Goal: Task Accomplishment & Management: Complete application form

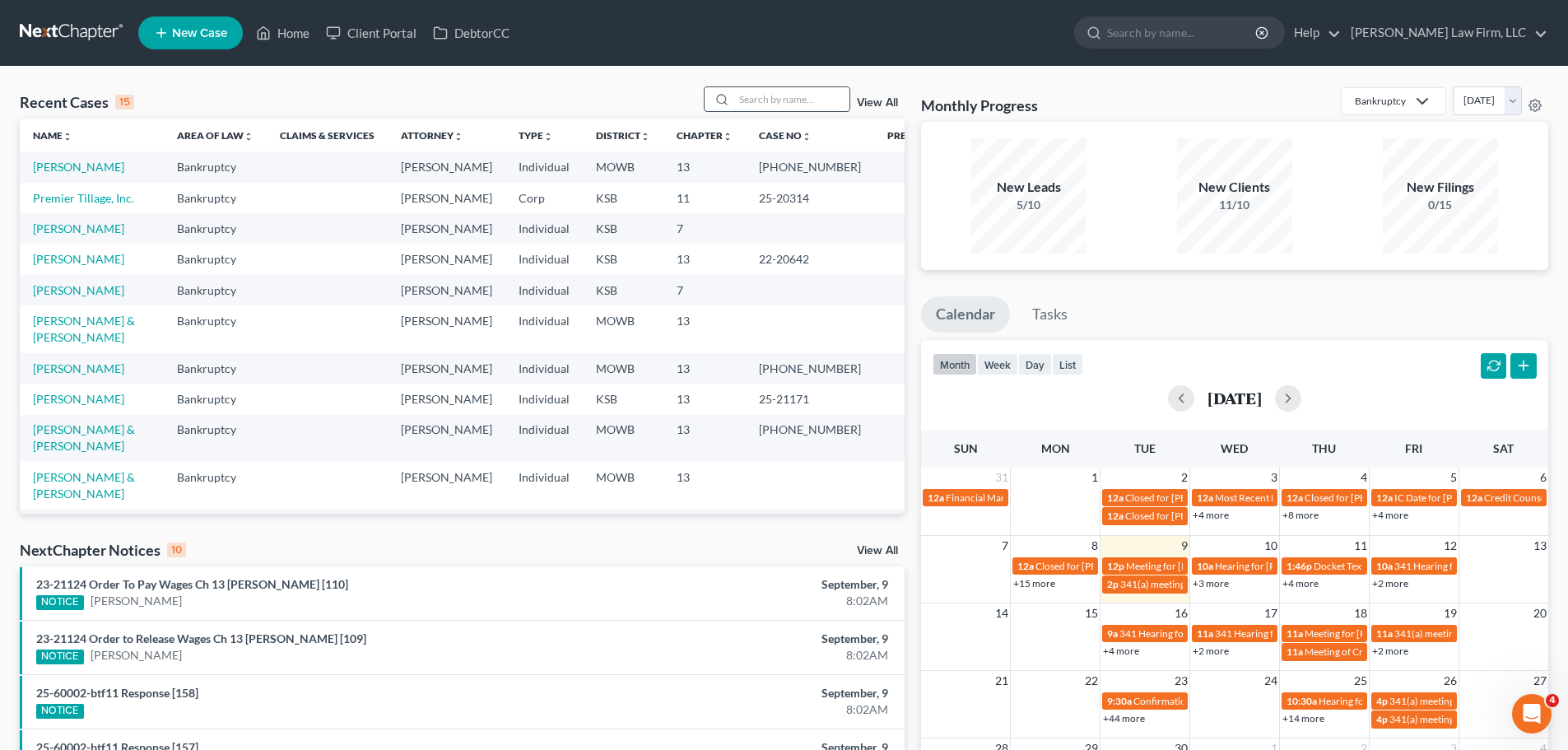
click at [766, 102] on input "search" at bounding box center [791, 99] width 116 height 24
type input "[PERSON_NAME]"
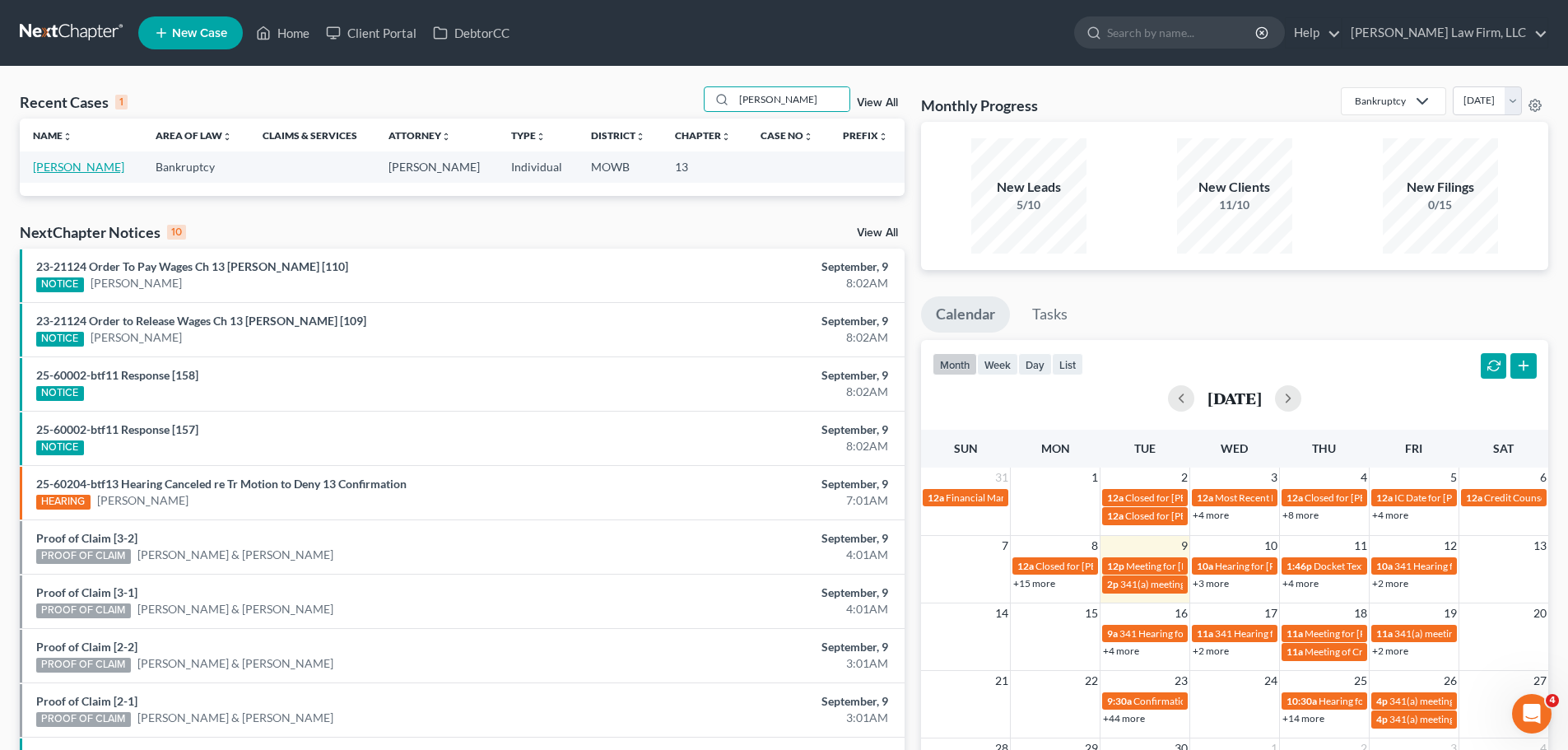
click at [87, 166] on link "[PERSON_NAME]" at bounding box center [78, 167] width 91 height 14
select select "4"
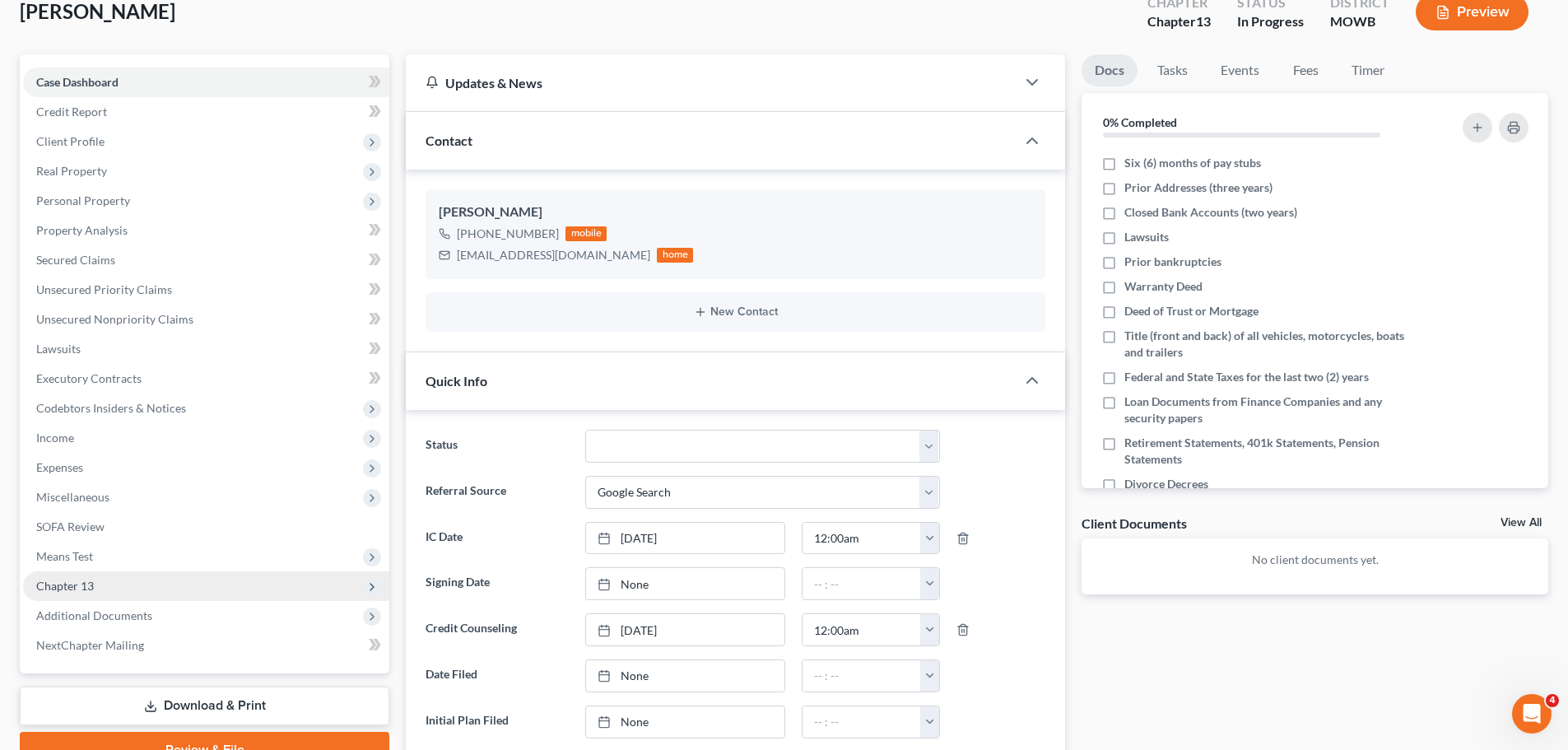
scroll to position [82, 0]
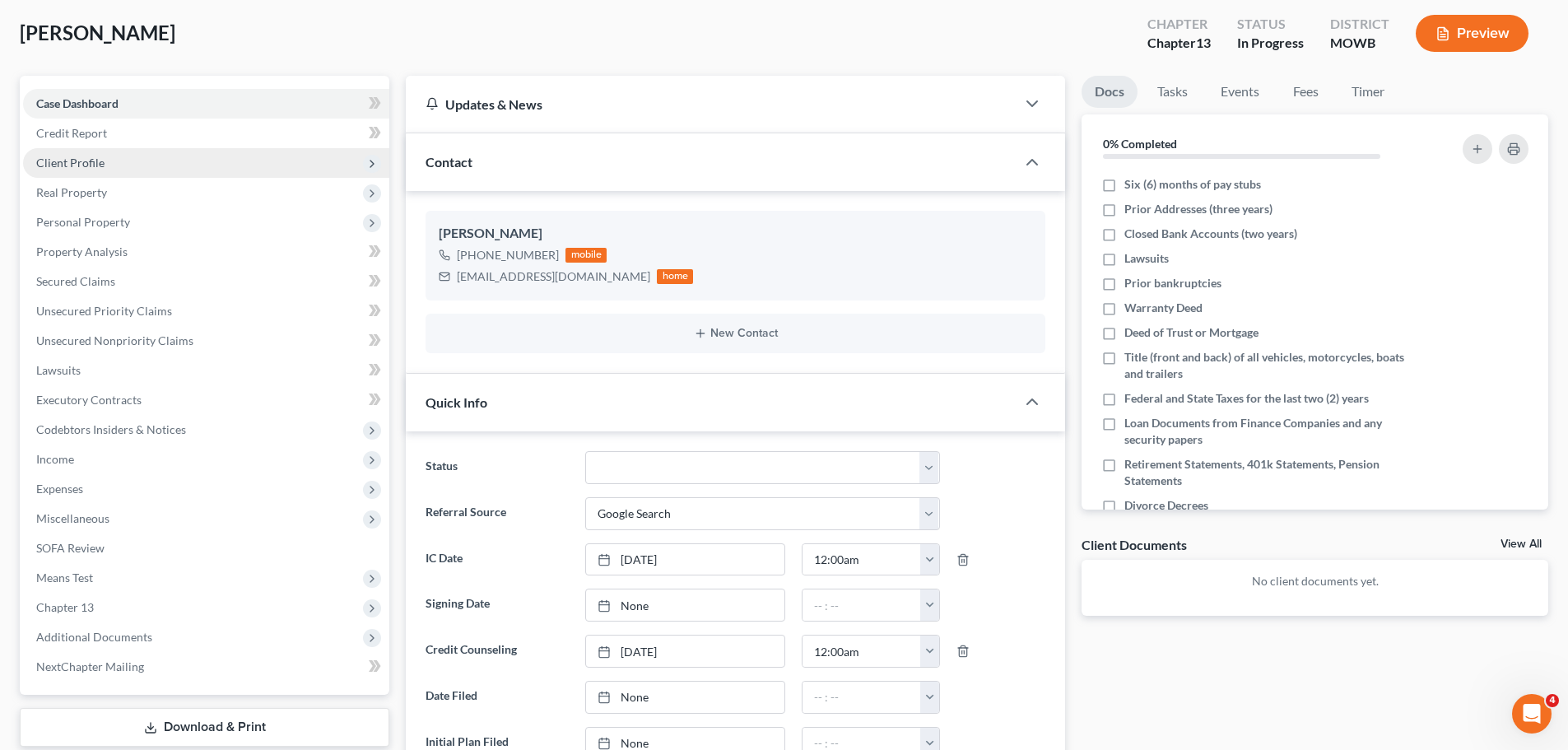
click at [118, 166] on span "Client Profile" at bounding box center [206, 163] width 367 height 30
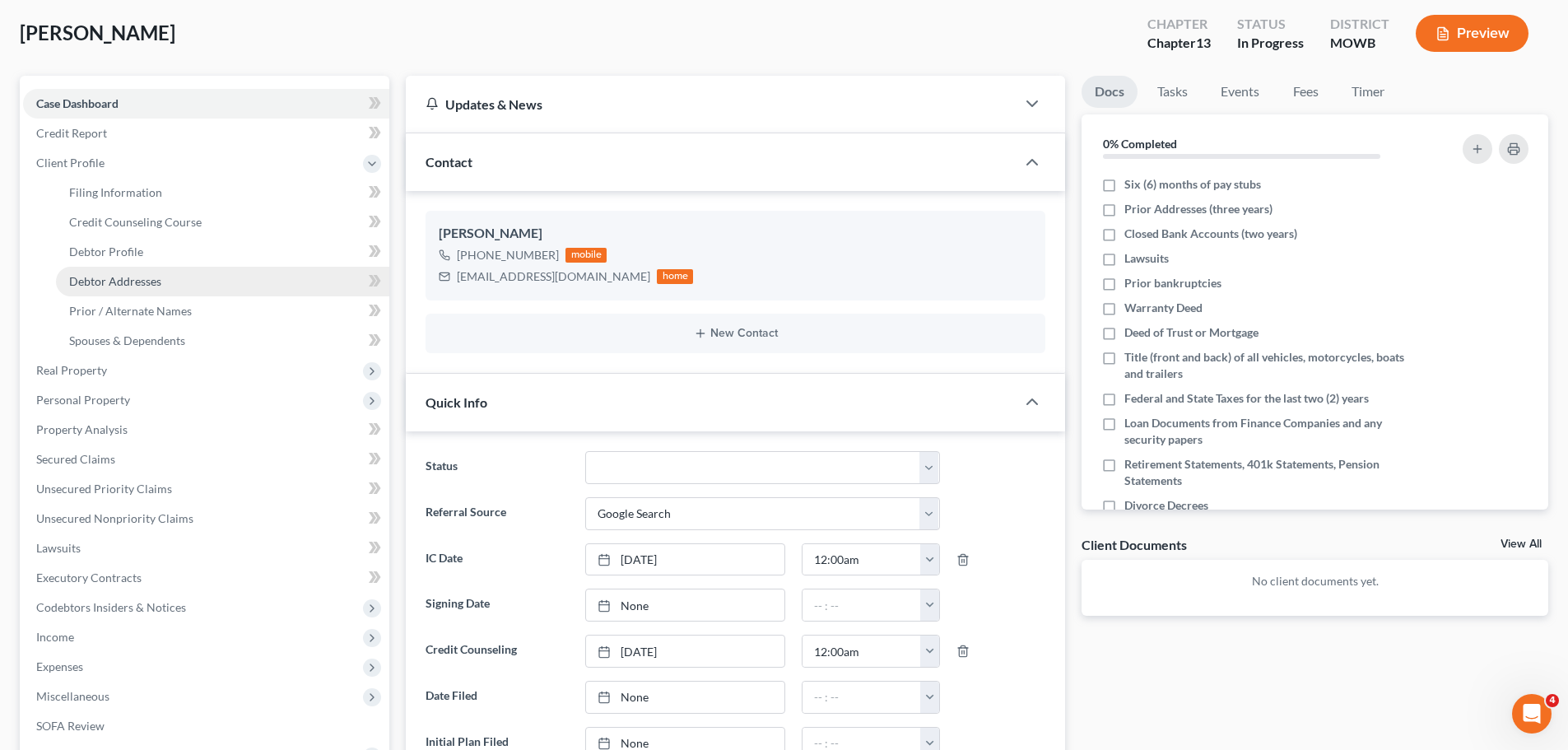
click at [181, 276] on link "Debtor Addresses" at bounding box center [222, 282] width 333 height 30
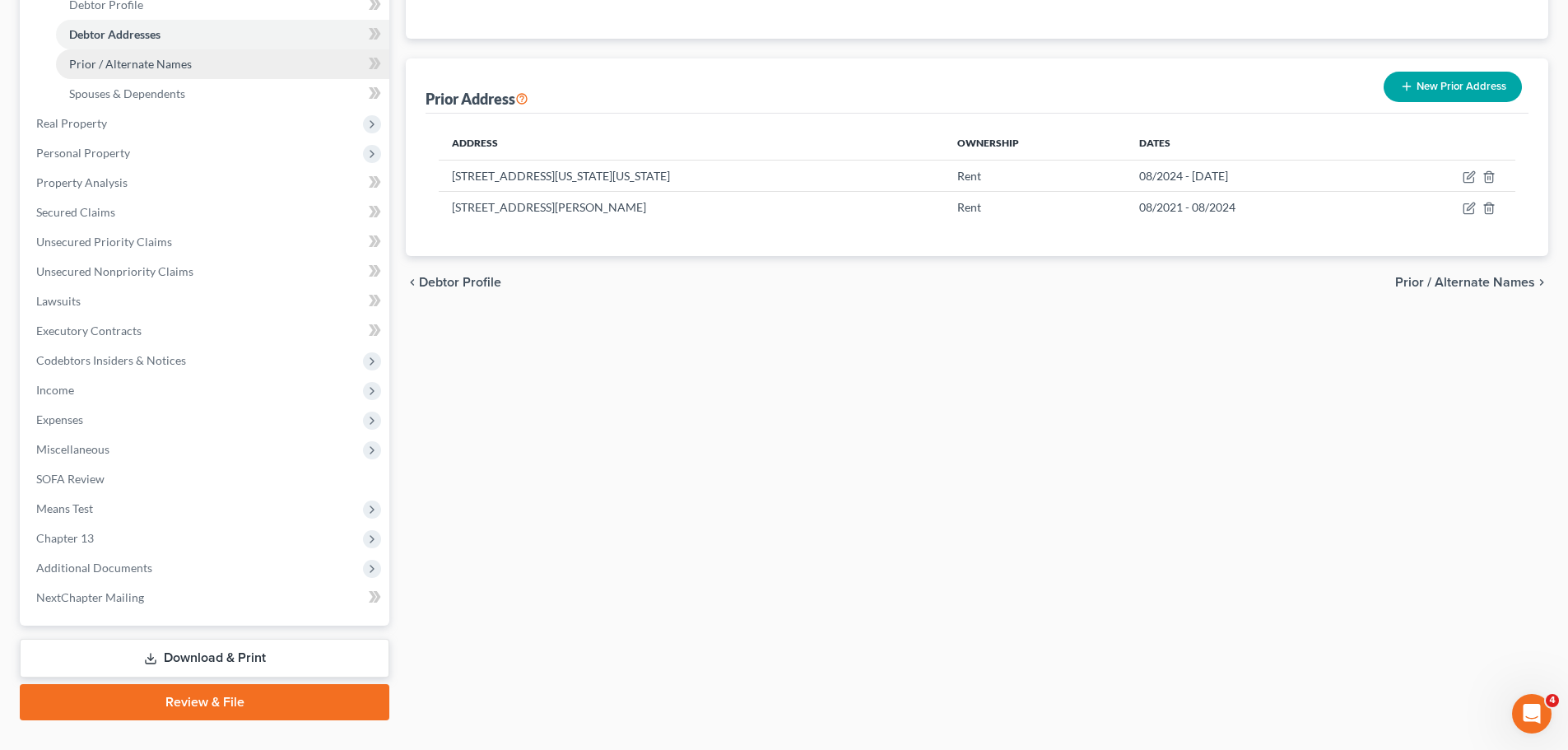
scroll to position [363, 0]
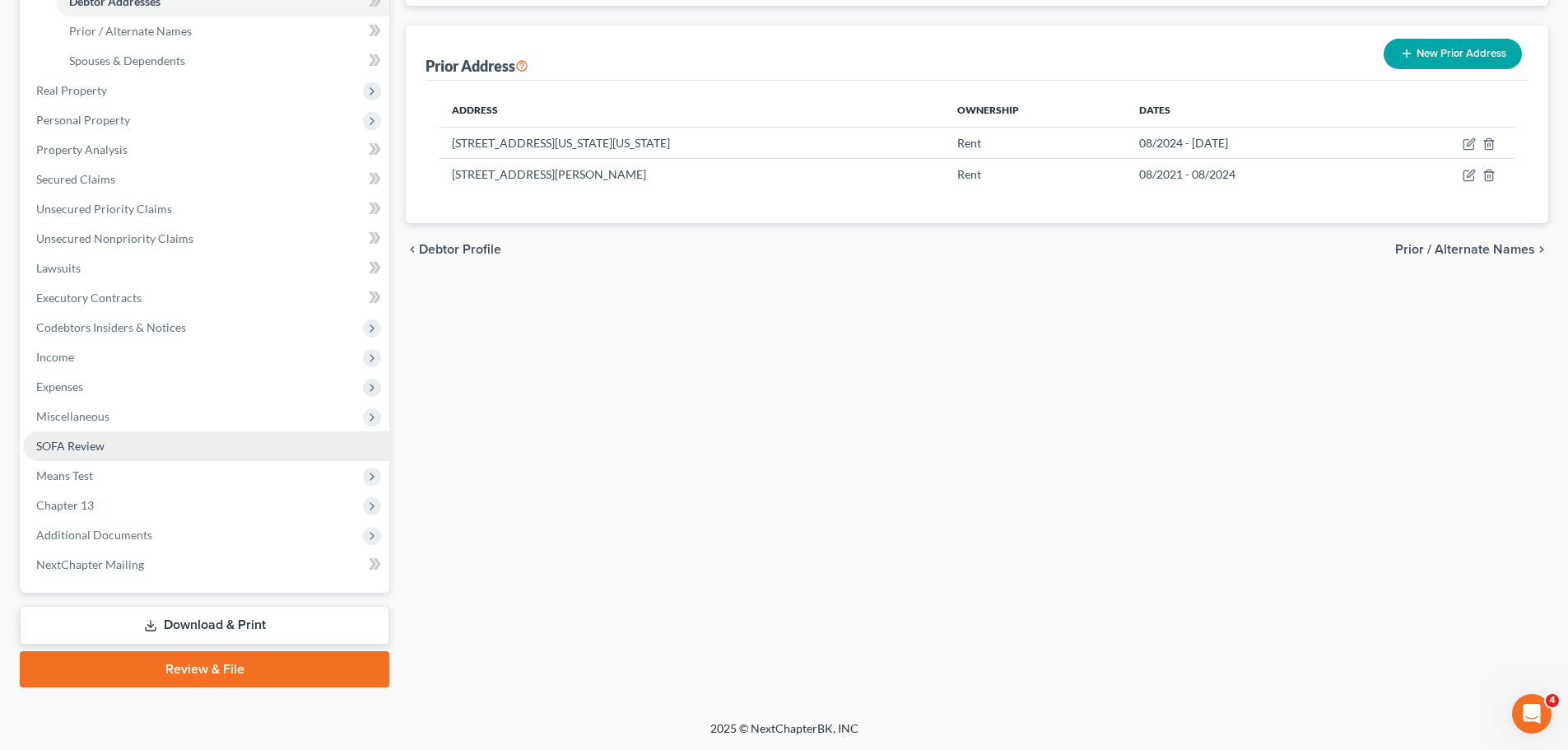
click at [118, 441] on link "SOFA Review" at bounding box center [206, 447] width 367 height 30
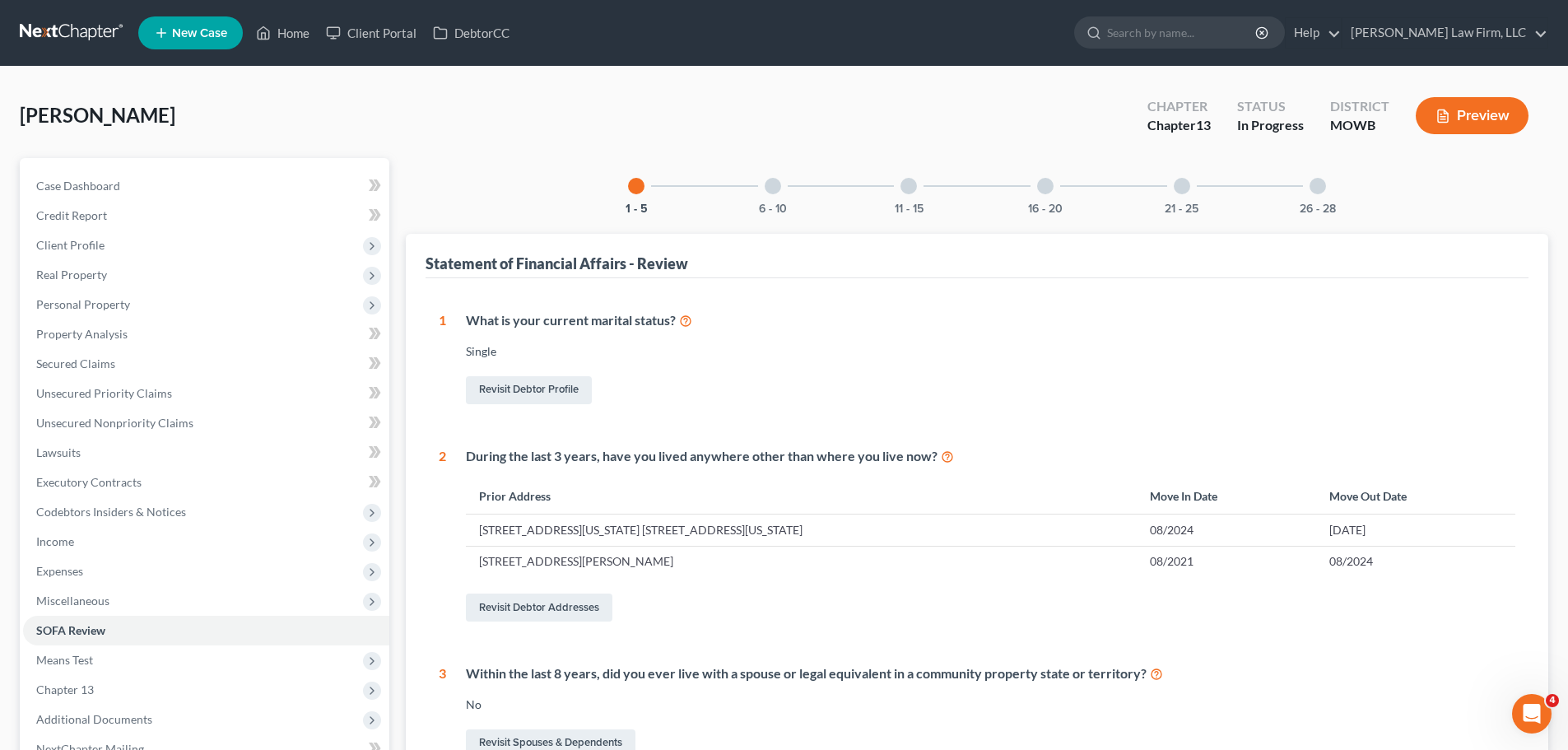
click at [1315, 190] on div at bounding box center [1317, 186] width 17 height 17
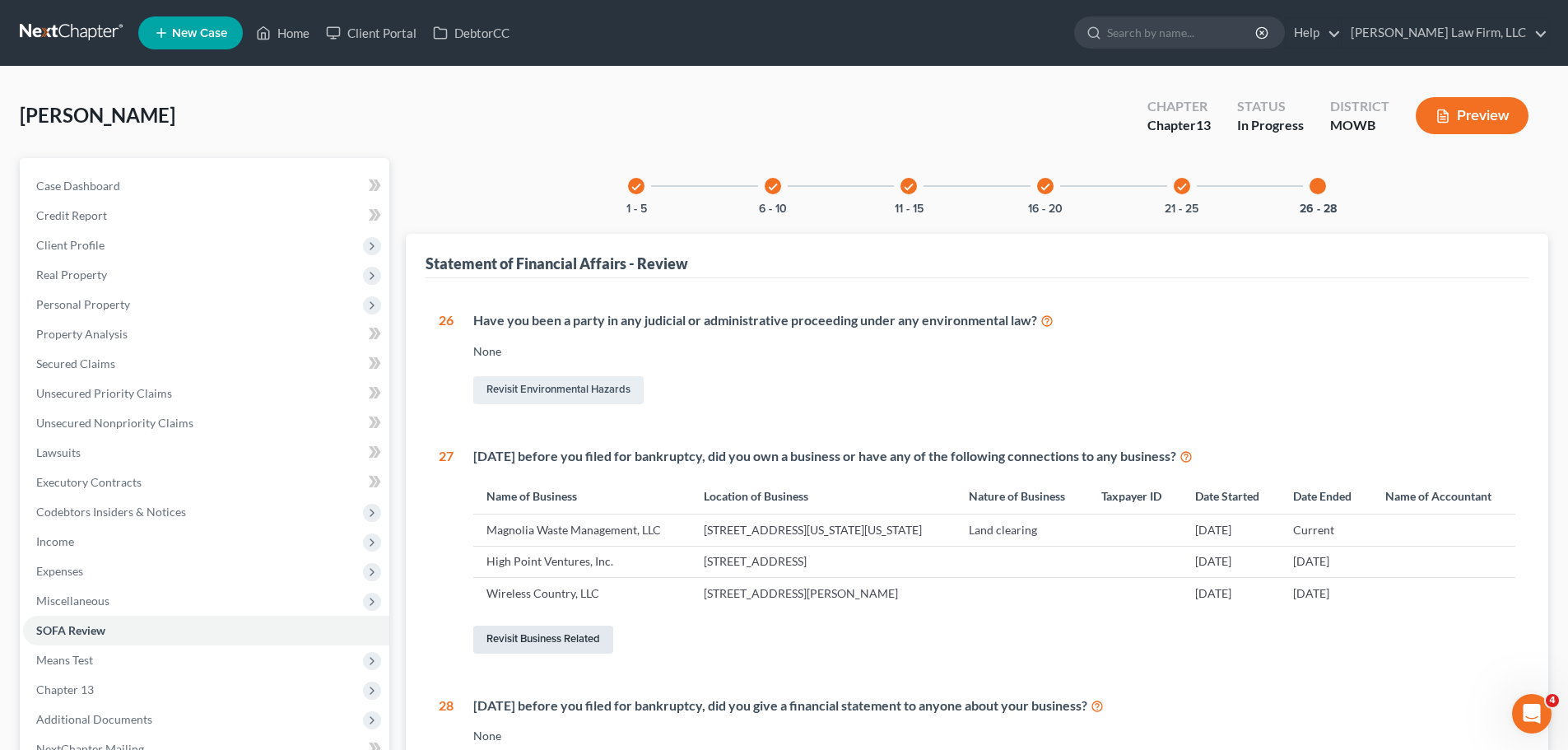
click at [510, 633] on link "Revisit Business Related" at bounding box center [543, 639] width 140 height 28
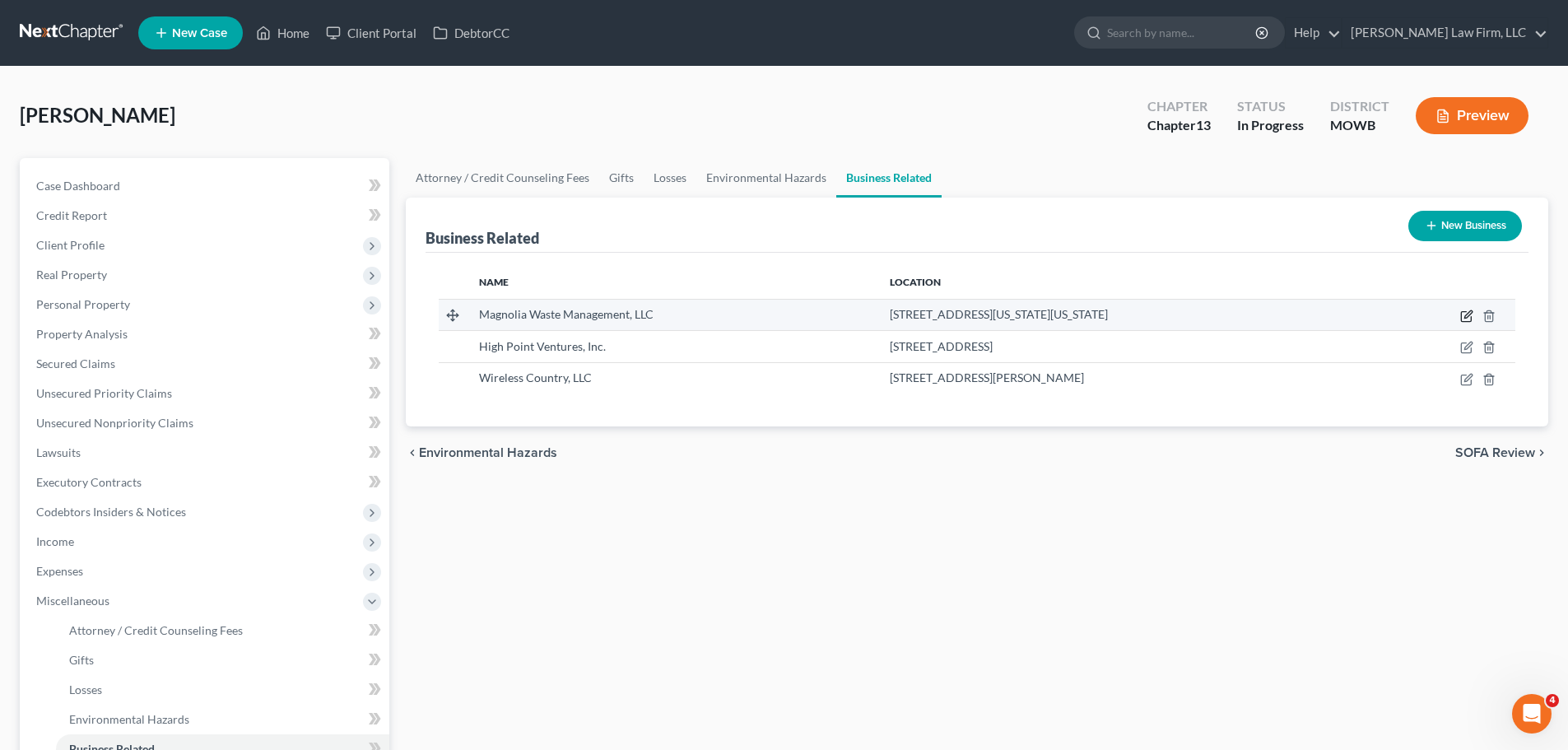
click at [1462, 313] on icon "button" at bounding box center [1466, 315] width 13 height 13
select select "member"
select select "26"
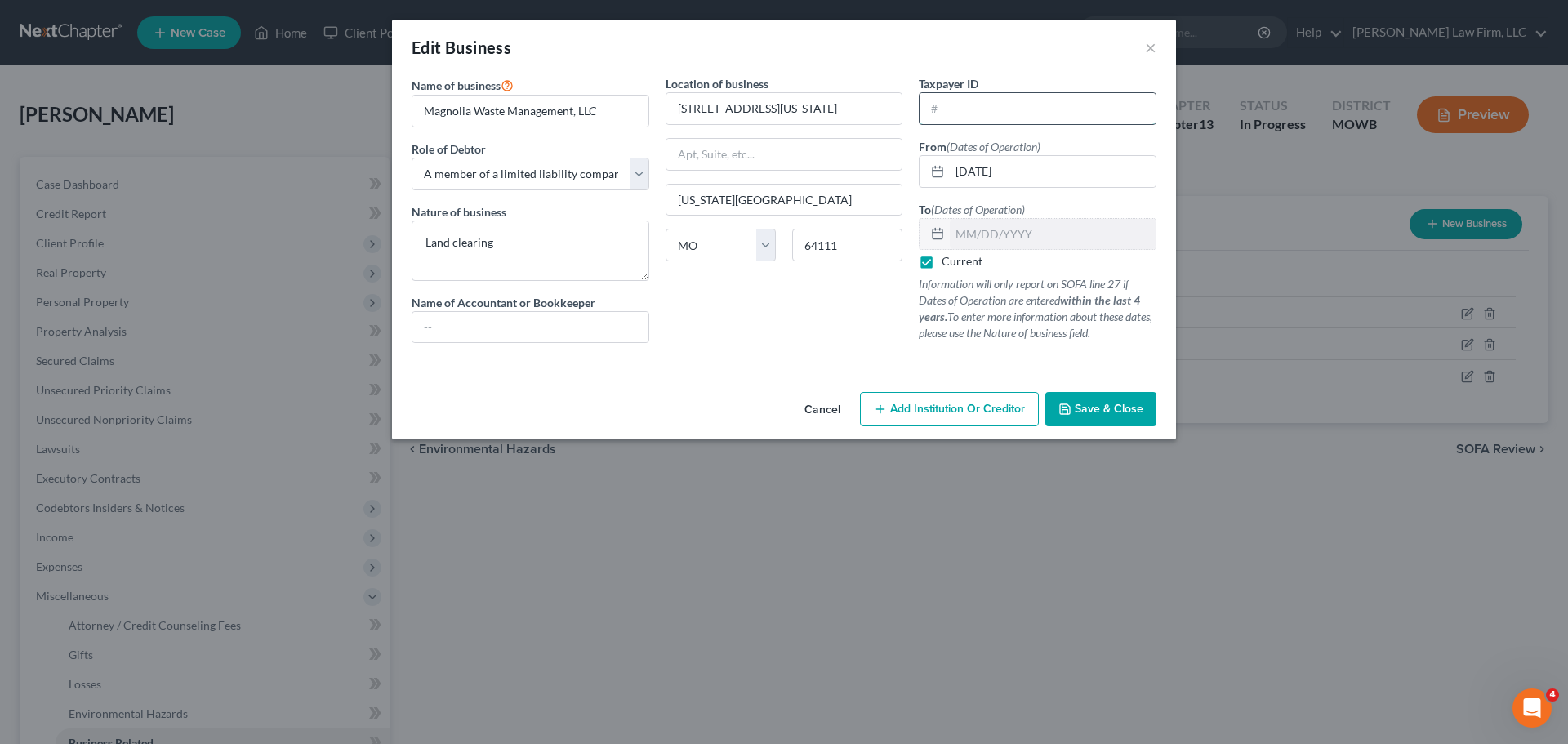
click at [959, 117] on input "text" at bounding box center [1037, 109] width 236 height 31
type input "[US_EMPLOYER_IDENTIFICATION_NUMBER]"
click at [482, 339] on input "text" at bounding box center [531, 327] width 236 height 31
type input "[PERSON_NAME]"
click at [1105, 400] on button "Save & Close" at bounding box center [1100, 409] width 111 height 34
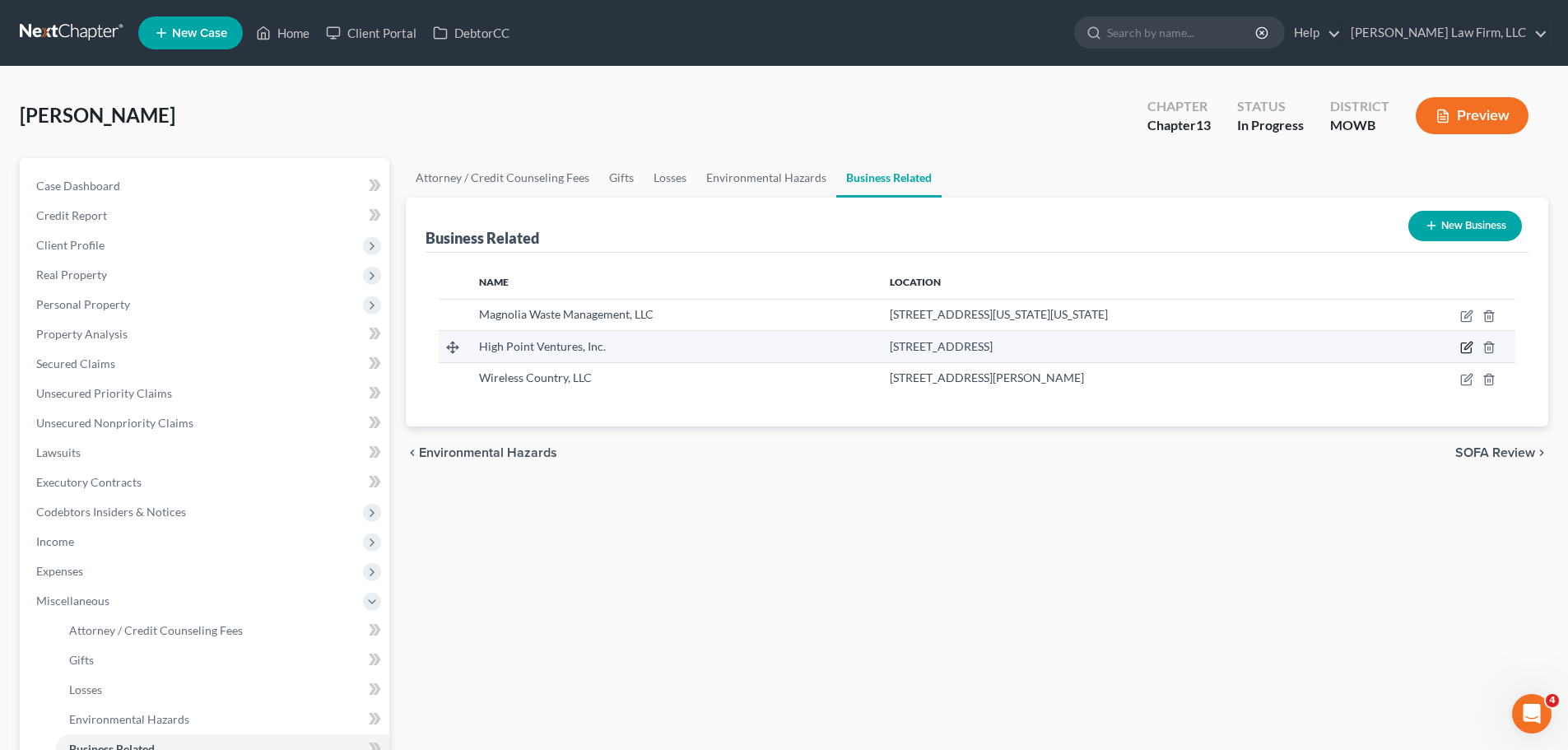
click at [1468, 350] on icon "button" at bounding box center [1466, 347] width 13 height 13
select select "officer"
select select "45"
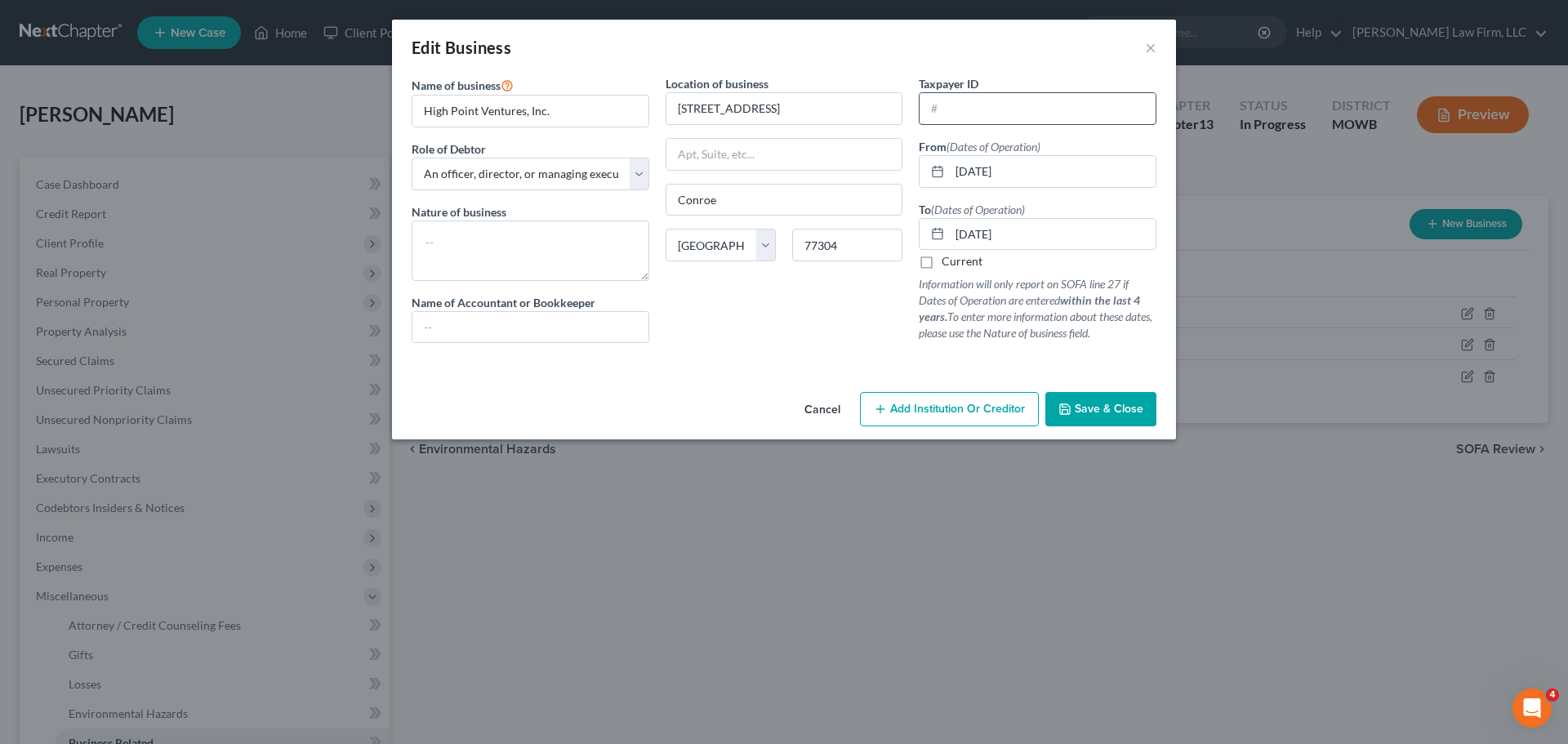
click at [1044, 113] on input "text" at bounding box center [1037, 109] width 236 height 31
type input "[US_EMPLOYER_IDENTIFICATION_NUMBER]"
click at [556, 325] on input "text" at bounding box center [531, 327] width 236 height 31
type input "[PERSON_NAME]"
drag, startPoint x: 571, startPoint y: 105, endPoint x: 359, endPoint y: 110, distance: 212.1
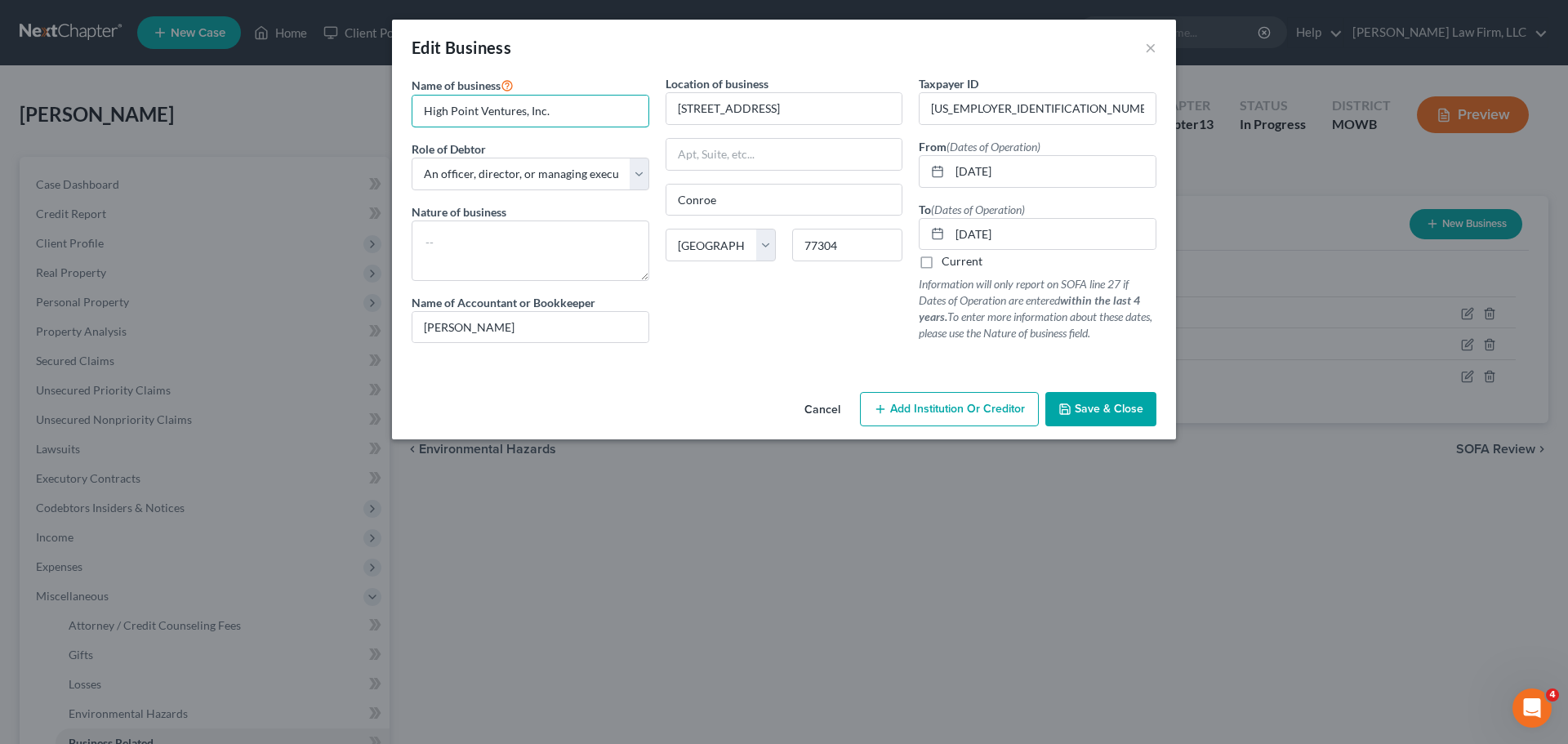
click at [359, 110] on div "Edit Business × Name of business * High Point Ventures, Inc. Role of Debtor * S…" at bounding box center [784, 372] width 1568 height 744
drag, startPoint x: 1049, startPoint y: 236, endPoint x: 932, endPoint y: 243, distance: 117.2
click at [932, 243] on div "[DATE]" at bounding box center [1037, 233] width 237 height 32
type input "[DATE]"
click at [1108, 410] on span "Save & Close" at bounding box center [1109, 409] width 69 height 14
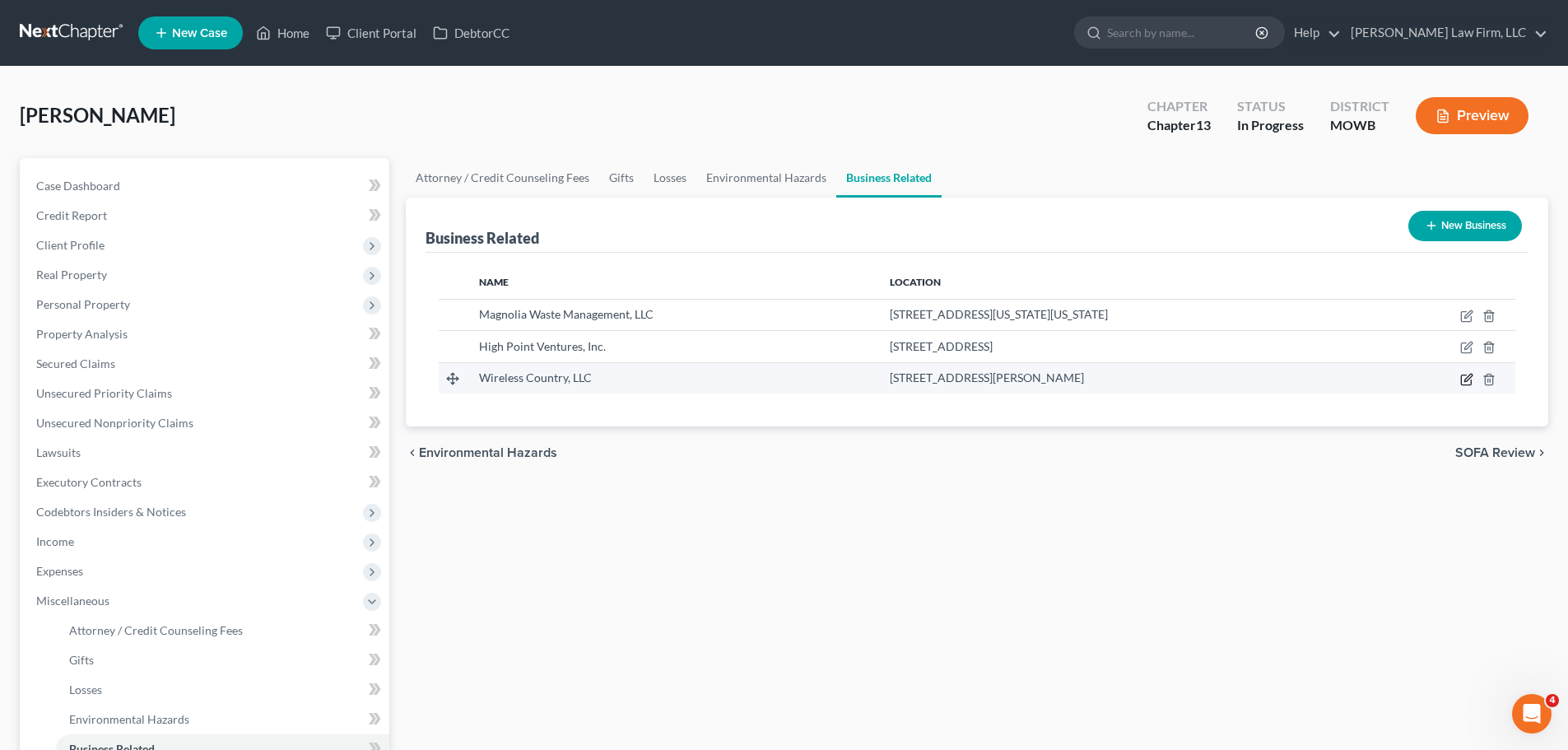
click at [1469, 377] on icon "button" at bounding box center [1466, 378] width 13 height 13
select select "member"
select select "45"
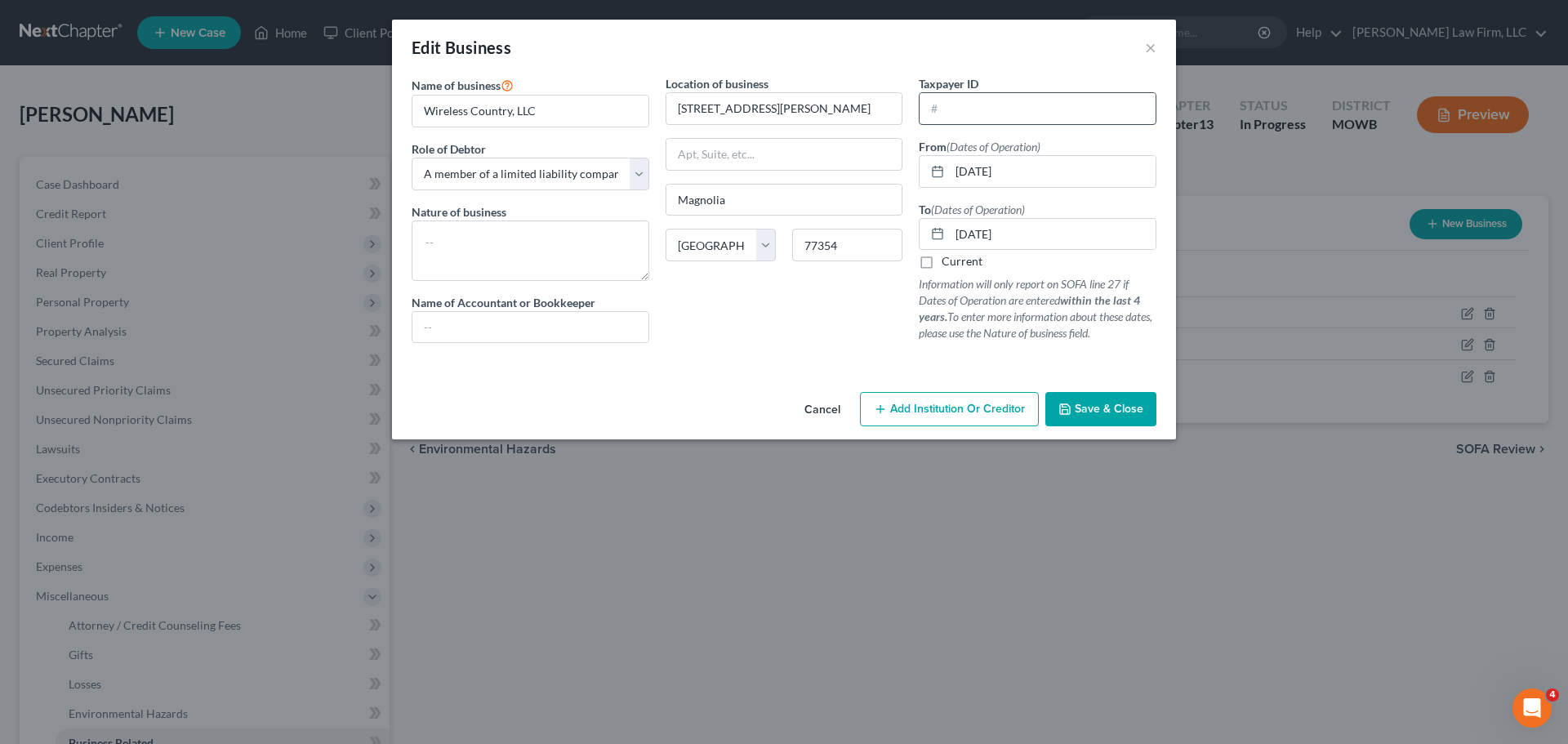
click at [1023, 106] on input "text" at bounding box center [1037, 109] width 236 height 31
type input "[US_EMPLOYER_IDENTIFICATION_NUMBER]"
click at [1049, 229] on input "[DATE]" at bounding box center [1053, 234] width 206 height 31
type input "[DATE]"
click at [477, 327] on input "text" at bounding box center [531, 327] width 236 height 31
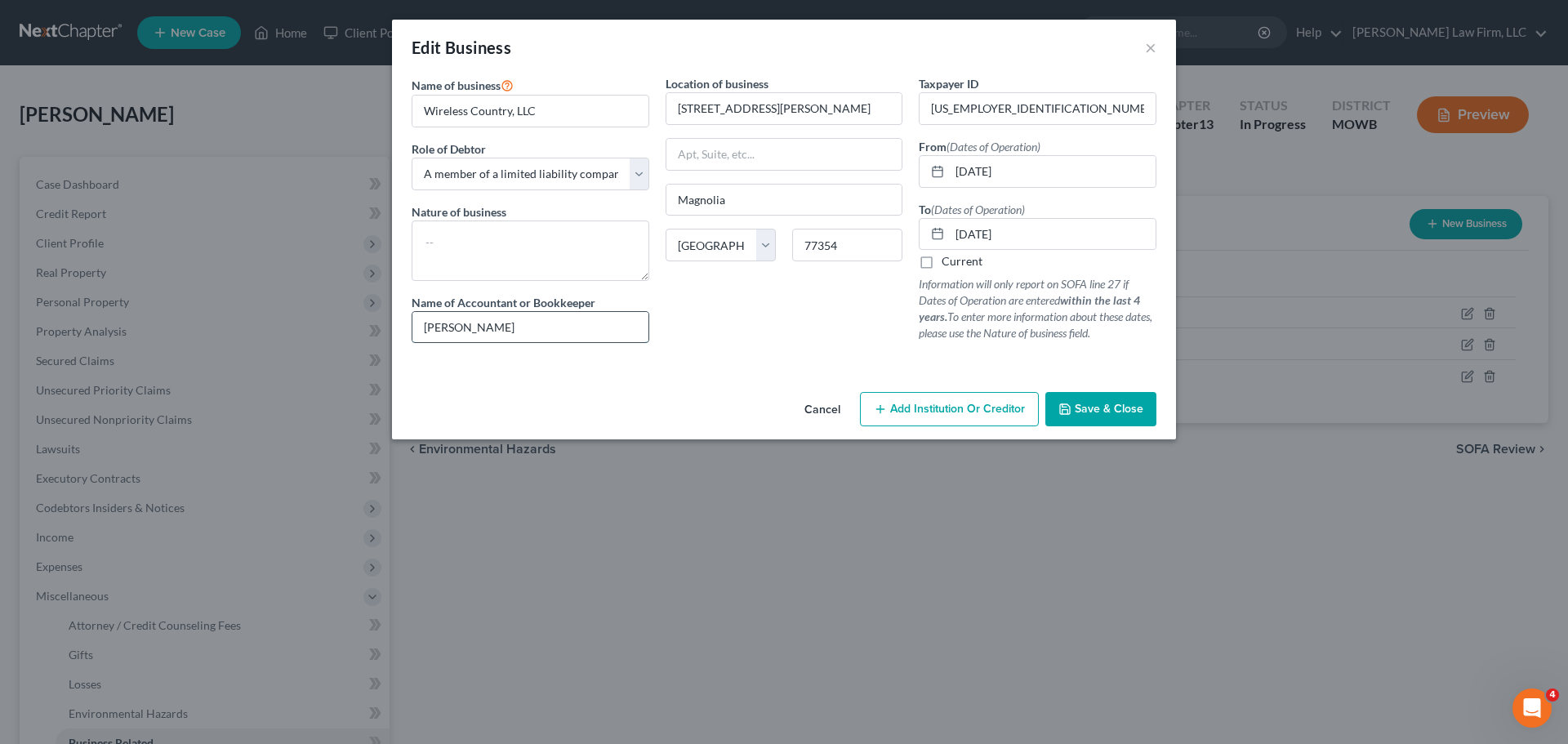
type input "[PERSON_NAME]"
click at [1093, 401] on button "Save & Close" at bounding box center [1100, 409] width 111 height 34
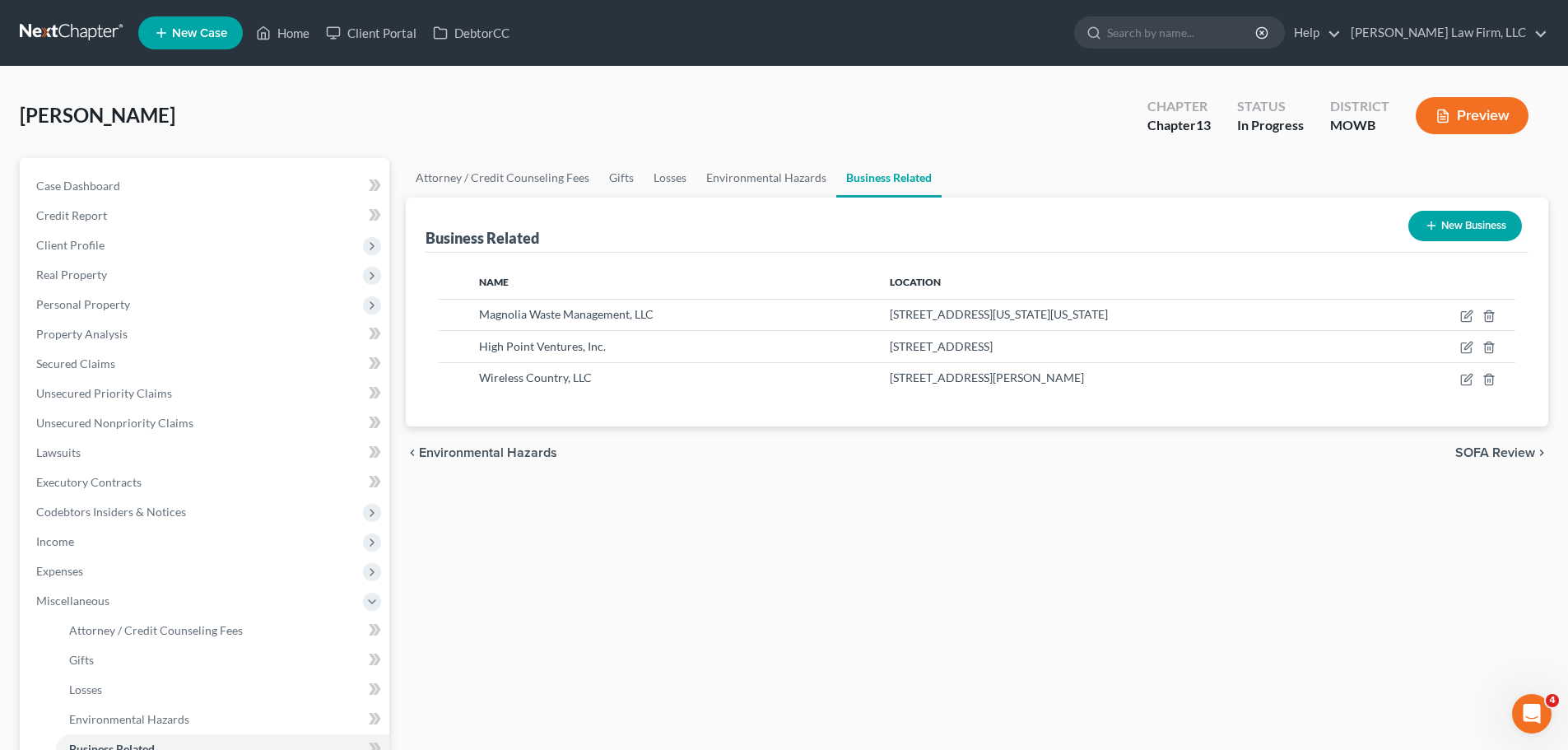
click at [1471, 219] on button "New Business" at bounding box center [1464, 225] width 114 height 31
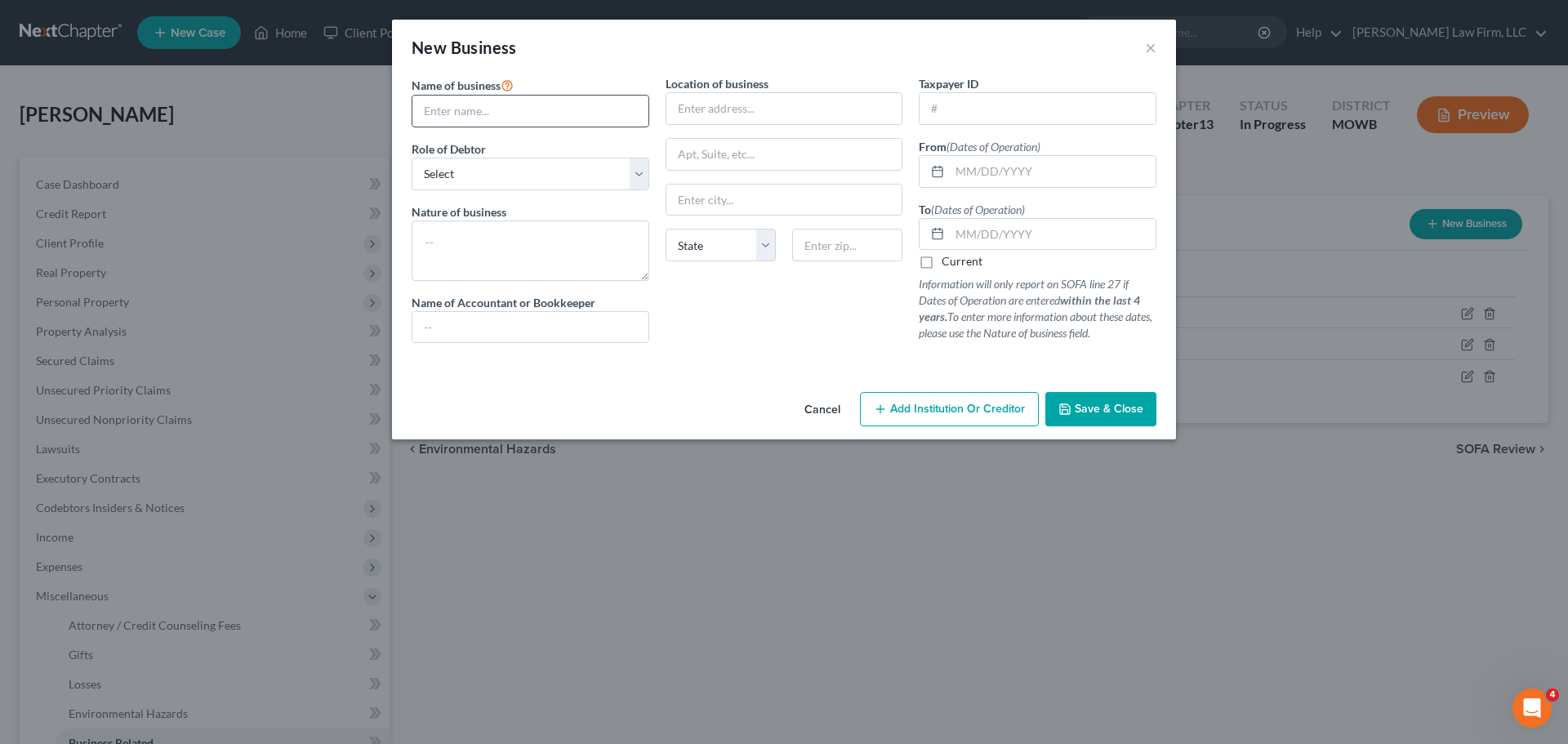
click at [540, 110] on input "text" at bounding box center [531, 111] width 236 height 31
click at [627, 179] on select "Select A member of a limited liability company (LLC) or limited liability partn…" at bounding box center [531, 174] width 237 height 32
click at [741, 110] on input "text" at bounding box center [784, 109] width 236 height 31
click at [612, 165] on select "Select A member of a limited liability company (LLC) or limited liability partn…" at bounding box center [531, 174] width 237 height 32
click at [910, 129] on div "Location of business State [US_STATE][GEOGRAPHIC_DATA] [GEOGRAPHIC_DATA] [GEOGR…" at bounding box center [784, 216] width 254 height 281
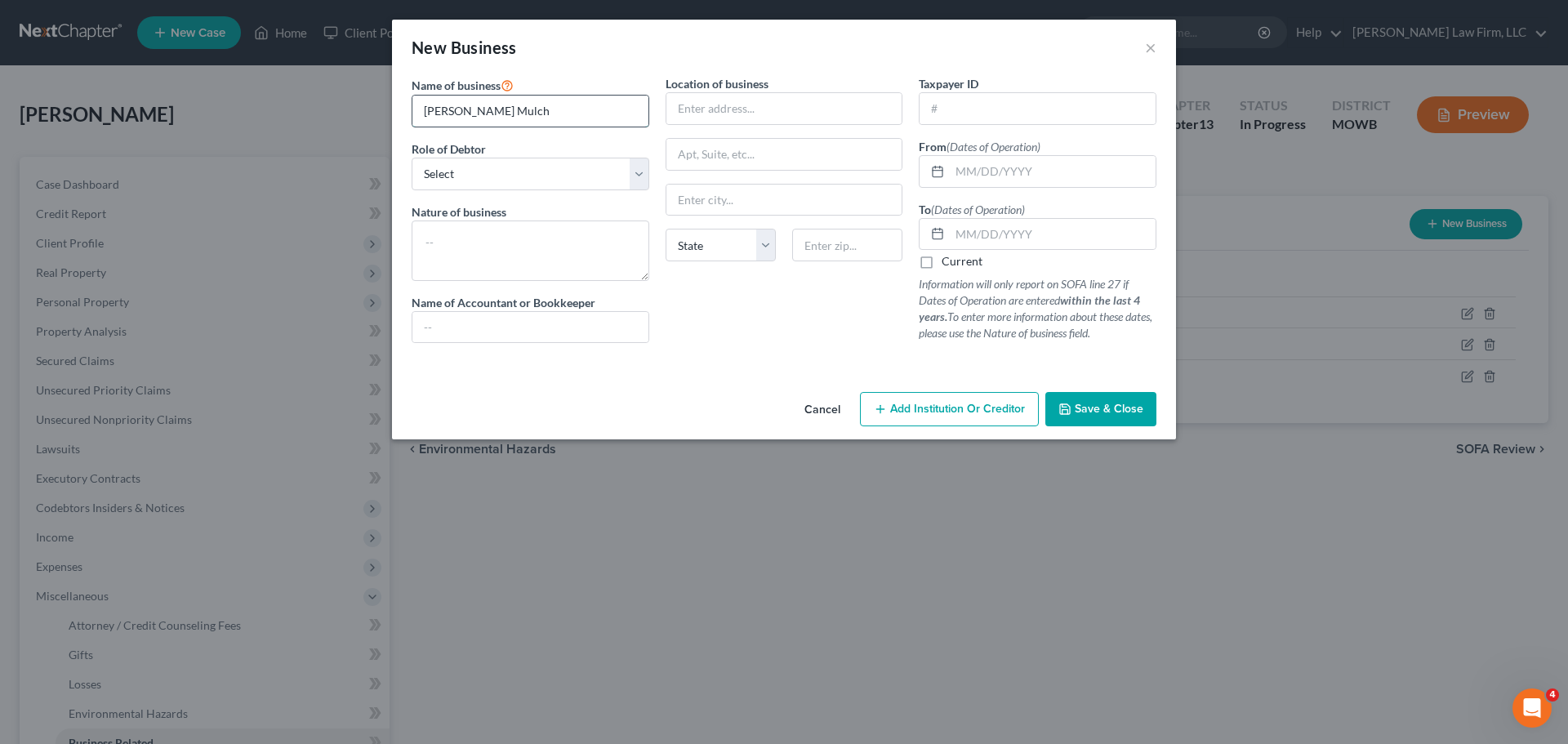
click at [591, 104] on input "[PERSON_NAME] Mulch" at bounding box center [531, 111] width 236 height 31
type input "[PERSON_NAME] Mulch (DBA)"
click at [1082, 108] on input "text" at bounding box center [1037, 109] width 236 height 31
click at [1012, 165] on input "text" at bounding box center [1053, 172] width 206 height 31
type input "[DATE]"
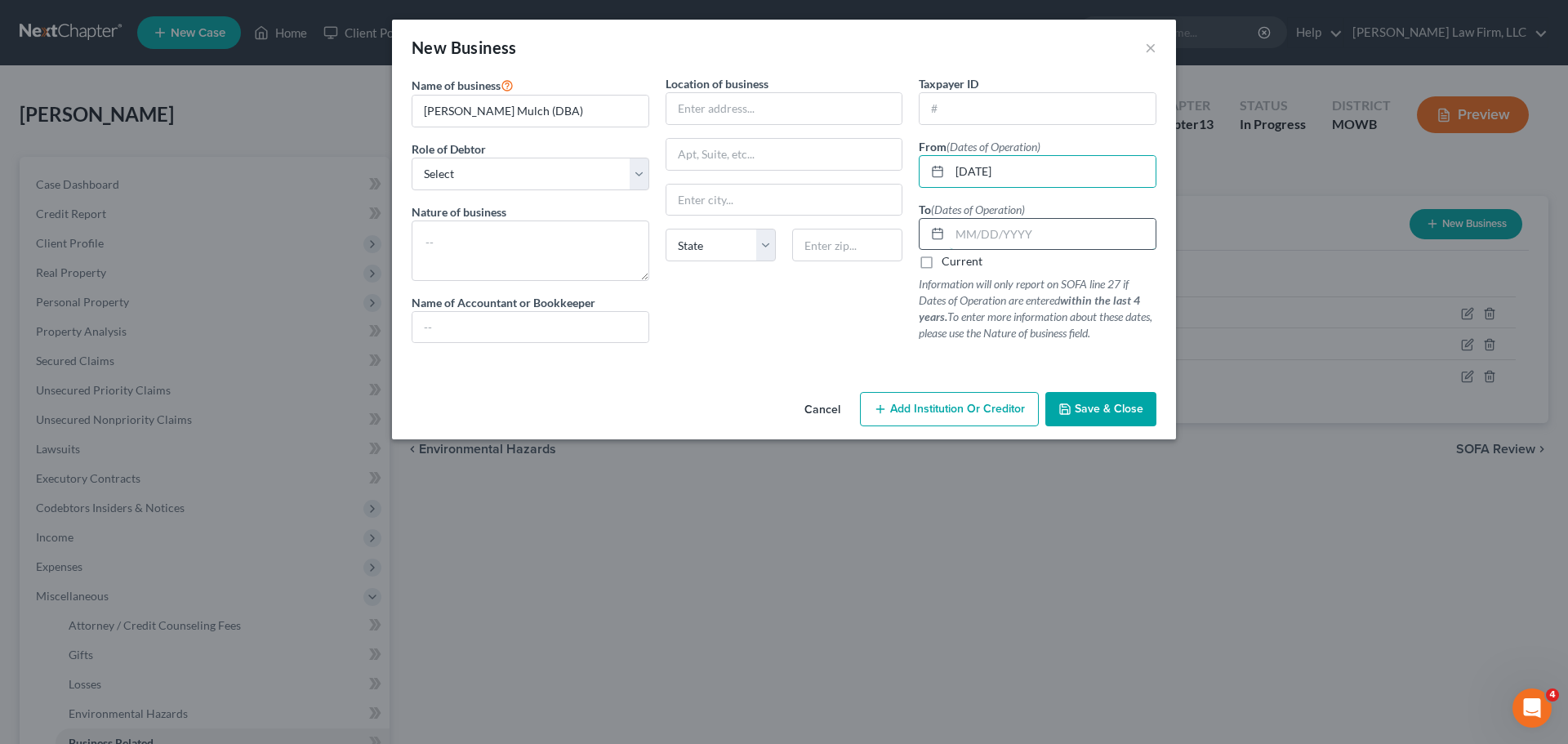
click at [995, 227] on input "text" at bounding box center [1053, 234] width 206 height 31
type input "[DATE]"
click at [552, 337] on input "text" at bounding box center [531, 327] width 236 height 31
type input "[PERSON_NAME]"
click at [1098, 404] on span "Save & Close" at bounding box center [1109, 409] width 69 height 14
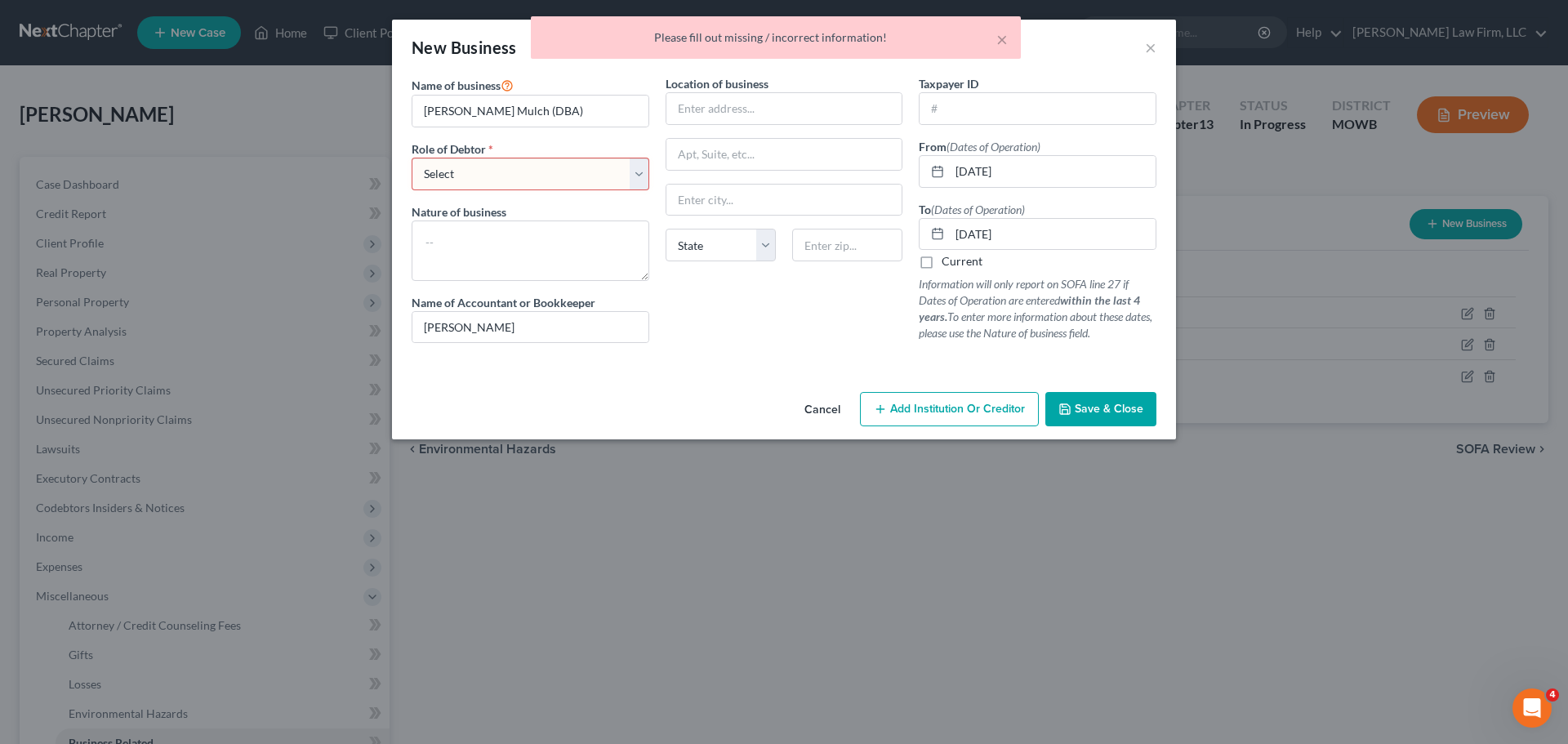
click at [433, 174] on select "Select A member of a limited liability company (LLC) or limited liability partn…" at bounding box center [531, 174] width 237 height 32
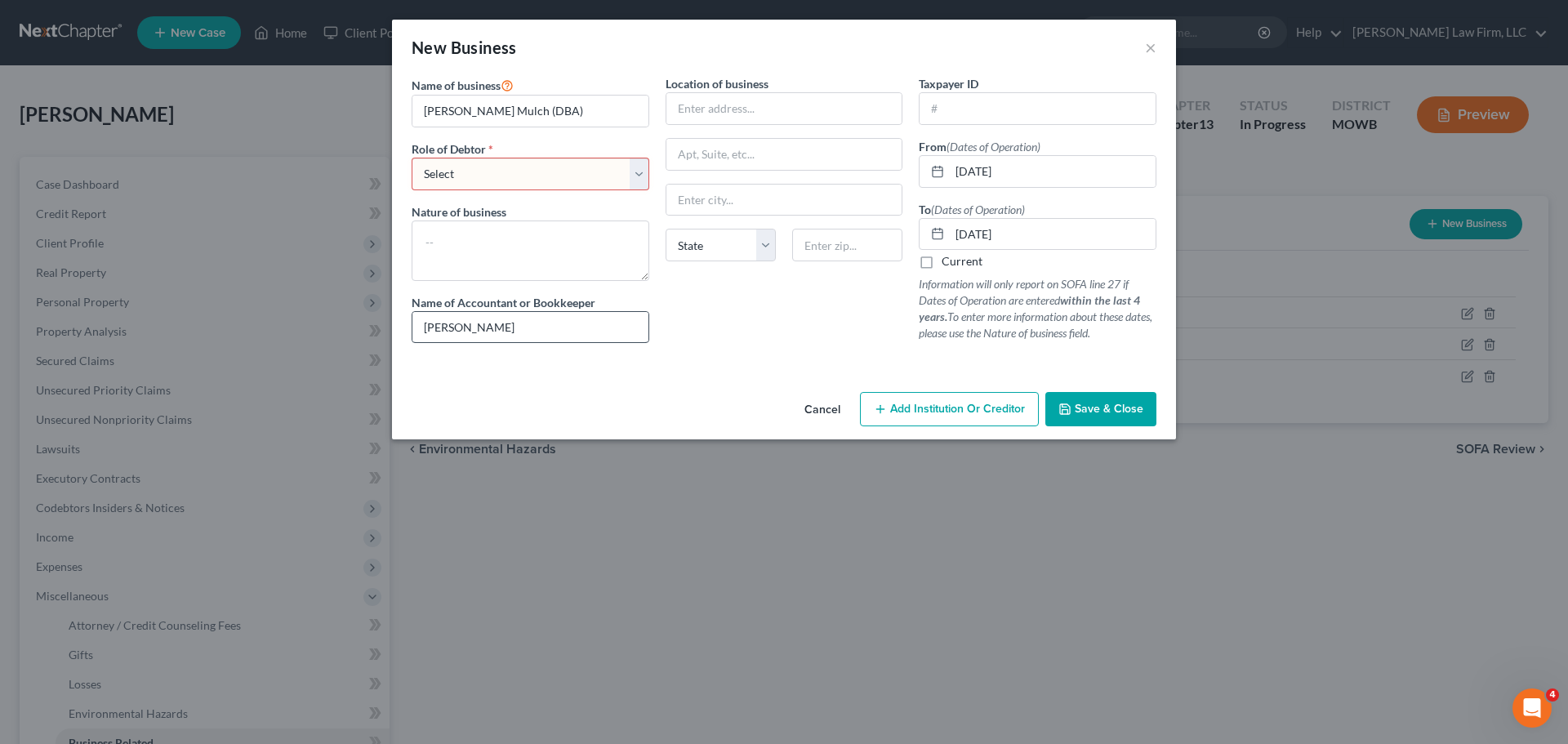
select select "sole_proprietor"
click at [412, 158] on select "Select A member of a limited liability company (LLC) or limited liability partn…" at bounding box center [531, 174] width 237 height 32
drag, startPoint x: 588, startPoint y: 120, endPoint x: 537, endPoint y: 120, distance: 51.0
click at [537, 120] on input "[PERSON_NAME] Mulch (DBA)" at bounding box center [531, 111] width 236 height 31
type input "[PERSON_NAME] Mulch"
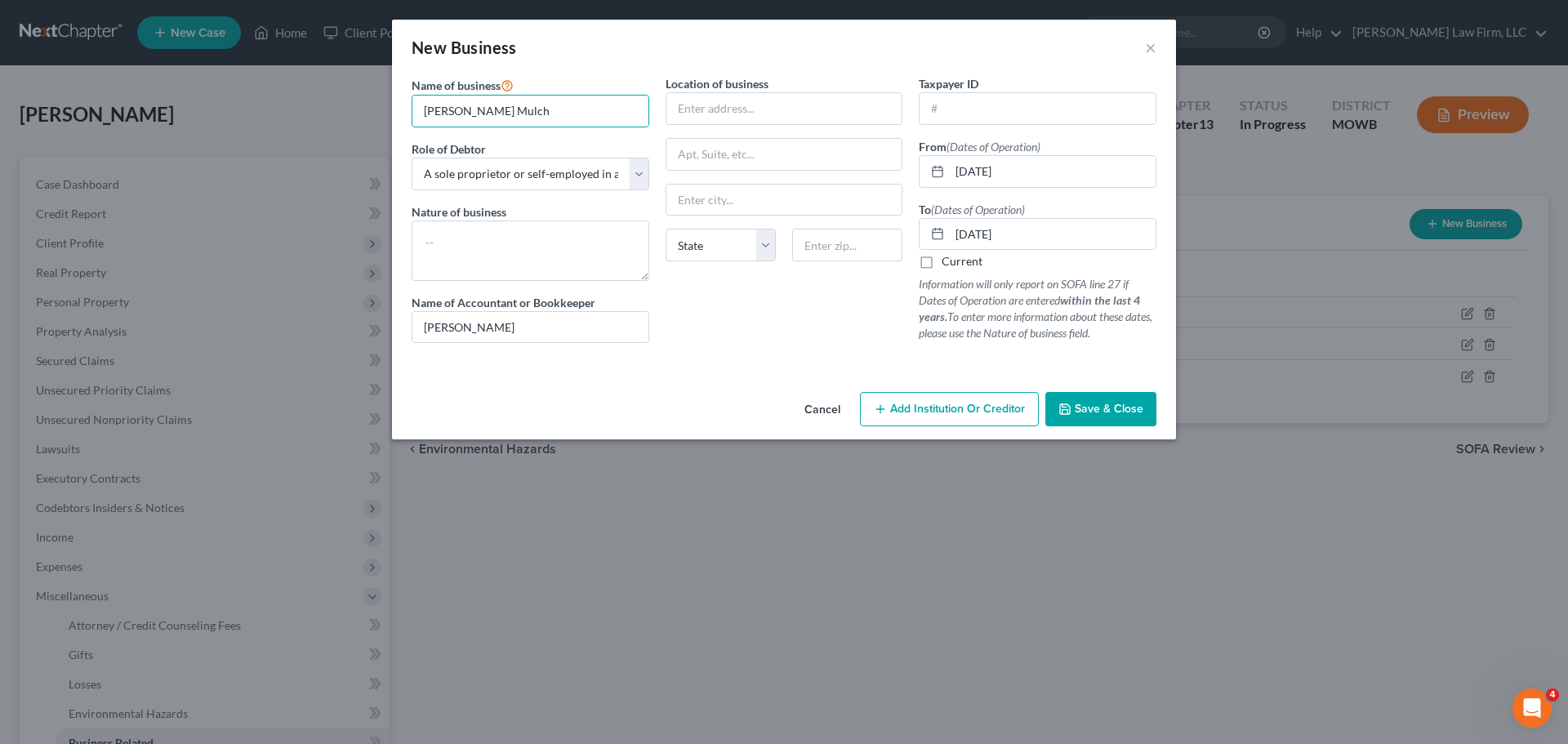
click at [1093, 411] on span "Save & Close" at bounding box center [1109, 409] width 69 height 14
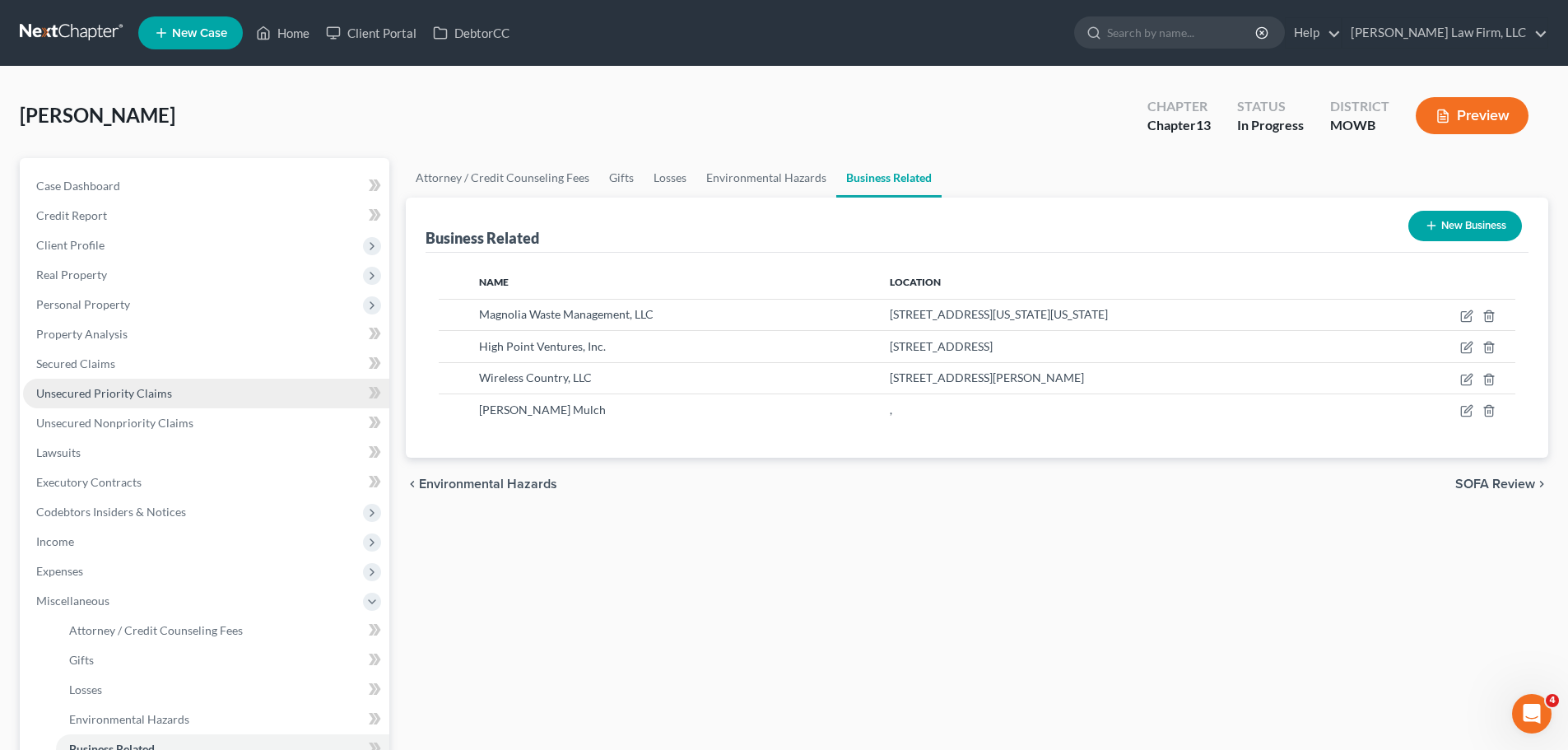
click at [137, 389] on span "Unsecured Priority Claims" at bounding box center [104, 393] width 135 height 14
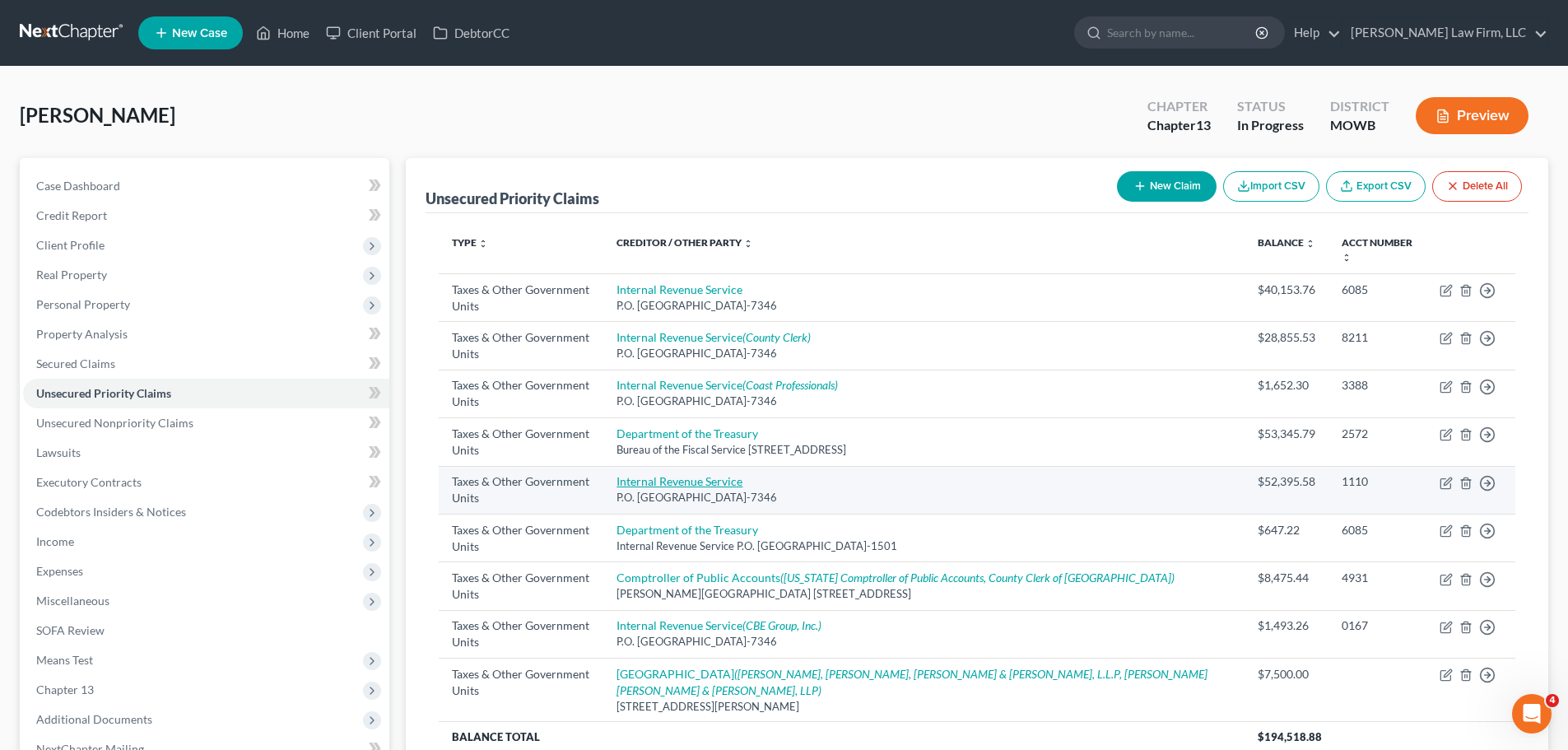
click at [742, 474] on link "Internal Revenue Service" at bounding box center [679, 481] width 125 height 14
select select "0"
select select "39"
select select "3"
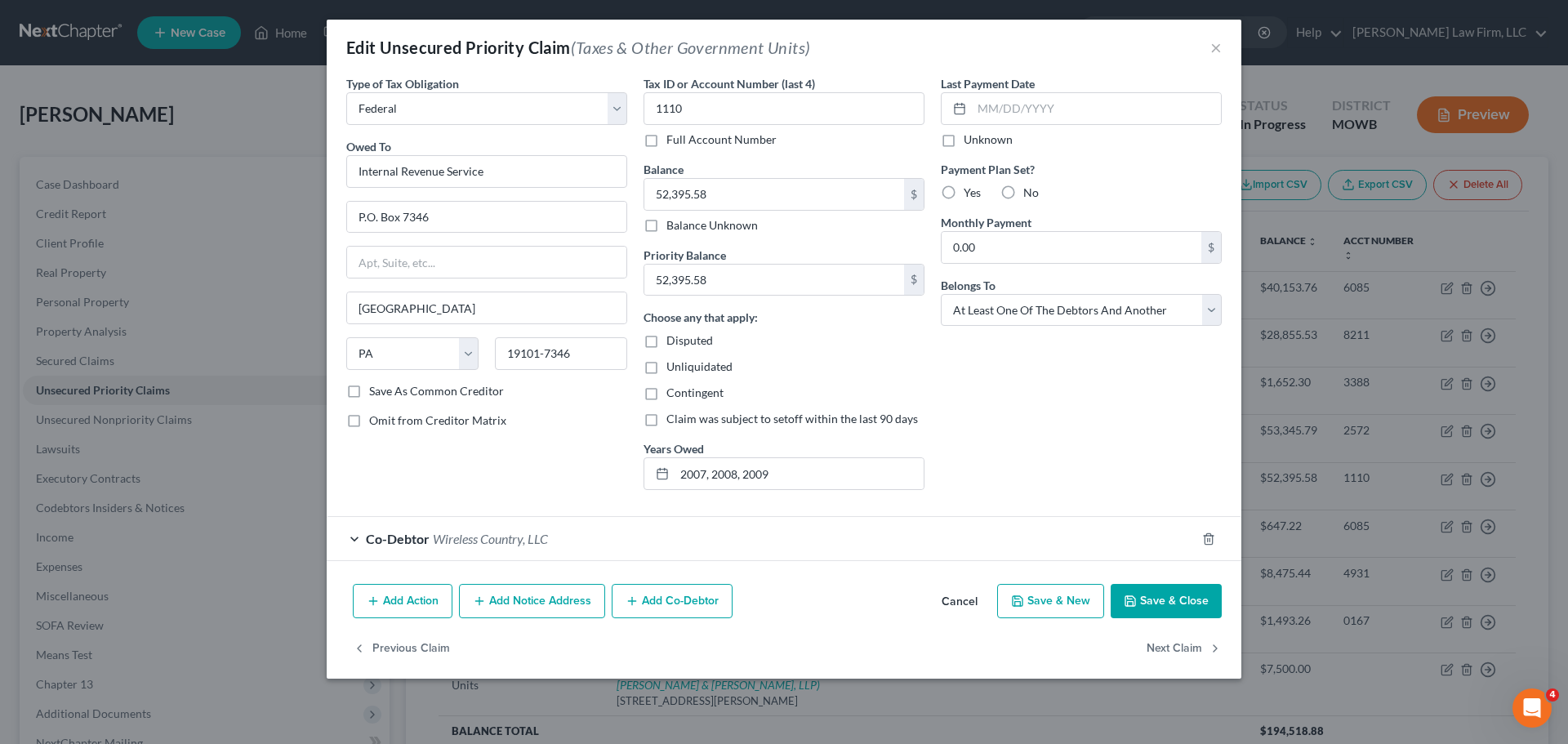
click at [1189, 604] on button "Save & Close" at bounding box center [1166, 601] width 111 height 34
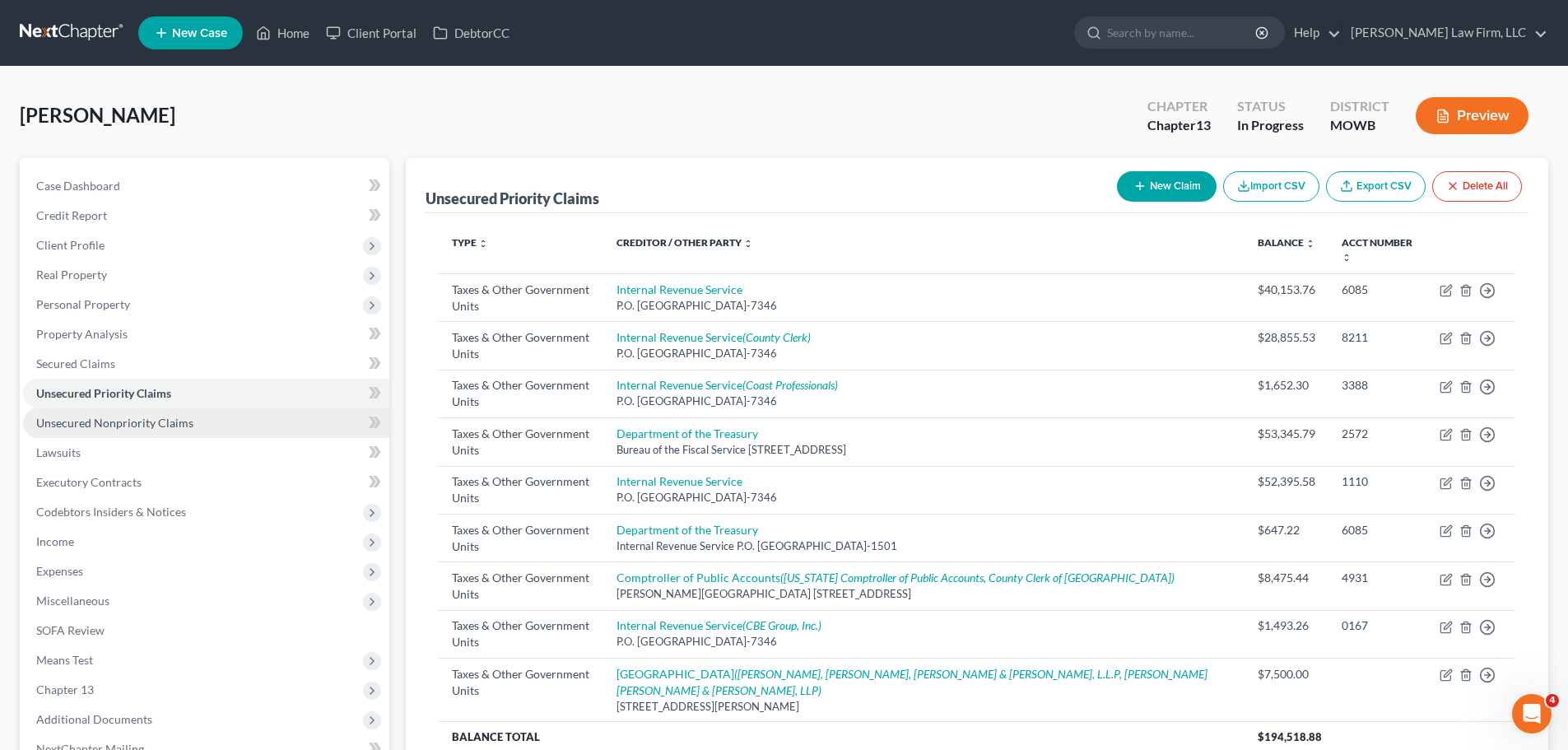
click at [237, 420] on link "Unsecured Nonpriority Claims" at bounding box center [206, 423] width 367 height 30
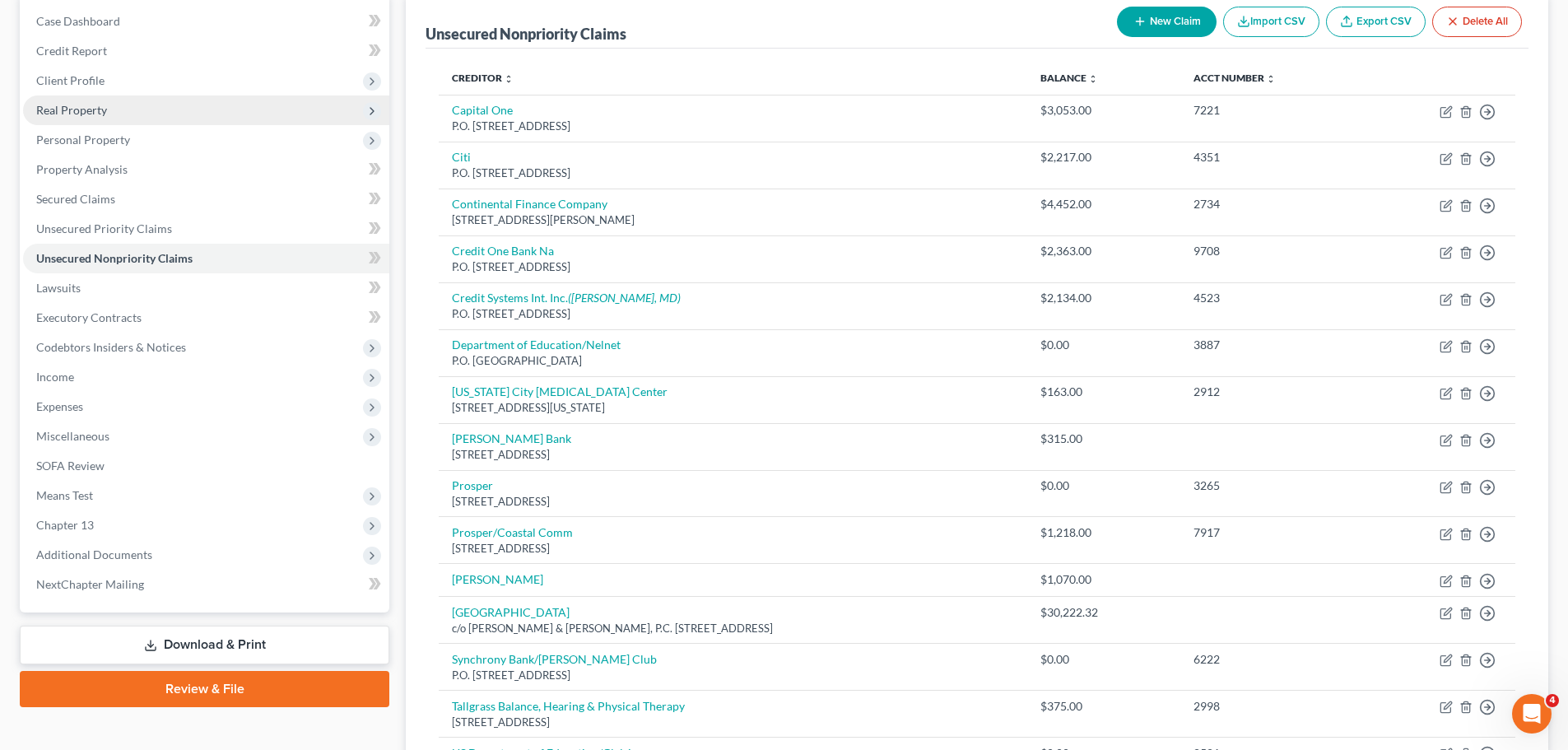
scroll to position [82, 0]
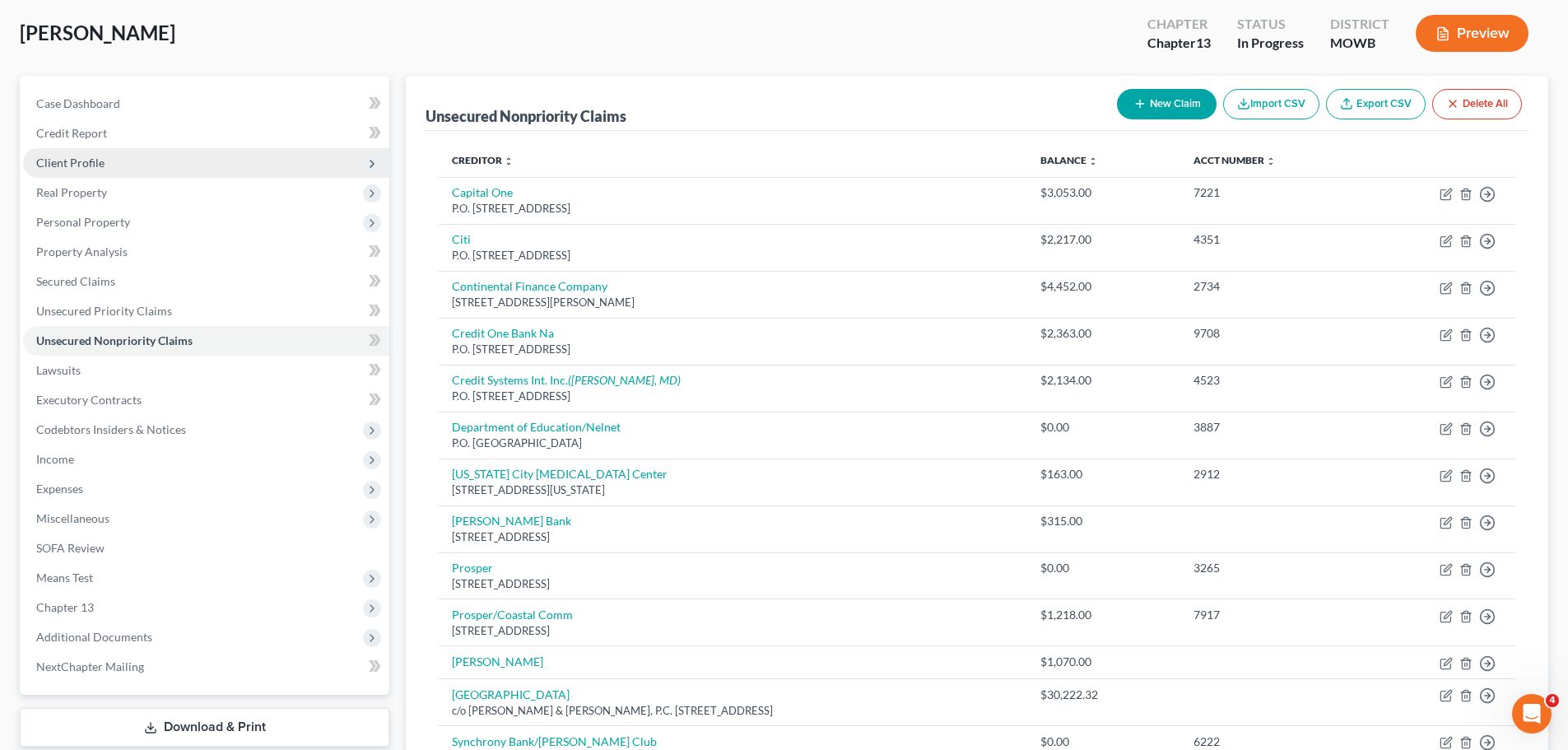
click at [130, 165] on span "Client Profile" at bounding box center [206, 163] width 367 height 30
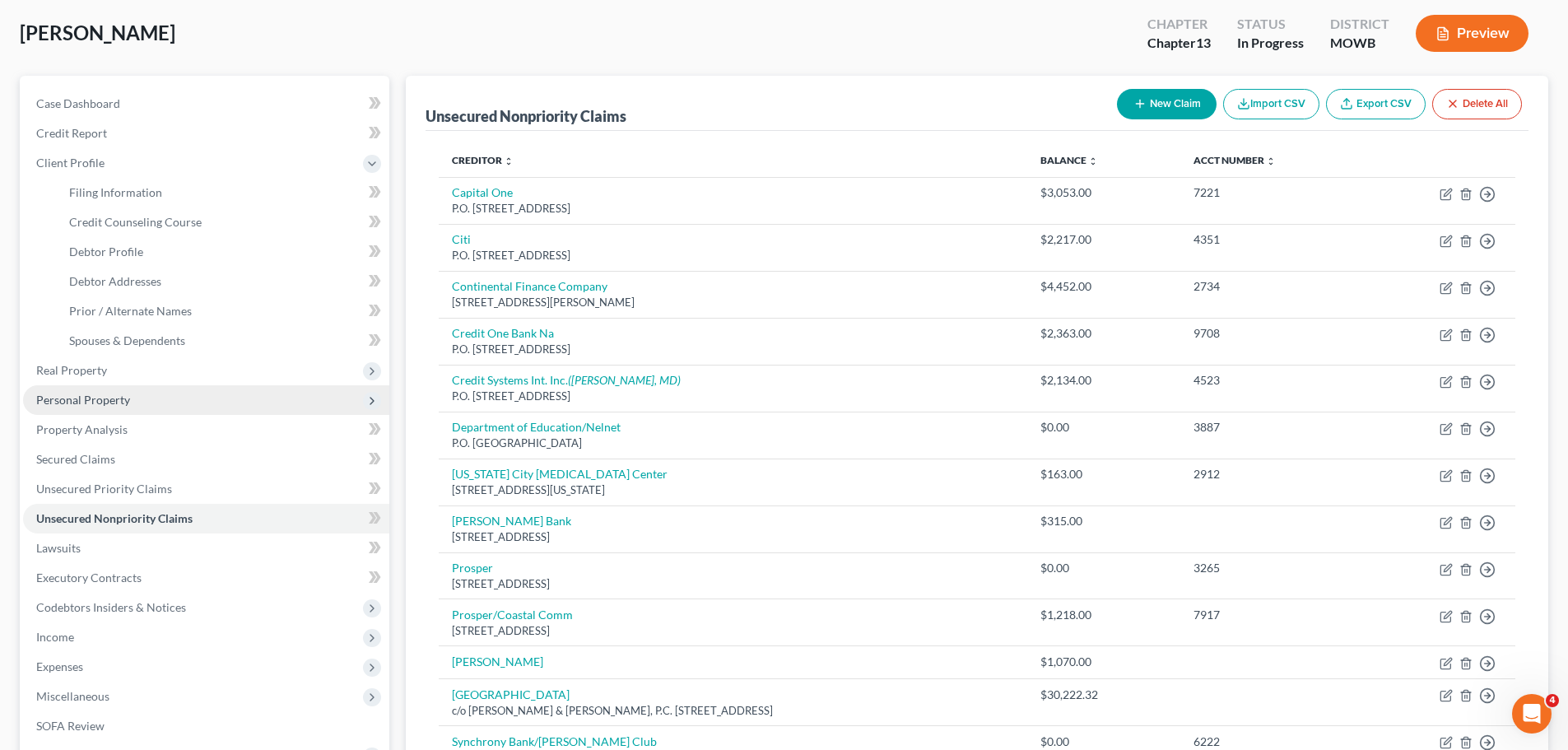
click at [155, 399] on span "Personal Property" at bounding box center [206, 400] width 367 height 30
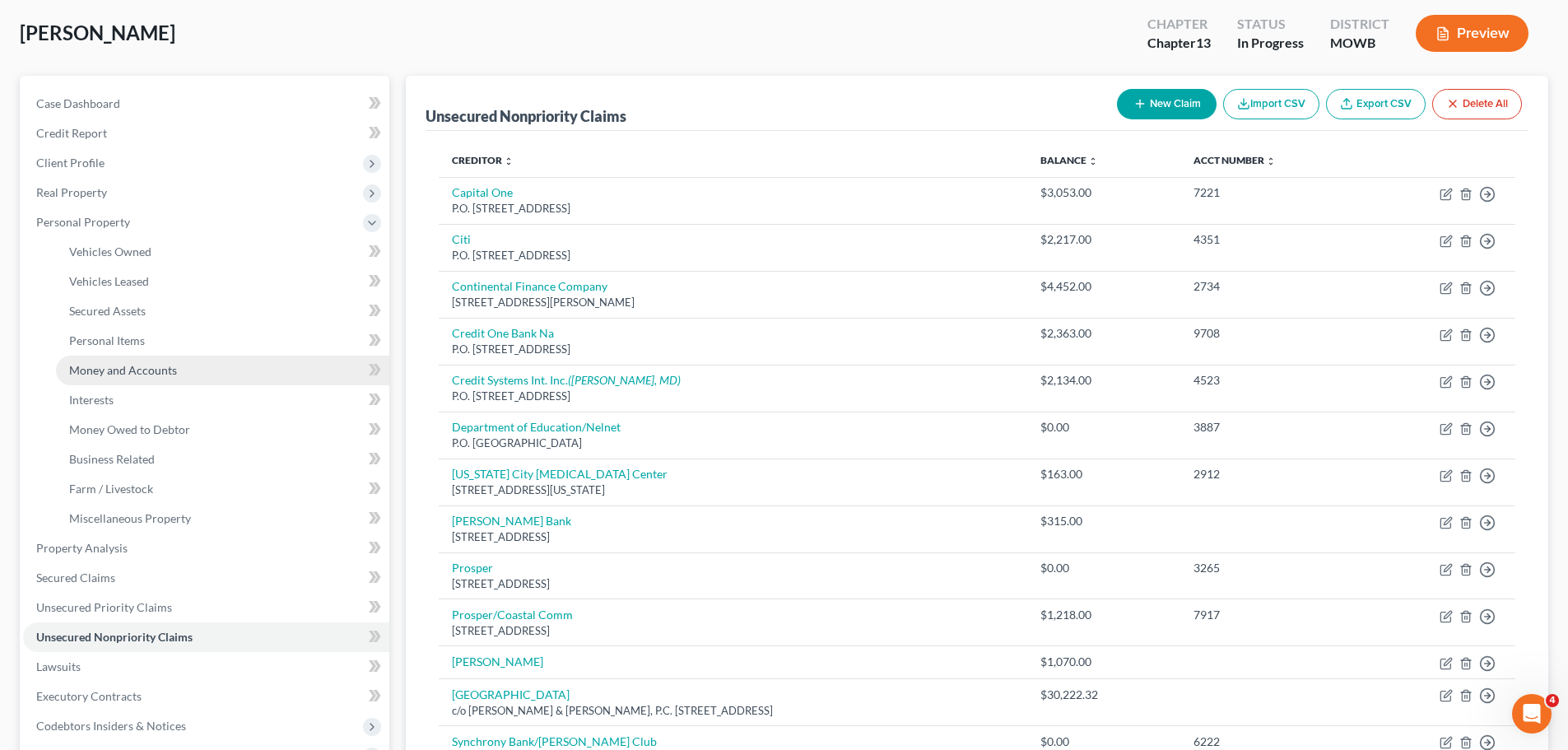
click at [168, 374] on span "Money and Accounts" at bounding box center [123, 370] width 108 height 14
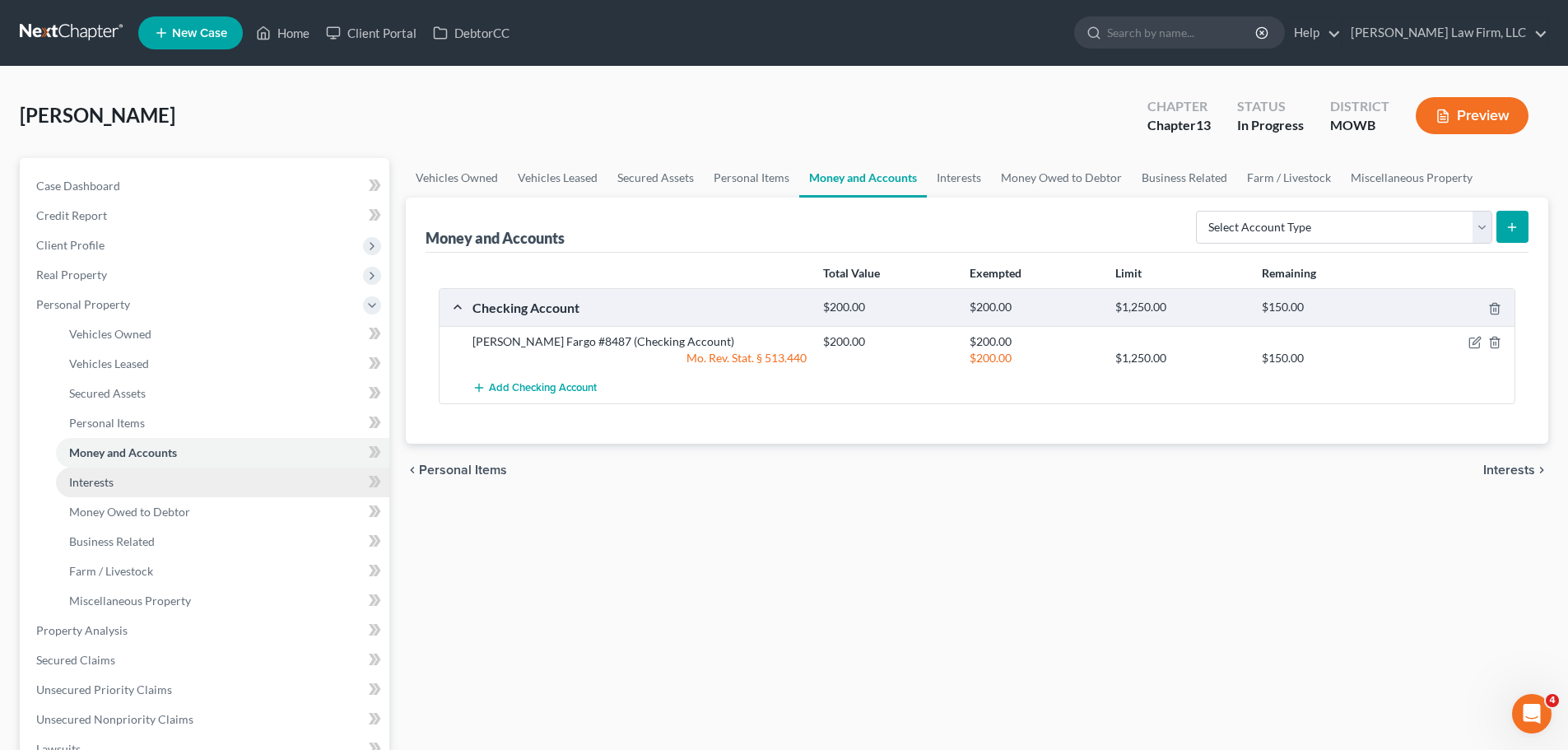
click at [155, 478] on link "Interests" at bounding box center [222, 482] width 333 height 30
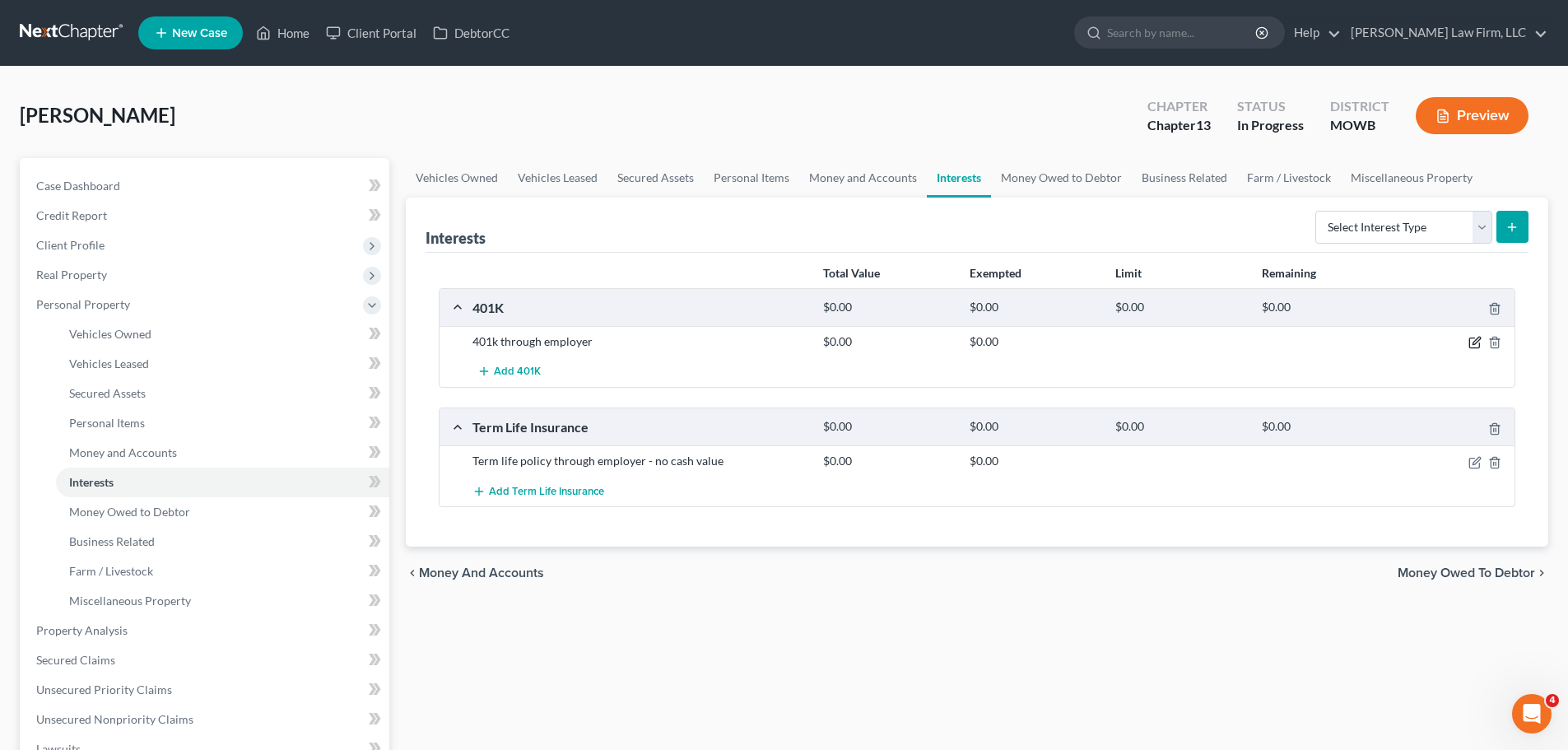
click at [1475, 343] on icon "button" at bounding box center [1474, 342] width 13 height 13
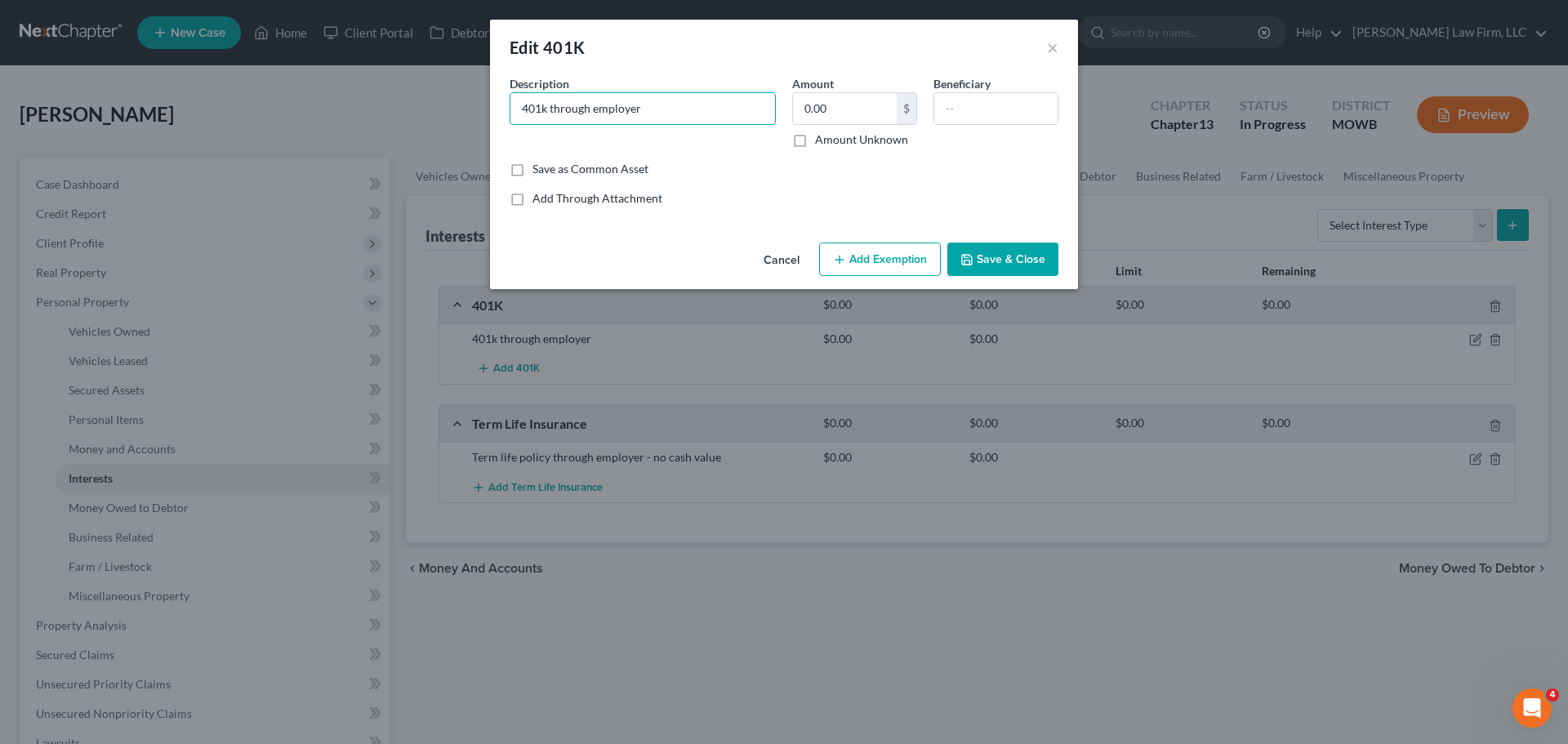
drag, startPoint x: 669, startPoint y: 109, endPoint x: 509, endPoint y: 110, distance: 160.0
click at [509, 110] on div "Description * 401k through employer" at bounding box center [642, 112] width 282 height 73
type input "401k - Pentegra"
click at [850, 105] on input "0.00" at bounding box center [845, 109] width 104 height 31
type input "1,400"
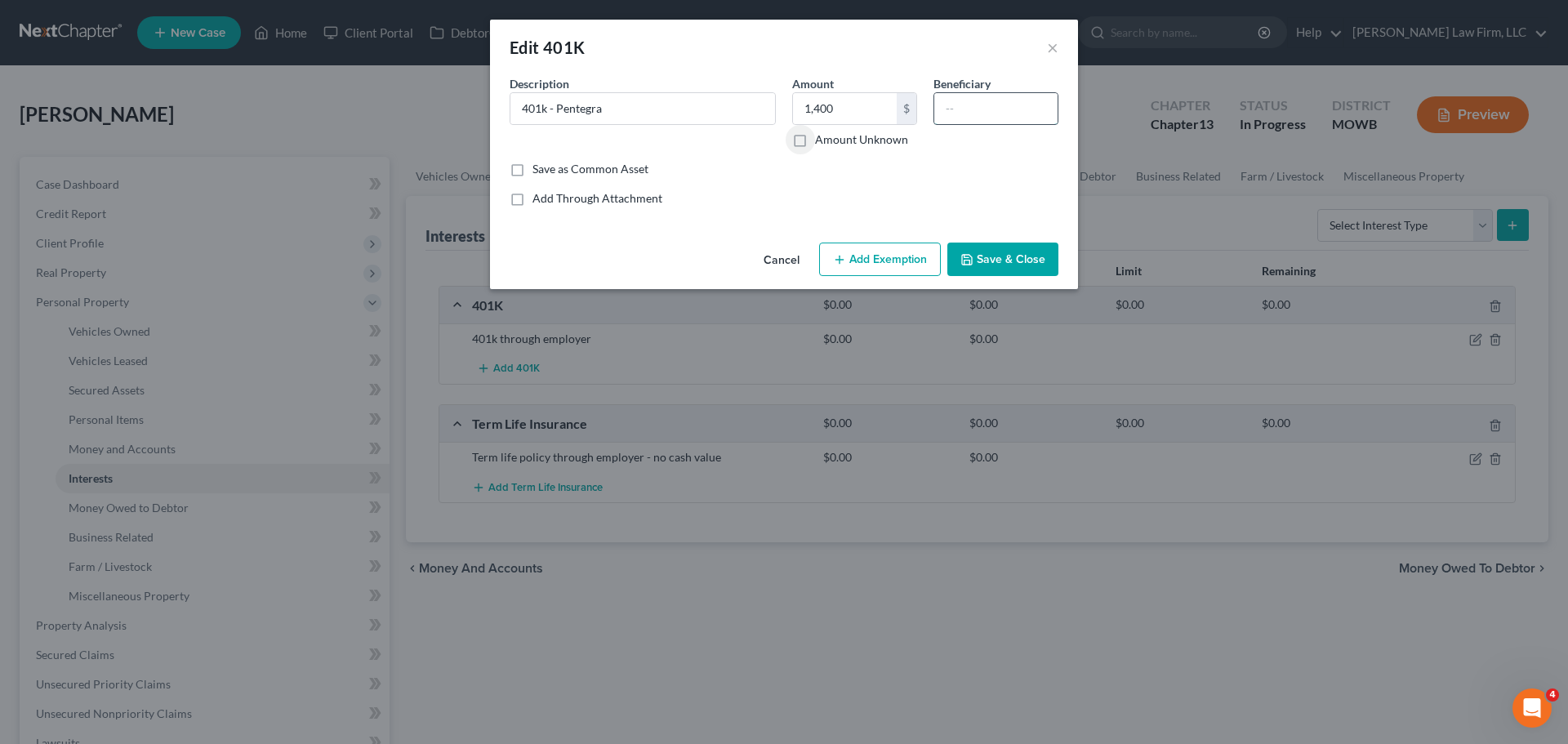
click at [956, 111] on input "text" at bounding box center [996, 109] width 124 height 31
click at [1005, 256] on button "Save & Close" at bounding box center [1002, 259] width 111 height 34
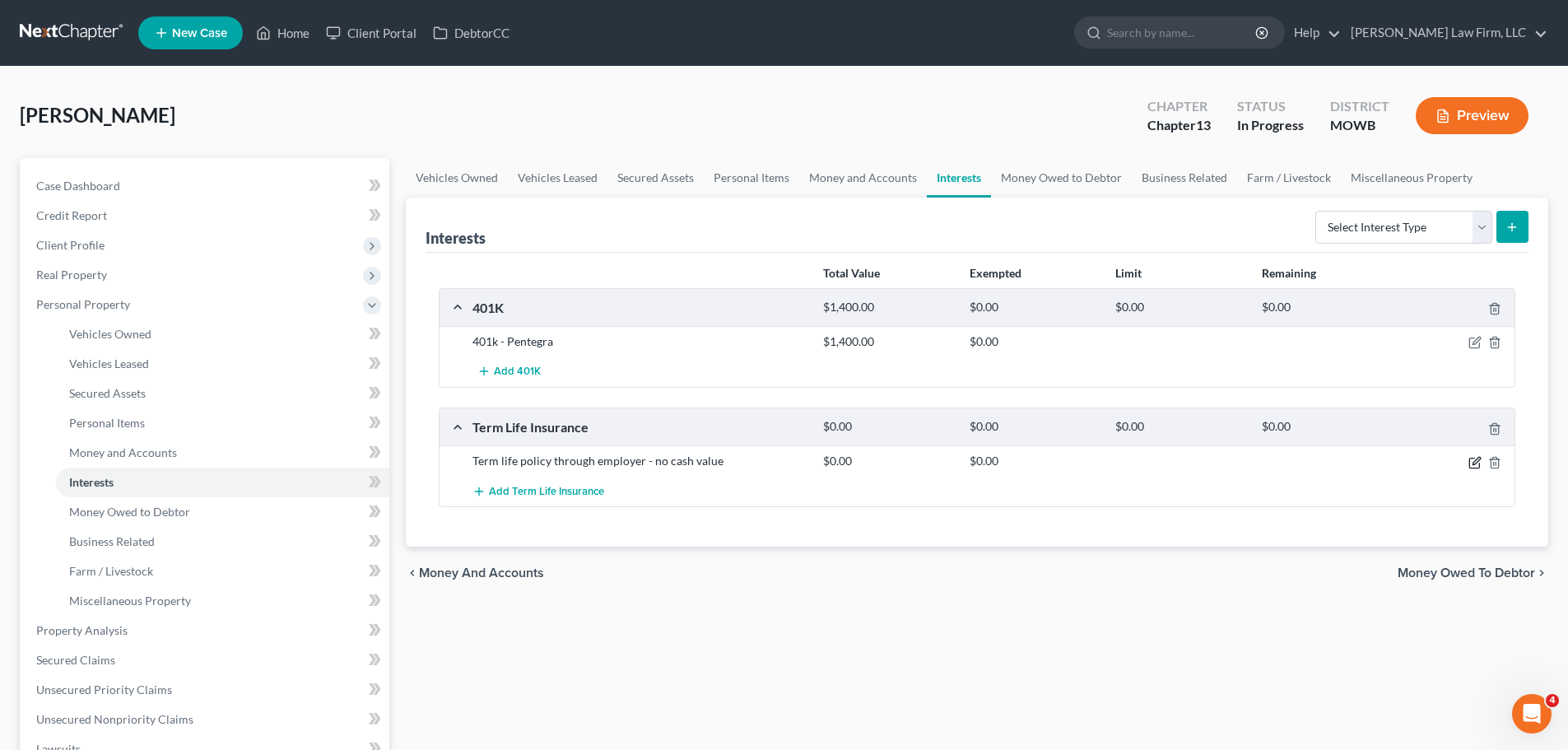
click at [1478, 459] on icon "button" at bounding box center [1474, 461] width 13 height 13
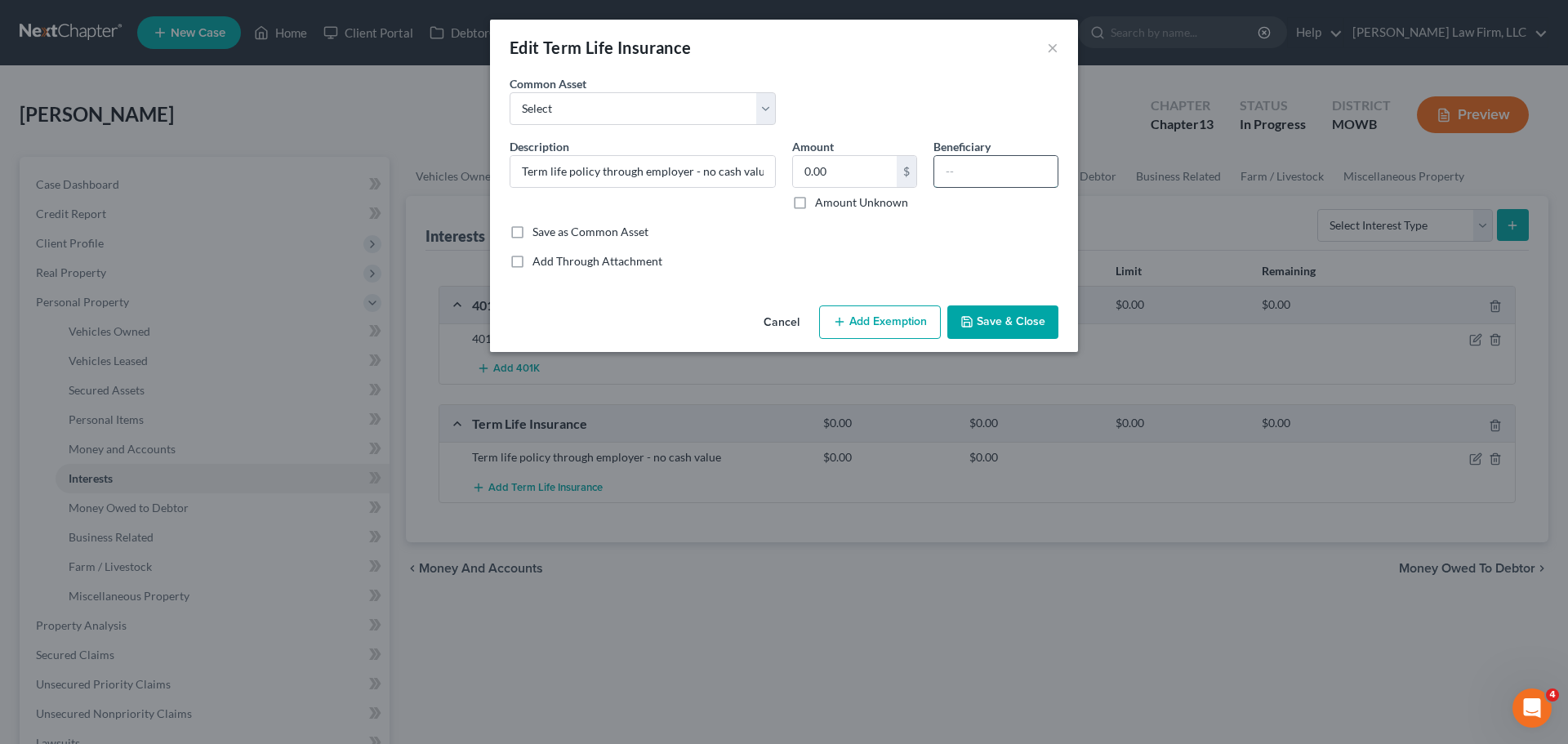
click at [1057, 177] on input "text" at bounding box center [996, 172] width 124 height 31
type input "[PERSON_NAME] & [PERSON_NAME]"
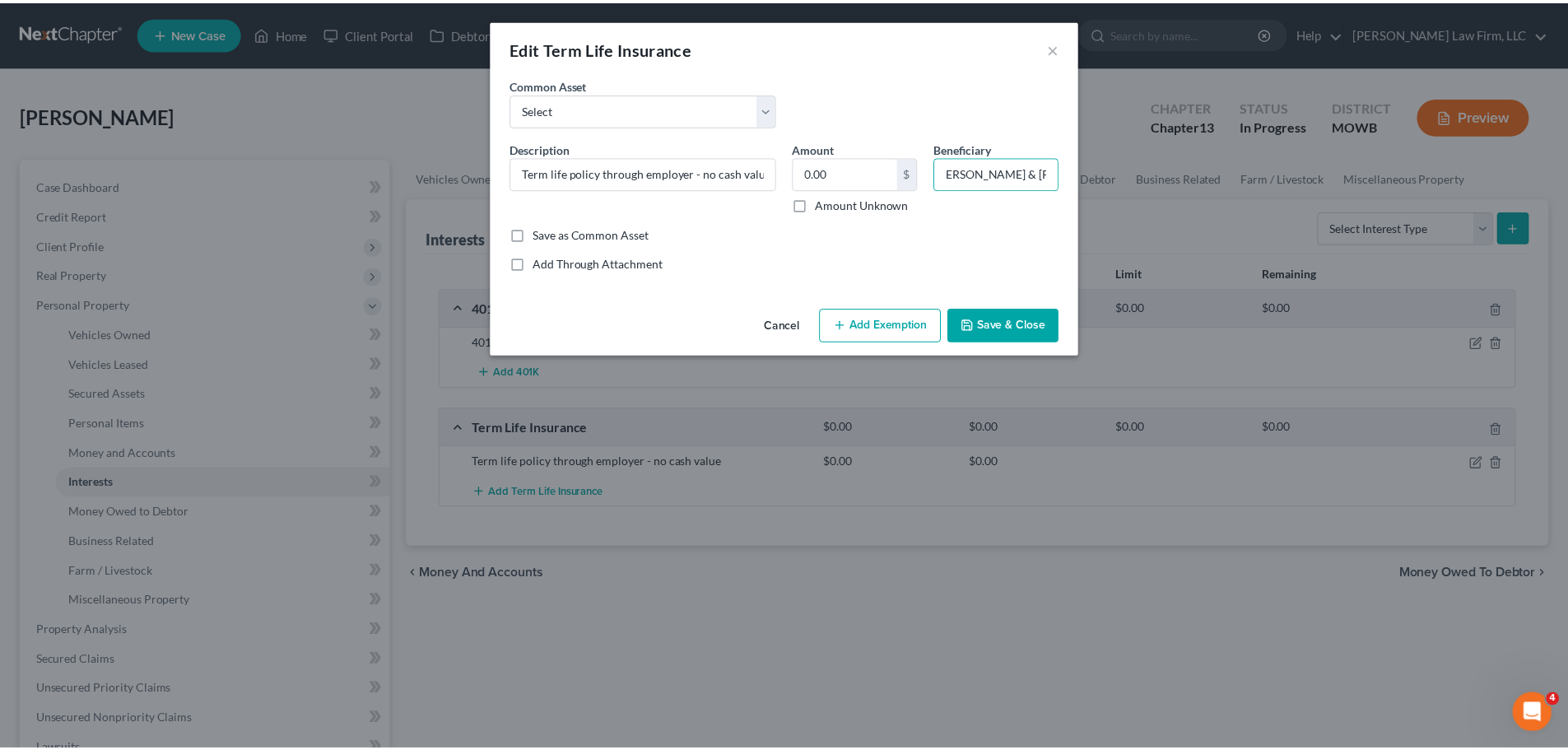
scroll to position [0, 0]
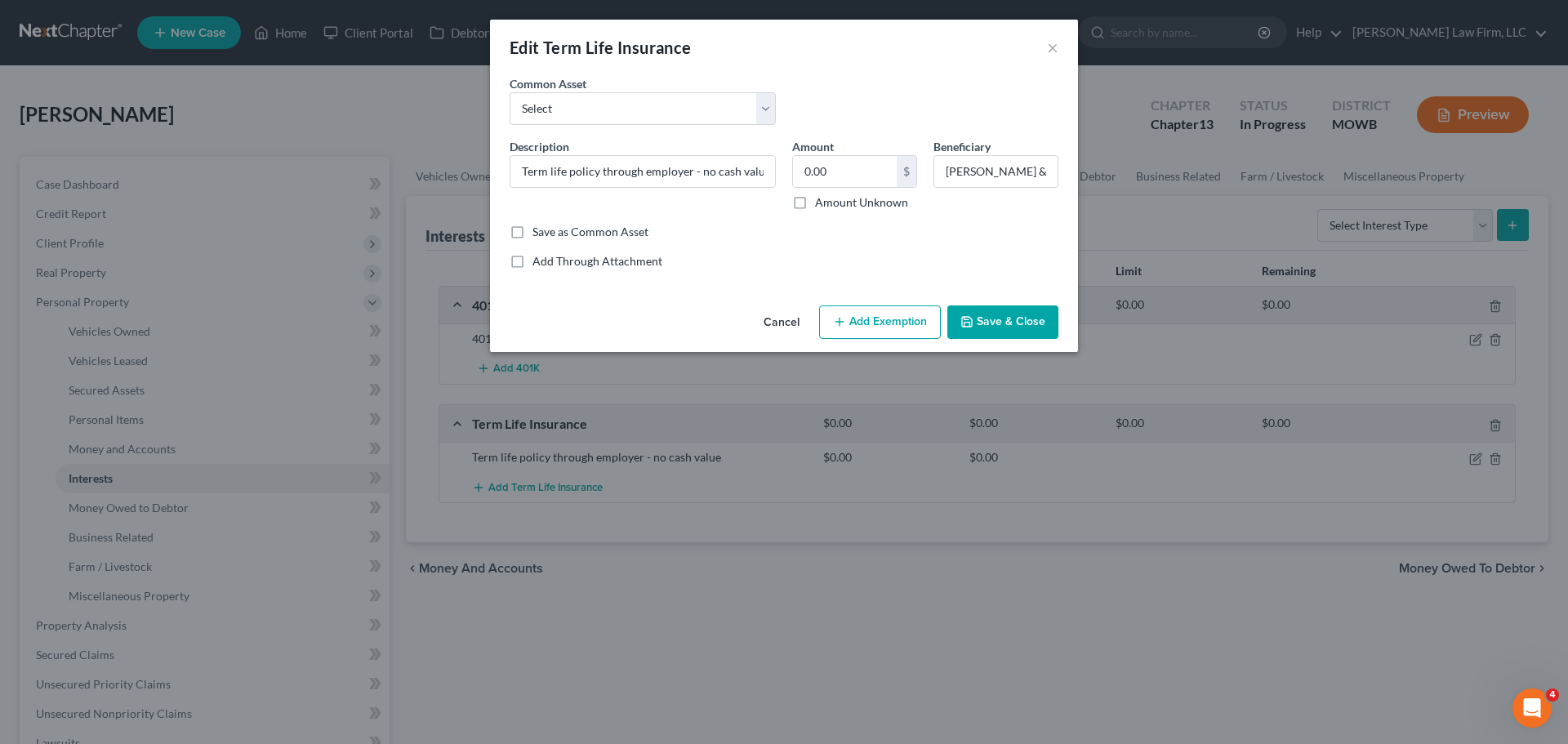
click at [1036, 330] on button "Save & Close" at bounding box center [1002, 322] width 111 height 34
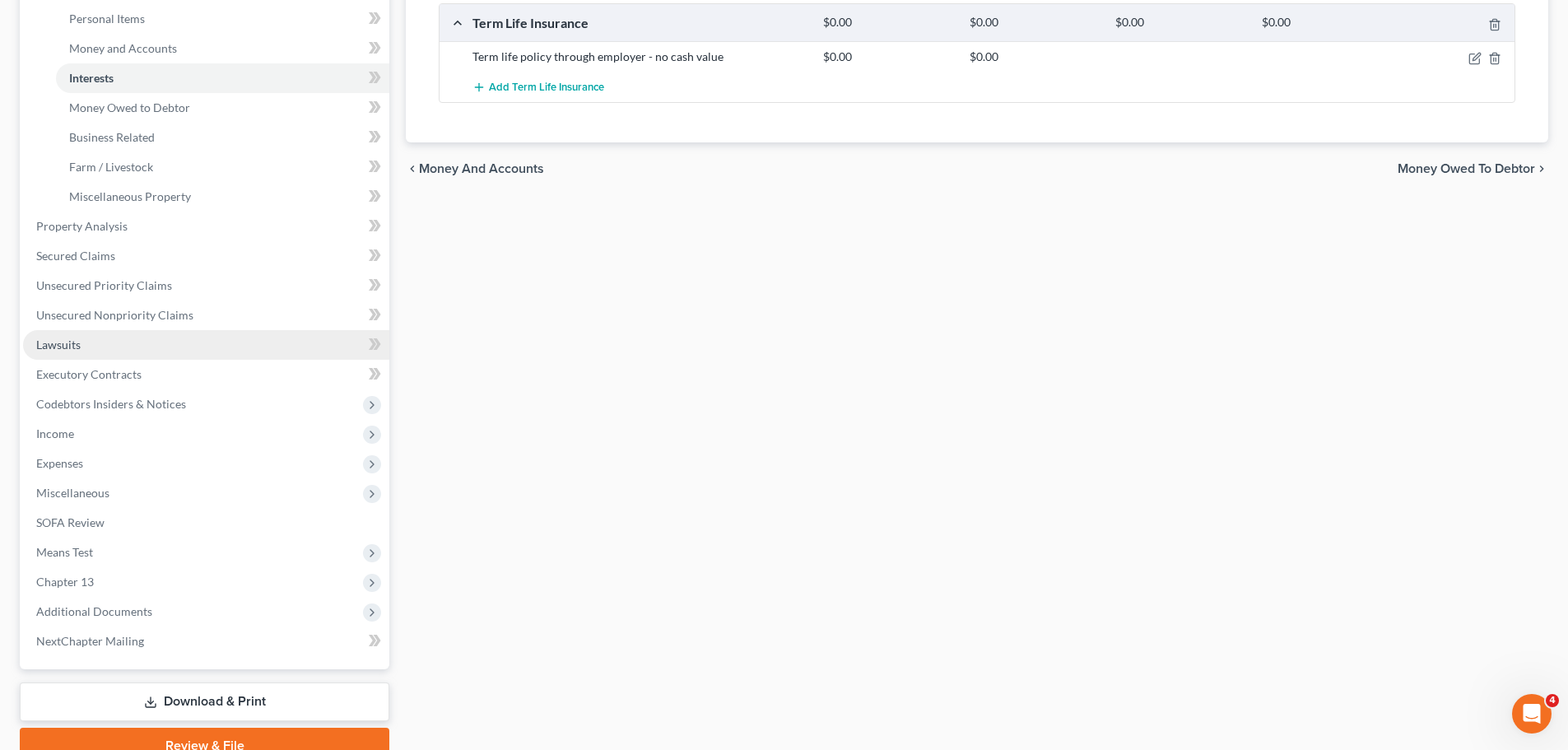
scroll to position [412, 0]
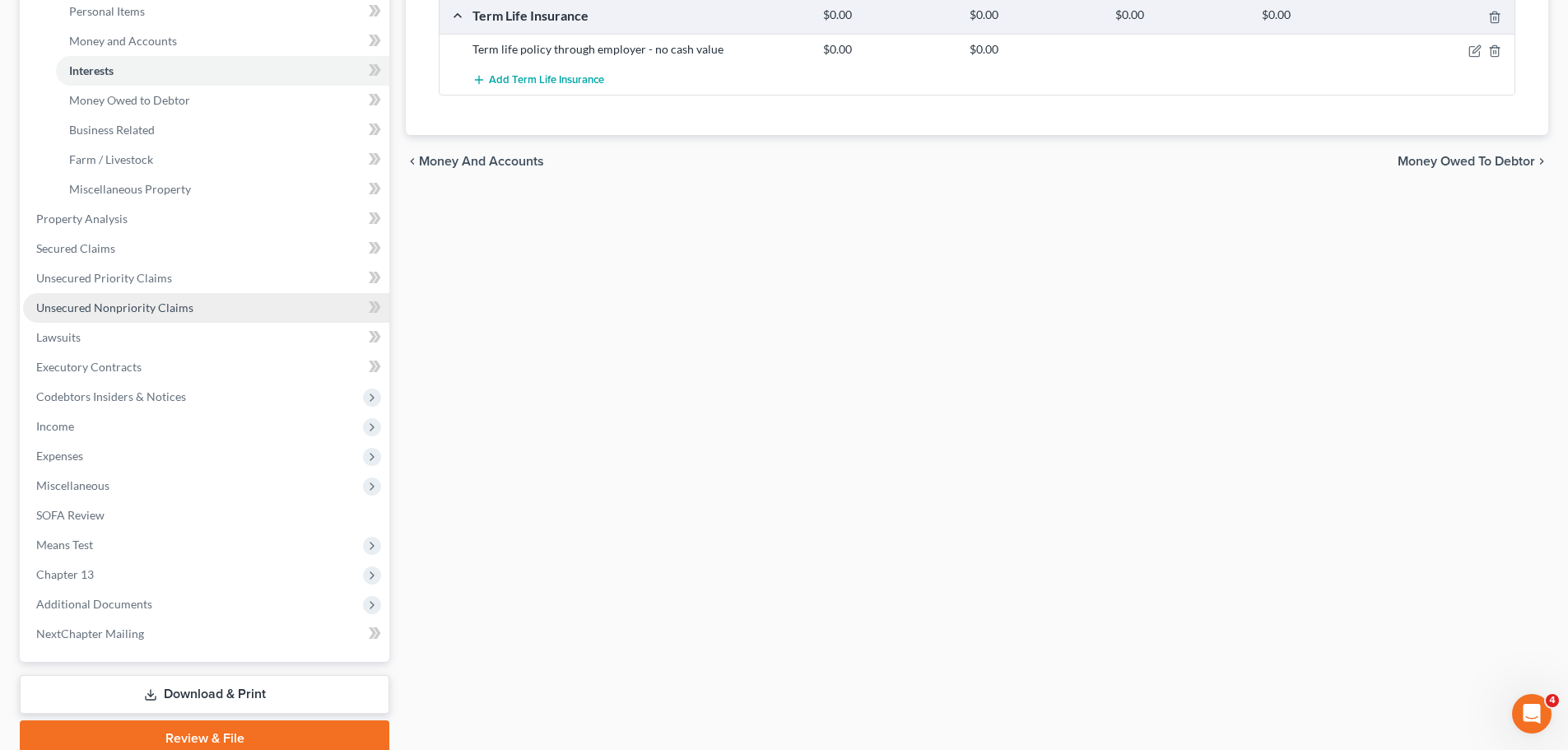
click at [209, 308] on link "Unsecured Nonpriority Claims" at bounding box center [206, 308] width 367 height 30
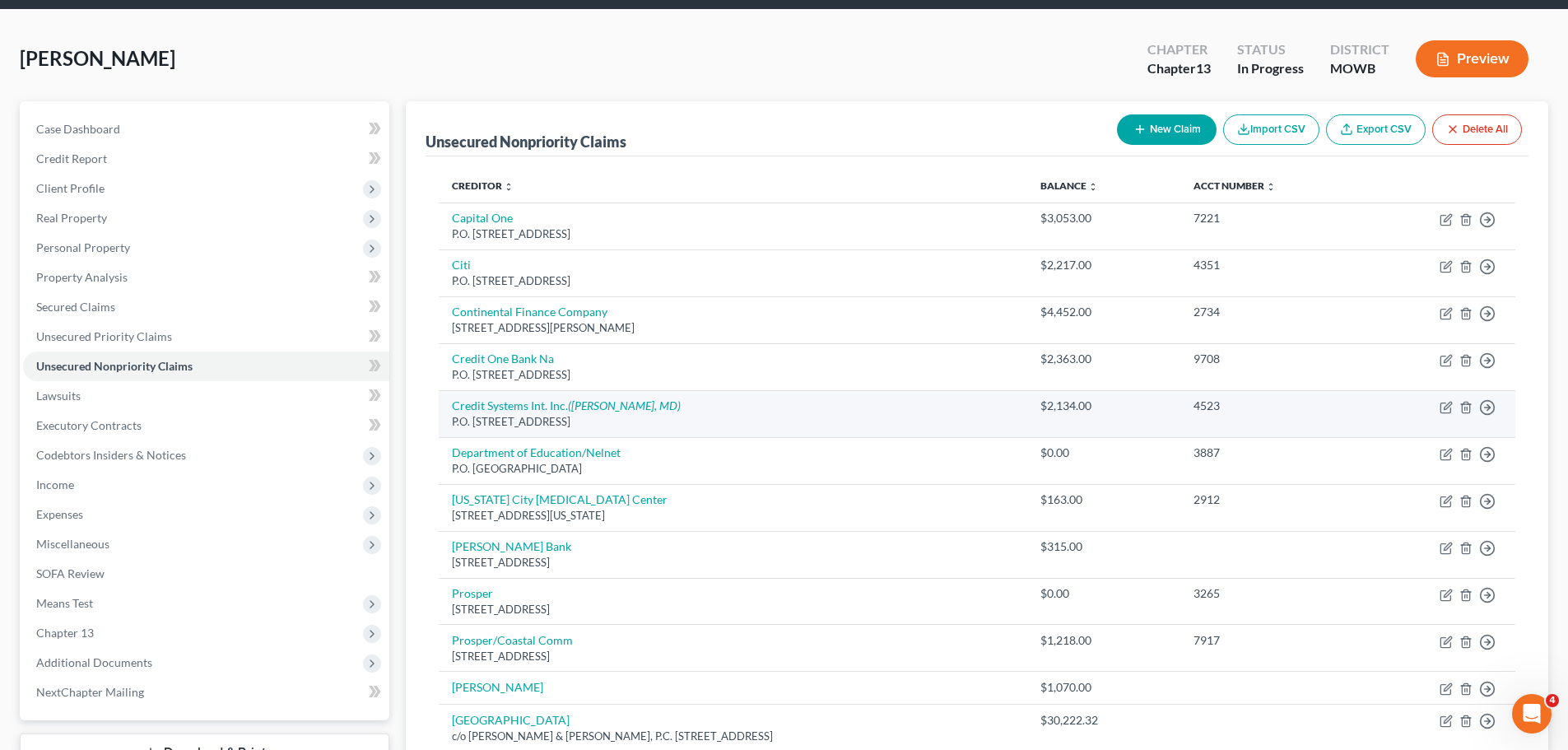
scroll to position [82, 0]
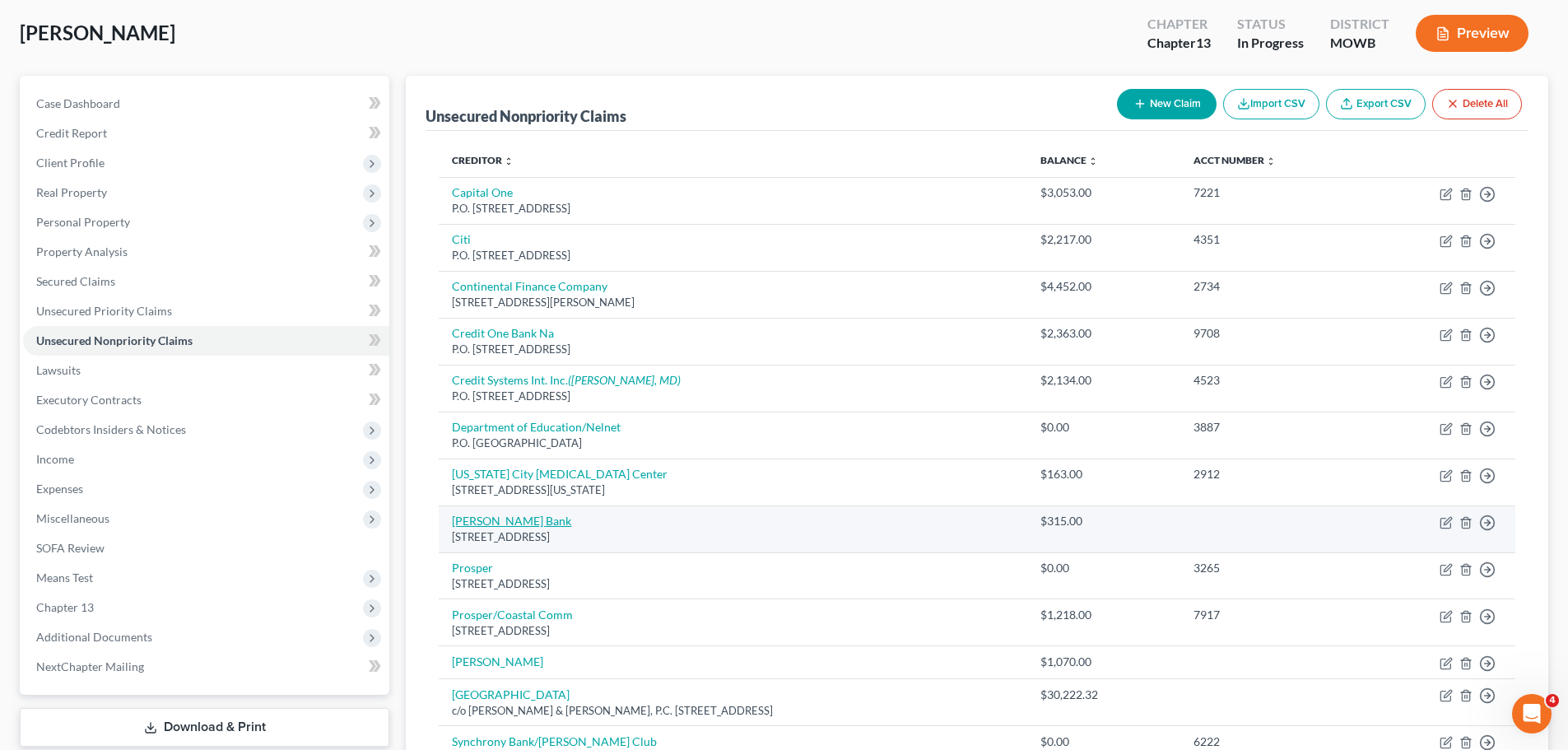
click at [502, 520] on link "[PERSON_NAME] Bank" at bounding box center [511, 521] width 120 height 14
select select "35"
select select "2"
select select "0"
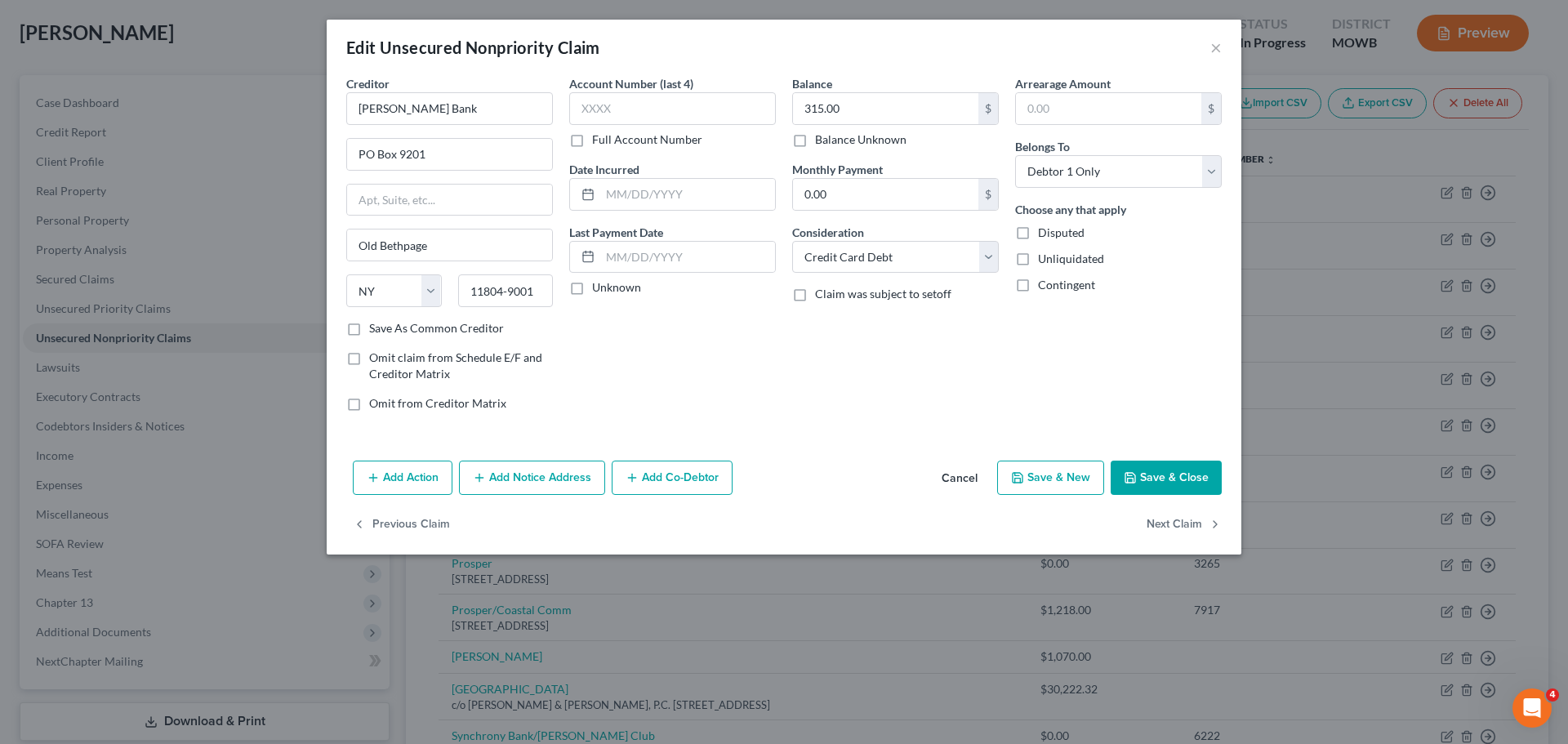
click at [1167, 479] on button "Save & Close" at bounding box center [1166, 477] width 111 height 34
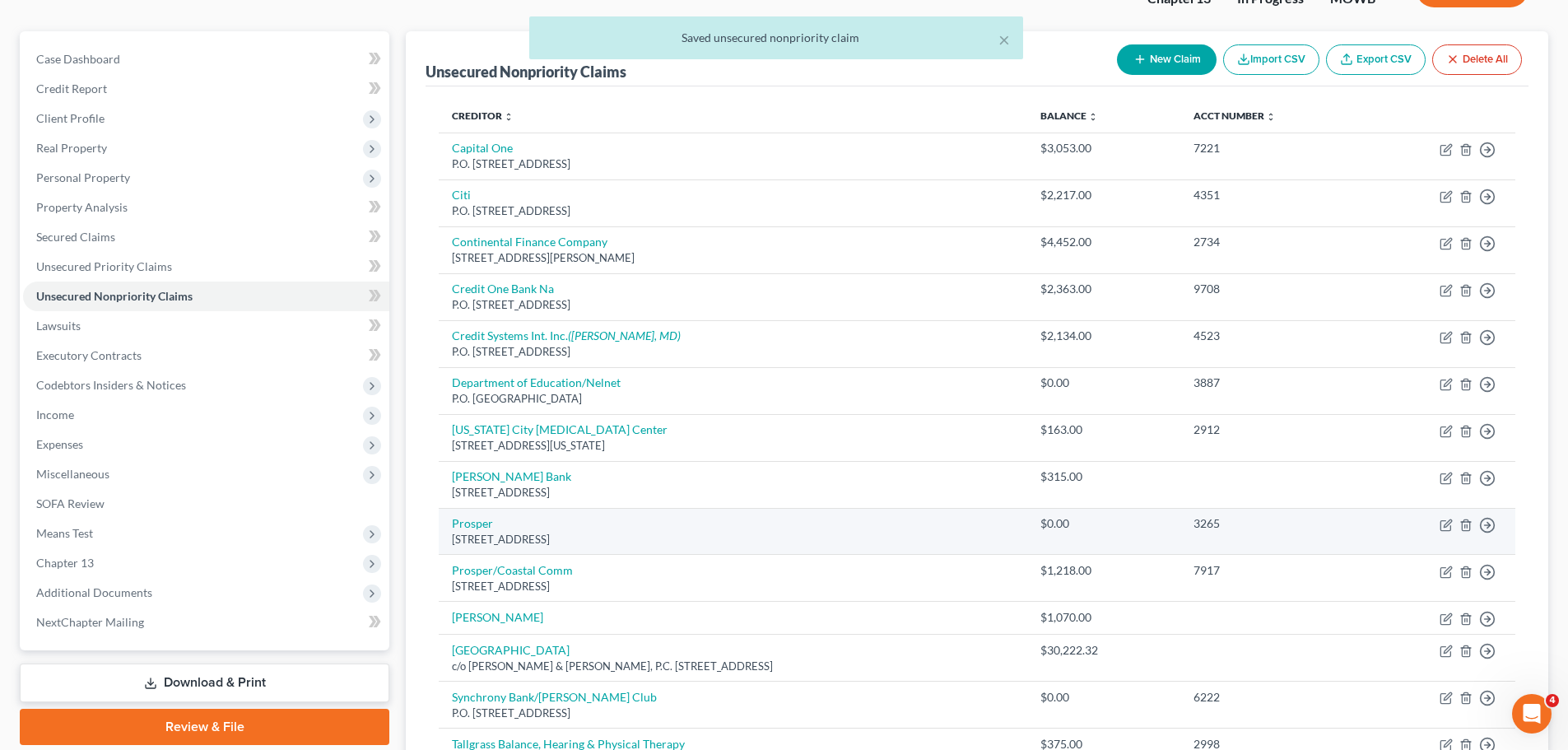
scroll to position [165, 0]
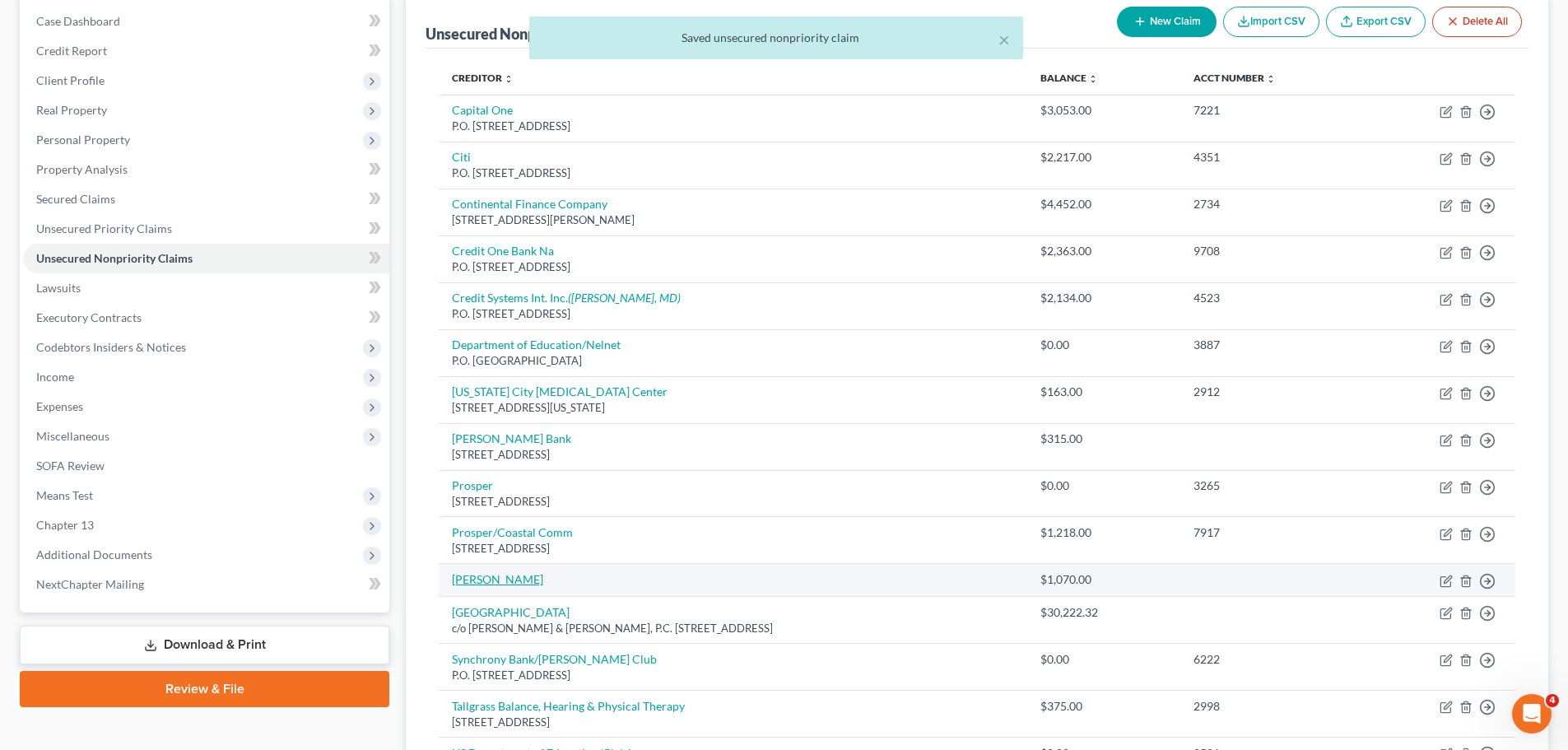
click at [493, 576] on link "[PERSON_NAME]" at bounding box center [497, 579] width 91 height 14
select select "0"
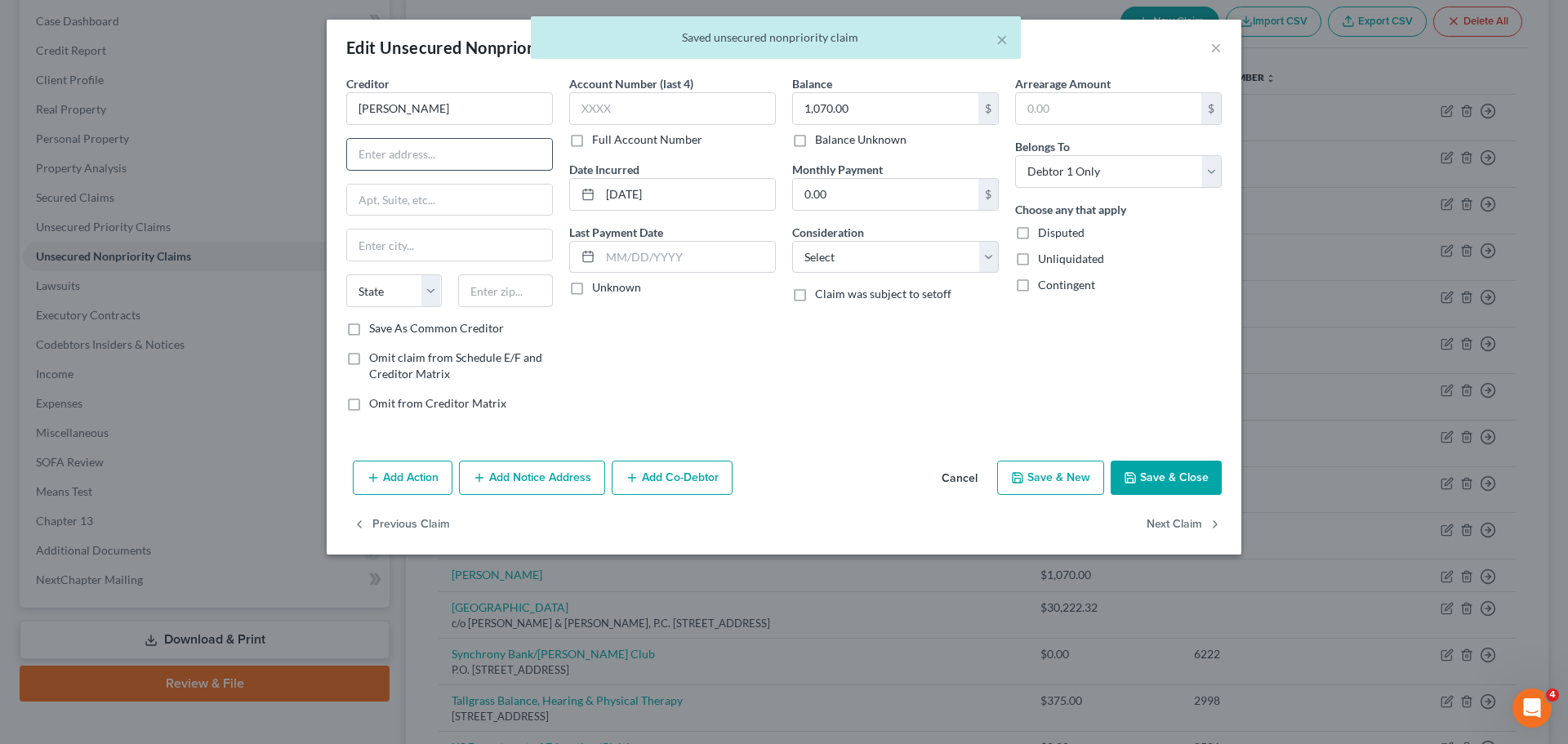
click at [501, 164] on input "text" at bounding box center [449, 155] width 205 height 31
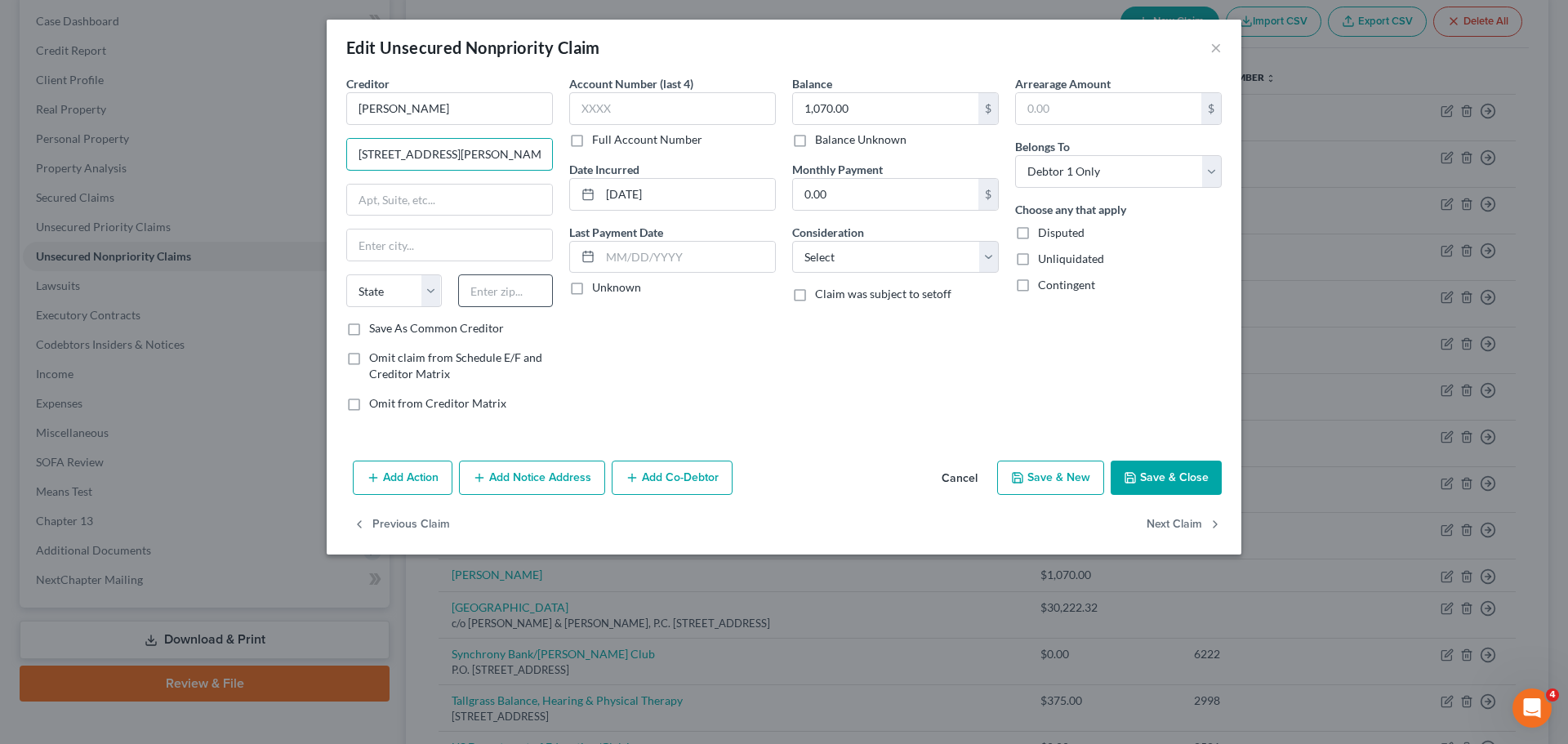
type input "[STREET_ADDRESS][PERSON_NAME]"
click at [526, 284] on input "text" at bounding box center [505, 290] width 95 height 32
type input "77389"
type input "Spring"
select select "45"
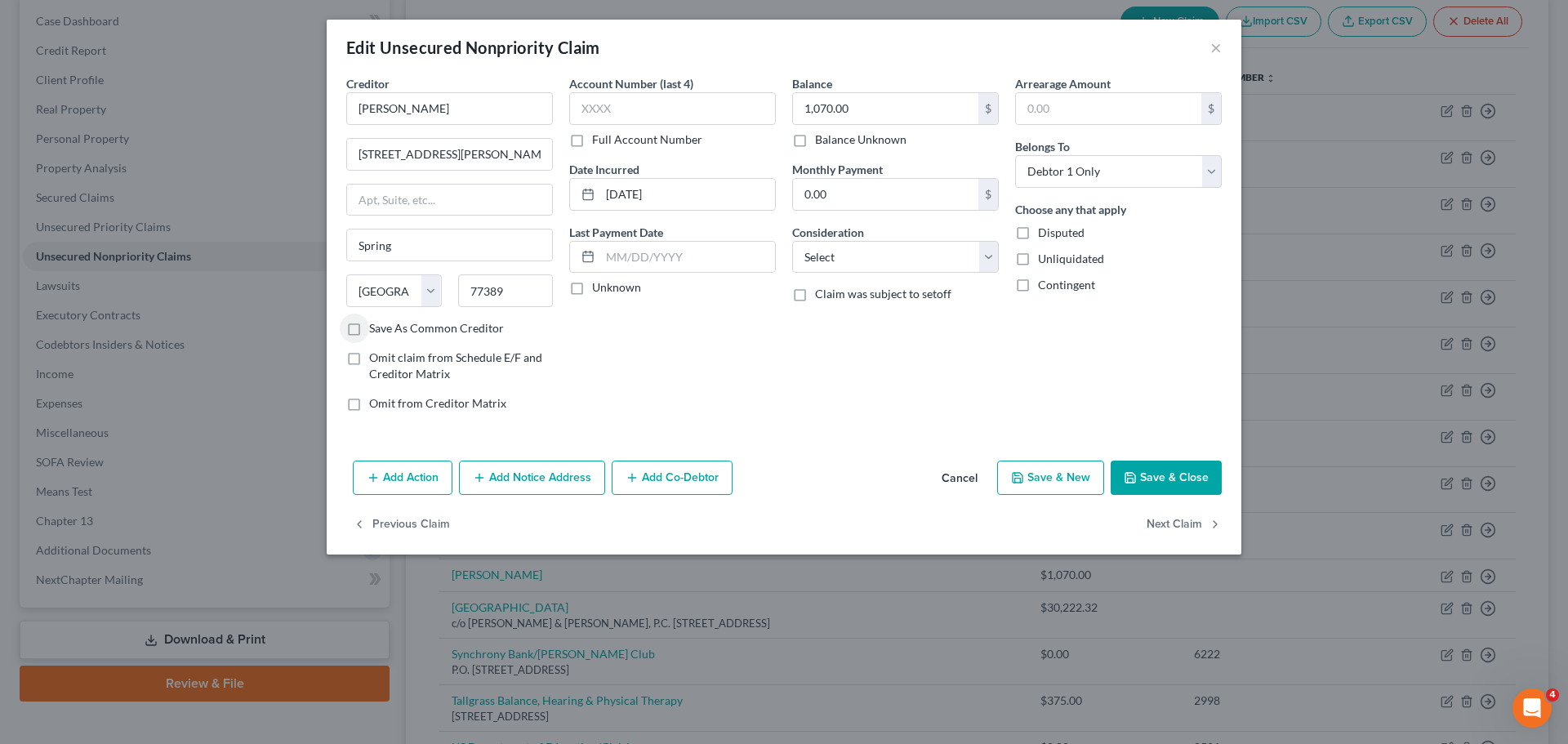
click at [1196, 461] on button "Save & Close" at bounding box center [1166, 477] width 111 height 34
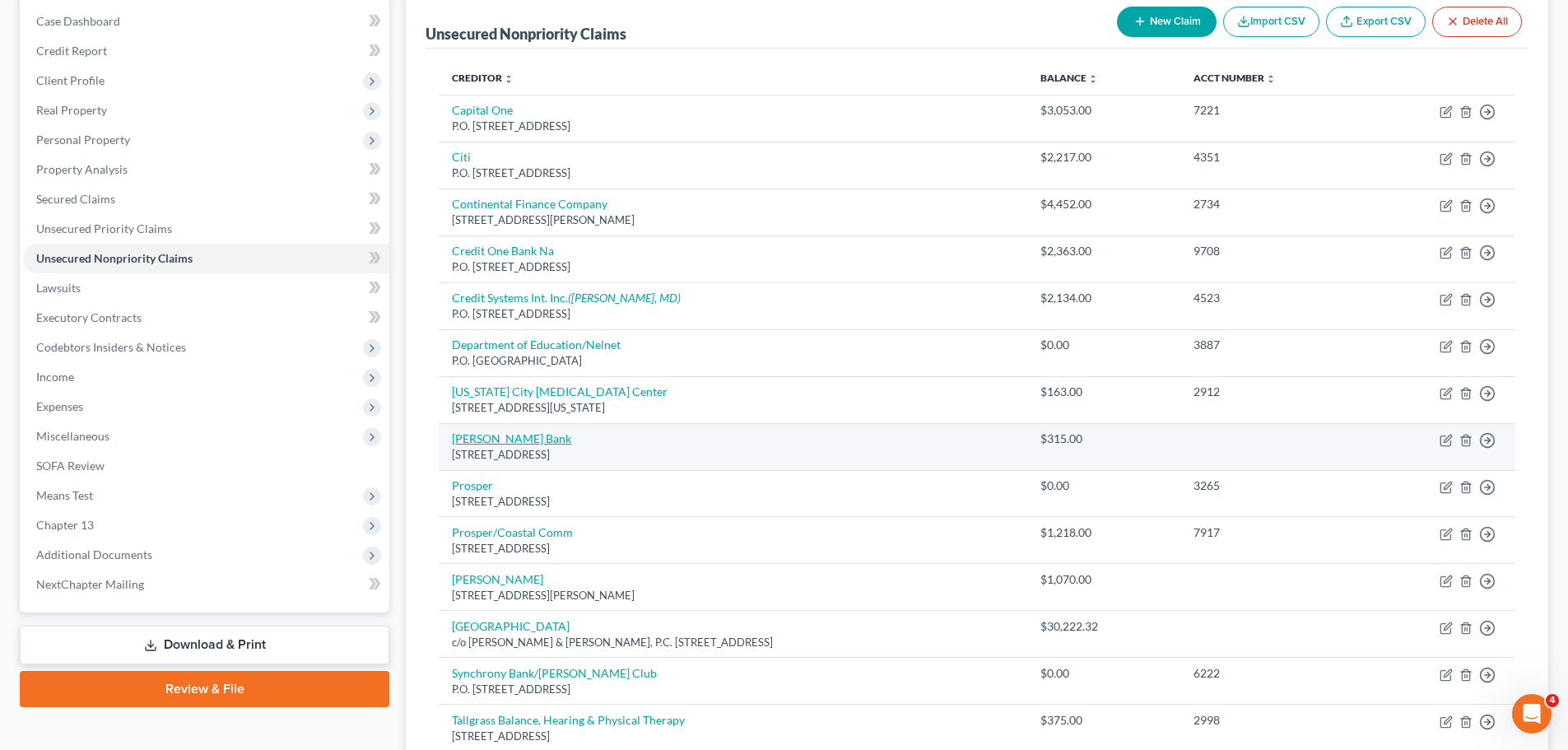
click at [513, 437] on link "[PERSON_NAME] Bank" at bounding box center [511, 439] width 120 height 14
select select "35"
select select "2"
select select "0"
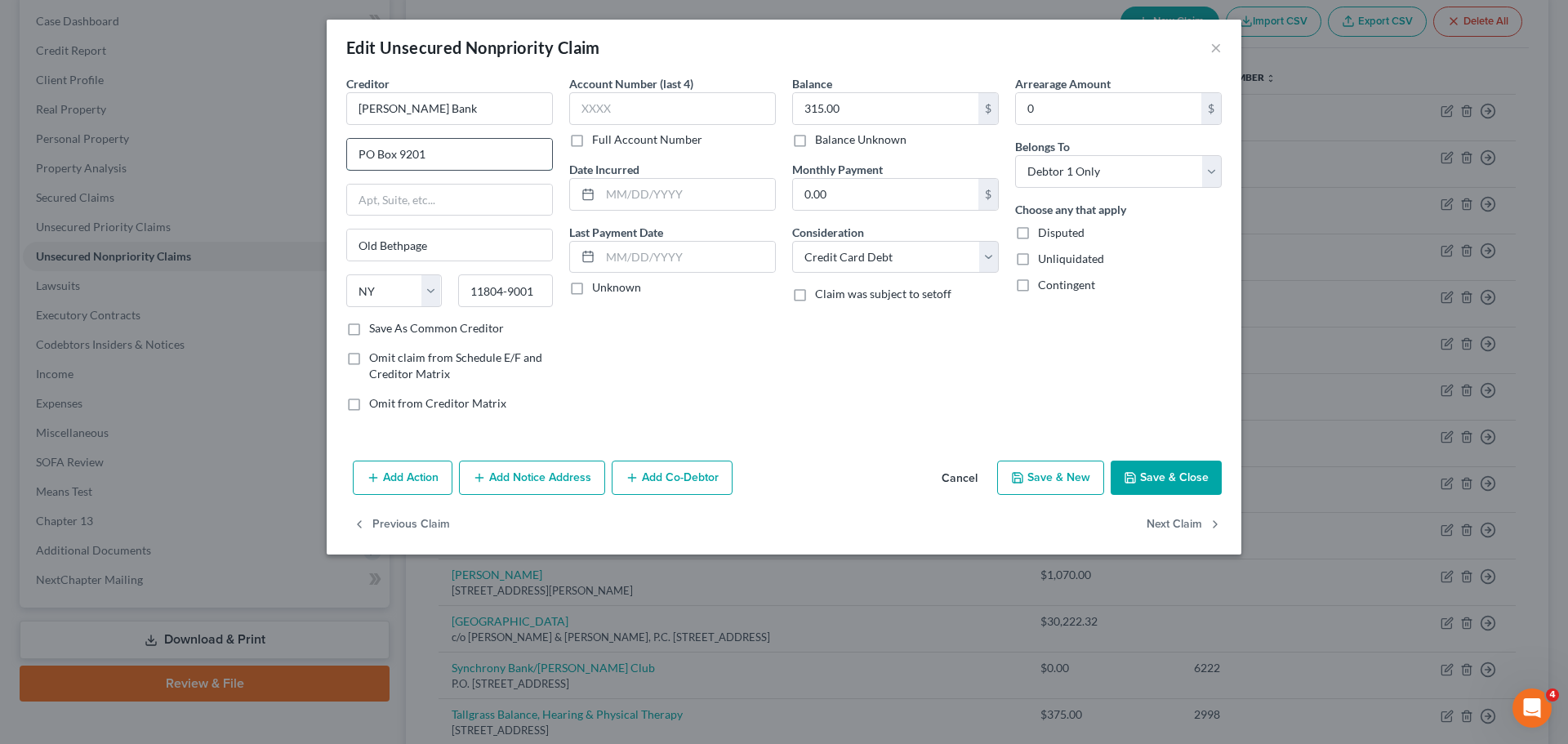
click at [368, 156] on input "PO Box 9201" at bounding box center [449, 155] width 205 height 31
type input "P.O. Box 9201"
click at [1189, 476] on button "Save & Close" at bounding box center [1166, 477] width 111 height 34
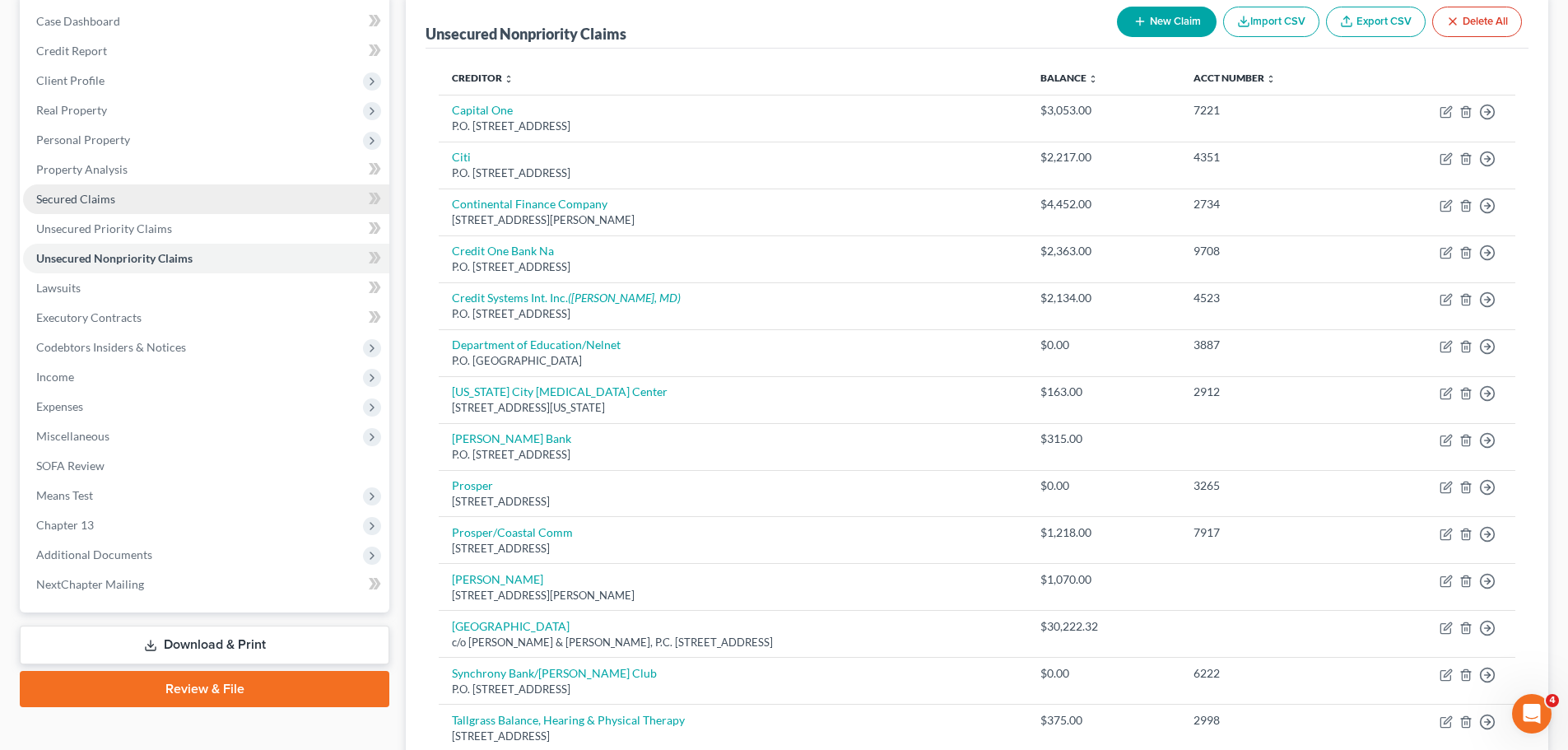
click at [145, 193] on link "Secured Claims" at bounding box center [206, 200] width 367 height 30
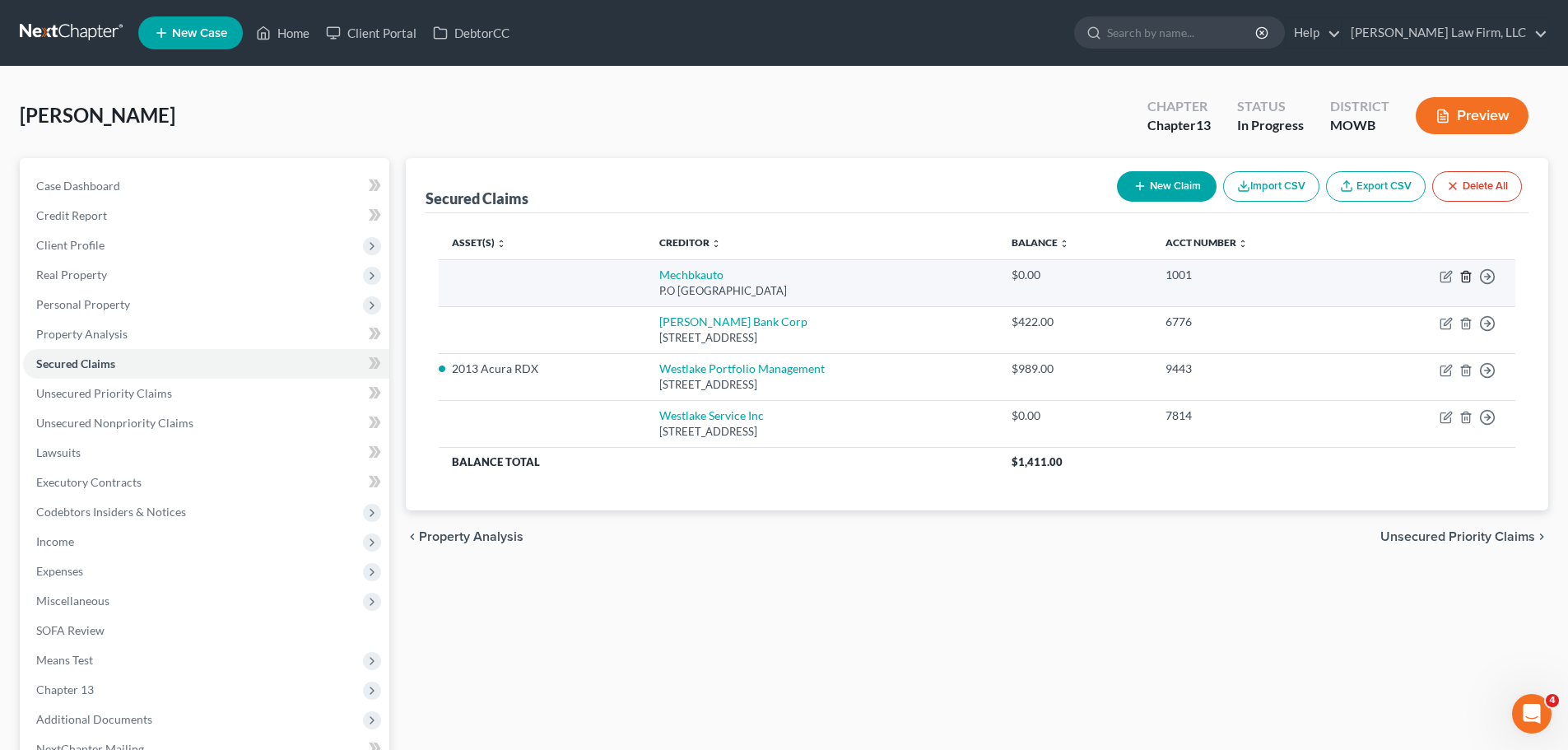
click at [1471, 276] on icon "button" at bounding box center [1465, 276] width 13 height 13
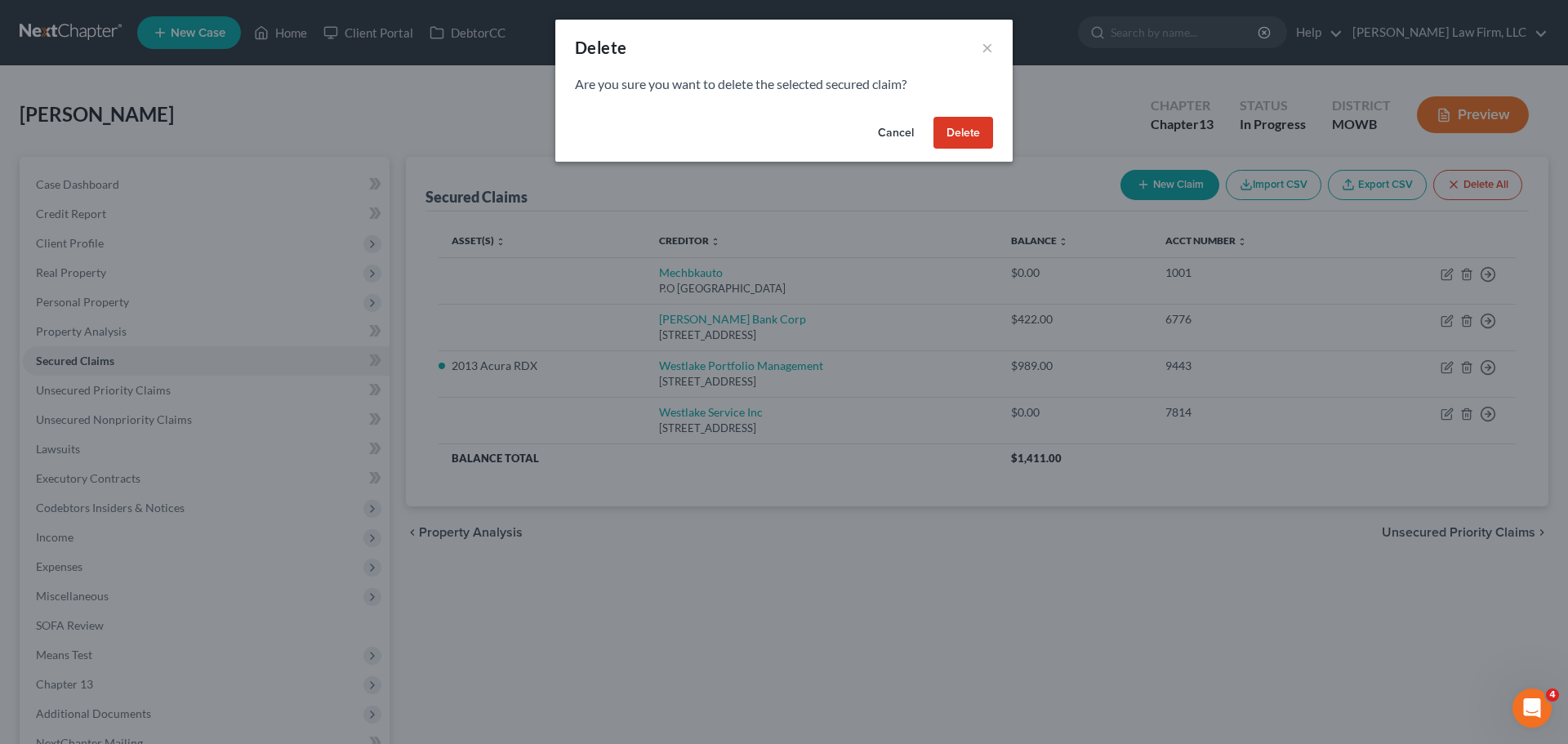
click at [963, 130] on button "Delete" at bounding box center [963, 132] width 60 height 32
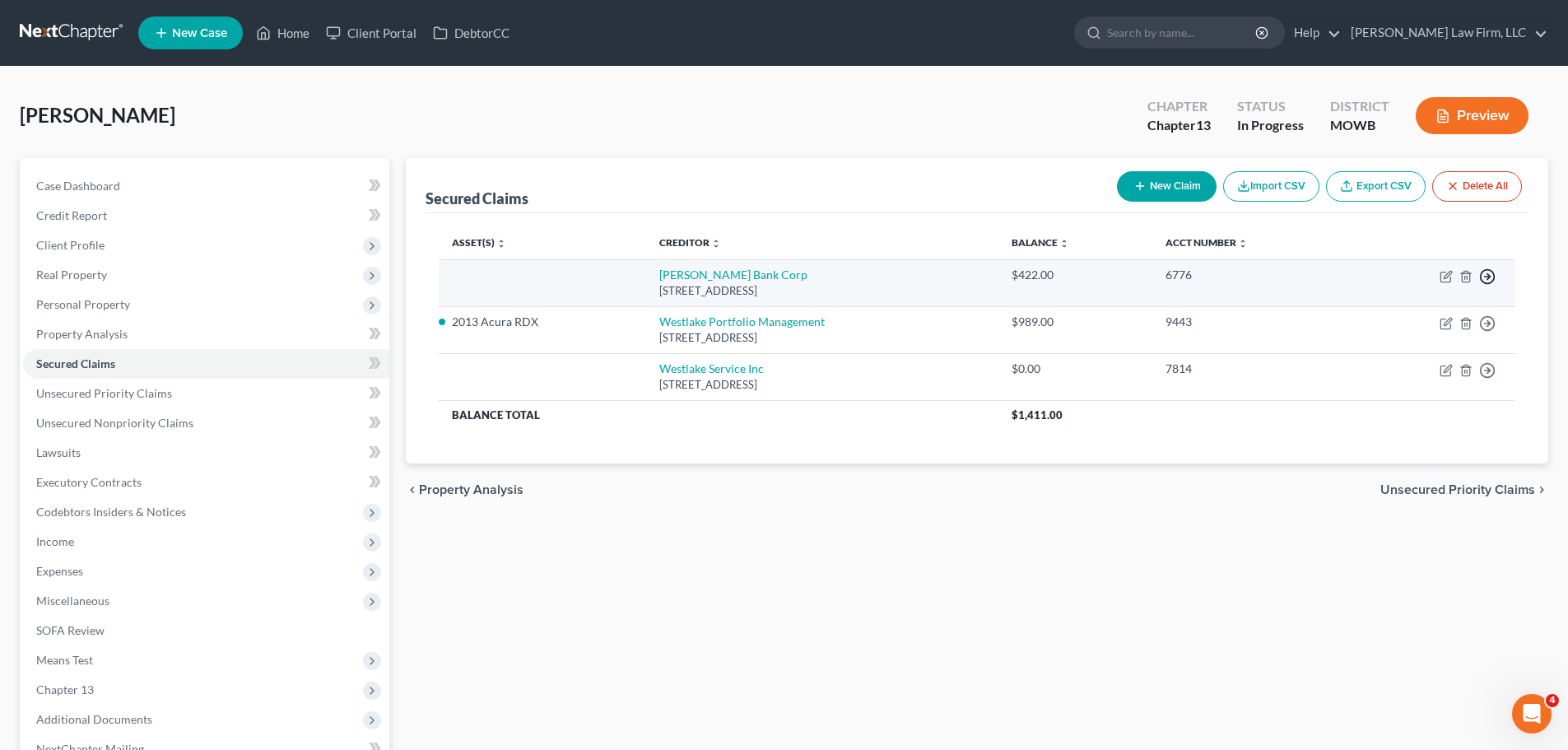
click at [1486, 275] on icon "button" at bounding box center [1487, 277] width 17 height 17
click at [1421, 309] on link "Move to F" at bounding box center [1412, 316] width 137 height 28
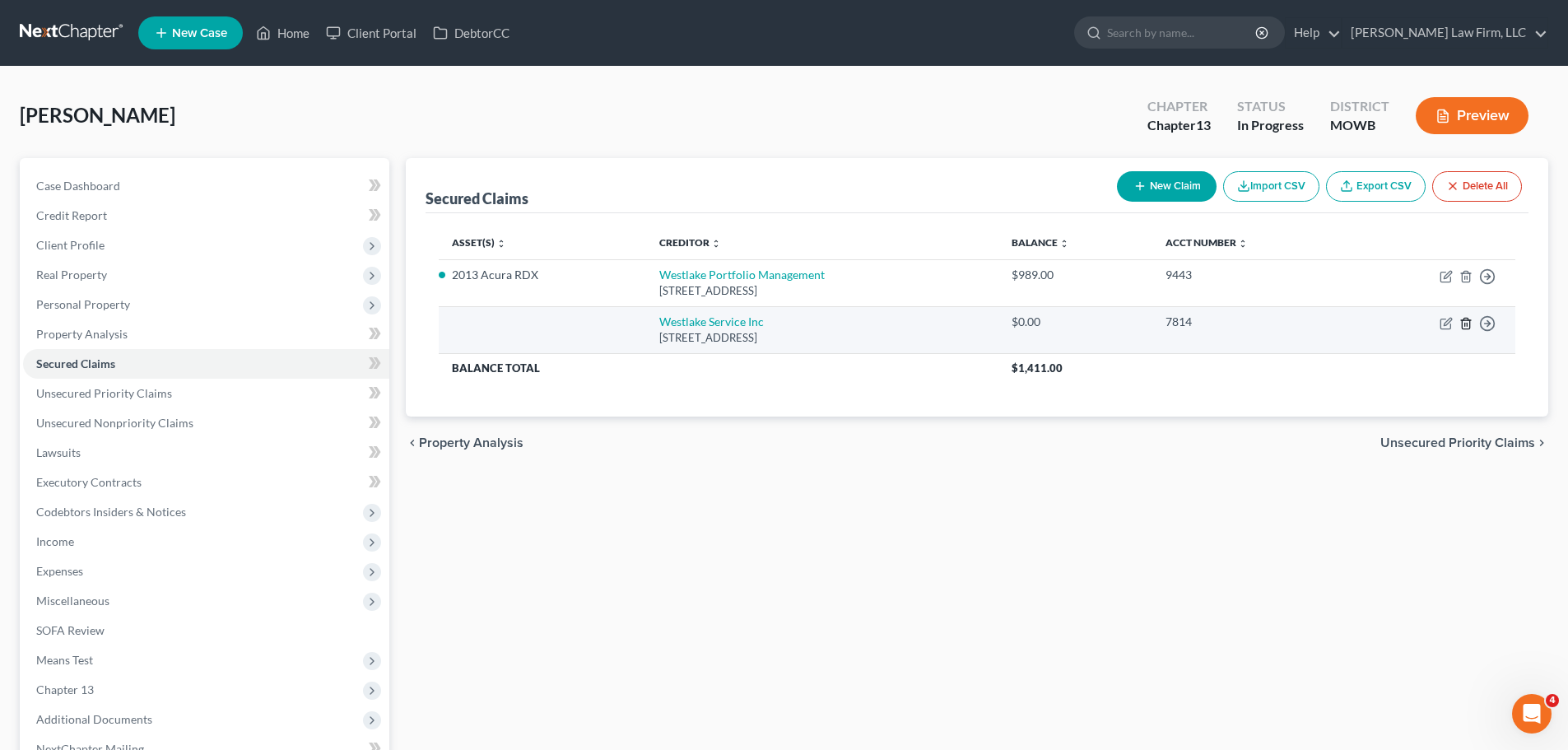
click at [1463, 323] on icon "button" at bounding box center [1465, 323] width 13 height 13
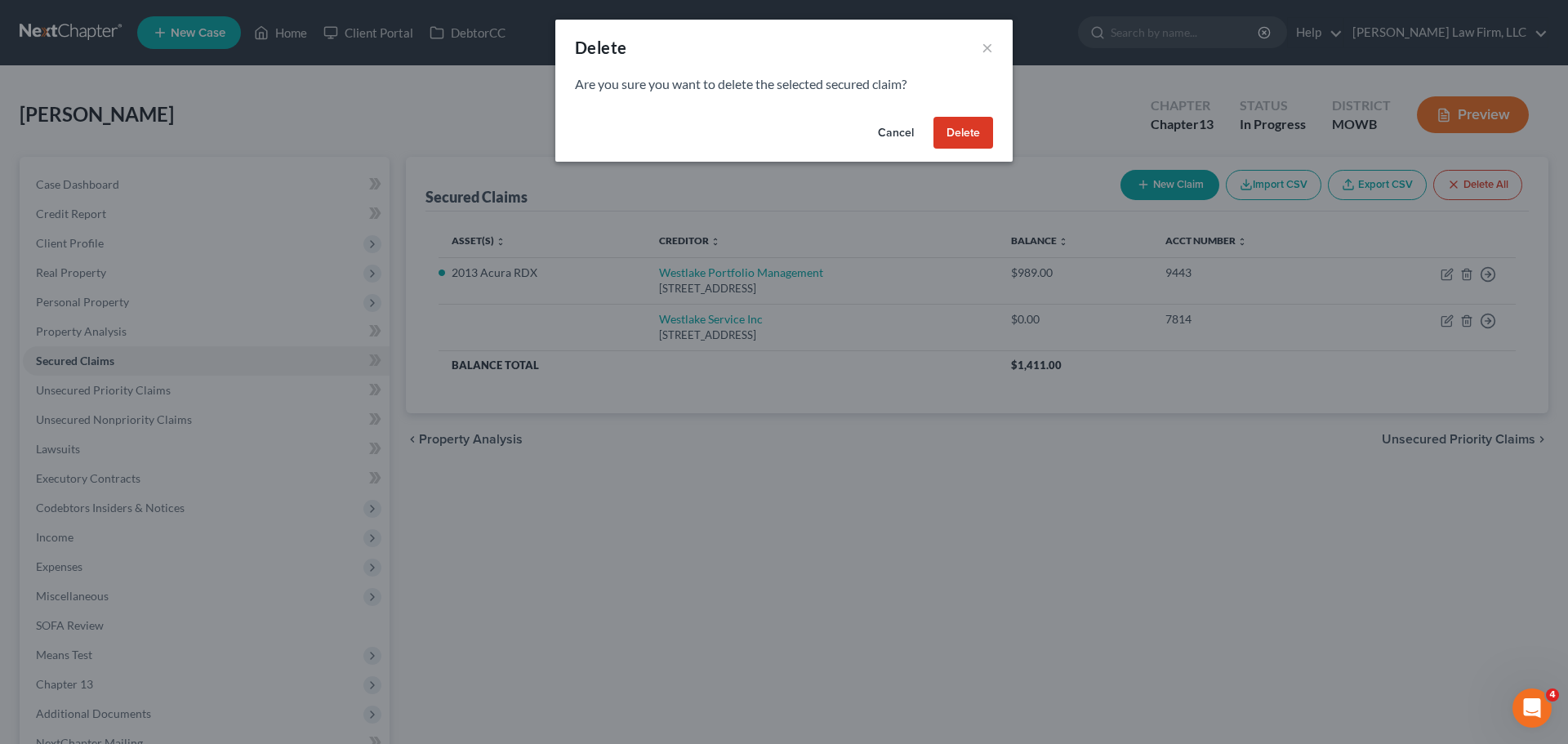
drag, startPoint x: 948, startPoint y: 132, endPoint x: 1362, endPoint y: 211, distance: 421.5
click at [948, 133] on button "Delete" at bounding box center [963, 132] width 60 height 32
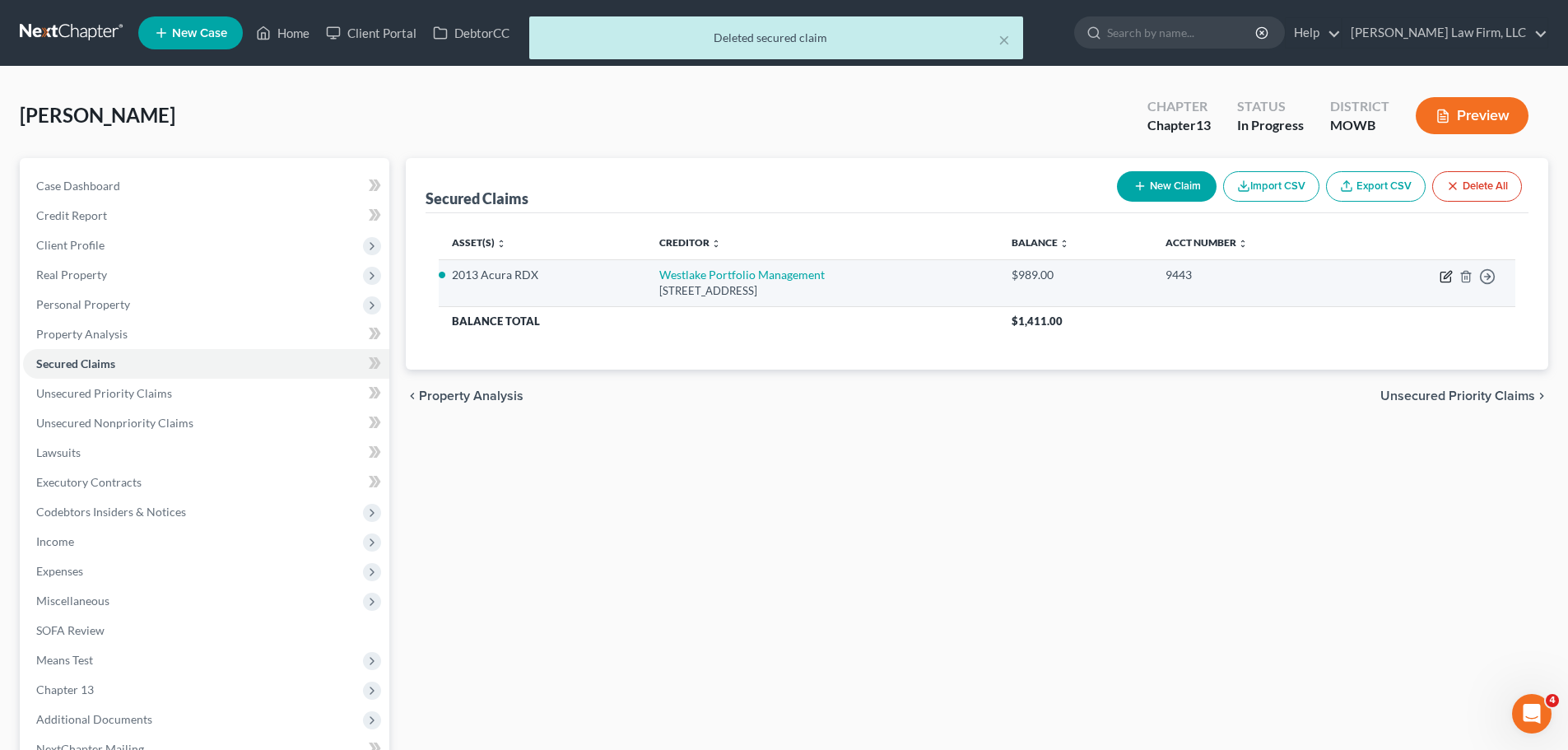
click at [1448, 279] on icon "button" at bounding box center [1445, 276] width 13 height 13
select select "4"
select select "2"
select select "0"
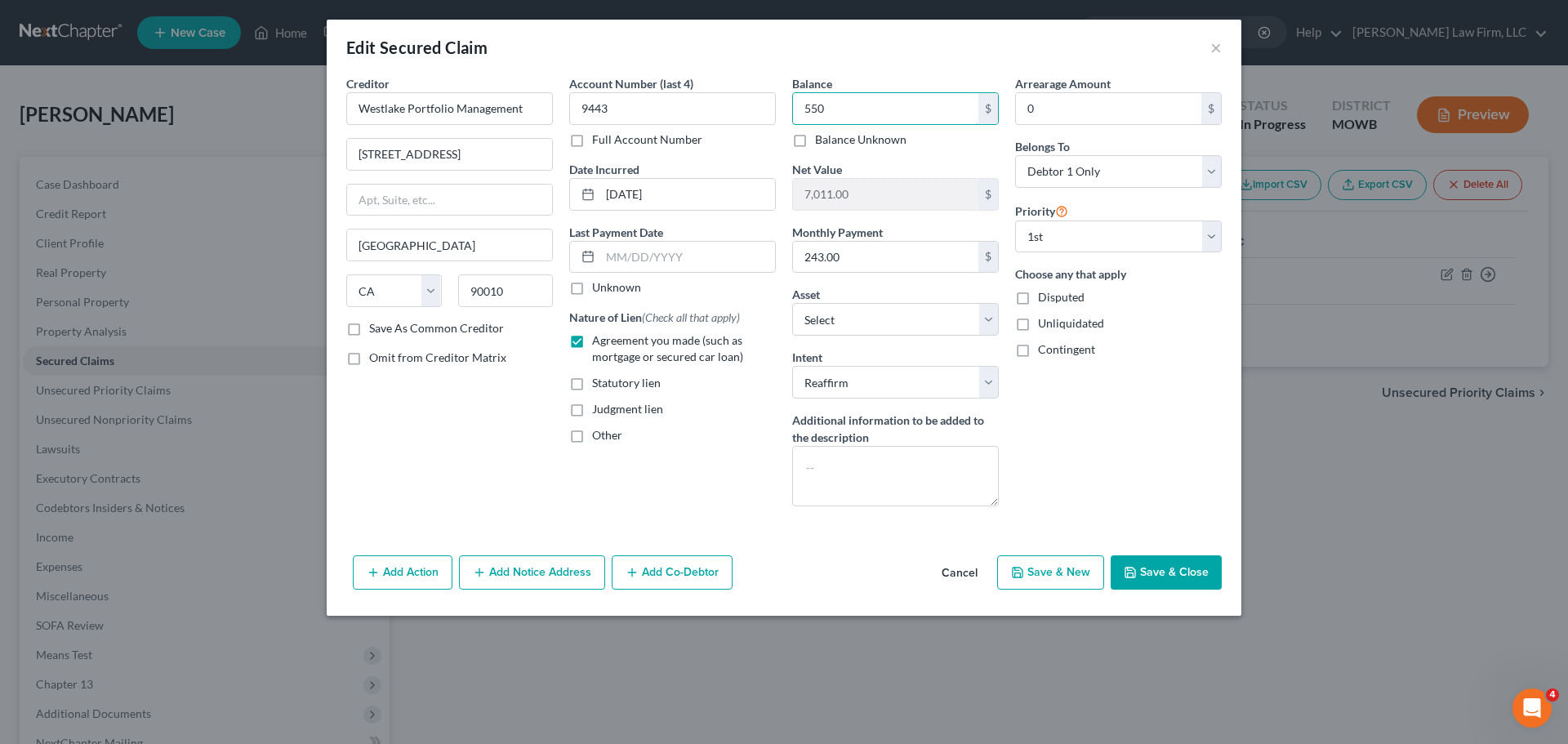
type input "550"
drag, startPoint x: 1163, startPoint y: 597, endPoint x: 1175, endPoint y: 571, distance: 28.6
click at [1175, 571] on div "Add Action Add Notice Address Add Co-Debtor Cancel Save & New Save & Close" at bounding box center [784, 575] width 915 height 54
click at [1175, 570] on button "Save & Close" at bounding box center [1166, 571] width 111 height 34
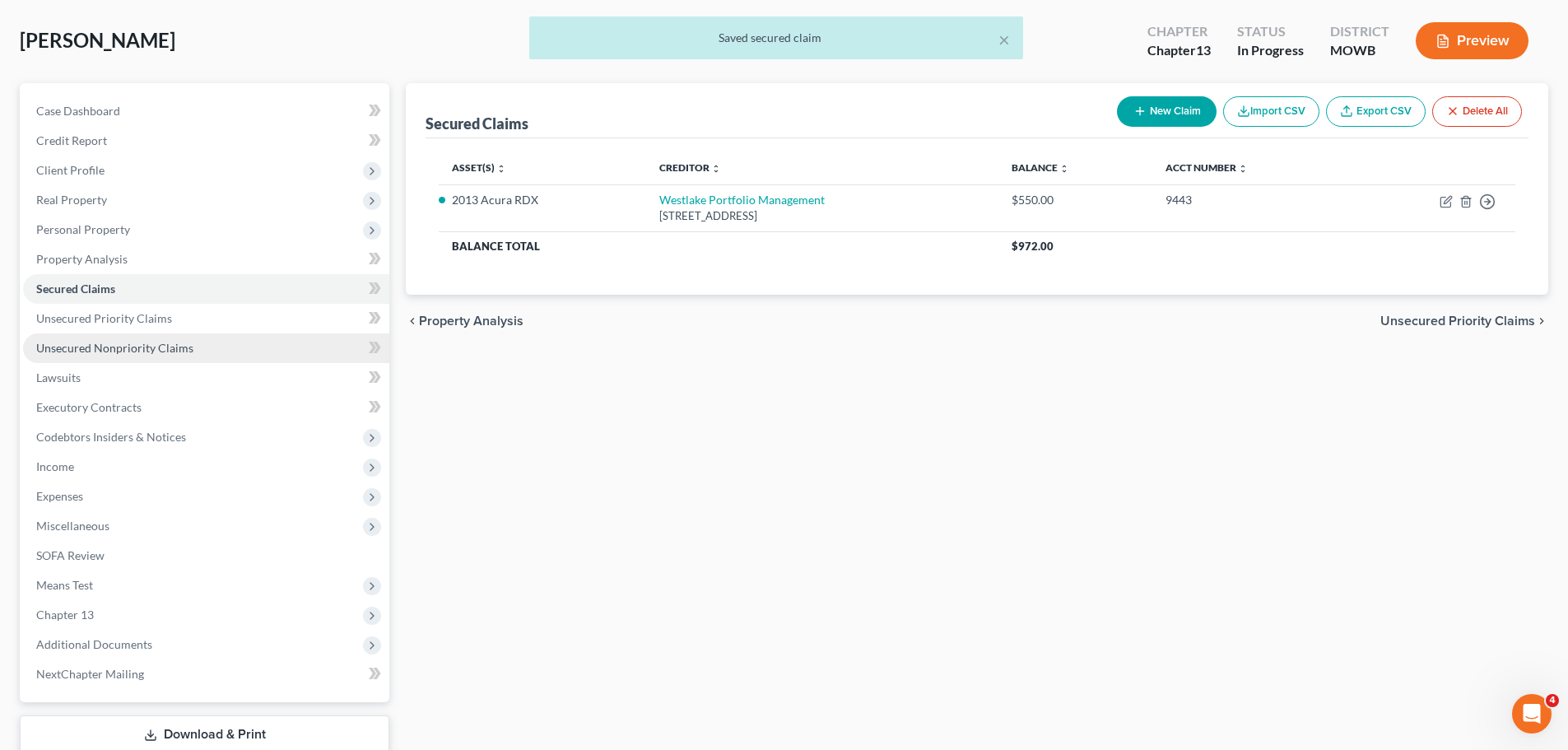
scroll to position [165, 0]
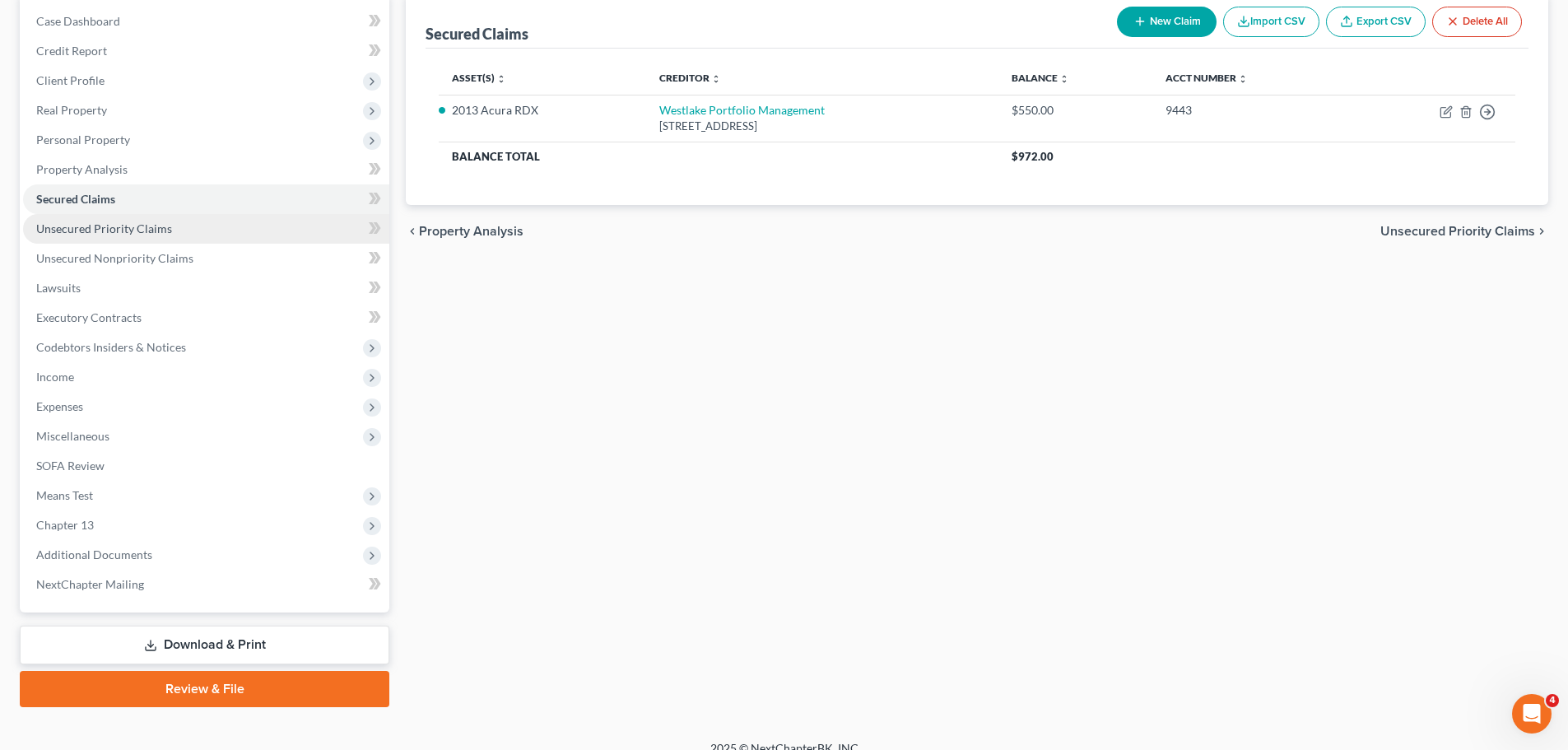
click at [182, 242] on link "Unsecured Priority Claims" at bounding box center [206, 229] width 367 height 30
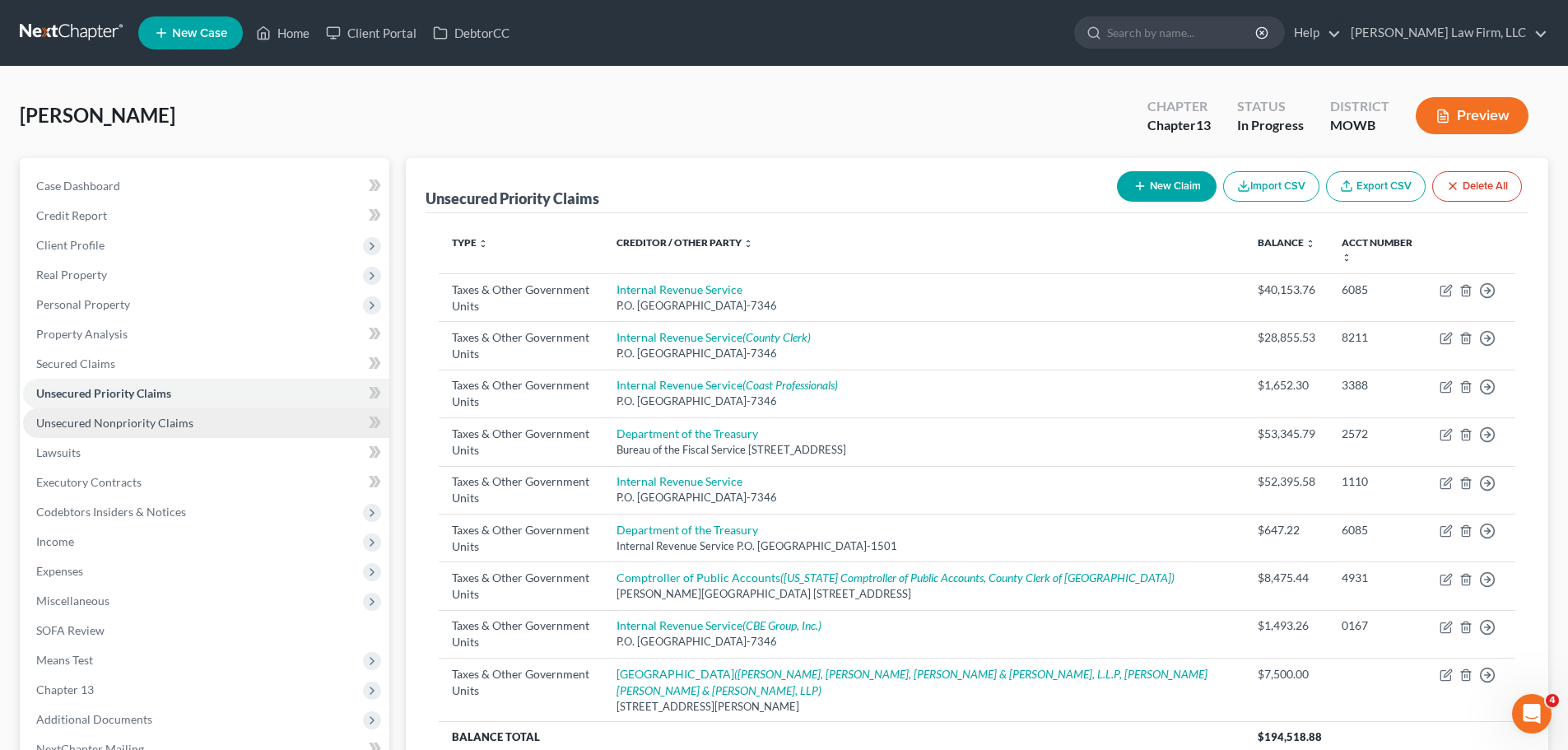
click at [150, 421] on span "Unsecured Nonpriority Claims" at bounding box center [115, 423] width 157 height 14
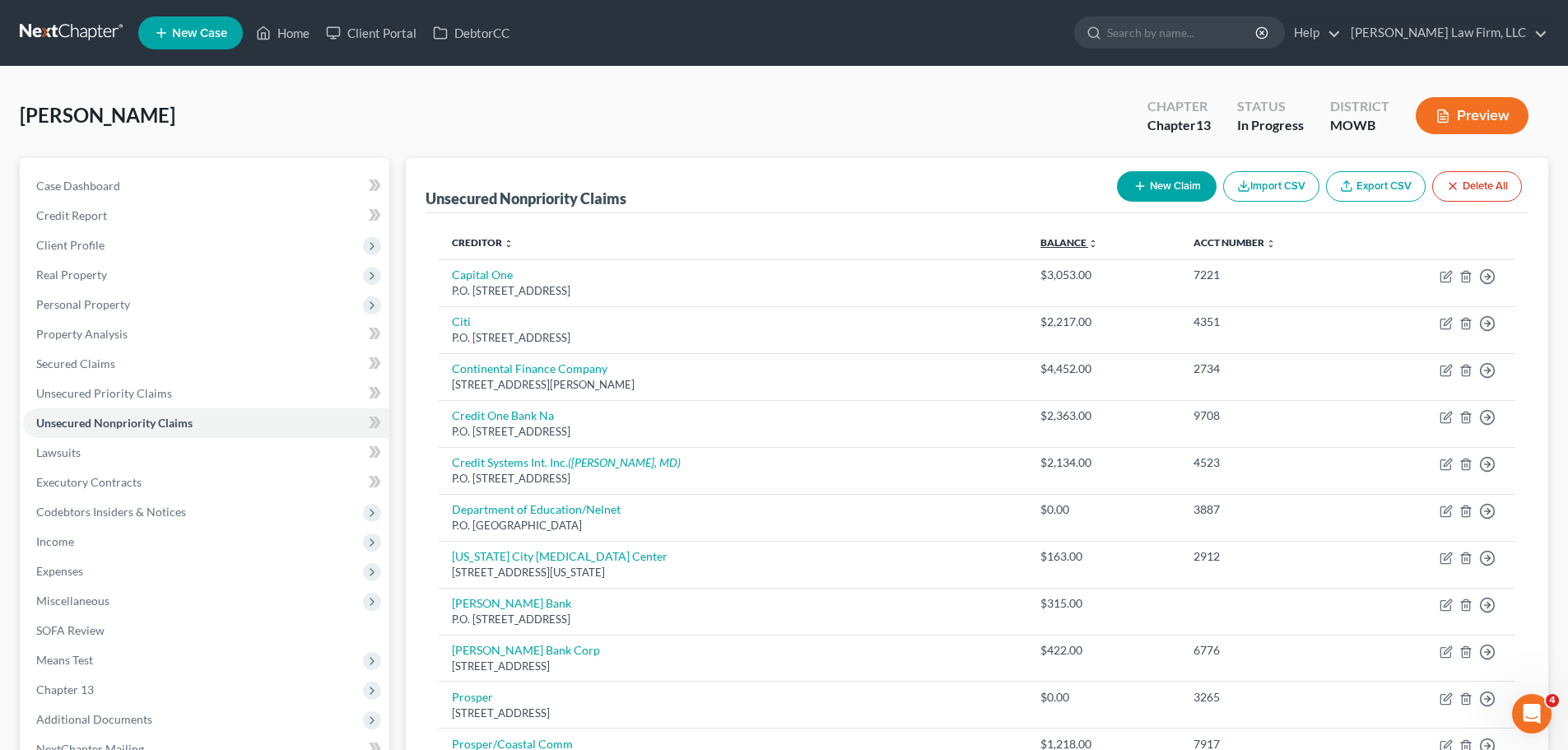
click at [1095, 244] on link "Balance expand_more expand_less unfold_more" at bounding box center [1069, 242] width 57 height 12
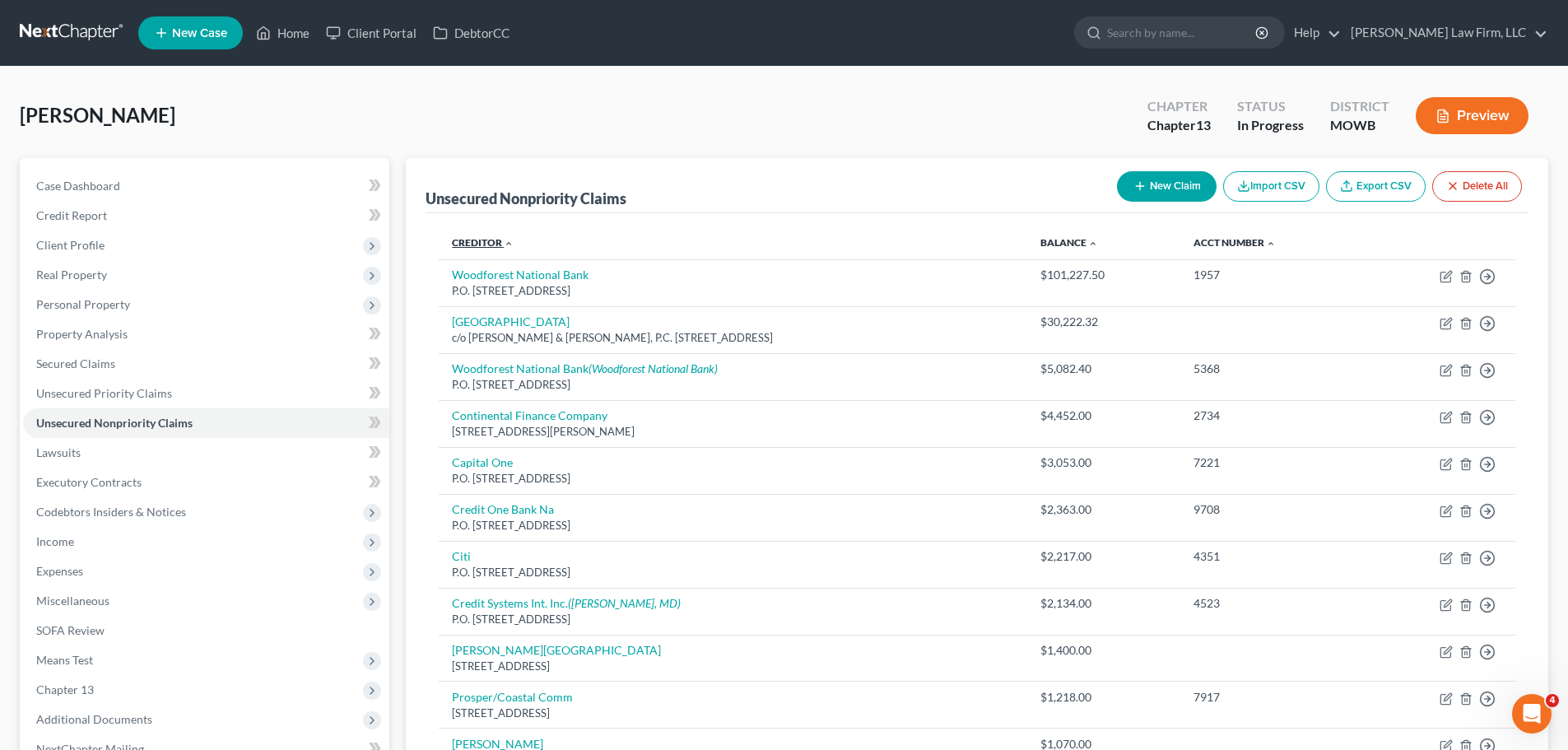
click at [492, 244] on link "Creditor expand_more expand_less unfold_more" at bounding box center [482, 242] width 61 height 12
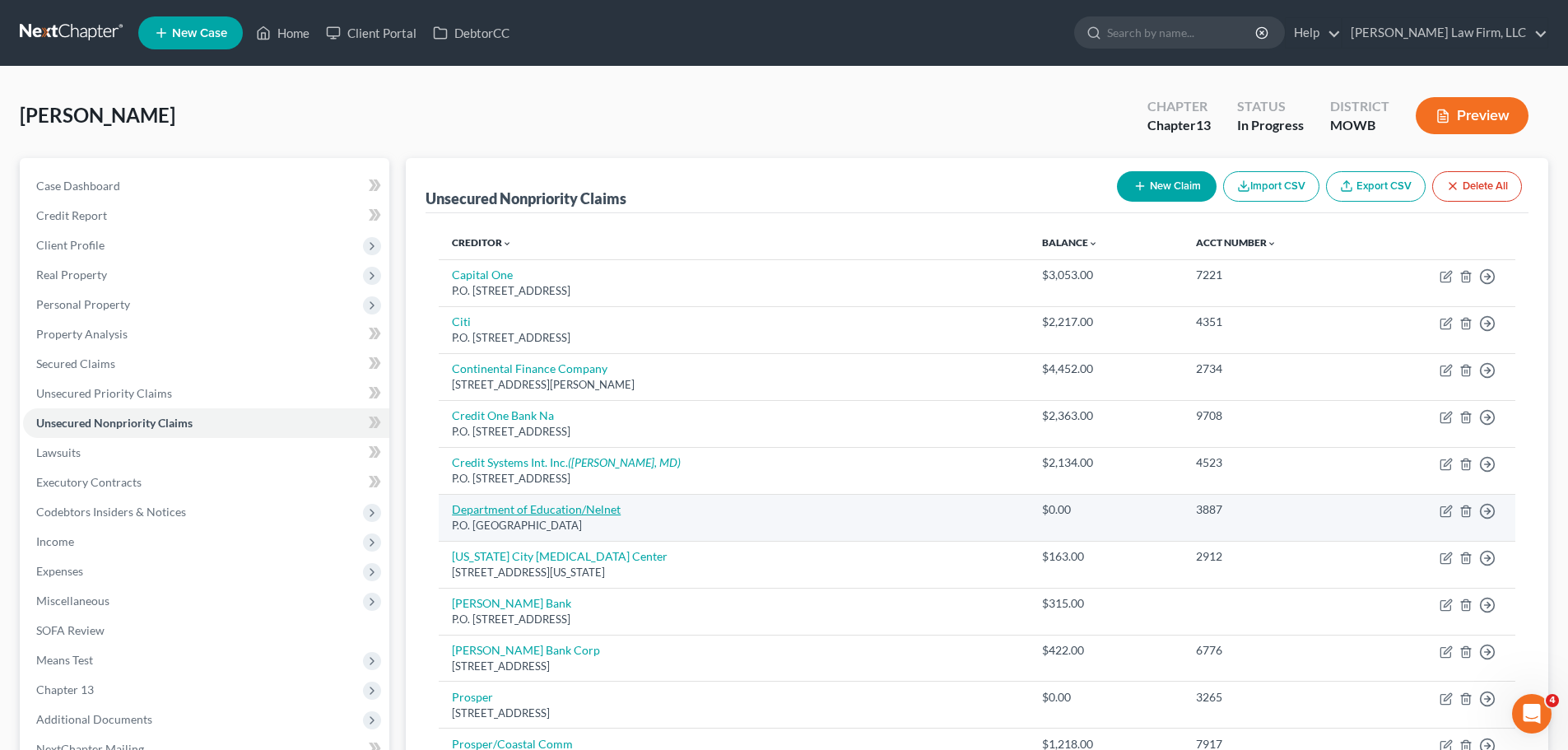
click at [601, 506] on link "Department of Education/Nelnet" at bounding box center [536, 509] width 169 height 14
select select "10"
select select "17"
select select "0"
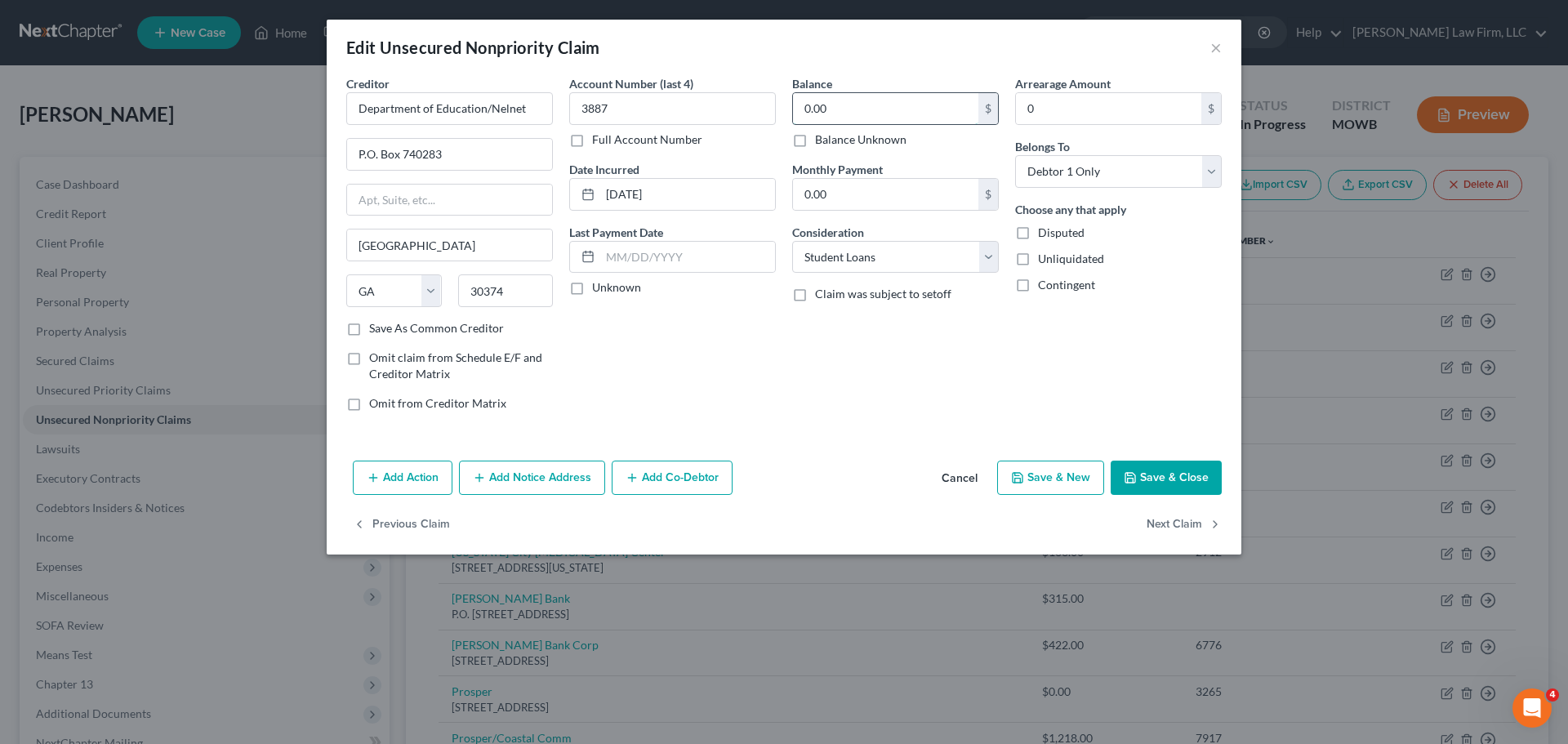
click at [860, 112] on input "0.00" at bounding box center [885, 109] width 185 height 31
type input "84,000"
click at [486, 110] on input "Department of Education/Nelnet" at bounding box center [449, 108] width 207 height 32
type input "Department of Education / Nelnet"
click at [1192, 487] on button "Save & Close" at bounding box center [1166, 477] width 111 height 34
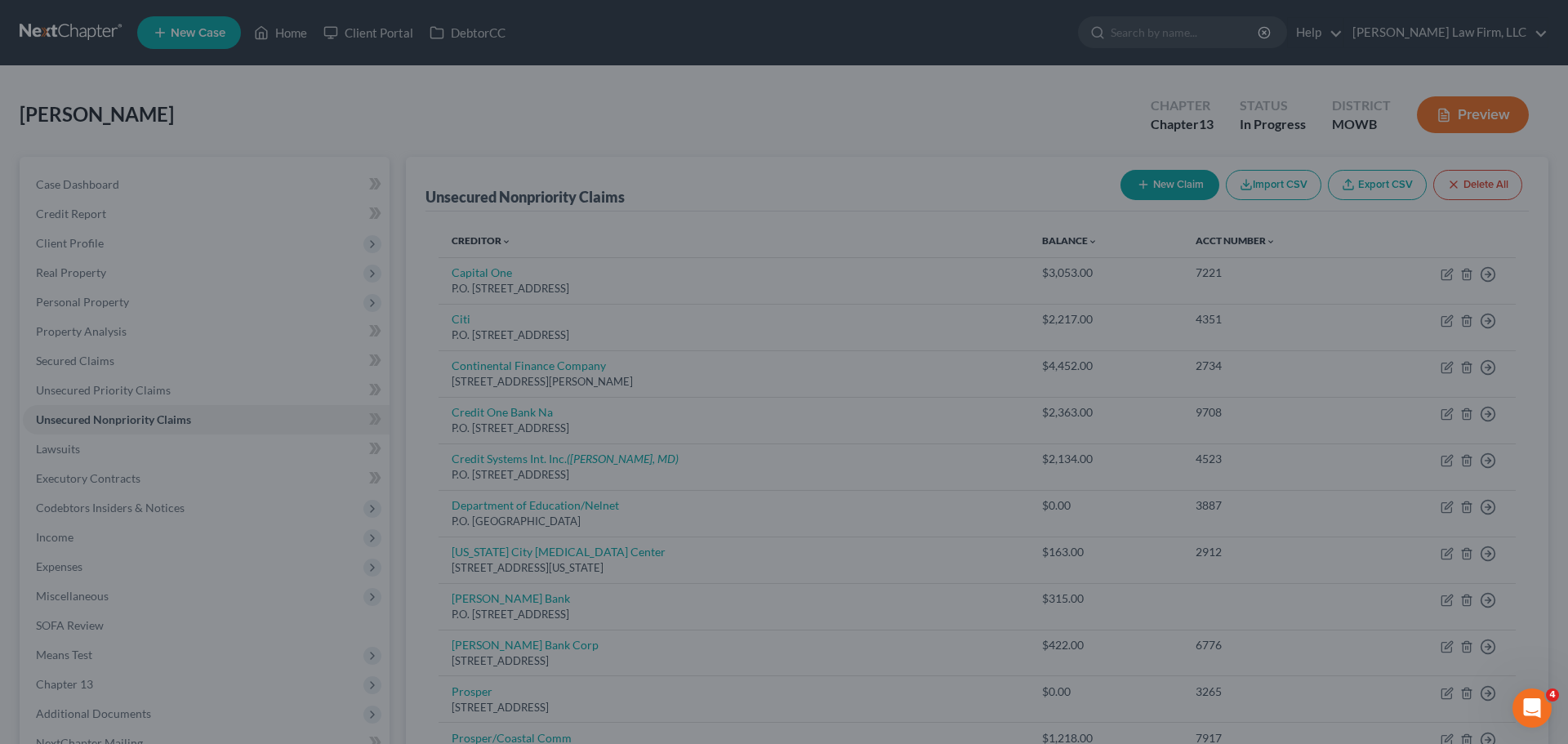
type input "84,000.00"
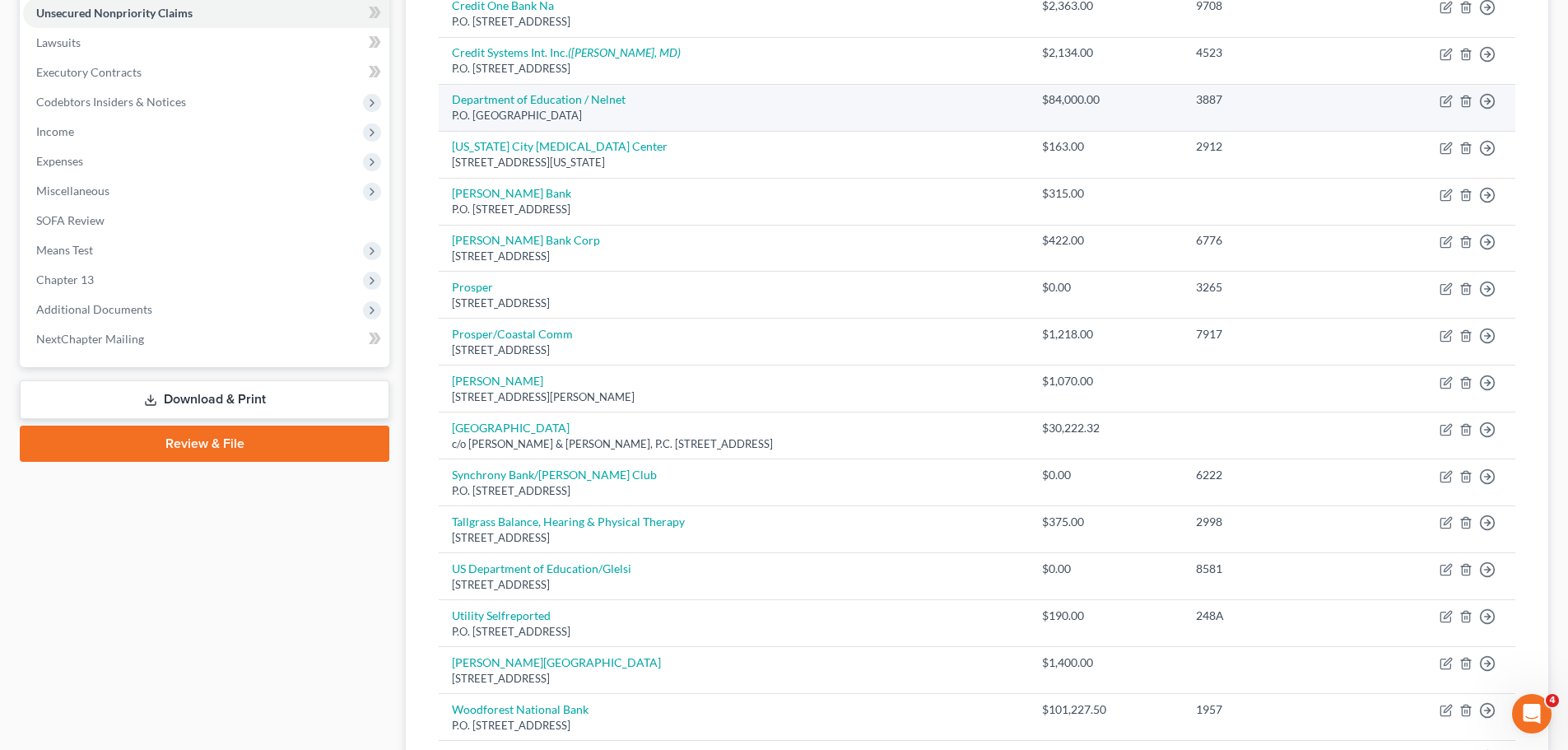
scroll to position [412, 0]
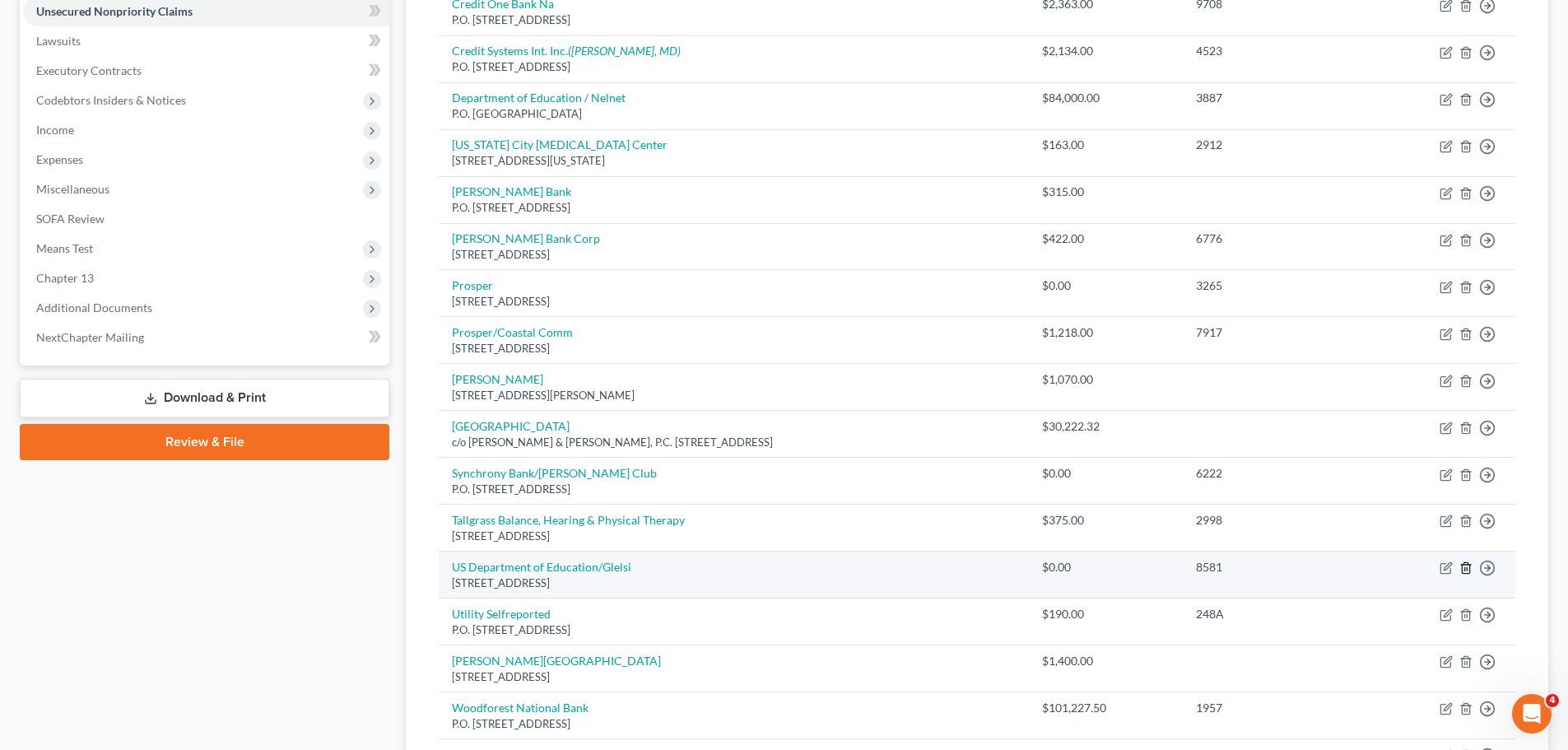
click at [1464, 564] on icon "button" at bounding box center [1464, 568] width 7 height 11
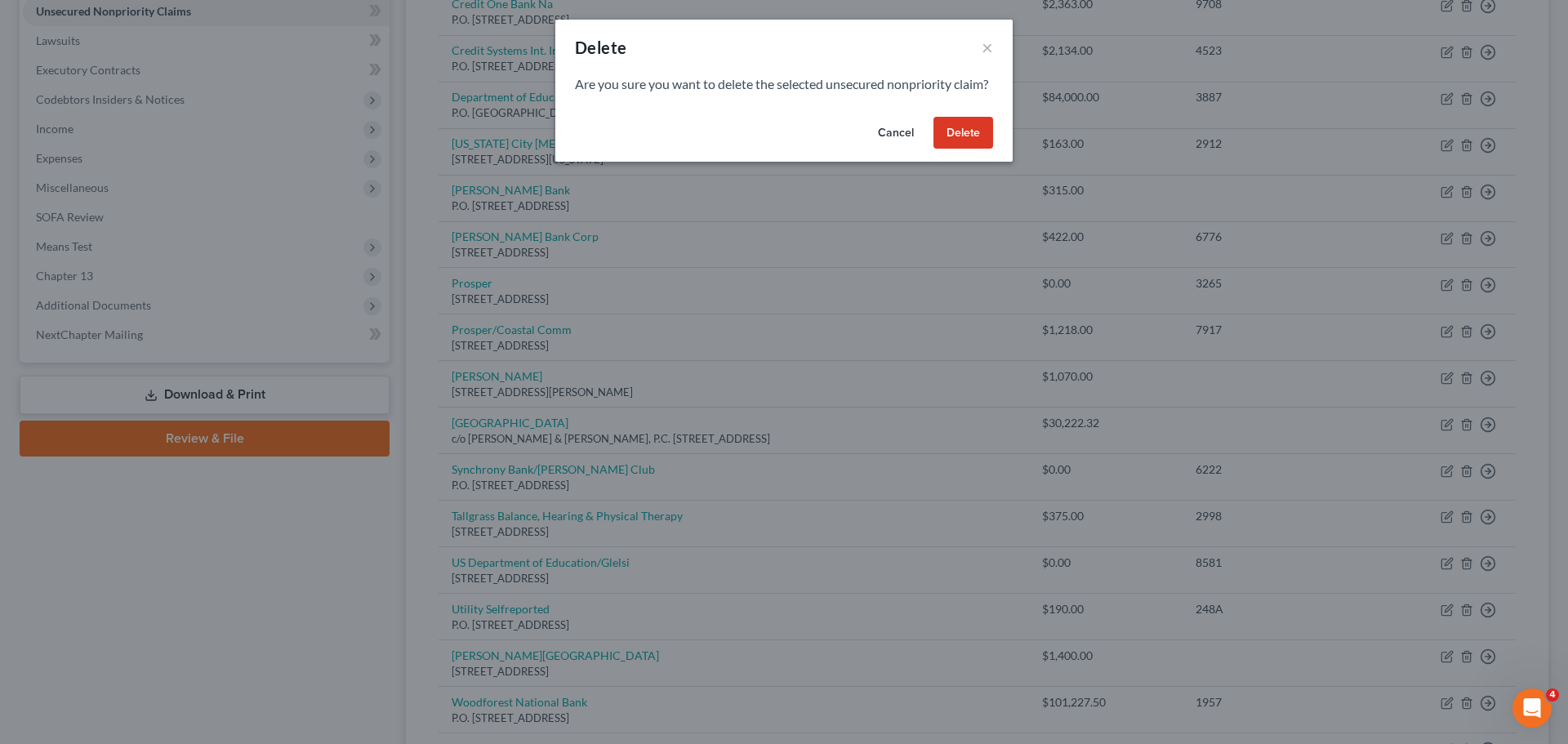
click at [966, 143] on button "Delete" at bounding box center [963, 132] width 60 height 32
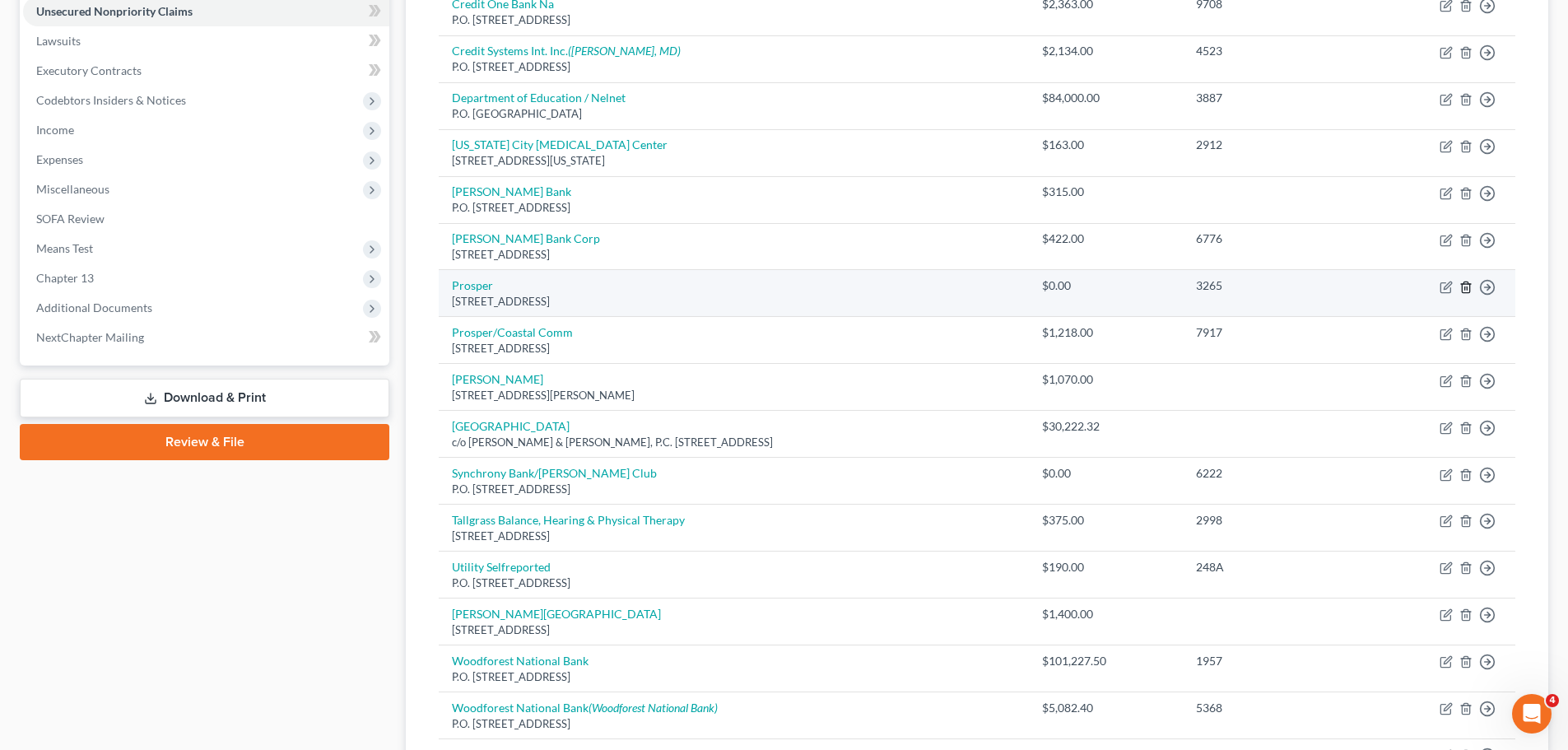
click at [1465, 288] on line "button" at bounding box center [1465, 288] width 0 height 3
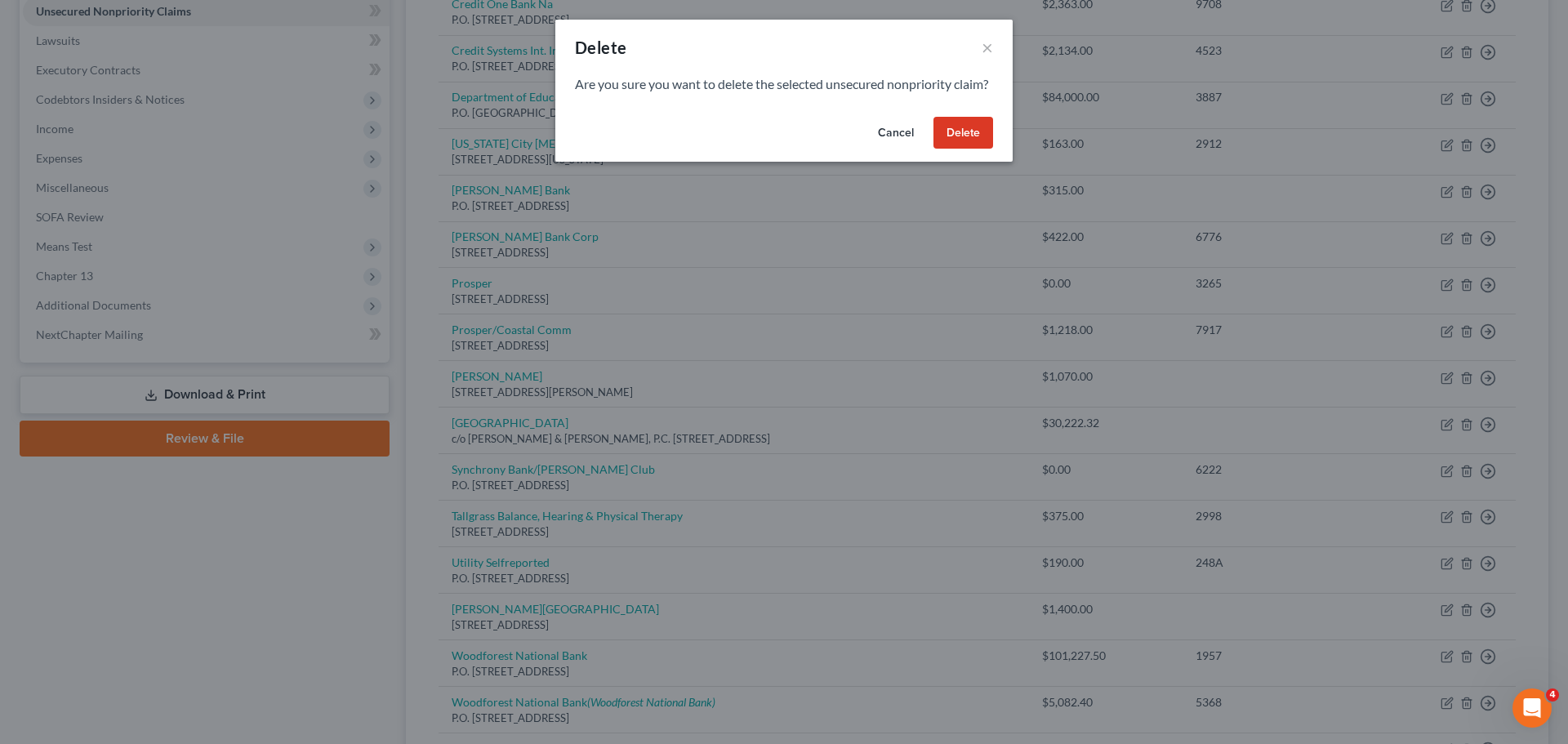
click at [989, 149] on button "Delete" at bounding box center [963, 132] width 60 height 32
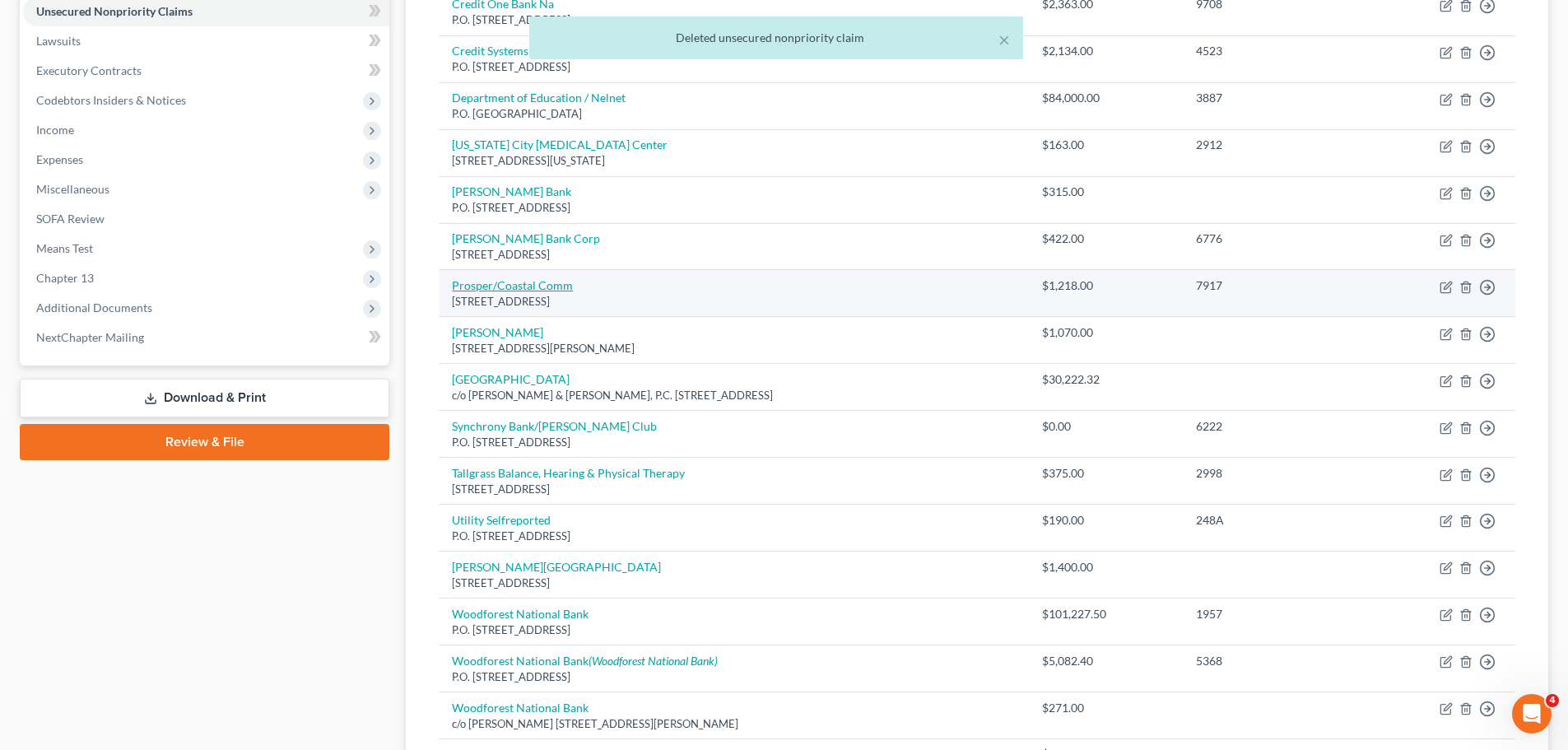
click at [528, 284] on link "Prosper/Coastal Comm" at bounding box center [512, 286] width 121 height 14
select select "4"
select select "2"
select select "0"
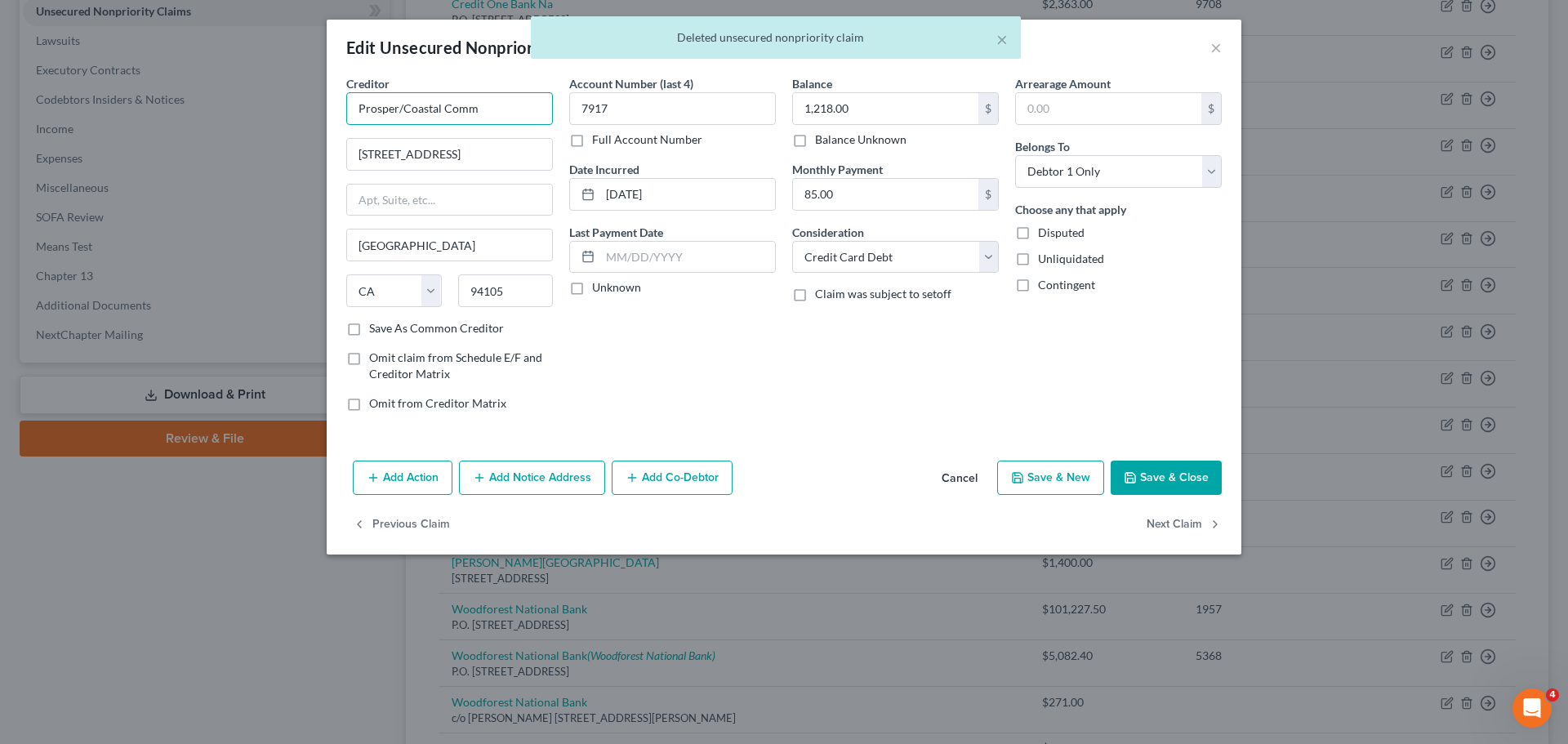
click at [396, 113] on input "Prosper/Coastal Comm" at bounding box center [449, 108] width 207 height 32
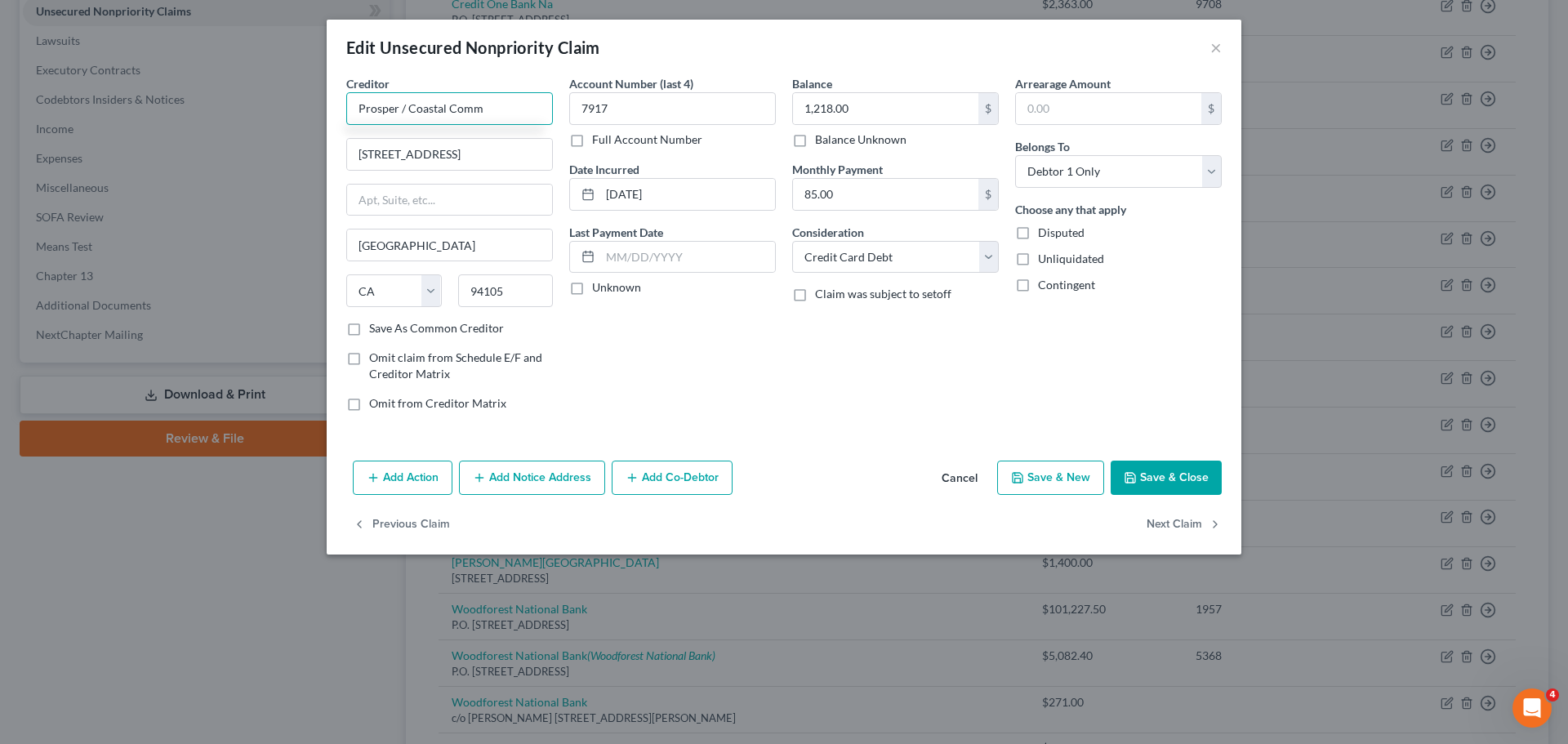
drag, startPoint x: 512, startPoint y: 115, endPoint x: 264, endPoint y: 103, distance: 248.3
click at [264, 103] on div "Edit Unsecured Nonpriority Claim × Creditor * Prosper / Coastal Comm [STREET_AD…" at bounding box center [784, 372] width 1568 height 744
click at [516, 113] on input "Prosper / Coastal Comm" at bounding box center [449, 108] width 207 height 32
drag, startPoint x: 516, startPoint y: 112, endPoint x: 439, endPoint y: 155, distance: 88.2
type input "Prosper / Coastal Community Bank"
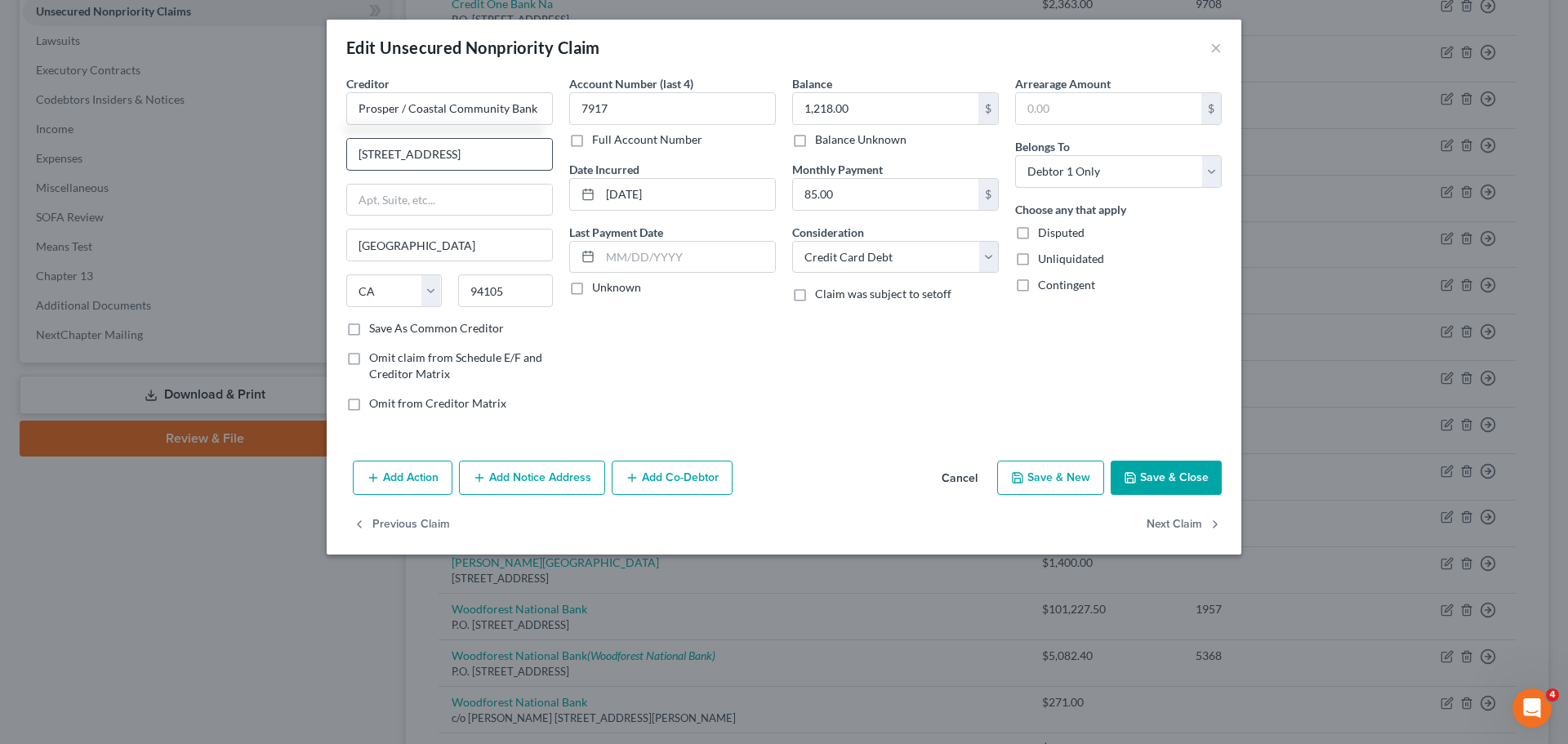
drag, startPoint x: 439, startPoint y: 155, endPoint x: 419, endPoint y: 155, distance: 20.0
click at [419, 155] on input "[STREET_ADDRESS]" at bounding box center [449, 155] width 205 height 31
click at [417, 154] on input "[STREET_ADDRESS]" at bounding box center [449, 155] width 205 height 31
type input "[STREET_ADDRESS]"
click at [1178, 468] on button "Save & Close" at bounding box center [1166, 477] width 111 height 34
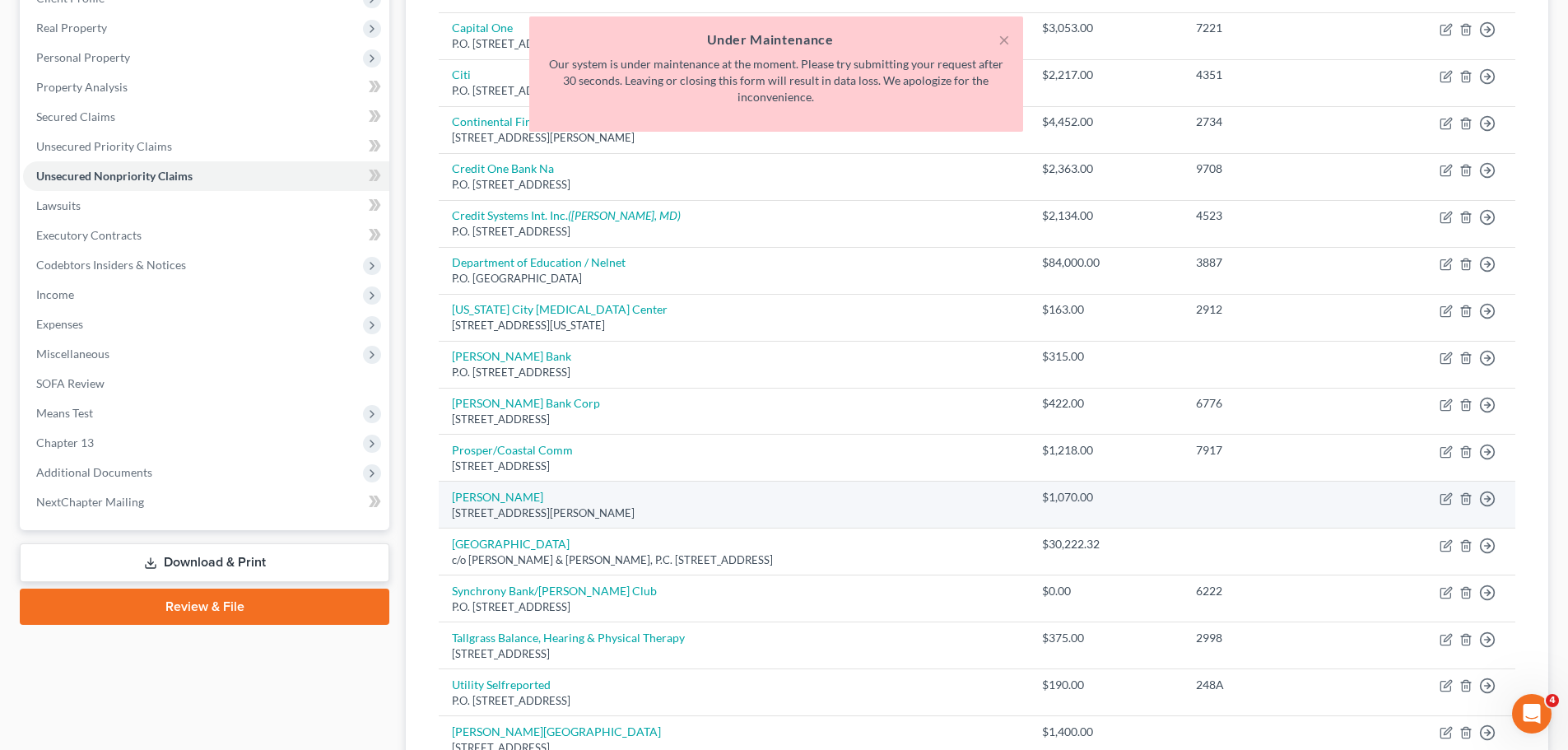
scroll to position [0, 0]
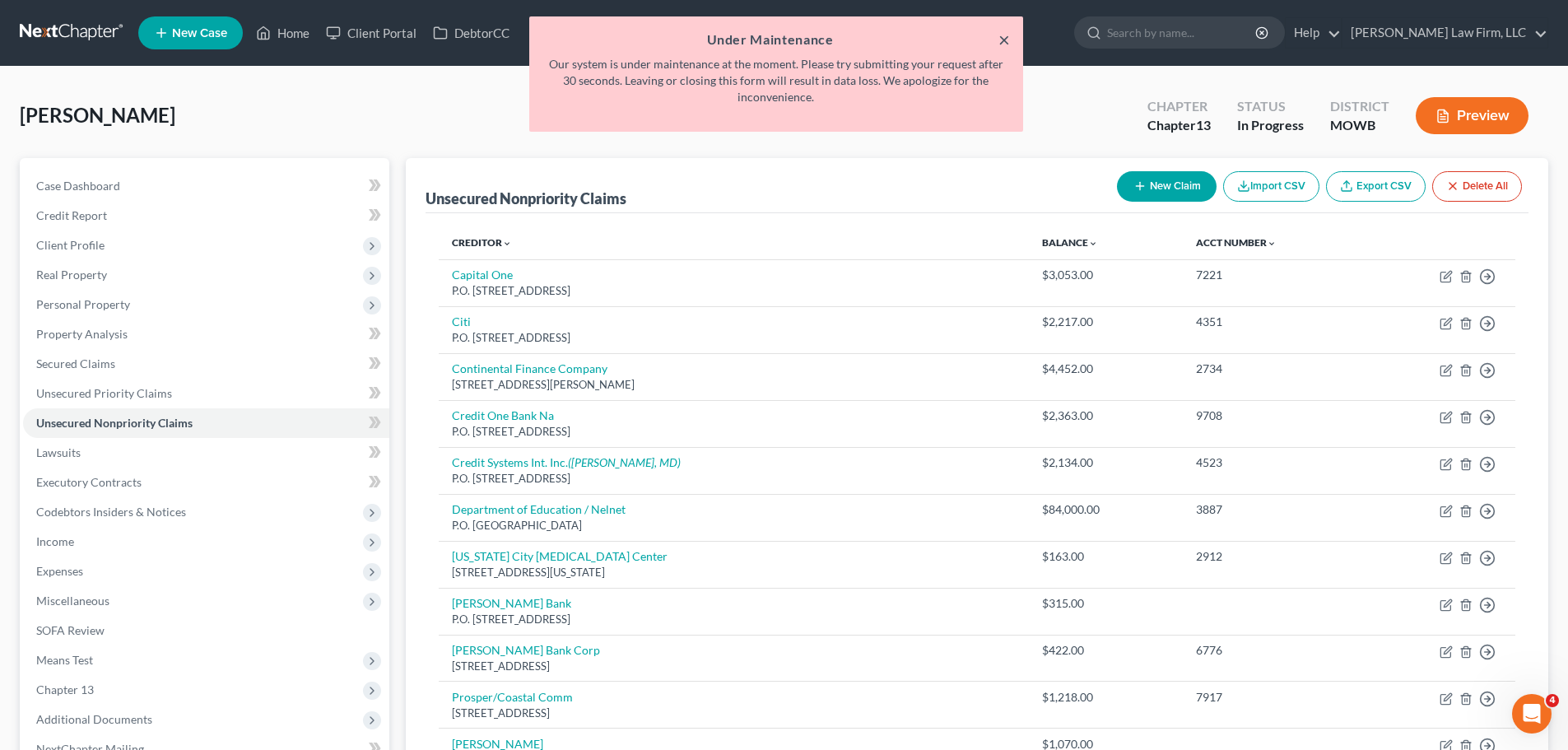
click at [1001, 37] on button "×" at bounding box center [1004, 40] width 12 height 20
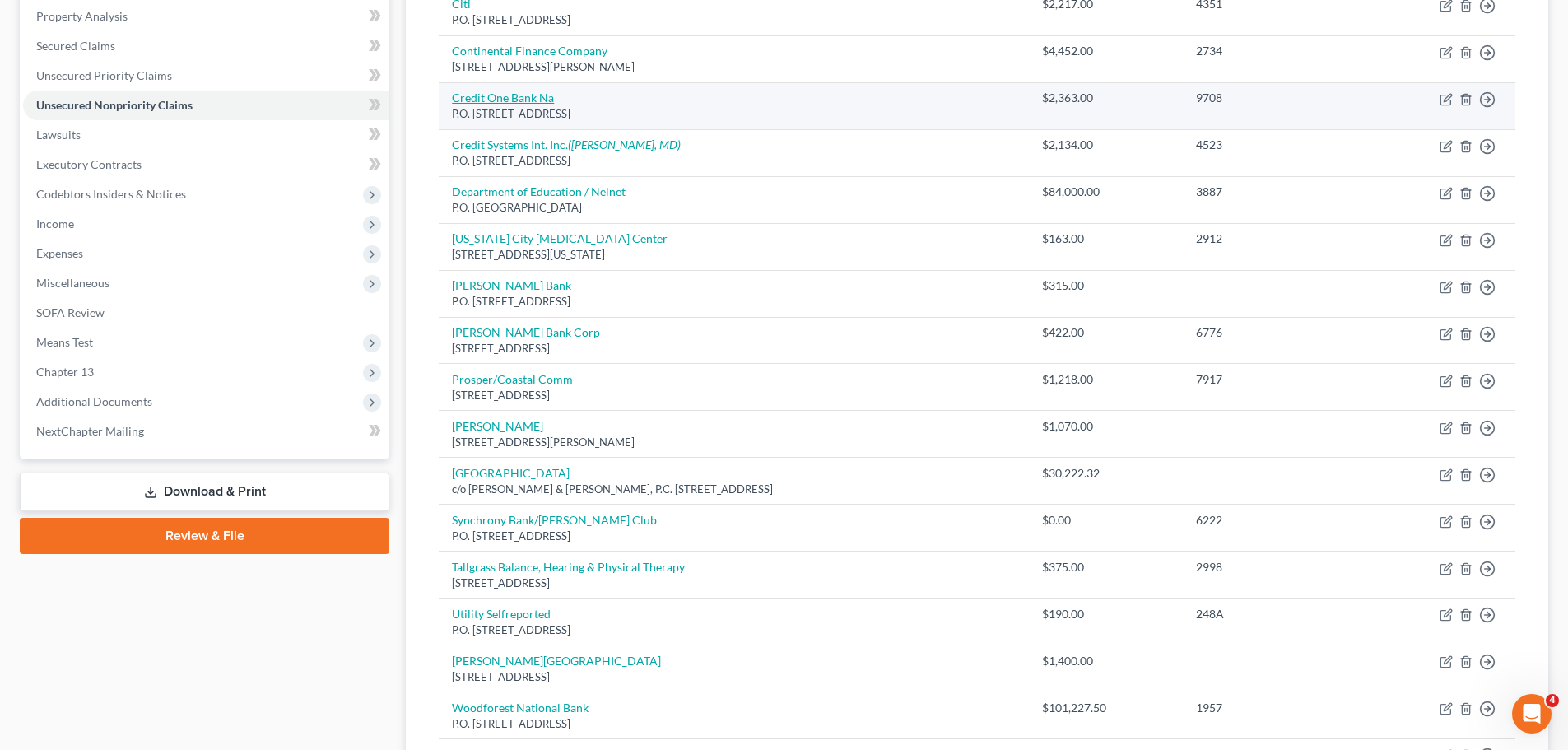
scroll to position [329, 0]
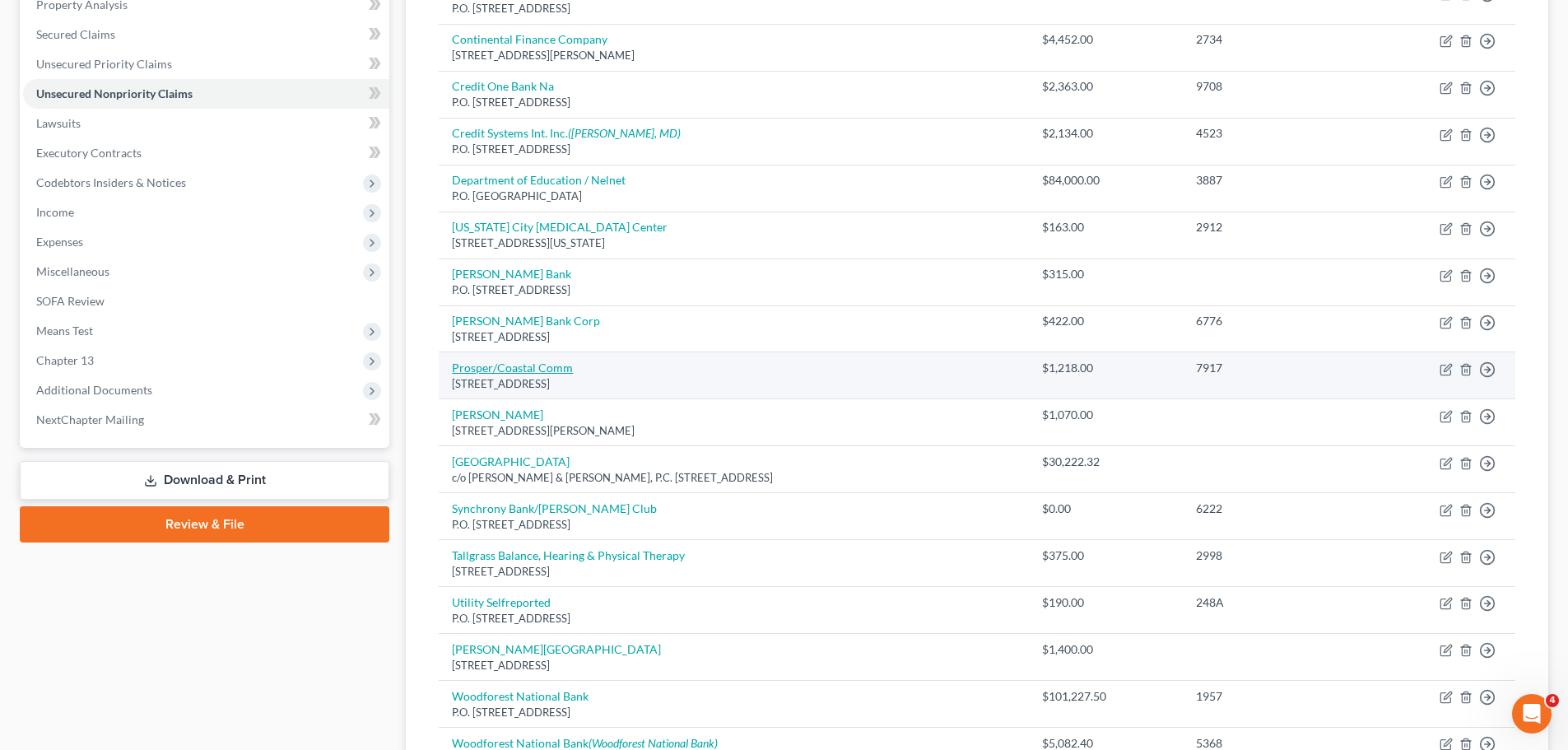
click at [547, 367] on link "Prosper/Coastal Comm" at bounding box center [512, 368] width 121 height 14
select select "4"
select select "2"
select select "0"
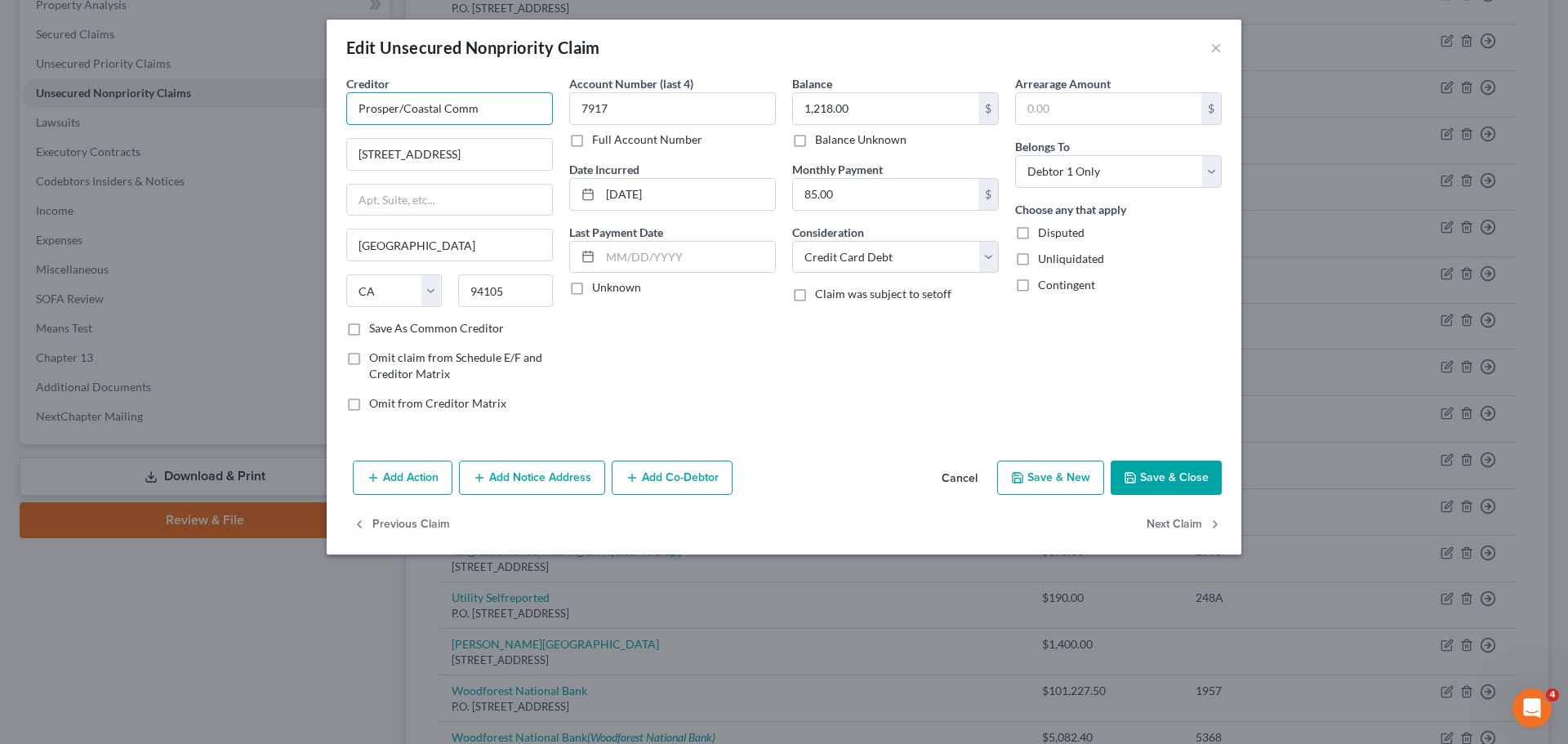
click at [520, 107] on input "Prosper/Coastal Comm" at bounding box center [449, 108] width 207 height 32
click at [417, 155] on input "[STREET_ADDRESS]" at bounding box center [449, 155] width 205 height 31
type input "Prosper / Coastal Community Bank"
type input "[STREET_ADDRESS]"
click at [1152, 467] on button "Save & Close" at bounding box center [1166, 477] width 111 height 34
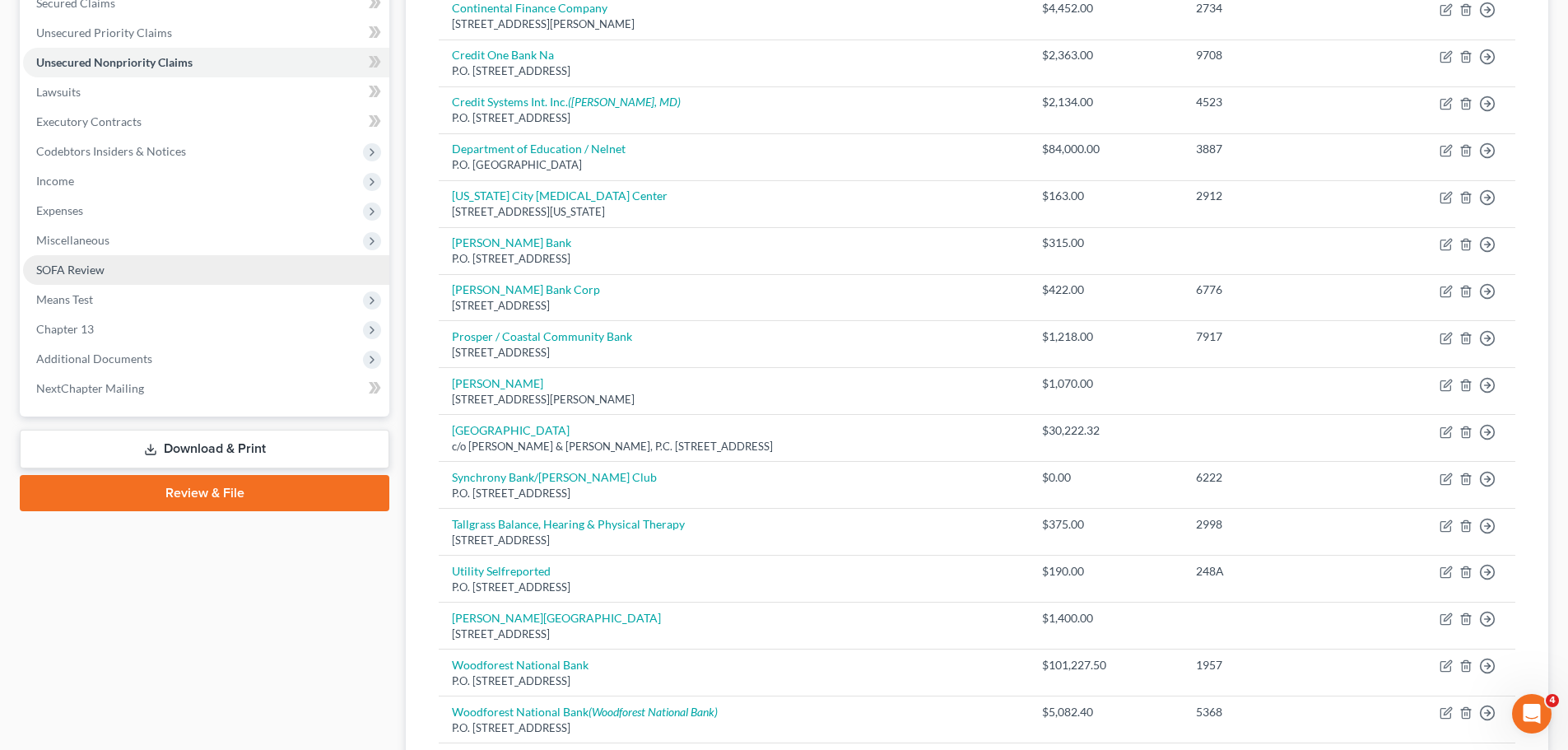
scroll to position [412, 0]
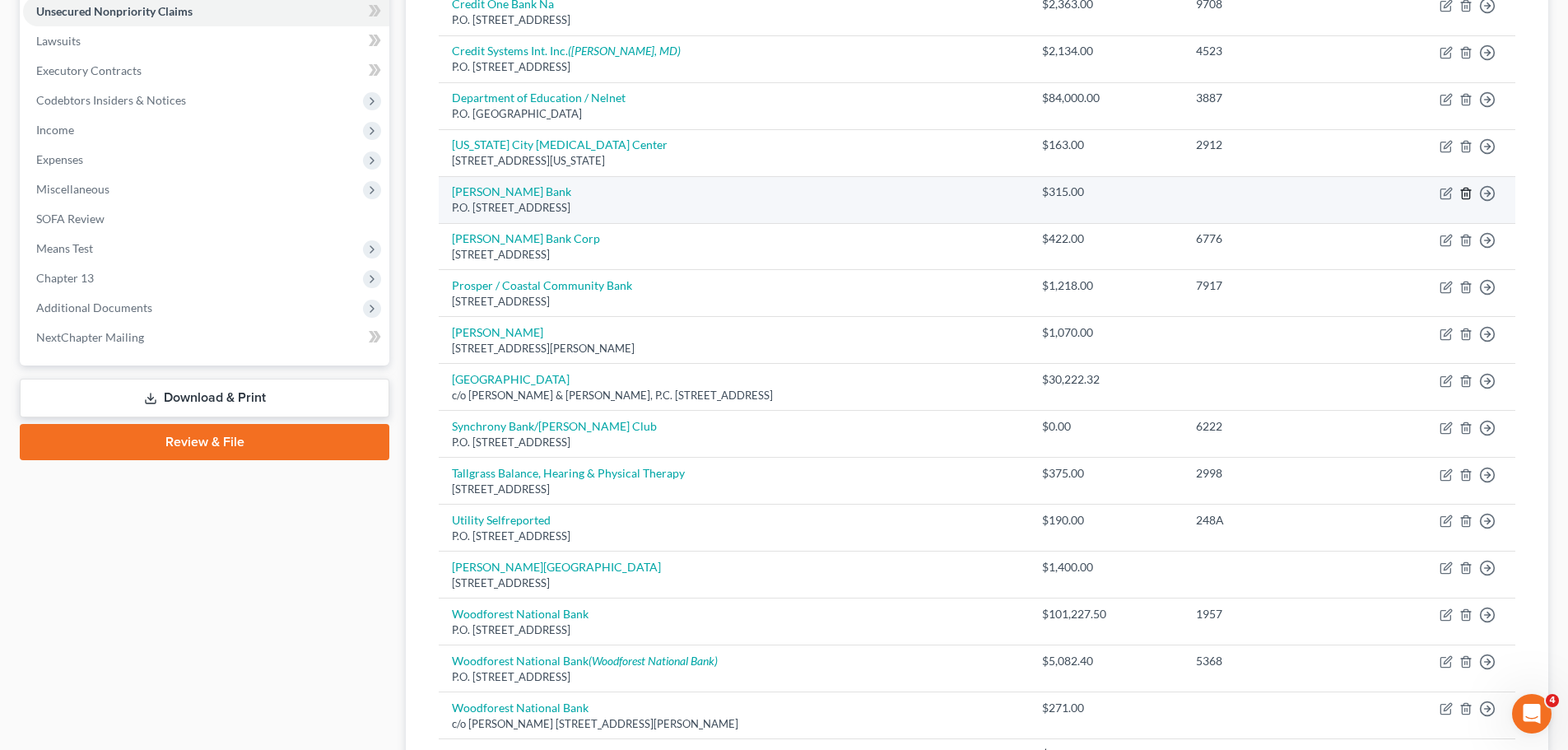
click at [1471, 195] on icon "button" at bounding box center [1465, 193] width 13 height 13
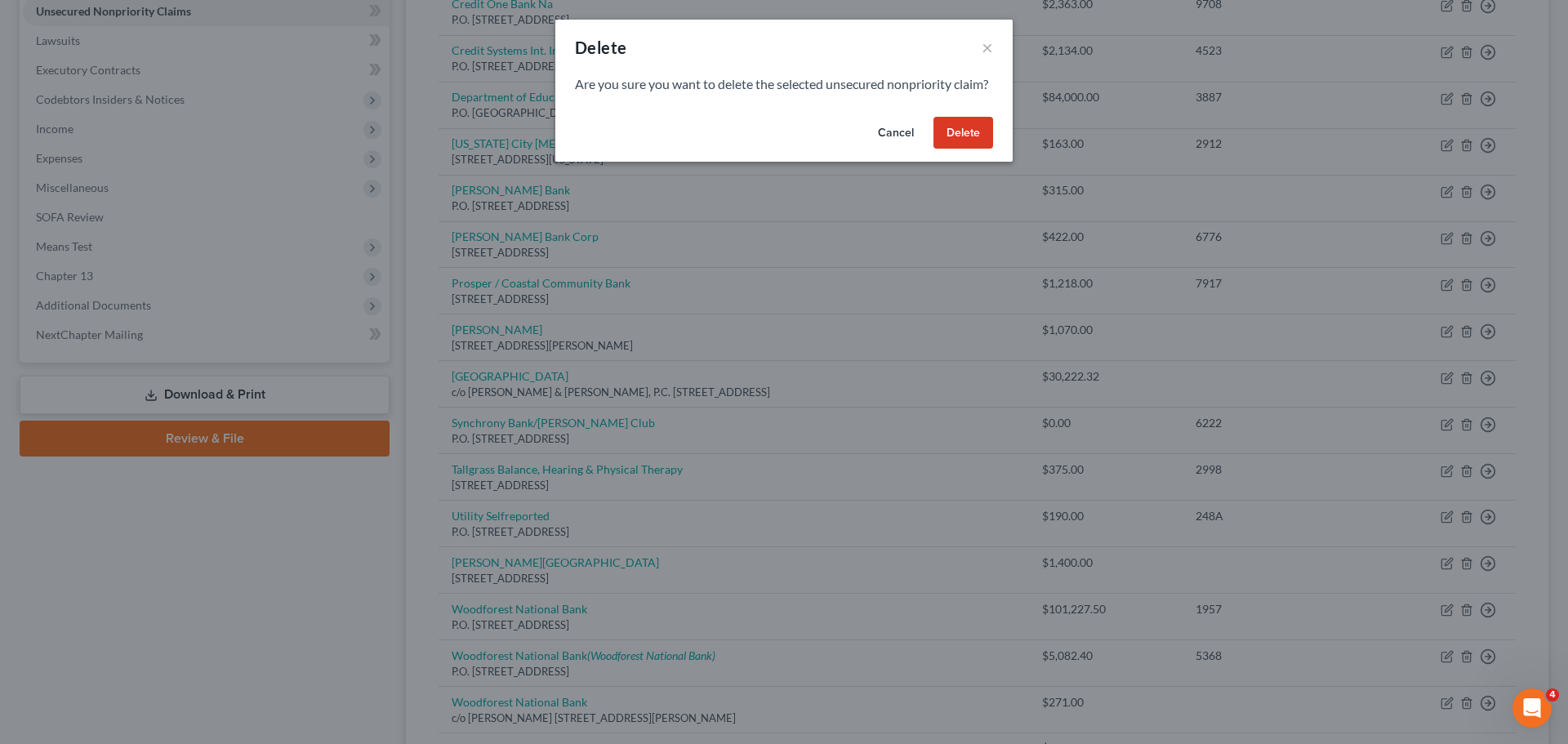
click at [978, 142] on button "Delete" at bounding box center [963, 132] width 60 height 32
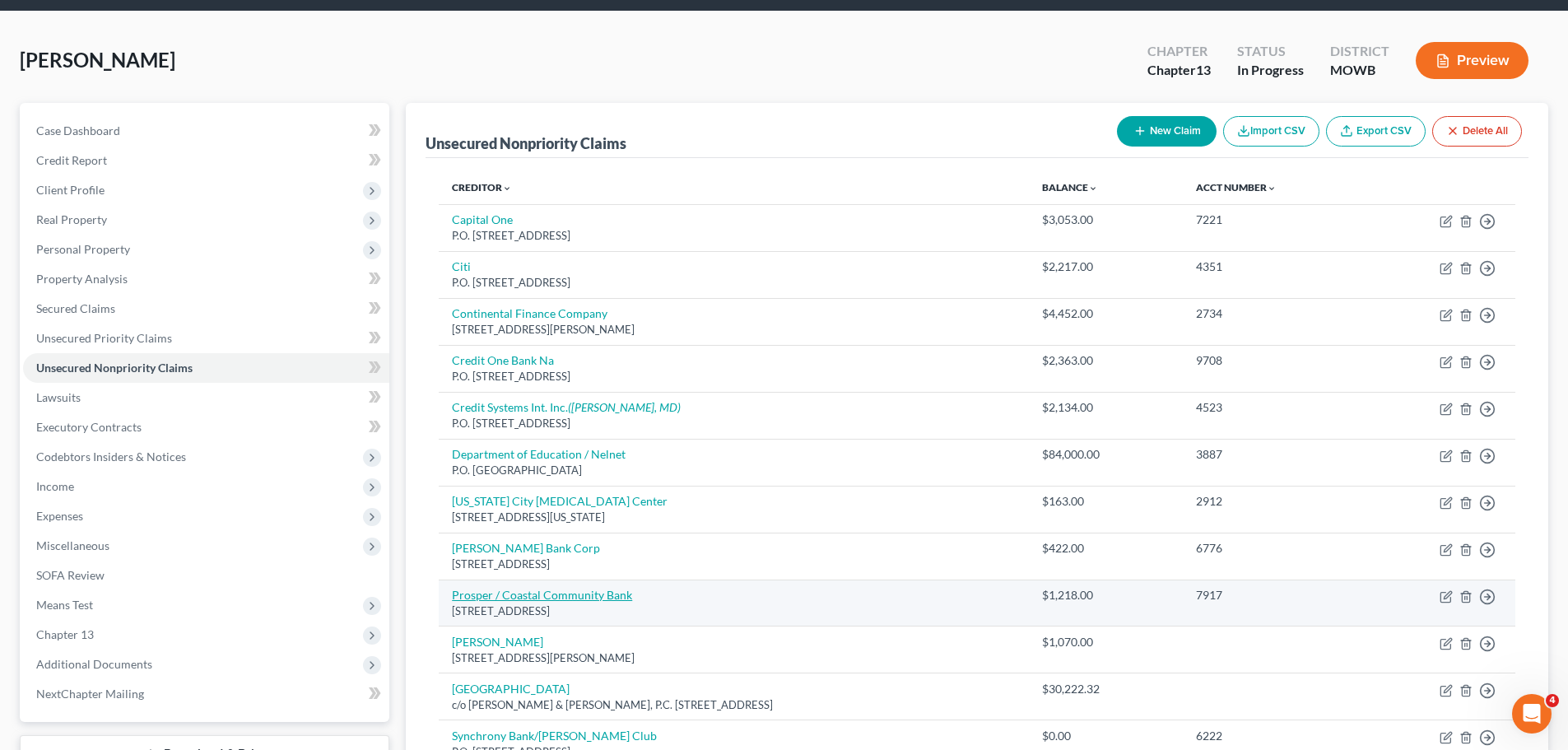
scroll to position [82, 0]
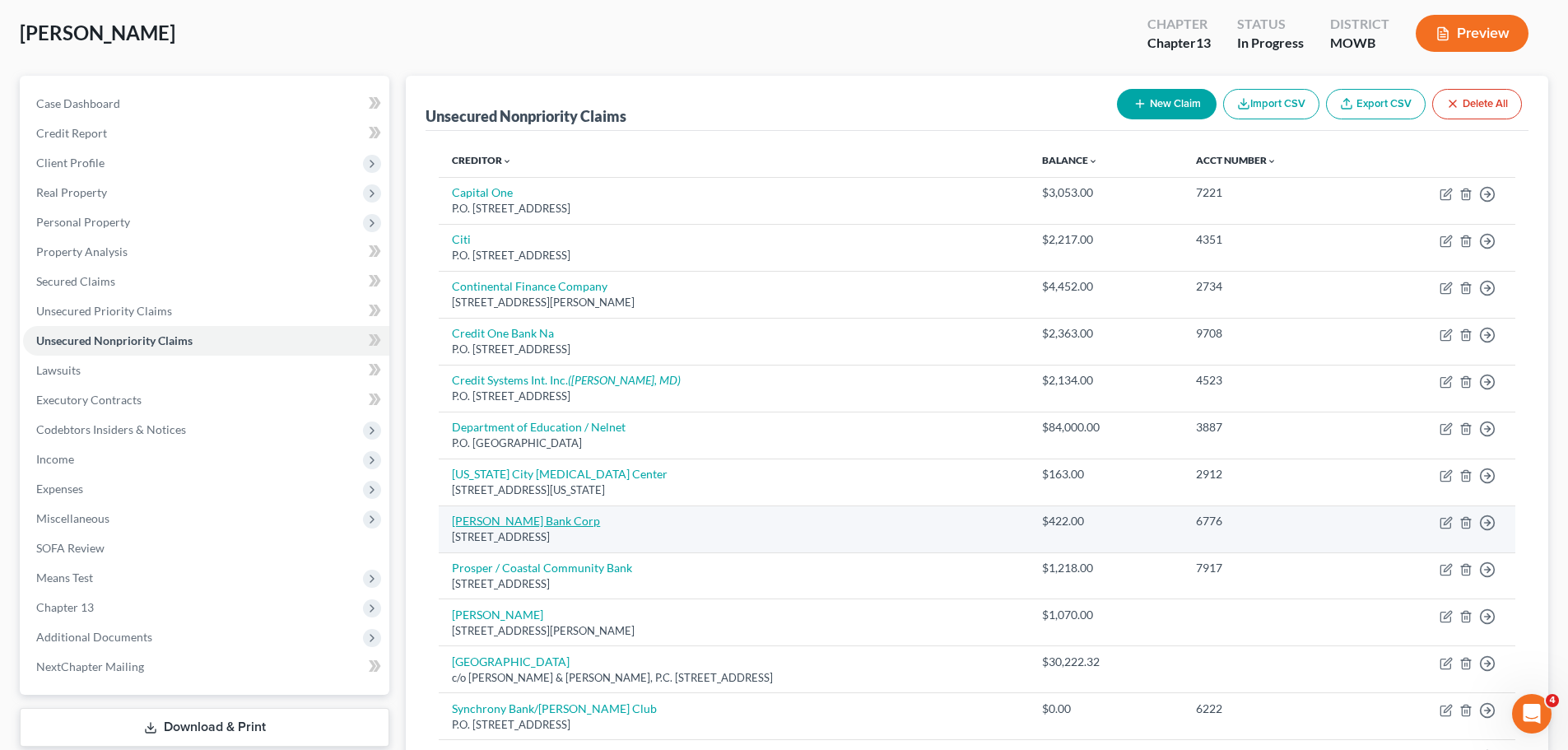
click at [513, 515] on link "[PERSON_NAME] Bank Corp" at bounding box center [526, 521] width 148 height 14
select select "35"
select select "0"
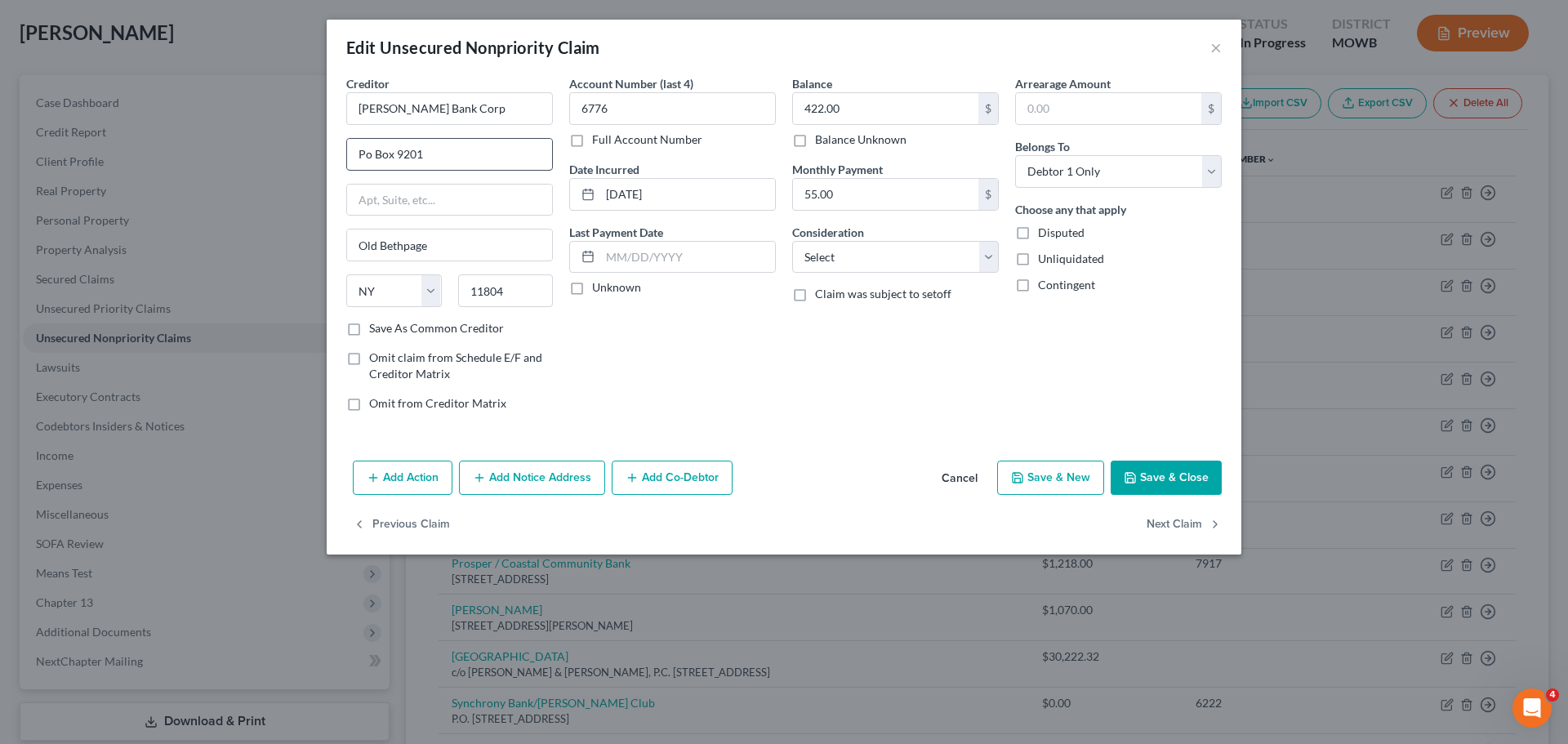
click at [365, 151] on input "Po Box 9201" at bounding box center [449, 155] width 205 height 31
type input "P.O. Box 9201"
click at [1159, 481] on button "Save & Close" at bounding box center [1166, 477] width 111 height 34
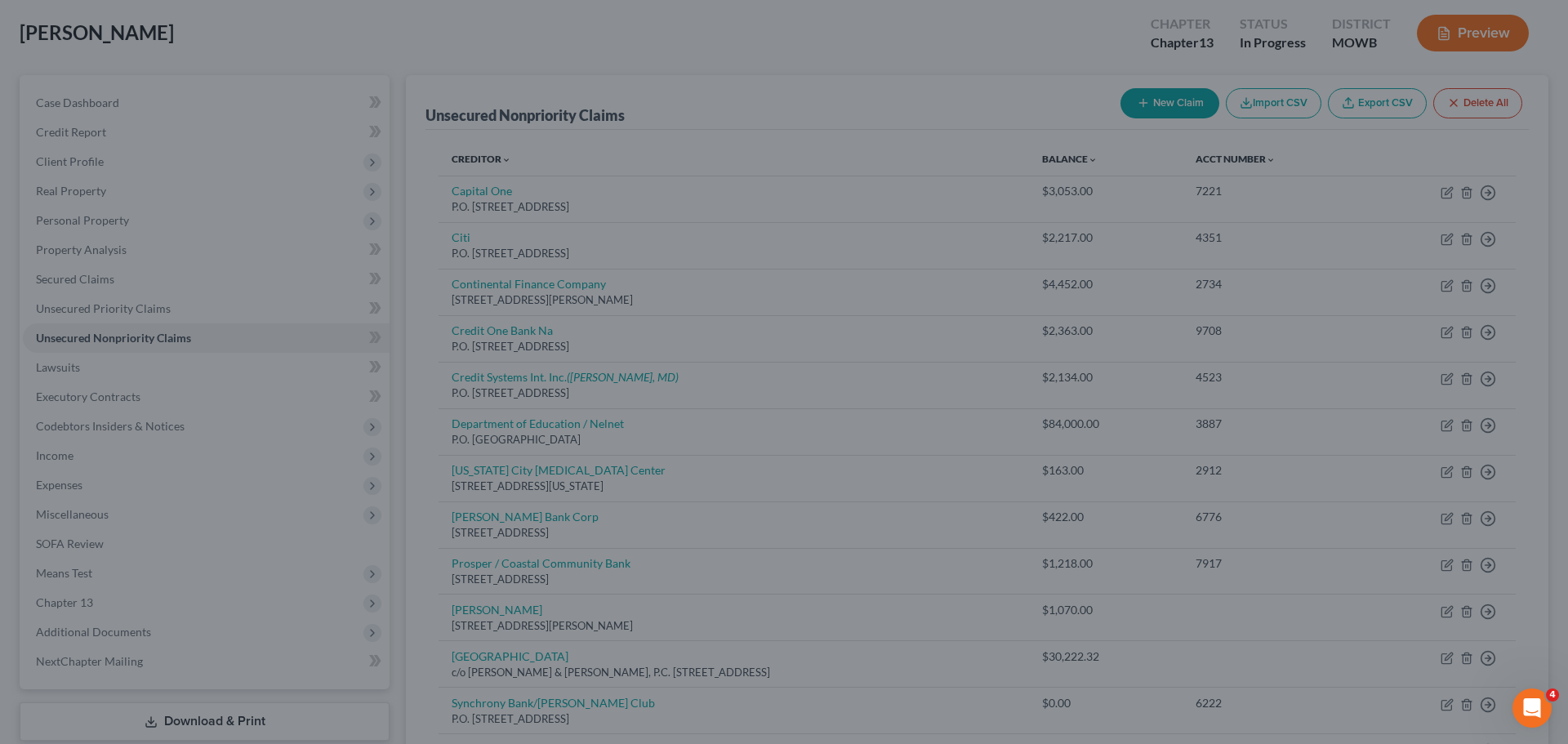
type input "0"
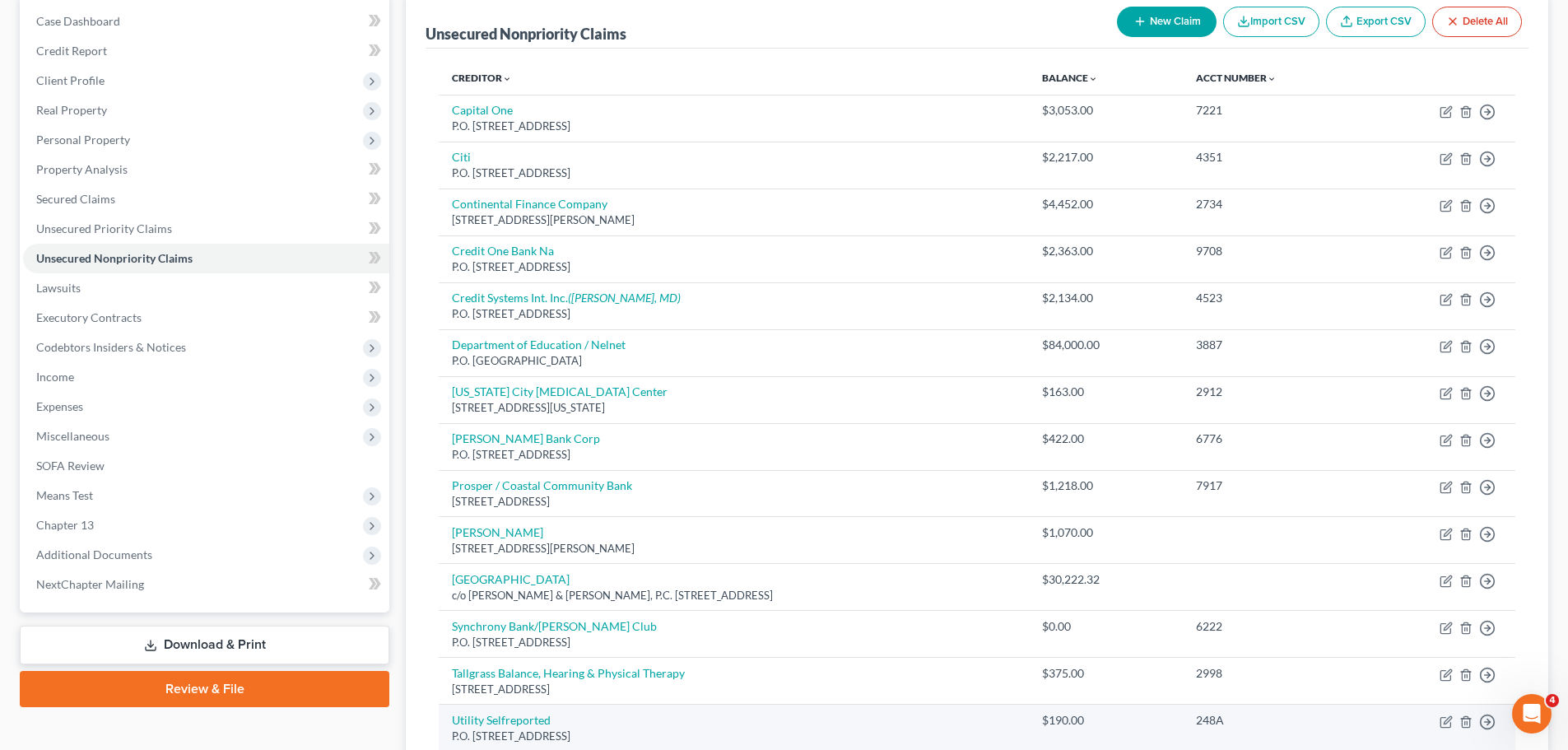
scroll to position [0, 0]
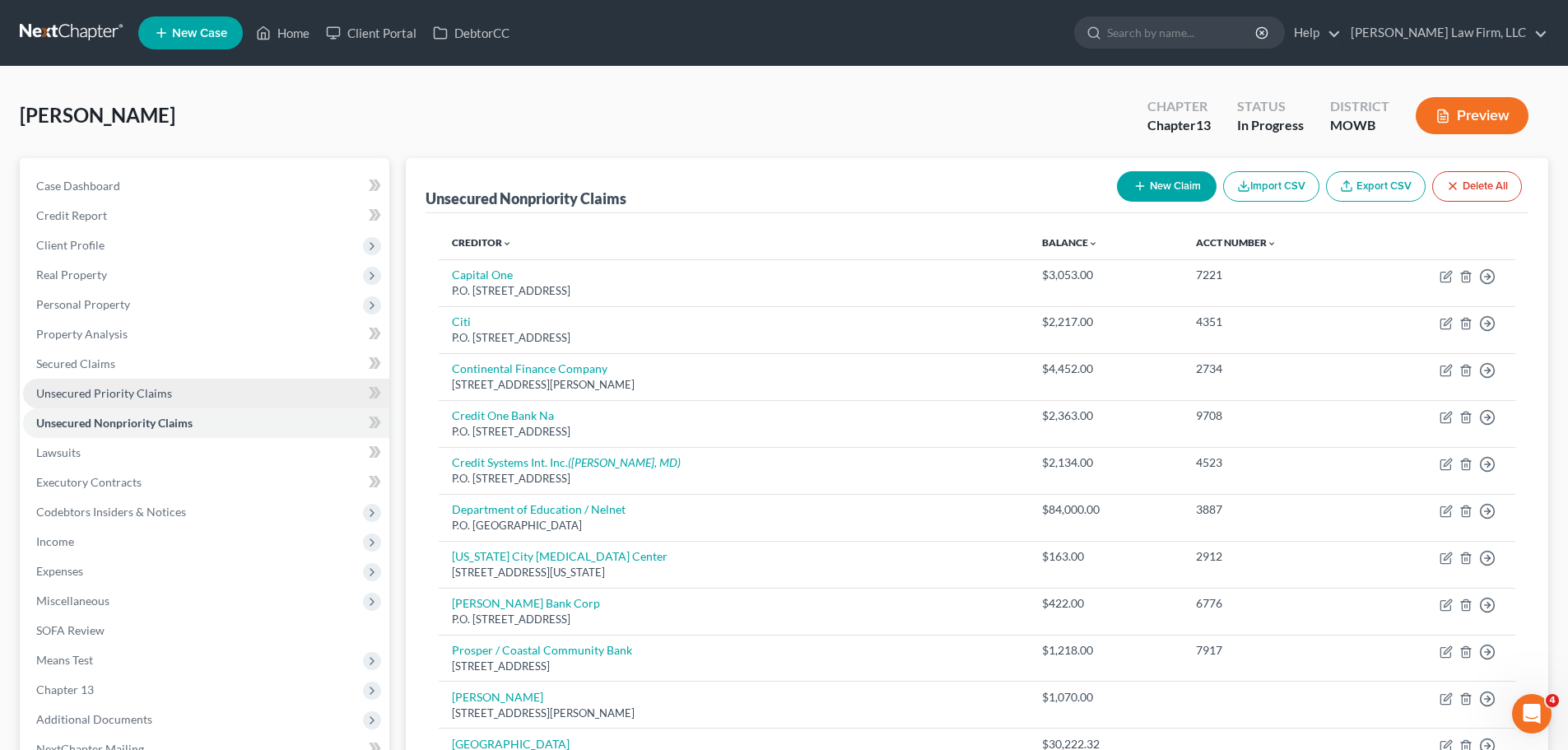
click at [183, 386] on link "Unsecured Priority Claims" at bounding box center [206, 393] width 367 height 30
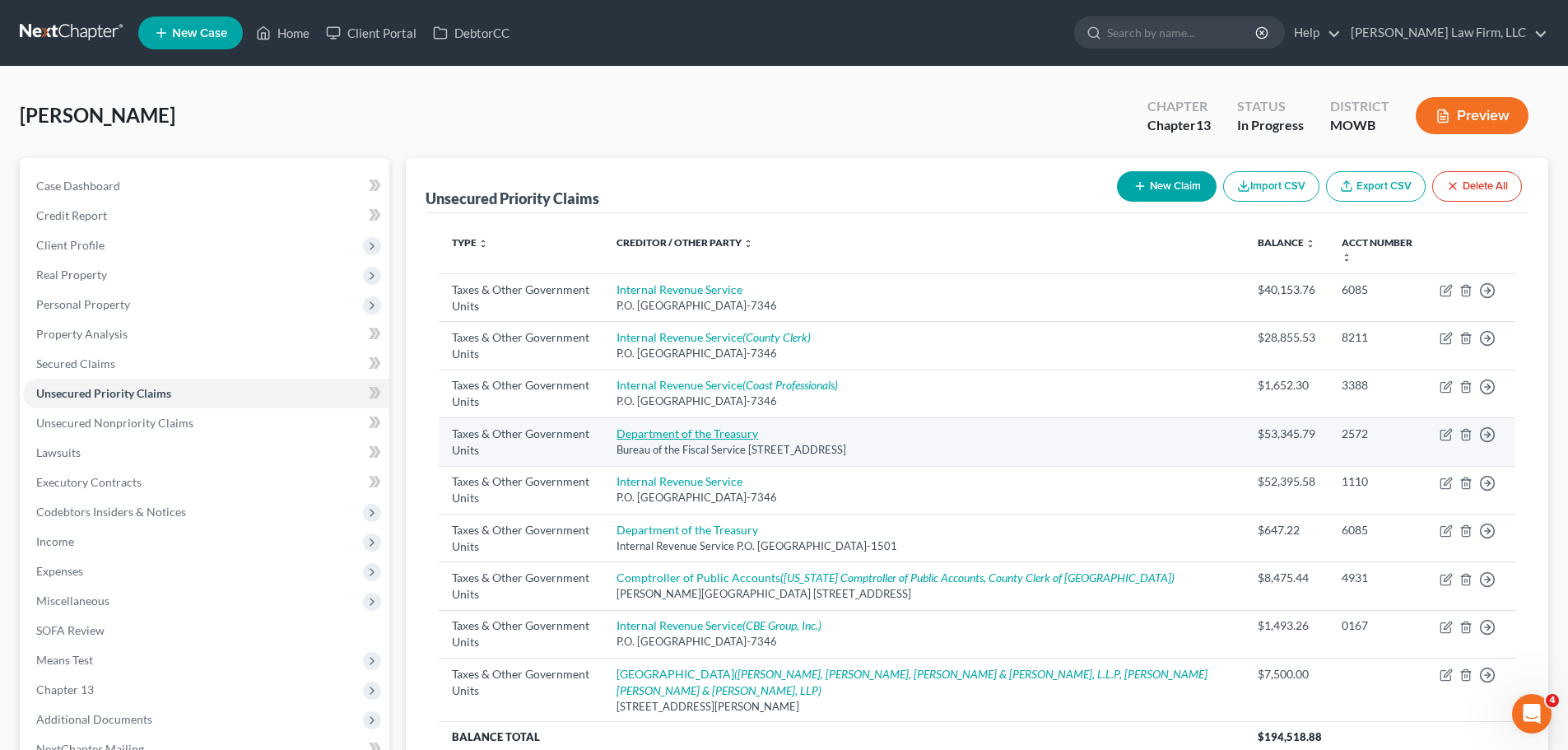
click at [758, 427] on link "Department of the Treasury" at bounding box center [687, 434] width 141 height 14
select select "4"
select select "21"
select select "0"
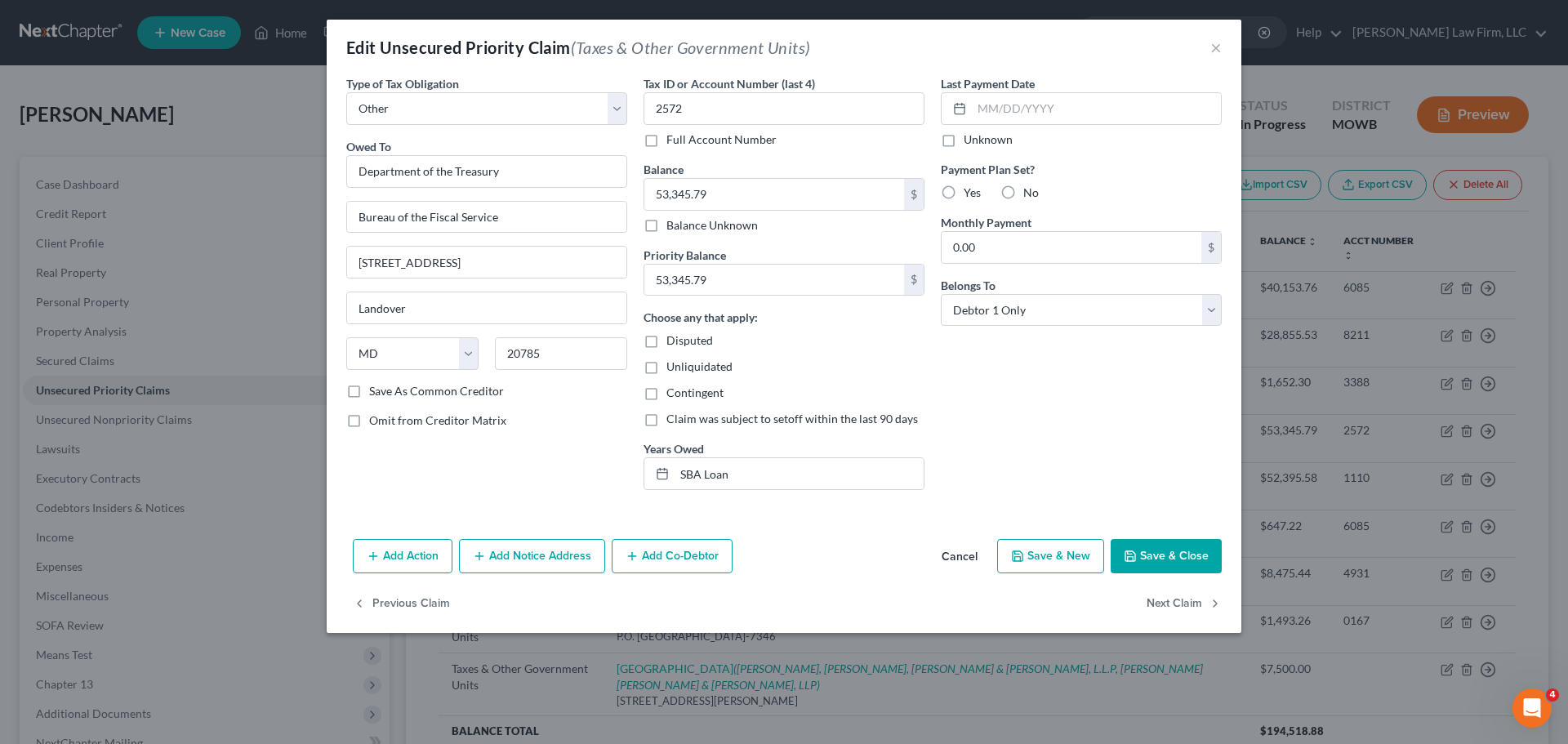
click at [1172, 553] on button "Save & Close" at bounding box center [1166, 556] width 111 height 34
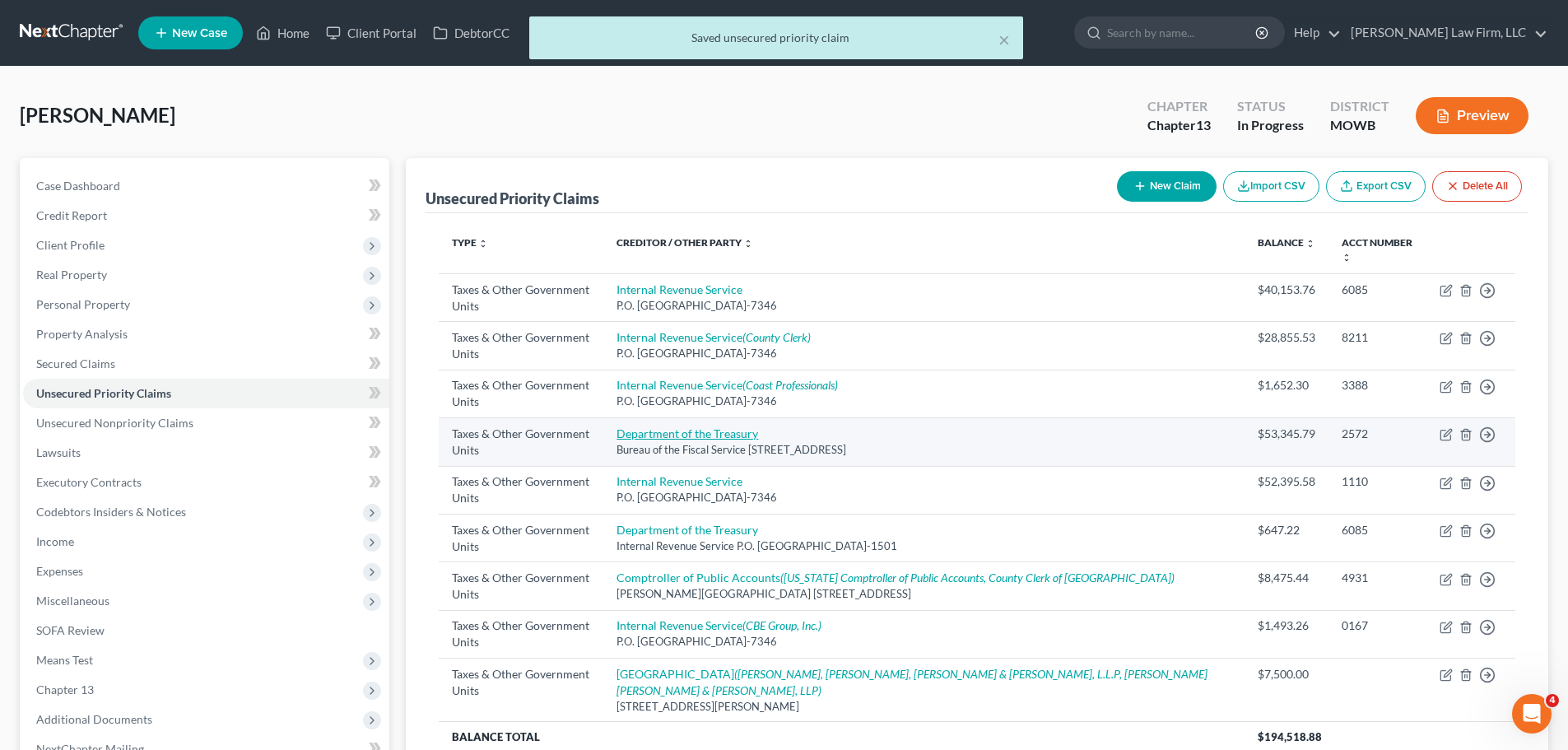
click at [735, 428] on link "Department of the Treasury" at bounding box center [687, 434] width 141 height 14
select select "4"
select select "21"
select select "0"
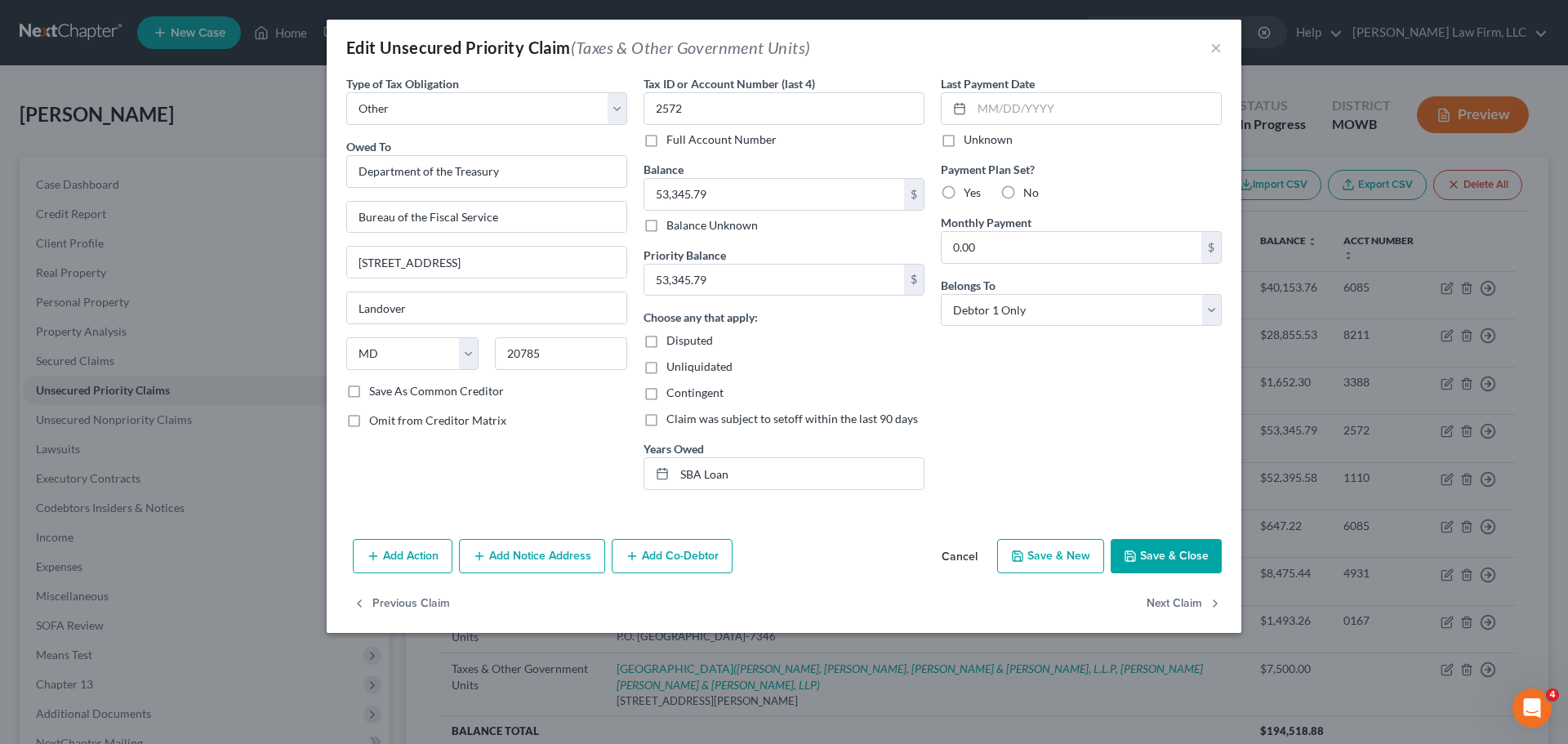
click at [1149, 550] on button "Save & Close" at bounding box center [1166, 556] width 111 height 34
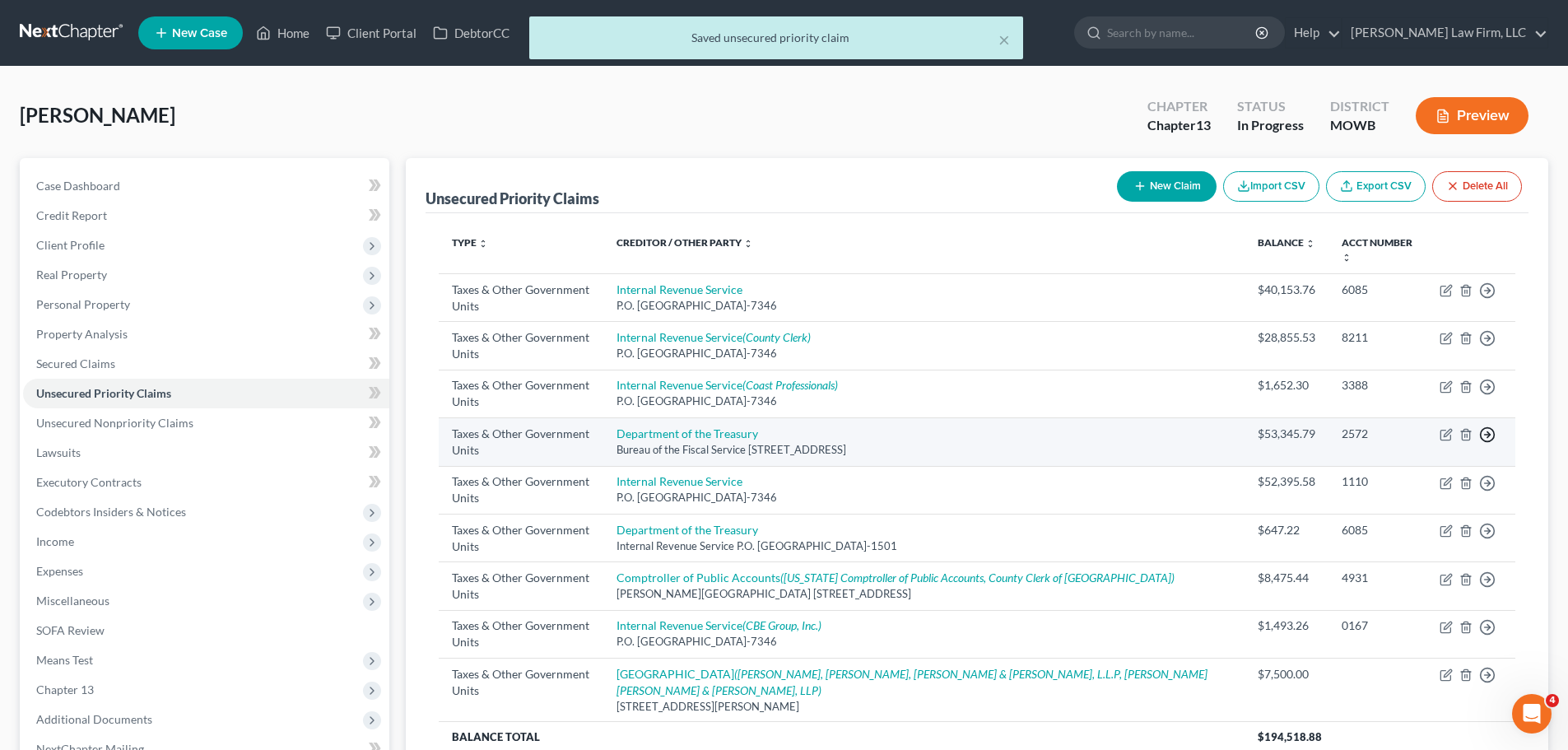
click at [1492, 435] on icon "button" at bounding box center [1487, 435] width 17 height 17
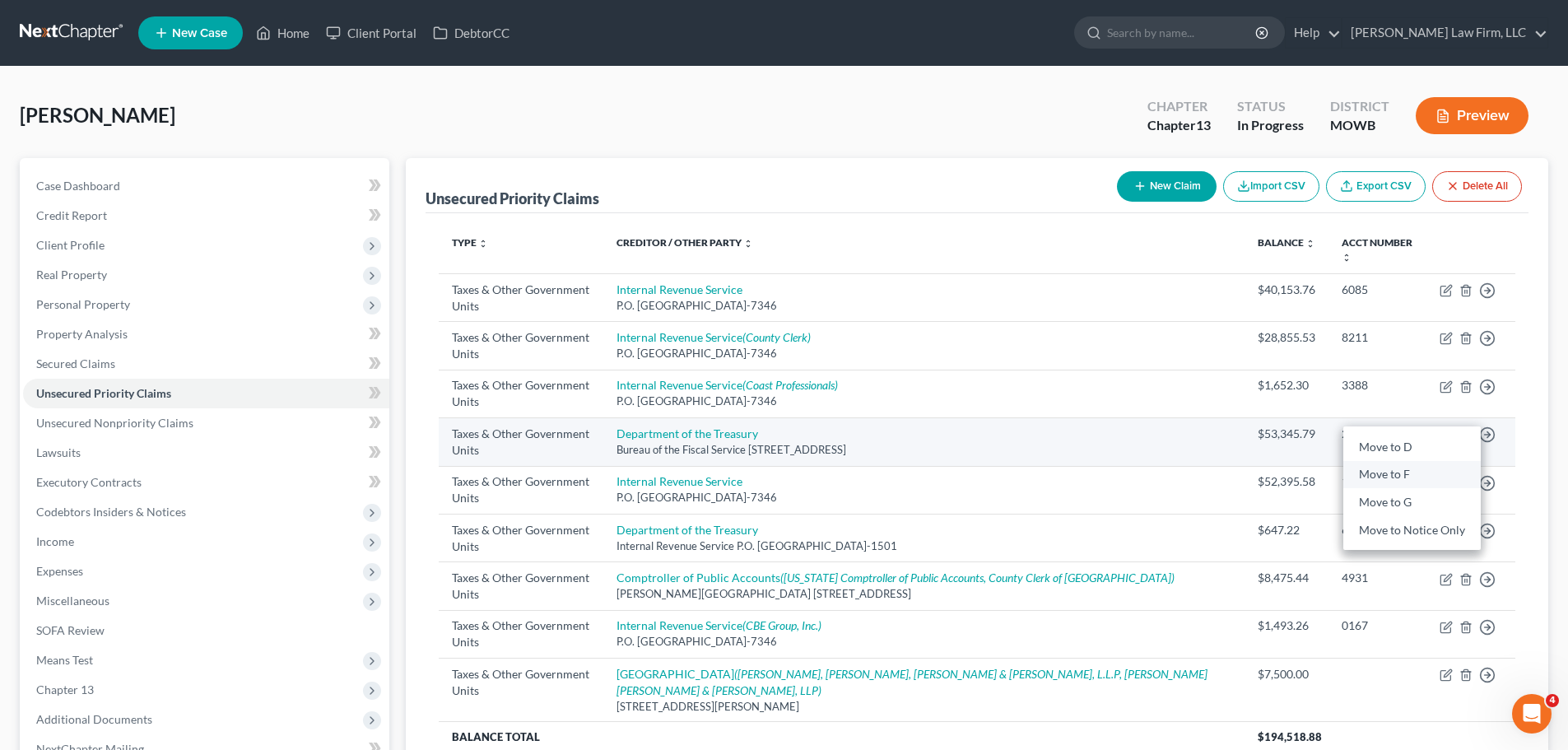
click at [1433, 471] on link "Move to F" at bounding box center [1412, 474] width 137 height 28
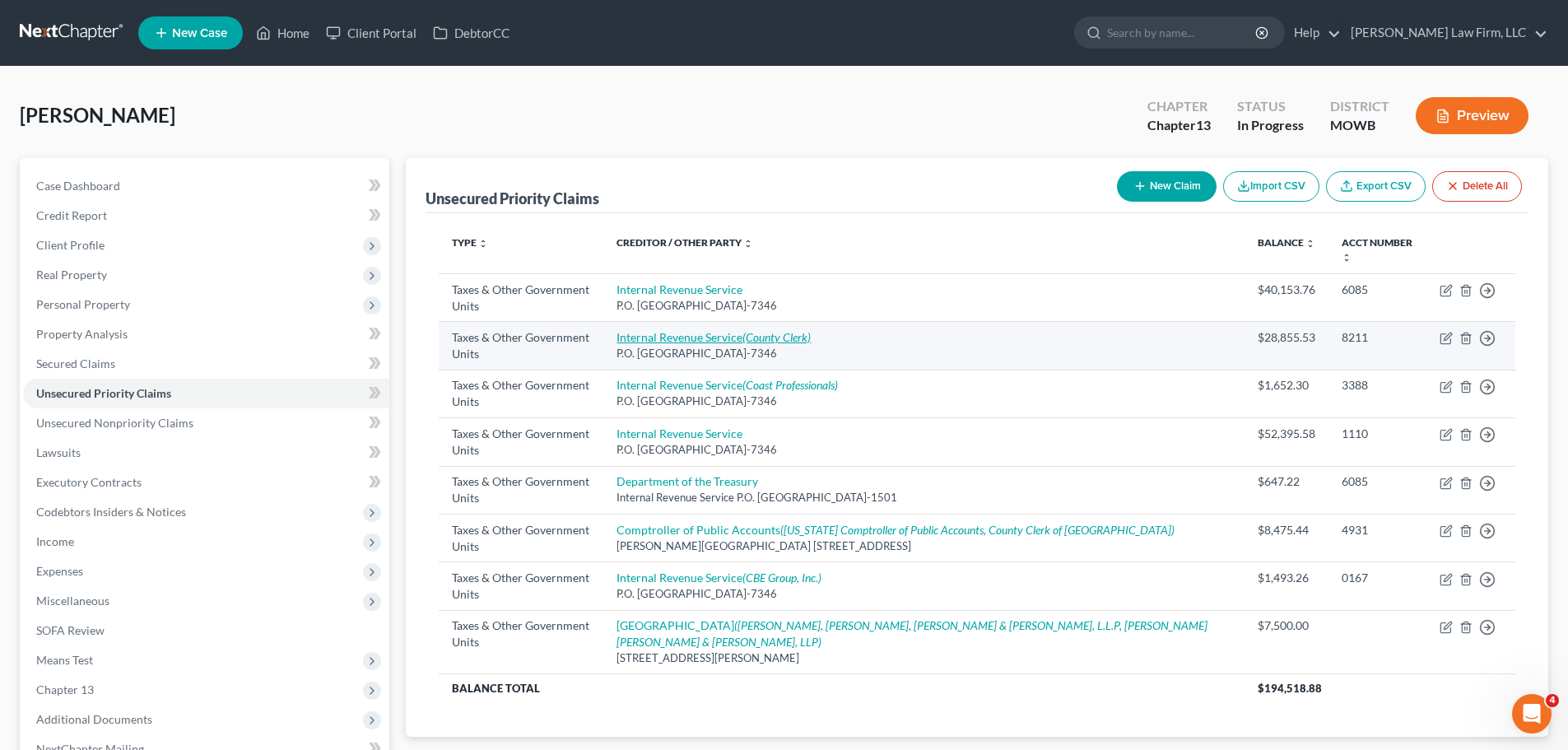
click at [747, 331] on link "Internal Revenue Service (County Clerk)" at bounding box center [713, 337] width 195 height 14
select select "0"
select select "39"
select select "0"
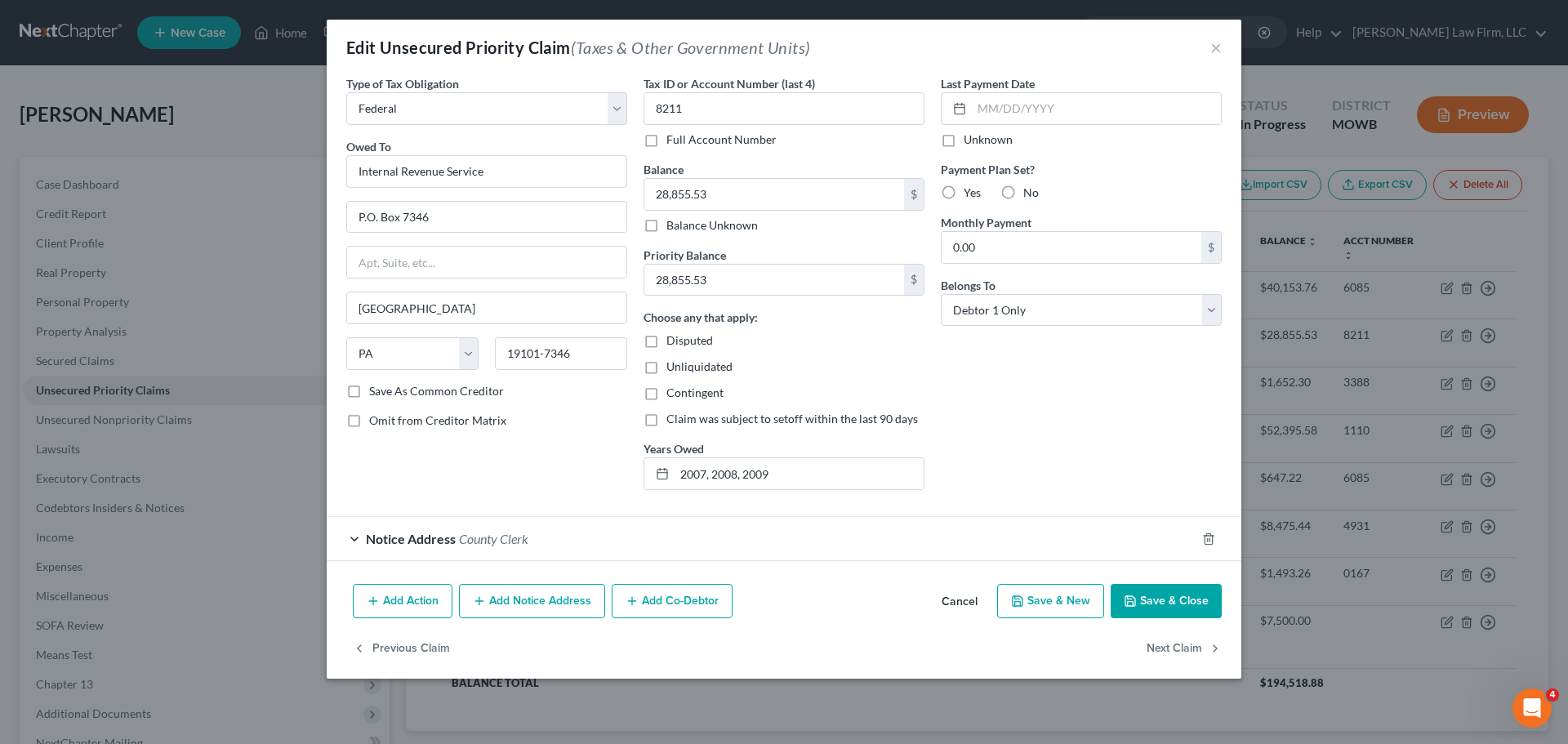
click at [1196, 603] on button "Save & Close" at bounding box center [1166, 601] width 111 height 34
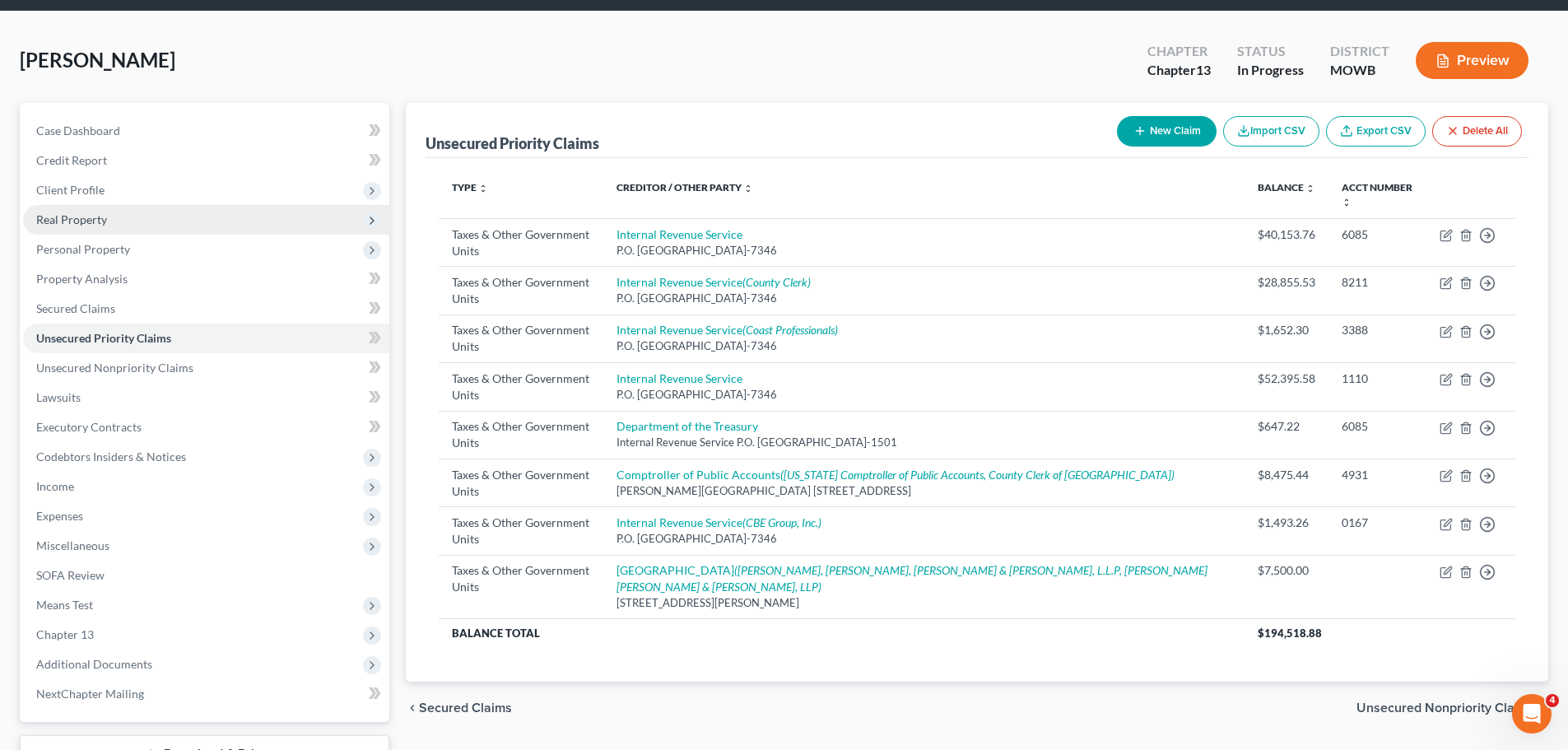
scroll to position [165, 0]
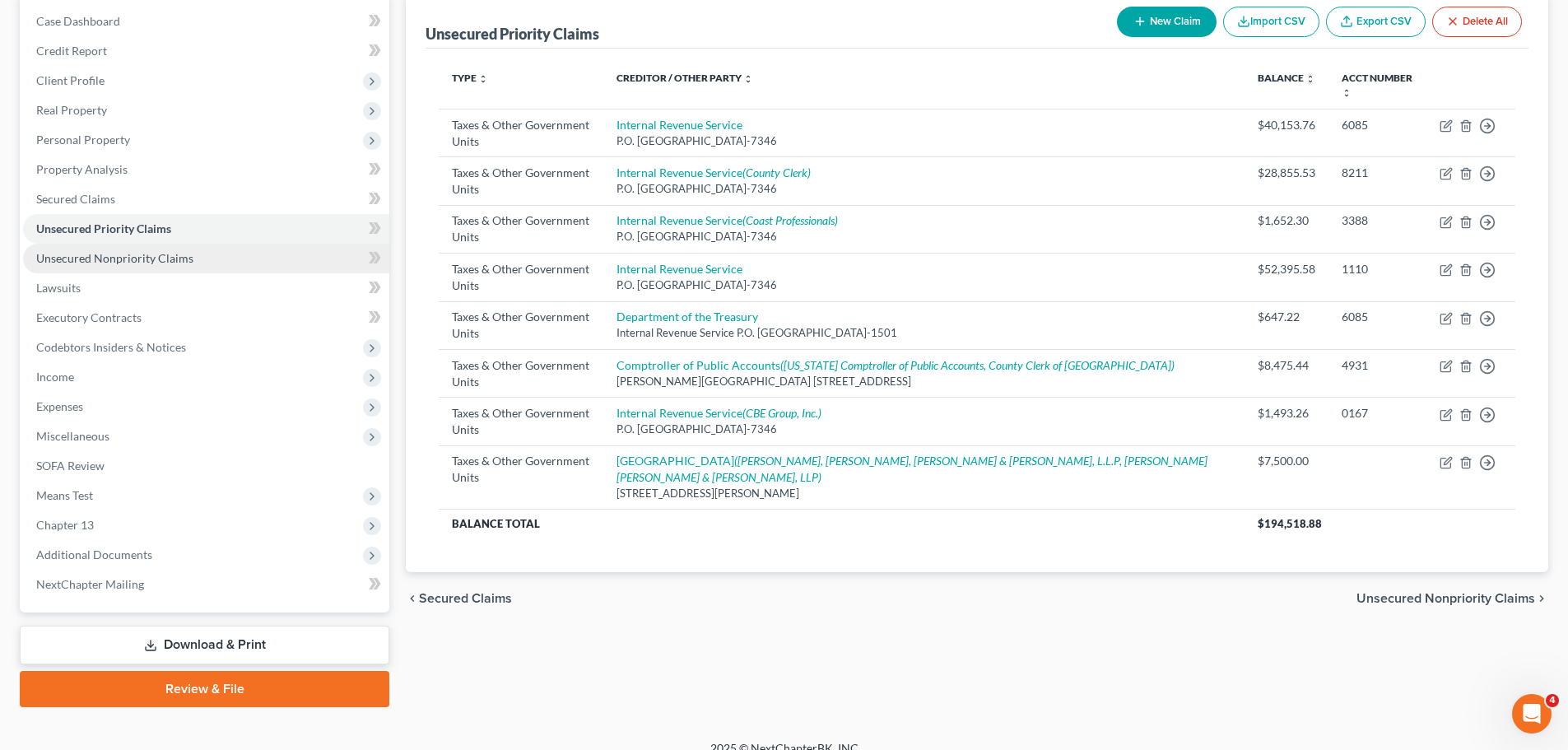
click at [154, 253] on span "Unsecured Nonpriority Claims" at bounding box center [115, 258] width 157 height 14
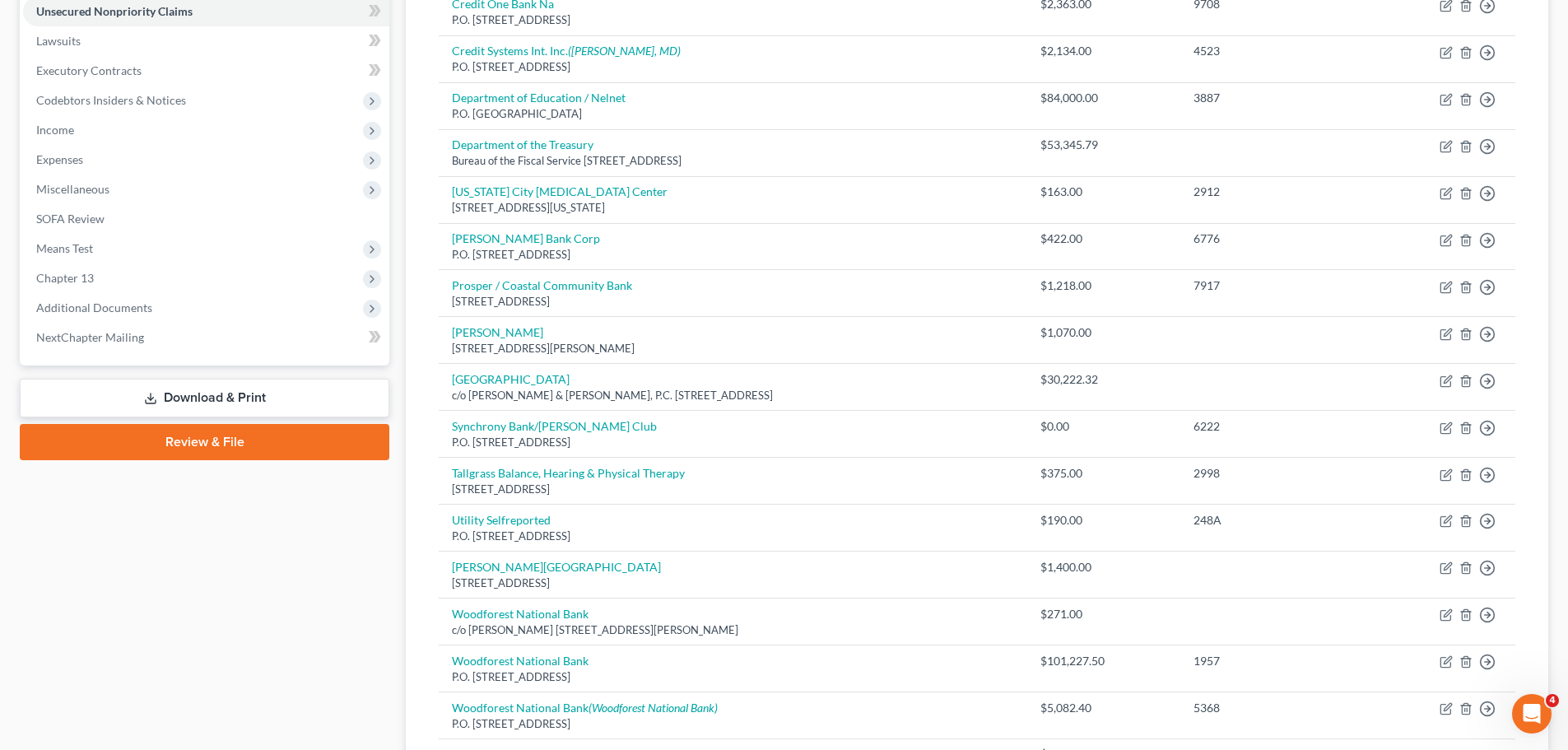
scroll to position [579, 0]
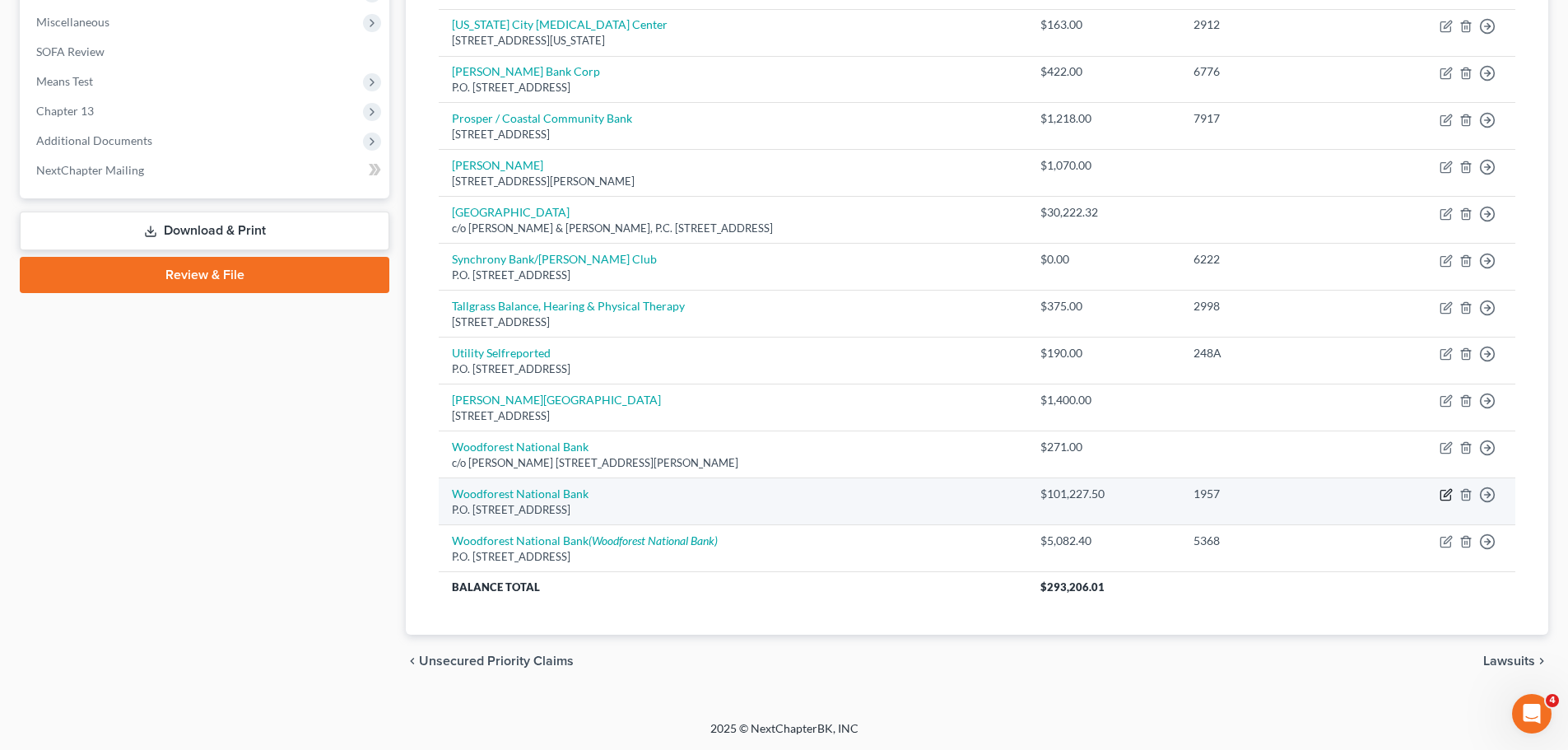
click at [1442, 491] on icon "button" at bounding box center [1445, 495] width 10 height 10
select select "45"
select select "14"
select select "3"
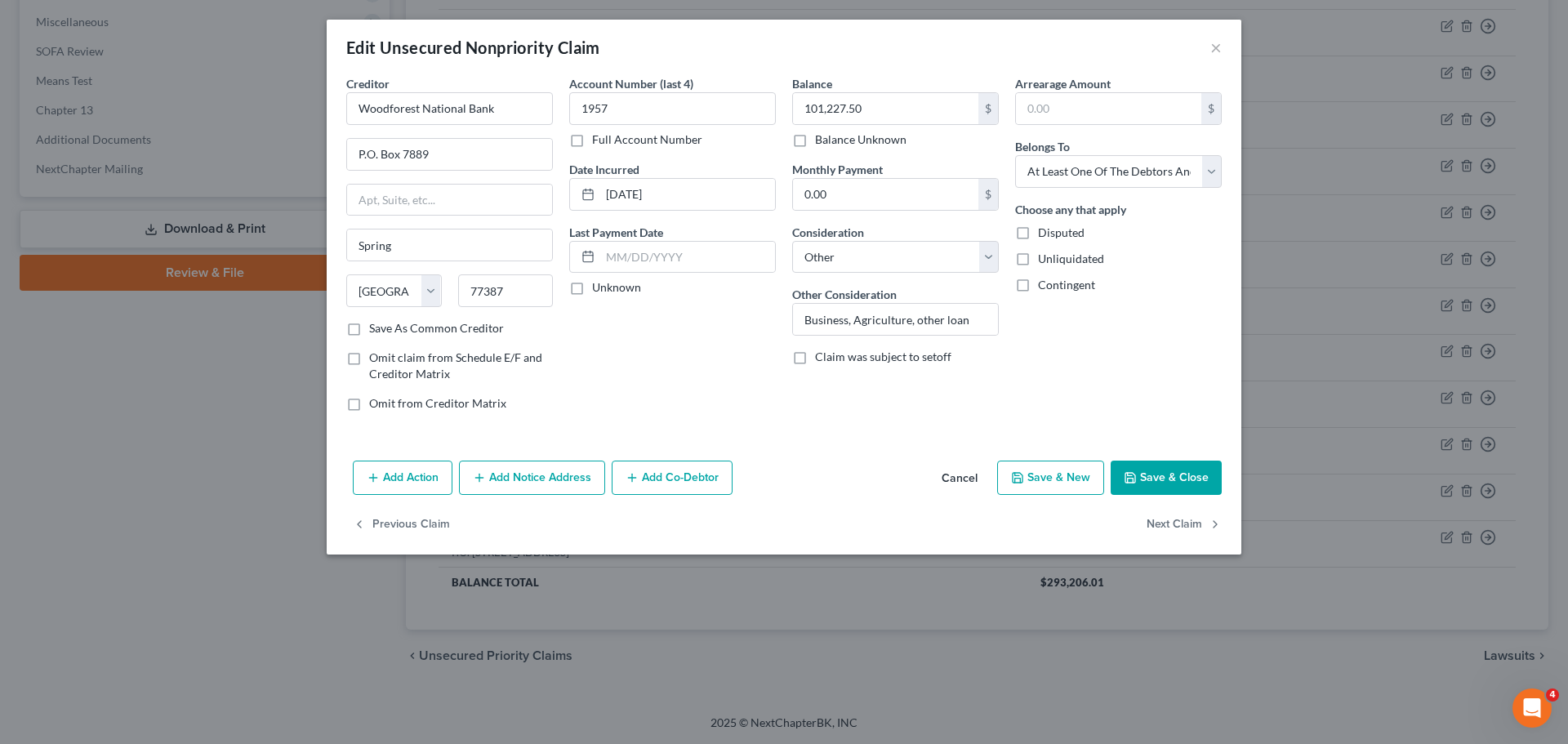
click at [1038, 231] on label "Disputed" at bounding box center [1061, 232] width 46 height 17
click at [1044, 231] on input "Disputed" at bounding box center [1049, 229] width 11 height 11
checkbox input "true"
click at [988, 323] on input "Business, Agriculture, other loan" at bounding box center [895, 320] width 205 height 31
click at [1182, 485] on button "Save & Close" at bounding box center [1166, 477] width 111 height 34
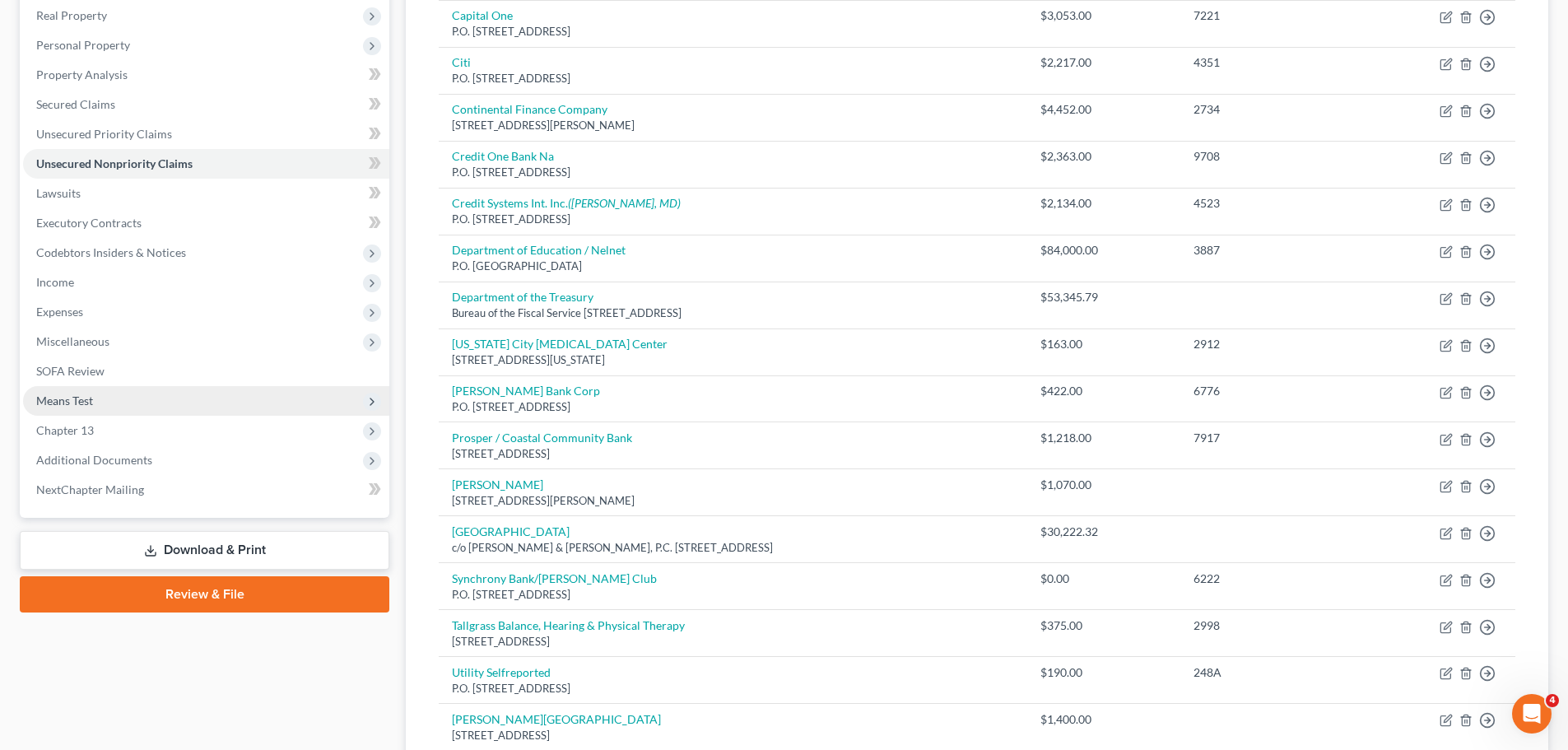
scroll to position [249, 0]
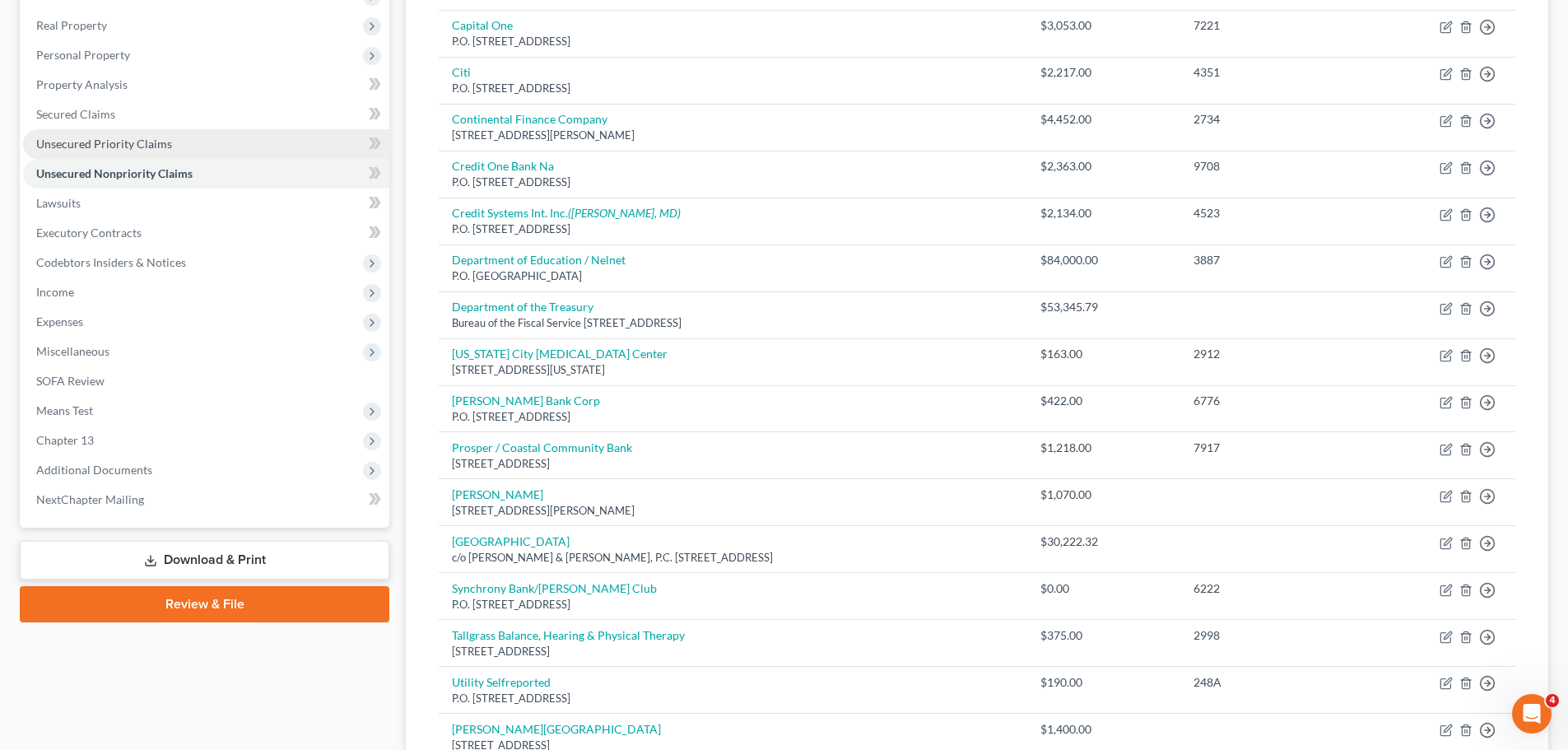
click at [165, 140] on span "Unsecured Priority Claims" at bounding box center [104, 143] width 135 height 14
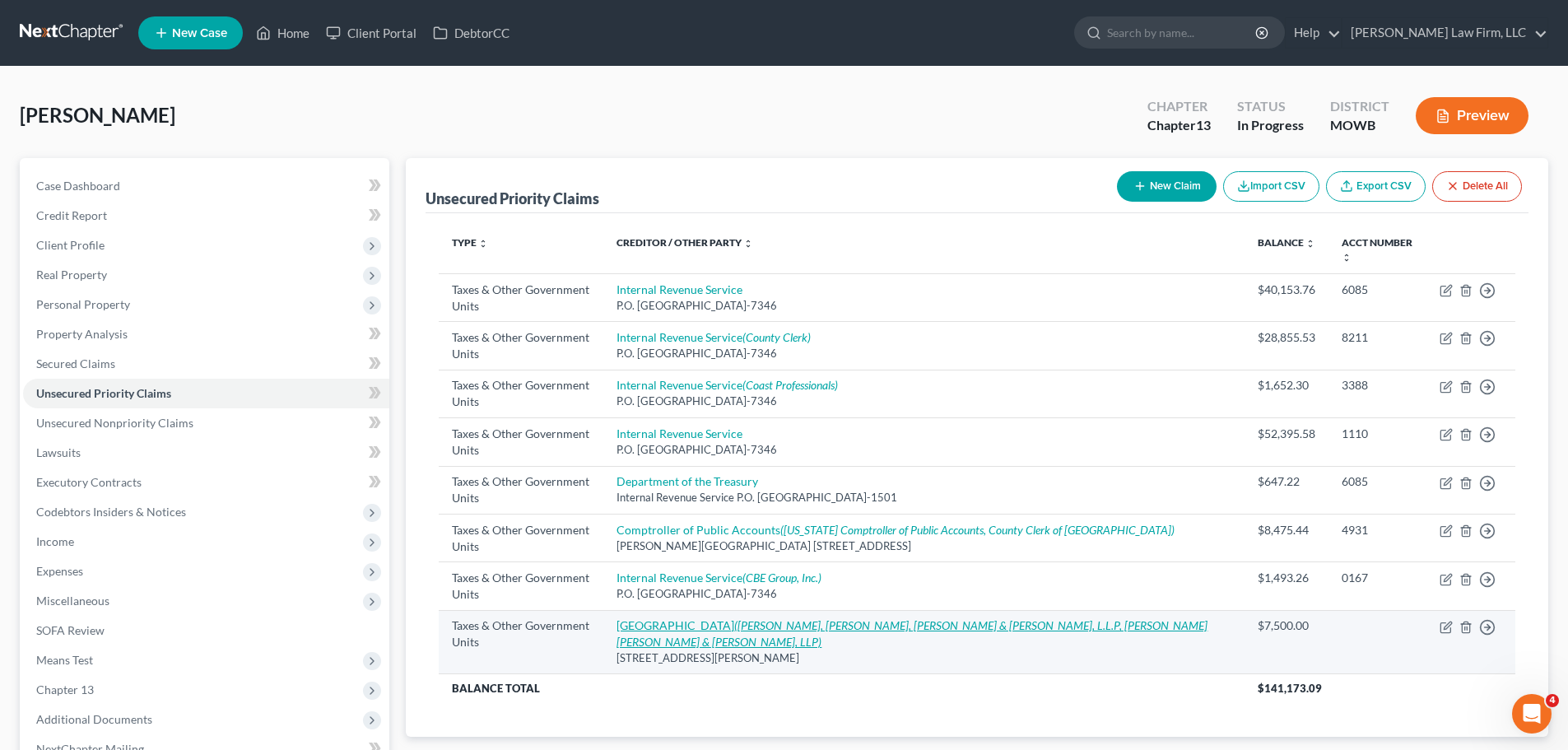
click at [758, 623] on link "Magnolia Independent School District ([GEOGRAPHIC_DATA][PERSON_NAME][GEOGRAPHIC…" at bounding box center [912, 633] width 591 height 31
select select "4"
select select "45"
select select "3"
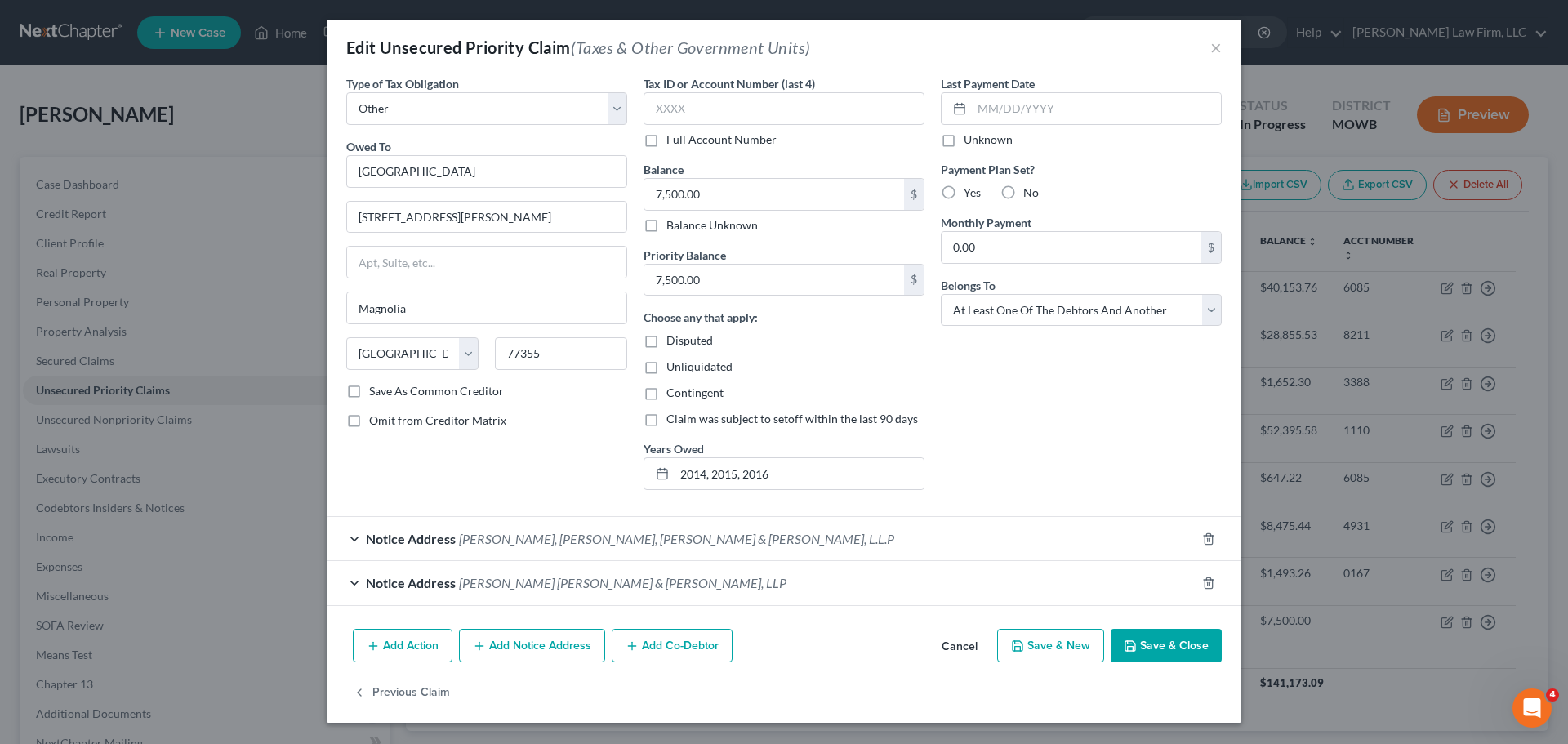
click at [543, 641] on button "Add Notice Address" at bounding box center [531, 645] width 146 height 34
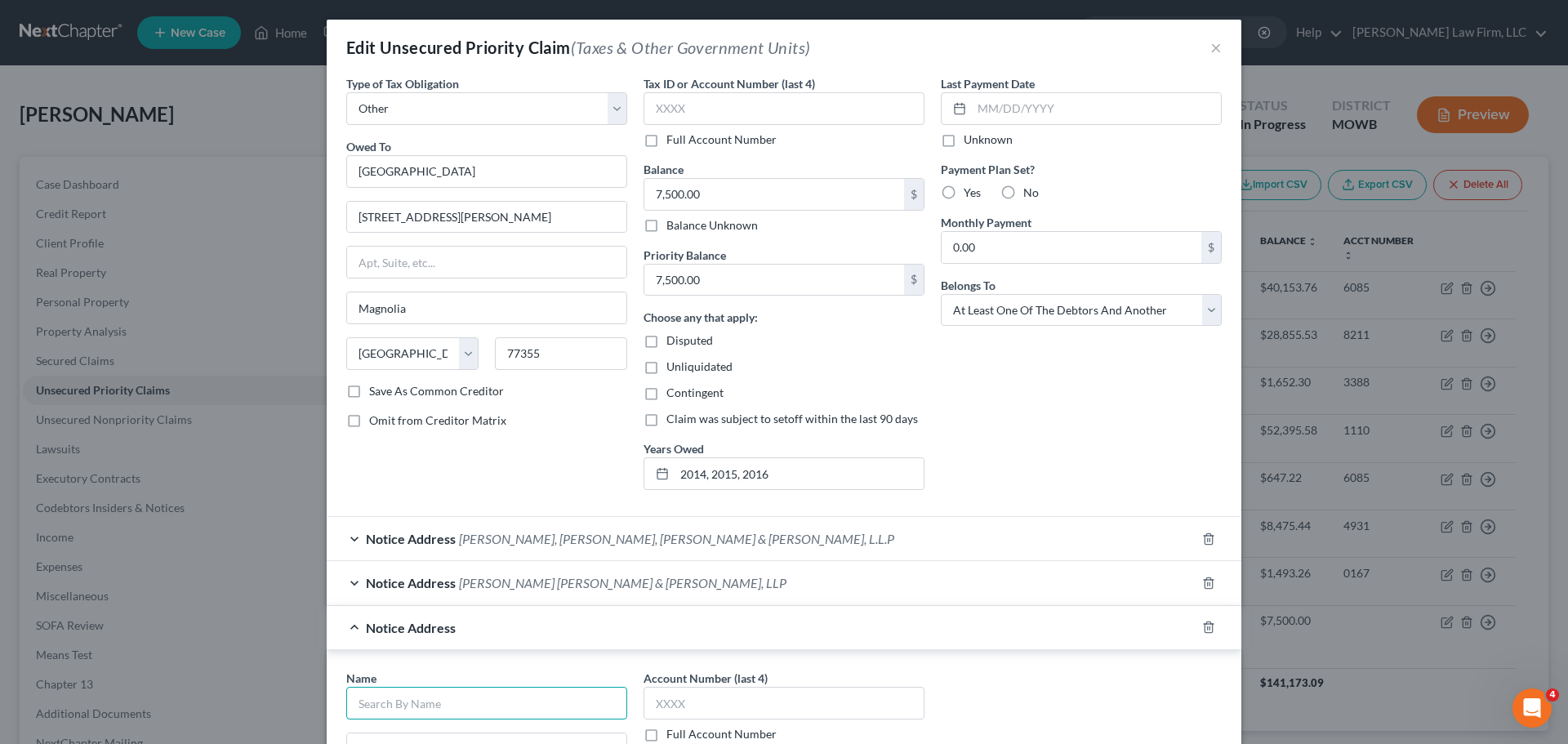
click at [439, 701] on input "text" at bounding box center [486, 703] width 281 height 32
type input "Montgomery County Tax Assessor-Collector"
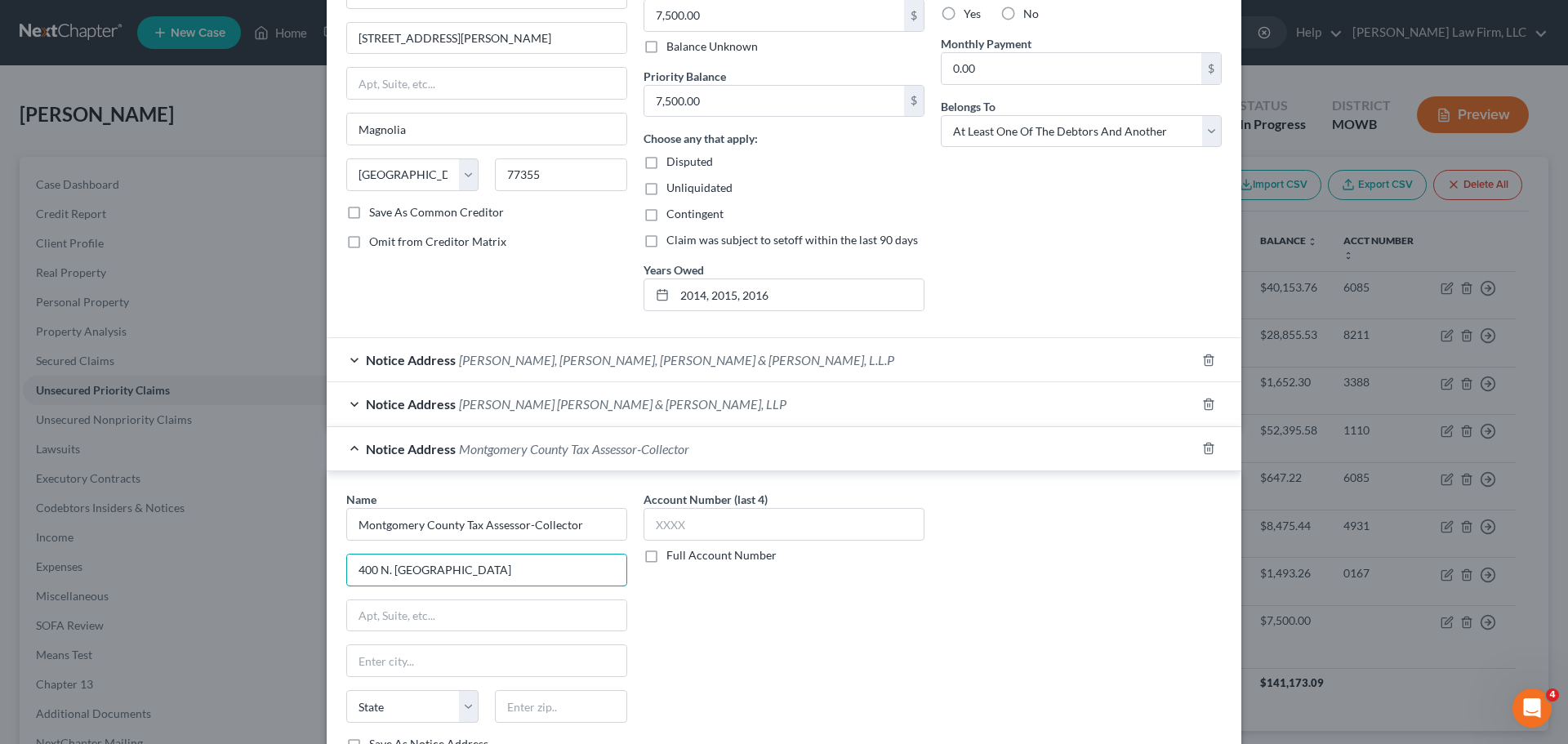
scroll to position [183, 0]
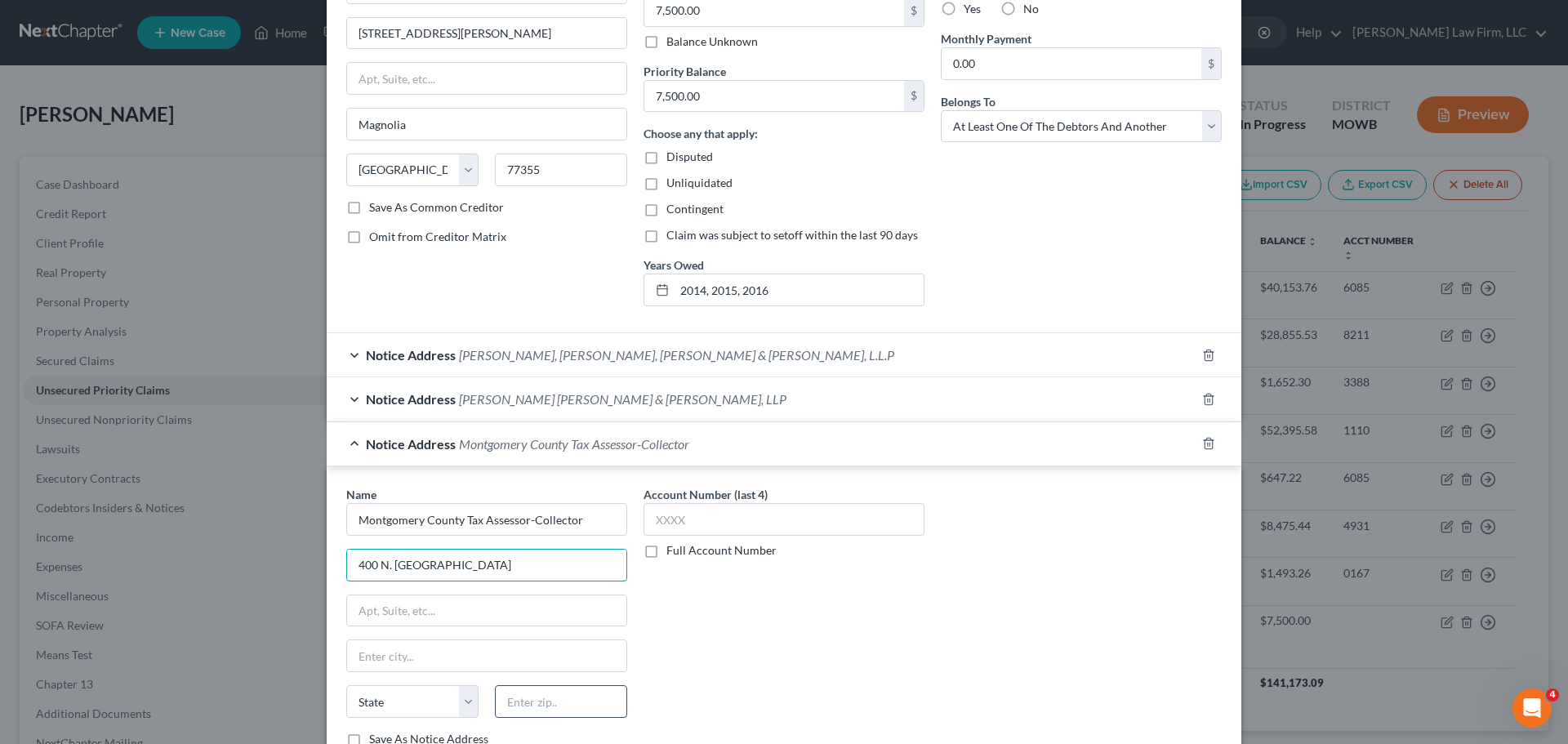
type input "400 N. [GEOGRAPHIC_DATA]"
click at [576, 708] on input "text" at bounding box center [561, 701] width 132 height 32
type input "77301"
type input "Conroe"
select select "45"
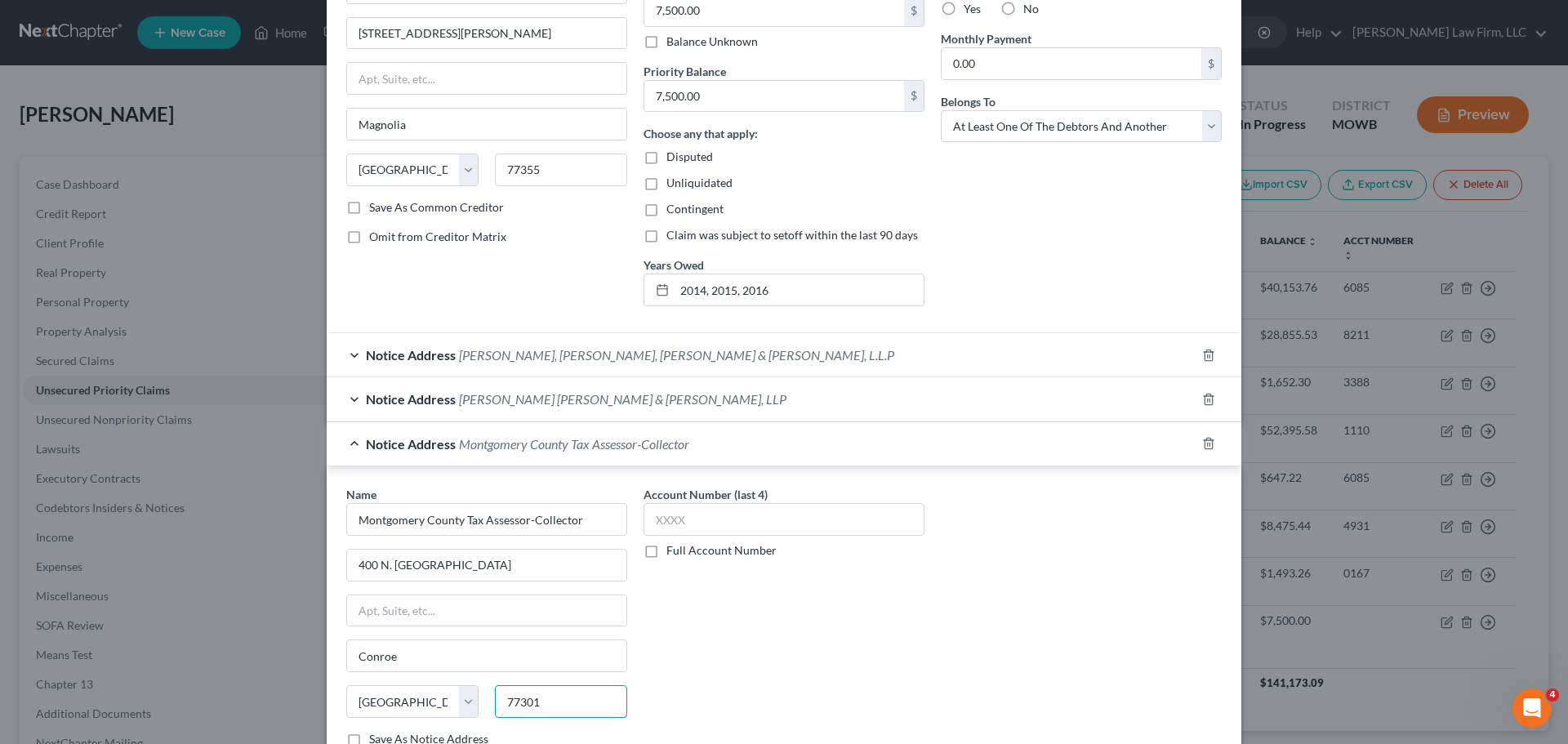
click at [576, 708] on input "77301" at bounding box center [561, 701] width 132 height 32
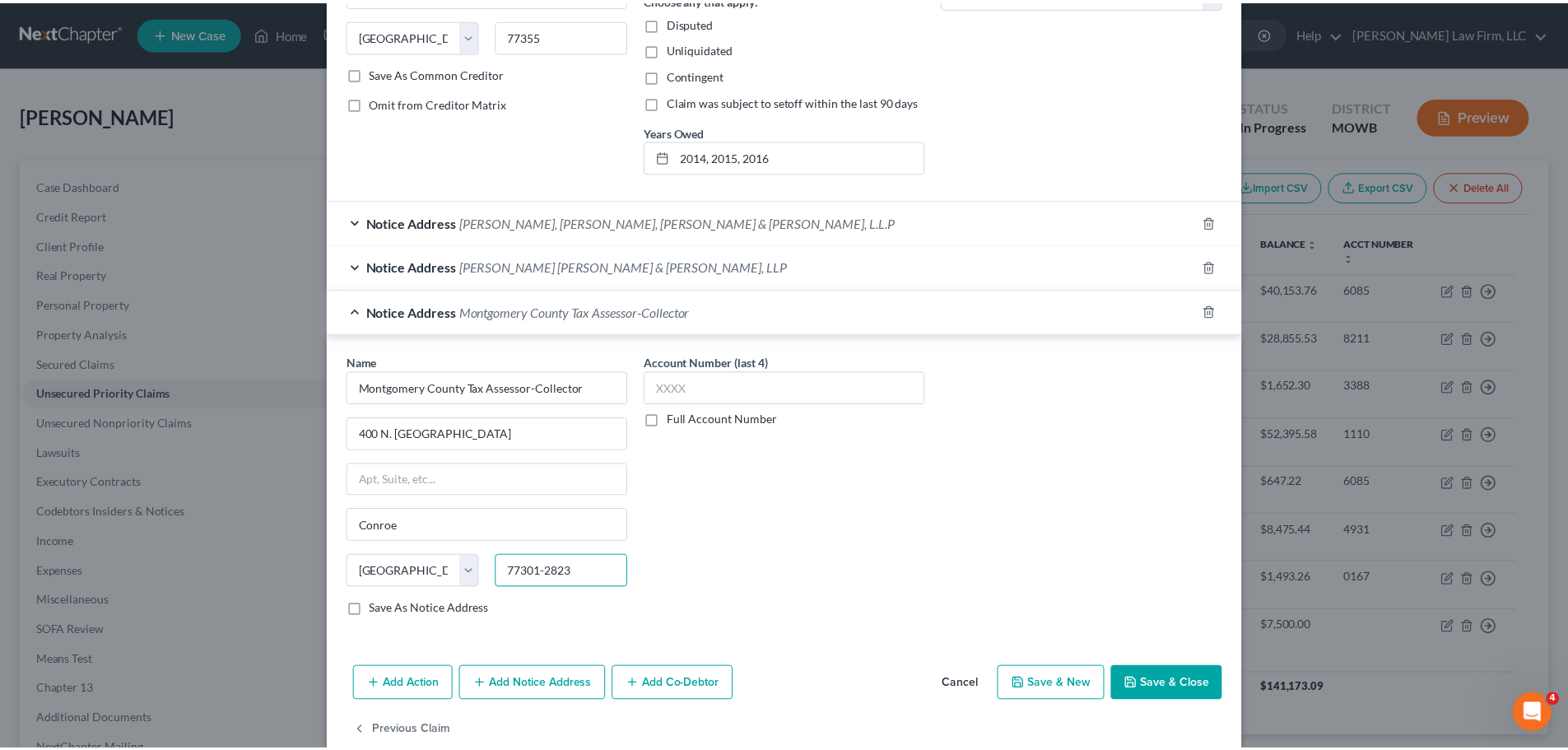
scroll to position [353, 0]
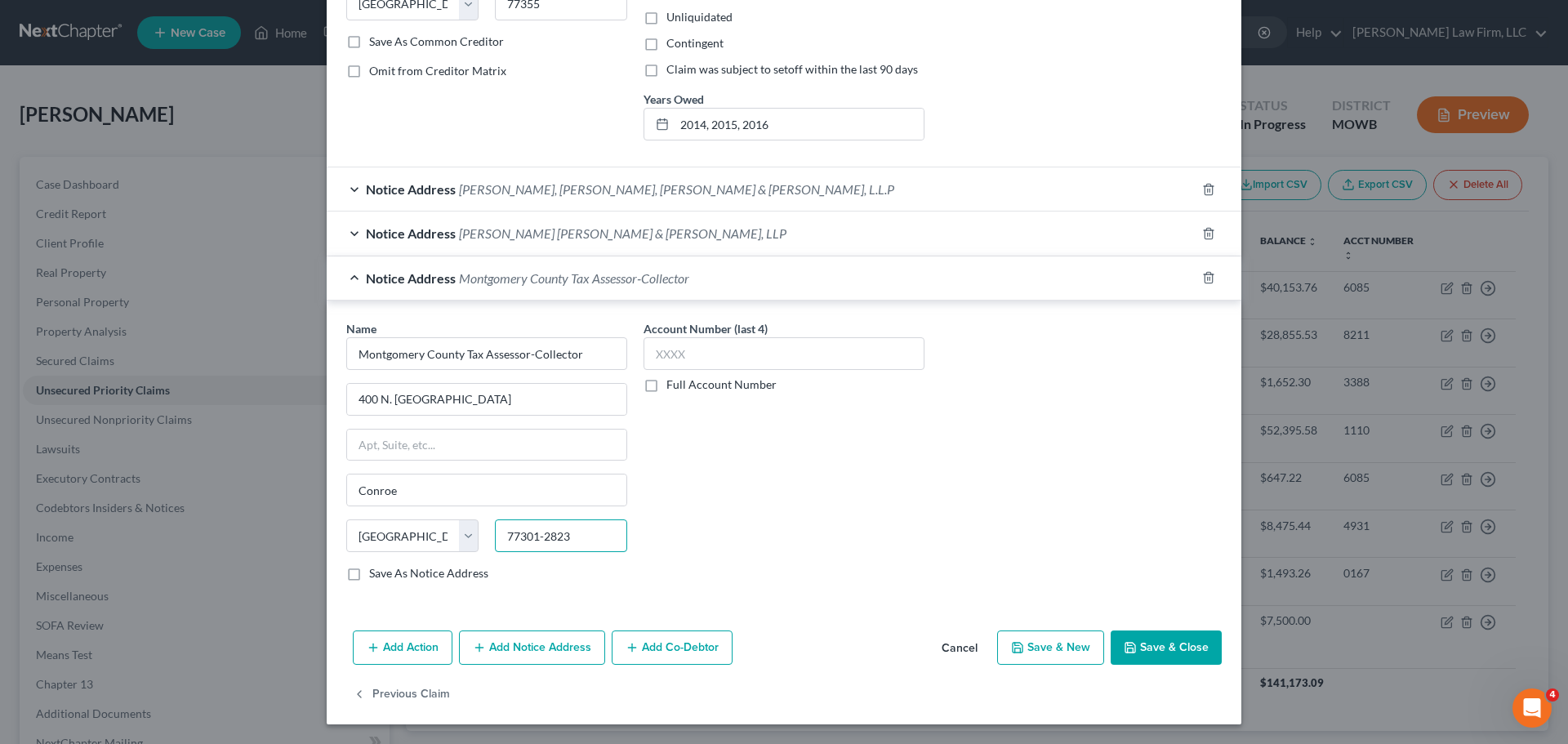
type input "77301-2823"
click at [1147, 632] on button "Save & Close" at bounding box center [1166, 647] width 111 height 34
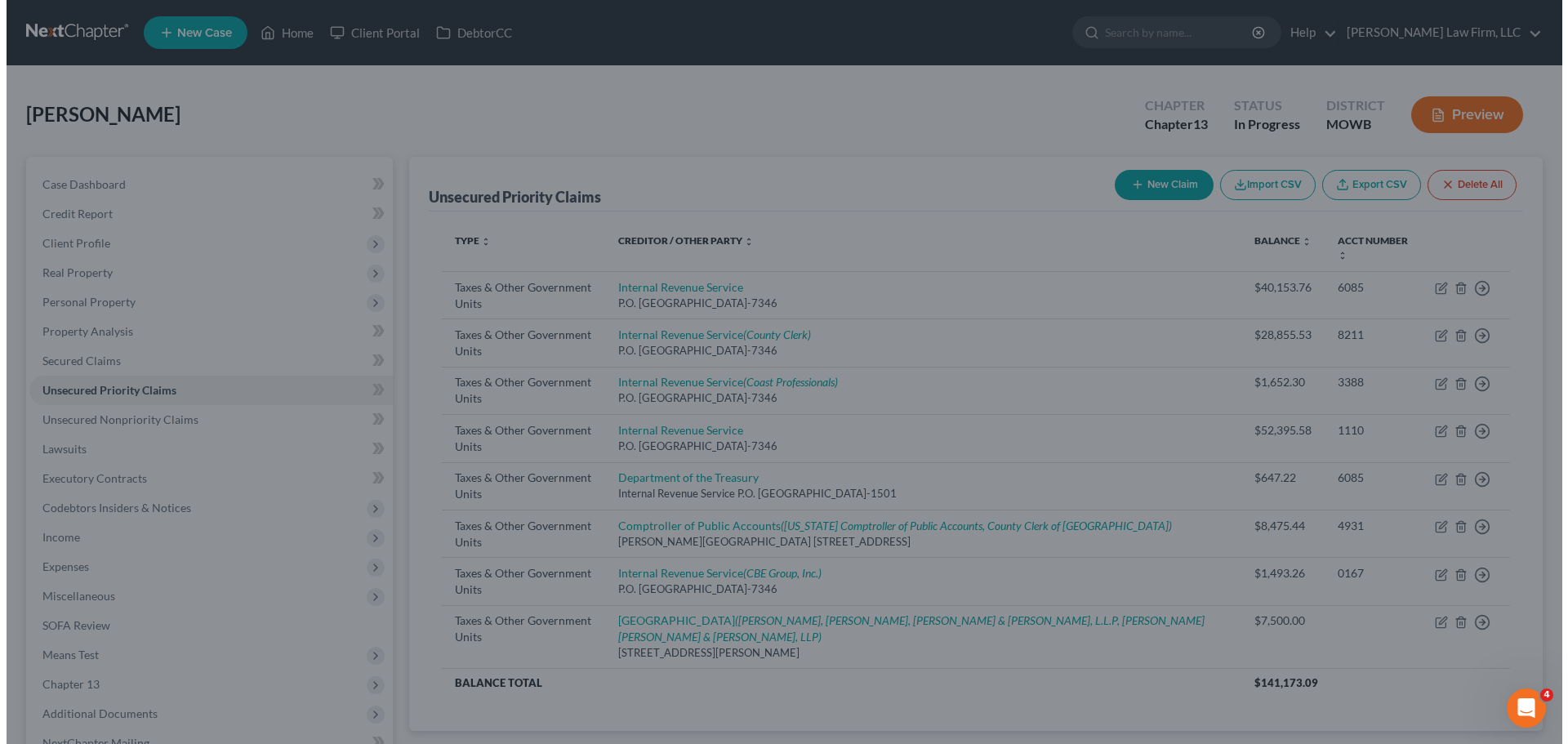
scroll to position [0, 0]
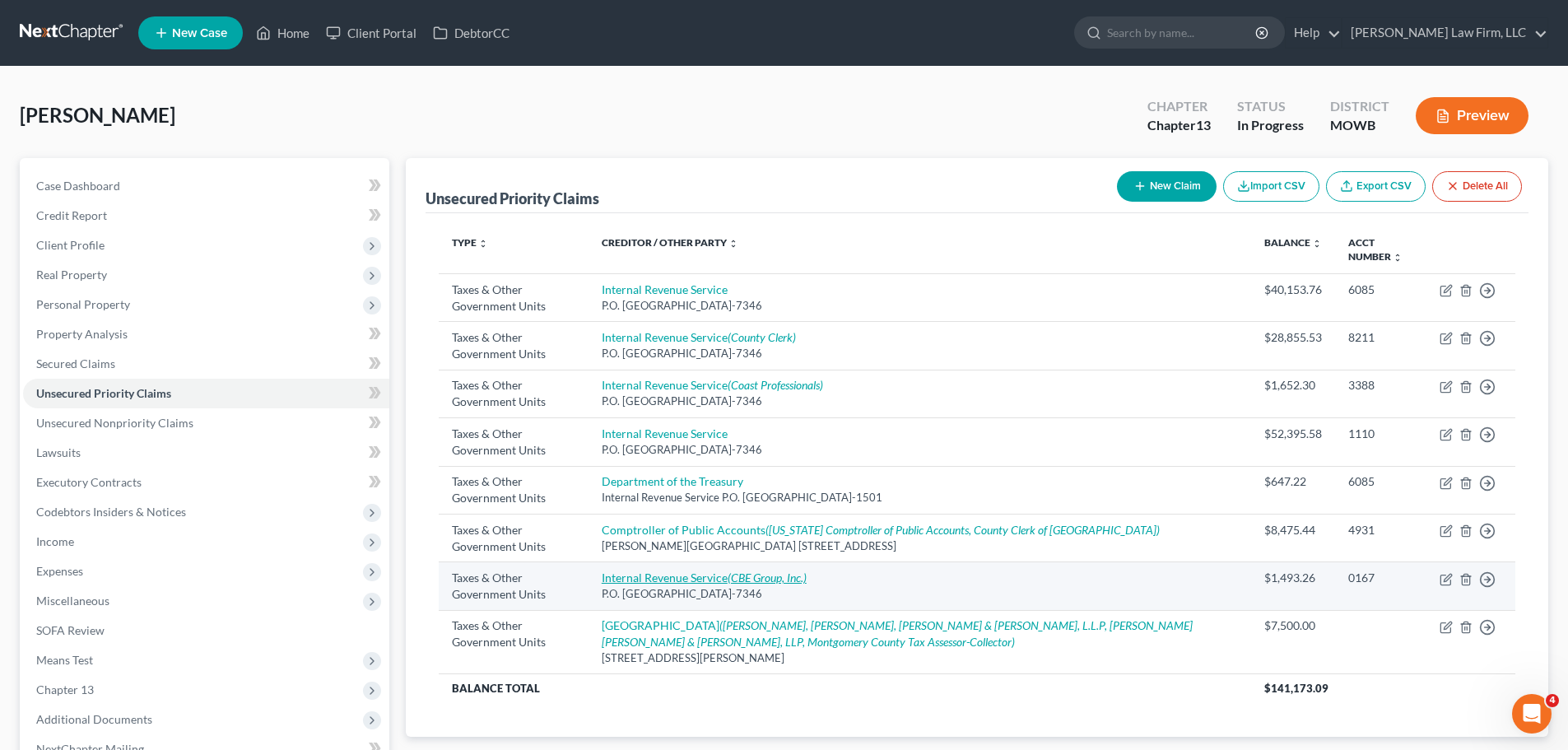
click at [806, 577] on icon "(CBE Group, Inc.)" at bounding box center [767, 577] width 79 height 14
select select "0"
select select "39"
select select "0"
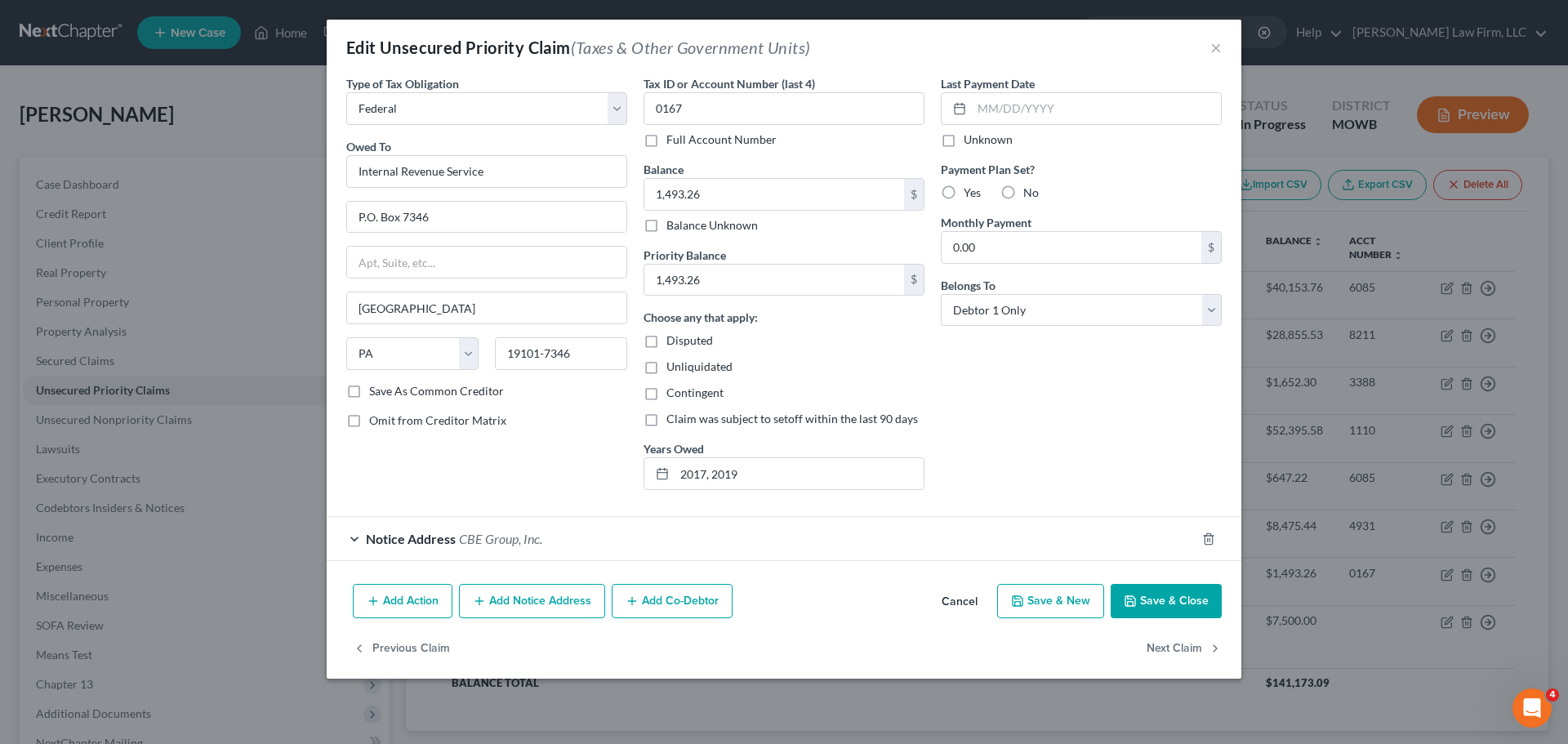
click at [689, 339] on span "Disputed" at bounding box center [689, 340] width 46 height 14
click at [683, 339] on input "Disputed" at bounding box center [678, 337] width 11 height 11
checkbox input "true"
click at [1175, 609] on button "Save & Close" at bounding box center [1166, 601] width 111 height 34
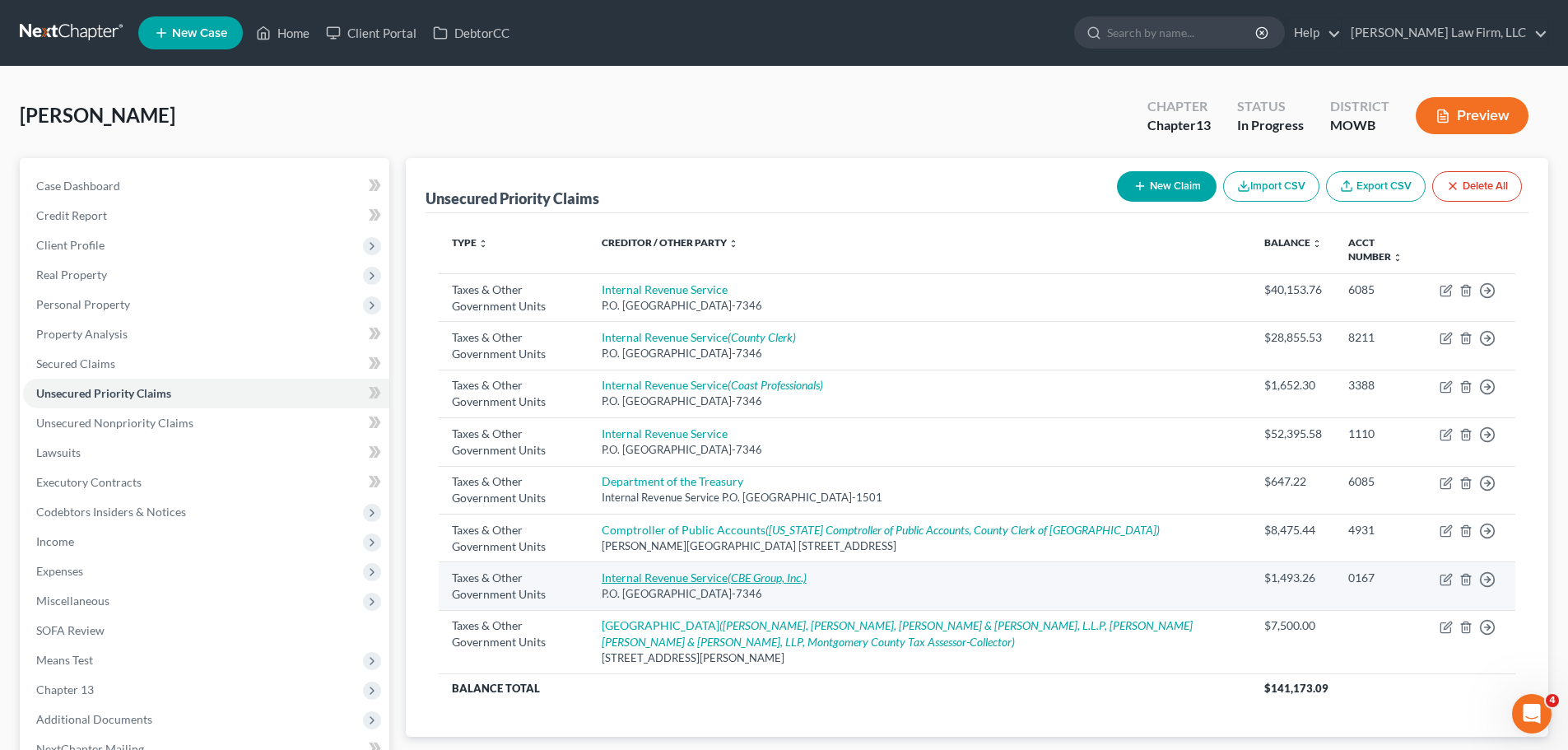
click at [806, 581] on icon "(CBE Group, Inc.)" at bounding box center [767, 577] width 79 height 14
select select "0"
select select "39"
select select "0"
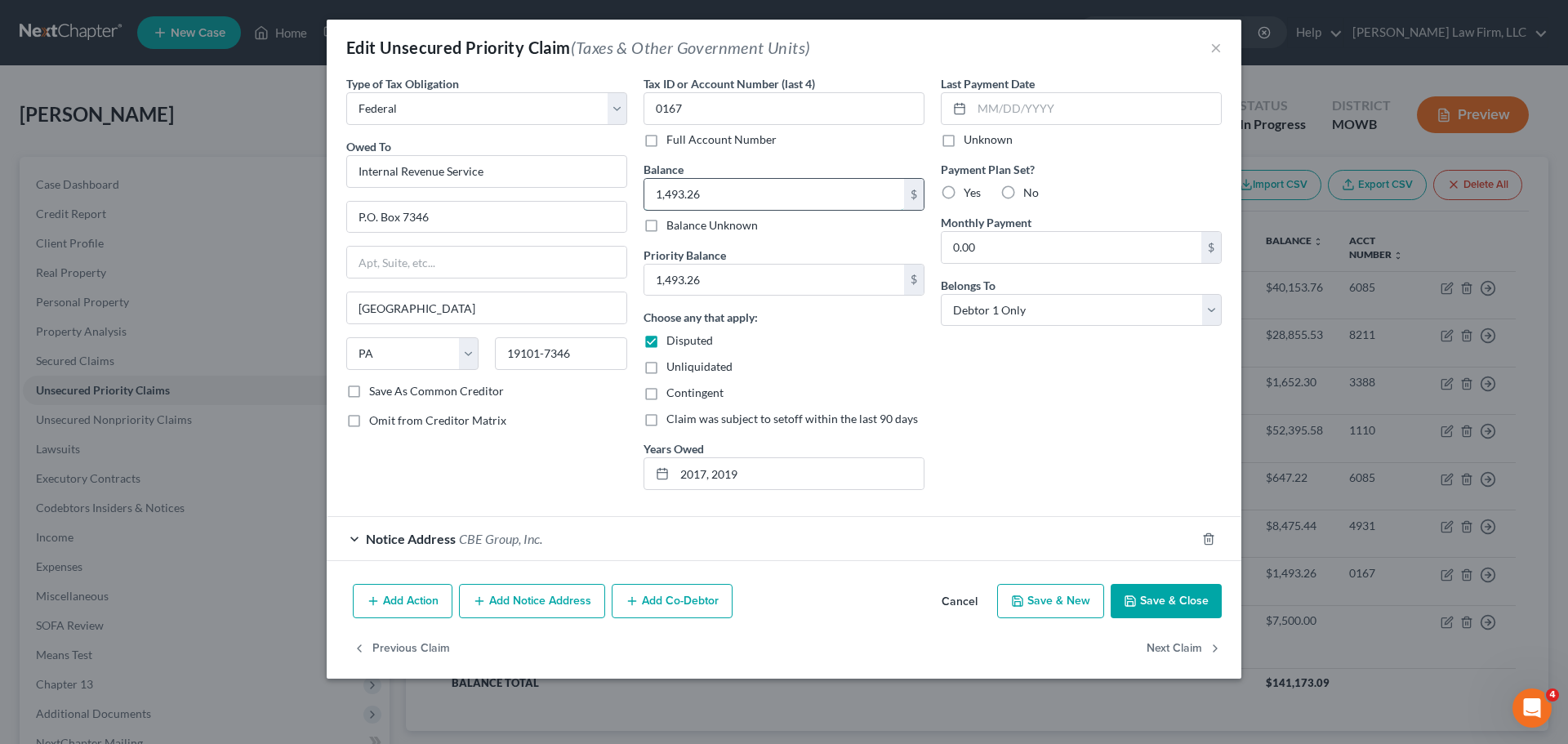
click at [752, 194] on input "1,493.26" at bounding box center [774, 194] width 260 height 31
type input "1,652.3"
click at [727, 281] on input "1,493.26" at bounding box center [774, 280] width 260 height 31
click at [1168, 603] on button "Save & Close" at bounding box center [1166, 601] width 111 height 34
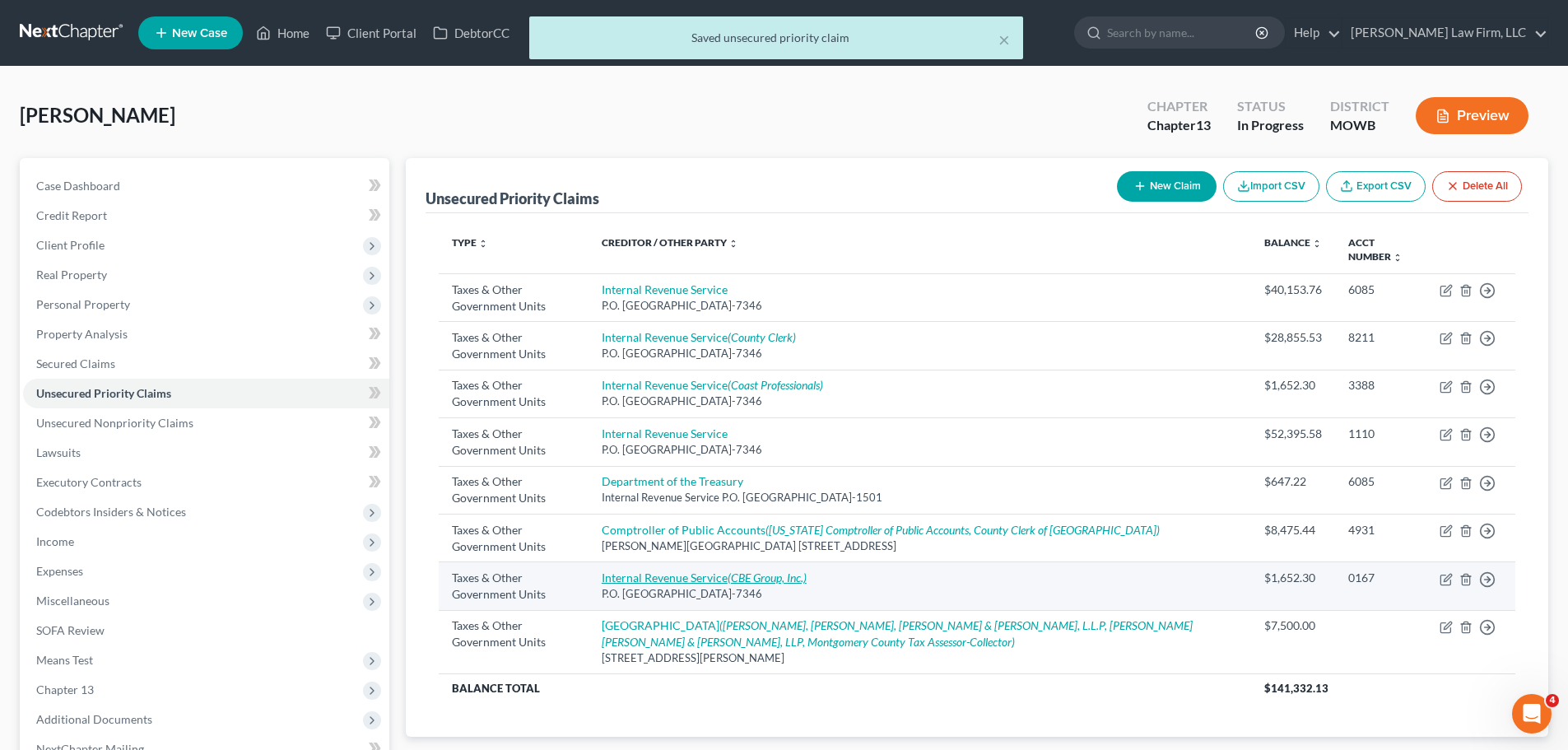
click at [806, 575] on icon "(CBE Group, Inc.)" at bounding box center [767, 577] width 79 height 14
select select "0"
select select "39"
select select "0"
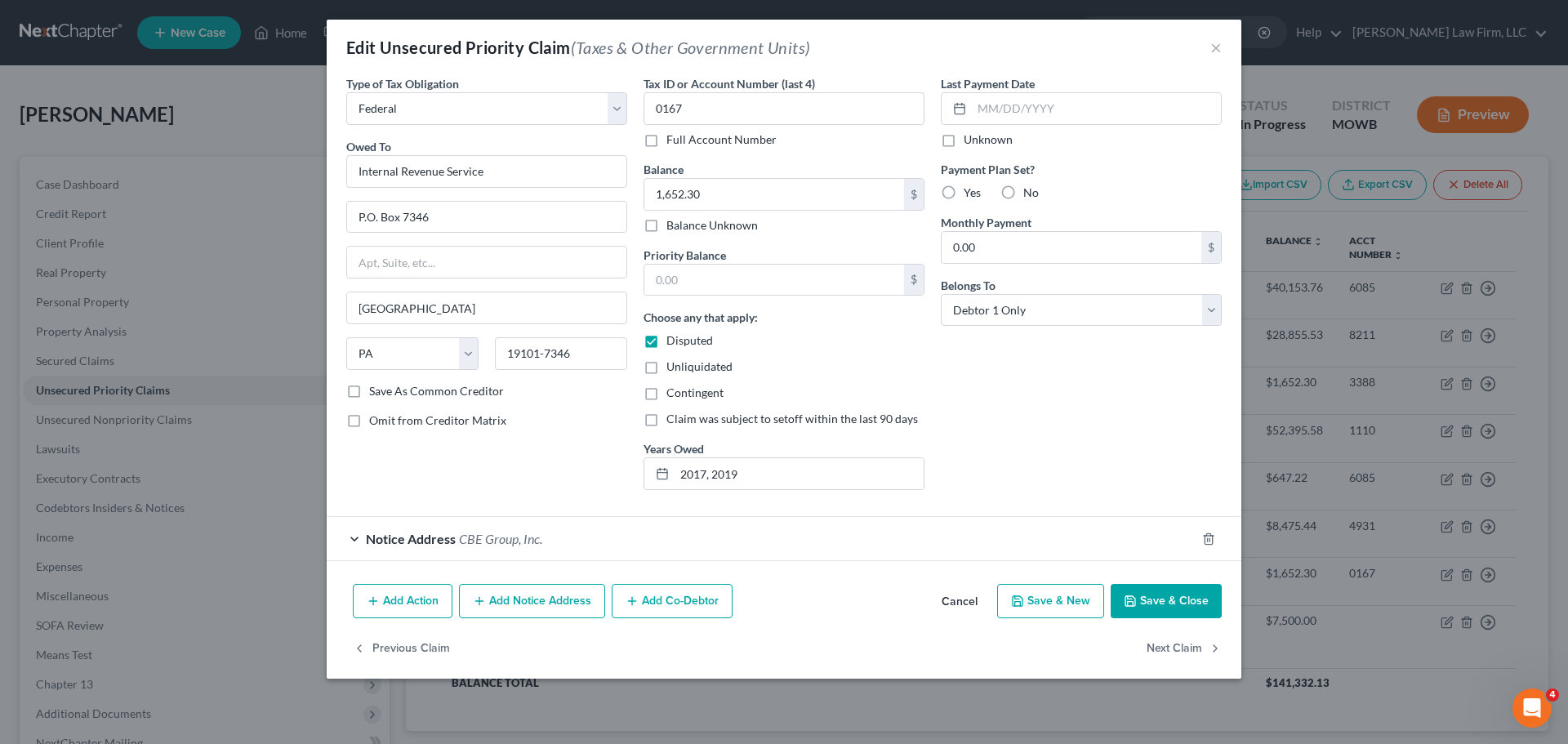
click at [550, 596] on button "Add Notice Address" at bounding box center [531, 601] width 146 height 34
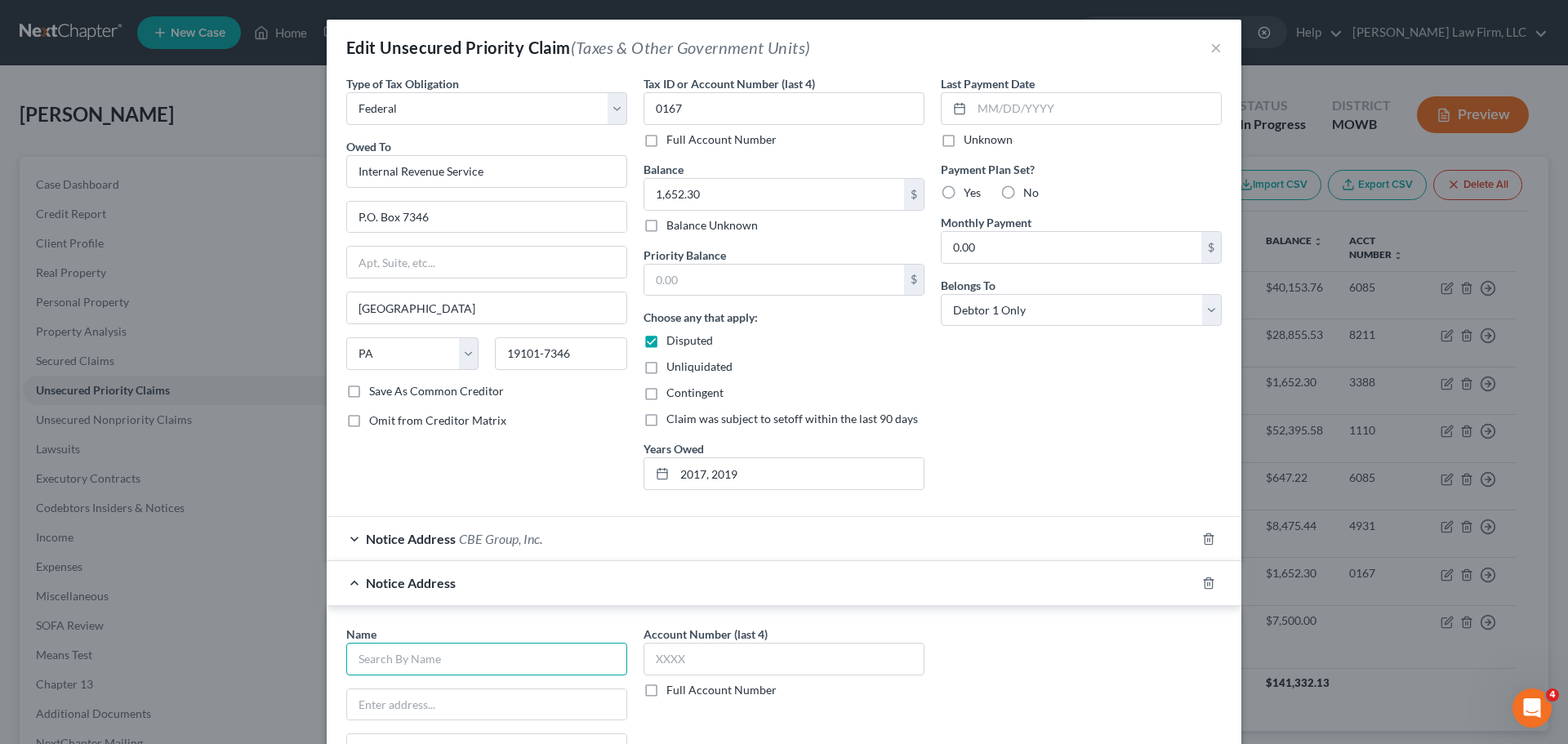
click at [392, 665] on input "text" at bounding box center [486, 659] width 281 height 32
click at [387, 660] on input "Coast Porfessional, Inc." at bounding box center [486, 659] width 281 height 32
type input "Coast Professional, Inc."
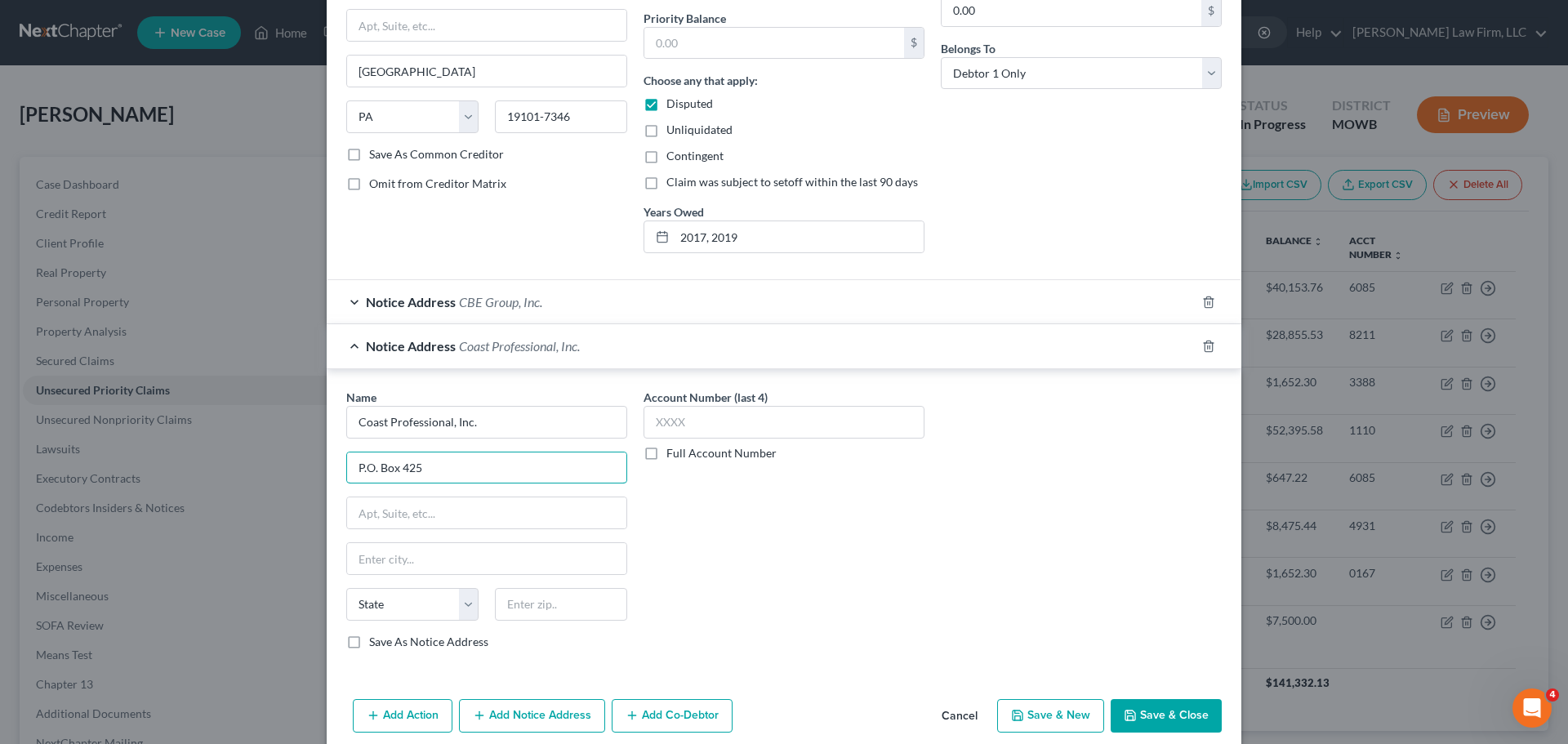
scroll to position [245, 0]
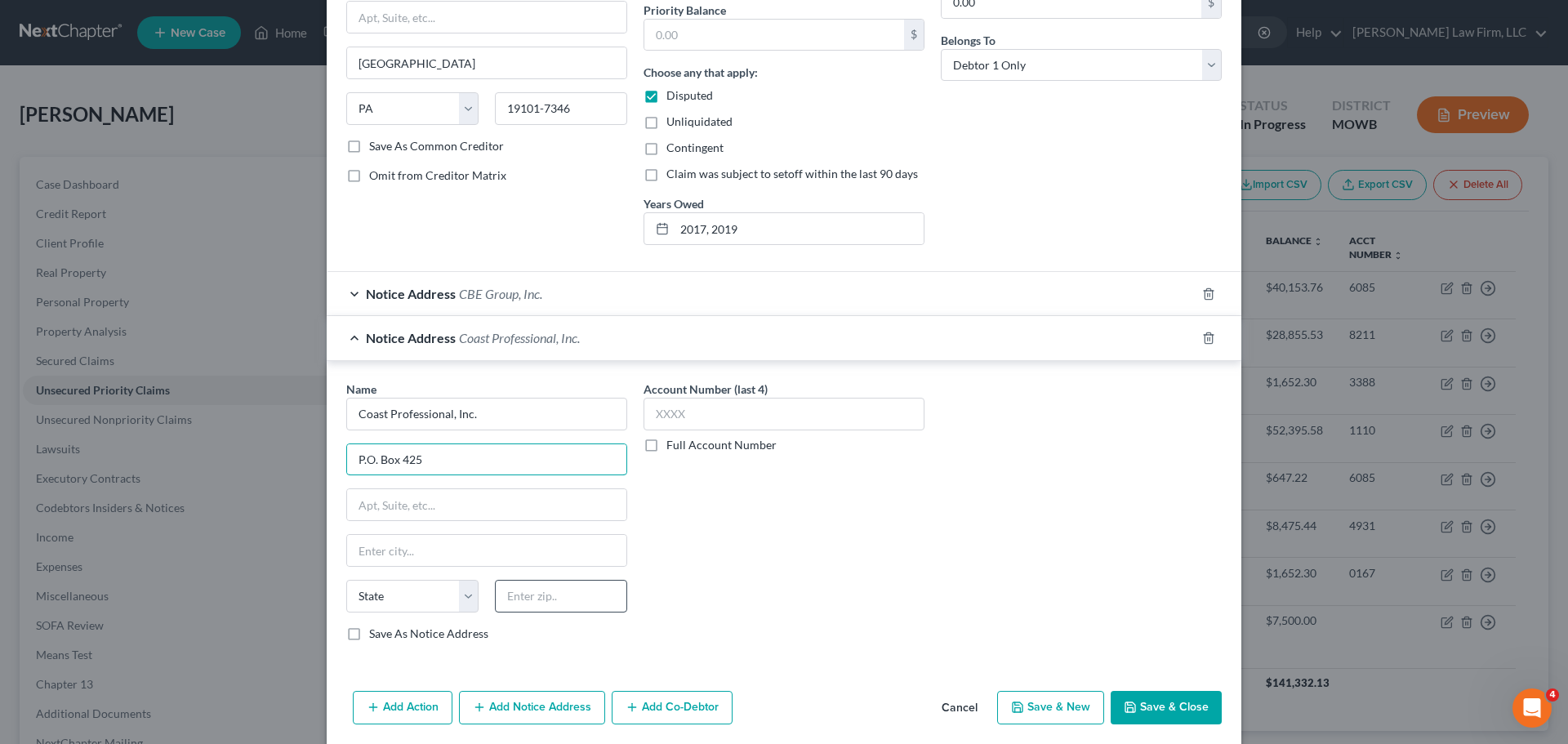
type input "P.O. Box 425"
click at [574, 583] on input "text" at bounding box center [561, 595] width 132 height 32
type input "14454"
type input "Geneseo"
select select "35"
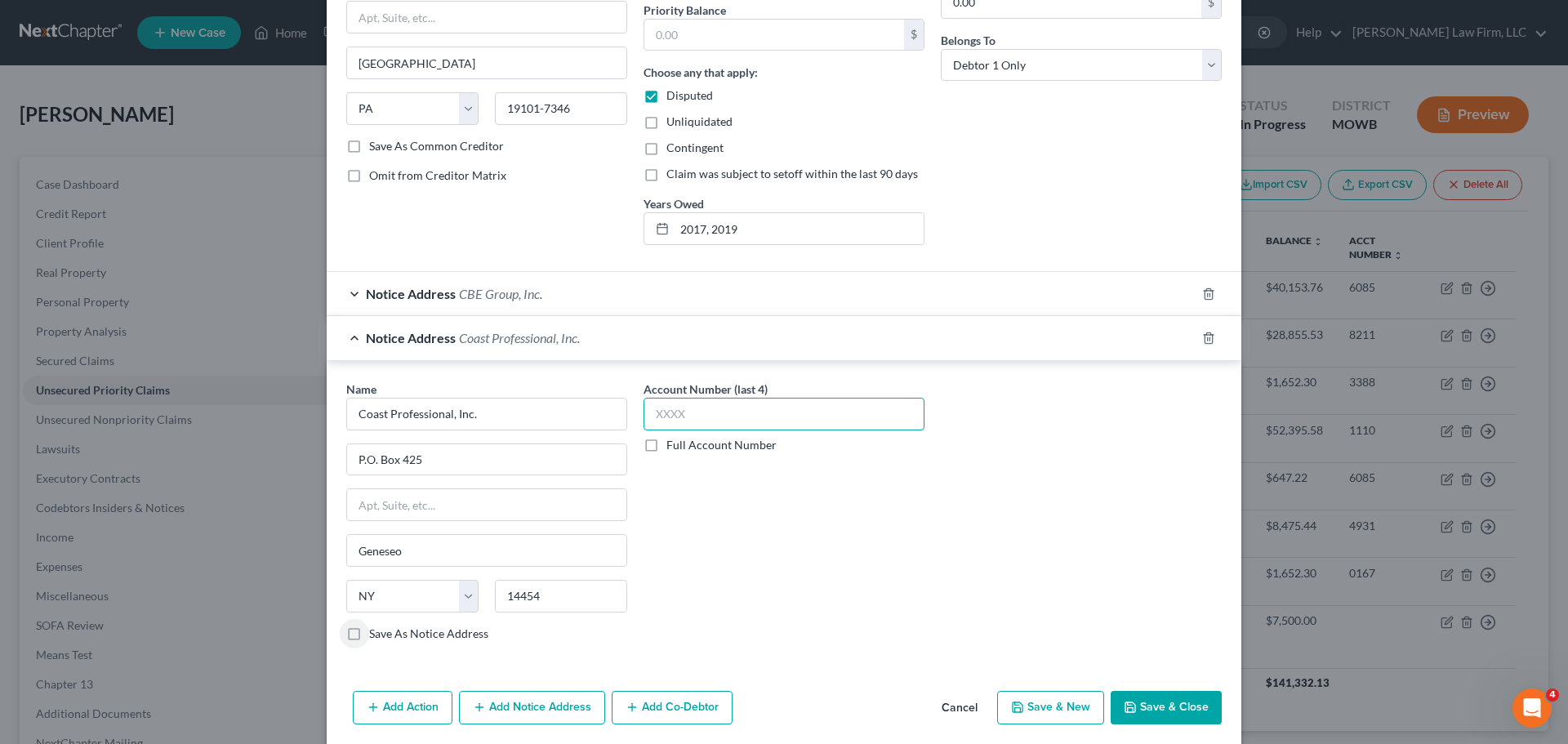
click at [749, 411] on input "text" at bounding box center [784, 414] width 281 height 32
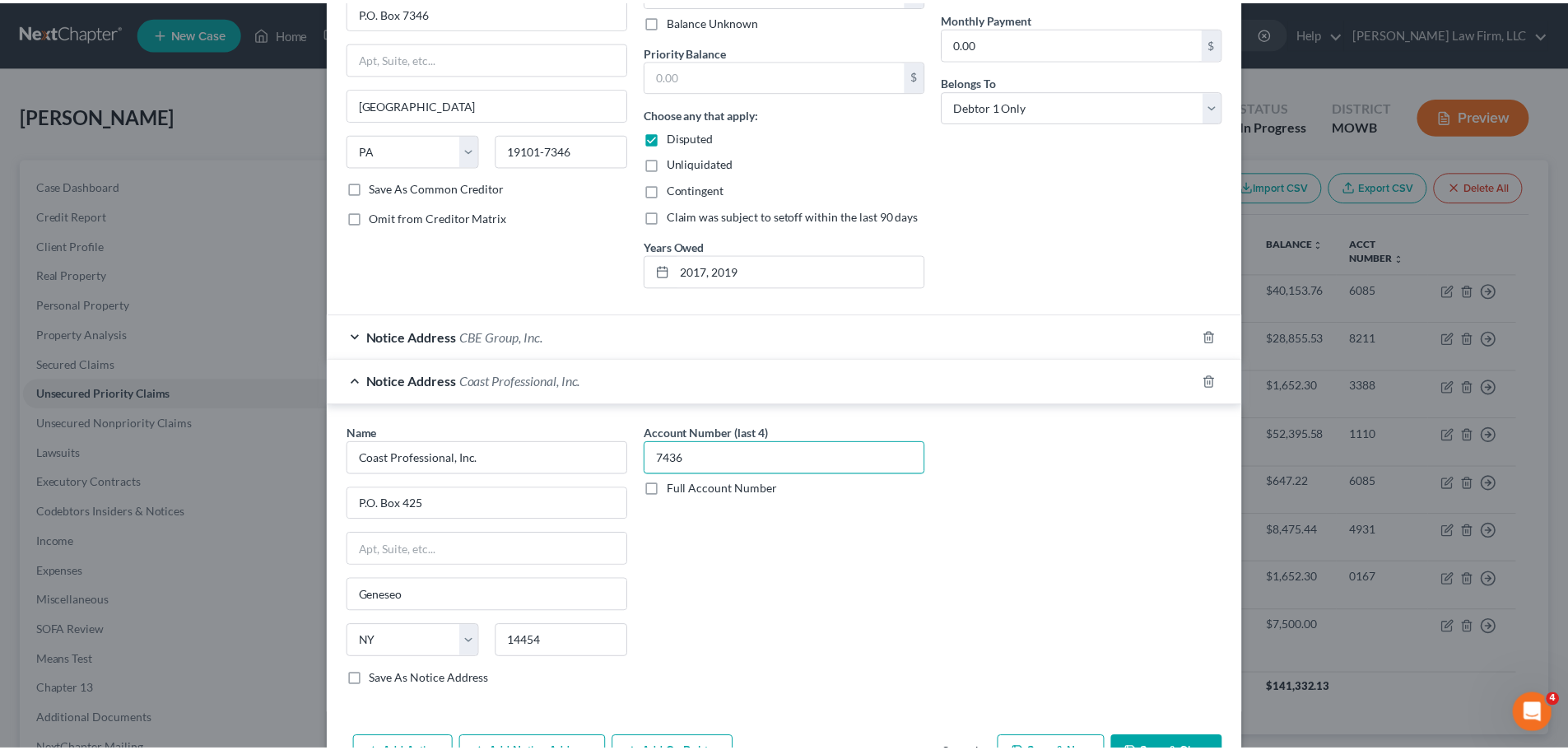
scroll to position [308, 0]
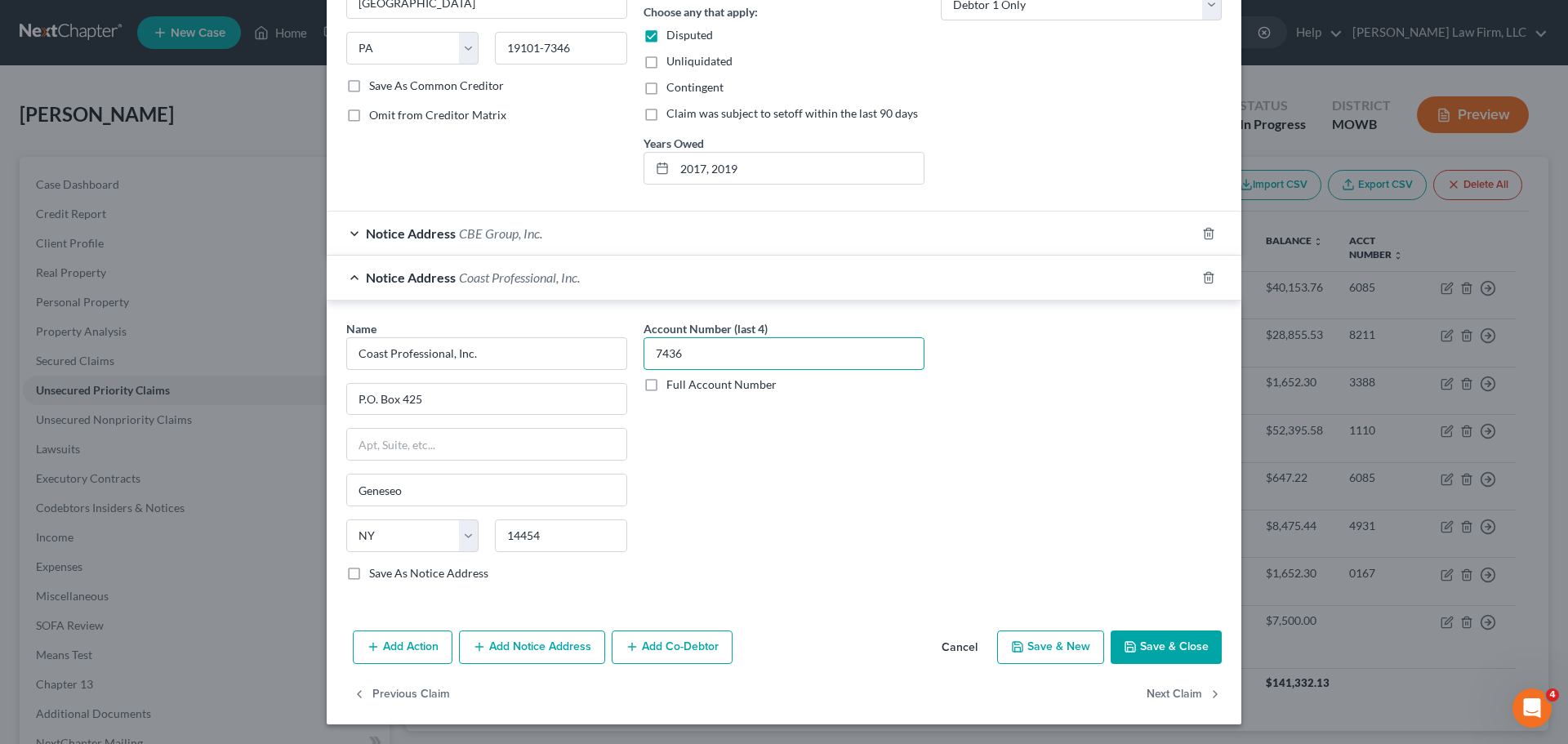
type input "7436"
click at [1138, 655] on button "Save & Close" at bounding box center [1166, 647] width 111 height 34
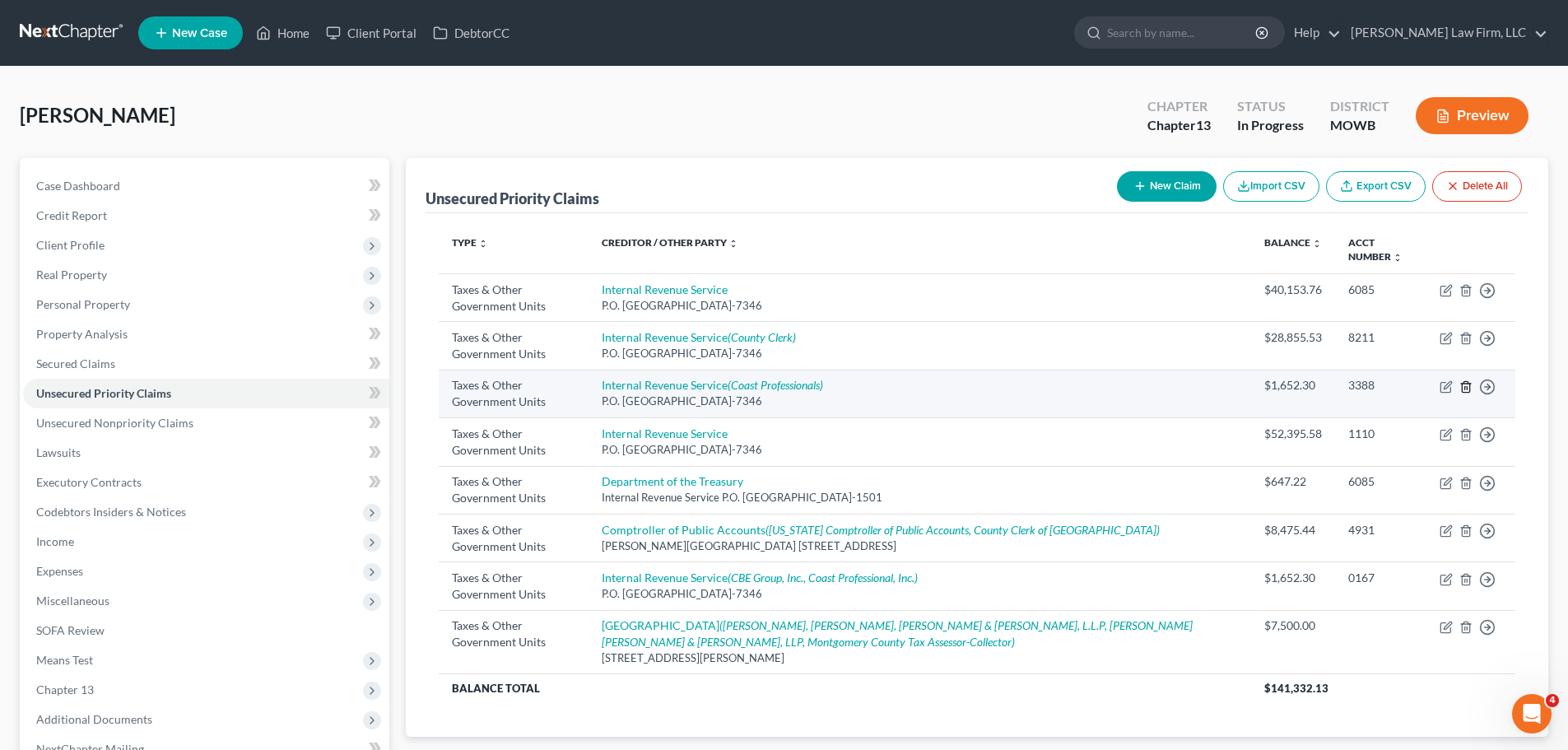
click at [1464, 385] on icon "button" at bounding box center [1465, 386] width 13 height 13
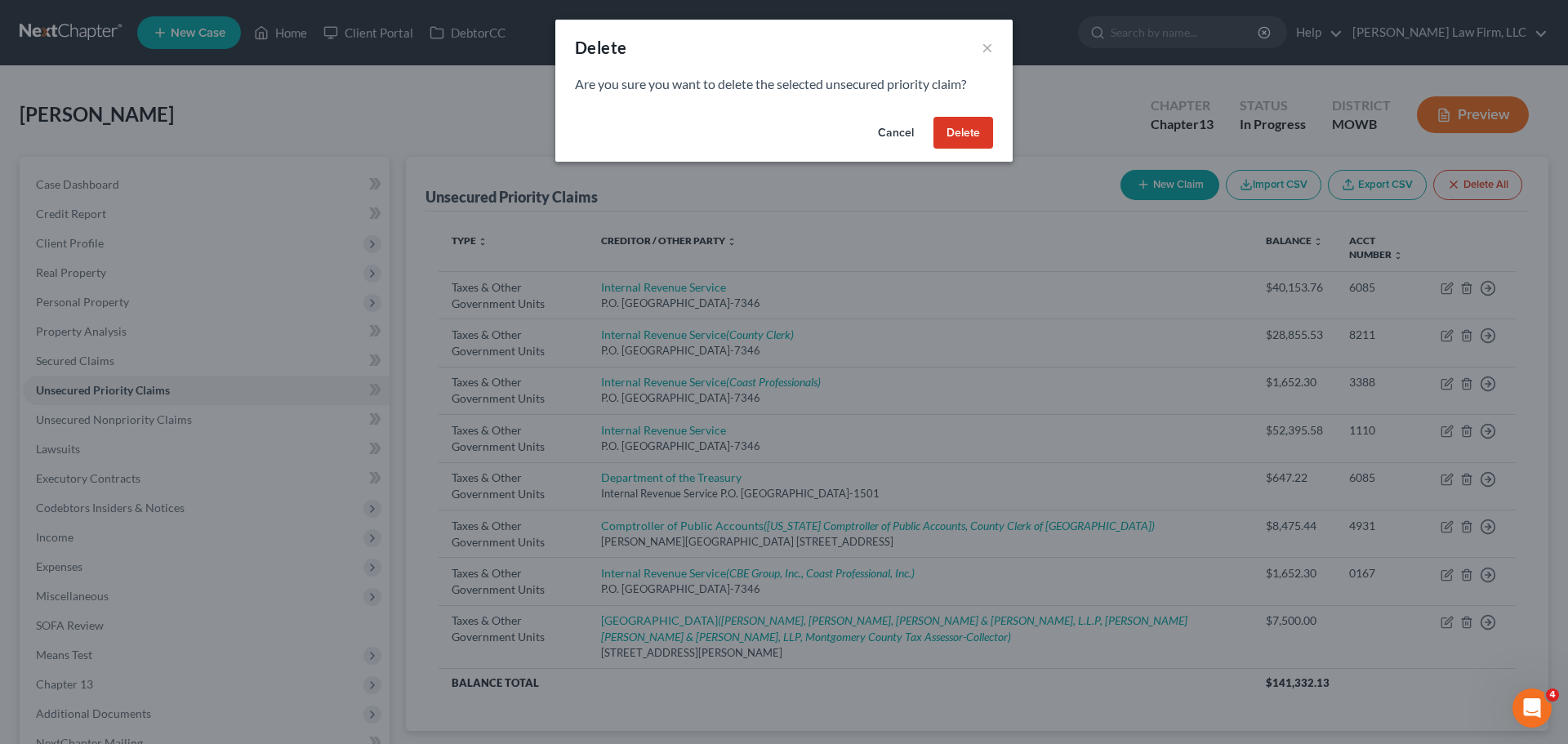
click at [947, 134] on button "Delete" at bounding box center [963, 132] width 60 height 32
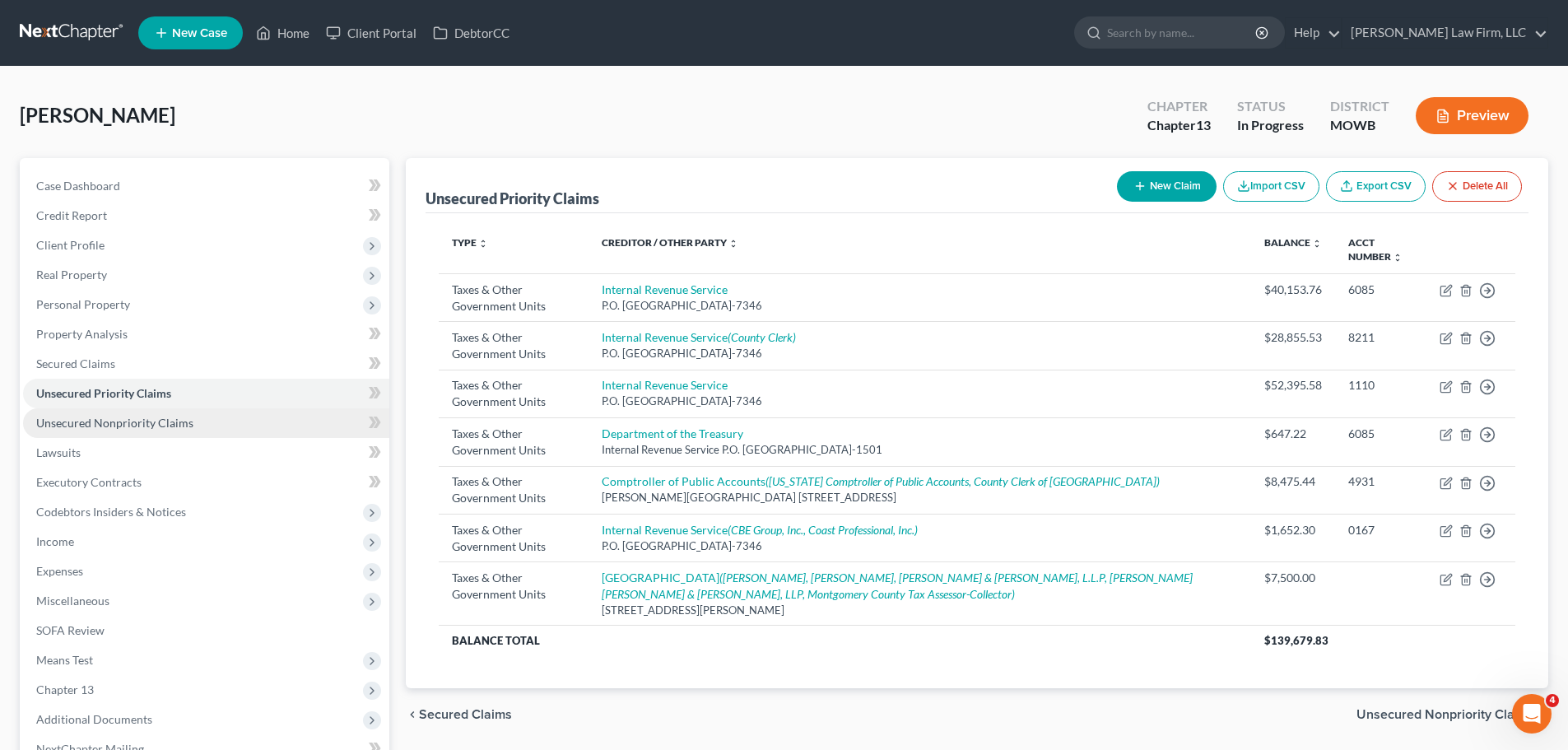
click at [168, 427] on span "Unsecured Nonpriority Claims" at bounding box center [115, 423] width 157 height 14
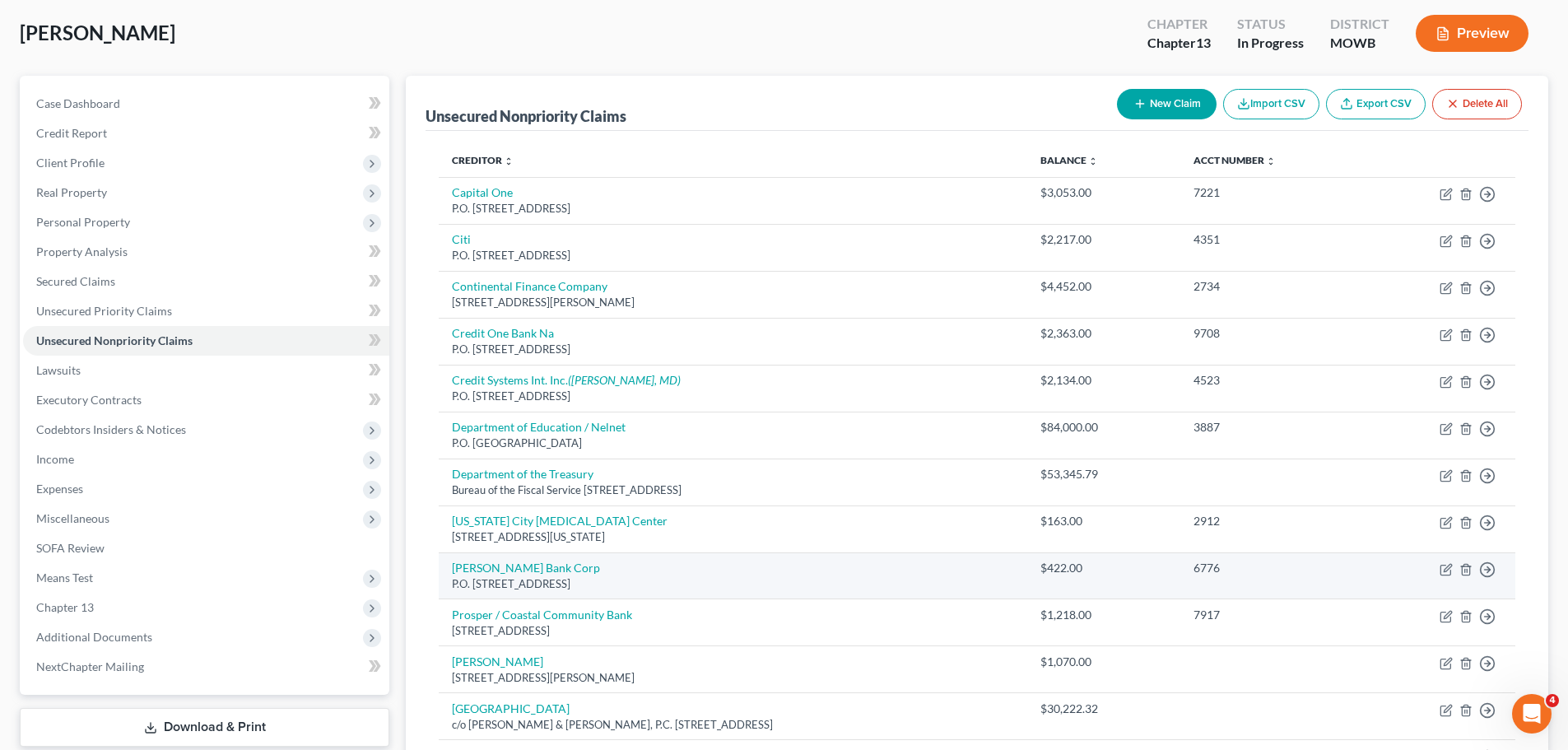
scroll to position [165, 0]
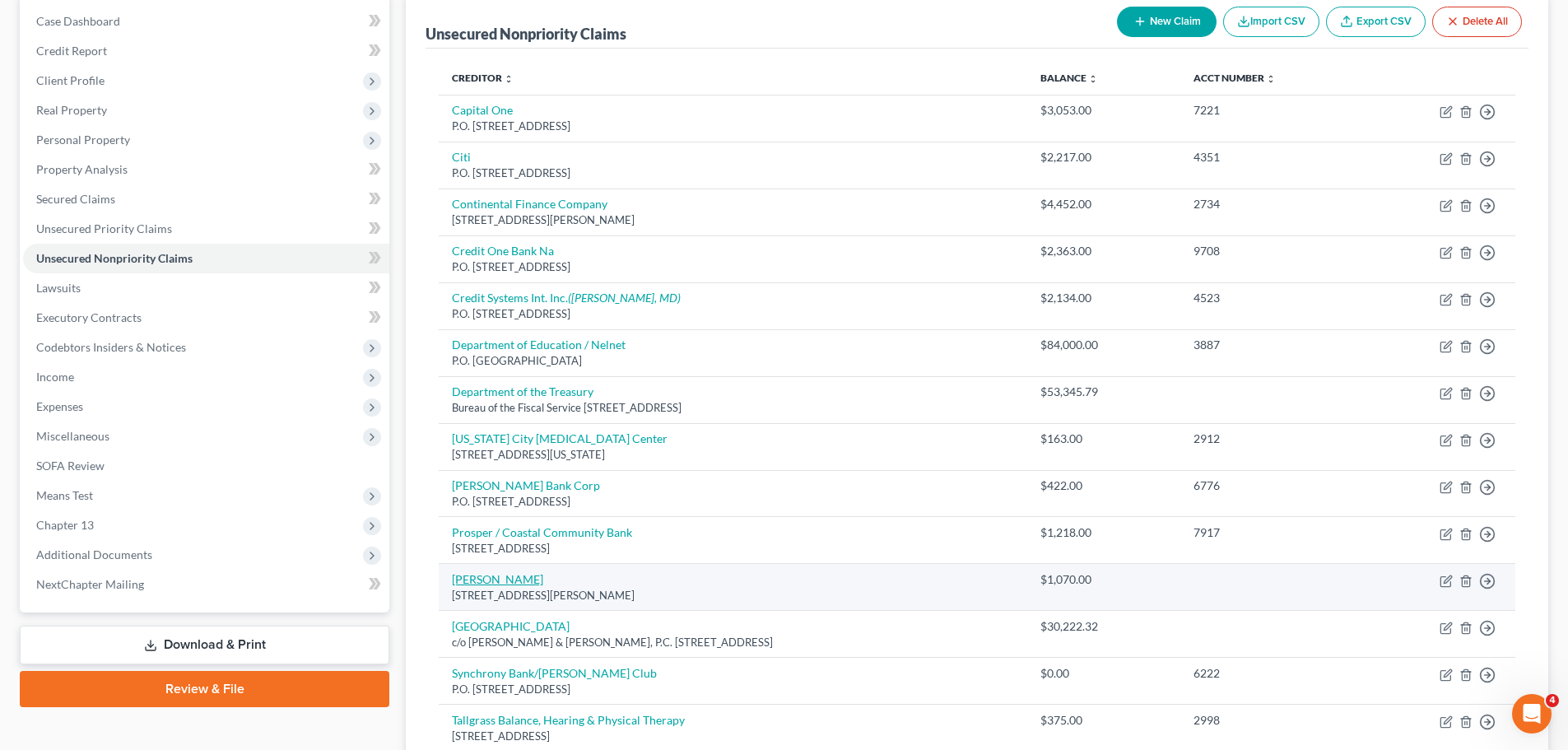
click at [522, 575] on link "[PERSON_NAME]" at bounding box center [497, 579] width 91 height 14
select select "45"
select select "0"
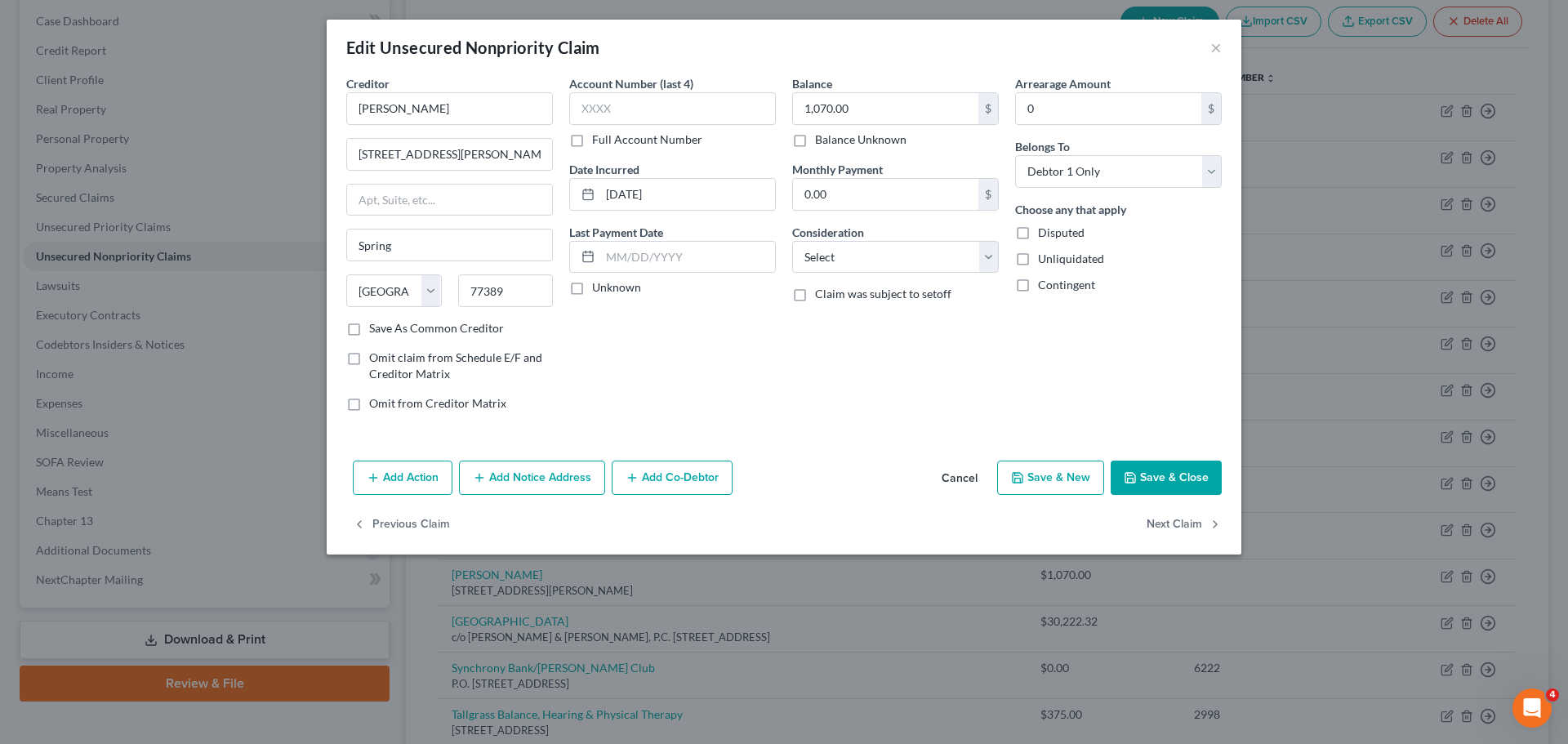
click at [1038, 232] on label "Disputed" at bounding box center [1061, 232] width 46 height 17
click at [1044, 232] on input "Disputed" at bounding box center [1049, 229] width 11 height 11
checkbox input "true"
click at [1177, 470] on button "Save & Close" at bounding box center [1166, 477] width 111 height 34
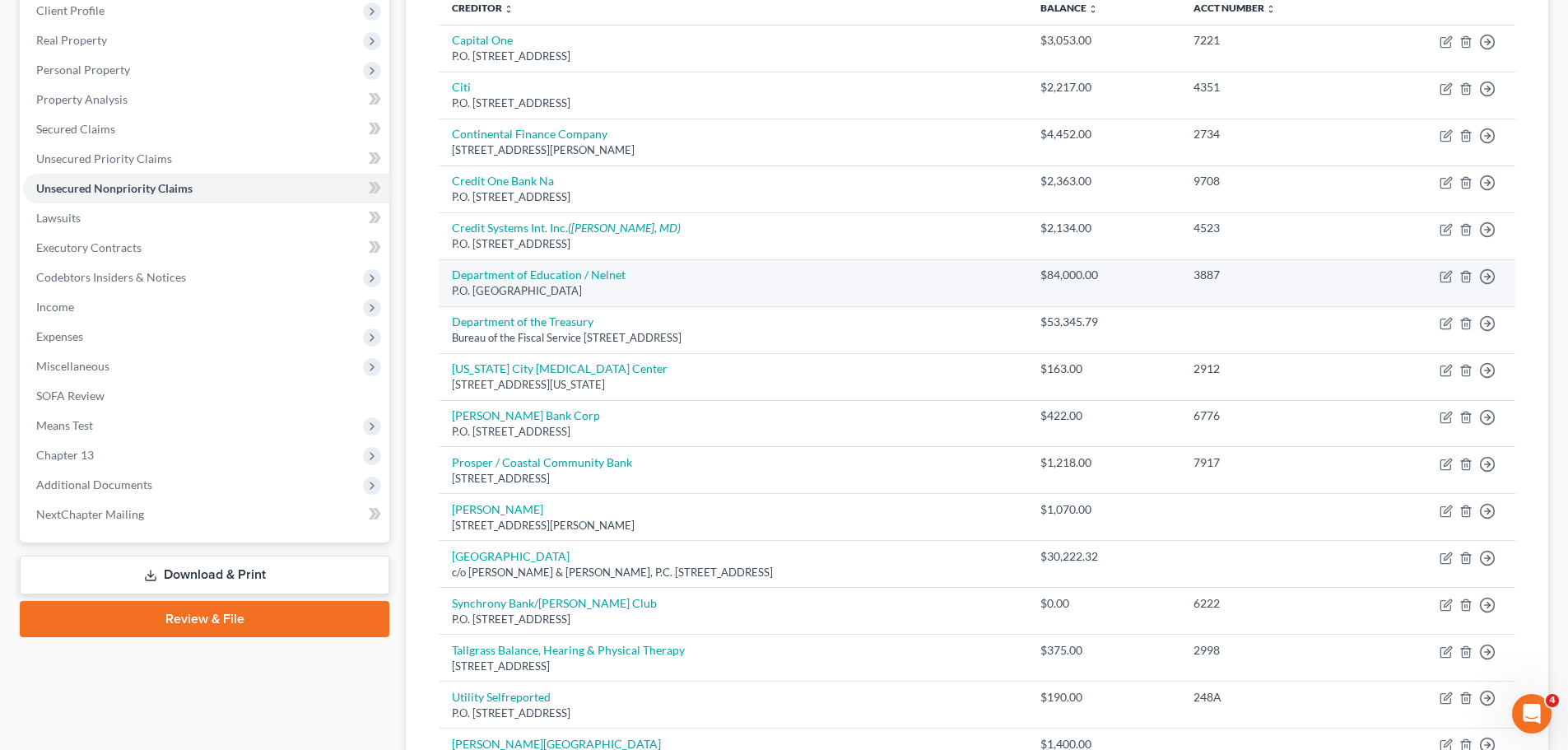
scroll to position [329, 0]
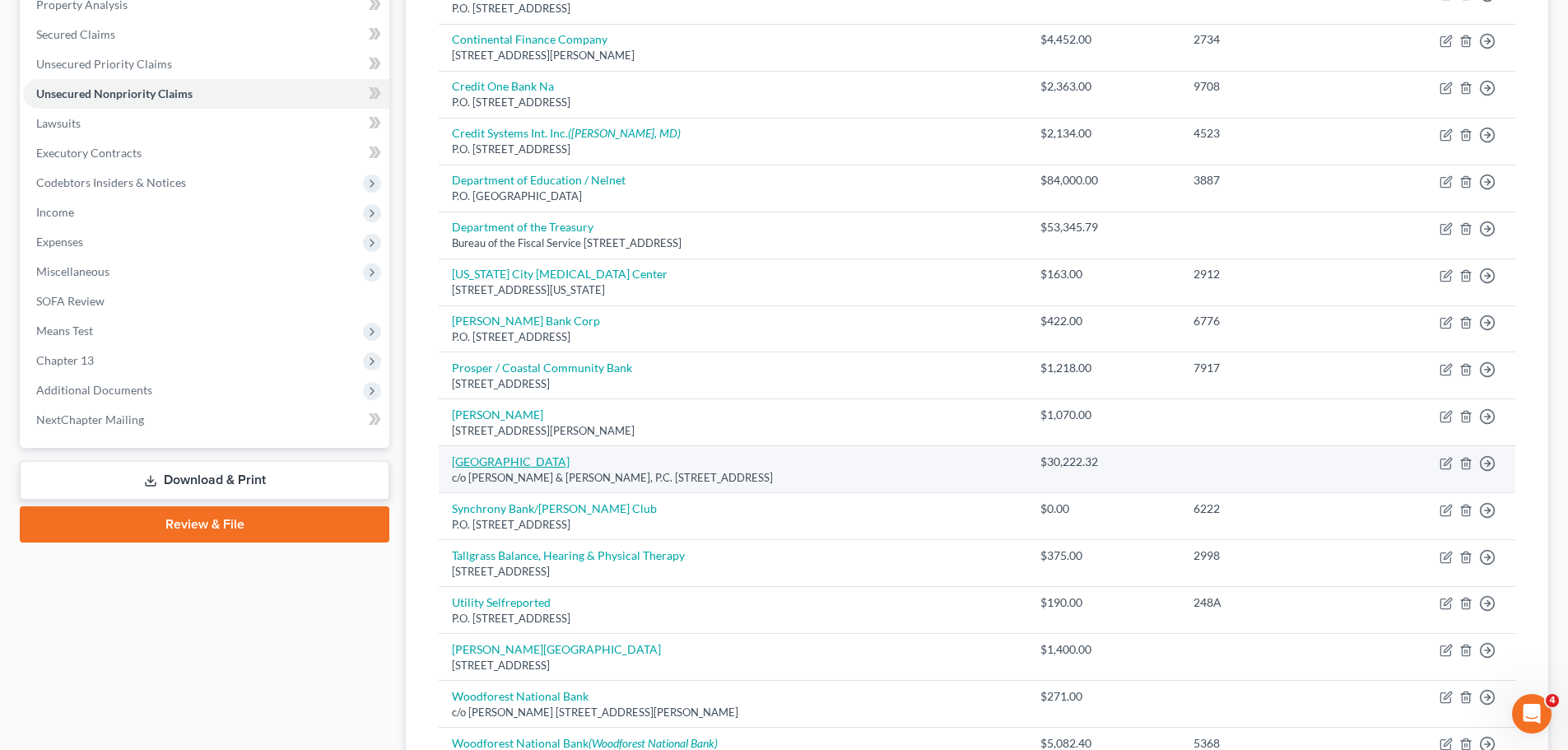
click at [525, 456] on link "[GEOGRAPHIC_DATA]" at bounding box center [510, 461] width 118 height 14
select select "45"
select select "0"
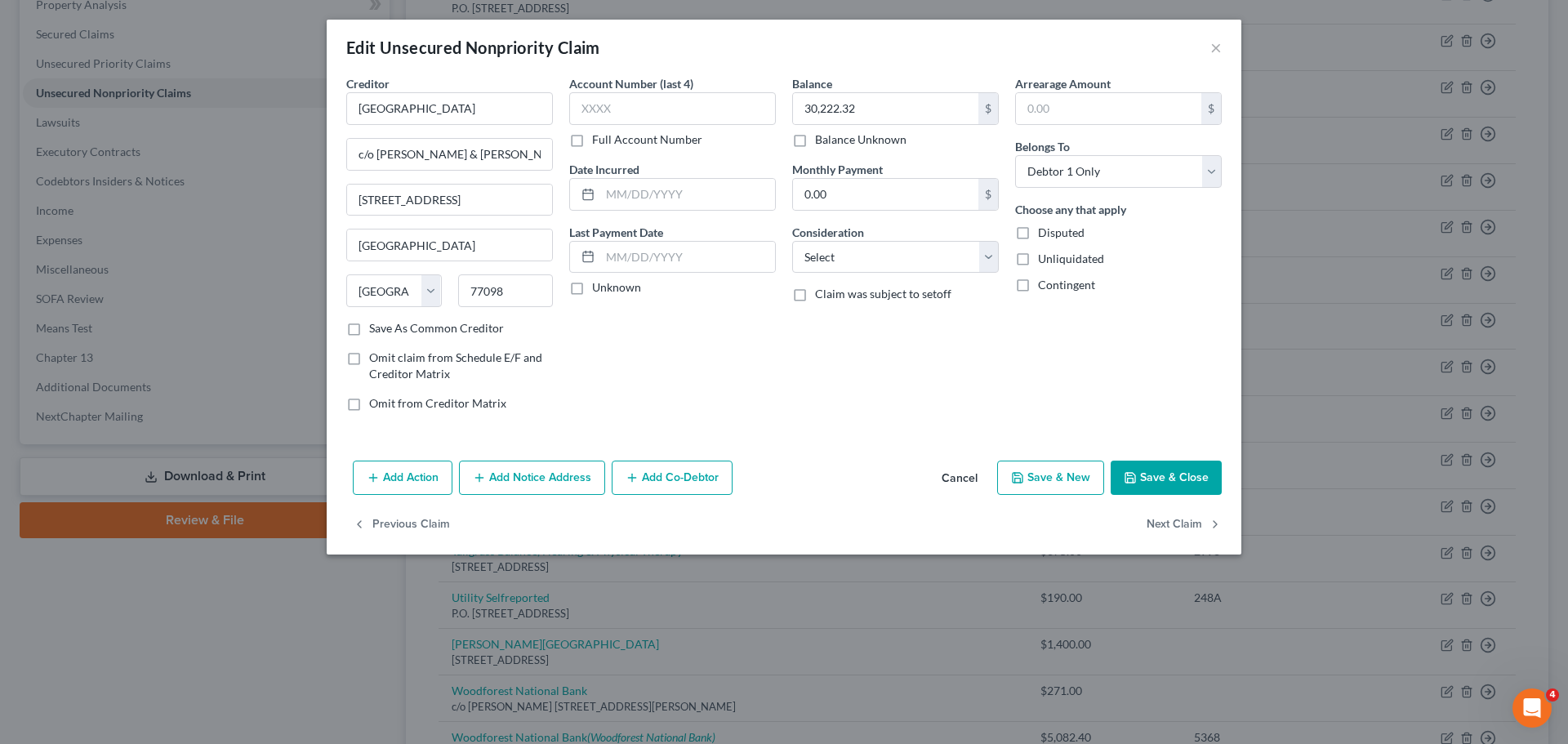
click at [1038, 233] on label "Disputed" at bounding box center [1061, 232] width 46 height 17
click at [1044, 233] on input "Disputed" at bounding box center [1049, 229] width 11 height 11
checkbox input "true"
click at [947, 252] on select "Select Cable / Satellite Services Collection Agency Credit Card Debt Debt Couns…" at bounding box center [895, 257] width 207 height 32
select select "14"
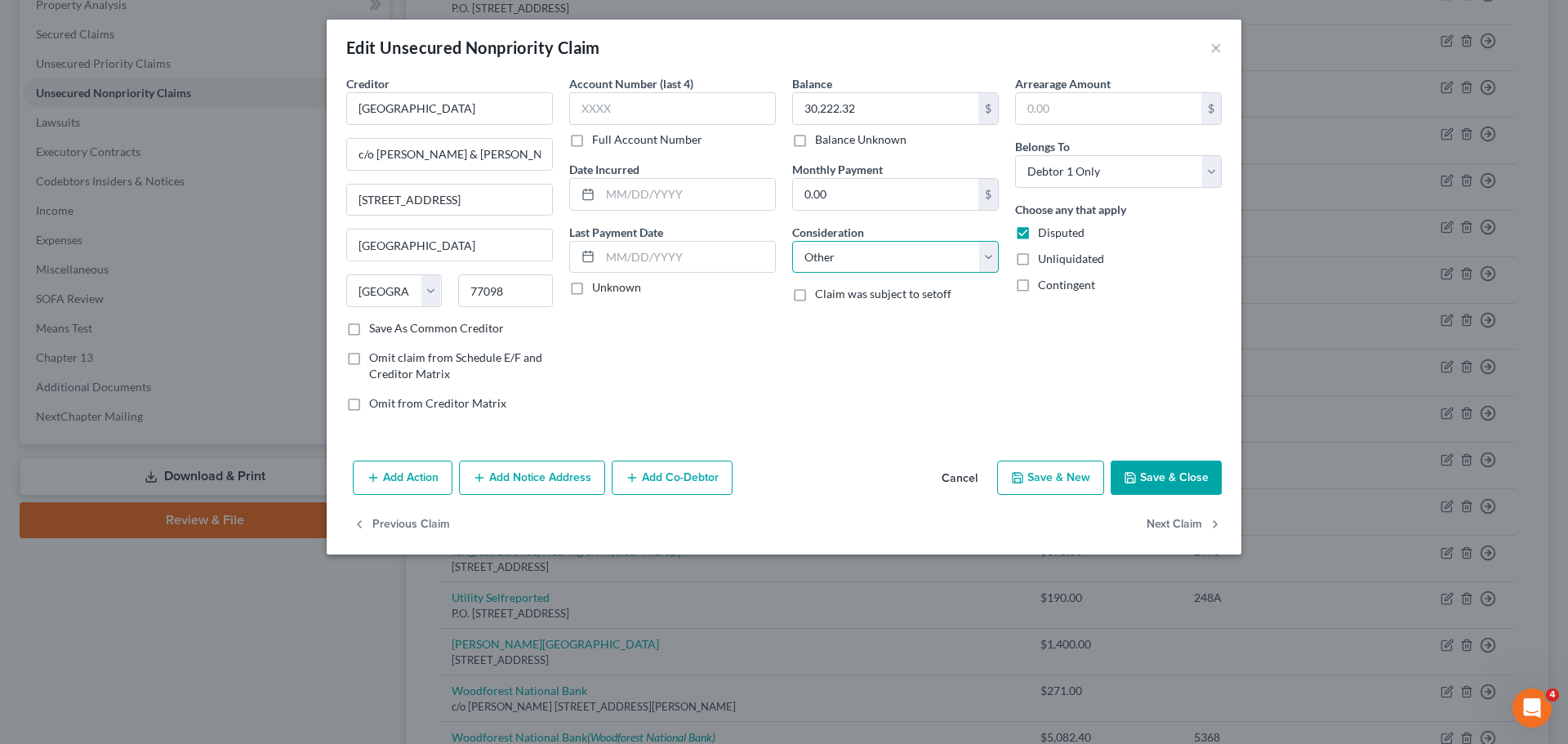
click at [792, 241] on select "Select Cable / Satellite Services Collection Agency Credit Card Debt Debt Couns…" at bounding box center [895, 257] width 207 height 32
click at [865, 317] on input "text" at bounding box center [895, 320] width 205 height 31
type input "Expired Judgment"
click at [1177, 467] on button "Save & Close" at bounding box center [1166, 477] width 111 height 34
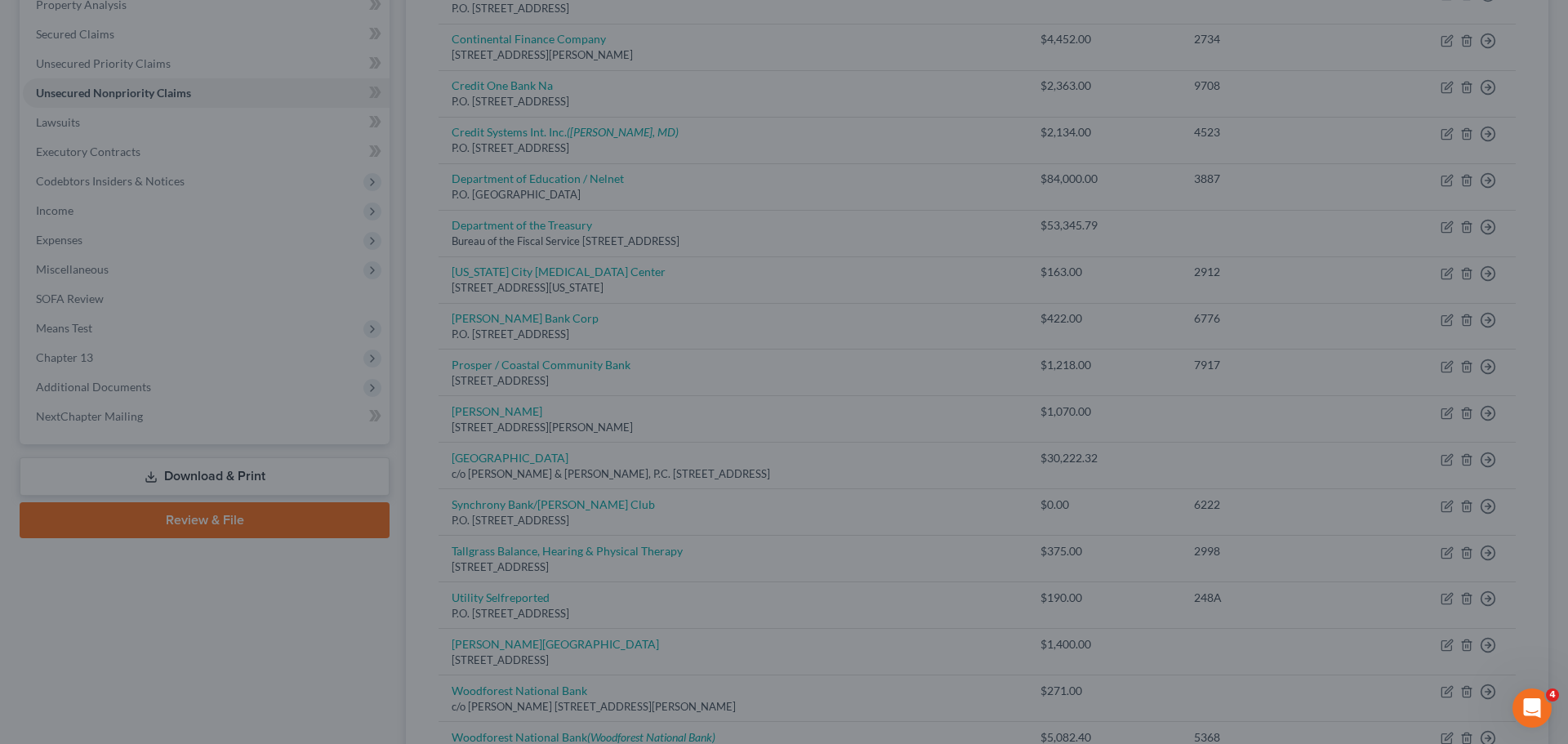
type input "0"
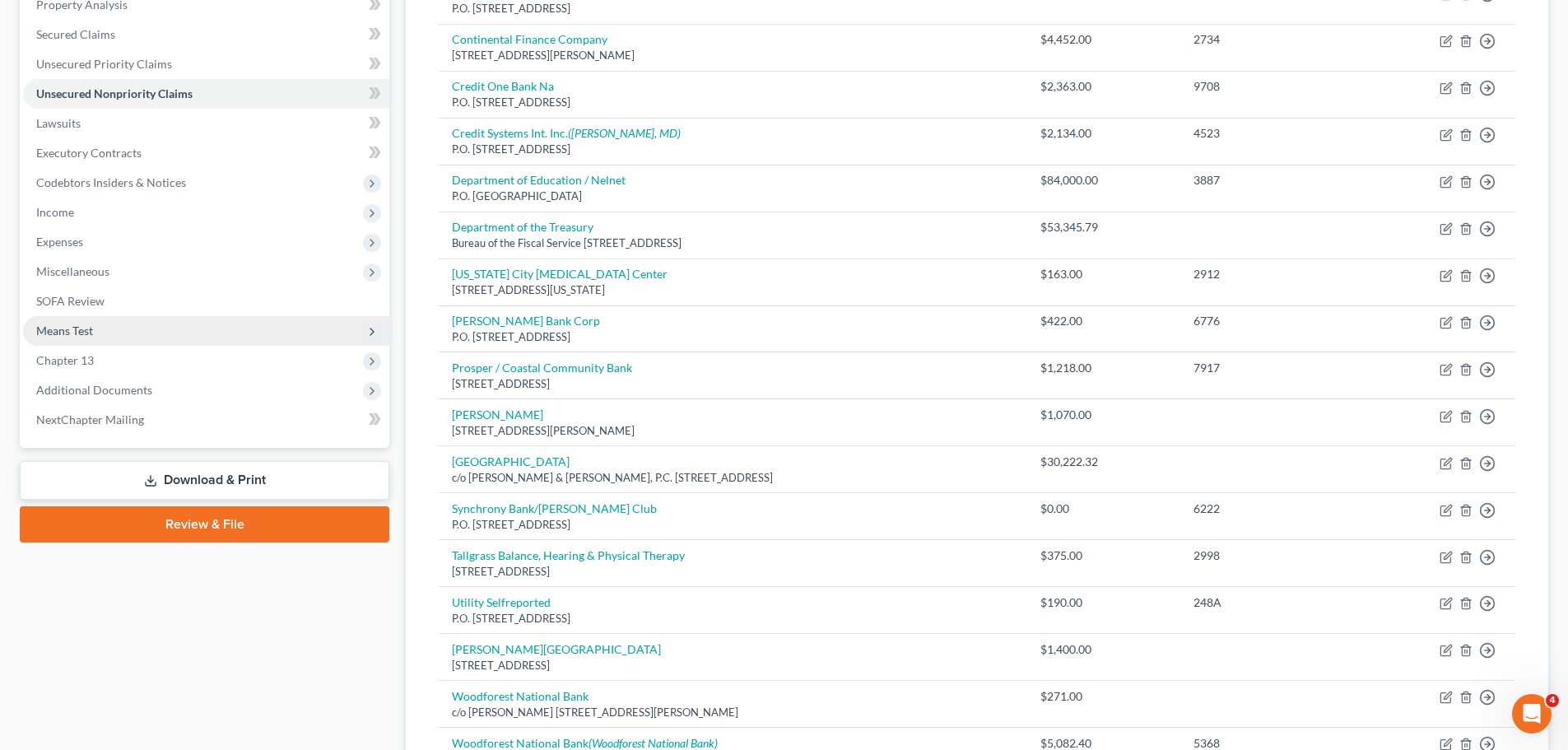
scroll to position [82, 0]
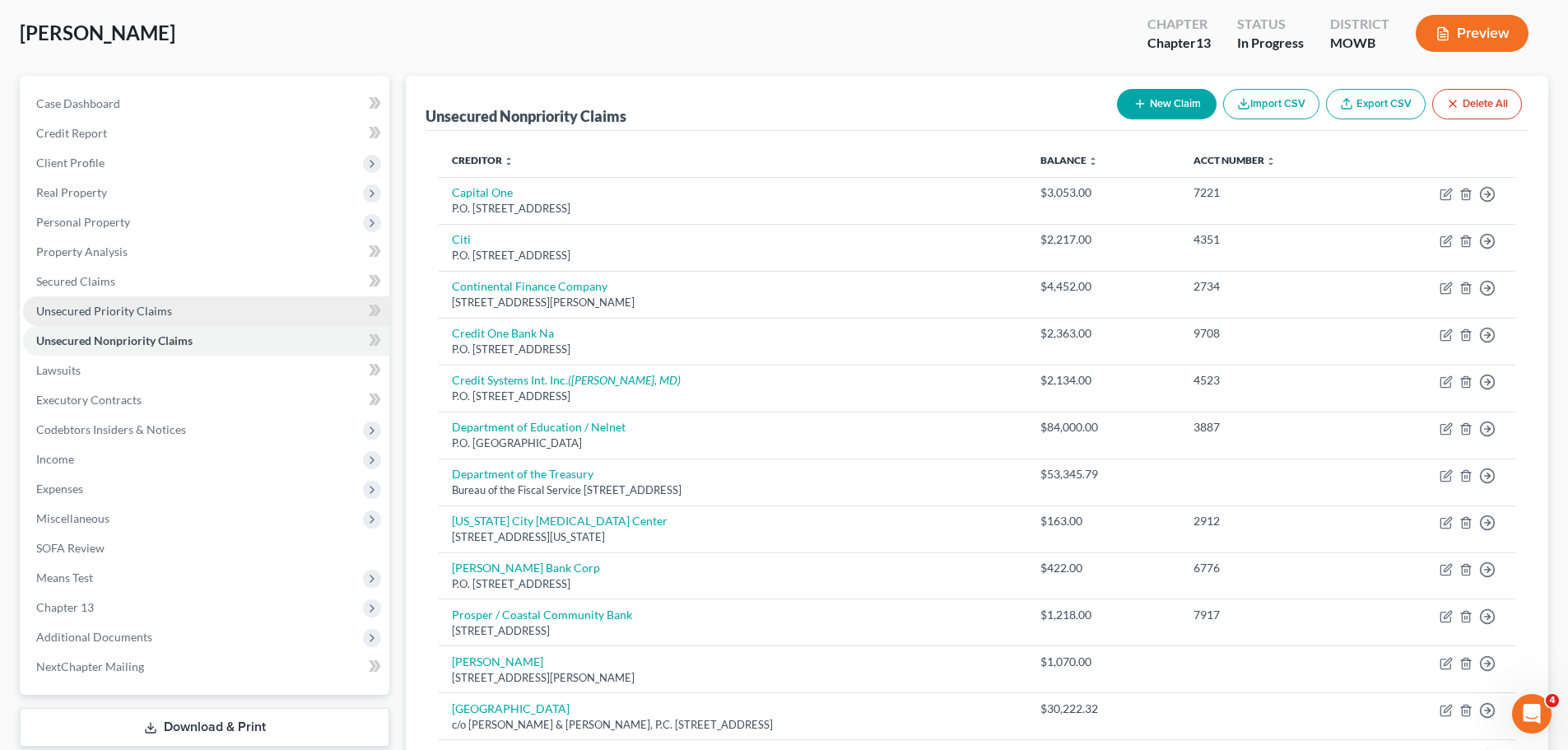
click at [116, 302] on link "Unsecured Priority Claims" at bounding box center [206, 311] width 367 height 30
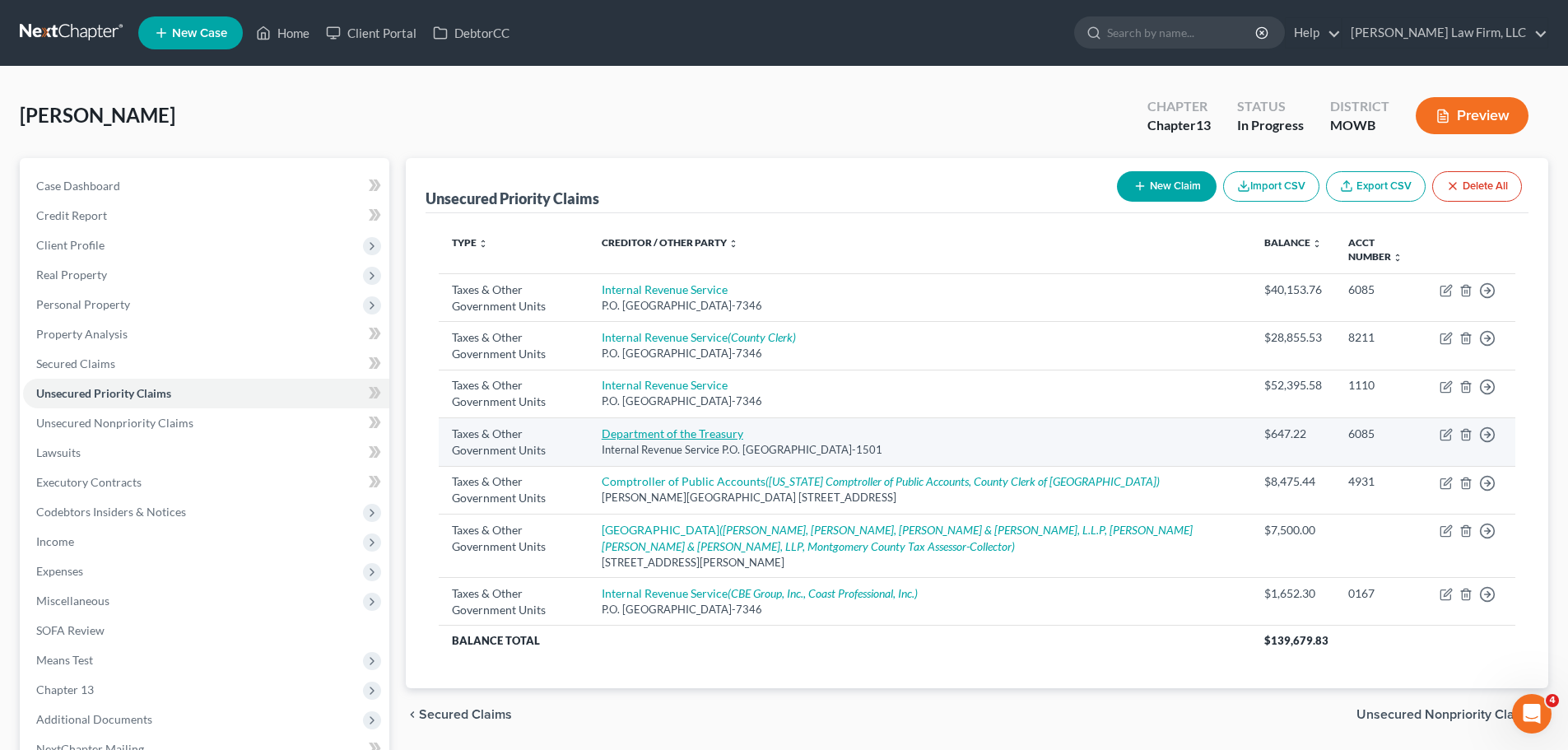
click at [642, 427] on link "Department of the Treasury" at bounding box center [672, 434] width 141 height 14
select select "0"
select select "10"
select select "0"
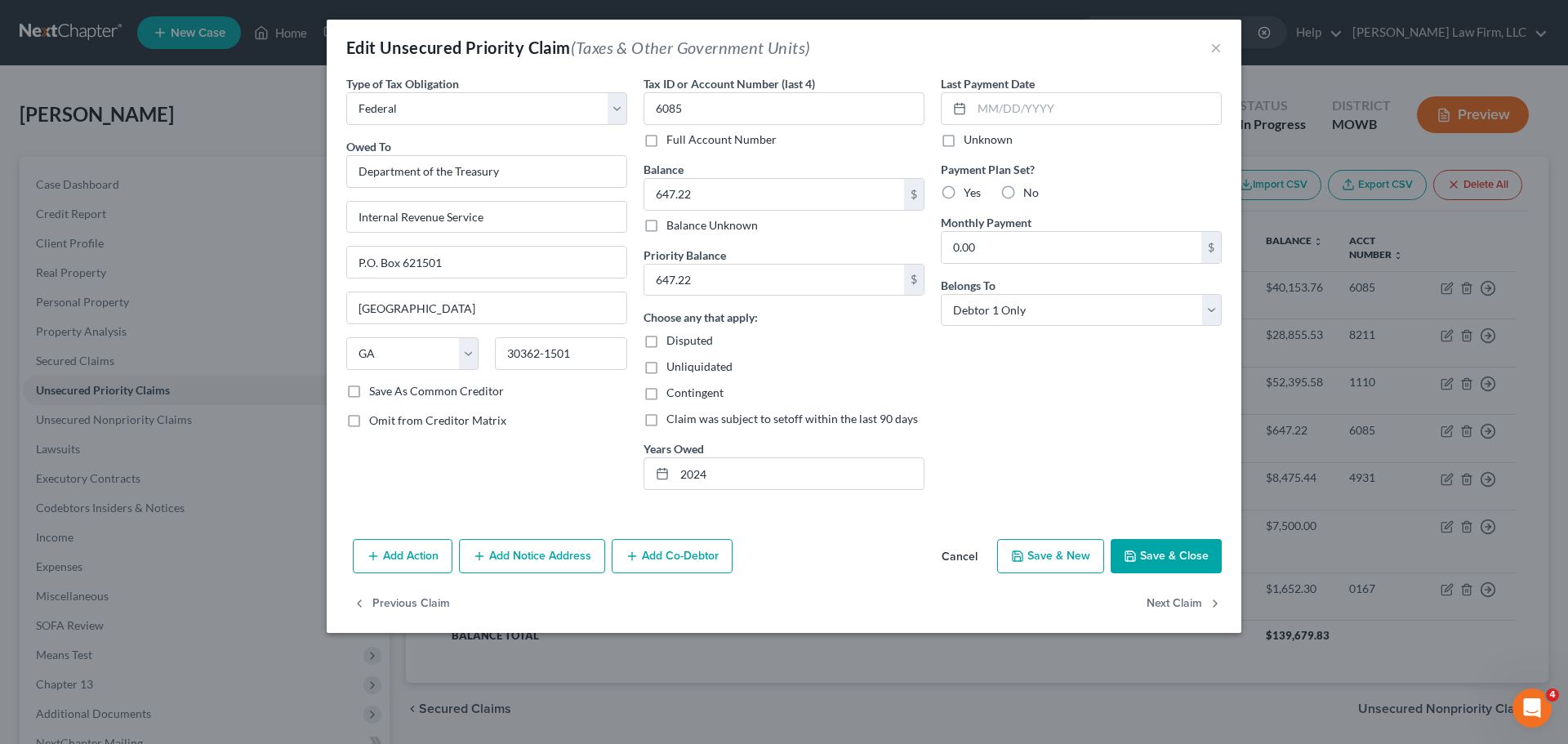
click at [1146, 567] on button "Save & Close" at bounding box center [1166, 556] width 111 height 34
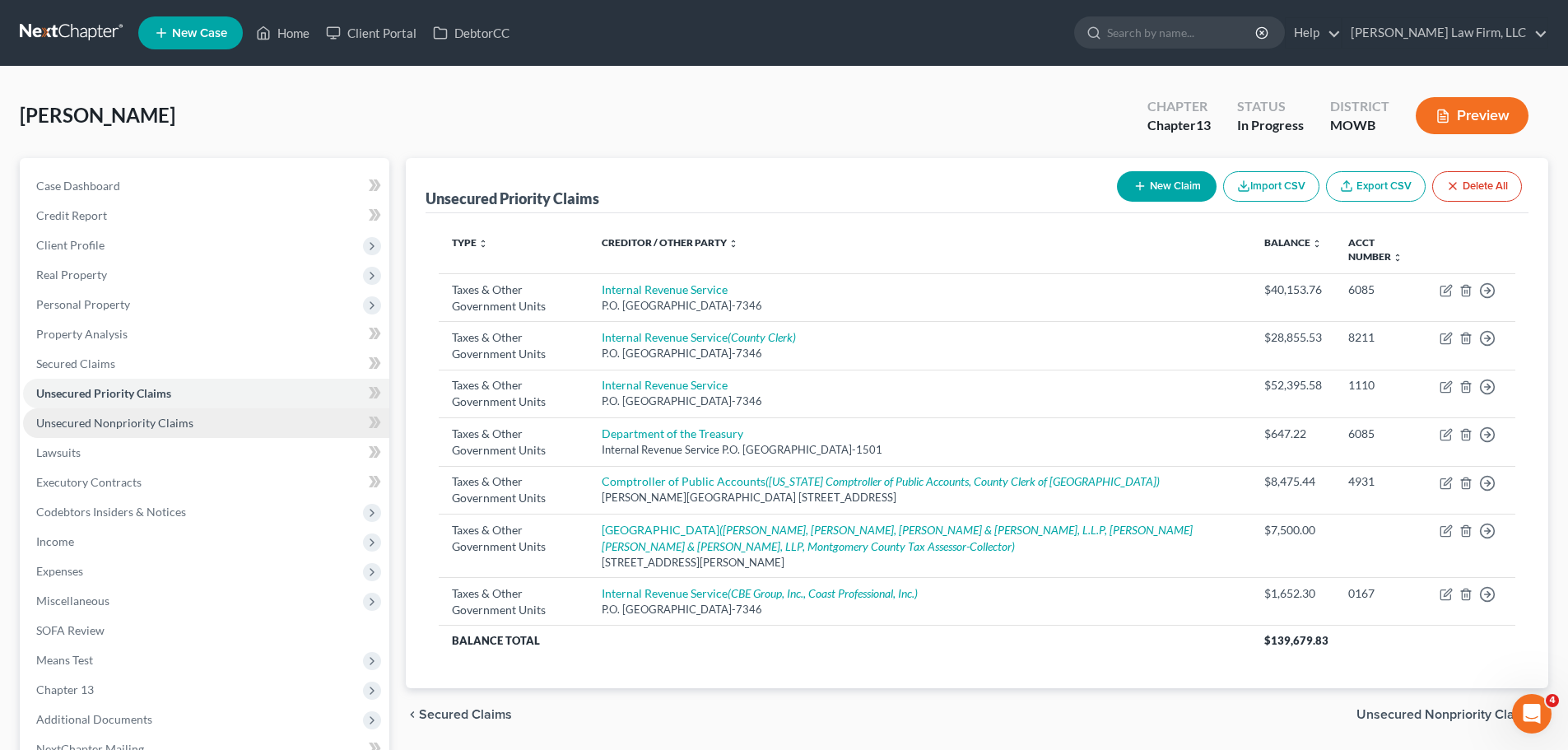
click at [199, 428] on link "Unsecured Nonpriority Claims" at bounding box center [206, 423] width 367 height 30
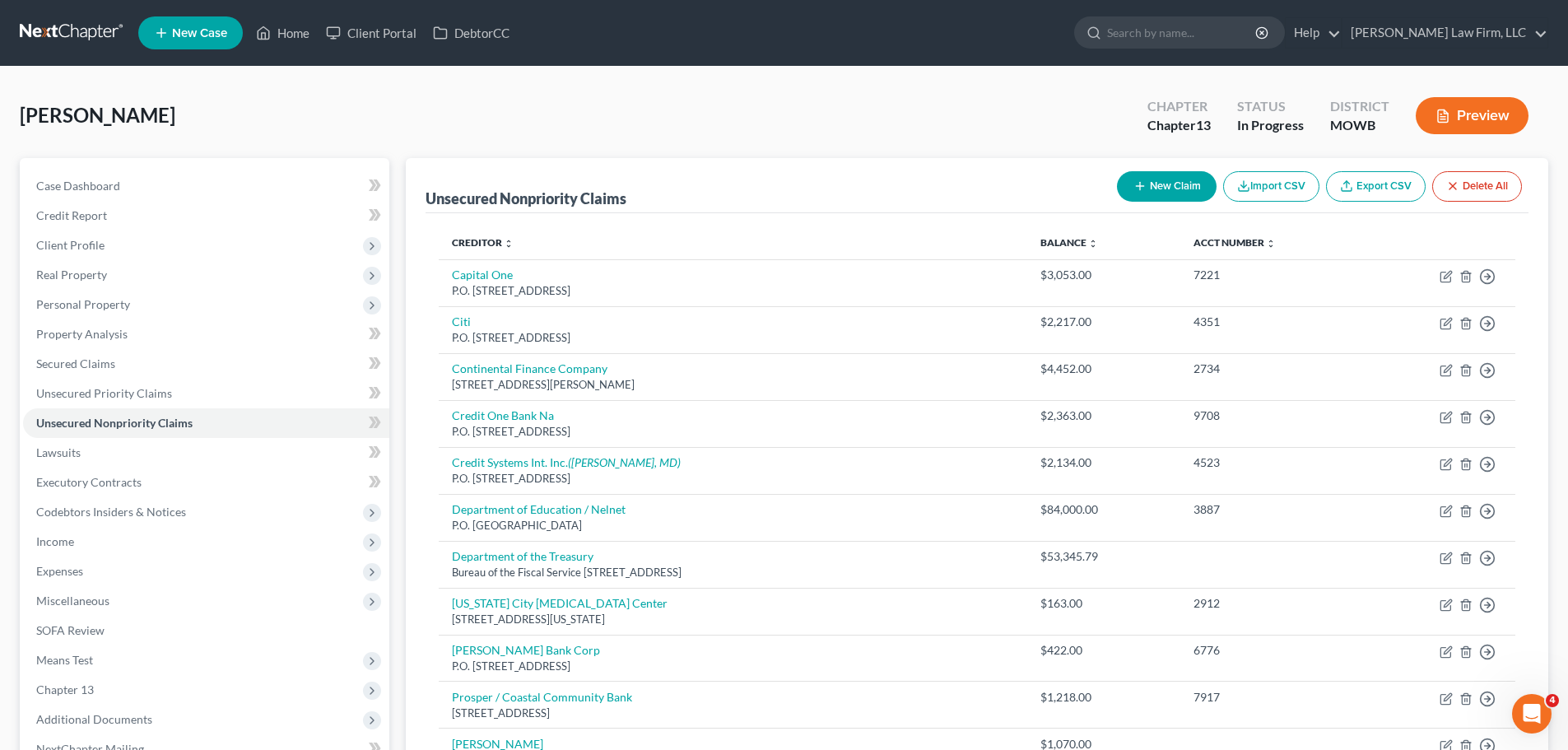
click at [1100, 231] on th "Balance expand_more expand_less unfold_more" at bounding box center [1104, 242] width 153 height 33
click at [1095, 243] on link "Balance expand_more expand_less unfold_more" at bounding box center [1069, 242] width 57 height 12
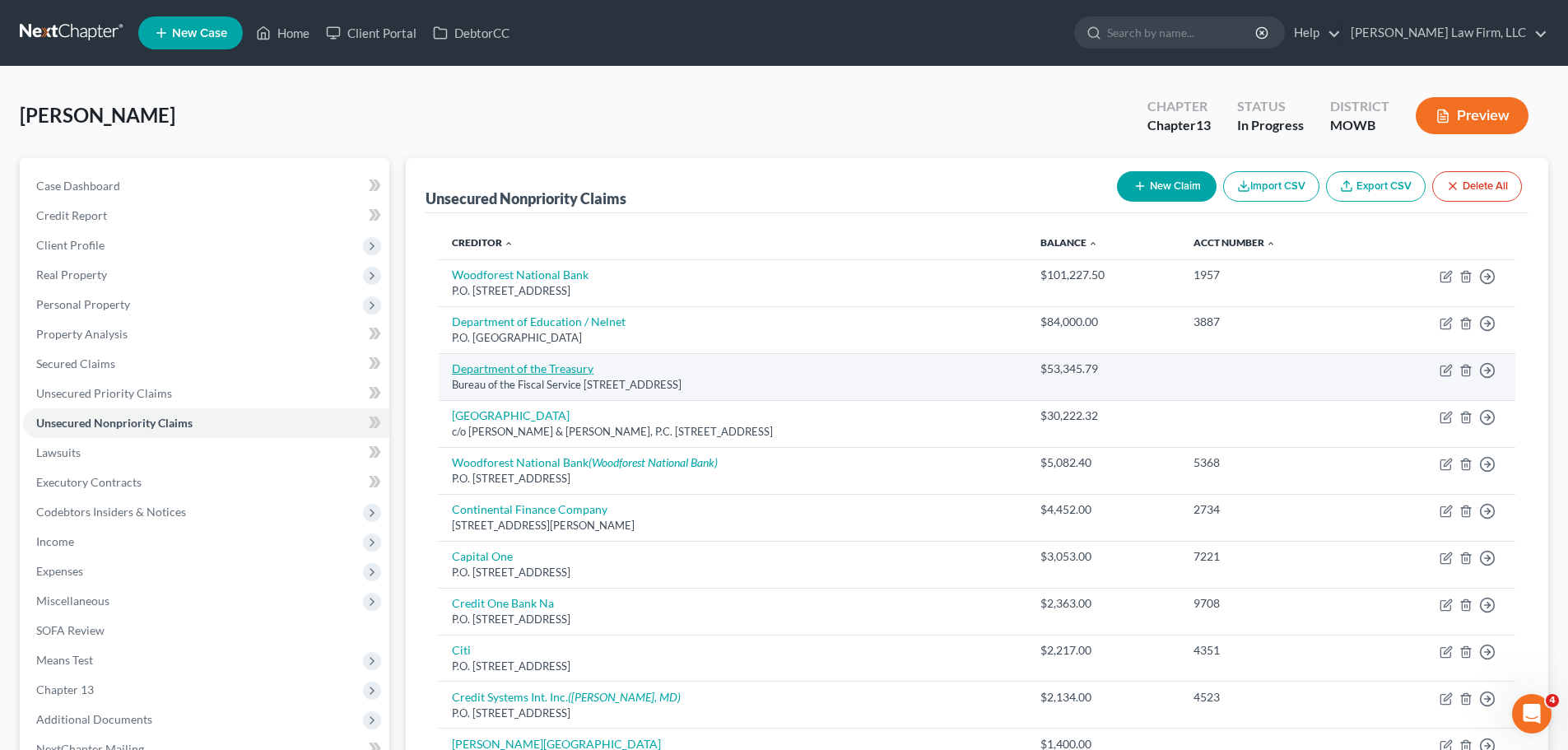
click at [553, 375] on link "Department of the Treasury" at bounding box center [522, 369] width 141 height 14
select select "21"
select select "0"
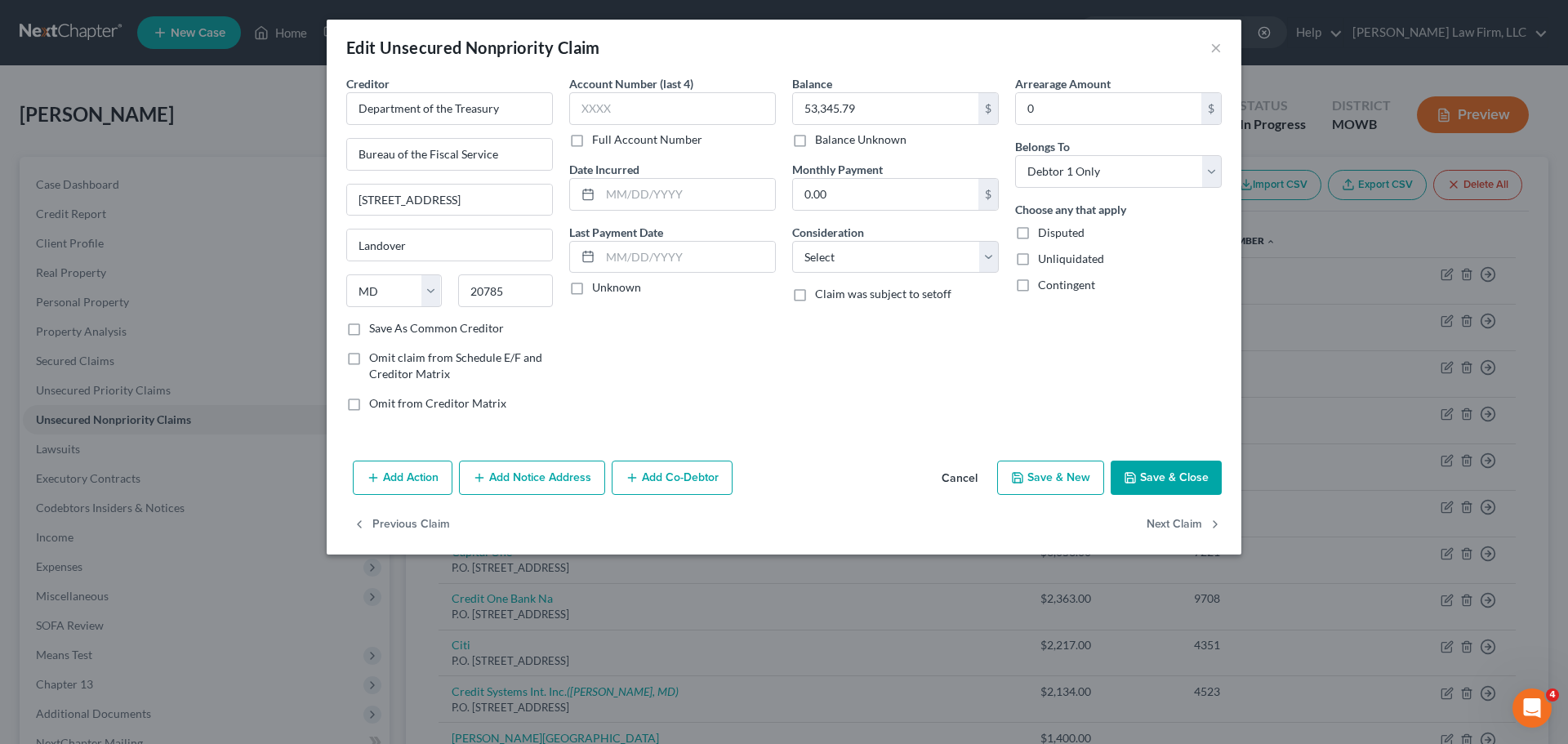
click at [1038, 230] on label "Disputed" at bounding box center [1061, 232] width 46 height 17
click at [1044, 230] on input "Disputed" at bounding box center [1049, 229] width 11 height 11
checkbox input "true"
click at [917, 256] on select "Select Cable / Satellite Services Collection Agency Credit Card Debt Debt Couns…" at bounding box center [895, 257] width 207 height 32
select select "14"
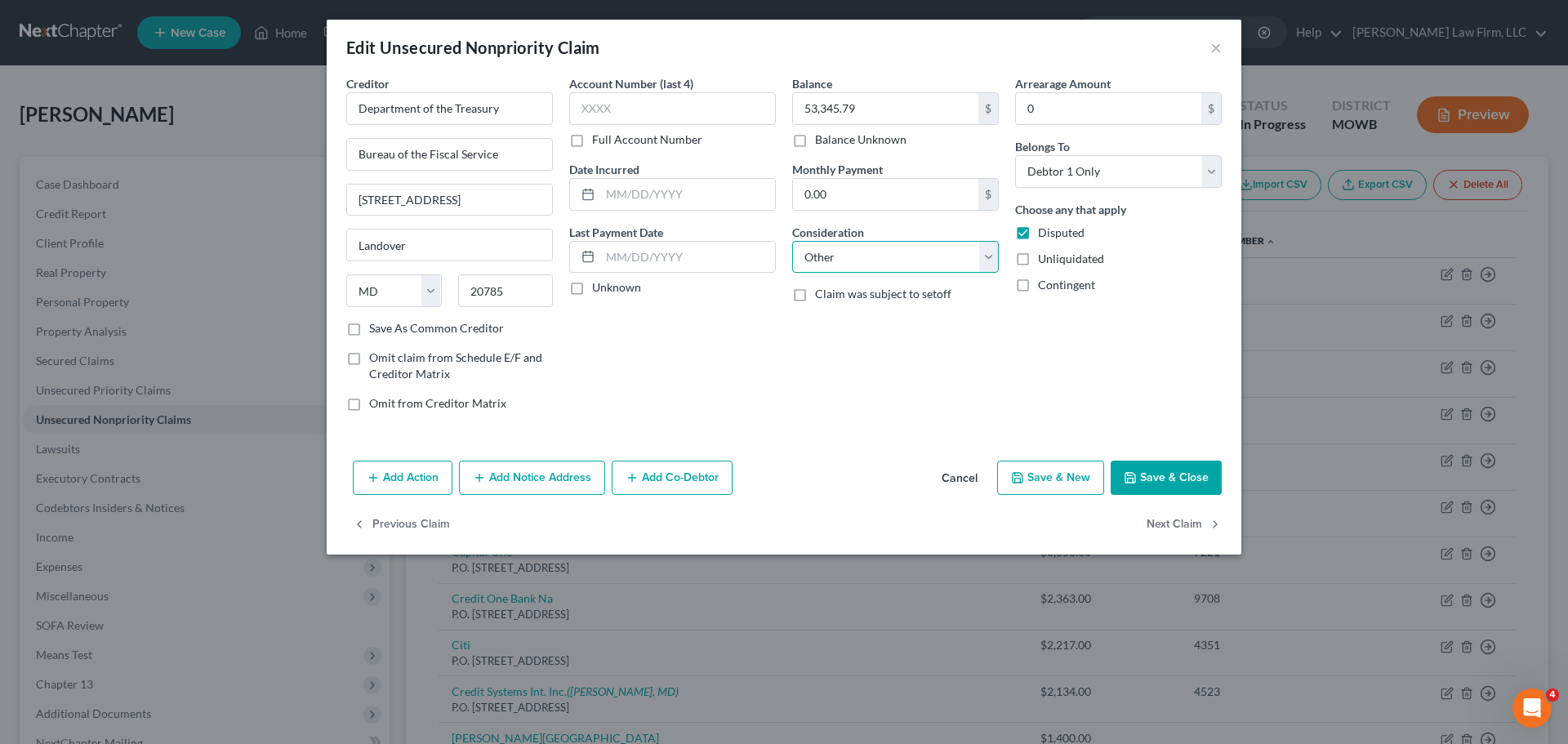
click at [792, 241] on select "Select Cable / Satellite Services Collection Agency Credit Card Debt Debt Couns…" at bounding box center [895, 257] width 207 height 32
click at [856, 316] on input "text" at bounding box center [895, 320] width 205 height 31
type input "Expired Loan"
click at [689, 201] on input "text" at bounding box center [687, 194] width 175 height 31
type input "2009"
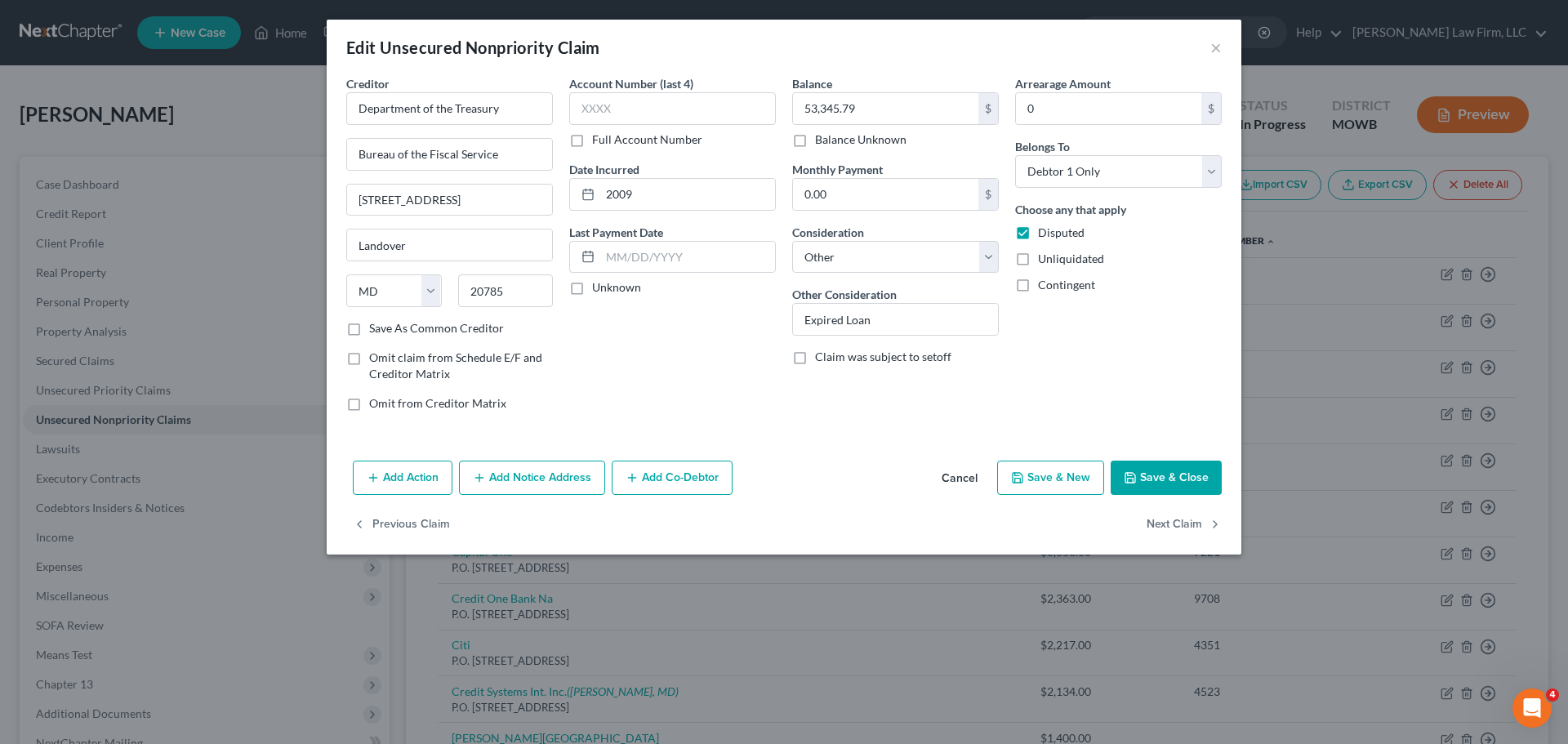
click at [1153, 484] on button "Save & Close" at bounding box center [1166, 477] width 111 height 34
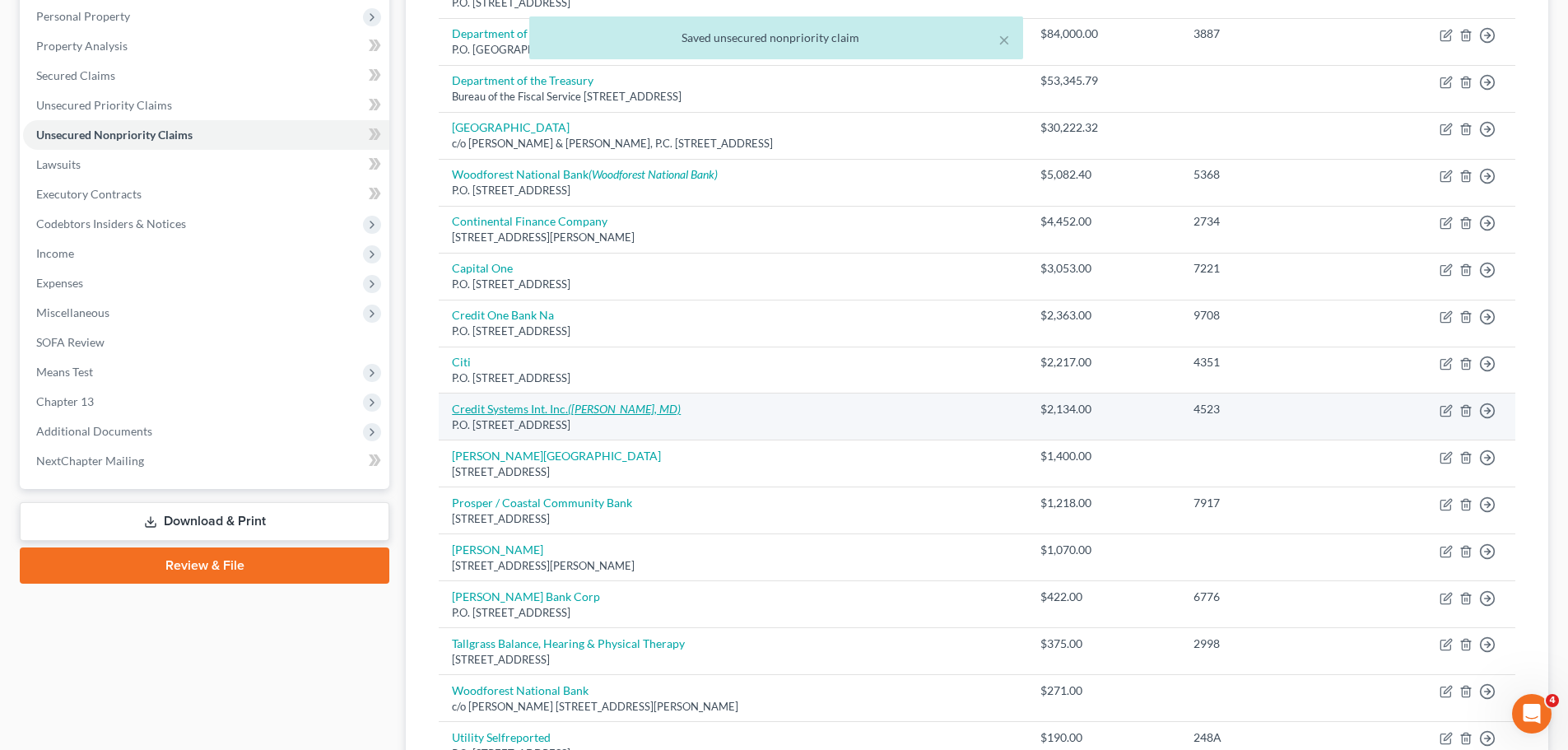
scroll to position [329, 0]
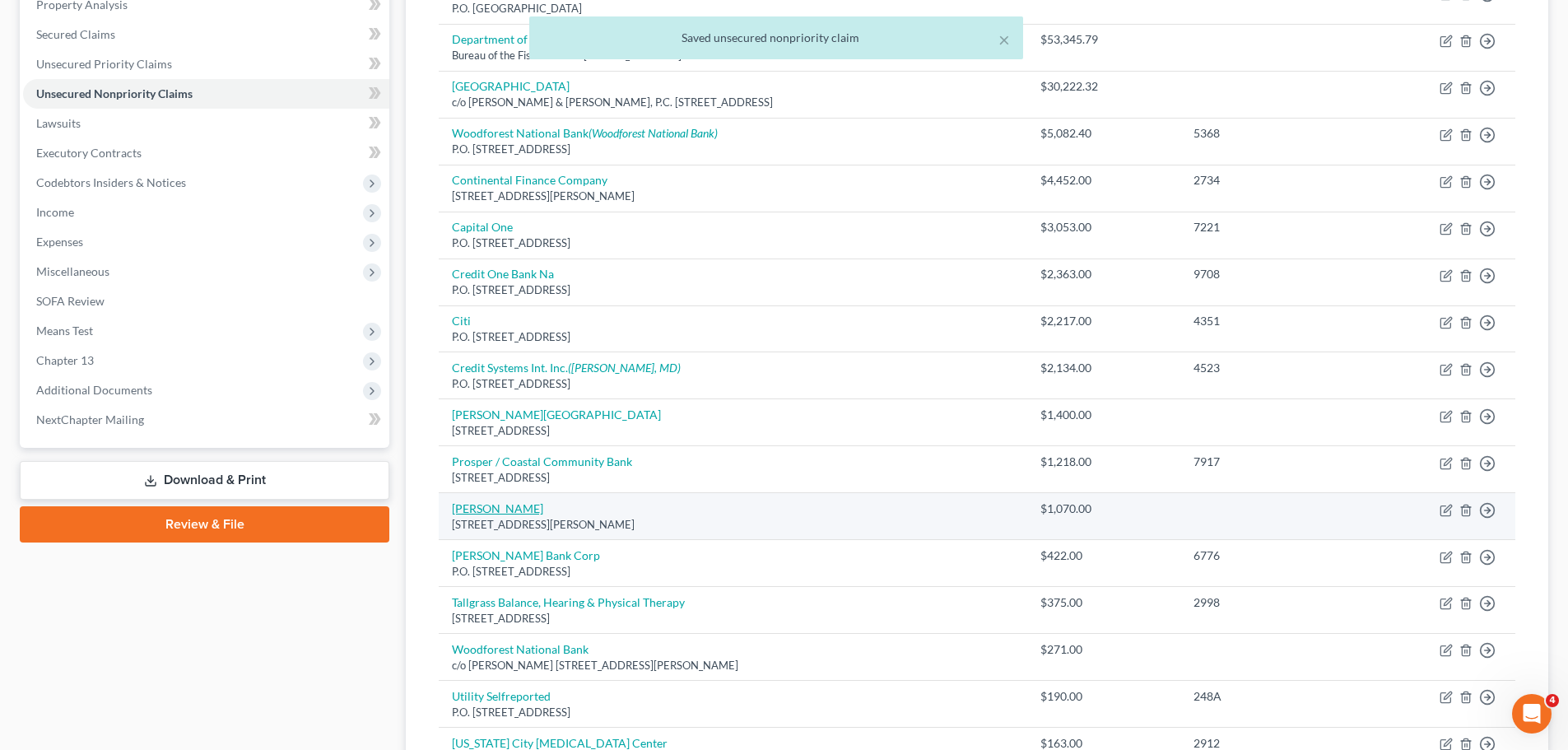
click at [520, 509] on link "[PERSON_NAME]" at bounding box center [497, 508] width 91 height 14
select select "45"
select select "0"
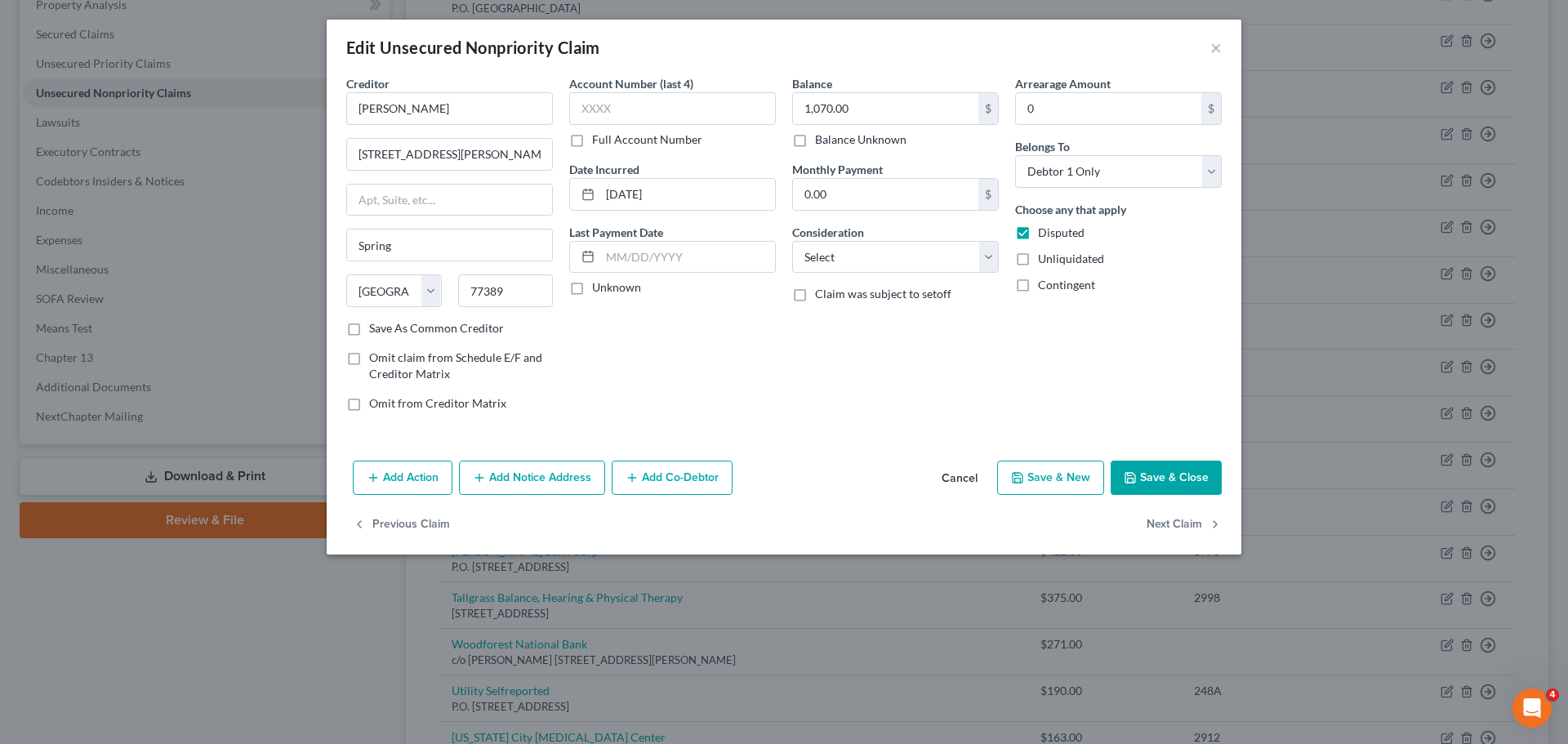
click at [1155, 474] on button "Save & Close" at bounding box center [1166, 477] width 111 height 34
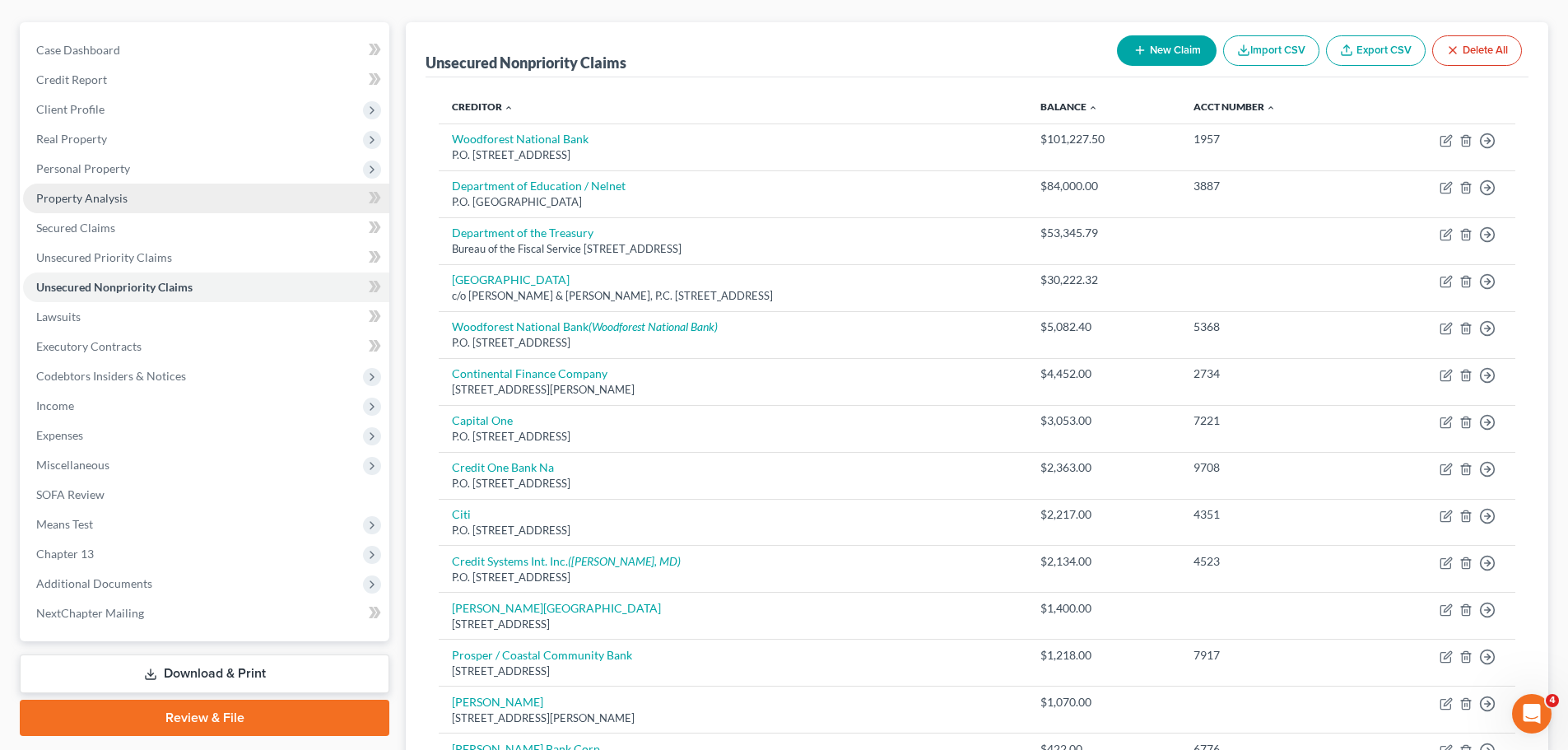
scroll to position [82, 0]
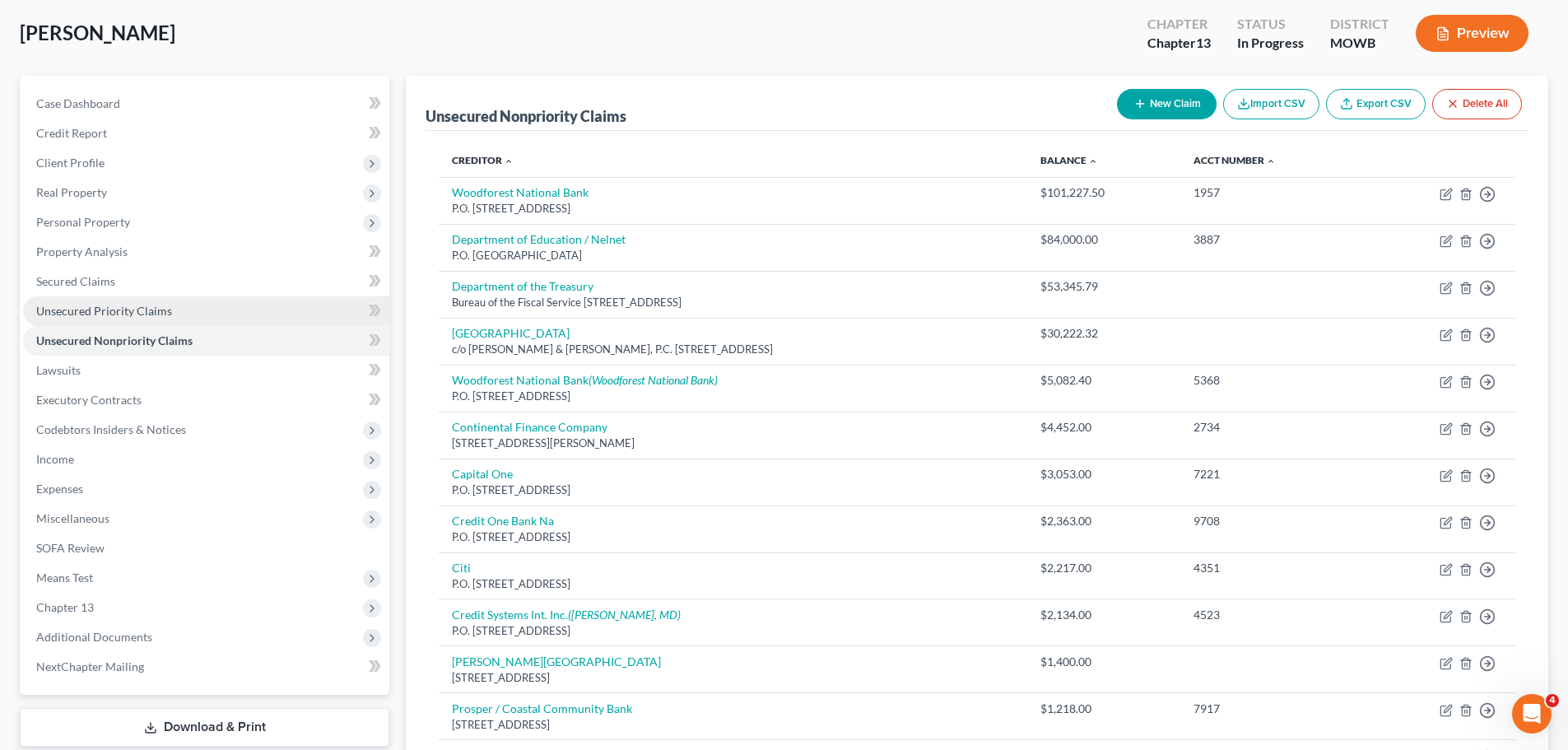
click at [145, 314] on span "Unsecured Priority Claims" at bounding box center [104, 310] width 135 height 14
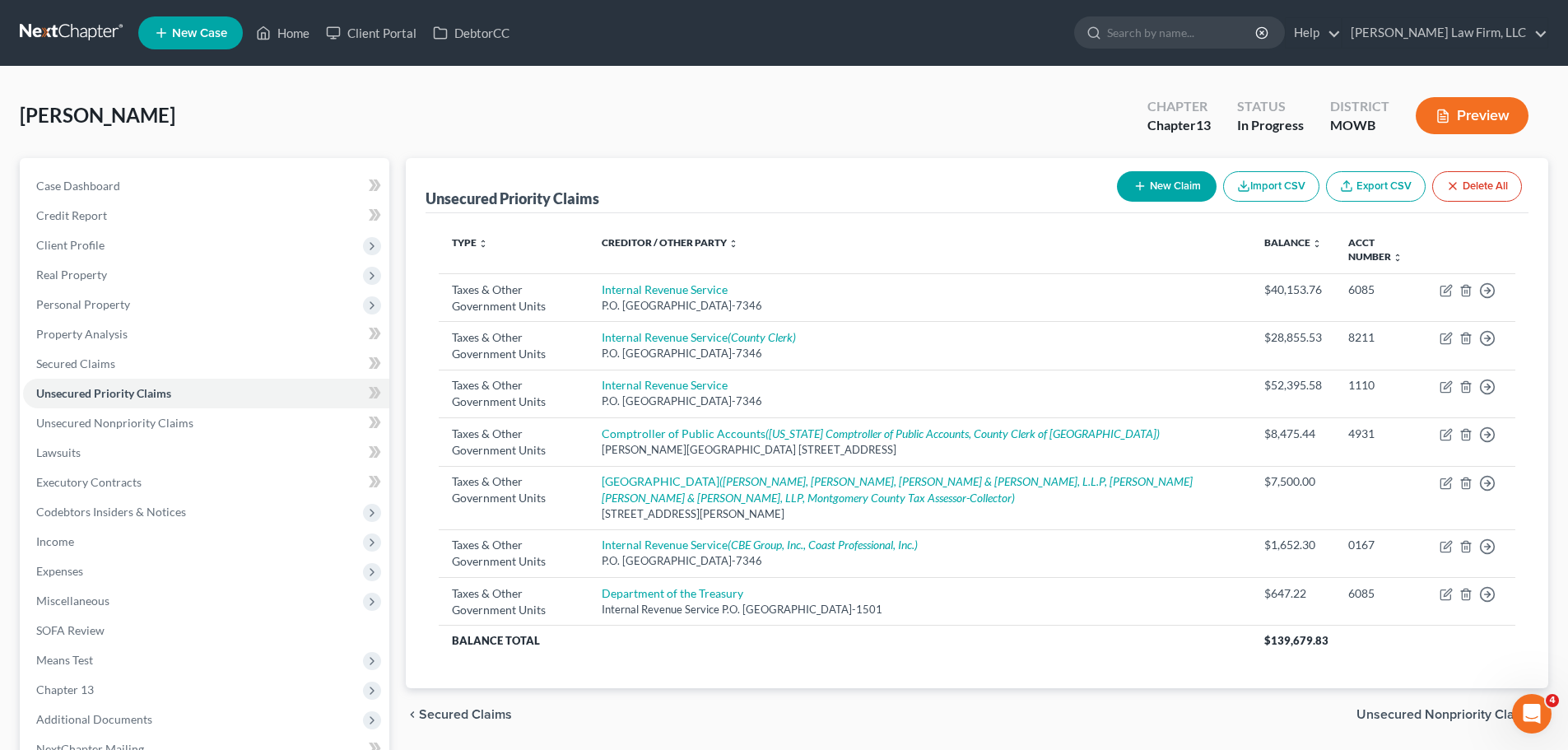
click at [1464, 108] on button "Preview" at bounding box center [1472, 115] width 113 height 37
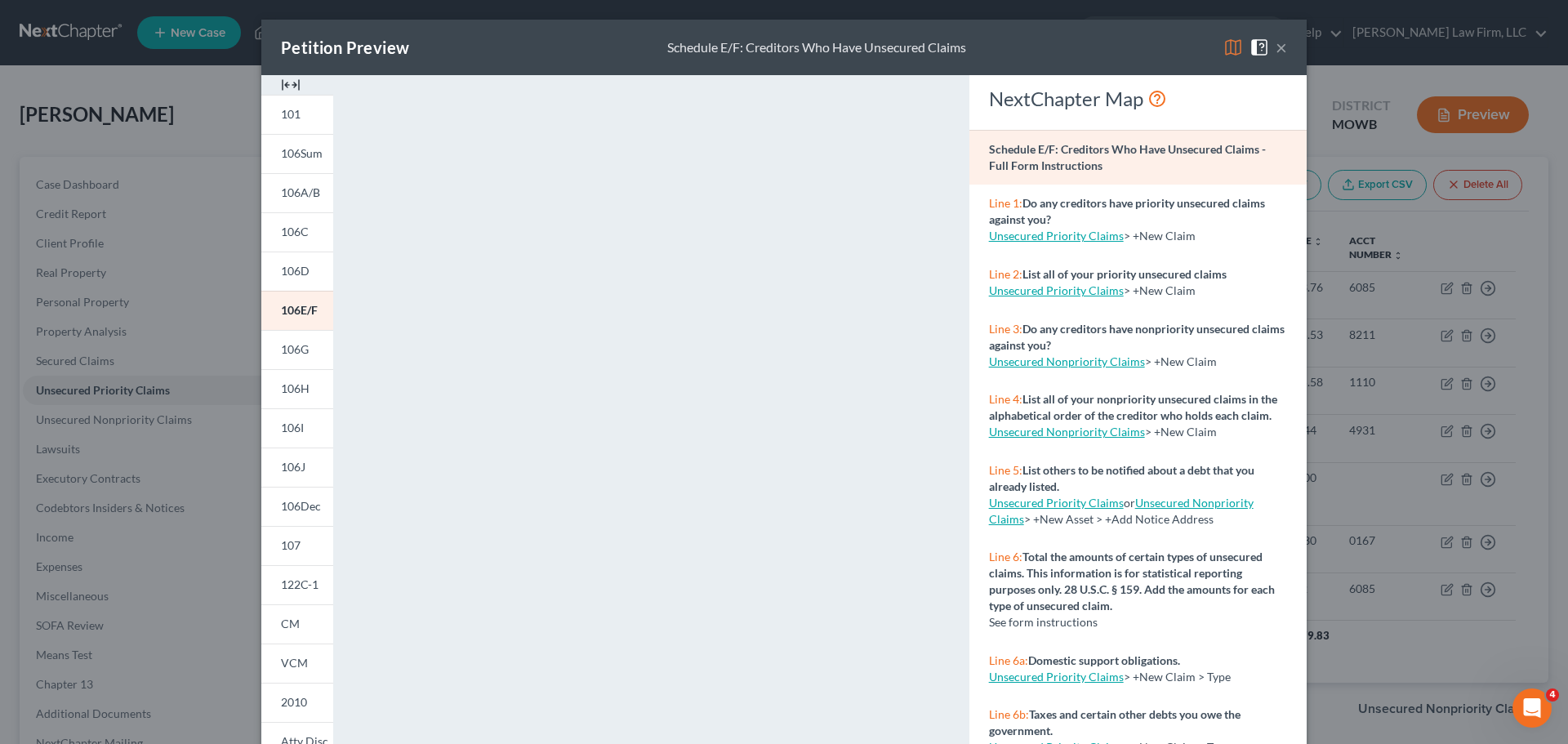
click at [1276, 51] on button "×" at bounding box center [1282, 47] width 12 height 20
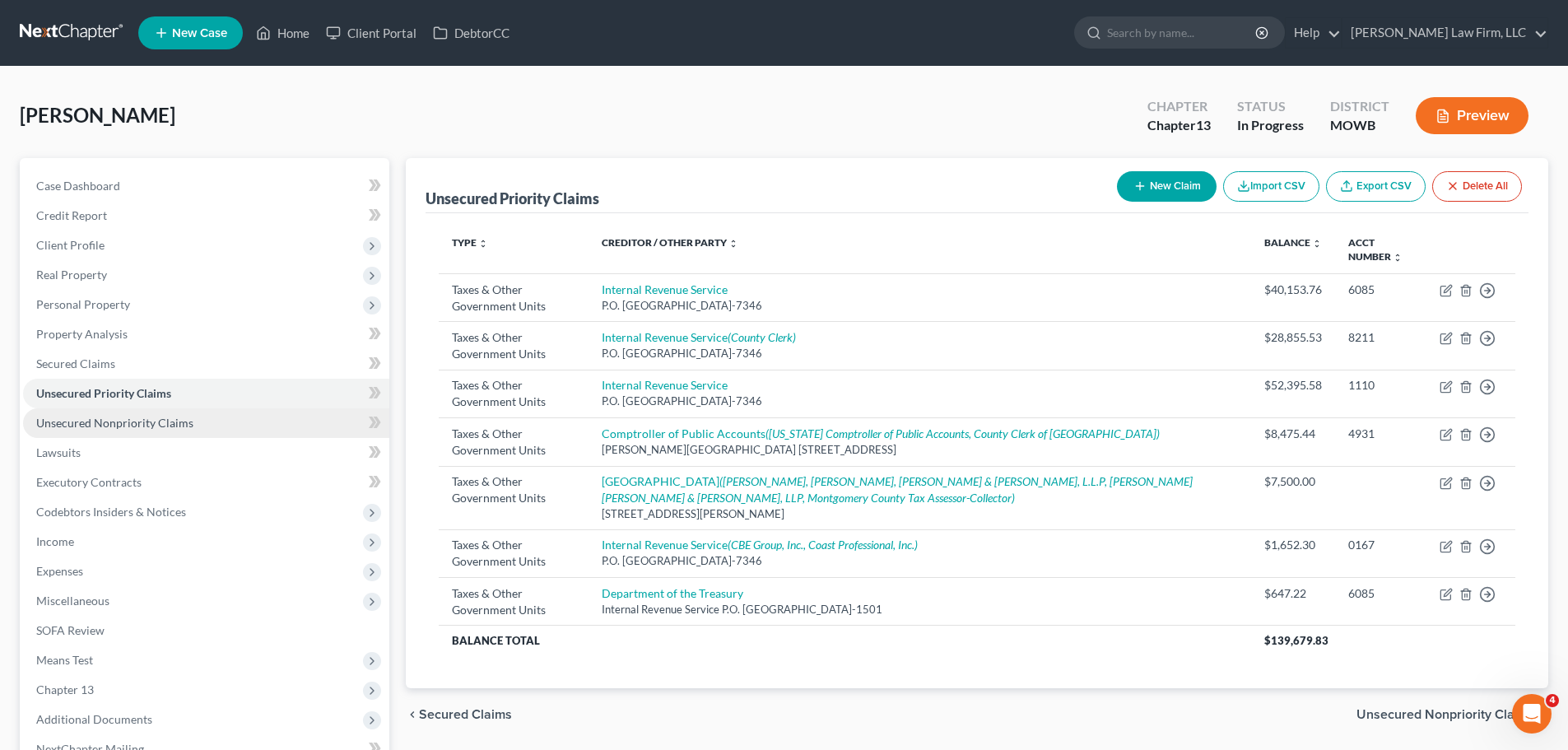
click at [121, 422] on span "Unsecured Nonpriority Claims" at bounding box center [115, 423] width 157 height 14
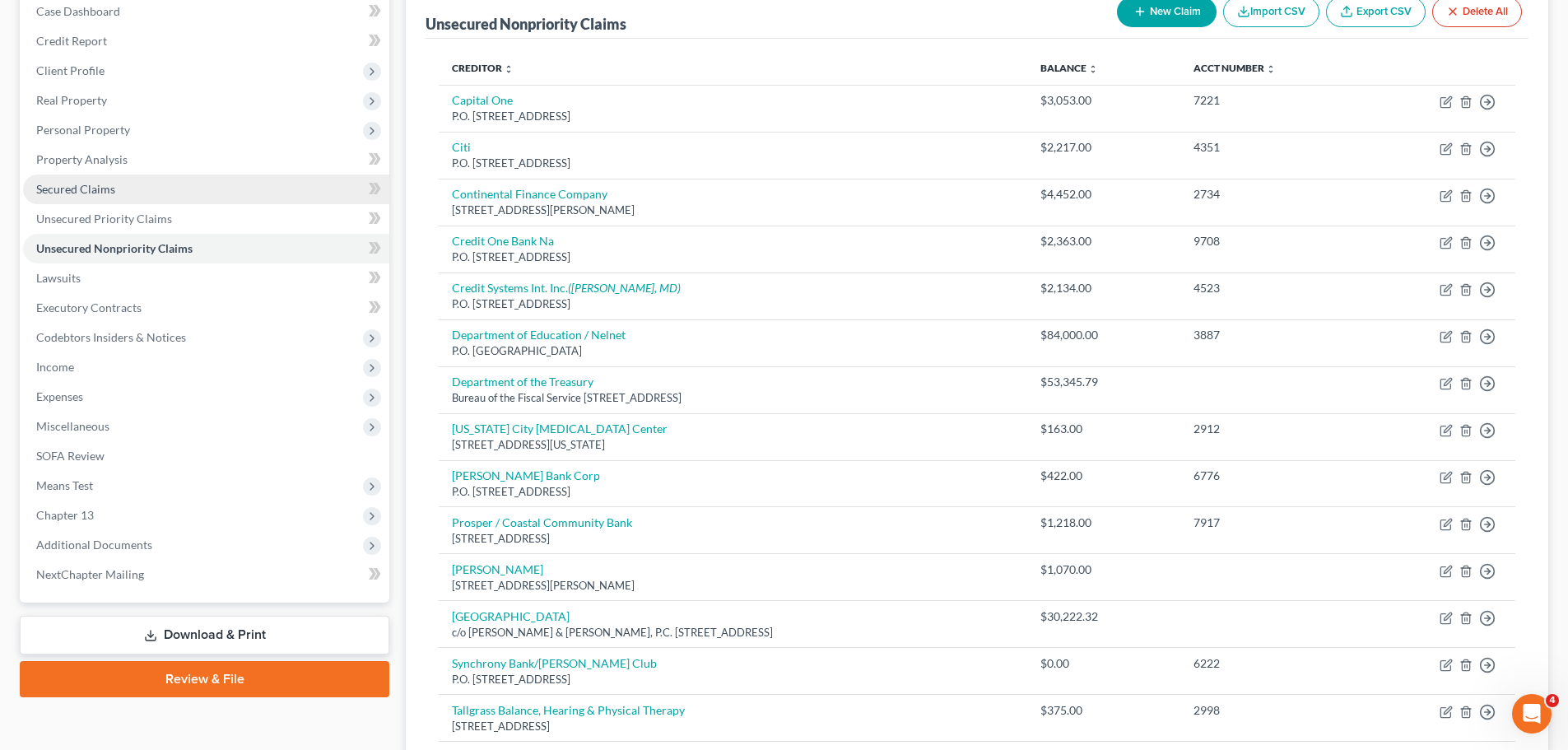
scroll to position [165, 0]
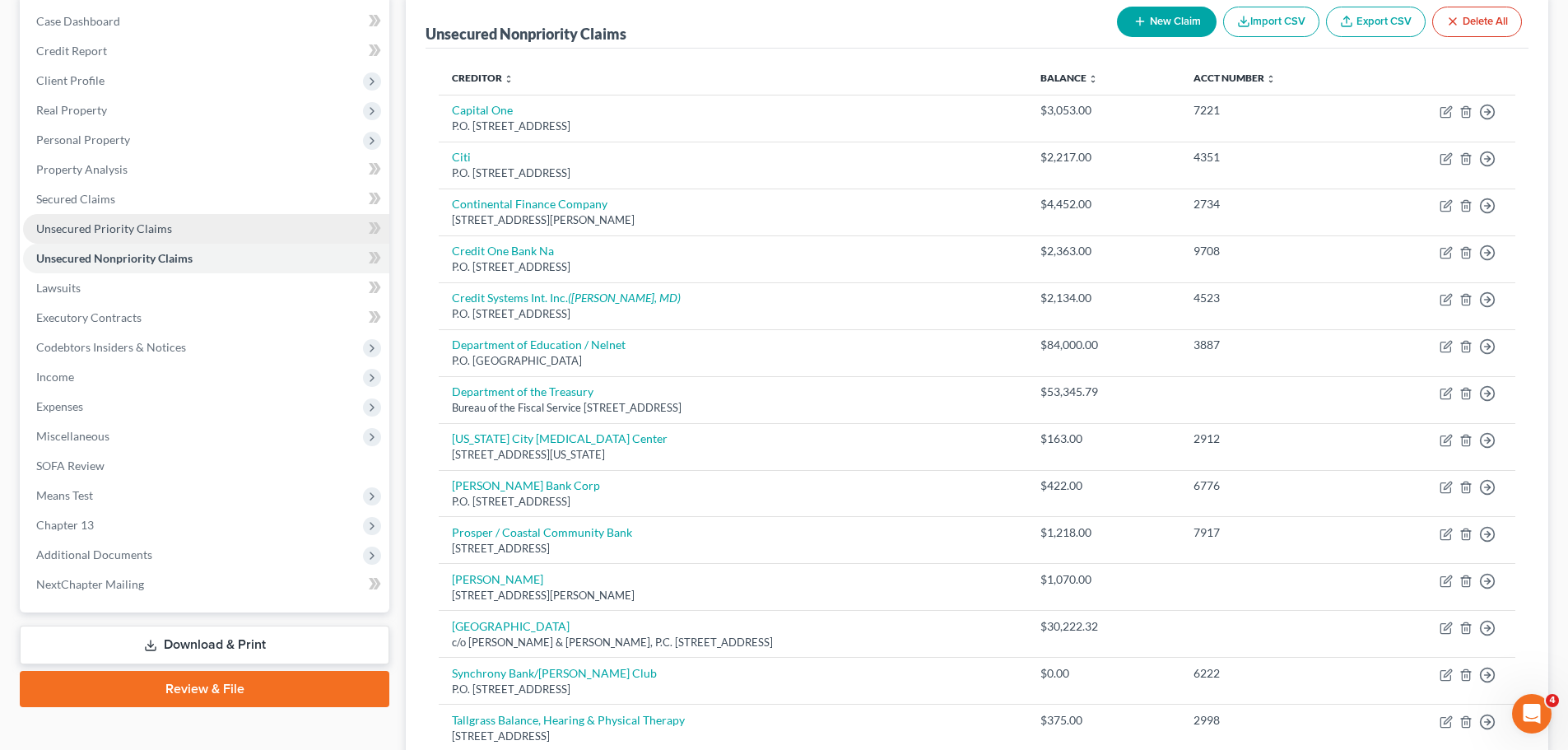
click at [135, 229] on span "Unsecured Priority Claims" at bounding box center [104, 228] width 135 height 14
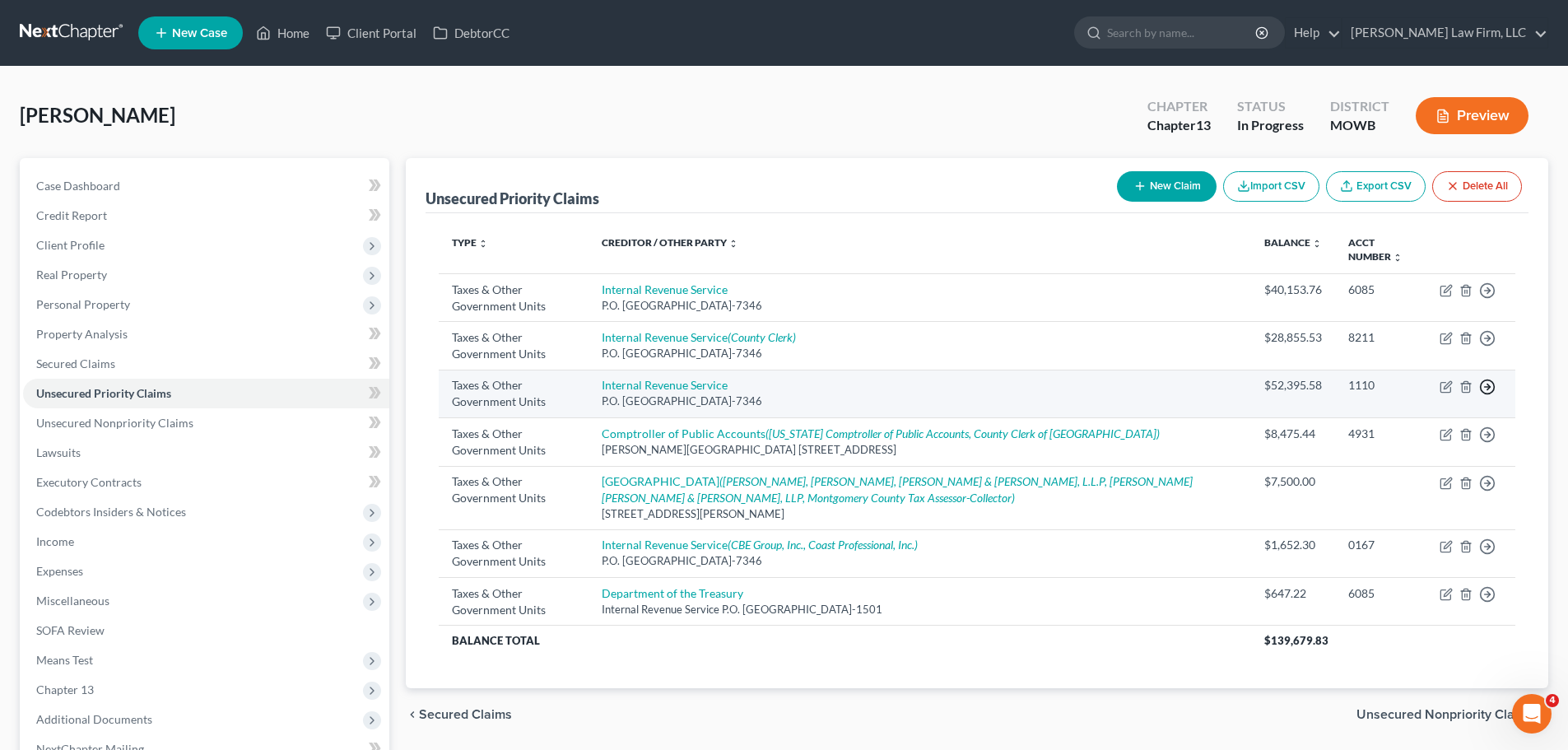
click at [1486, 383] on icon "button" at bounding box center [1487, 386] width 17 height 17
click at [1427, 395] on link "Move to D" at bounding box center [1412, 398] width 137 height 28
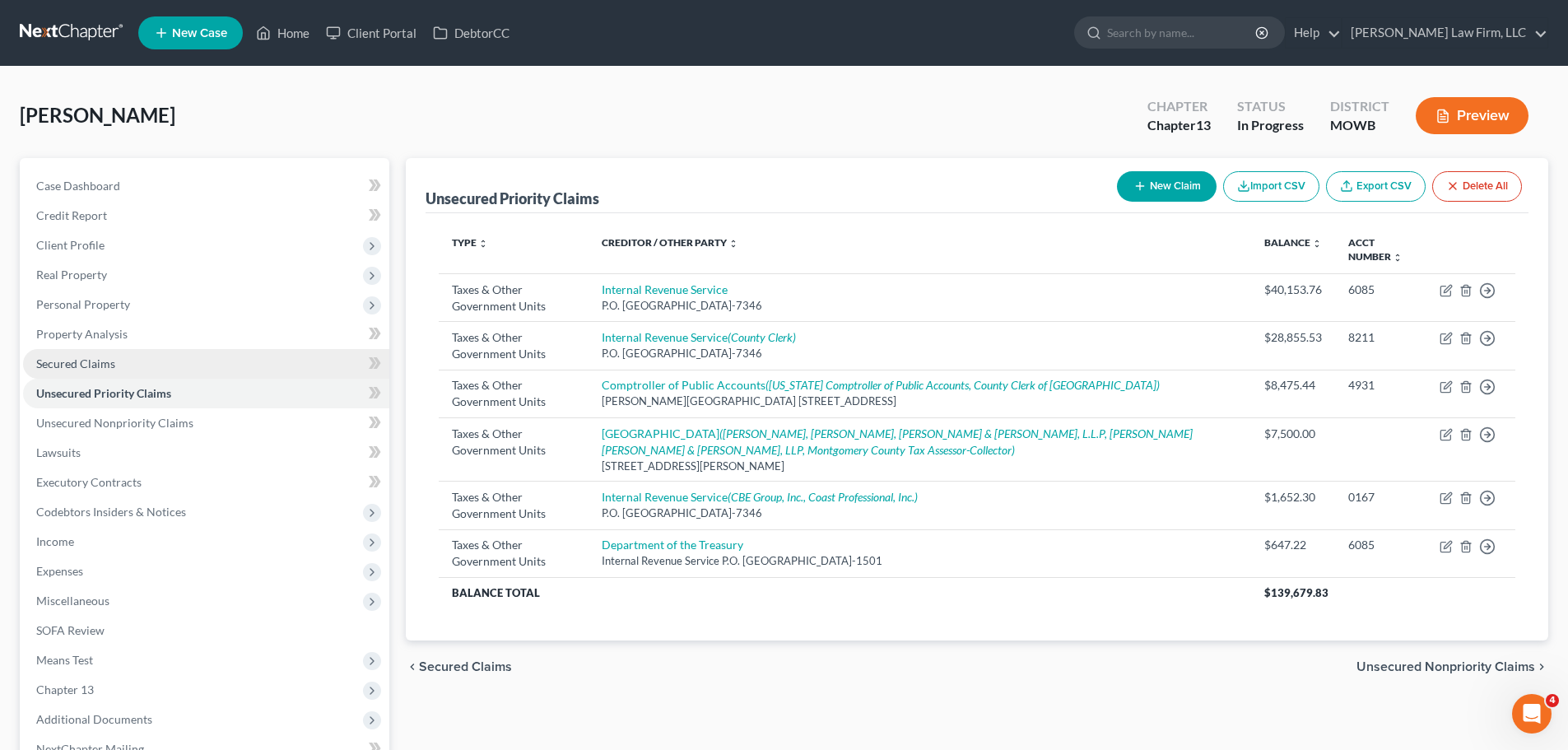
click at [136, 359] on link "Secured Claims" at bounding box center [206, 364] width 367 height 30
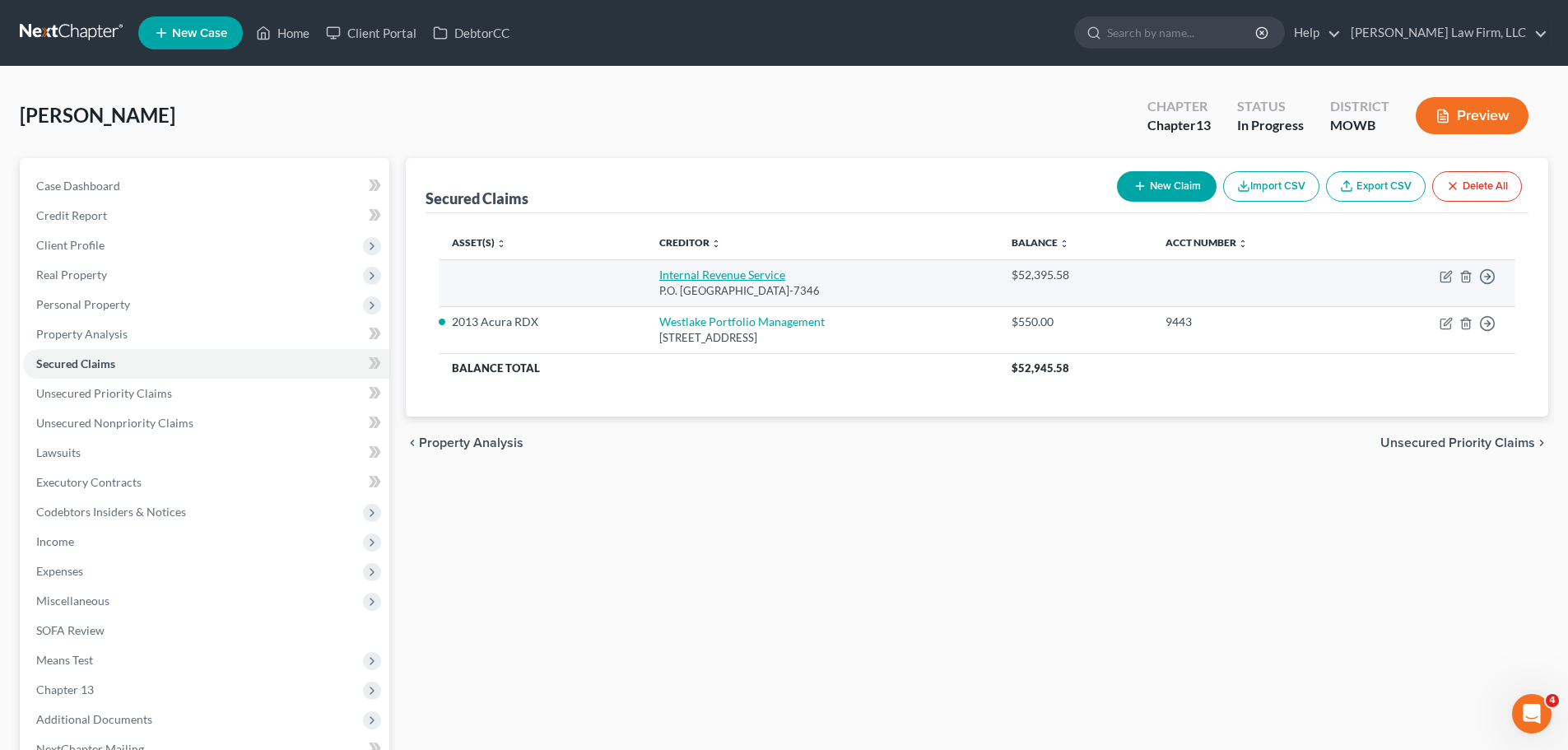
click at [731, 275] on link "Internal Revenue Service" at bounding box center [721, 275] width 125 height 14
select select "39"
select select "0"
select select "3"
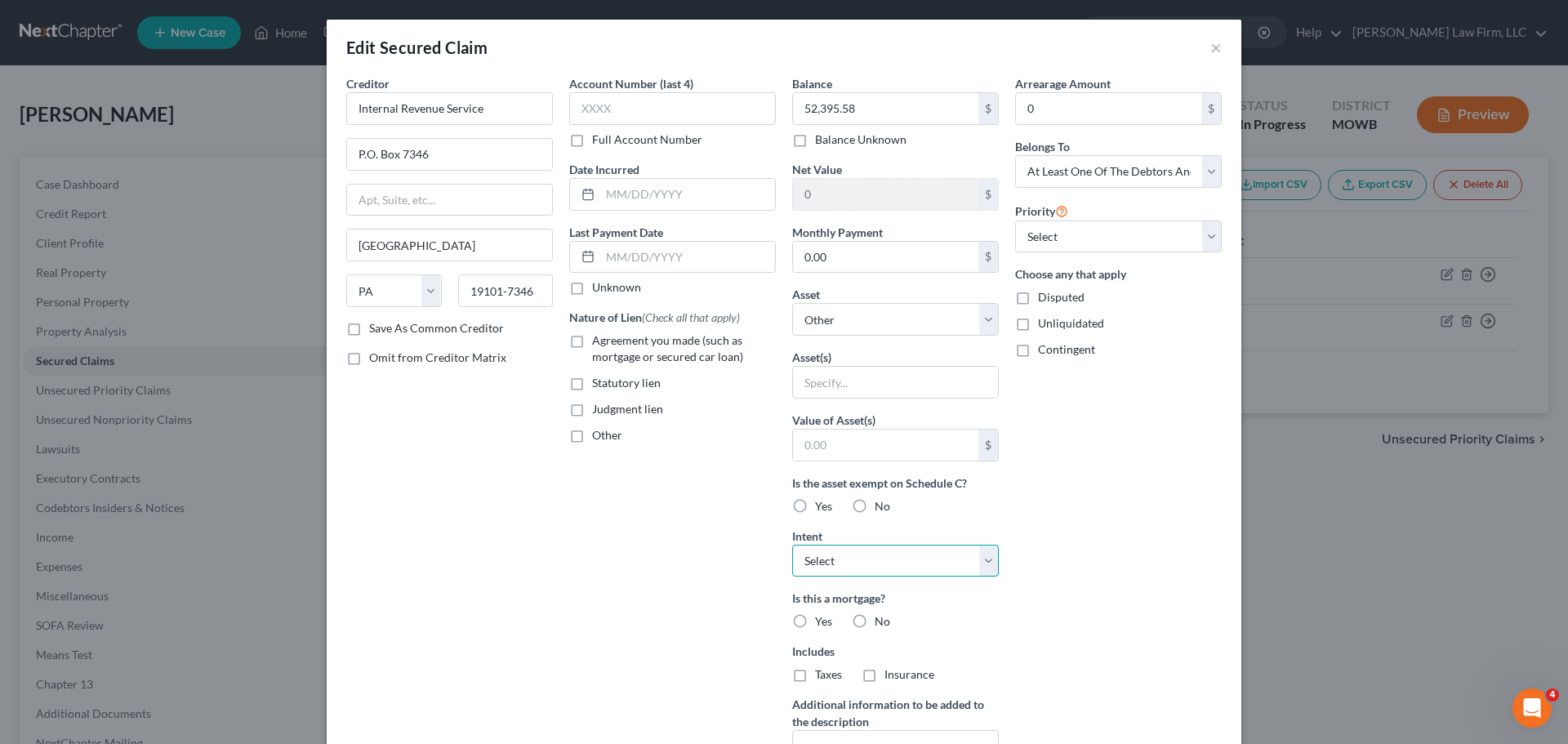
click at [852, 560] on select "Select Surrender Redeem Reaffirm Avoid Other" at bounding box center [895, 561] width 207 height 32
select select "2"
click at [792, 545] on select "Select Surrender Redeem Reaffirm Avoid Other" at bounding box center [895, 561] width 207 height 32
click at [833, 375] on input "text" at bounding box center [895, 382] width 205 height 31
click at [801, 379] on input "Tax Lien" at bounding box center [895, 382] width 205 height 31
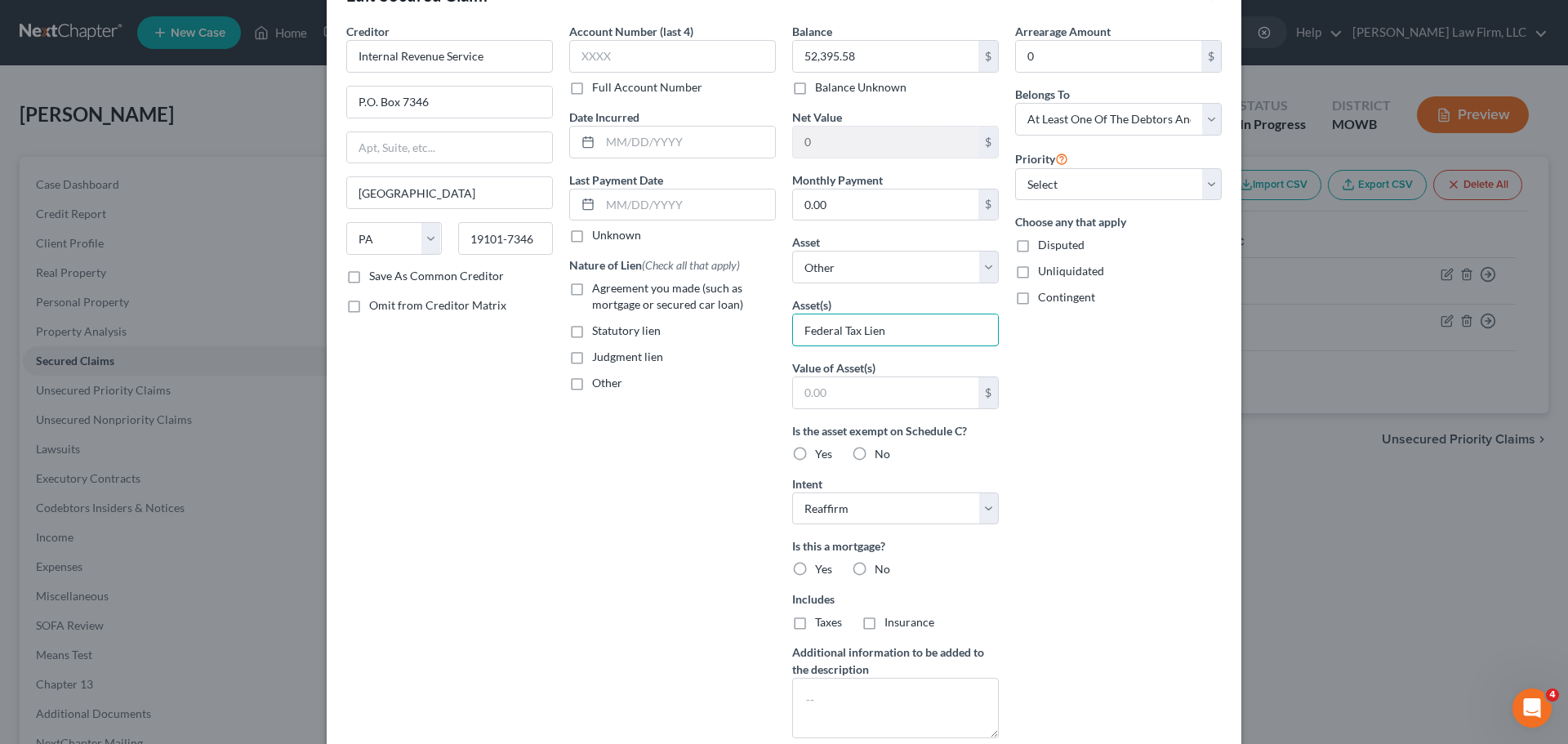
scroll to position [81, 0]
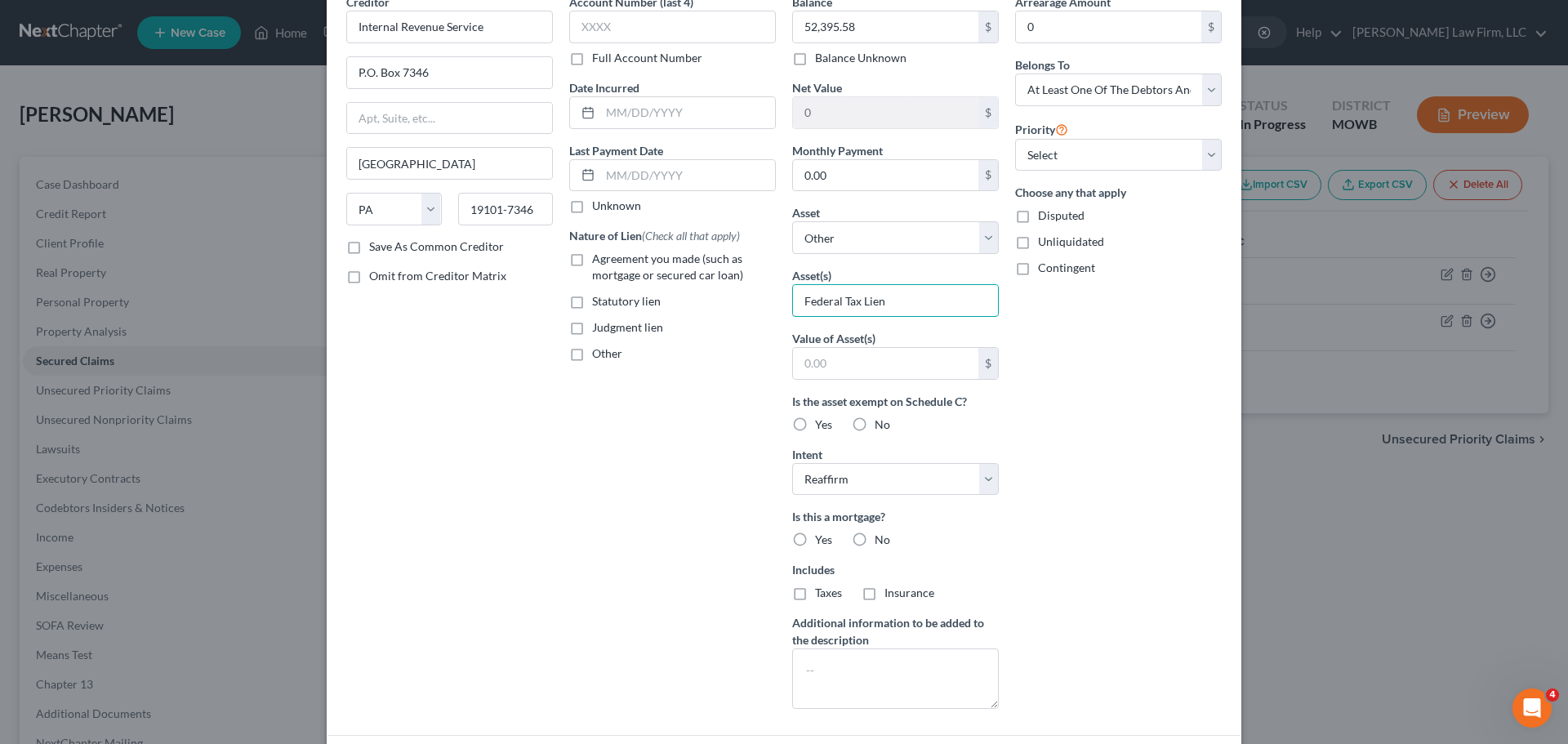
type input "Federal Tax Lien"
click at [875, 539] on label "No" at bounding box center [883, 539] width 16 height 17
click at [882, 539] on input "No" at bounding box center [886, 536] width 11 height 11
radio input "true"
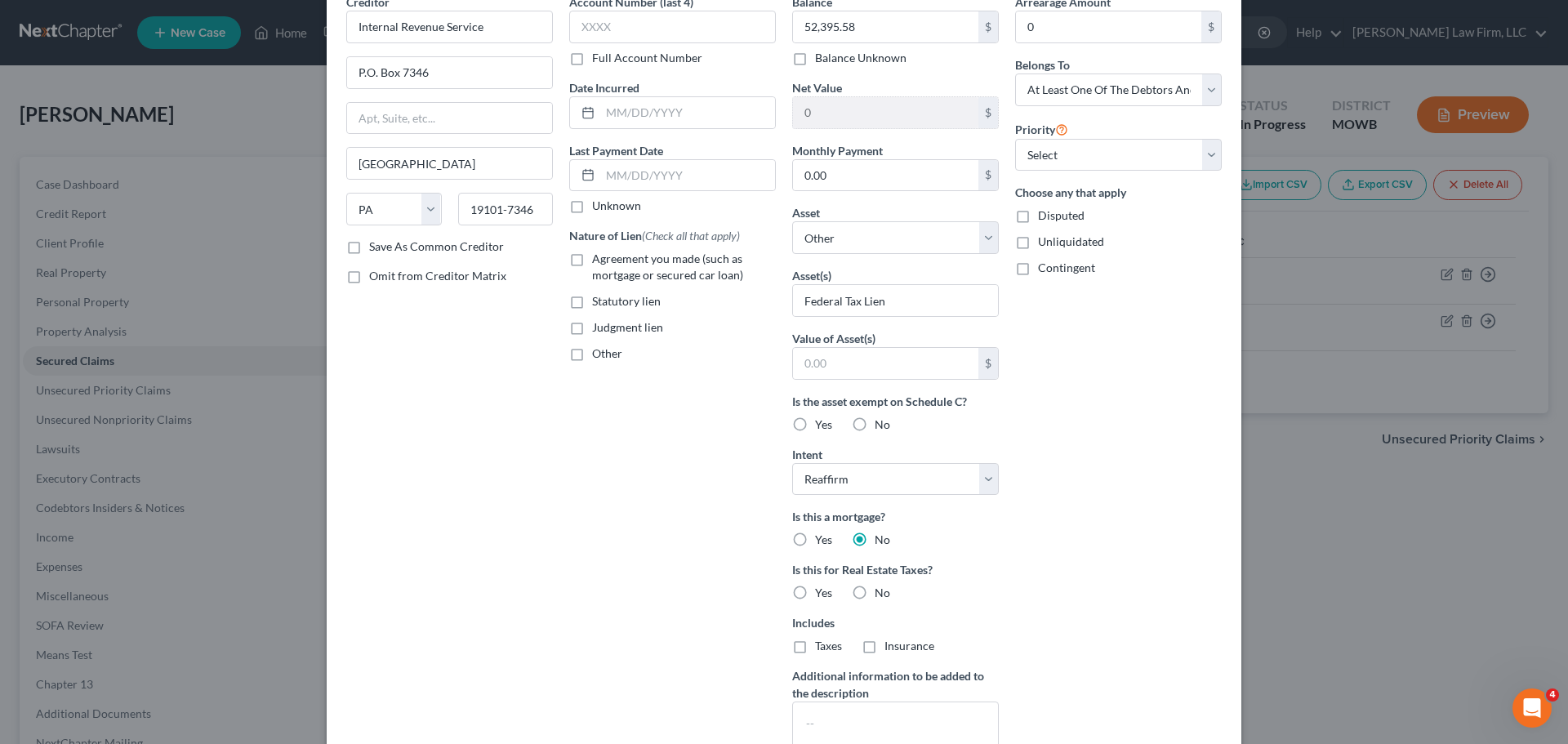
click at [875, 590] on label "No" at bounding box center [883, 592] width 16 height 17
click at [882, 590] on input "No" at bounding box center [886, 589] width 11 height 11
radio input "true"
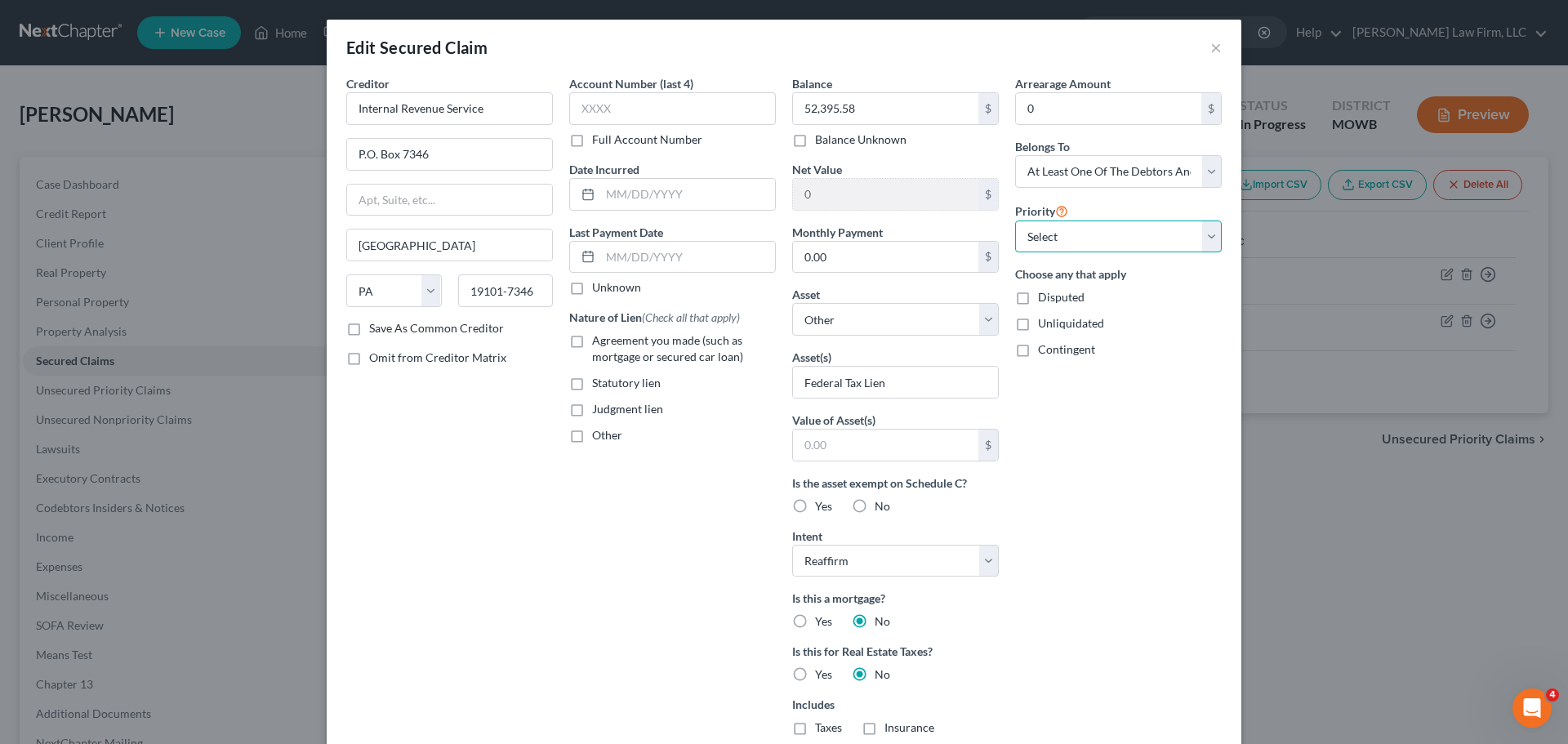
click at [1075, 231] on select "Select 1st 2nd 3rd 4th 5th 6th 7th 8th 9th 10th 11th 12th 13th 14th 15th 16th 1…" at bounding box center [1118, 236] width 207 height 32
select select "1"
click at [1015, 221] on select "Select 1st 2nd 3rd 4th 5th 6th 7th 8th 9th 10th 11th 12th 13th 14th 15th 16th 1…" at bounding box center [1118, 236] width 207 height 32
click at [1092, 433] on div "Arrearage Amount 0 $ Belongs To * Select Debtor 1 Only Debtor 2 Only Debtor 1 A…" at bounding box center [1118, 466] width 223 height 781
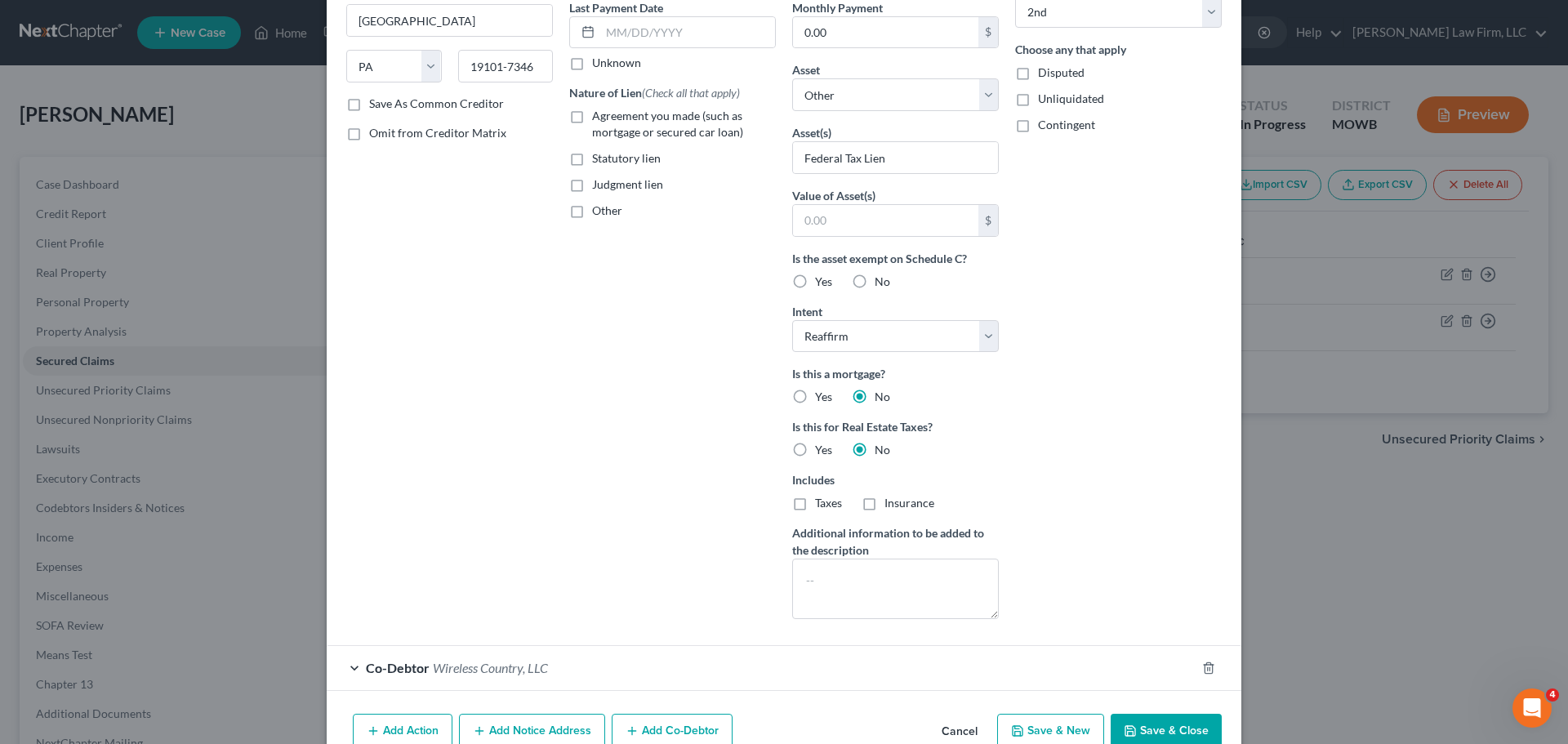
scroll to position [308, 0]
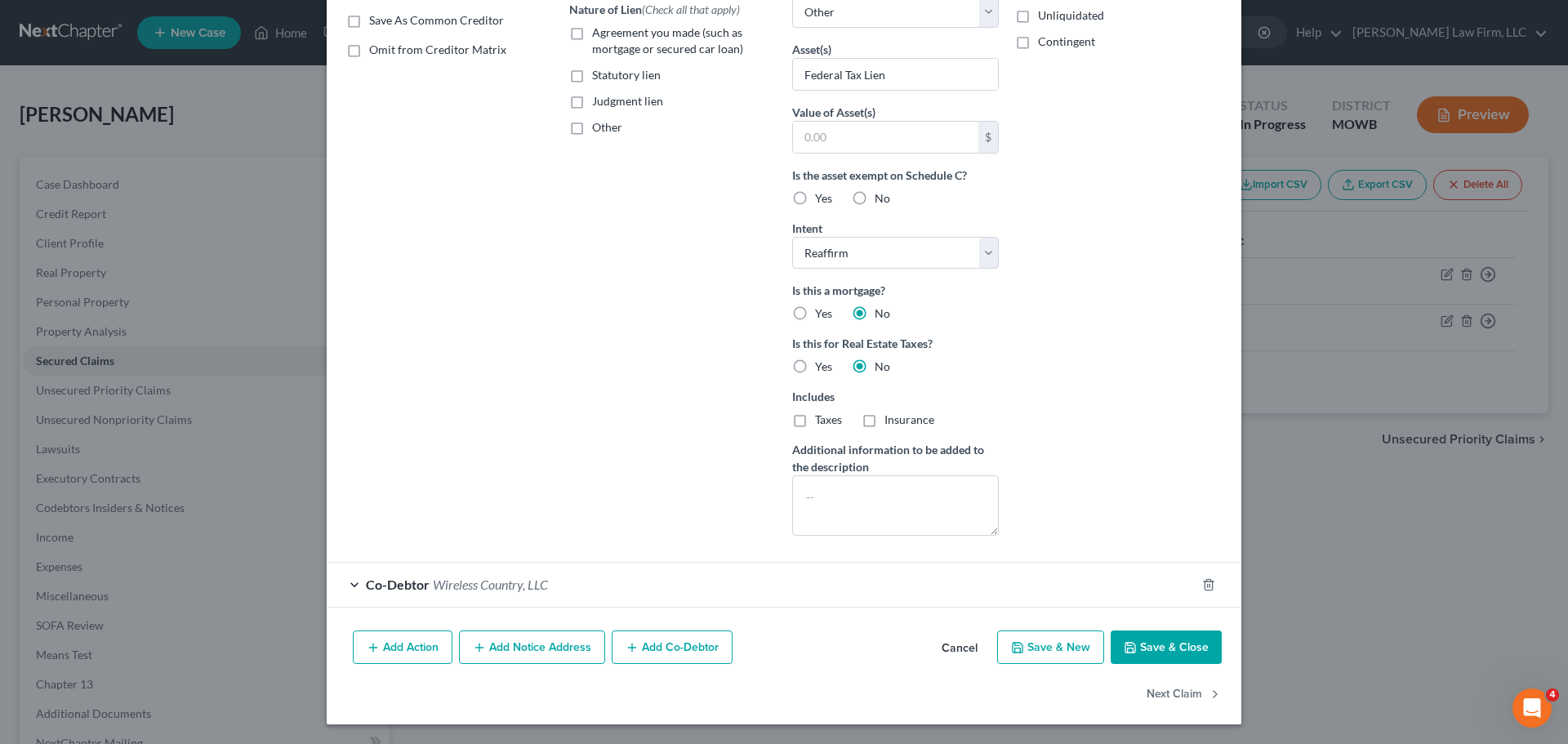
click at [425, 587] on div "Co-Debtor Wireless Country, LLC" at bounding box center [761, 584] width 869 height 43
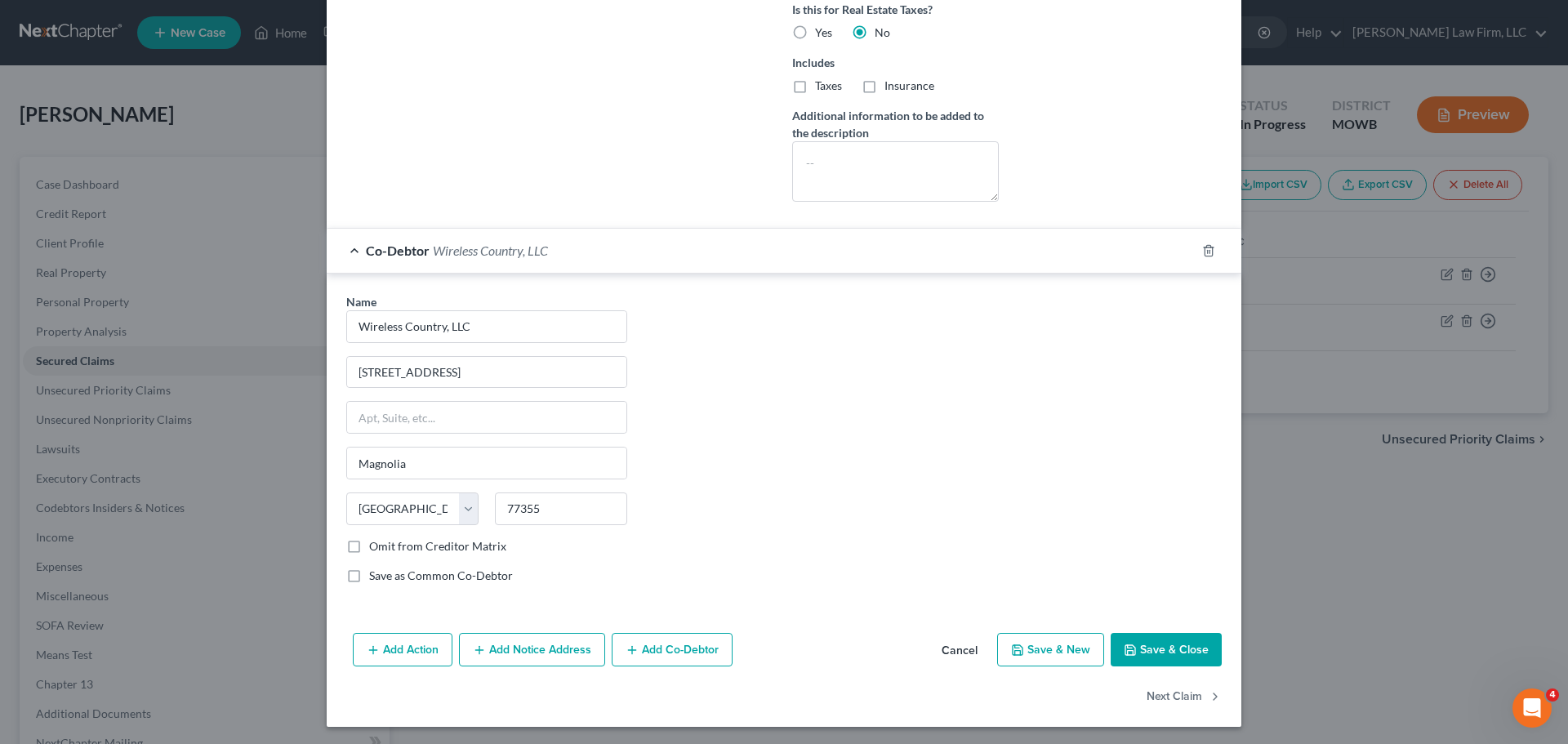
scroll to position [644, 0]
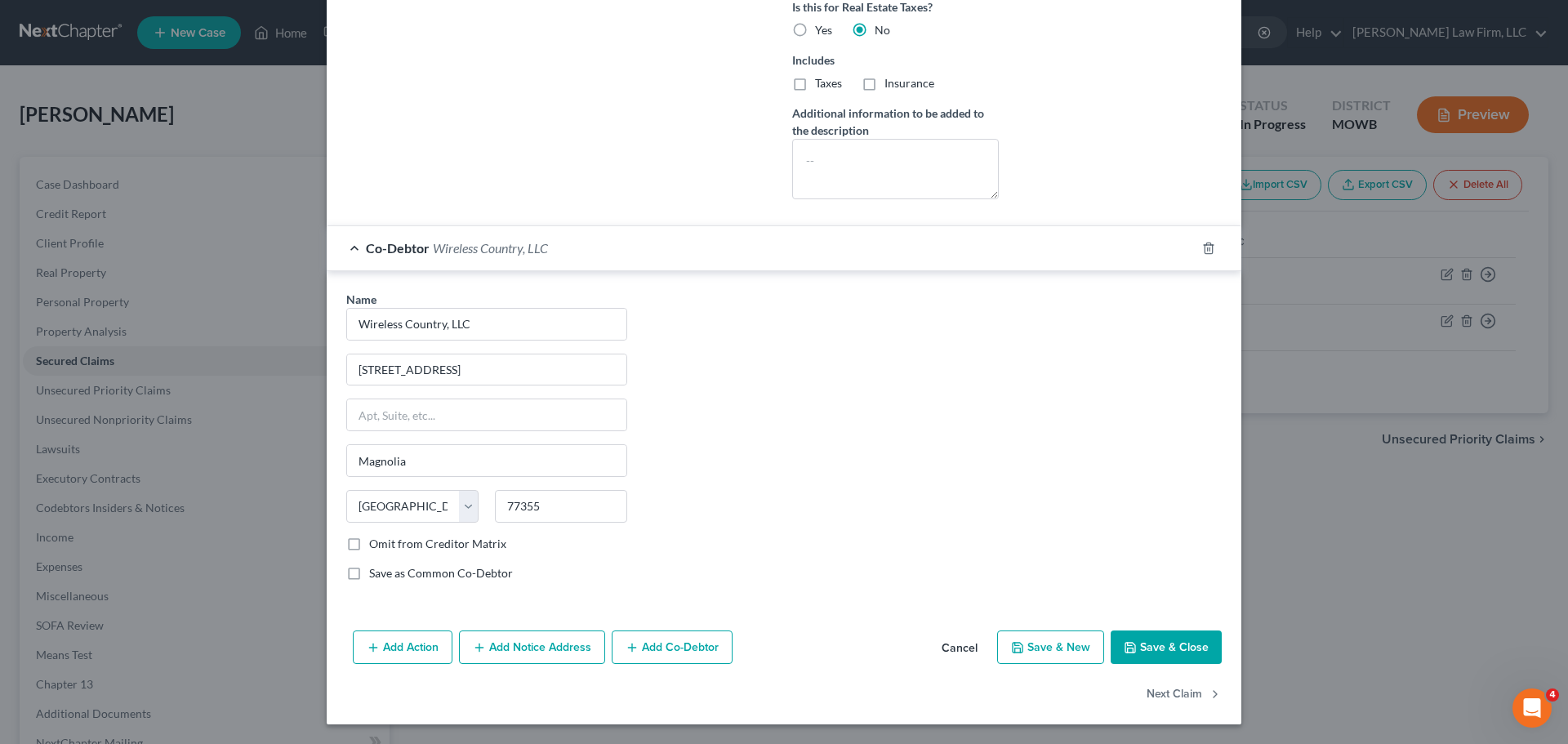
click at [1155, 637] on button "Save & Close" at bounding box center [1166, 647] width 111 height 34
select select
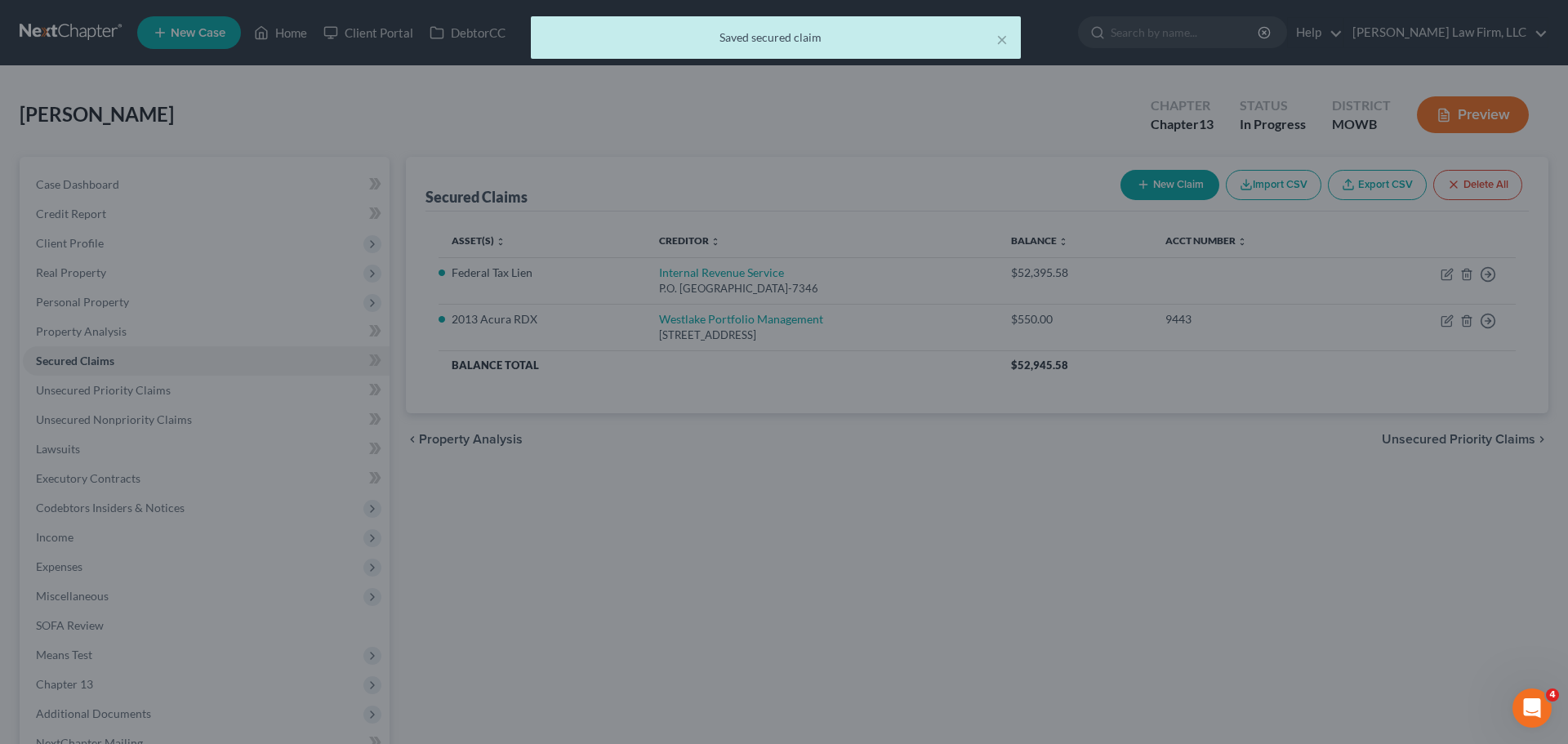
scroll to position [0, 0]
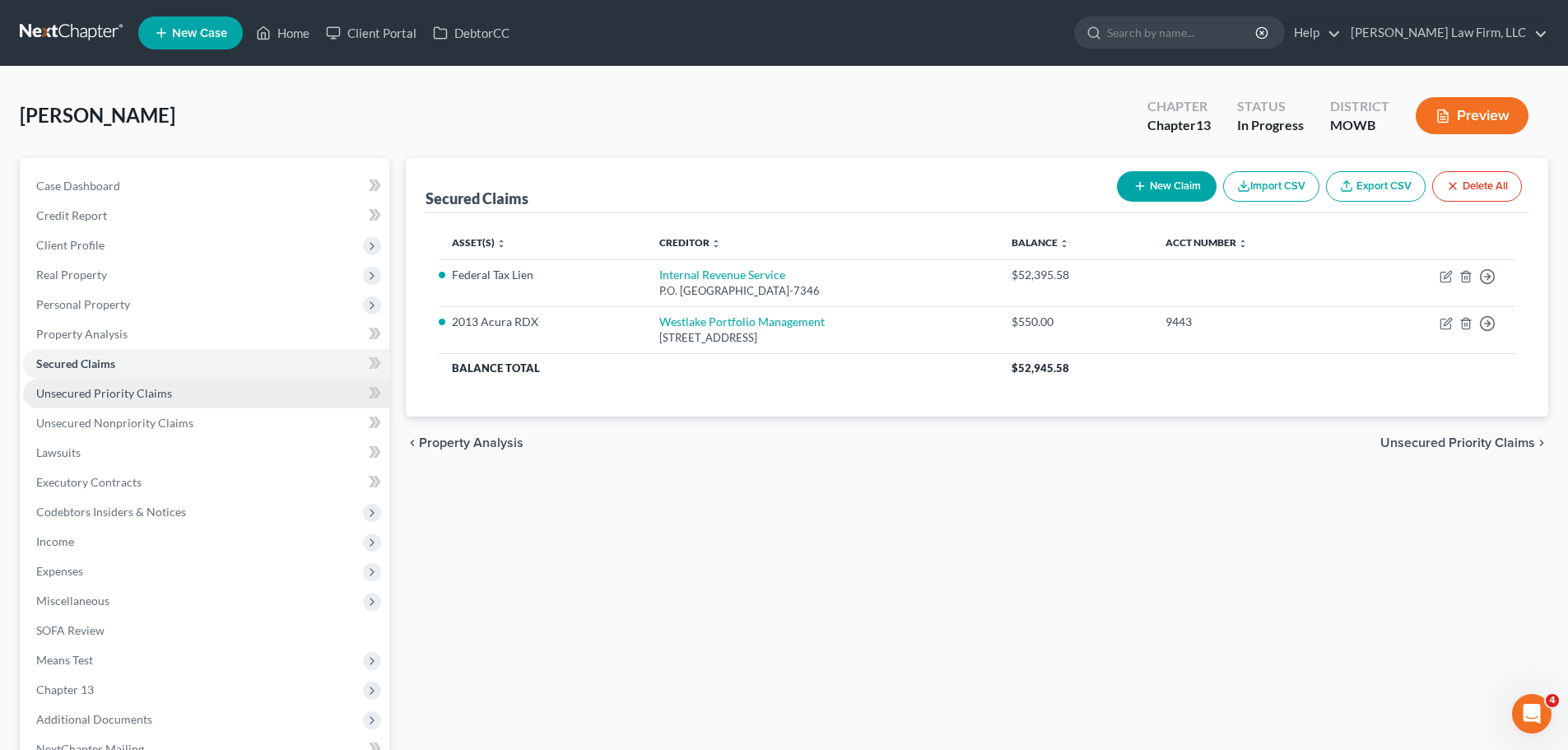
click at [169, 397] on link "Unsecured Priority Claims" at bounding box center [206, 393] width 367 height 30
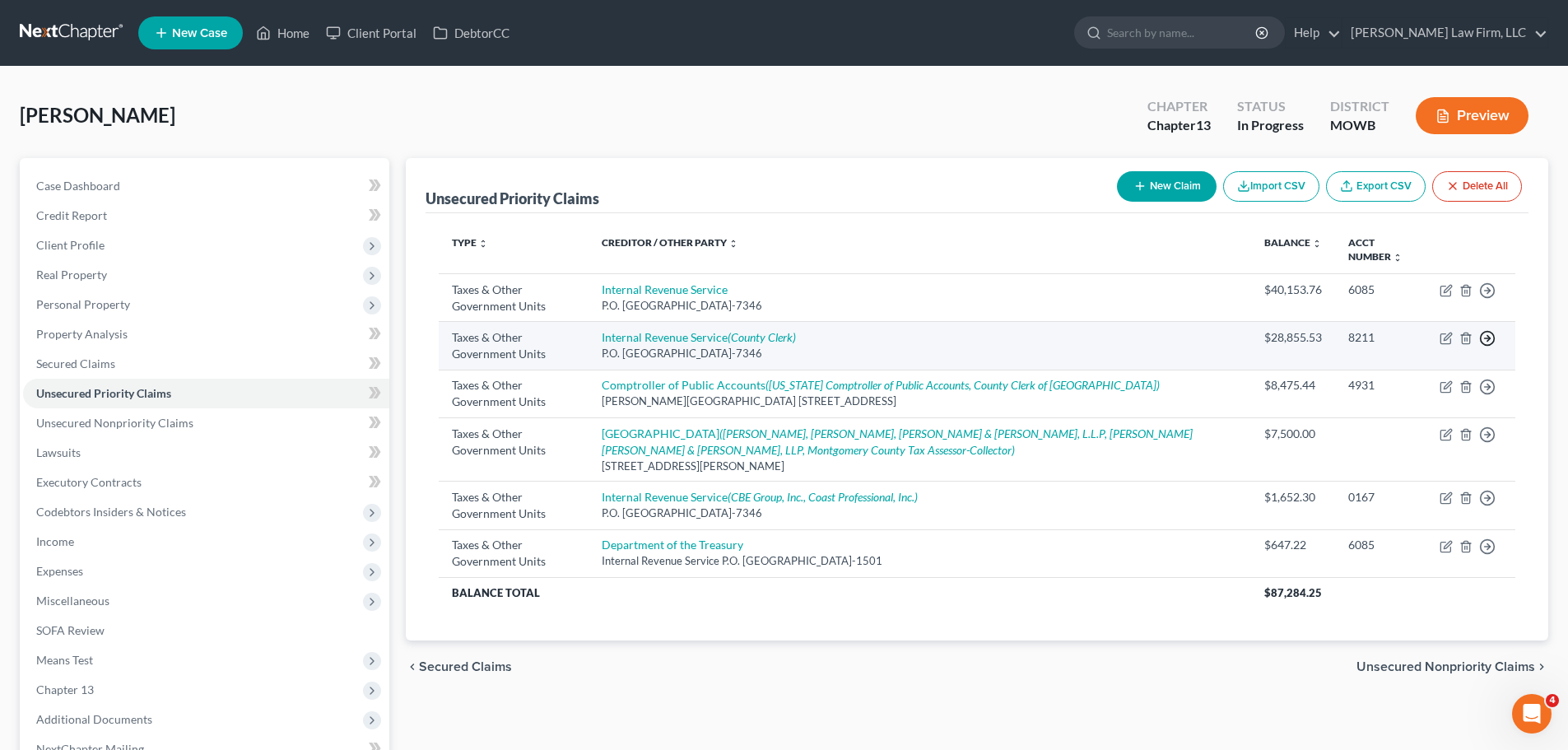
click at [1491, 340] on icon "button" at bounding box center [1487, 338] width 17 height 17
click at [1425, 353] on link "Move to D" at bounding box center [1412, 351] width 137 height 28
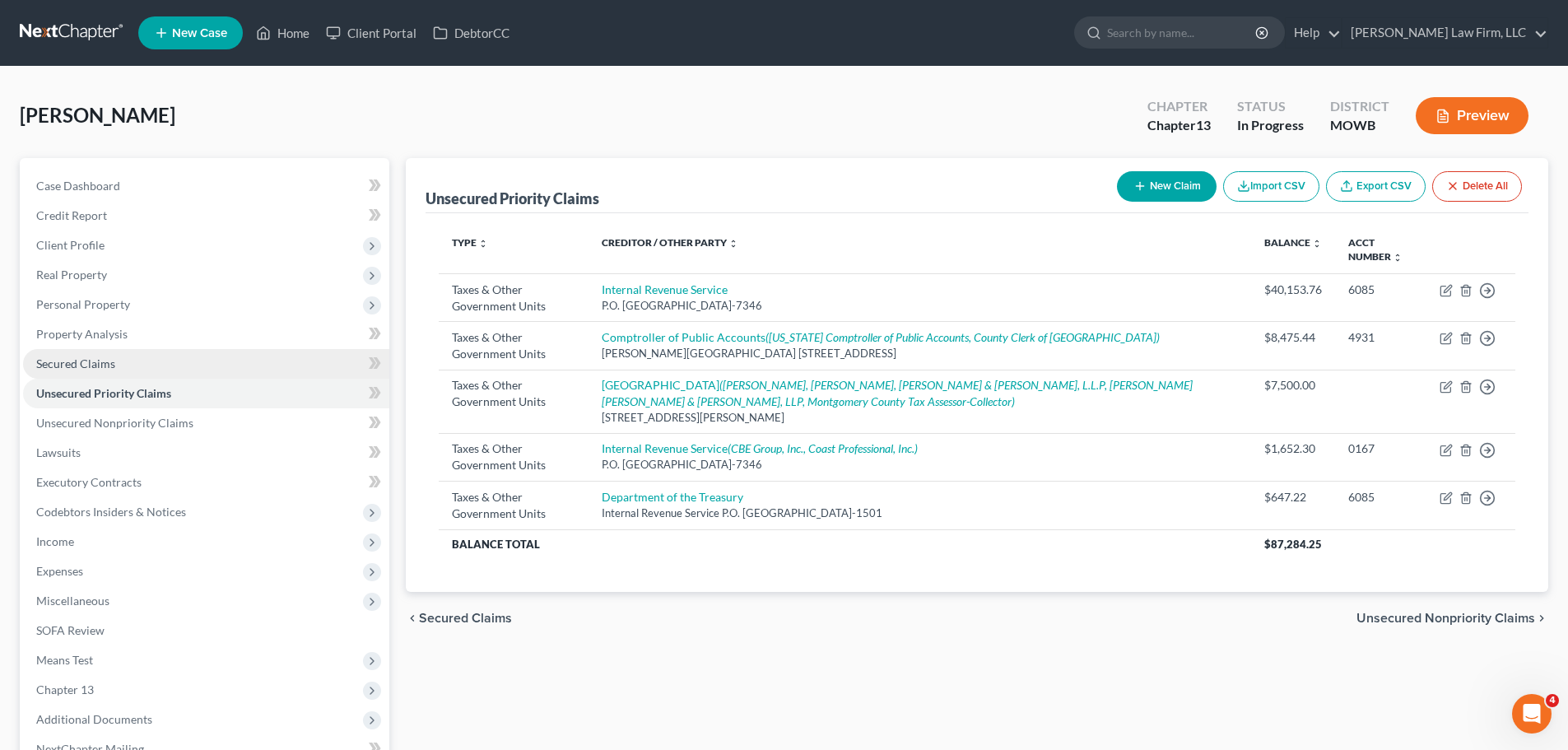
click at [120, 356] on link "Secured Claims" at bounding box center [206, 364] width 367 height 30
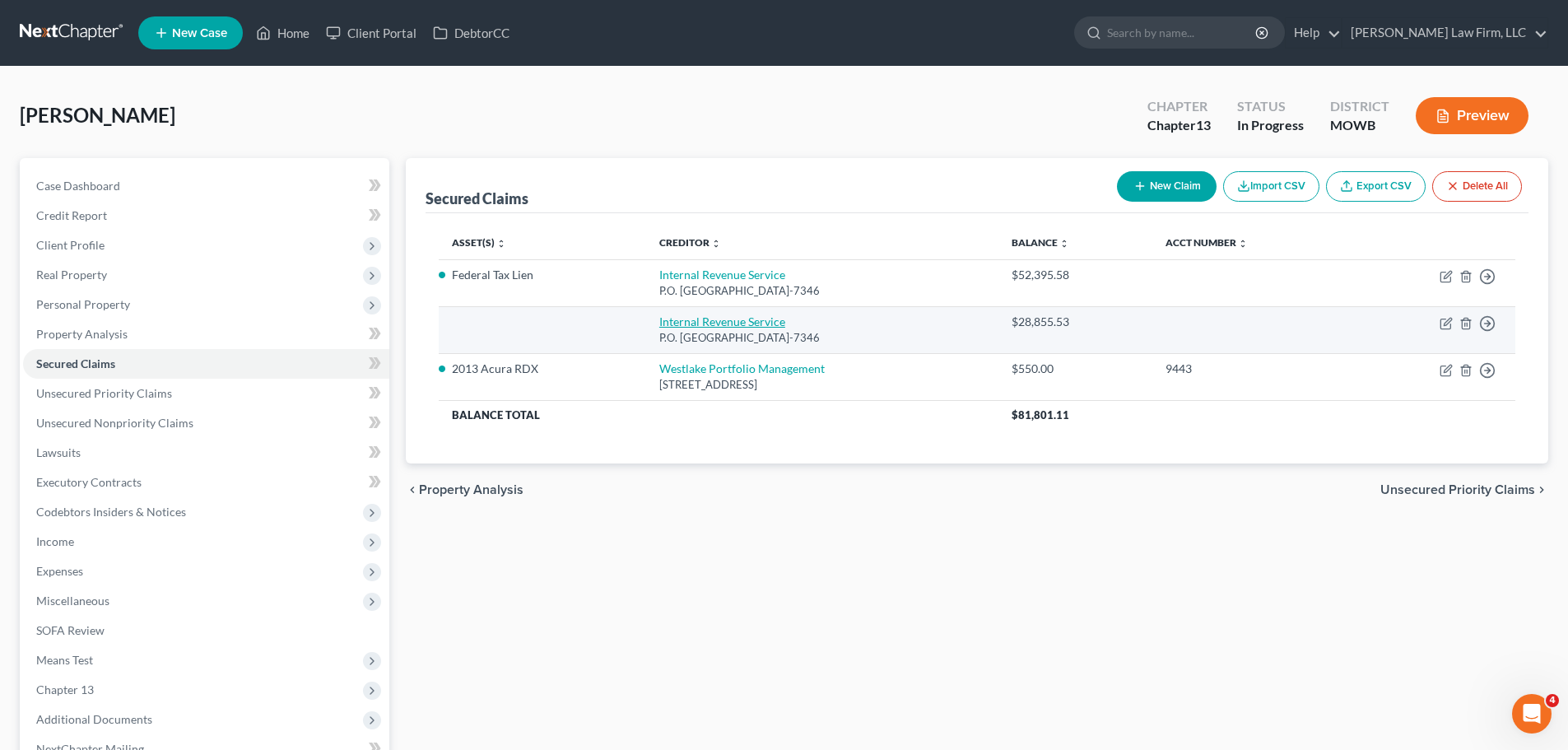
click at [737, 323] on link "Internal Revenue Service" at bounding box center [721, 321] width 125 height 14
select select "39"
select select "0"
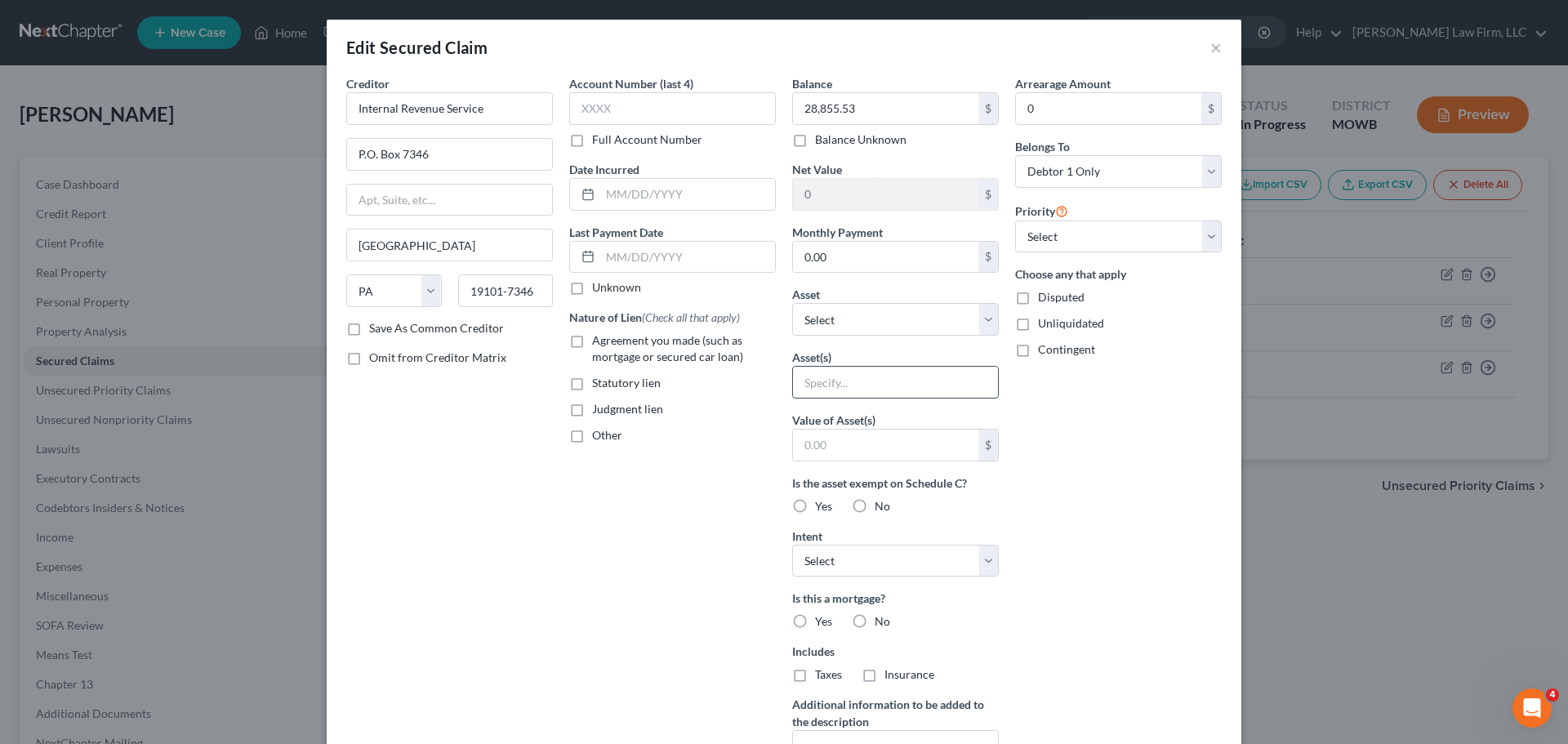
click at [838, 384] on input "text" at bounding box center [895, 382] width 205 height 31
type input "Federal Tax Lien"
click at [638, 198] on input "text" at bounding box center [687, 194] width 175 height 31
click at [570, 612] on div "Account Number (last 4) Full Account Number Date Incurred Last Payment Date Unk…" at bounding box center [672, 439] width 223 height 728
click at [592, 384] on label "Statutory lien" at bounding box center [627, 382] width 69 height 17
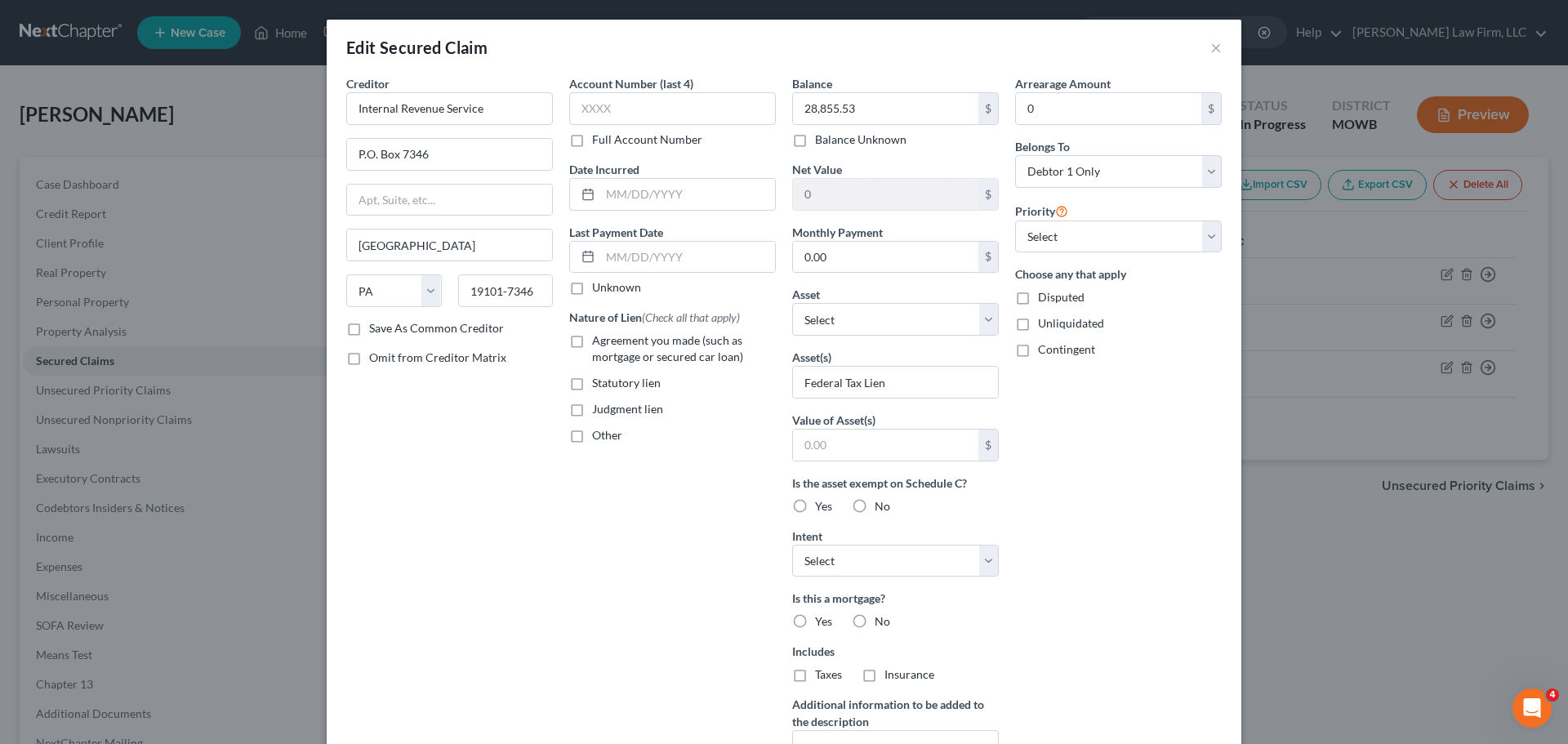
click at [599, 384] on input "Statutory lien" at bounding box center [604, 379] width 11 height 11
checkbox input "true"
click at [926, 555] on select "Select Surrender Redeem Reaffirm Avoid Other" at bounding box center [895, 561] width 207 height 32
drag, startPoint x: 926, startPoint y: 555, endPoint x: 524, endPoint y: 606, distance: 405.2
click at [524, 605] on div "Creditor * Internal Revenue Service P.O. [GEOGRAPHIC_DATA] [US_STATE] AK AR AZ …" at bounding box center [449, 439] width 223 height 728
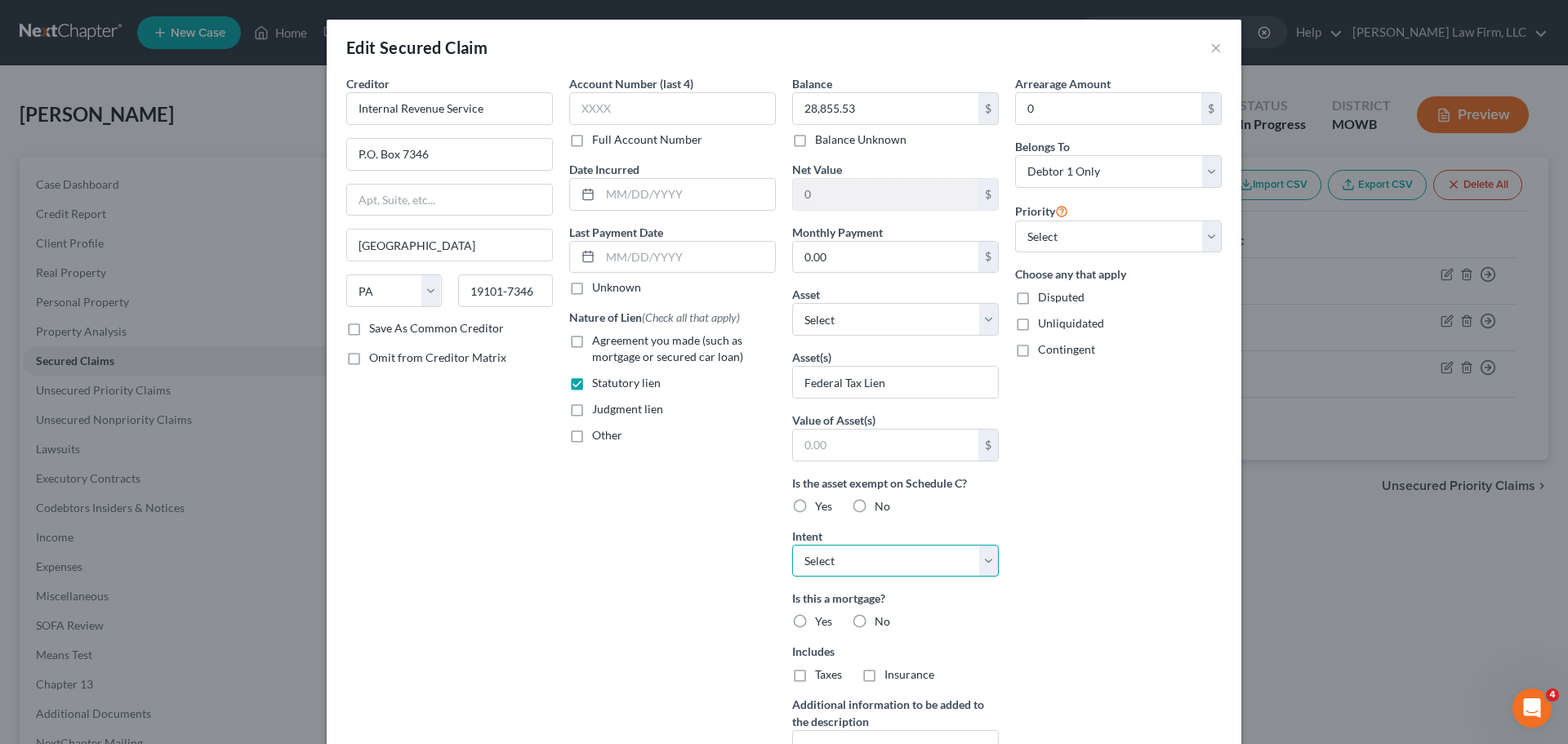
click at [845, 553] on select "Select Surrender Redeem Reaffirm Avoid Other" at bounding box center [895, 561] width 207 height 32
select select "2"
click at [792, 545] on select "Select Surrender Redeem Reaffirm Avoid Other" at bounding box center [895, 561] width 207 height 32
click at [875, 619] on label "No" at bounding box center [883, 621] width 16 height 17
click at [882, 619] on input "No" at bounding box center [886, 619] width 11 height 11
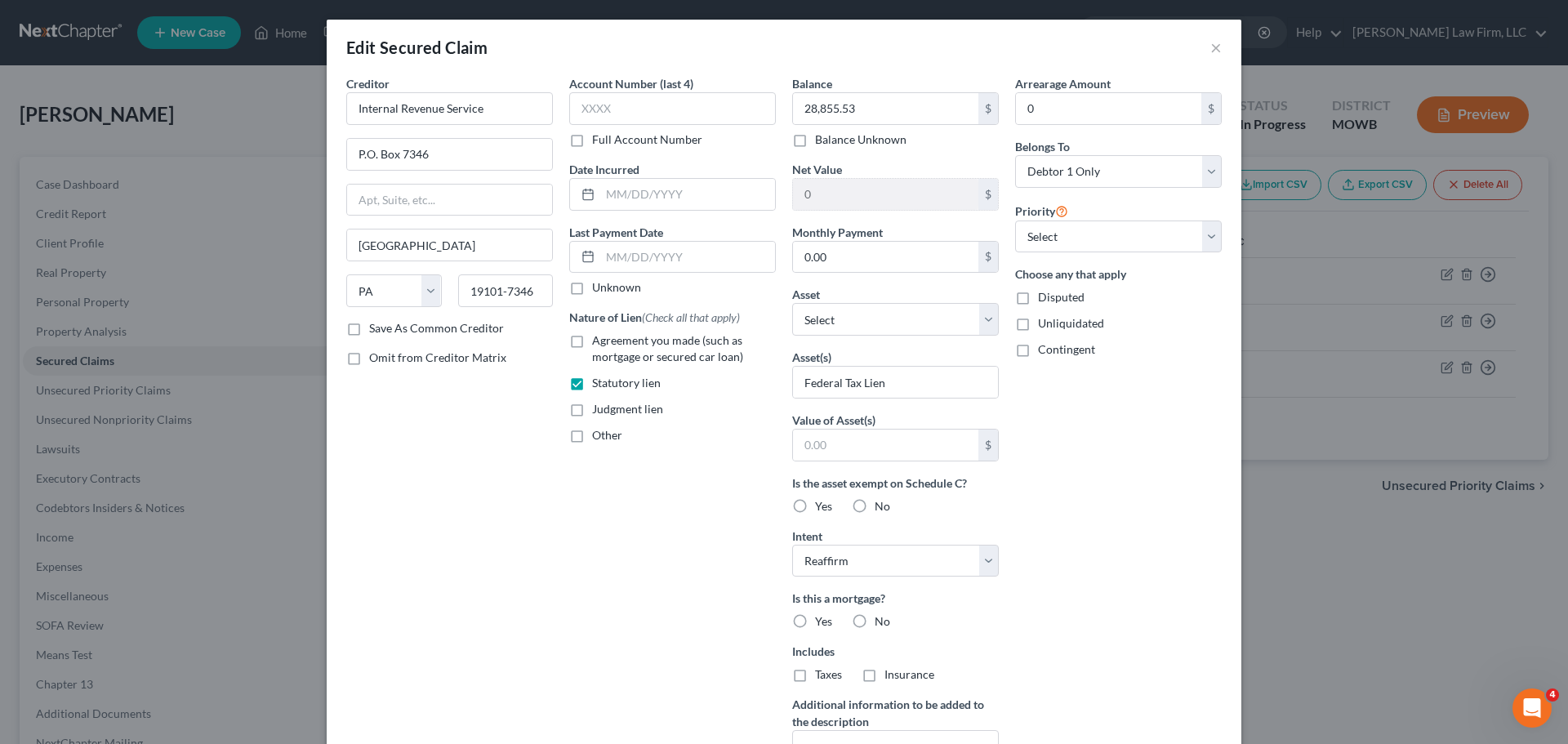
radio input "true"
click at [875, 502] on label "No" at bounding box center [883, 506] width 16 height 17
click at [882, 502] on input "No" at bounding box center [886, 503] width 11 height 11
radio input "true"
click at [1173, 511] on div "Arrearage Amount 0 $ Belongs To * Select Debtor 1 Only Debtor 2 Only Debtor 1 A…" at bounding box center [1118, 466] width 223 height 781
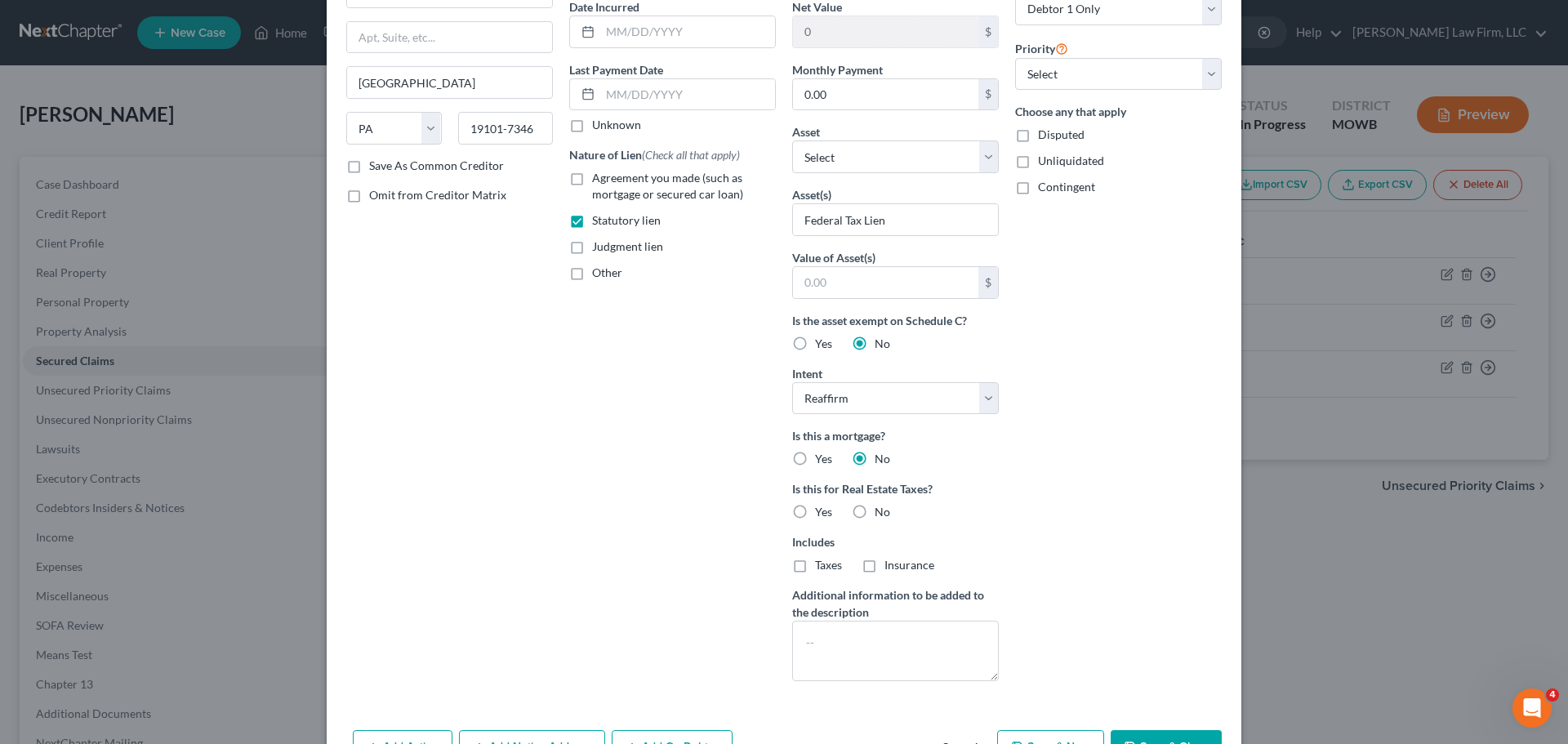
scroll to position [164, 0]
click at [875, 511] on label "No" at bounding box center [883, 511] width 16 height 17
click at [882, 511] on input "No" at bounding box center [886, 508] width 11 height 11
radio input "true"
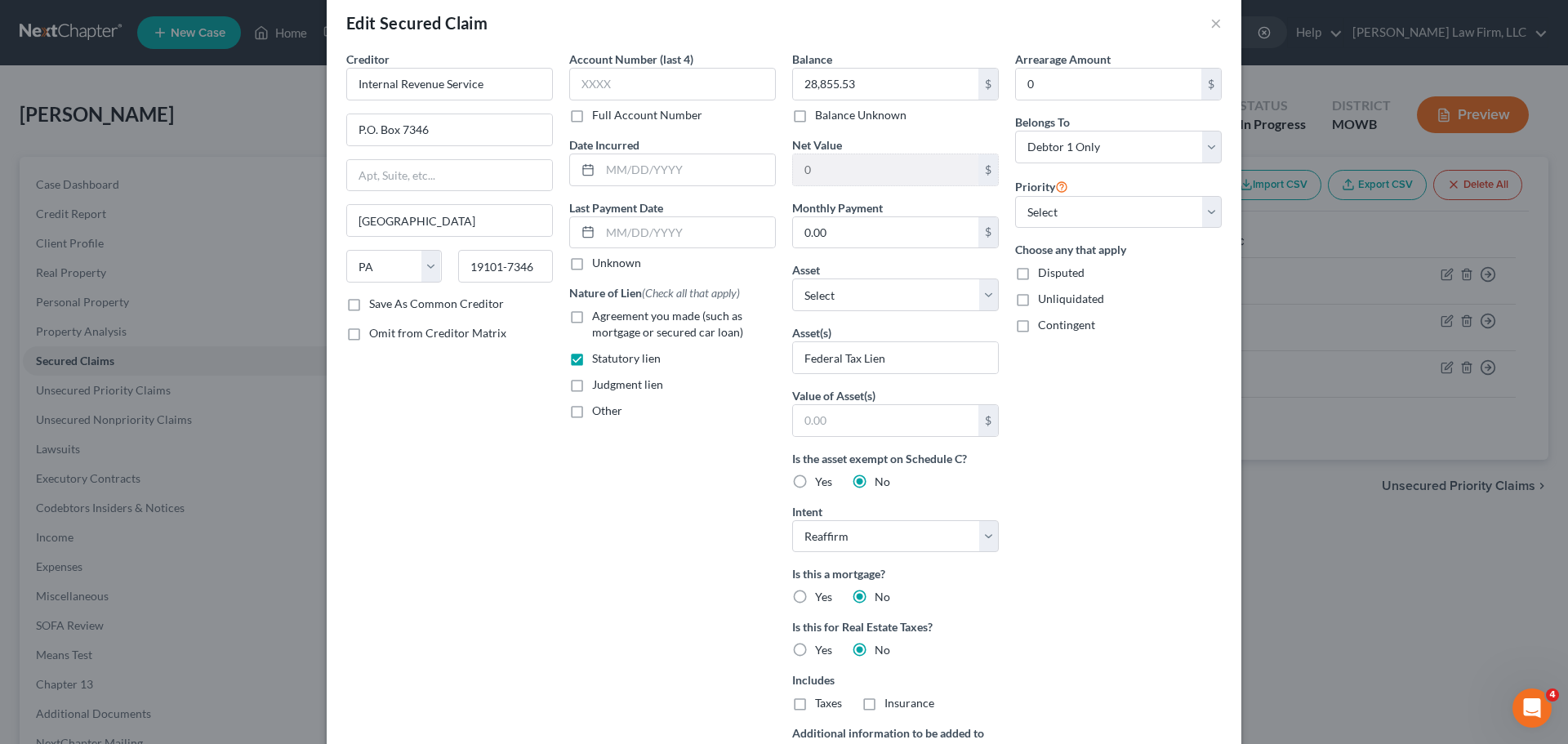
scroll to position [0, 0]
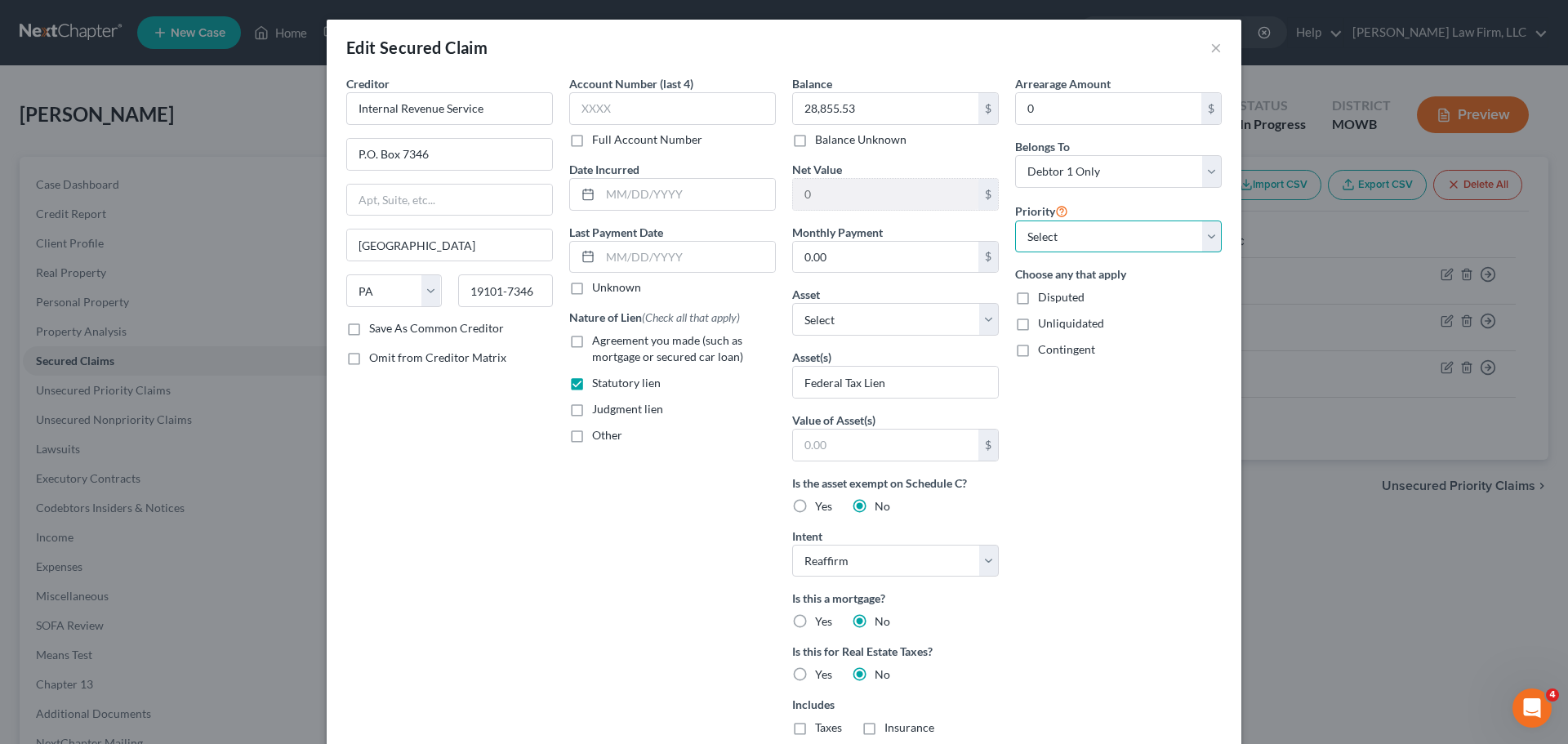
click at [1061, 223] on select "Select 1st 2nd 3rd 4th 5th 6th 7th 8th 9th 10th 11th 12th 13th 14th 15th 16th 1…" at bounding box center [1118, 236] width 207 height 32
select select "1"
click at [1015, 221] on select "Select 1st 2nd 3rd 4th 5th 6th 7th 8th 9th 10th 11th 12th 13th 14th 15th 16th 1…" at bounding box center [1118, 236] width 207 height 32
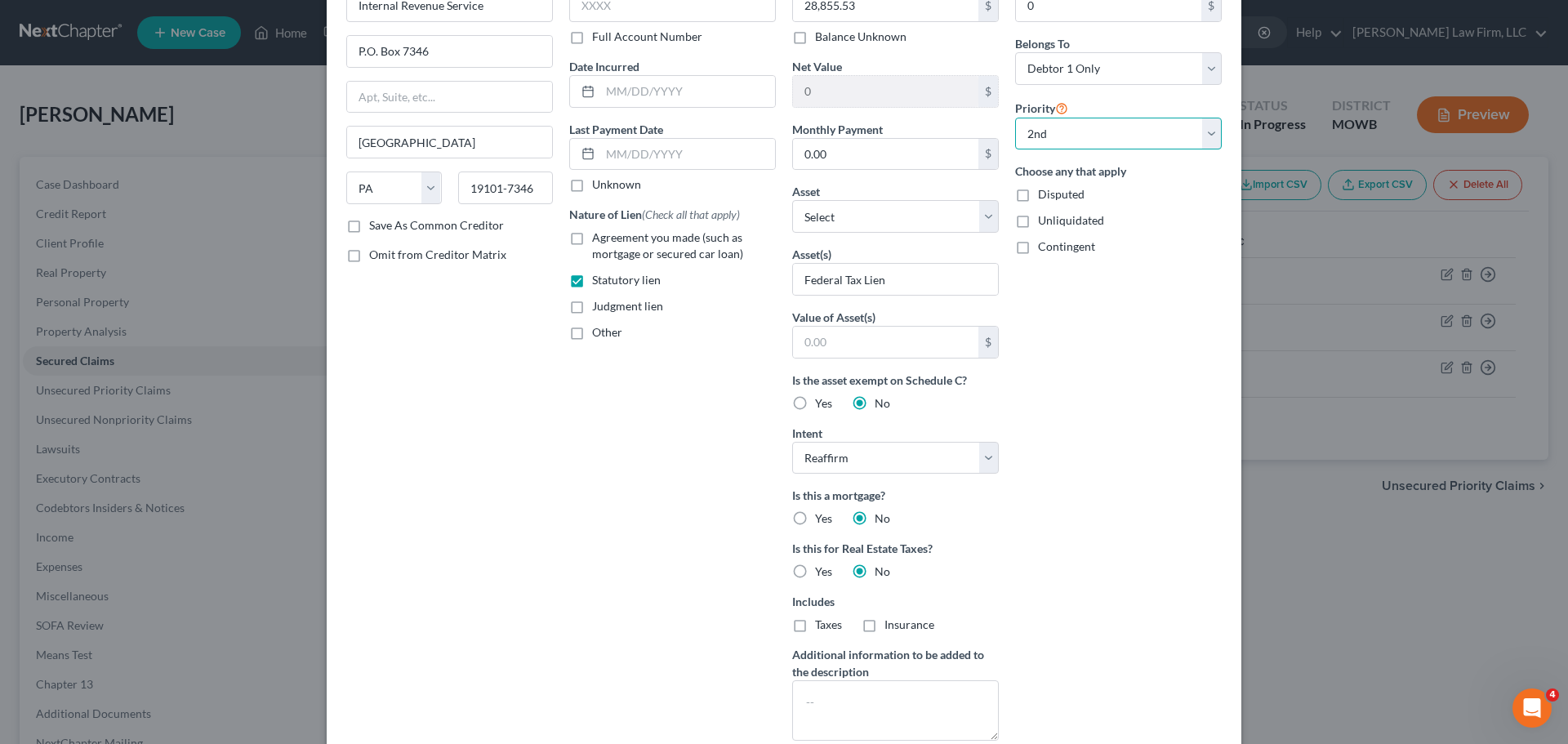
scroll to position [164, 0]
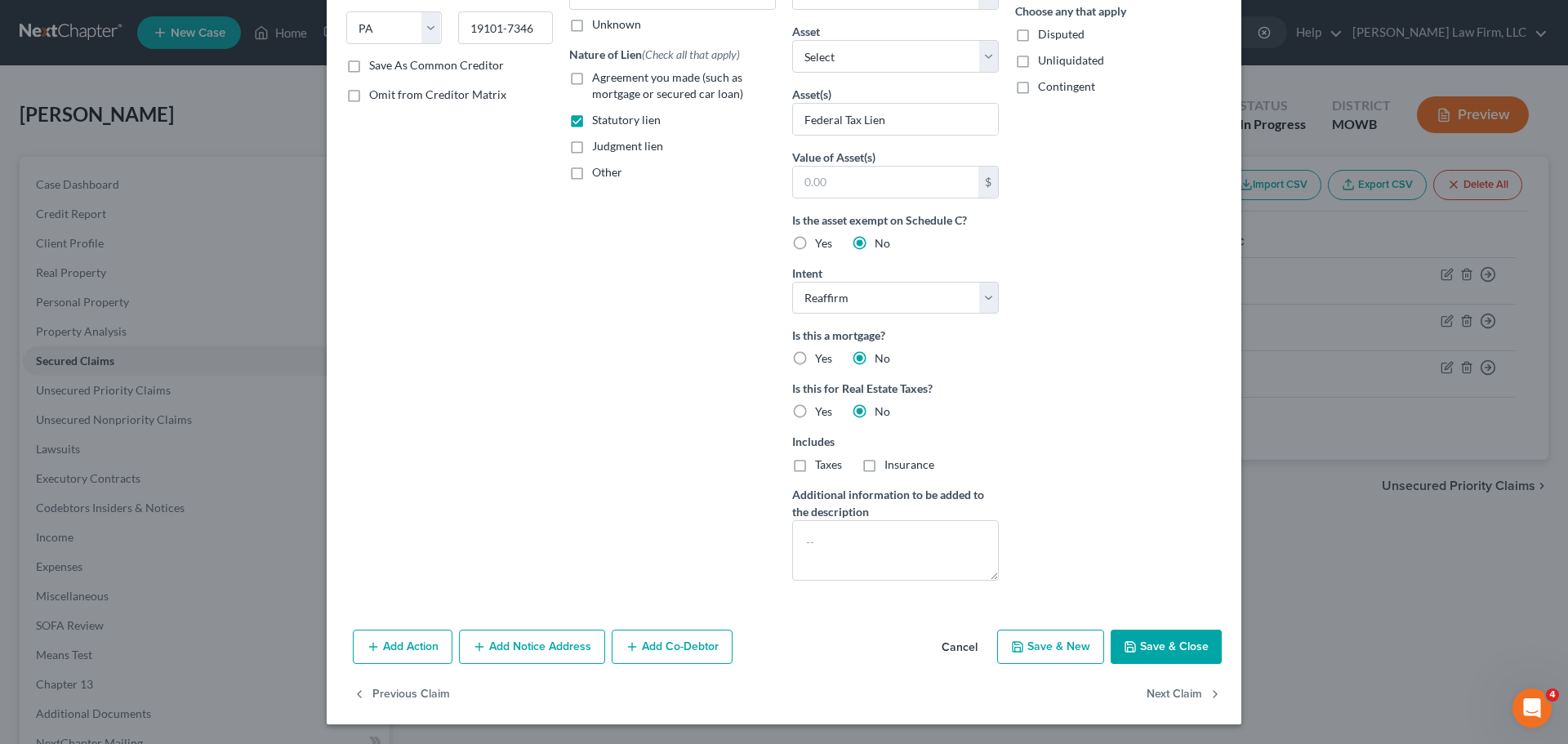
click at [1185, 646] on button "Save & Close" at bounding box center [1166, 646] width 111 height 34
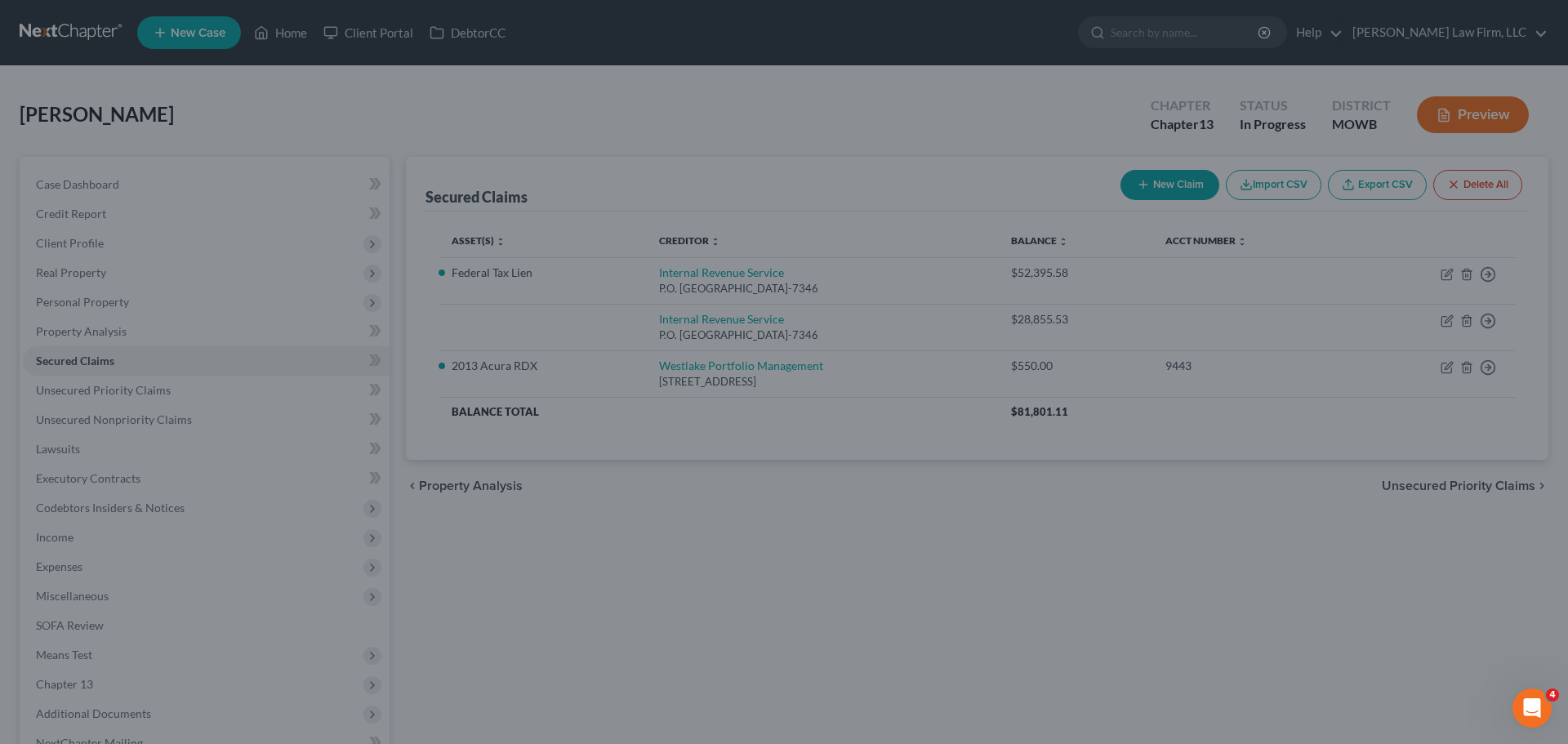
scroll to position [84, 0]
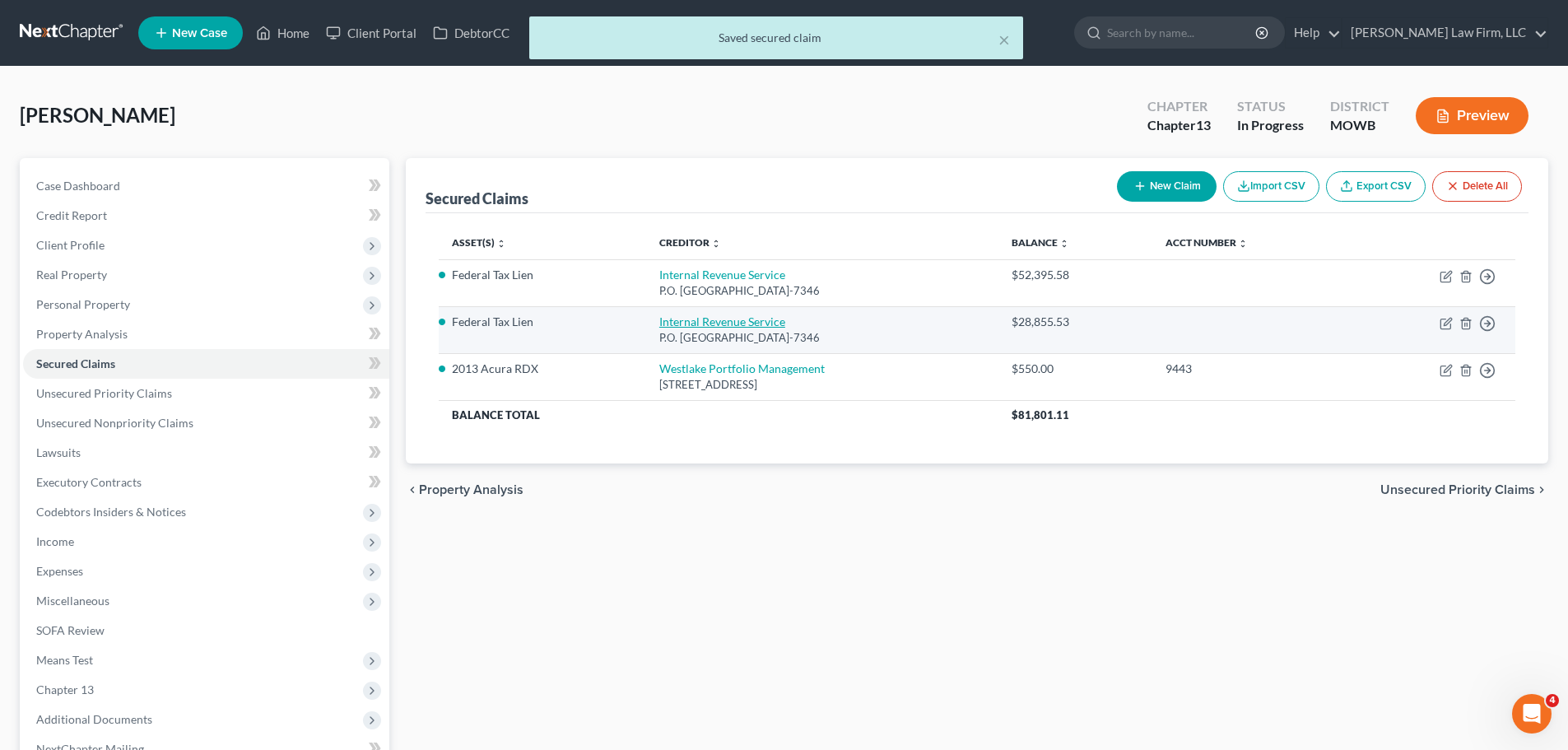
click at [718, 322] on link "Internal Revenue Service" at bounding box center [721, 321] width 125 height 14
select select "39"
select select "2"
select select "0"
select select "1"
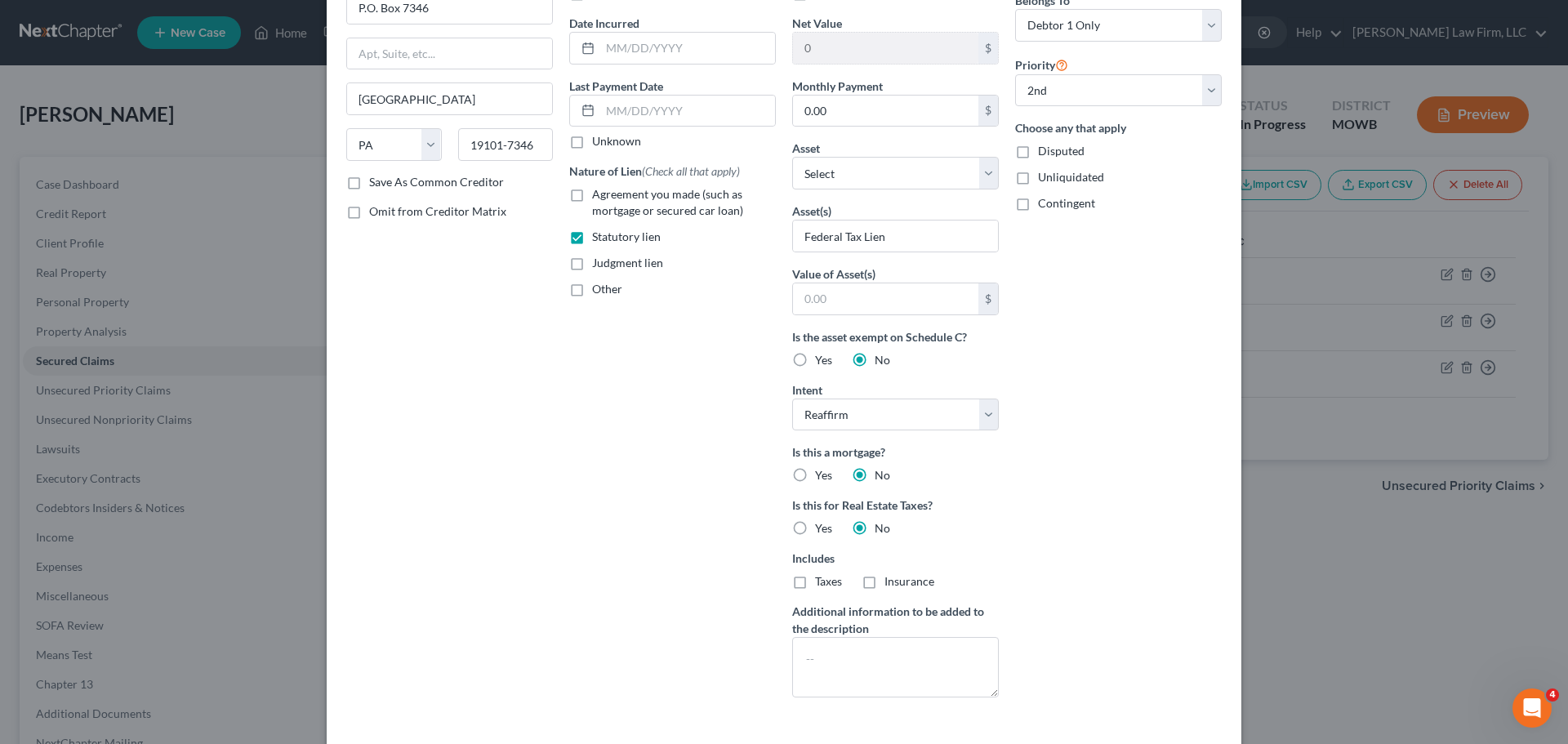
scroll to position [263, 0]
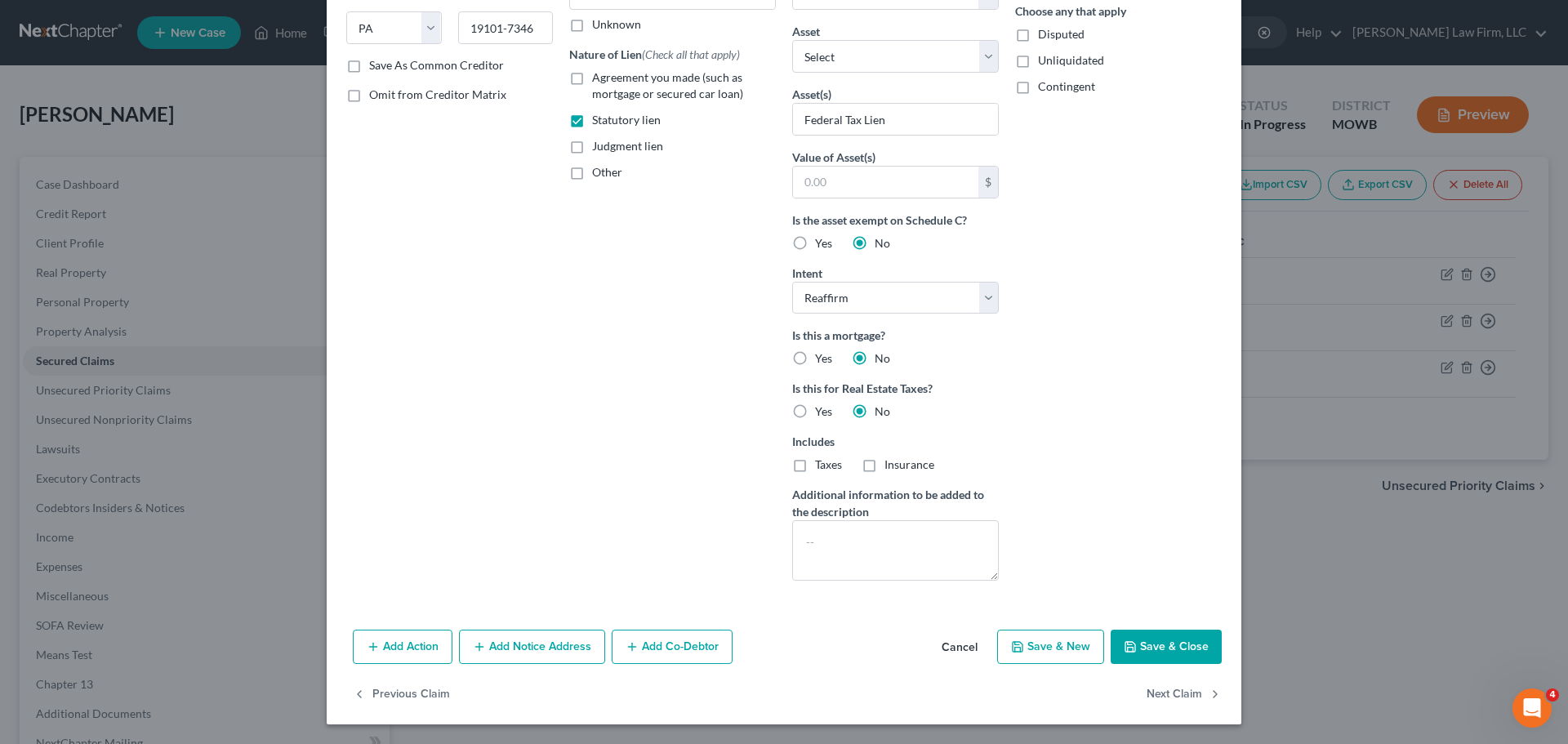
click at [1163, 623] on div "Creditor * Internal Revenue Service P.O. [GEOGRAPHIC_DATA] [US_STATE] AK AR AZ …" at bounding box center [784, 217] width 915 height 811
click at [1168, 634] on button "Save & Close" at bounding box center [1166, 646] width 111 height 34
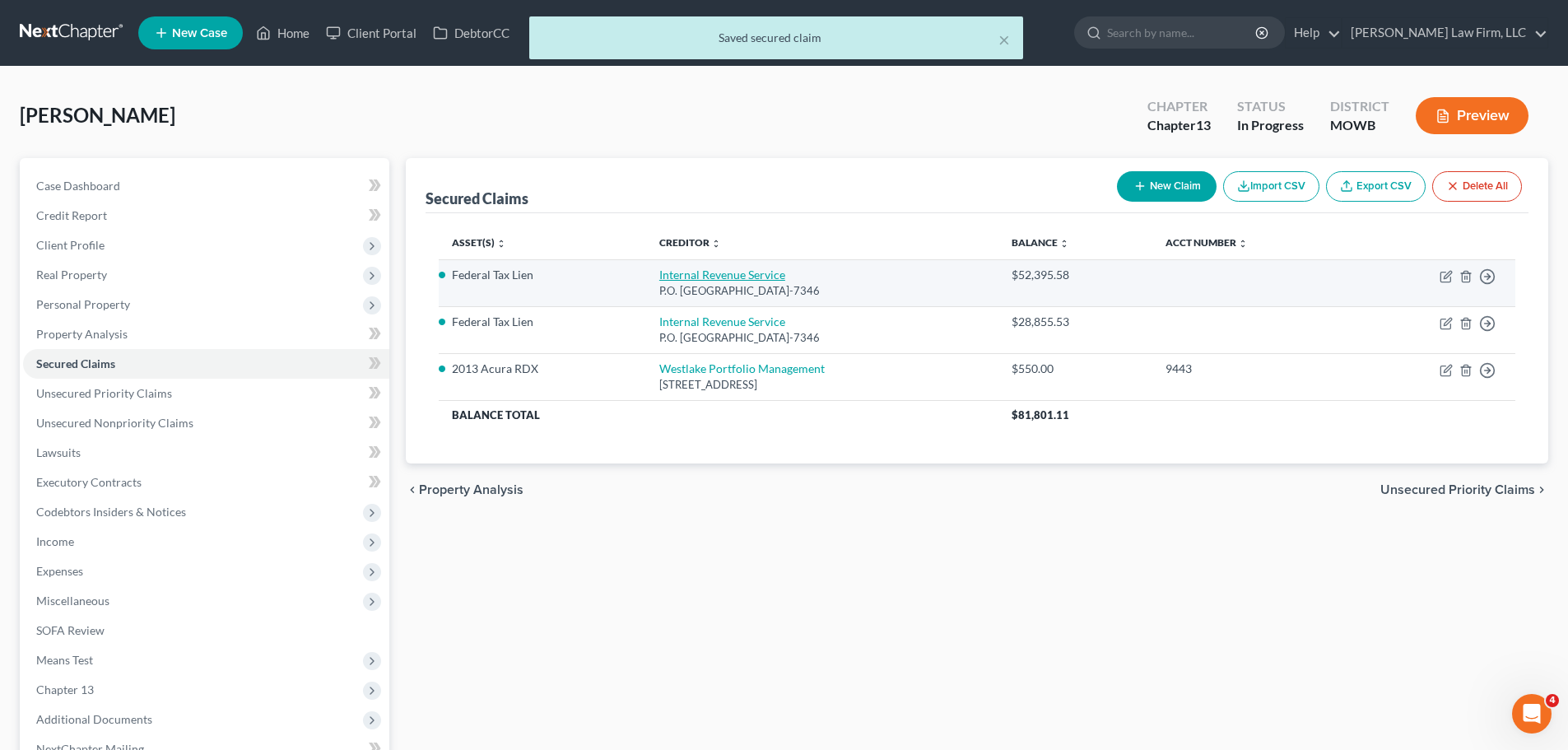
click at [714, 279] on link "Internal Revenue Service" at bounding box center [721, 275] width 125 height 14
select select "39"
select select "2"
select select "3"
select select "1"
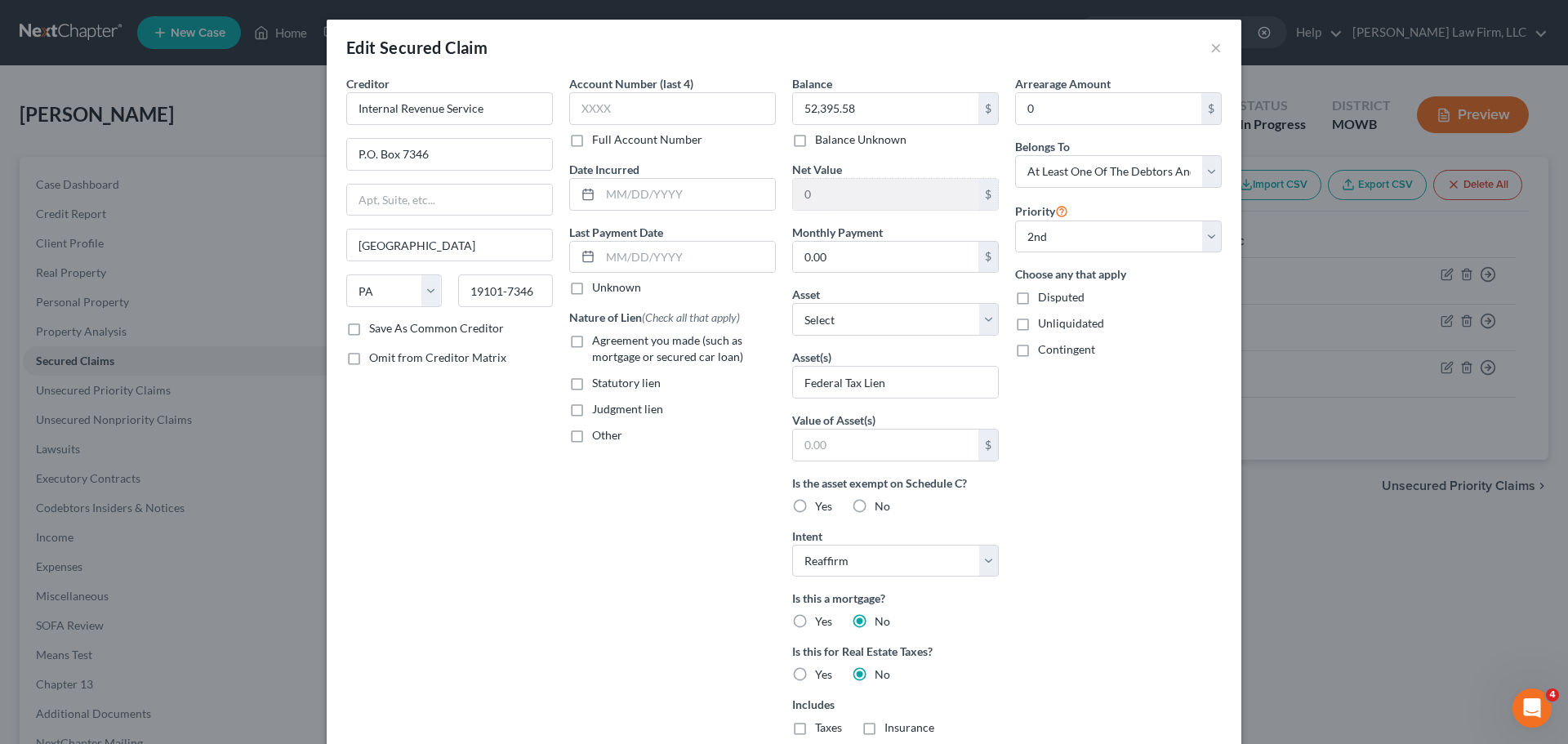
click at [592, 379] on label "Statutory lien" at bounding box center [627, 382] width 69 height 17
click at [599, 379] on input "Statutory lien" at bounding box center [604, 379] width 11 height 11
checkbox input "true"
click at [1038, 296] on label "Disputed" at bounding box center [1061, 297] width 46 height 17
click at [1044, 296] on input "Disputed" at bounding box center [1049, 294] width 11 height 11
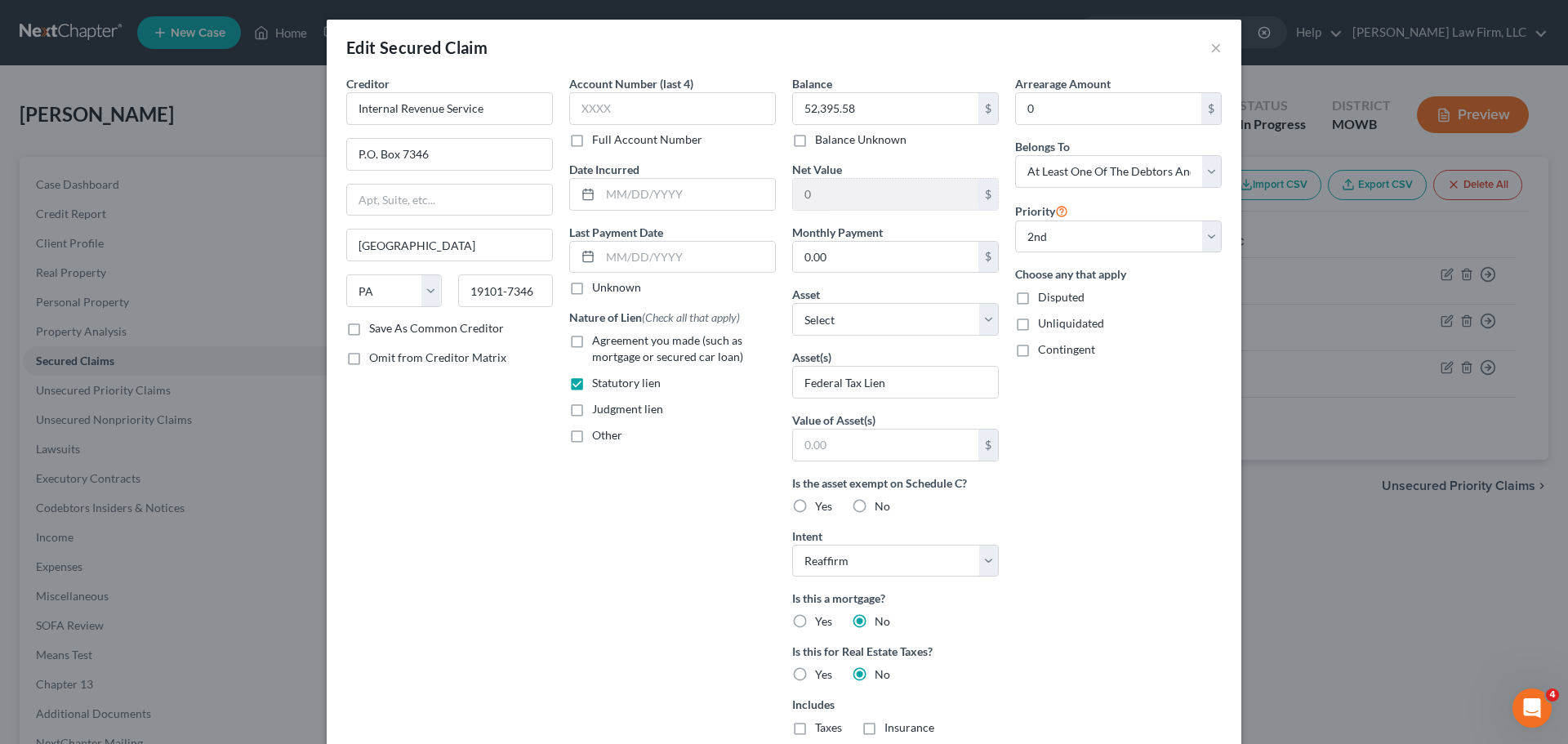
checkbox input "true"
click at [931, 381] on input "Federal Tax Lien" at bounding box center [895, 382] width 205 height 31
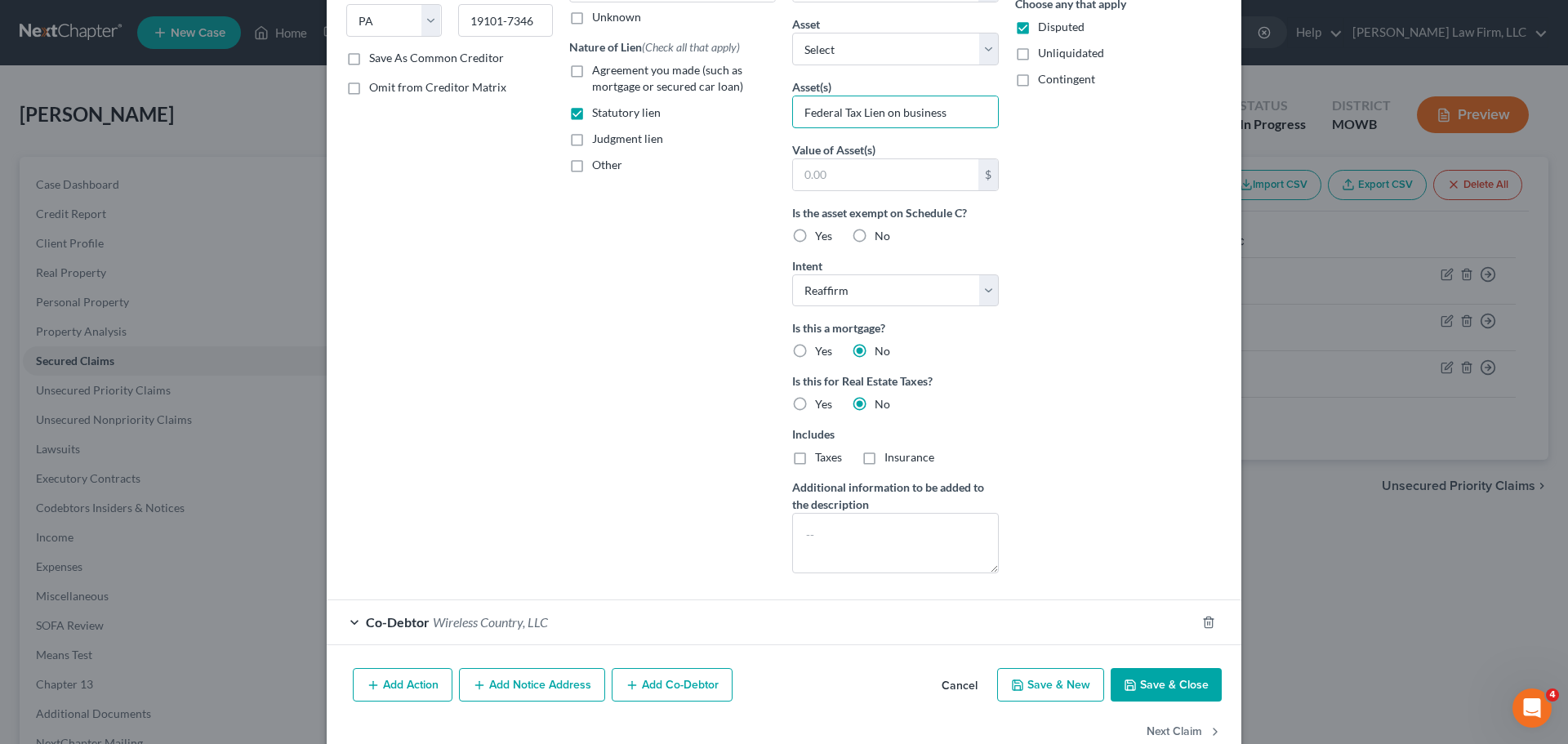
scroll to position [308, 0]
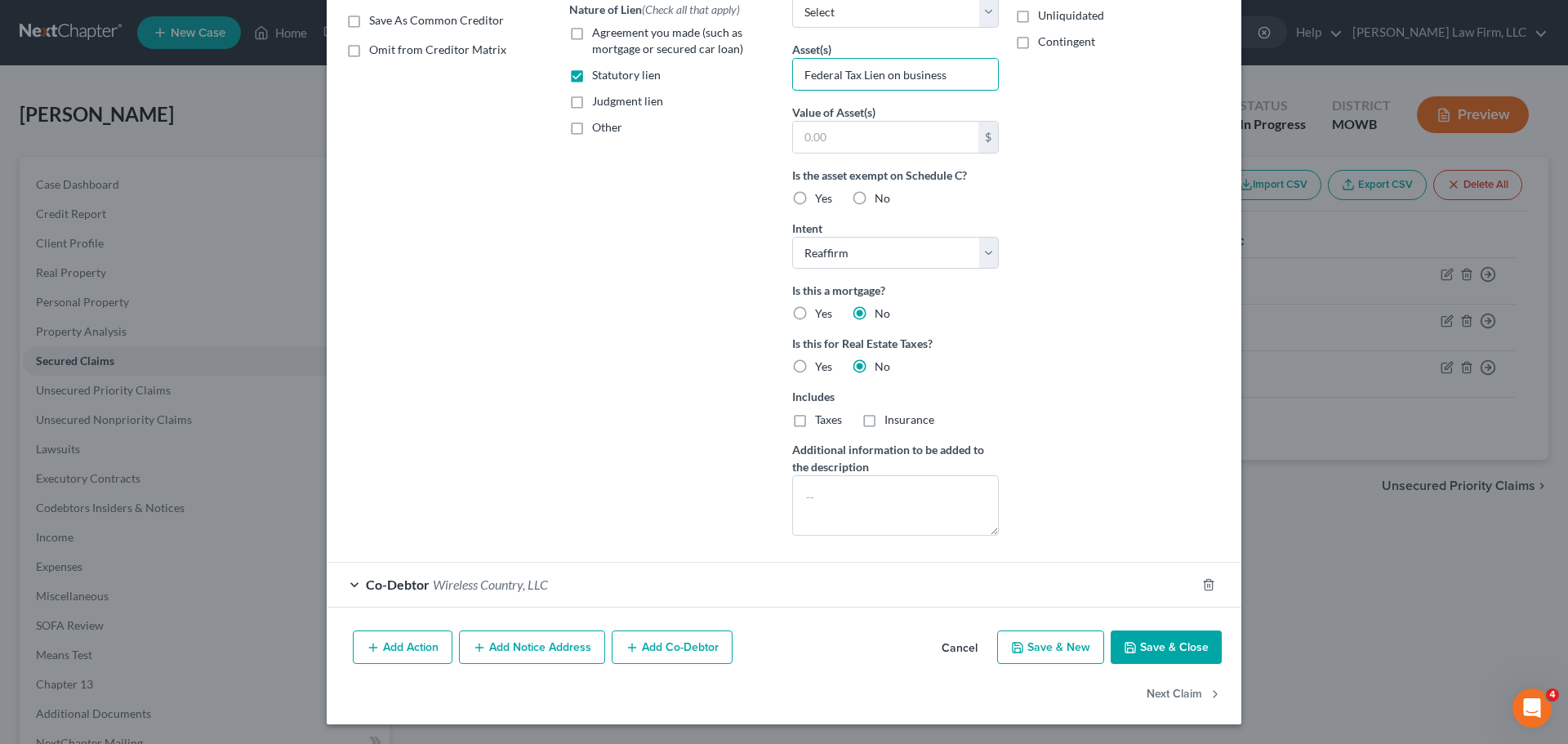
type input "Federal Tax Lien on business"
click at [1166, 650] on button "Save & Close" at bounding box center [1166, 647] width 111 height 34
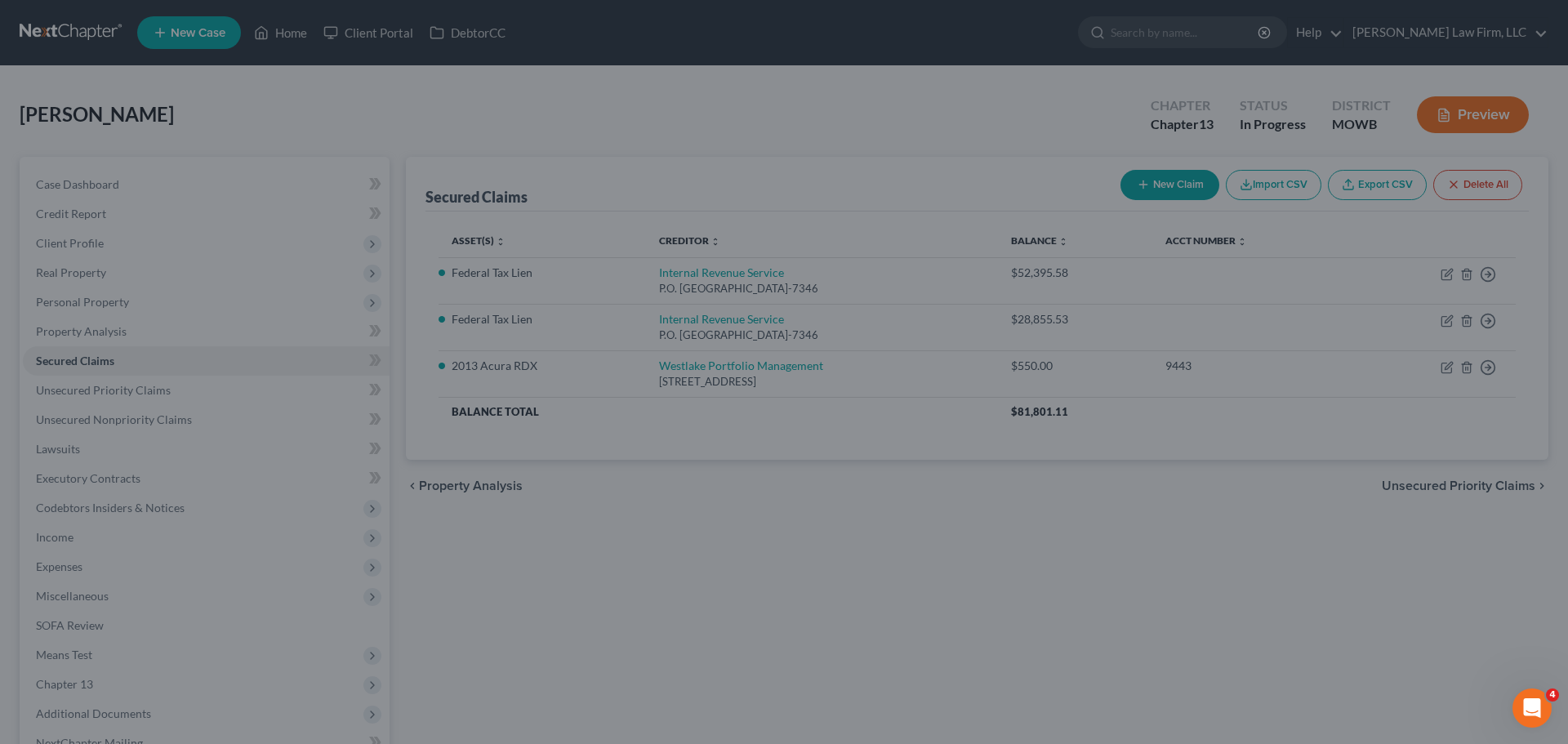
scroll to position [129, 0]
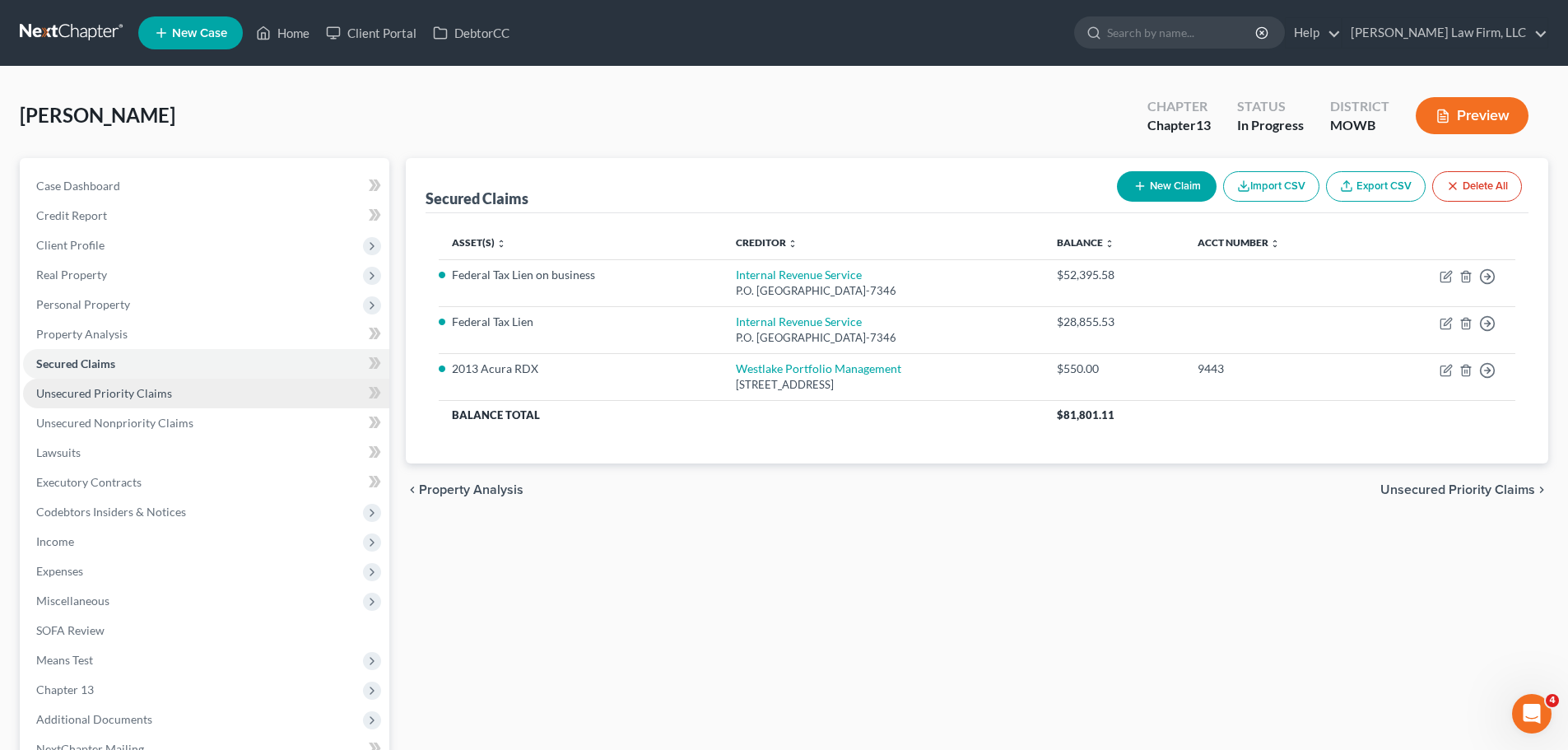
click at [174, 387] on link "Unsecured Priority Claims" at bounding box center [206, 393] width 367 height 30
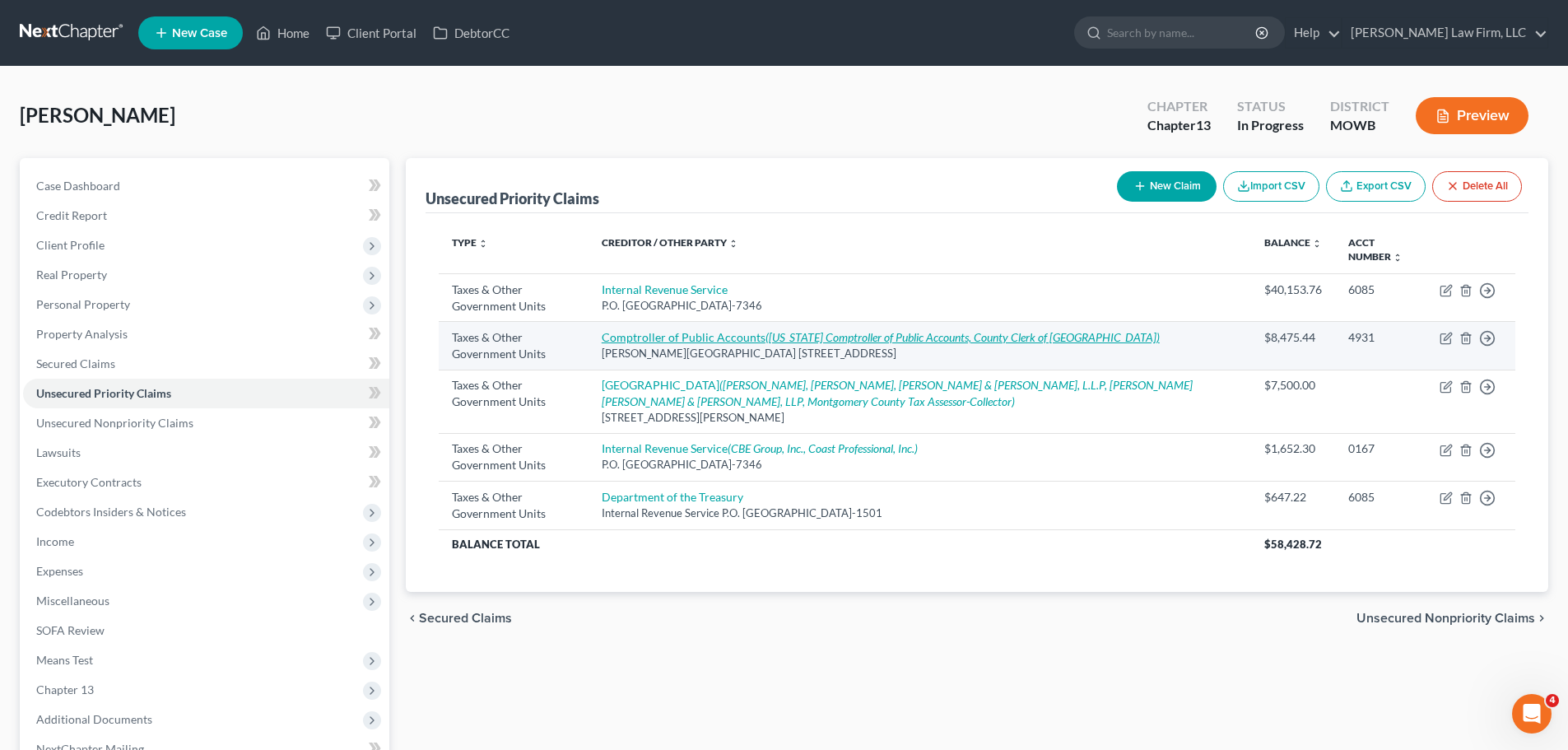
click at [772, 334] on link "Comptroller of Public Accounts ([US_STATE] Comptroller of Public Accounts, Coun…" at bounding box center [880, 337] width 558 height 14
select select "2"
select select "45"
select select "0"
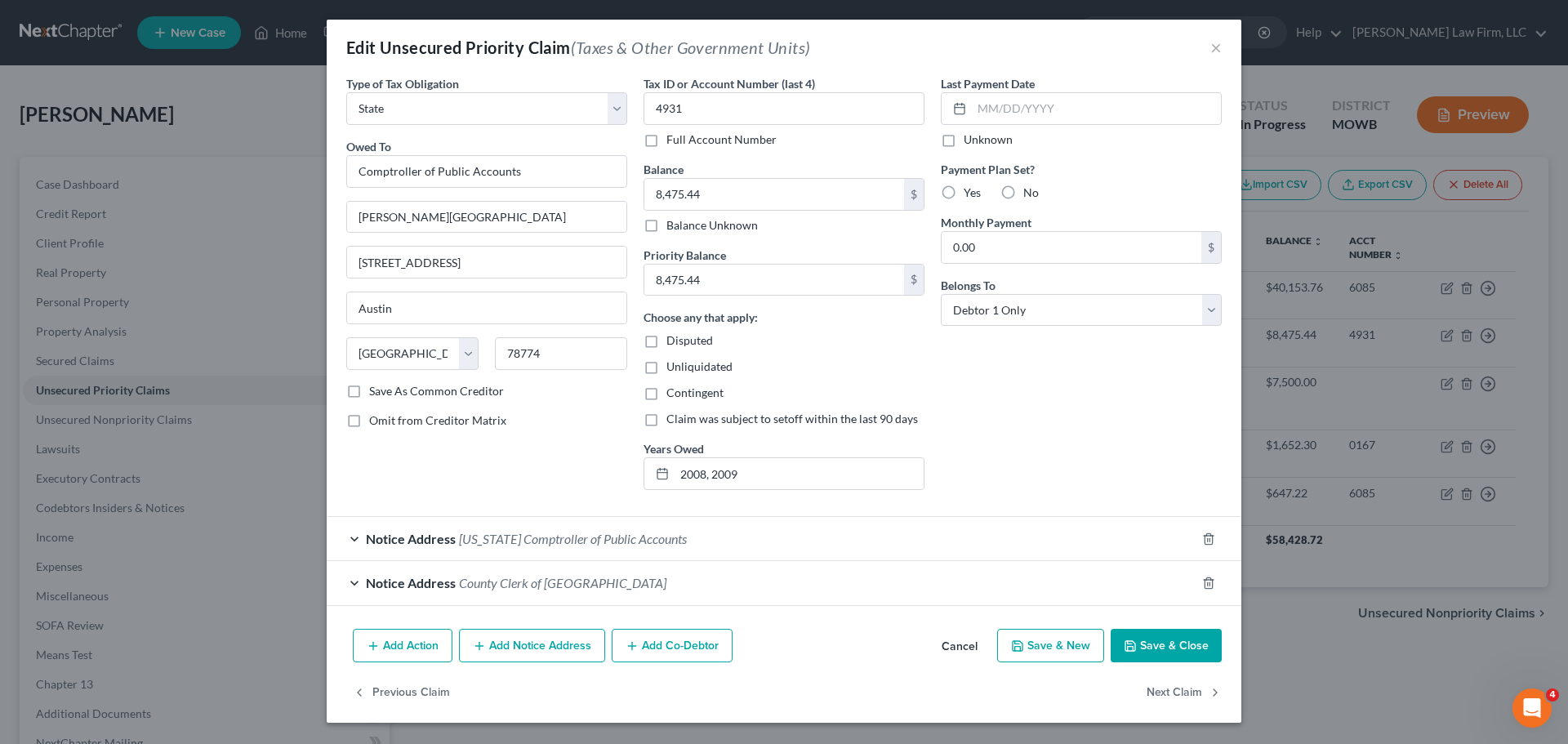
click at [1162, 638] on button "Save & Close" at bounding box center [1166, 645] width 111 height 34
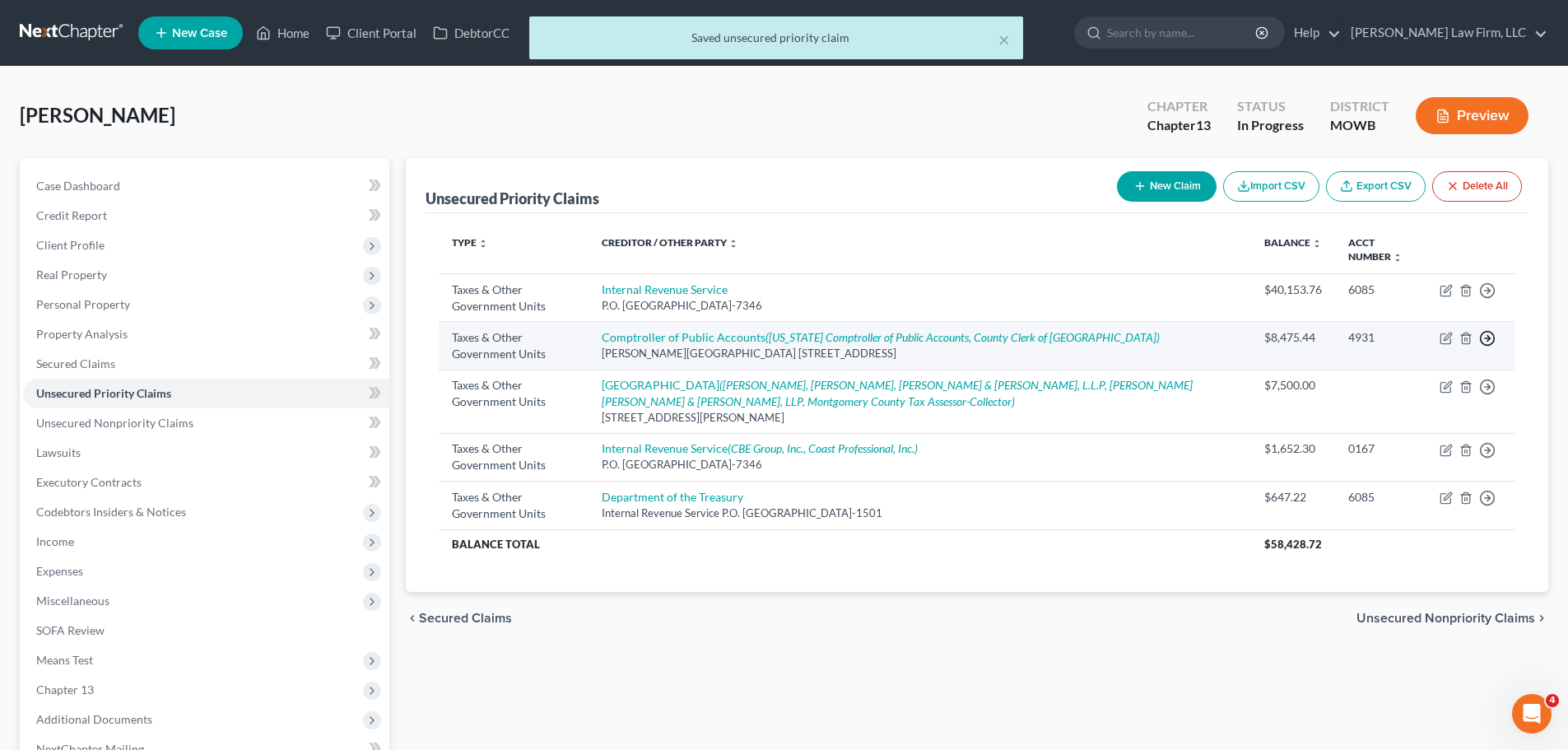
click at [1492, 337] on icon "button" at bounding box center [1487, 338] width 17 height 17
click at [1418, 381] on link "Move to F" at bounding box center [1412, 378] width 137 height 28
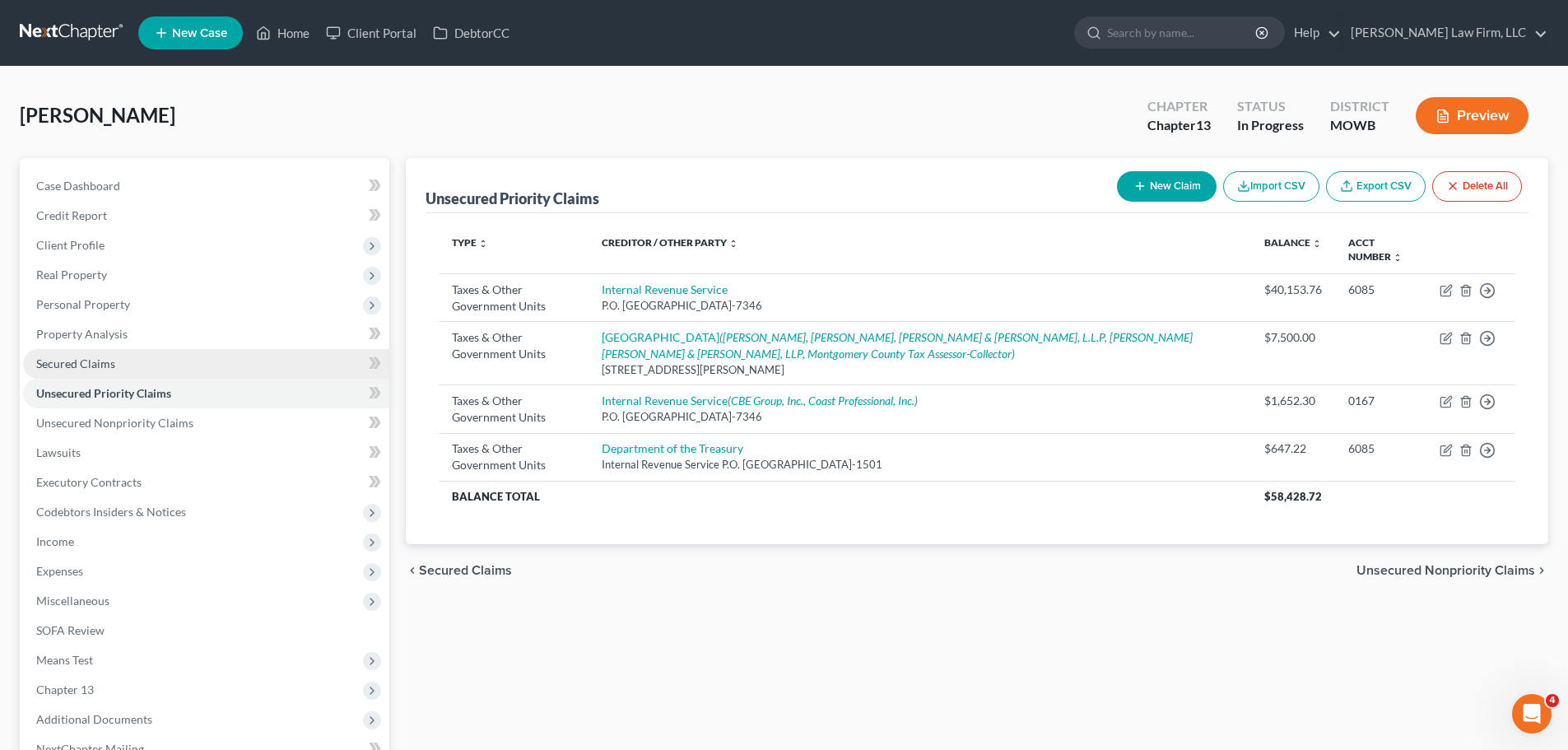
click at [88, 361] on span "Secured Claims" at bounding box center [76, 364] width 79 height 14
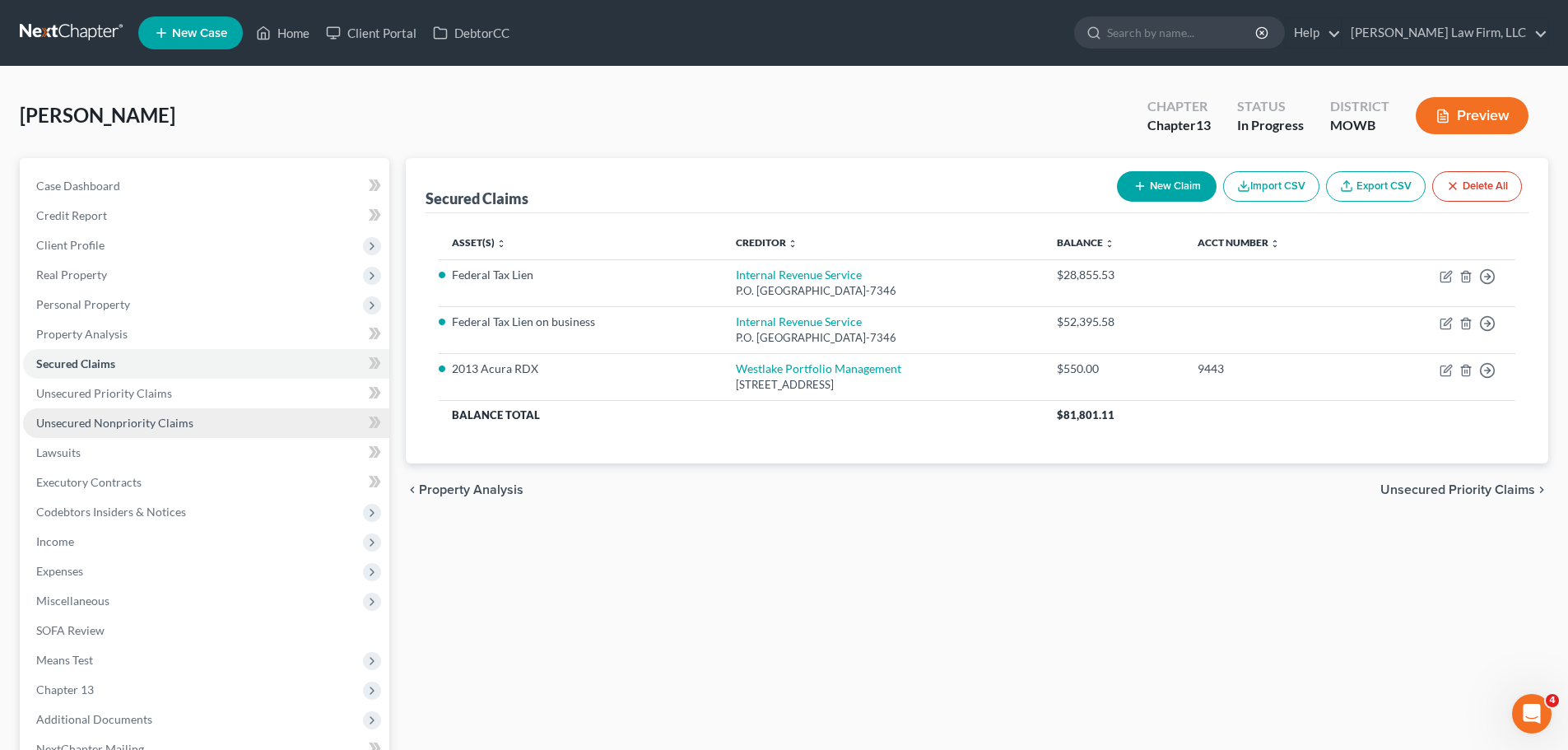
click at [127, 413] on link "Unsecured Nonpriority Claims" at bounding box center [206, 423] width 367 height 30
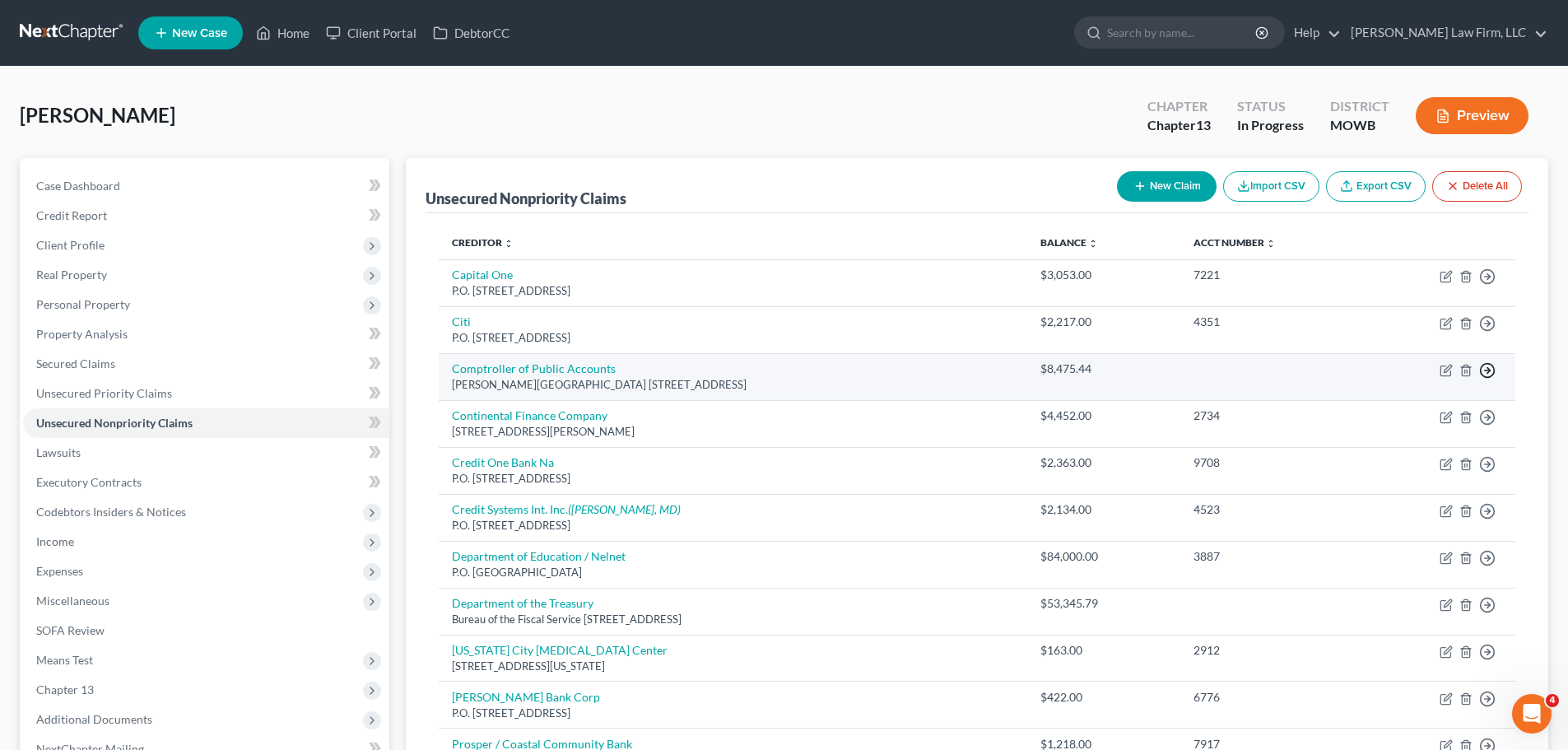
click at [1491, 369] on icon "button" at bounding box center [1487, 371] width 17 height 17
click at [1404, 382] on link "Move to D" at bounding box center [1412, 381] width 137 height 28
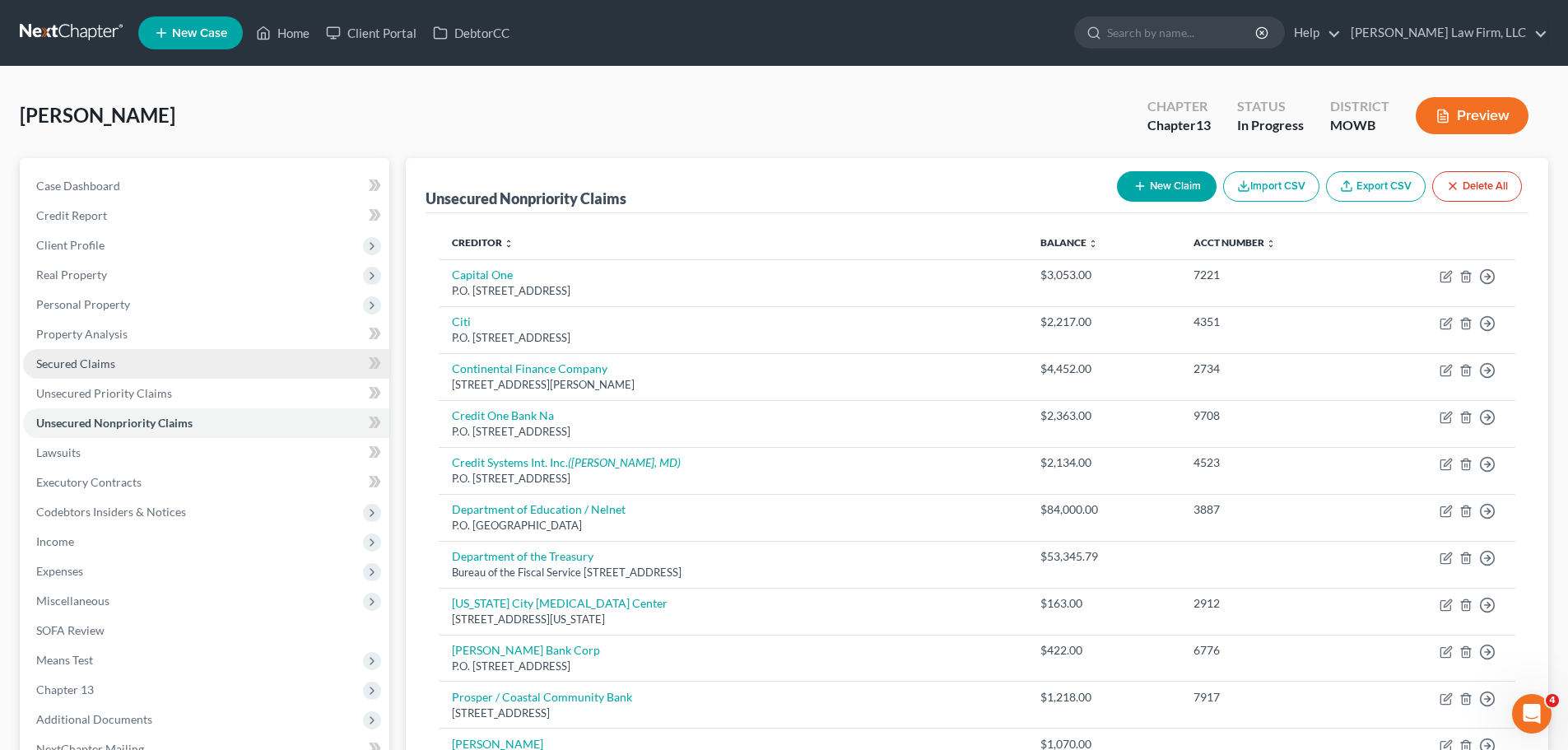
click at [106, 358] on span "Secured Claims" at bounding box center [76, 364] width 79 height 14
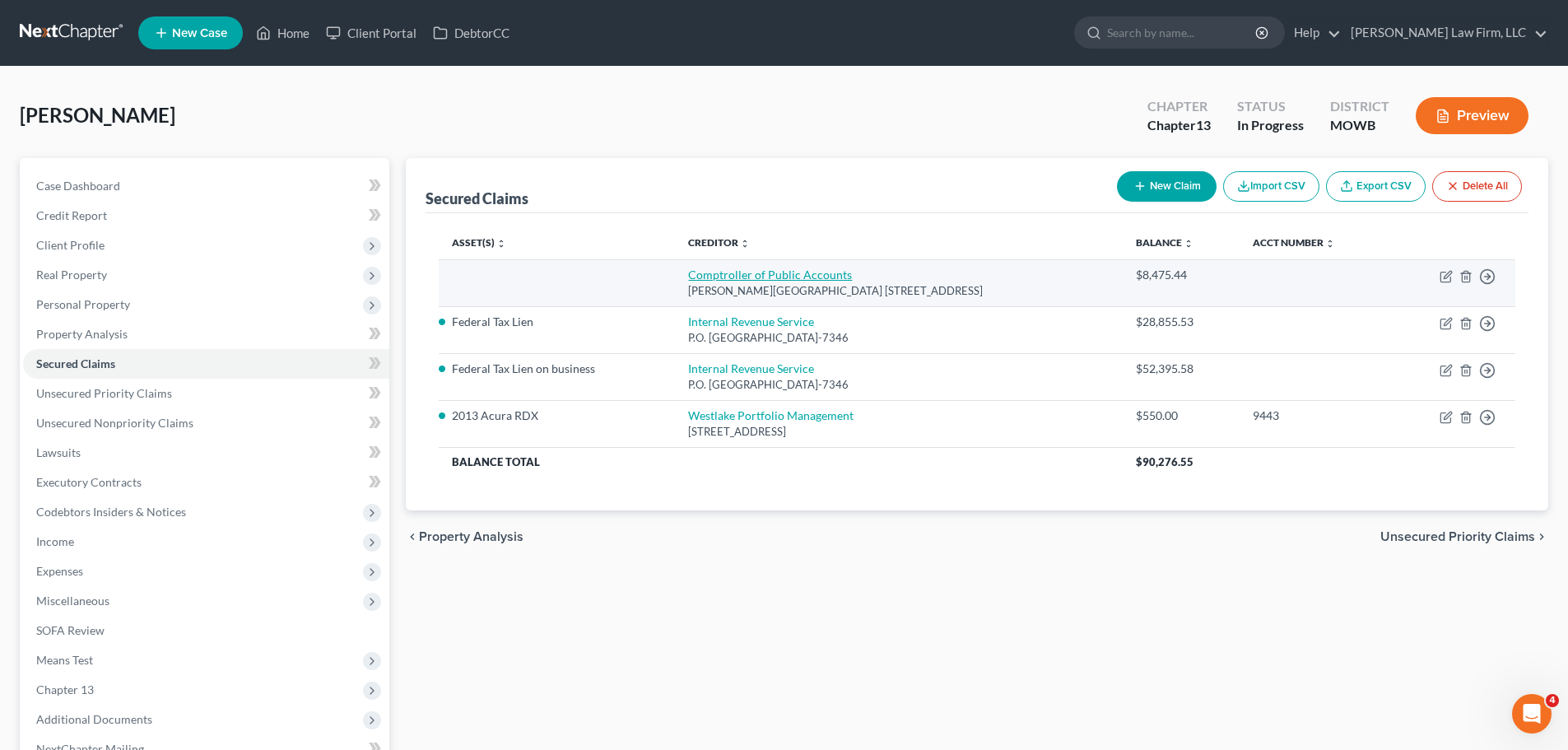
click at [811, 270] on link "Comptroller of Public Accounts" at bounding box center [770, 275] width 164 height 14
select select "45"
select select "0"
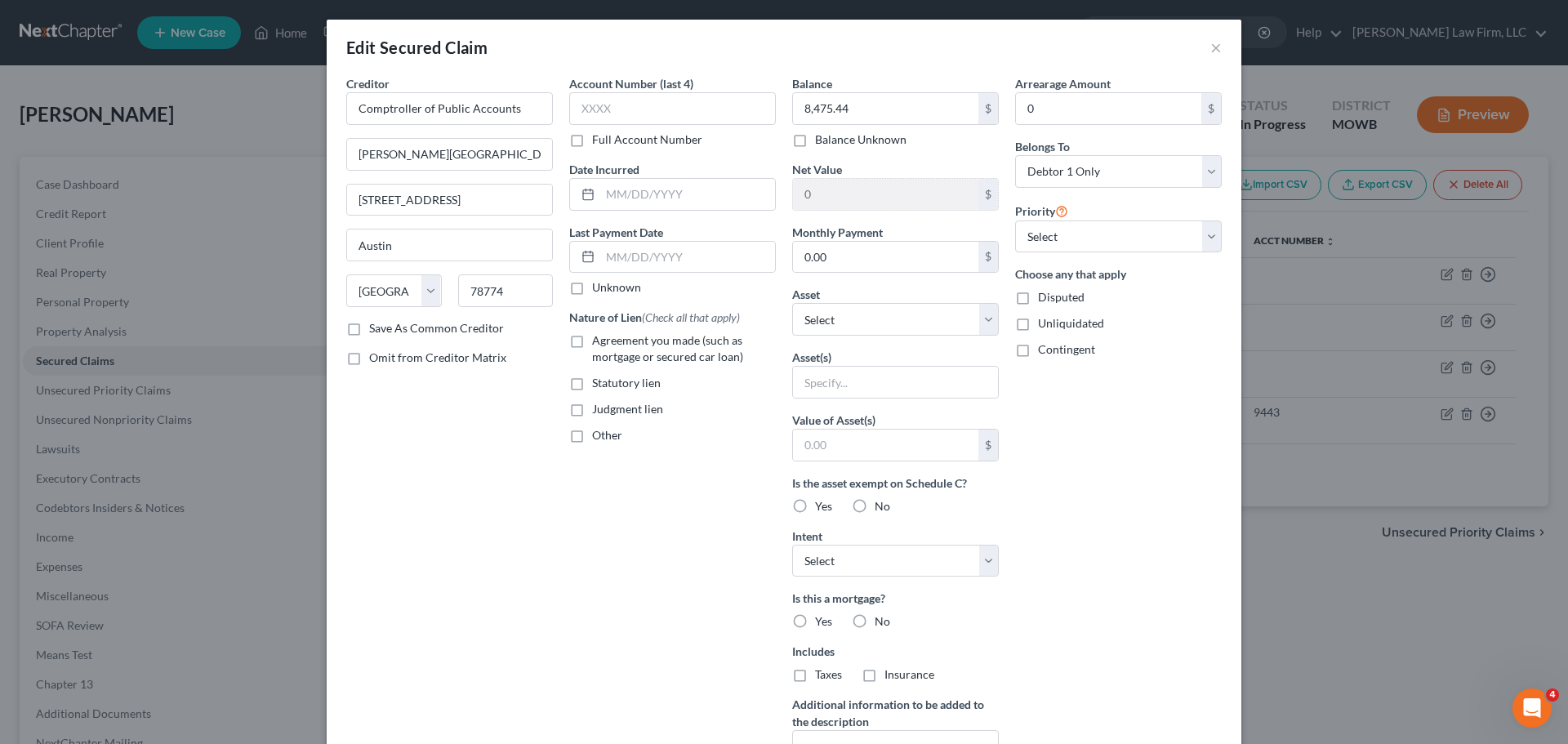
click at [1038, 301] on label "Disputed" at bounding box center [1061, 297] width 46 height 17
click at [1044, 300] on input "Disputed" at bounding box center [1049, 294] width 11 height 11
checkbox input "true"
click at [948, 559] on select "Select Surrender Redeem Reaffirm Avoid Other" at bounding box center [895, 561] width 207 height 32
select select "2"
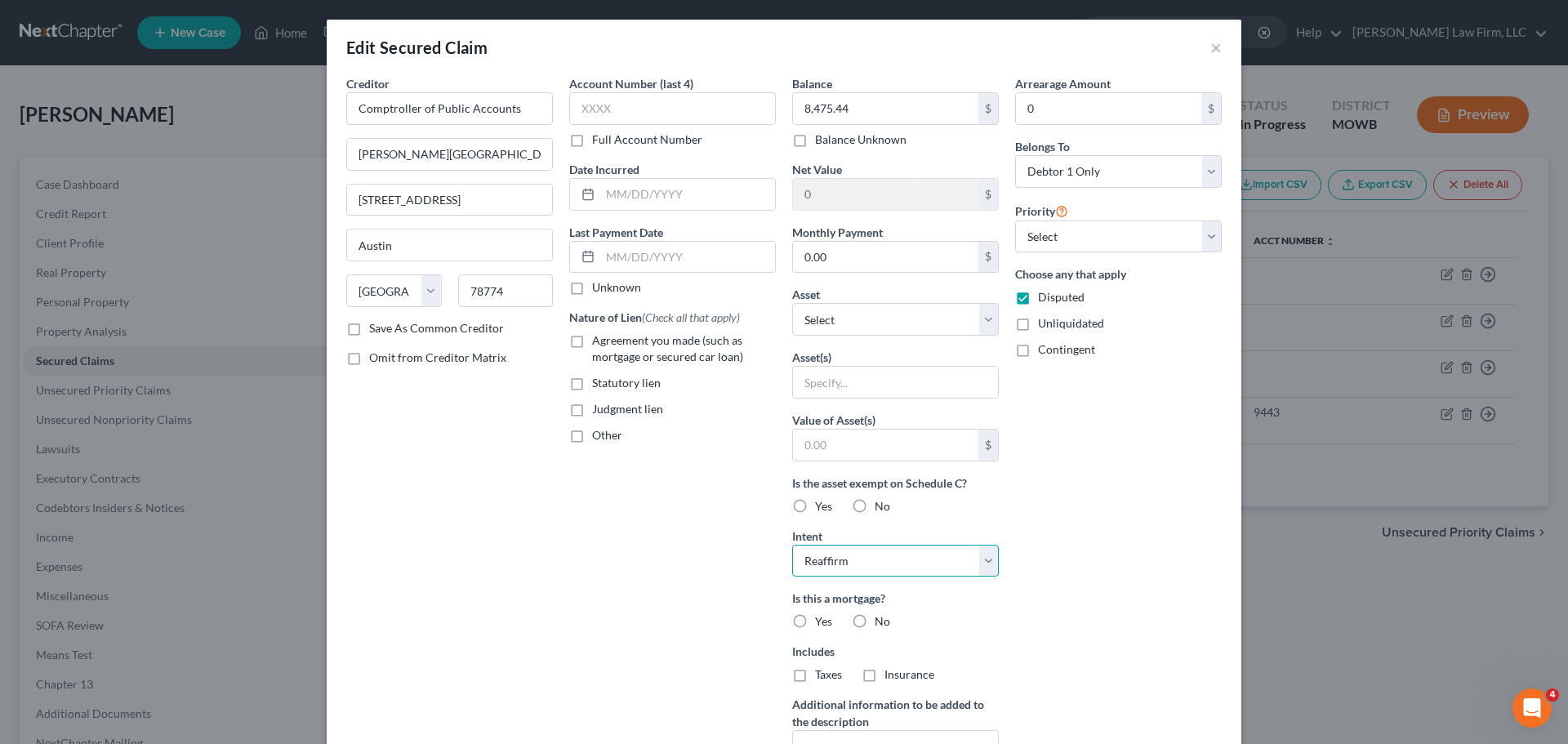
click at [792, 545] on select "Select Surrender Redeem Reaffirm Avoid Other" at bounding box center [895, 561] width 207 height 32
click at [869, 305] on select "Select Other Multiple Assets 2013 Acura RDX - $8000.0 [PERSON_NAME] Fargo #8487…" at bounding box center [895, 319] width 207 height 32
click at [859, 381] on input "text" at bounding box center [895, 382] width 205 height 31
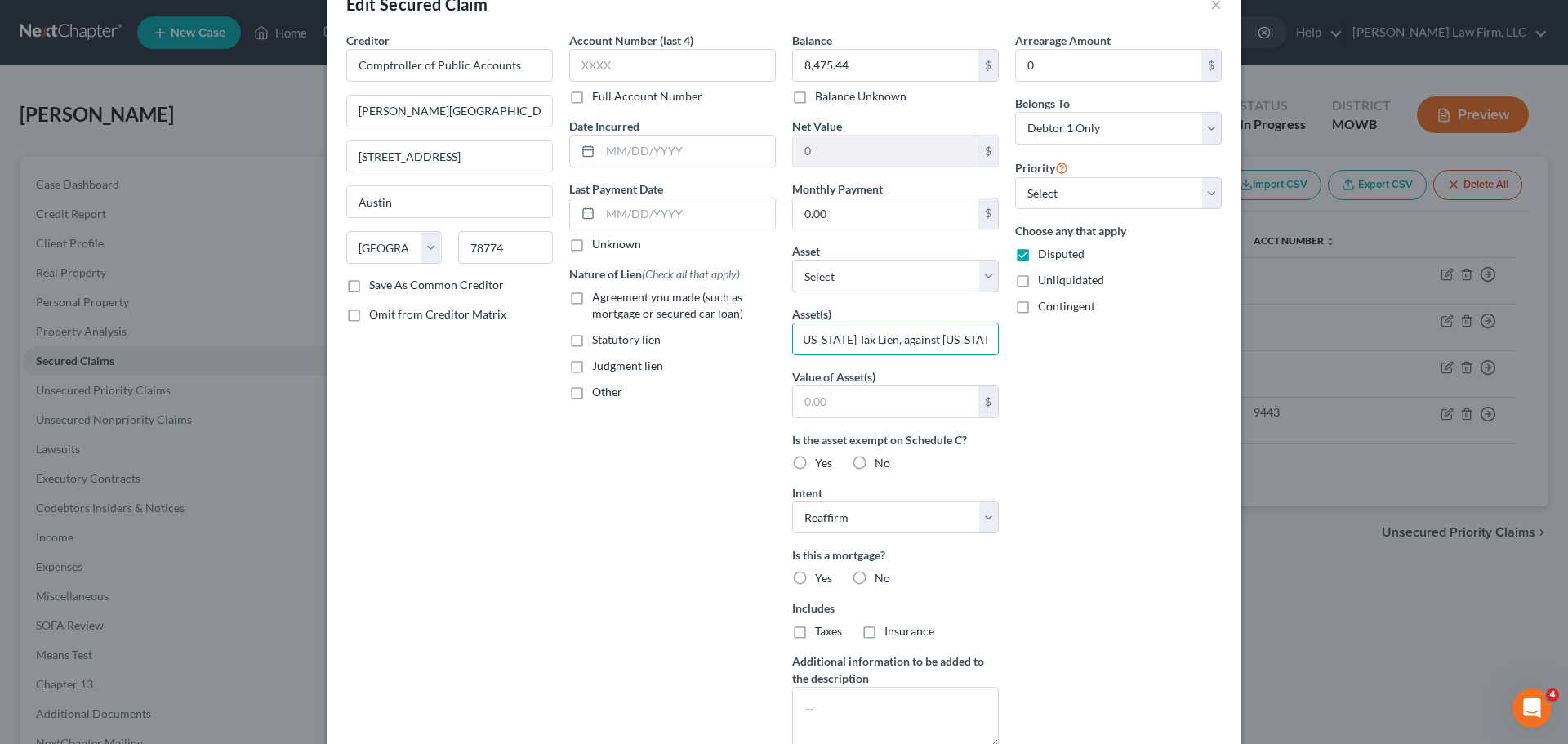
scroll to position [164, 0]
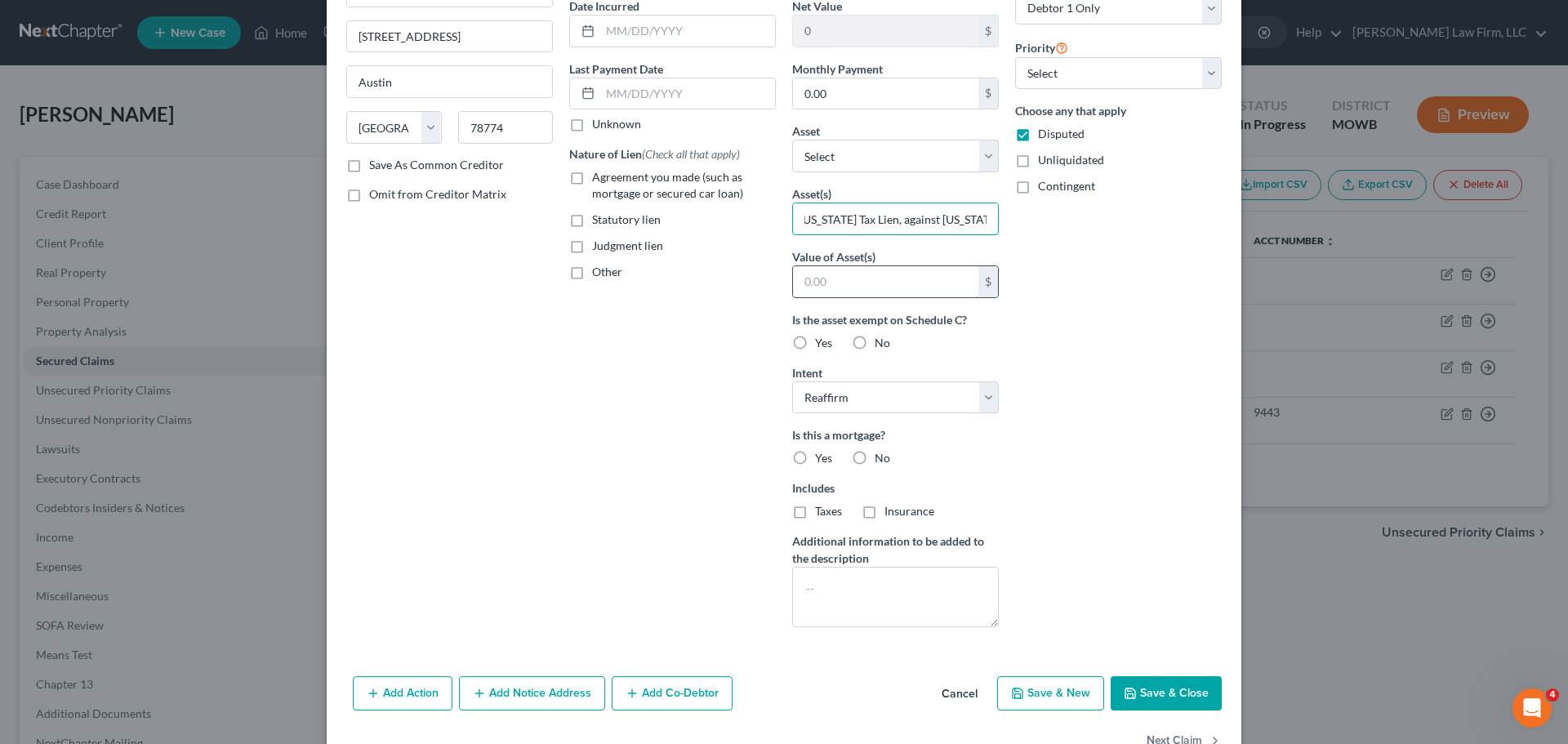
type input "[US_STATE] Tax Lien, against [US_STATE] property"
click at [914, 276] on input "text" at bounding box center [885, 282] width 185 height 31
type input "0.00"
click at [1049, 330] on div "Arrearage Amount 0 $ Belongs To * Select Debtor 1 Only Debtor 2 Only Debtor 1 A…" at bounding box center [1118, 275] width 223 height 728
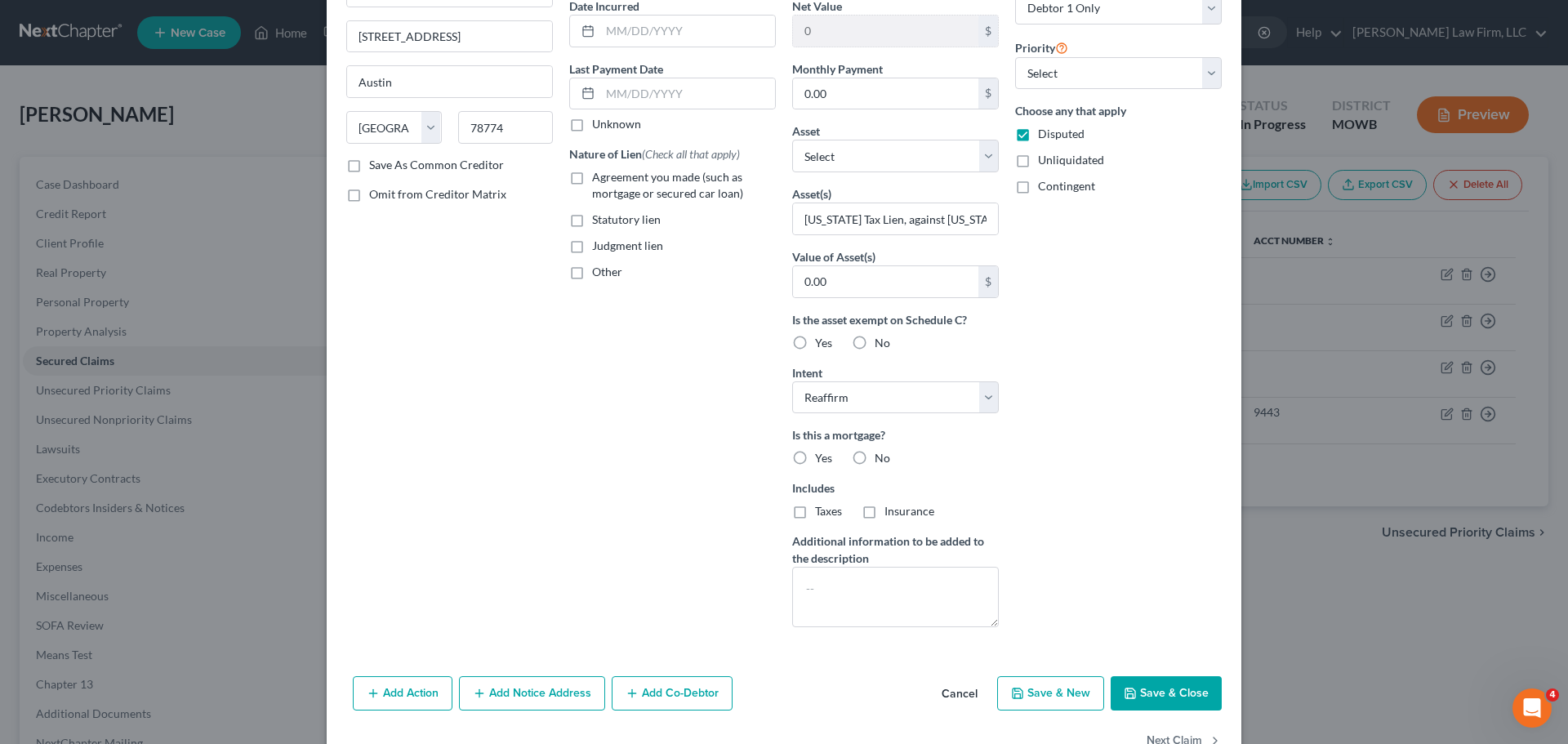
click at [592, 222] on label "Statutory lien" at bounding box center [627, 220] width 69 height 17
click at [599, 222] on input "Statutory lien" at bounding box center [604, 217] width 11 height 11
checkbox input "true"
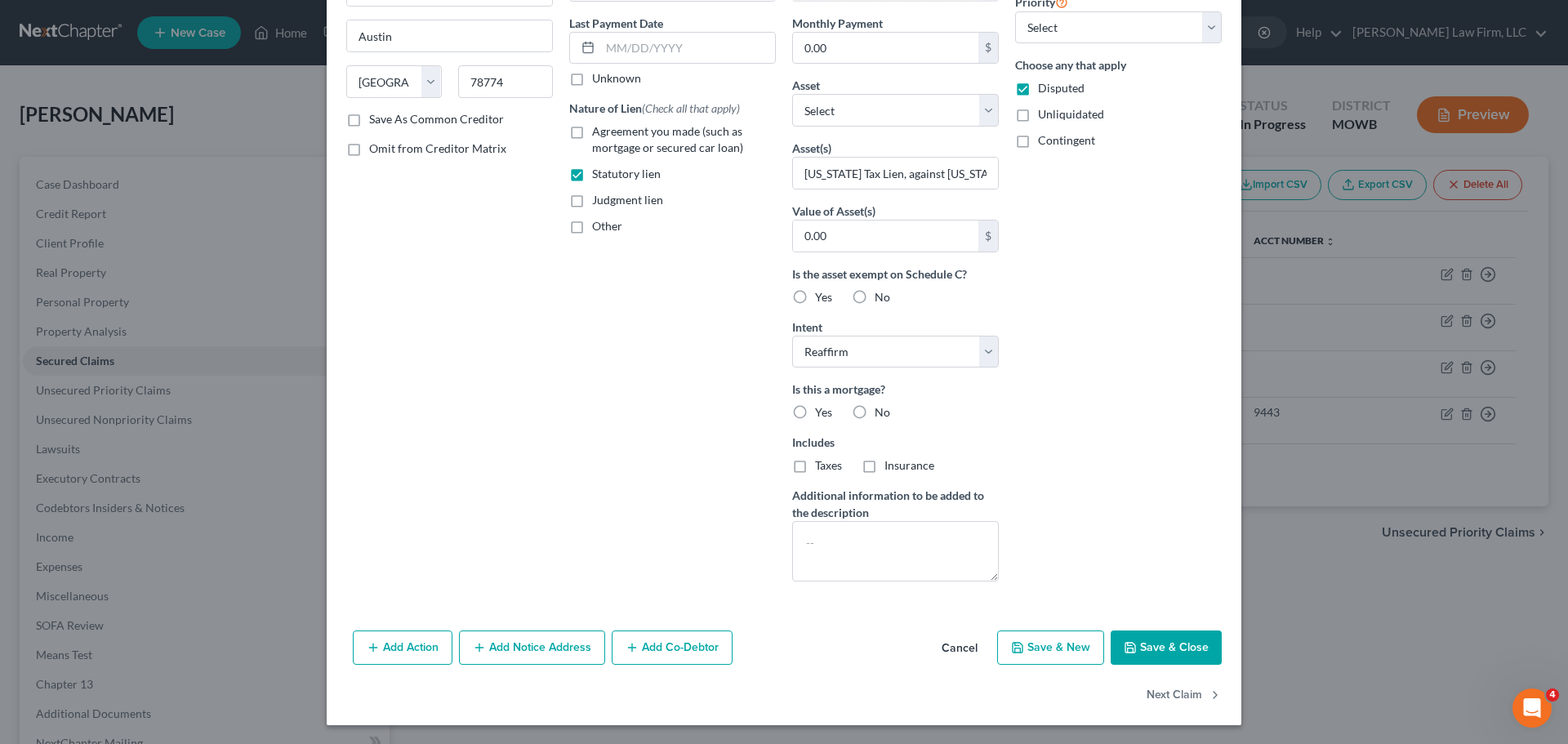
scroll to position [210, 0]
click at [1160, 641] on button "Save & Close" at bounding box center [1166, 646] width 111 height 34
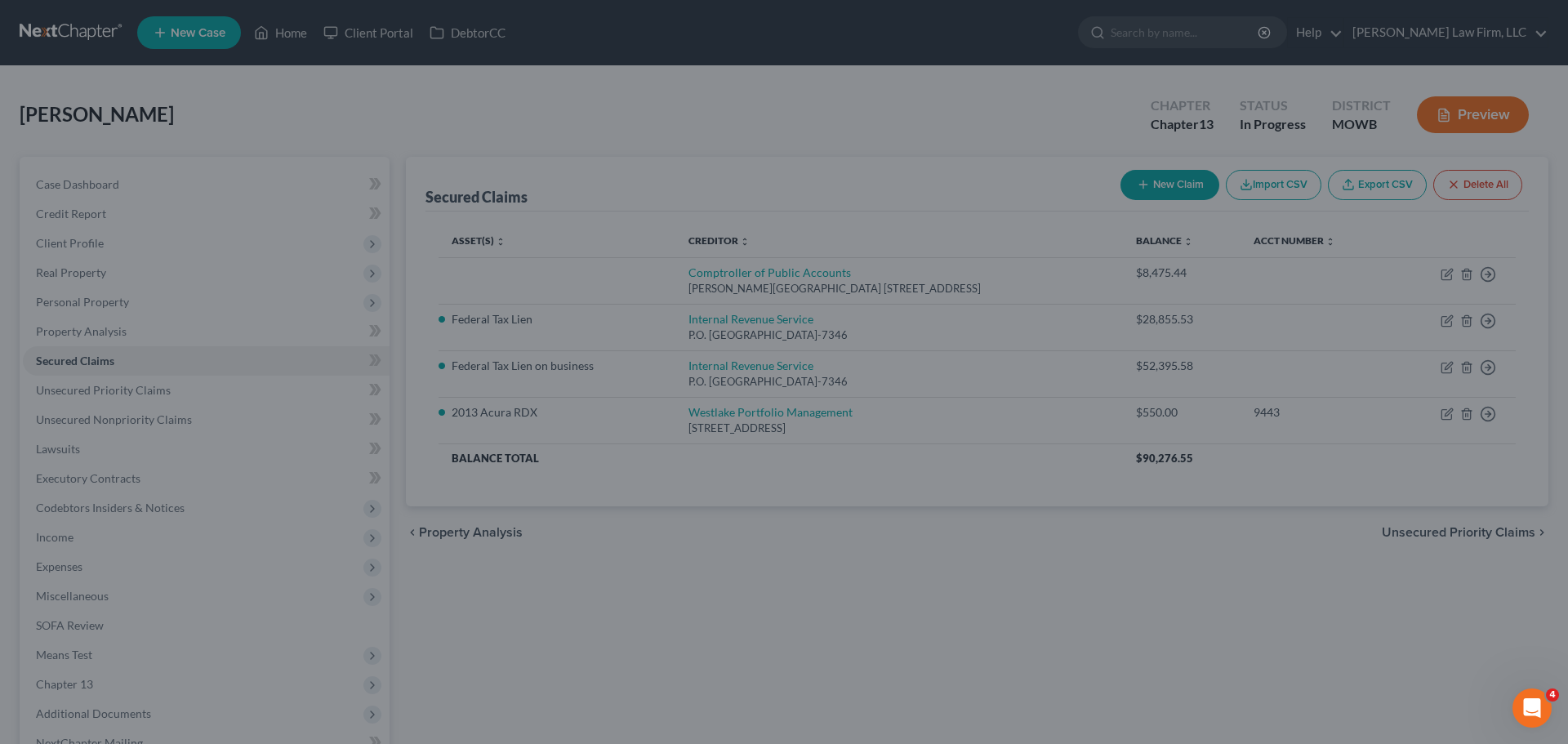
scroll to position [31, 0]
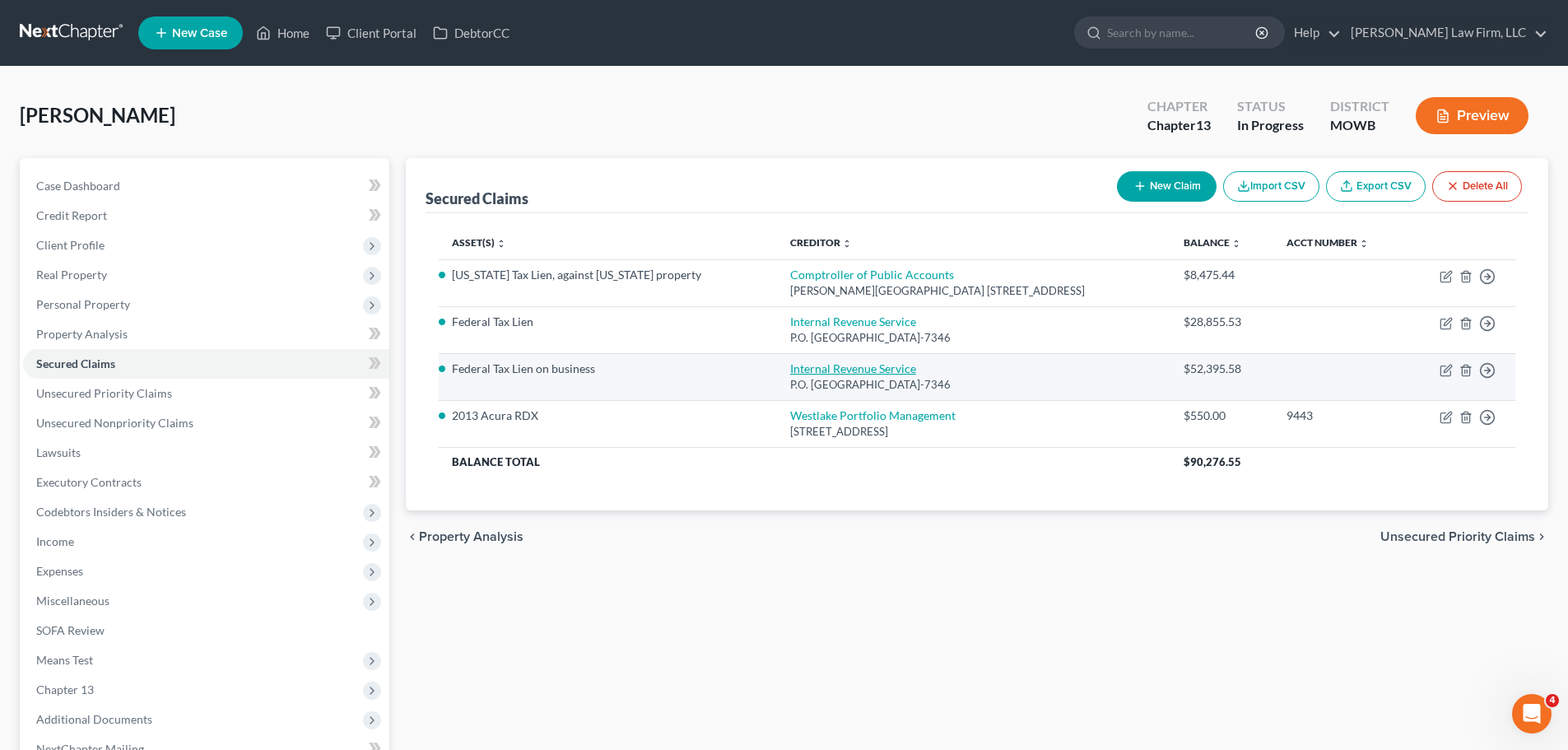
click at [790, 364] on link "Internal Revenue Service" at bounding box center [853, 369] width 125 height 14
select select "39"
select select "2"
select select "3"
select select "1"
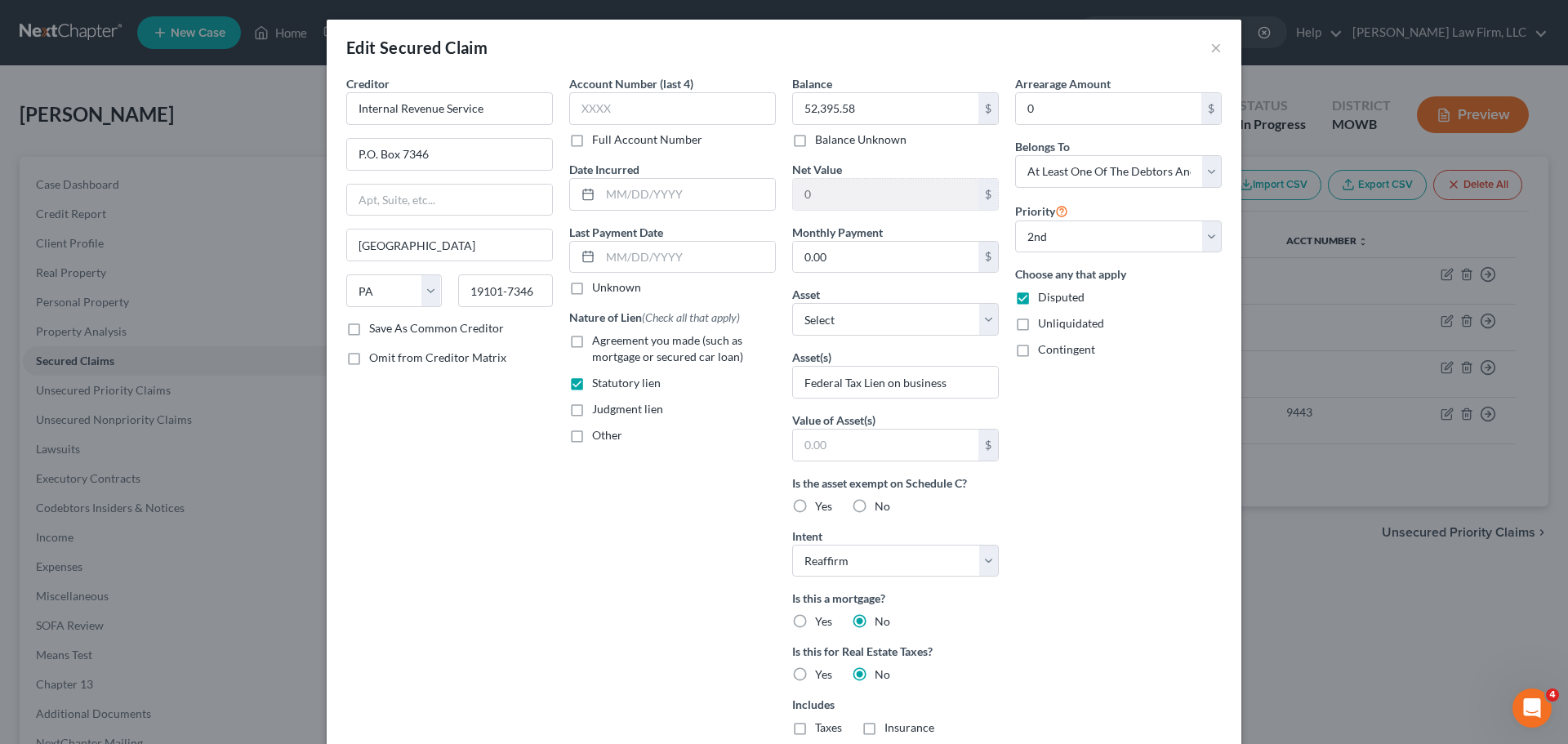
click at [1071, 438] on div "Arrearage Amount 0 $ Belongs To * Select Debtor 1 Only Debtor 2 Only Debtor 1 A…" at bounding box center [1118, 466] width 223 height 781
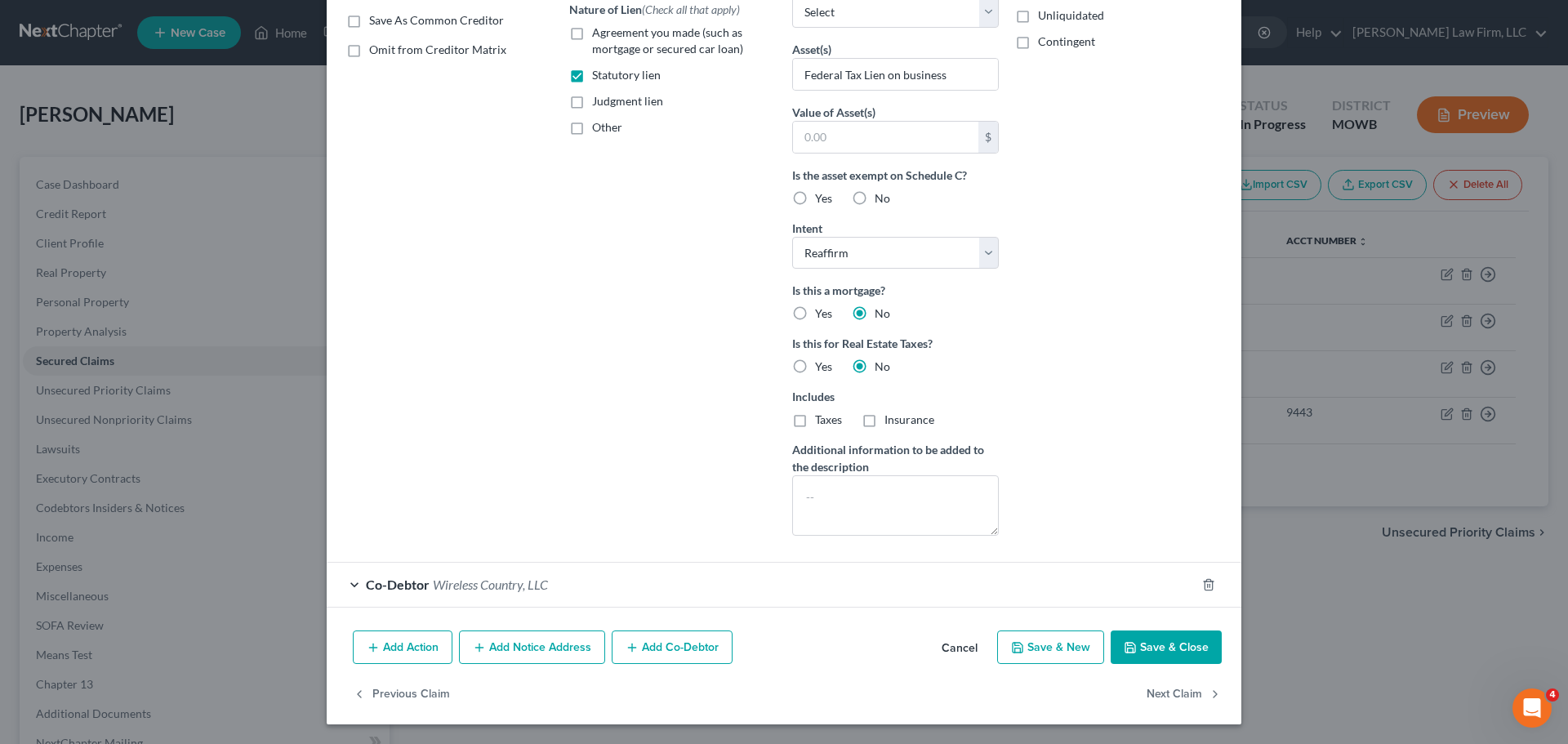
click at [1181, 658] on button "Save & Close" at bounding box center [1166, 647] width 111 height 34
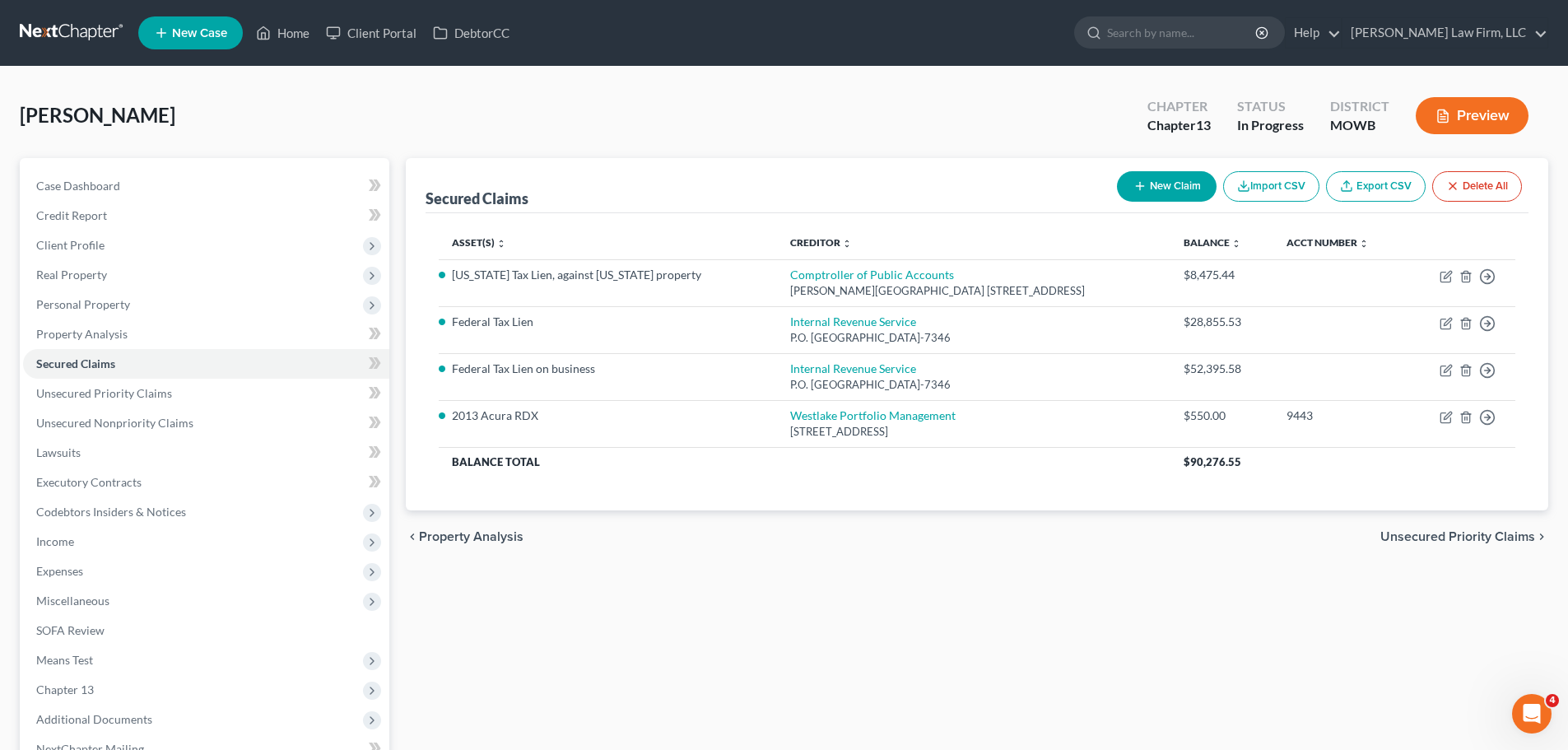
click at [475, 665] on div "Secured Claims New Claim Import CSV Export CSV Delete All Asset(s) expand_more …" at bounding box center [976, 515] width 1159 height 713
click at [1456, 121] on button "Preview" at bounding box center [1472, 115] width 113 height 37
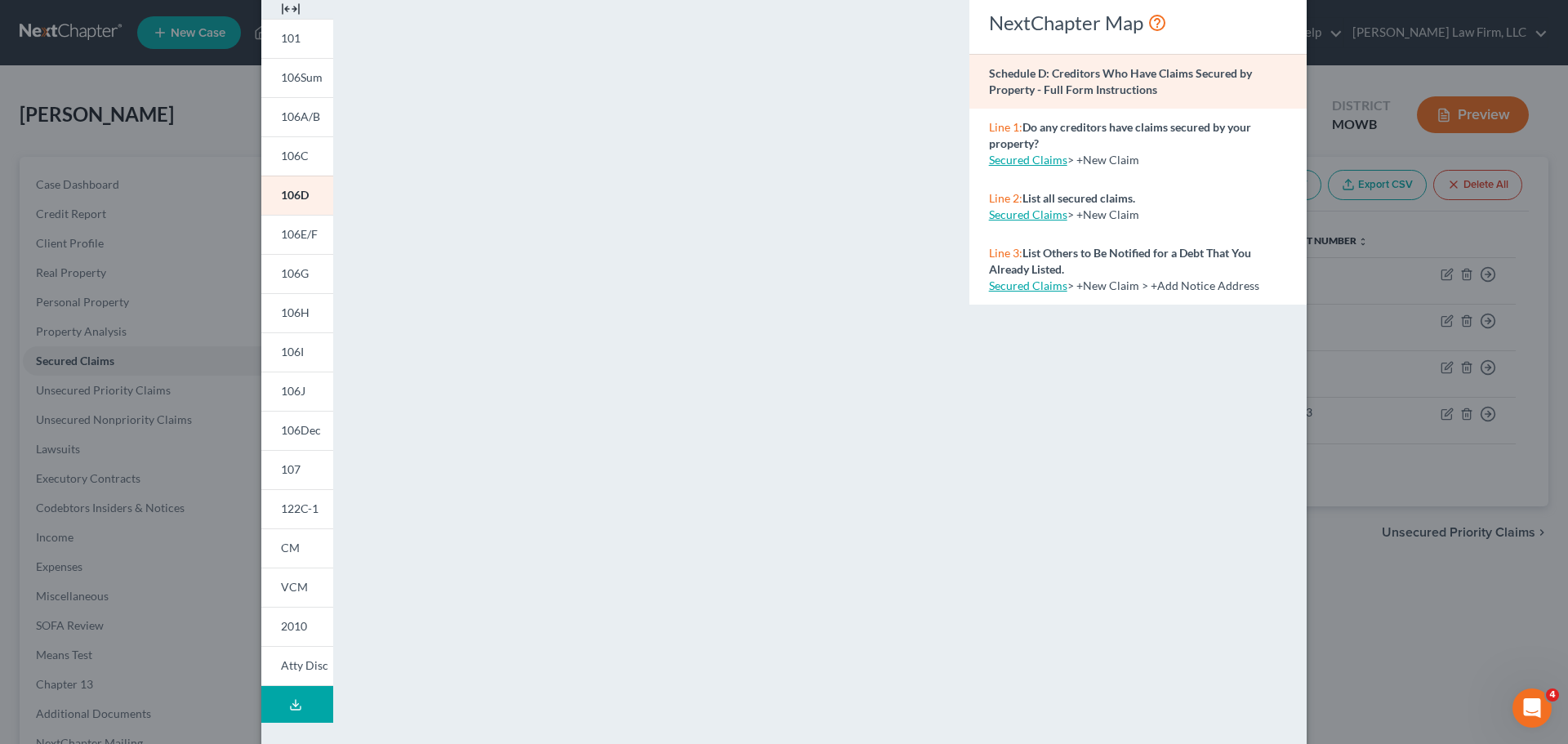
scroll to position [0, 0]
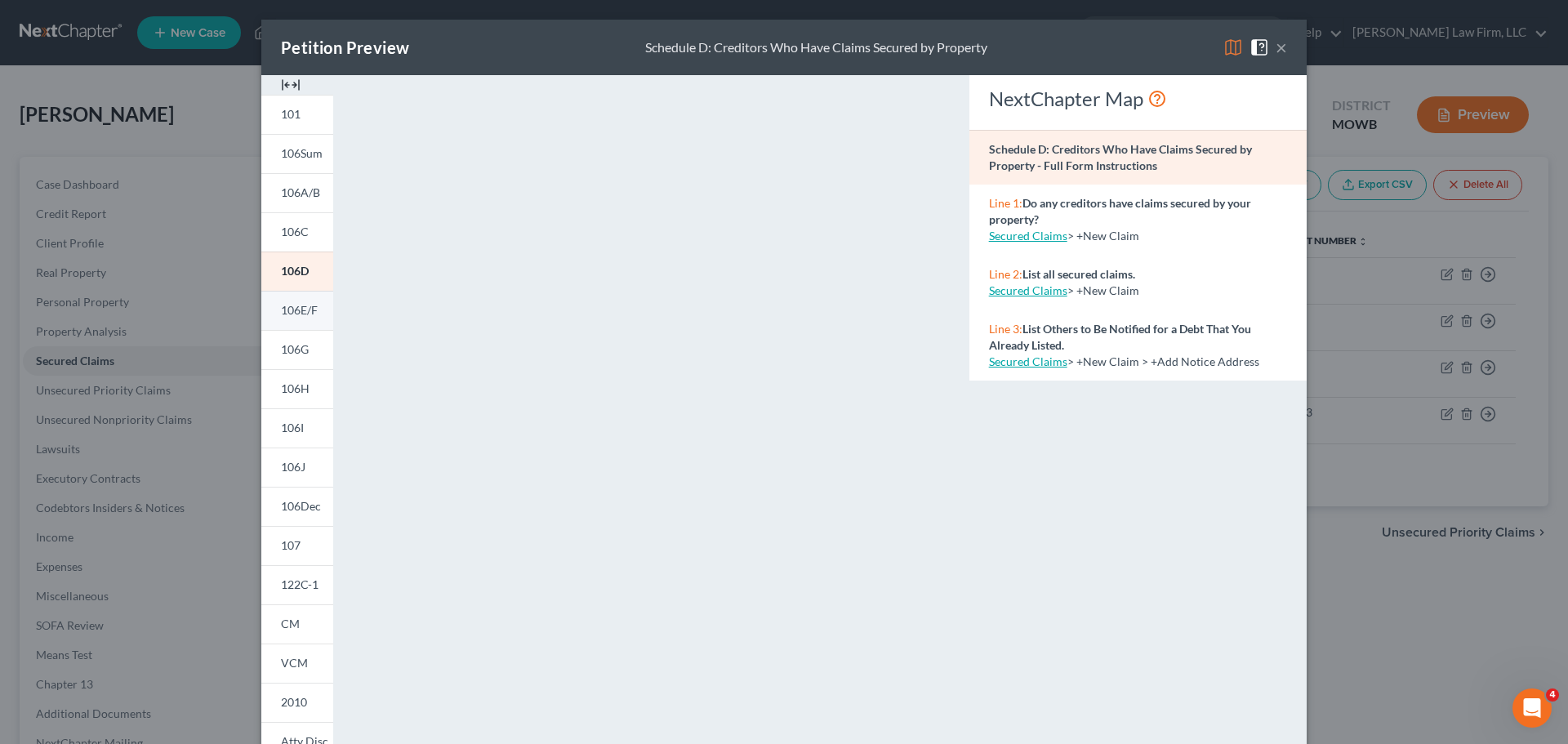
click at [301, 312] on span "106E/F" at bounding box center [299, 310] width 36 height 14
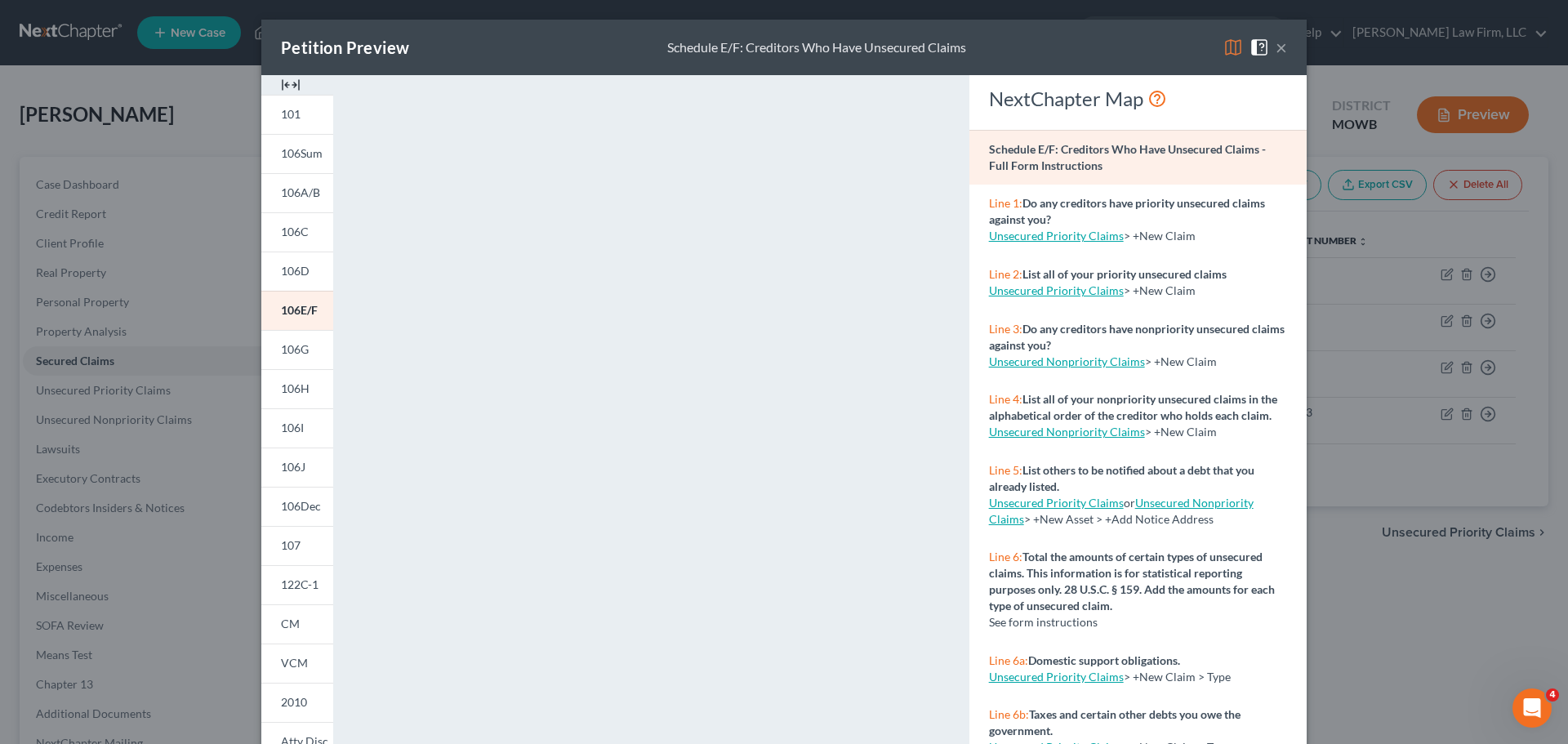
click at [1276, 47] on button "×" at bounding box center [1282, 47] width 12 height 20
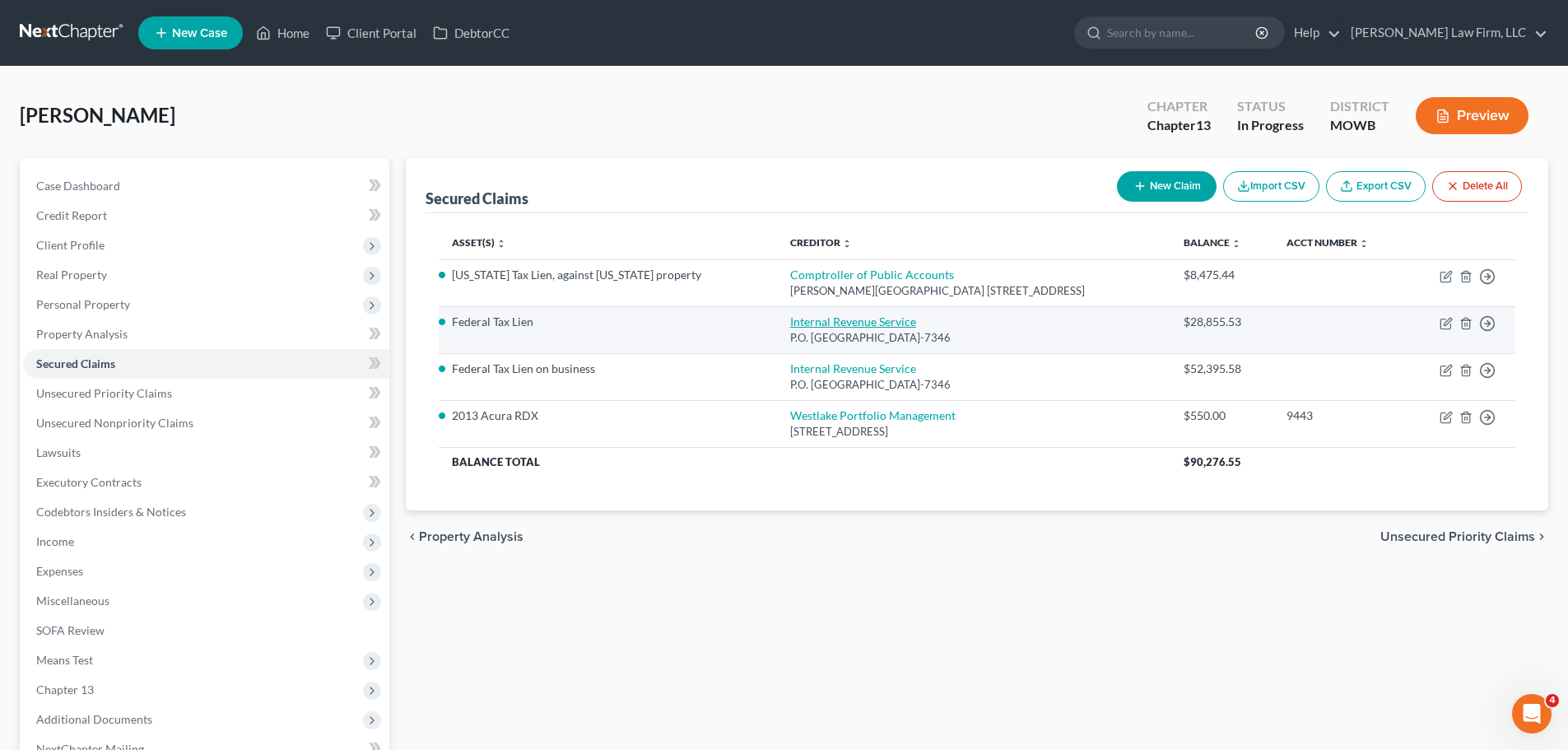
click at [793, 328] on link "Internal Revenue Service" at bounding box center [853, 321] width 125 height 14
select select "39"
select select "0"
select select "2"
select select "0"
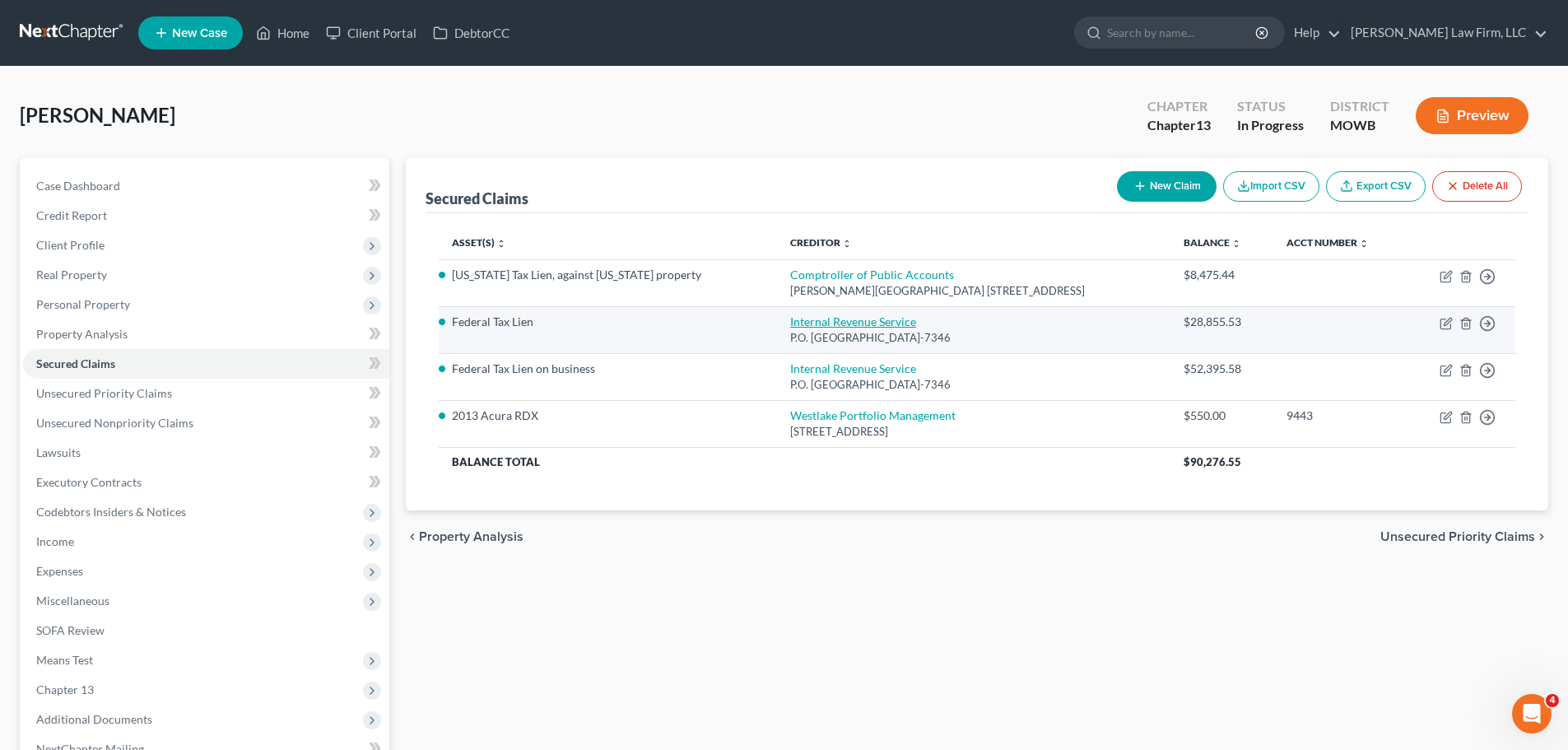
select select "1"
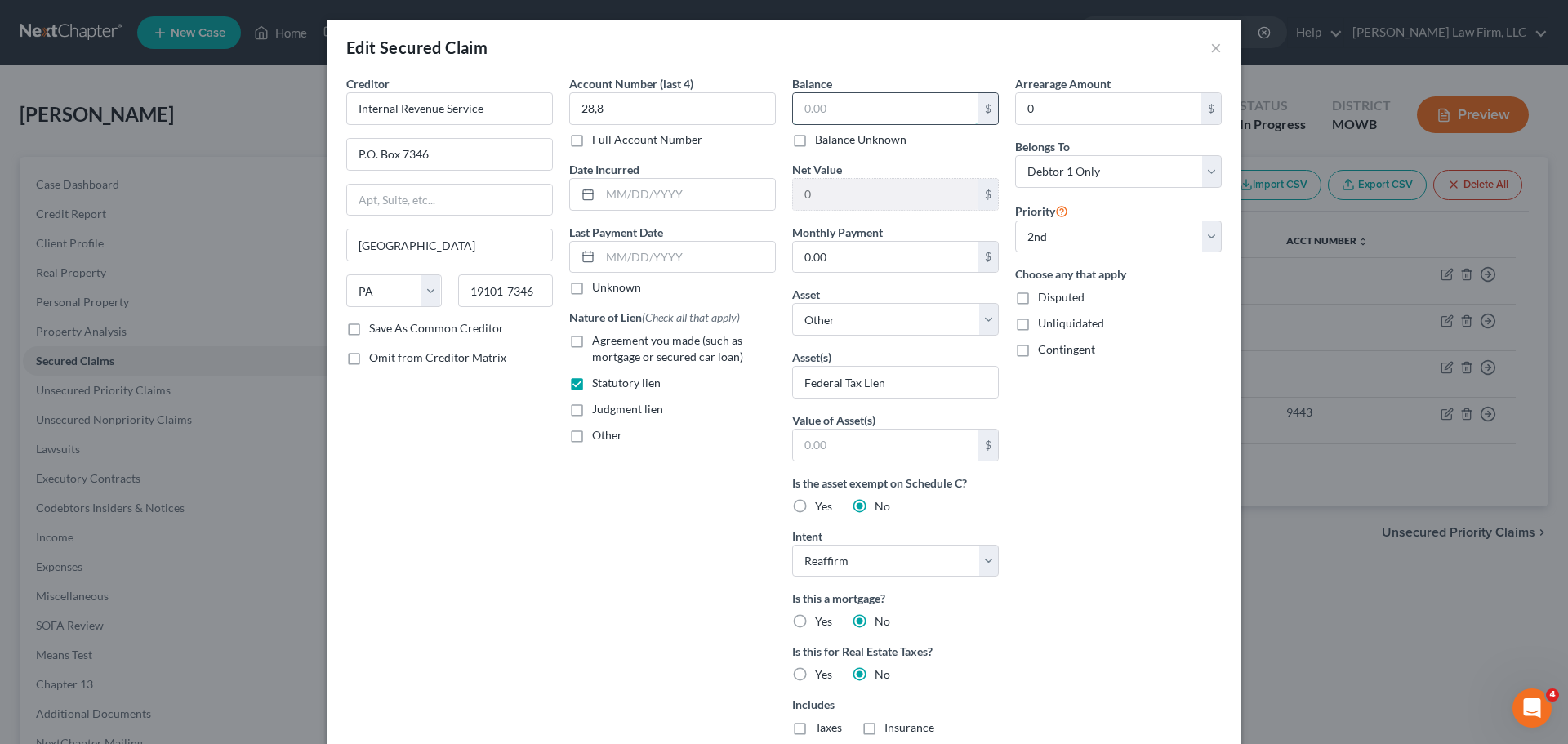
type input "28,8"
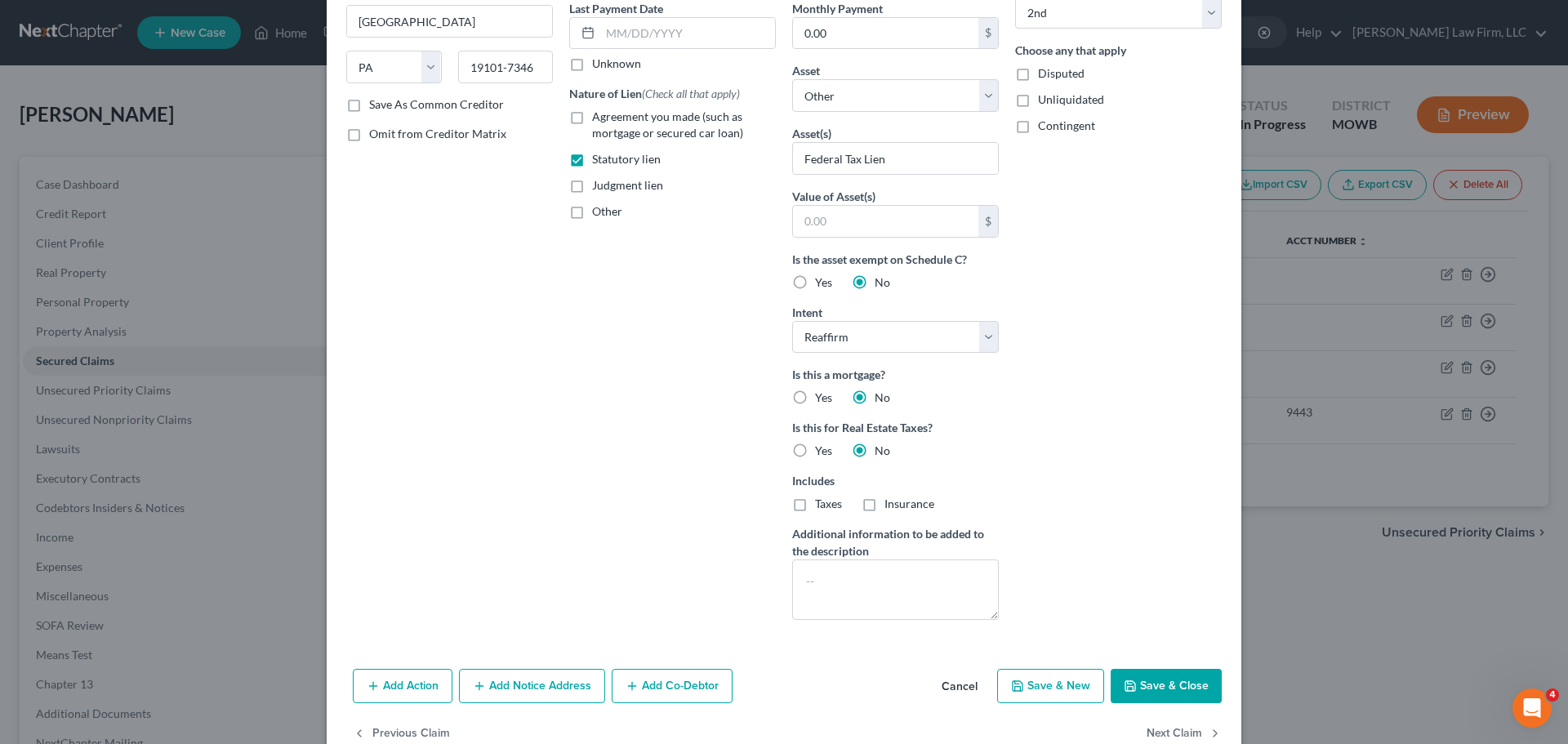
scroll to position [245, 0]
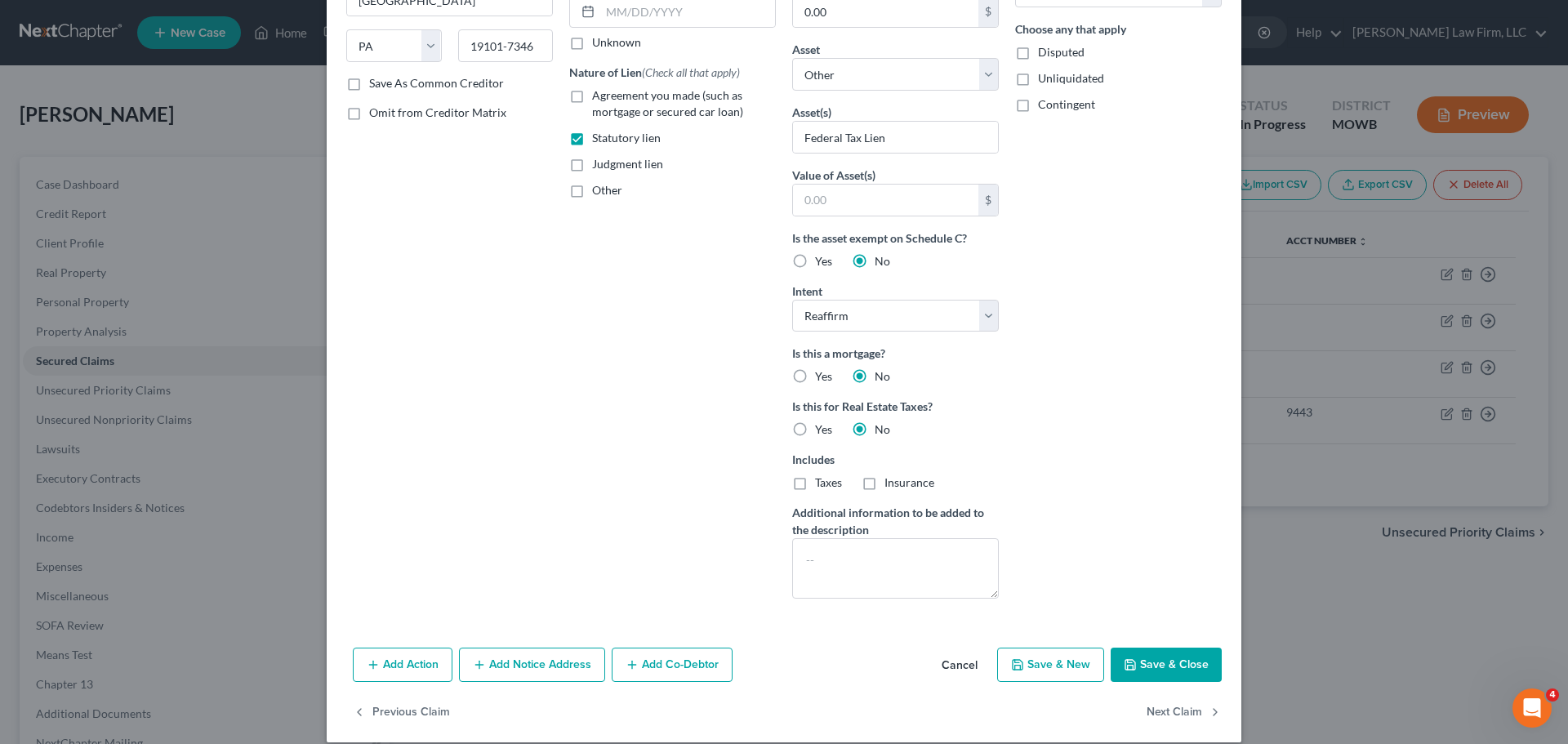
type input "28,855.53"
click at [971, 663] on button "Cancel" at bounding box center [959, 665] width 62 height 32
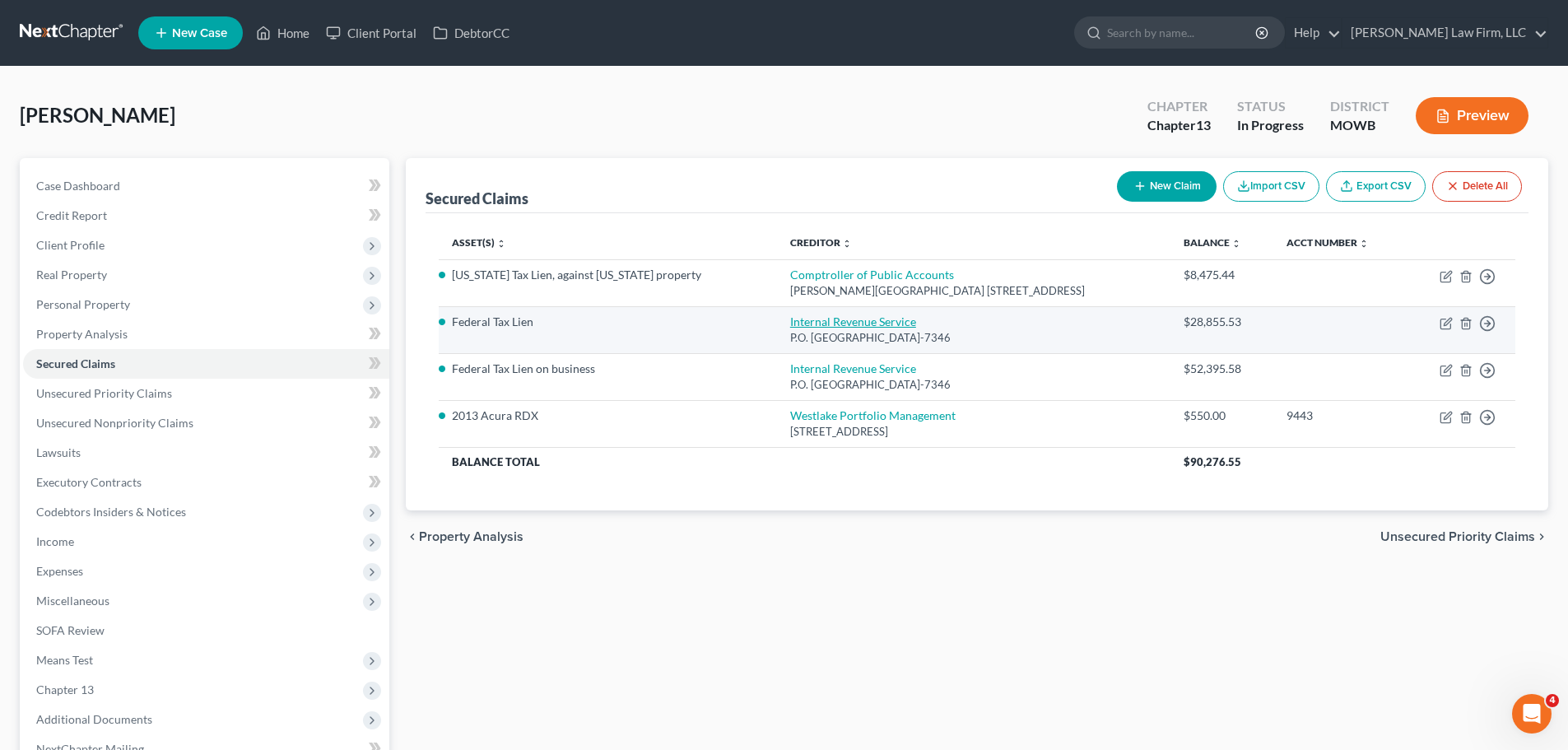
click at [801, 319] on link "Internal Revenue Service" at bounding box center [853, 321] width 125 height 14
select select "39"
select select "0"
select select "2"
select select "0"
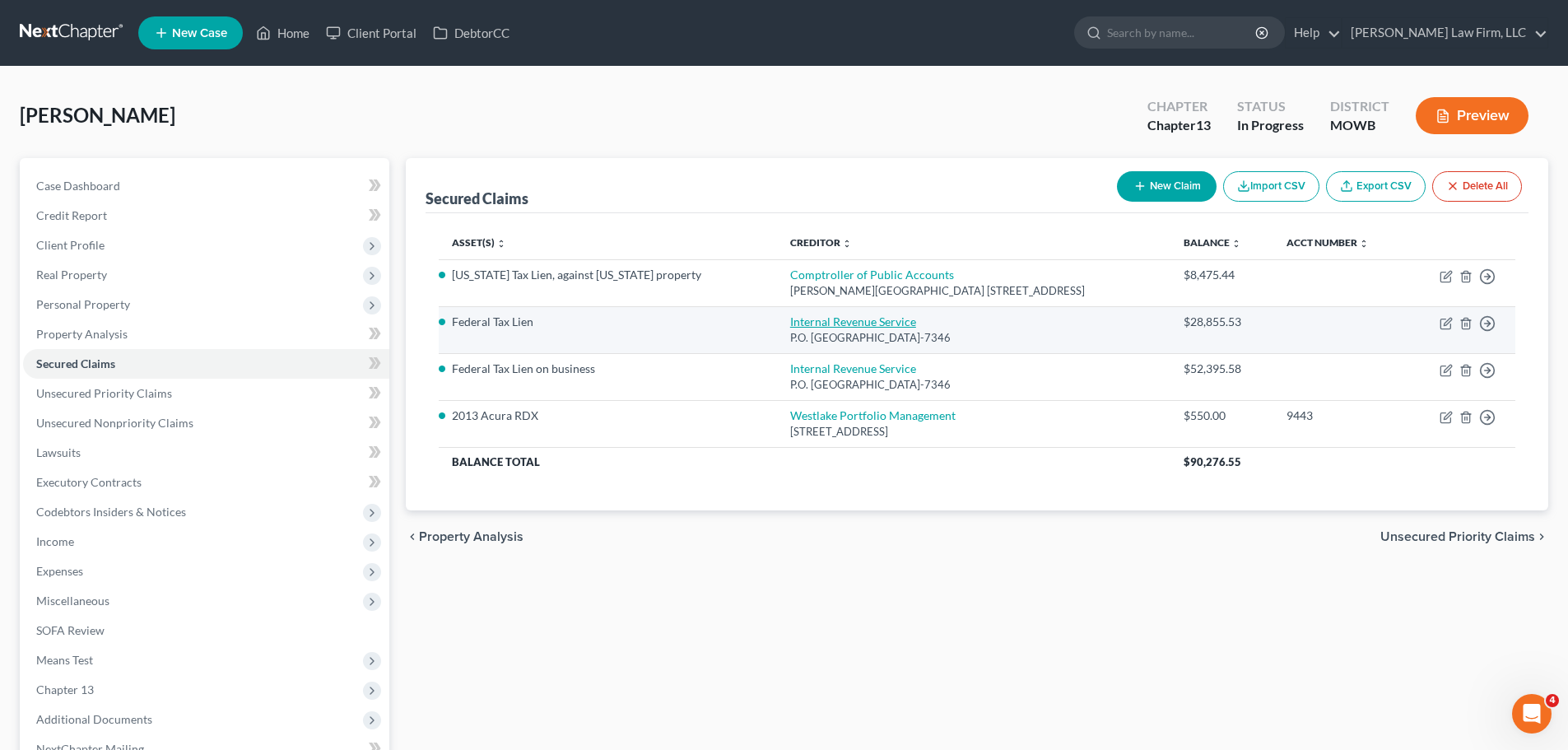
select select "1"
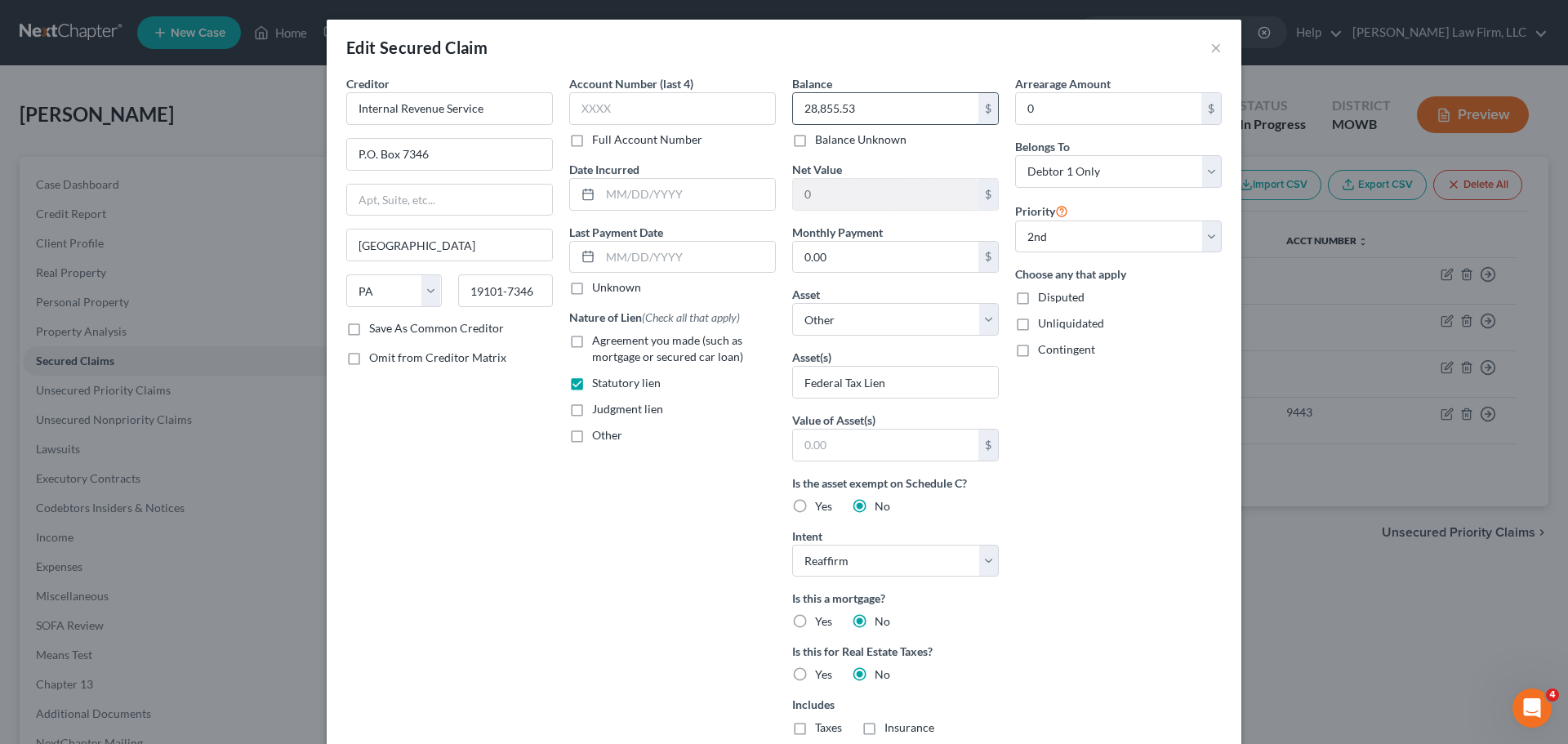
click at [897, 116] on input "28,855.53" at bounding box center [885, 109] width 185 height 31
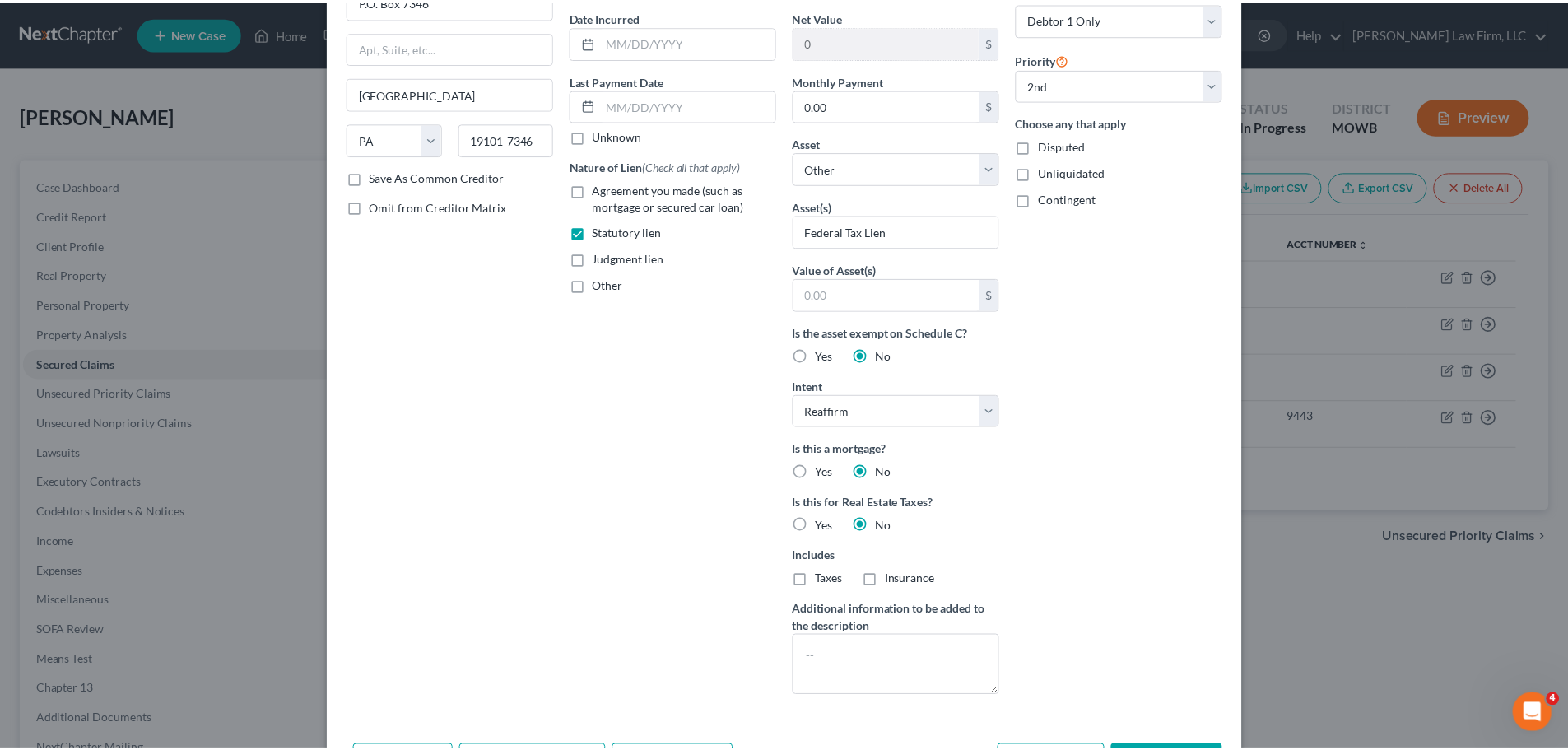
scroll to position [265, 0]
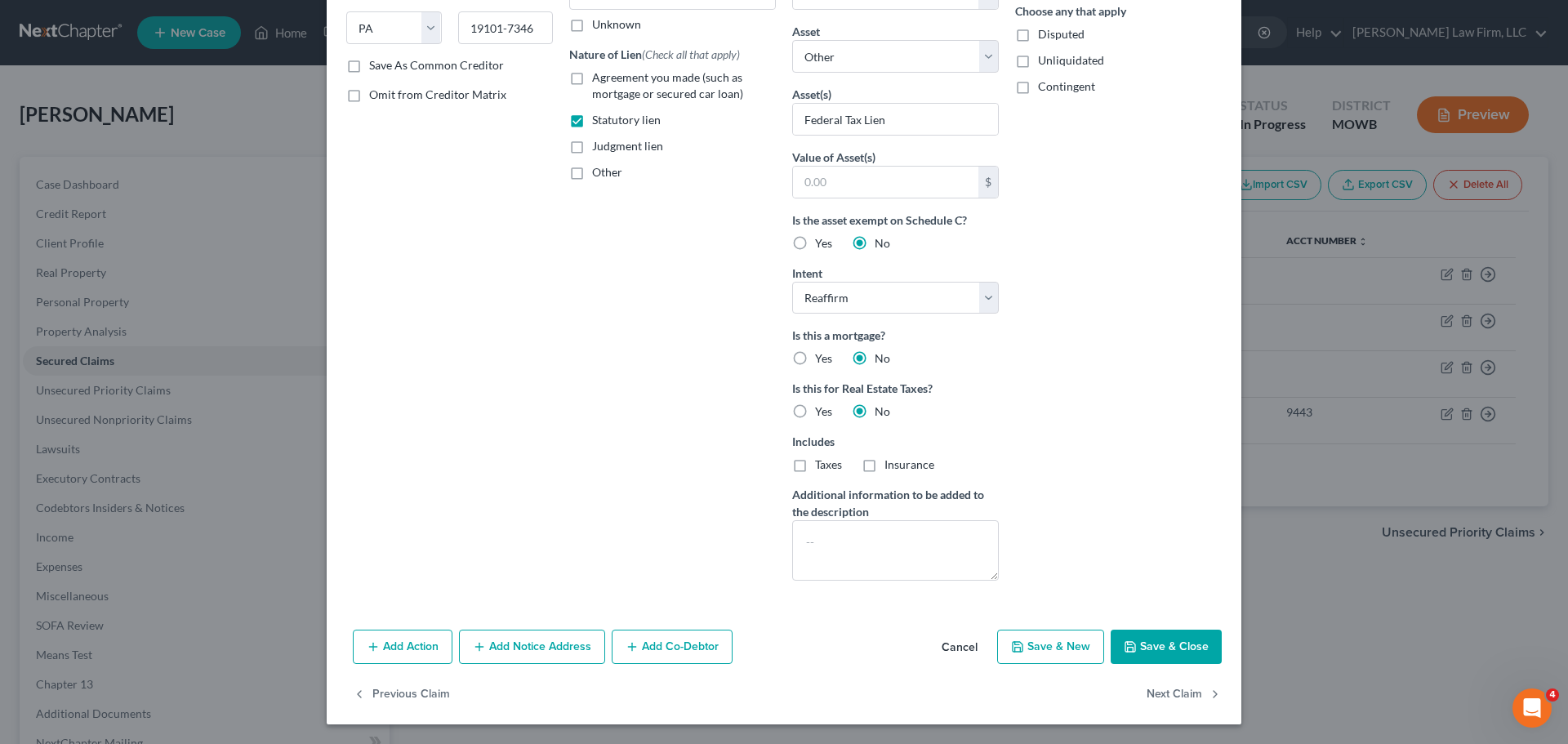
click at [967, 648] on button "Cancel" at bounding box center [959, 647] width 62 height 32
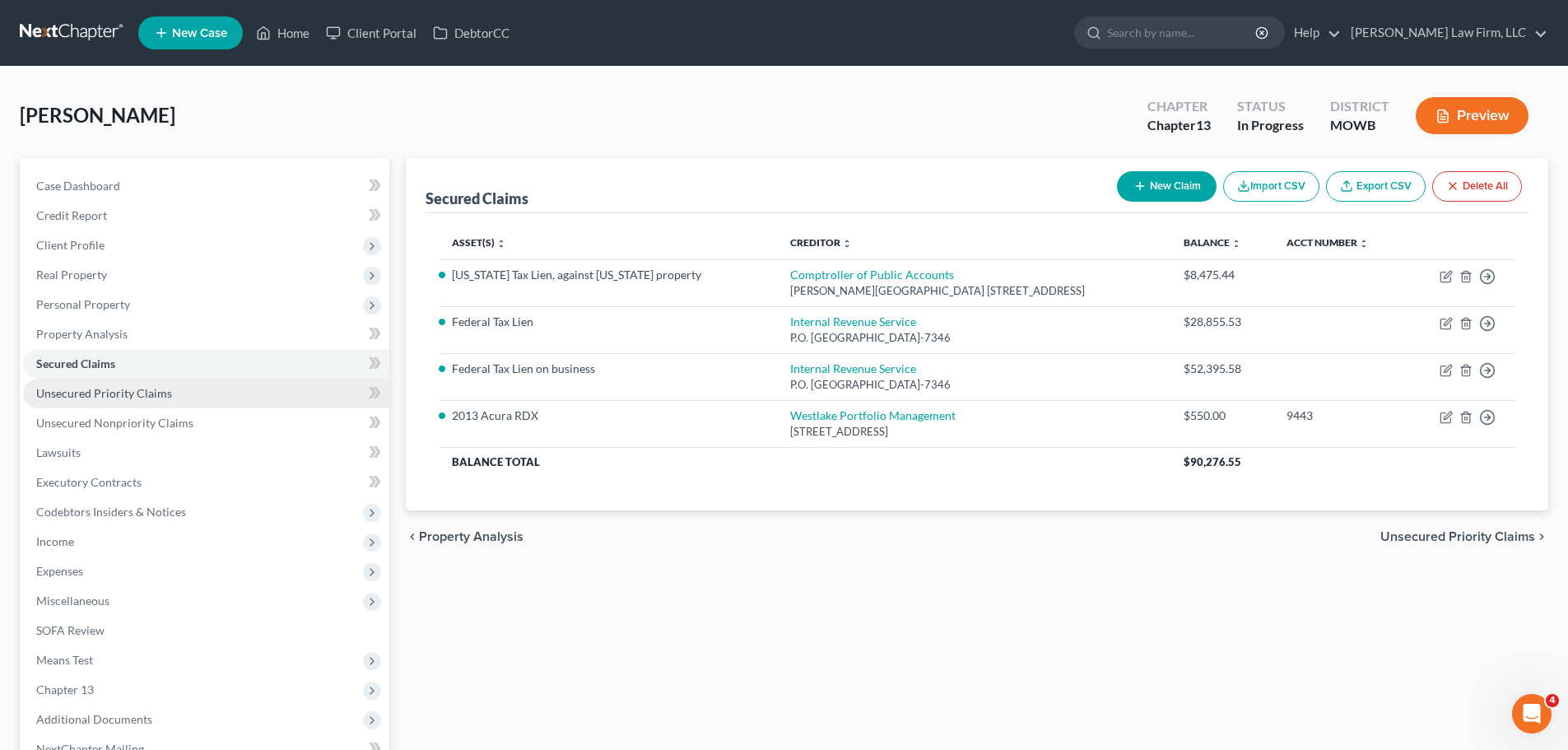
click at [126, 398] on span "Unsecured Priority Claims" at bounding box center [104, 393] width 135 height 14
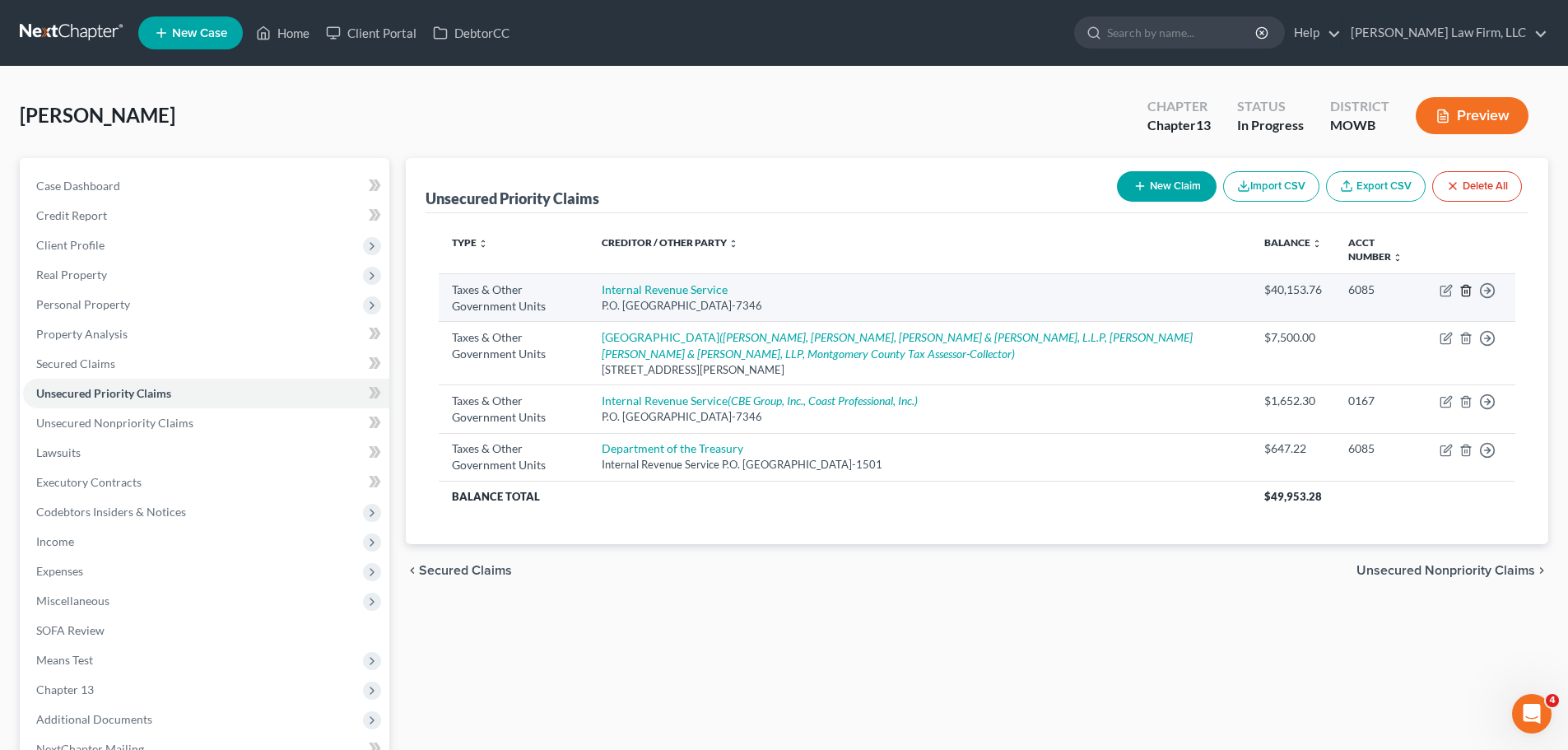
click at [1465, 291] on line "button" at bounding box center [1465, 291] width 0 height 3
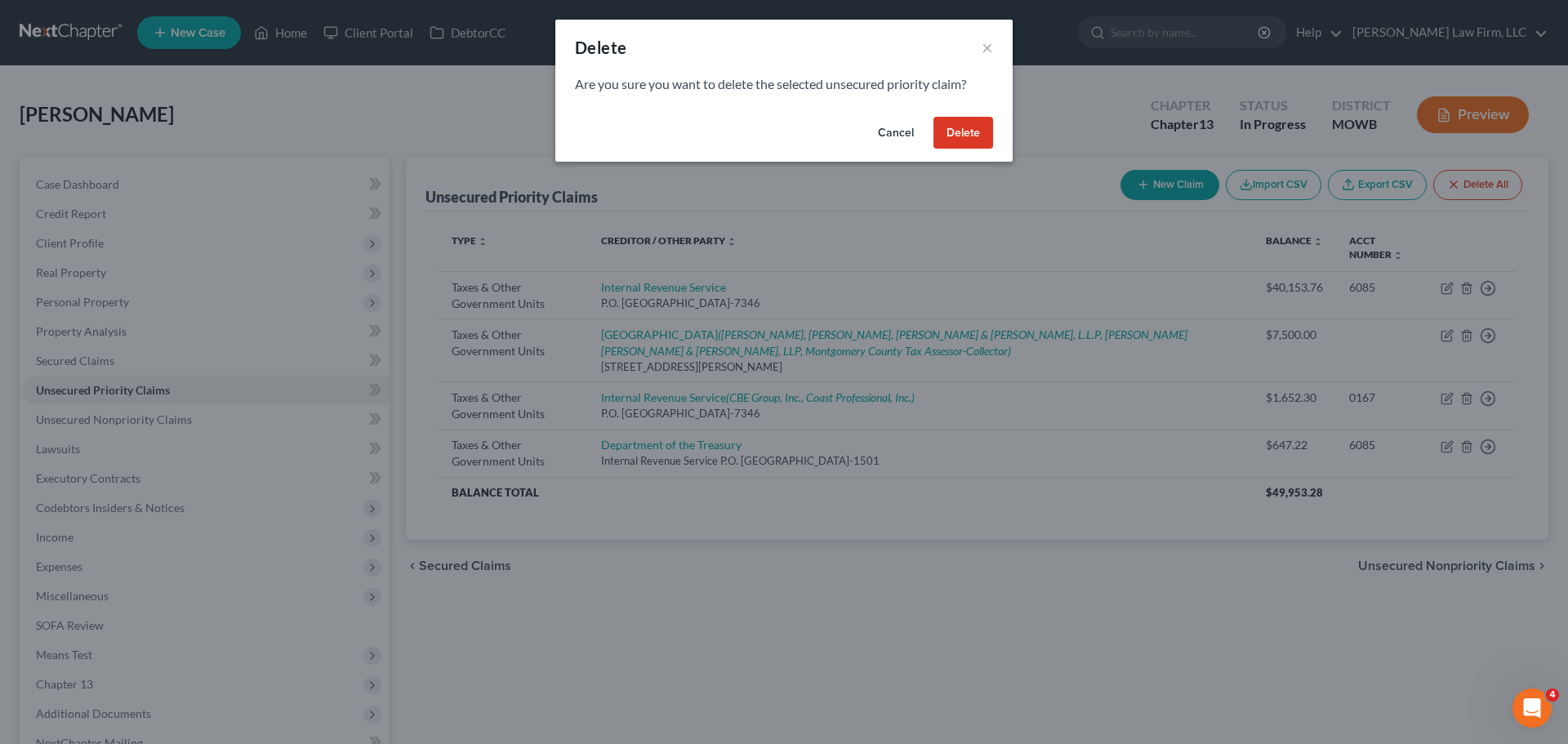
click at [958, 119] on button "Delete" at bounding box center [963, 132] width 60 height 32
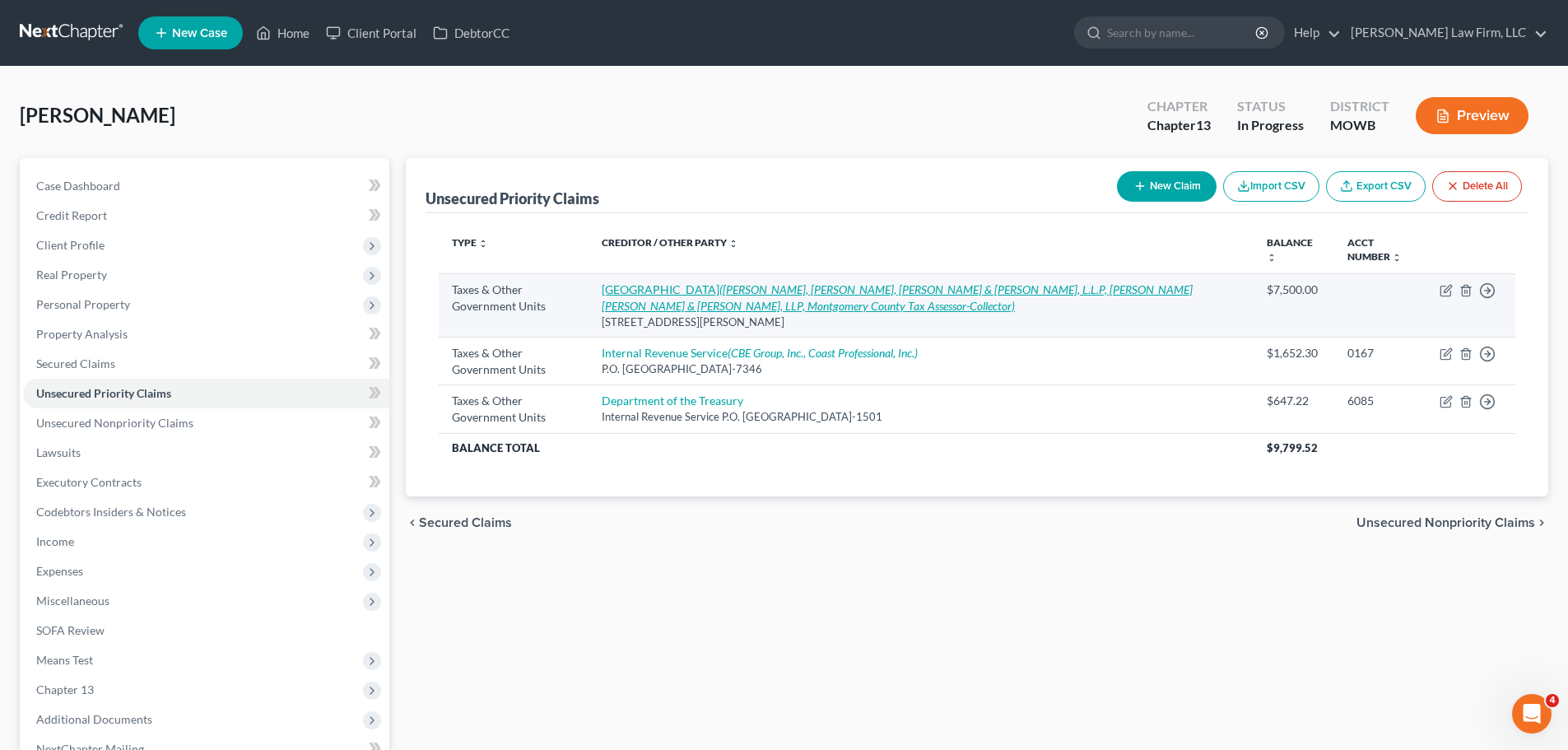
click at [772, 286] on link "Magnolia Independent School District ([GEOGRAPHIC_DATA][PERSON_NAME][GEOGRAPHIC…" at bounding box center [897, 297] width 591 height 31
select select "4"
select select "45"
select select "3"
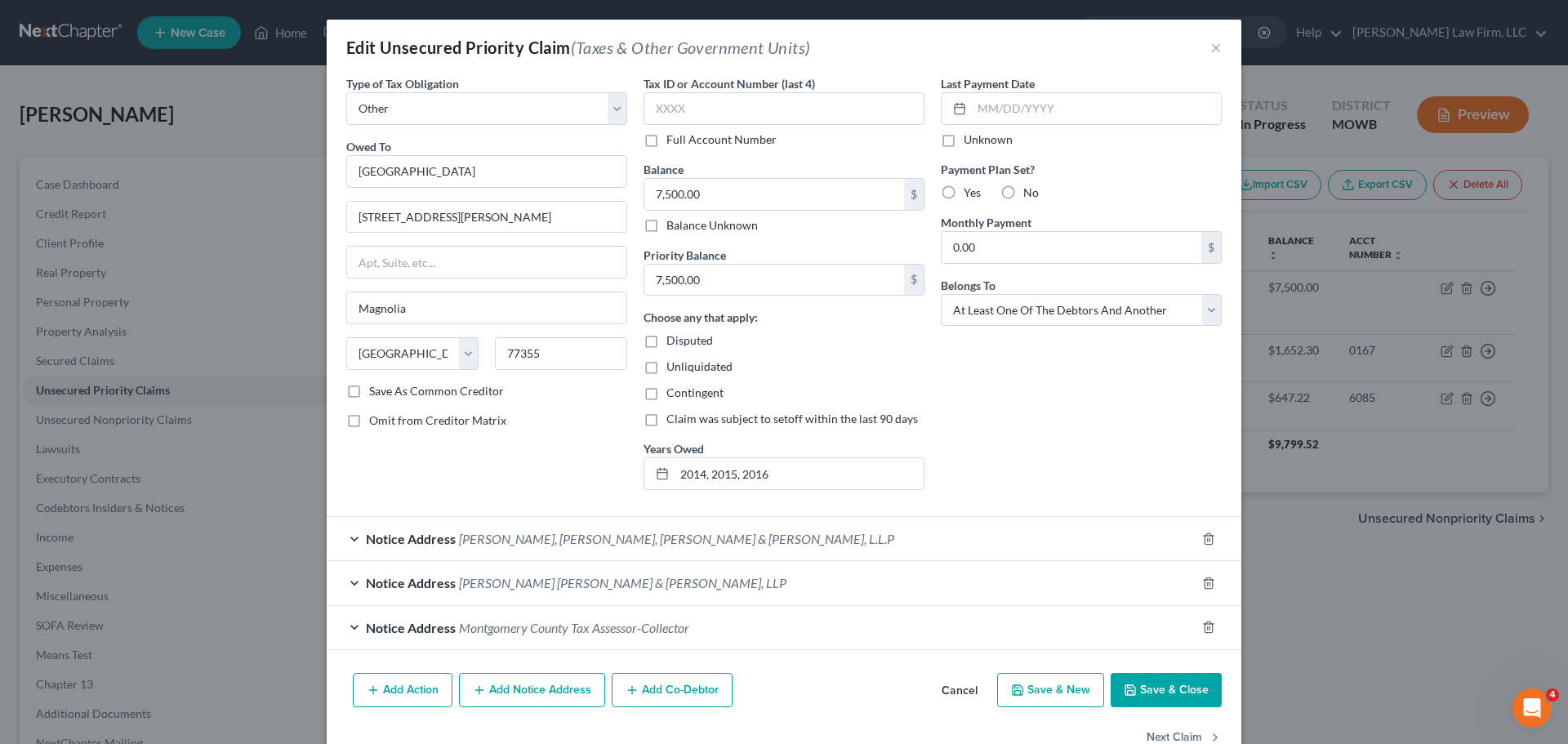
click at [1167, 685] on button "Save & Close" at bounding box center [1166, 689] width 111 height 34
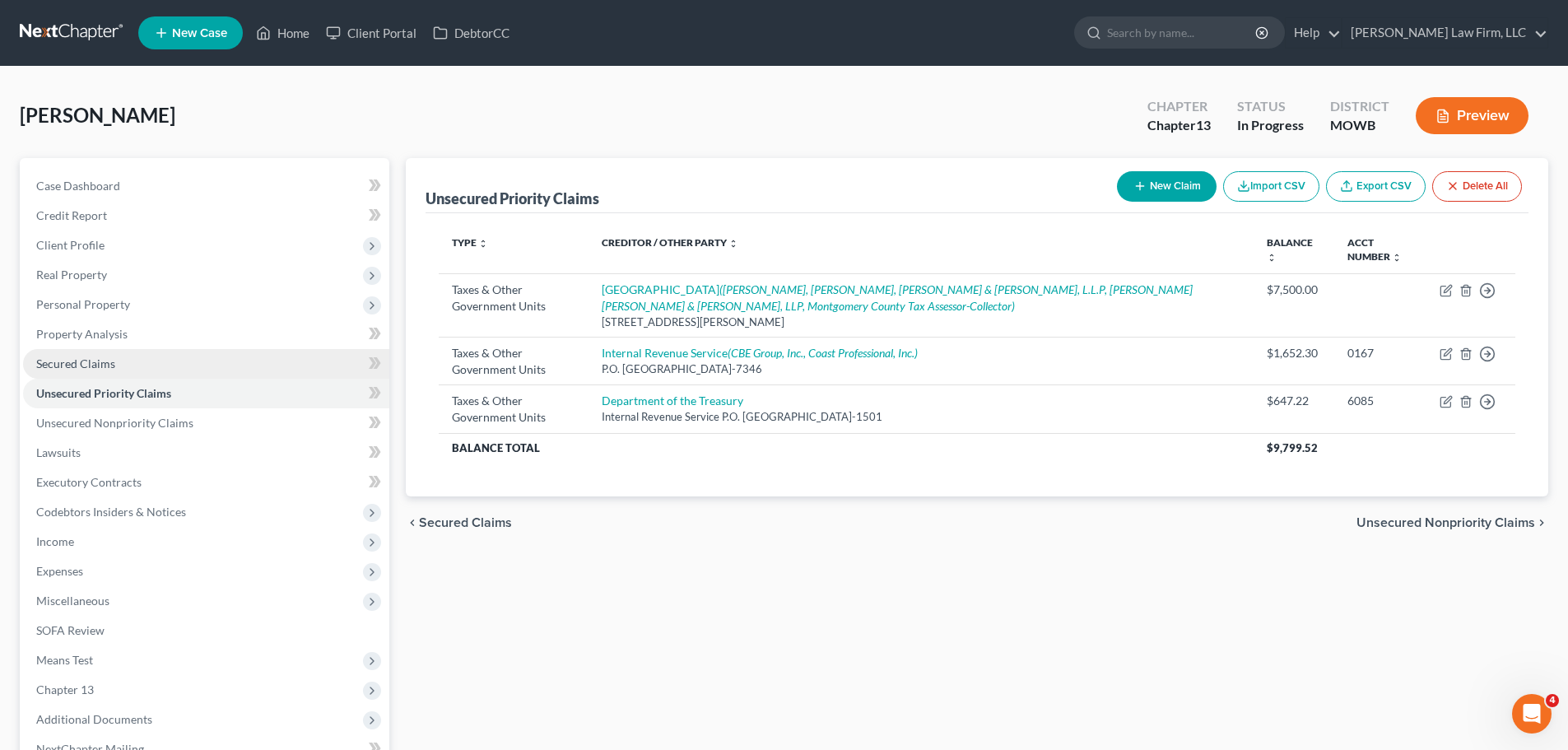
click at [116, 357] on link "Secured Claims" at bounding box center [206, 364] width 367 height 30
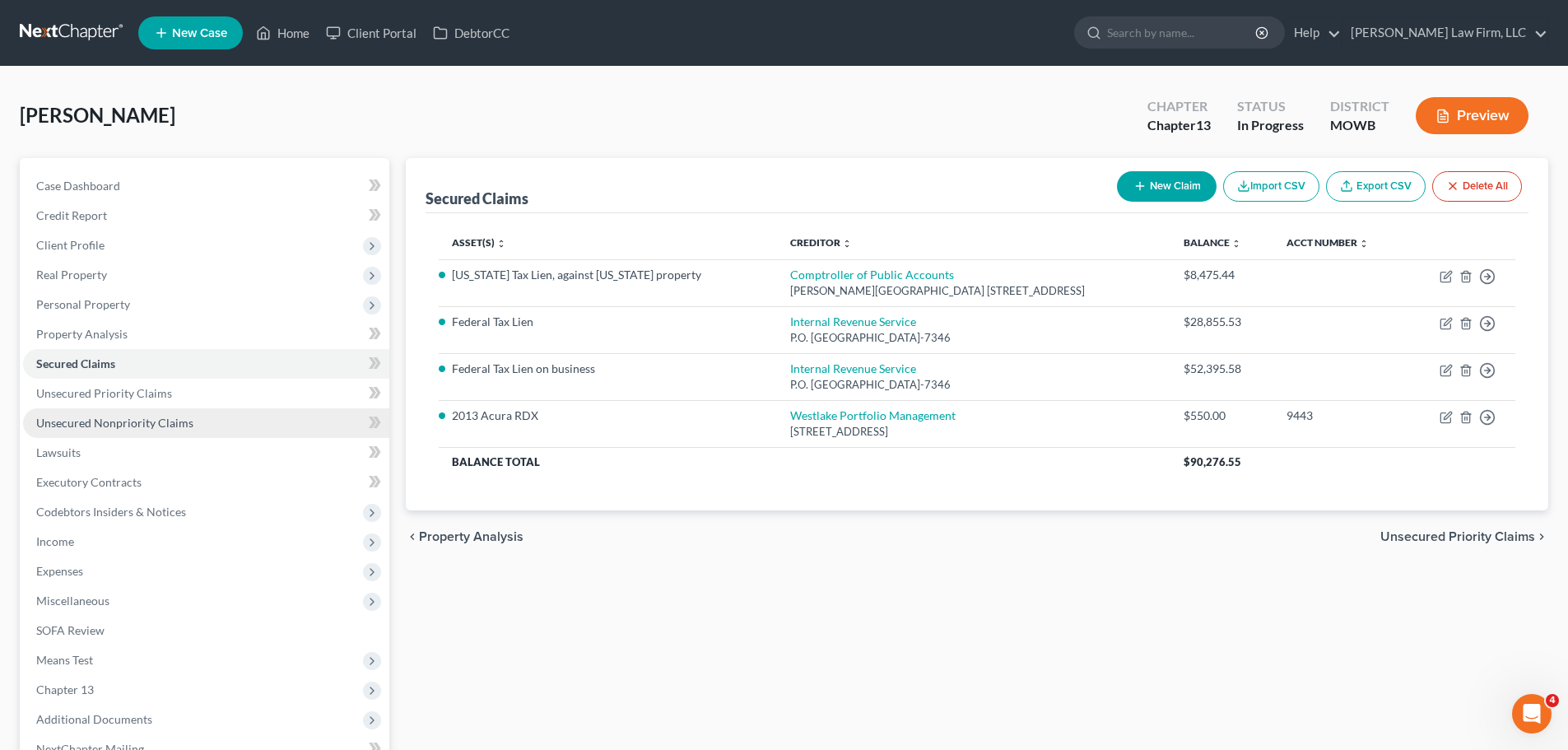
click at [180, 417] on span "Unsecured Nonpriority Claims" at bounding box center [115, 423] width 157 height 14
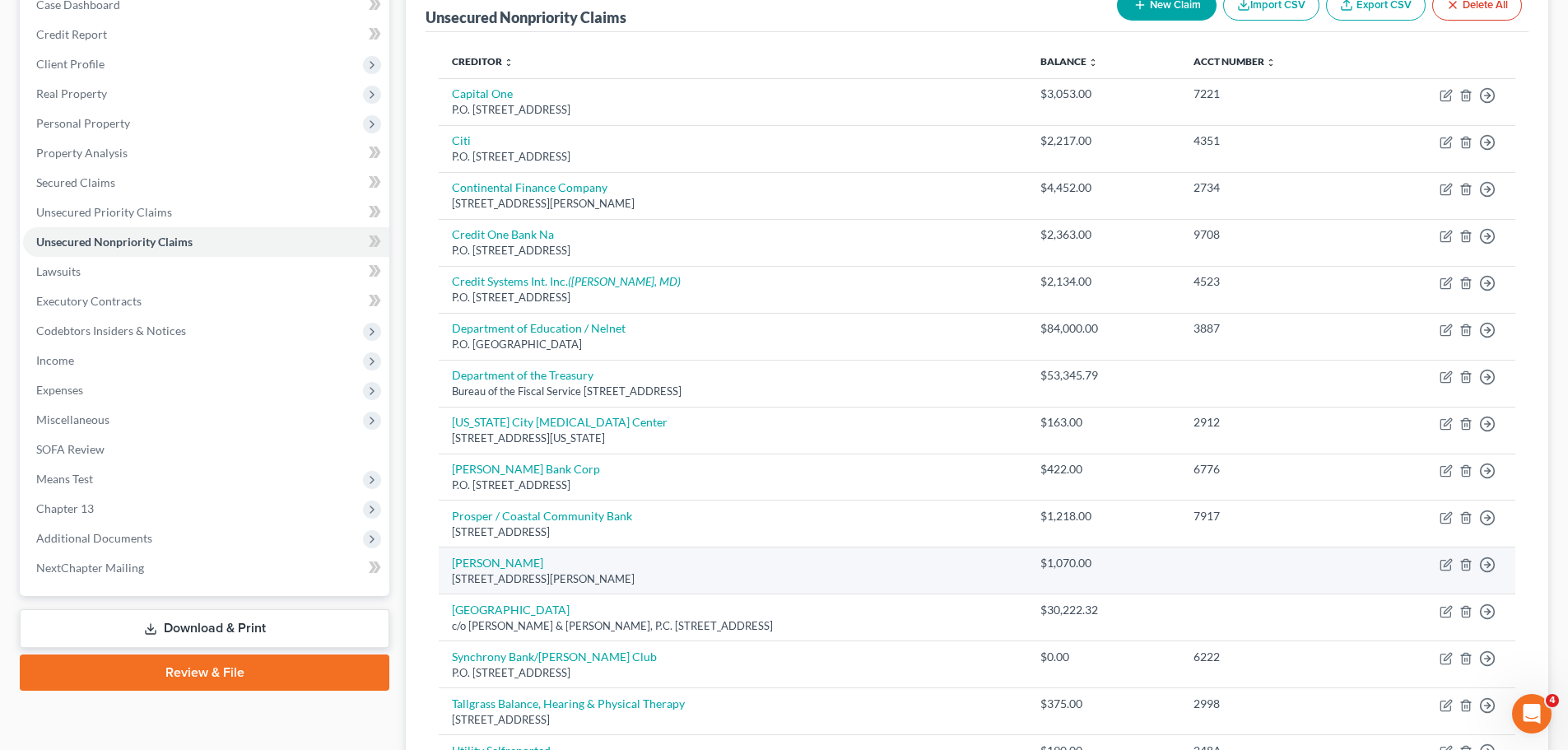
scroll to position [167, 0]
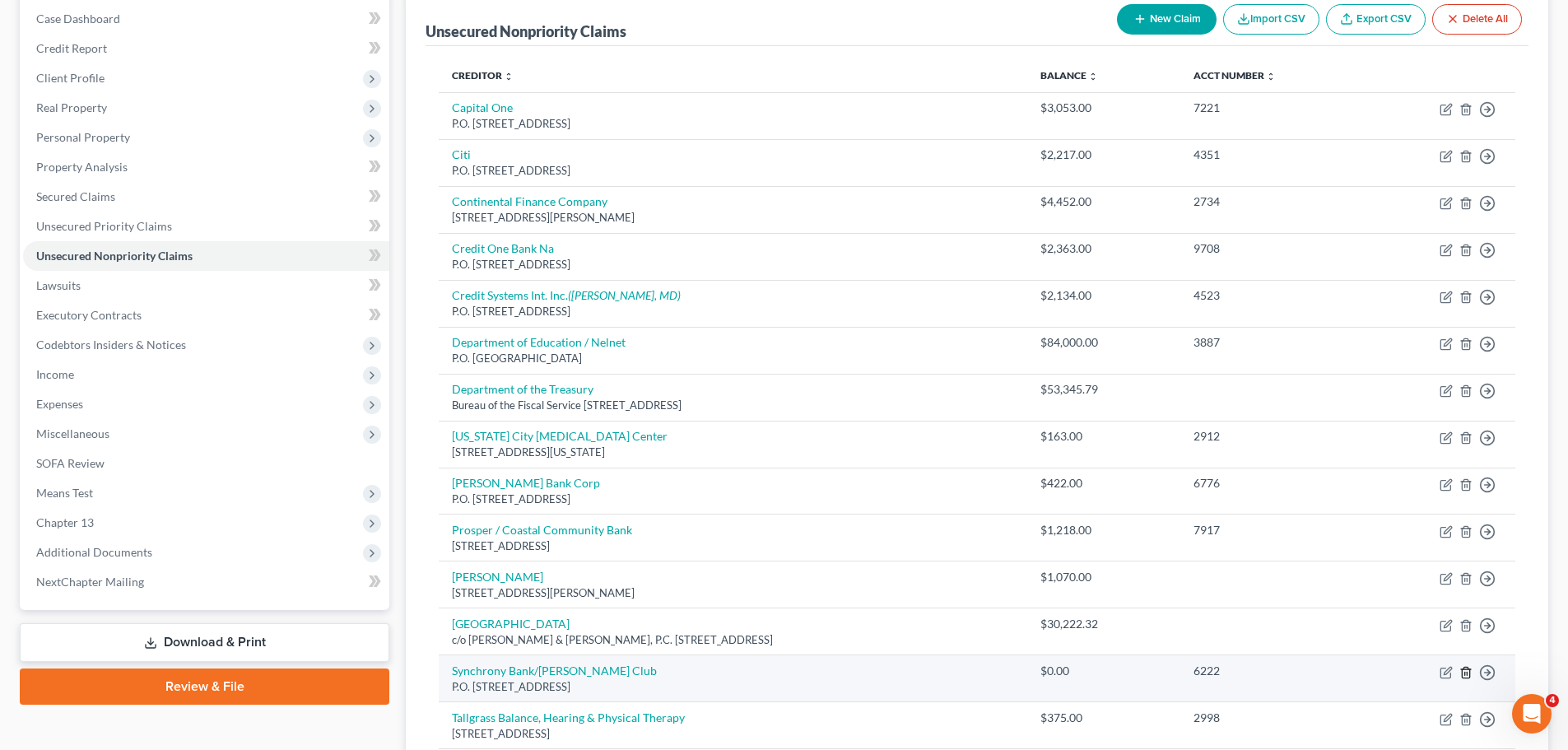
click at [1462, 669] on icon "button" at bounding box center [1464, 672] width 7 height 11
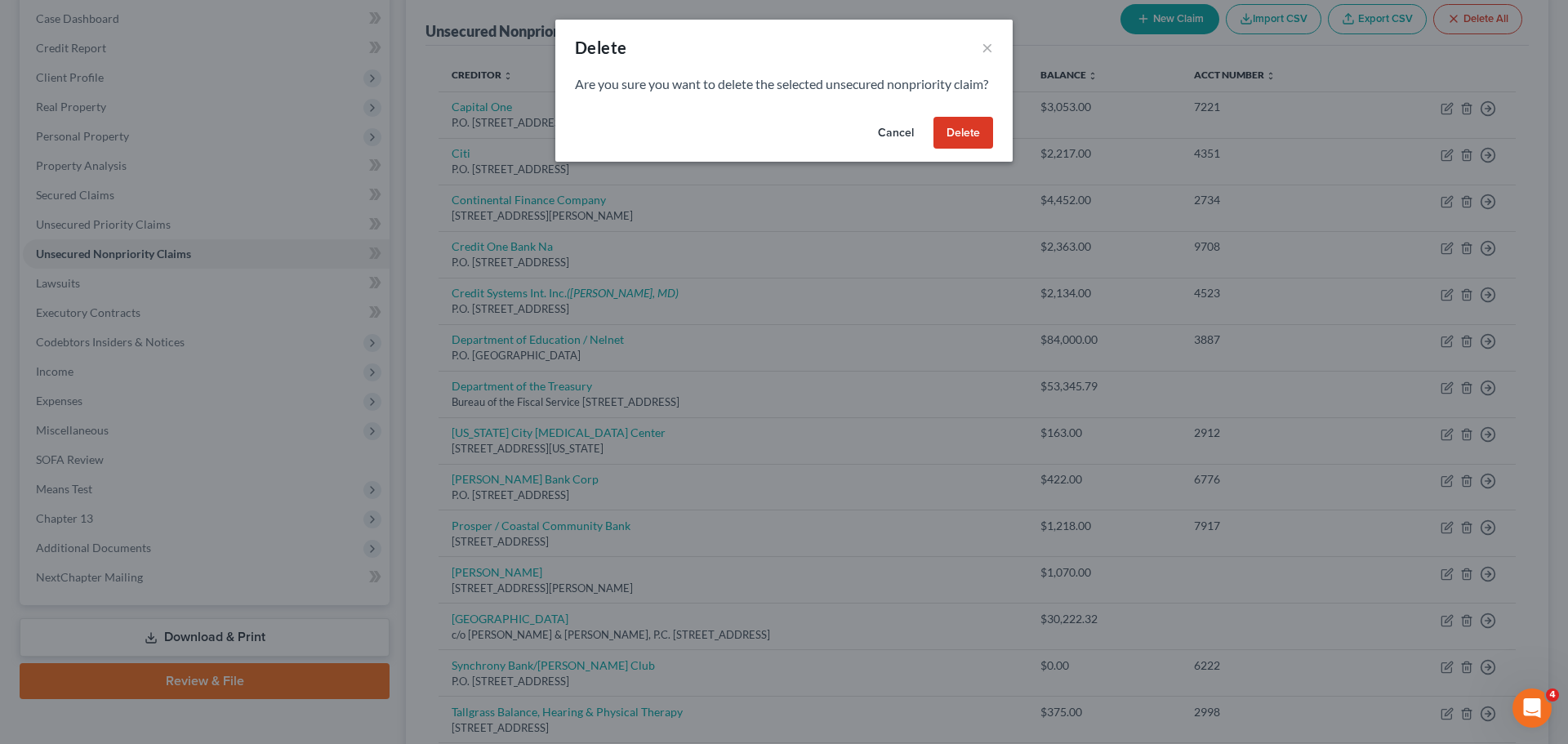
click at [962, 149] on button "Delete" at bounding box center [963, 132] width 60 height 32
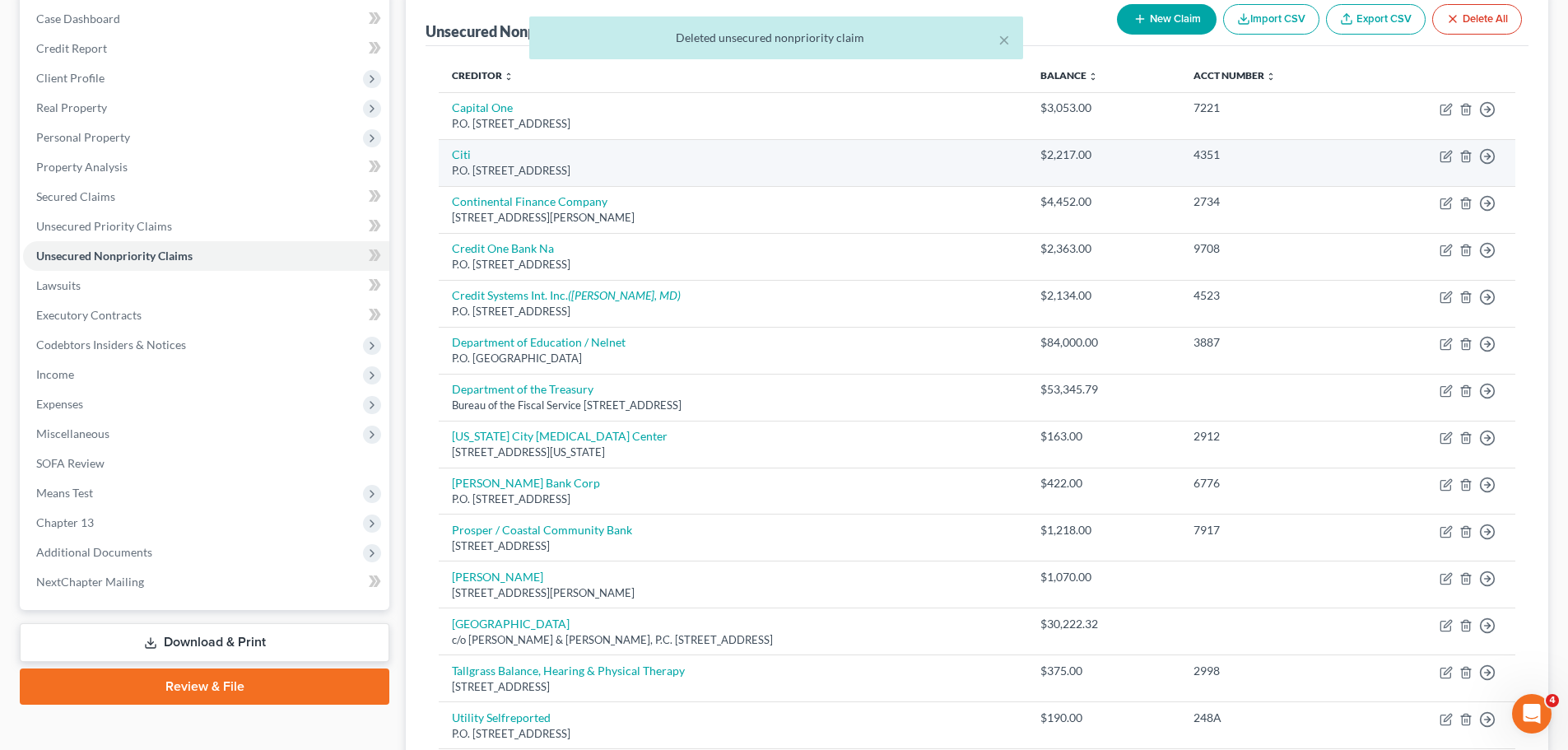
scroll to position [85, 0]
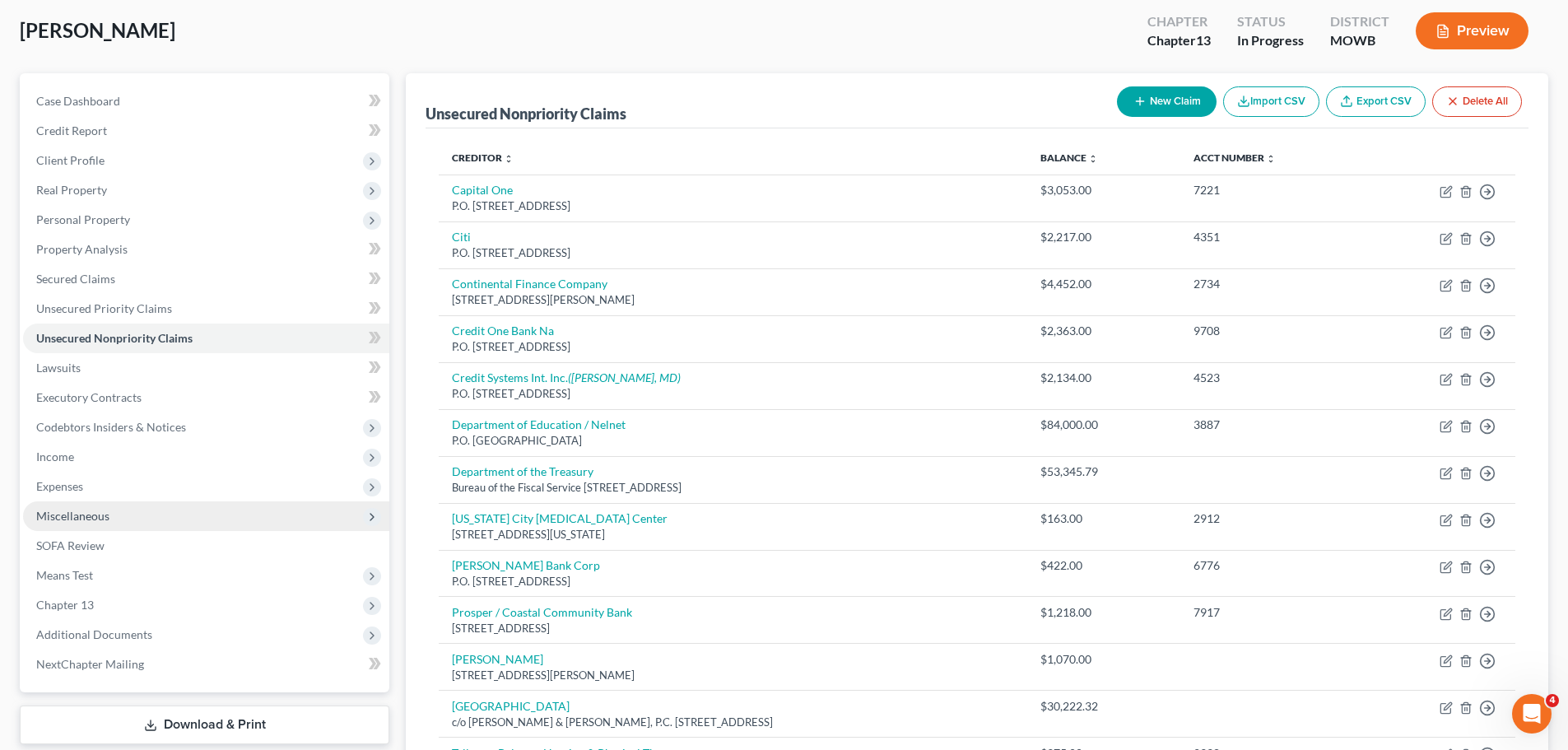
drag, startPoint x: 101, startPoint y: 480, endPoint x: 141, endPoint y: 505, distance: 47.2
click at [101, 480] on span "Expenses" at bounding box center [206, 486] width 367 height 30
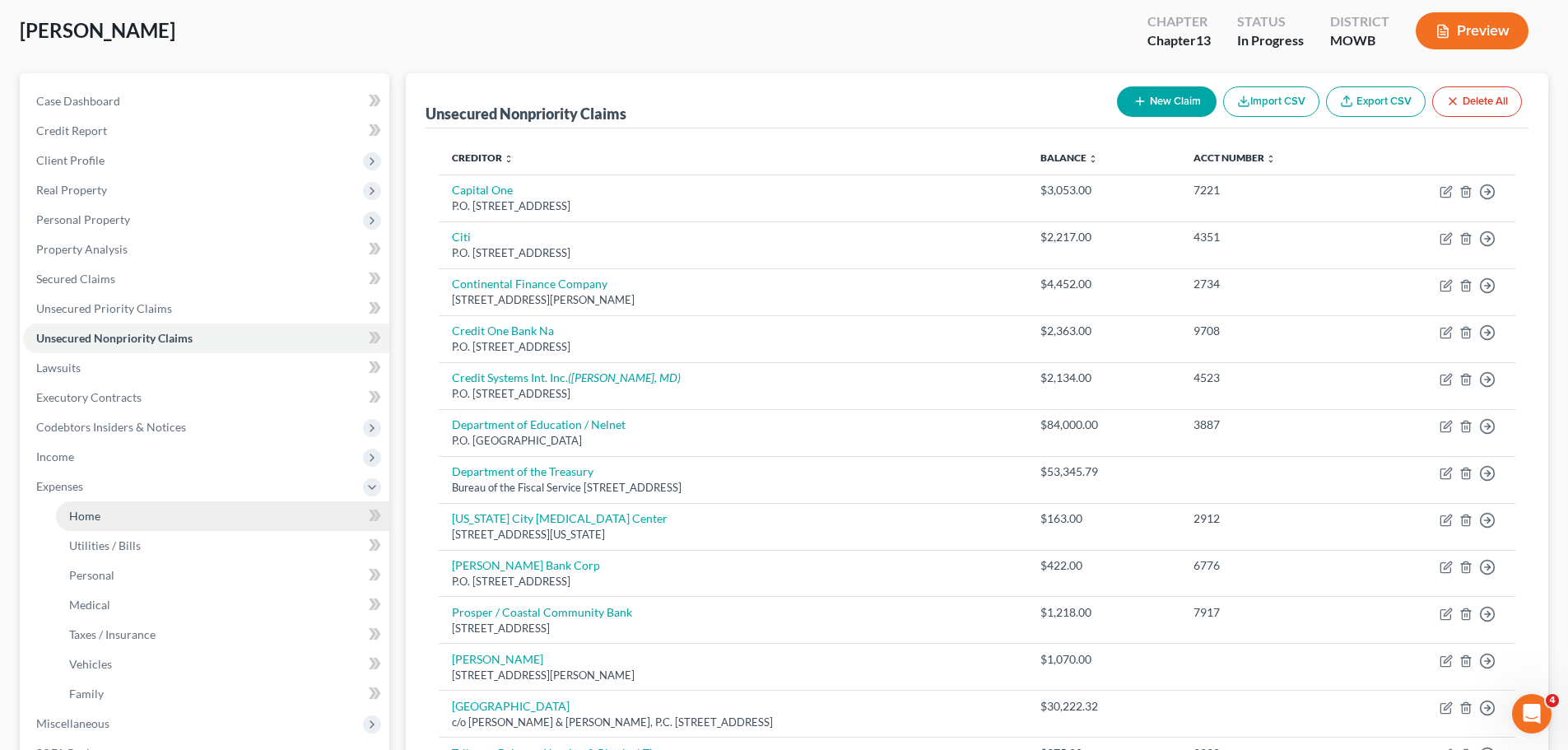
click at [150, 517] on link "Home" at bounding box center [222, 516] width 333 height 30
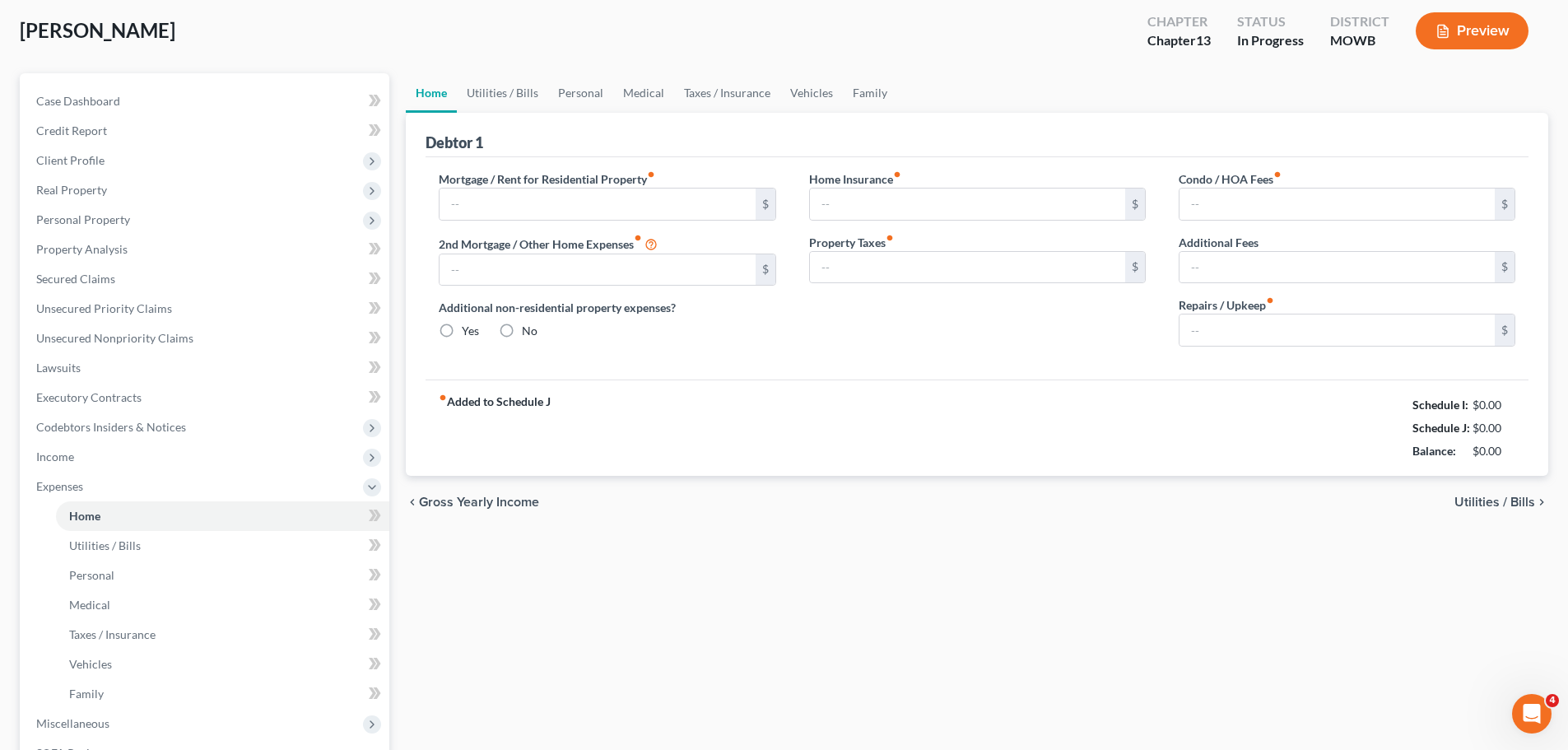
type input "1,250.00"
type input "0.00"
radio input "true"
type input "0.00"
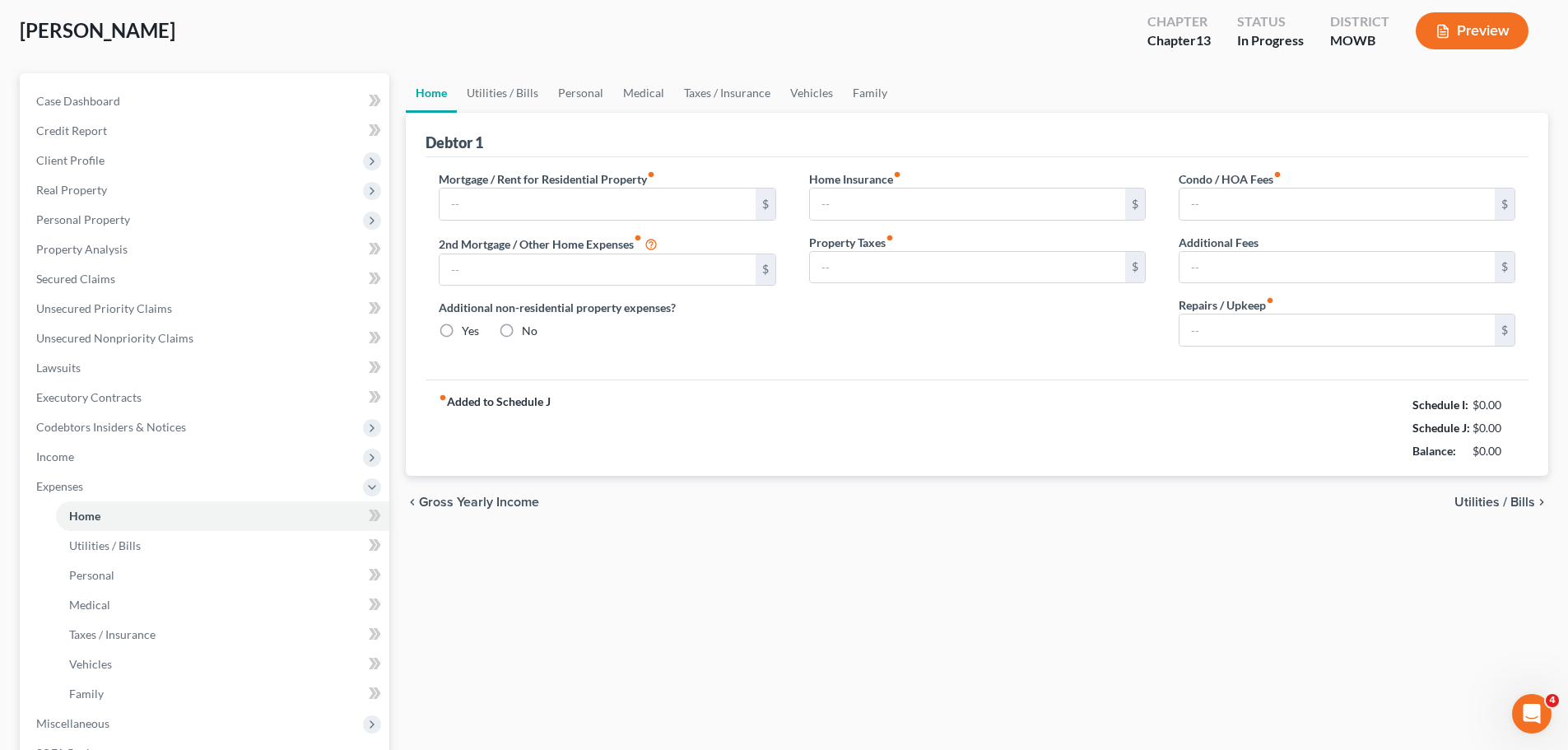
type input "0.00"
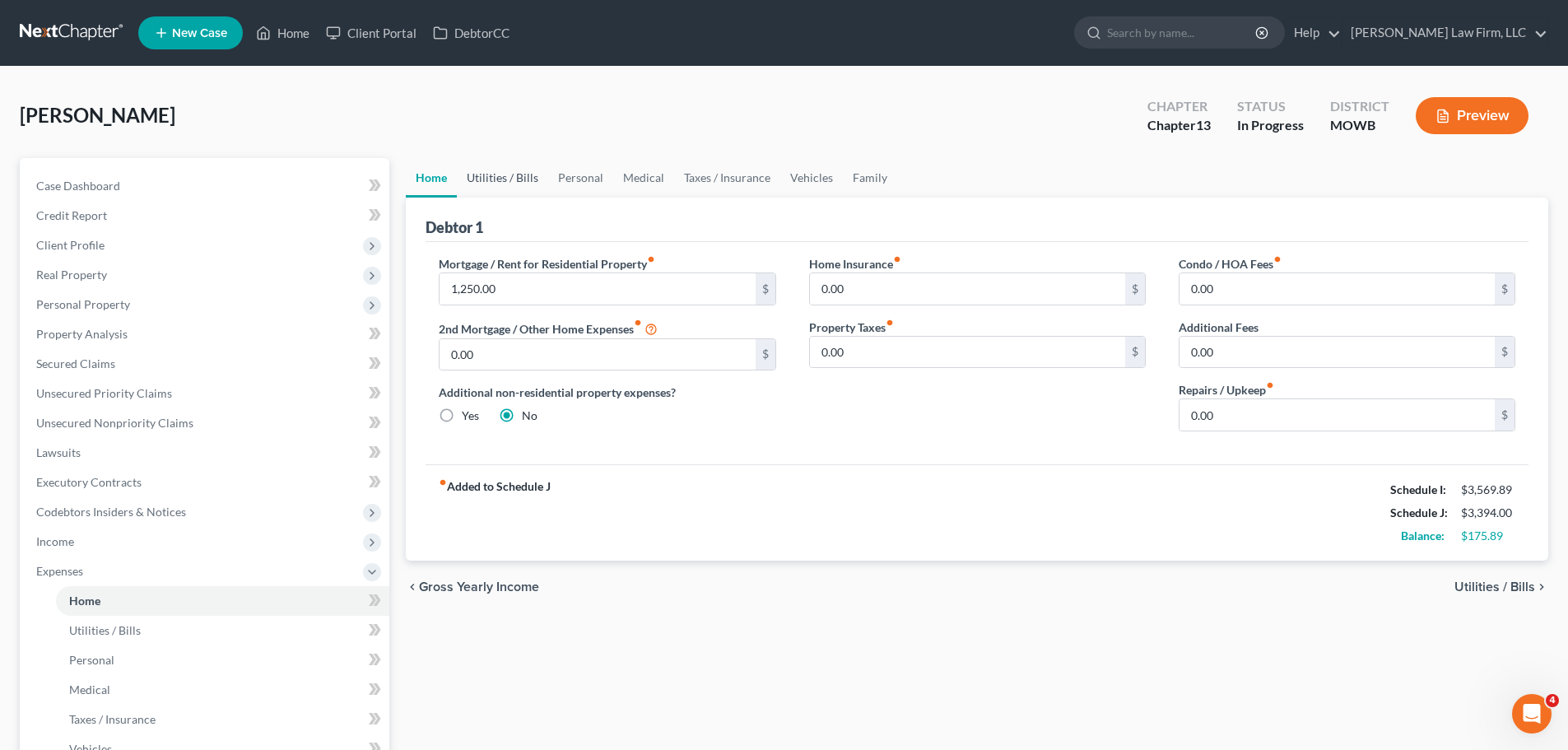
click at [506, 170] on link "Utilities / Bills" at bounding box center [502, 178] width 91 height 40
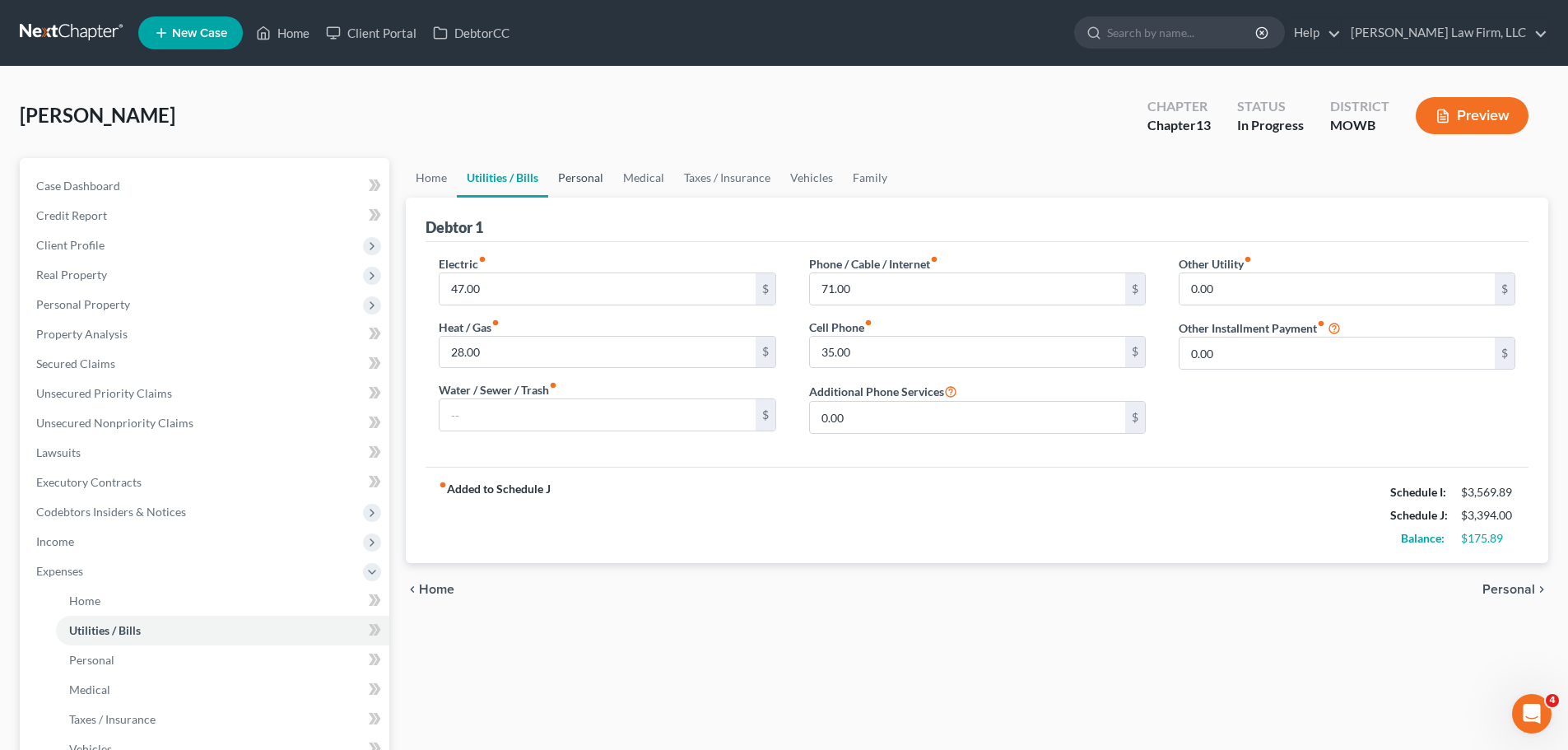
click at [595, 180] on link "Personal" at bounding box center [581, 178] width 65 height 40
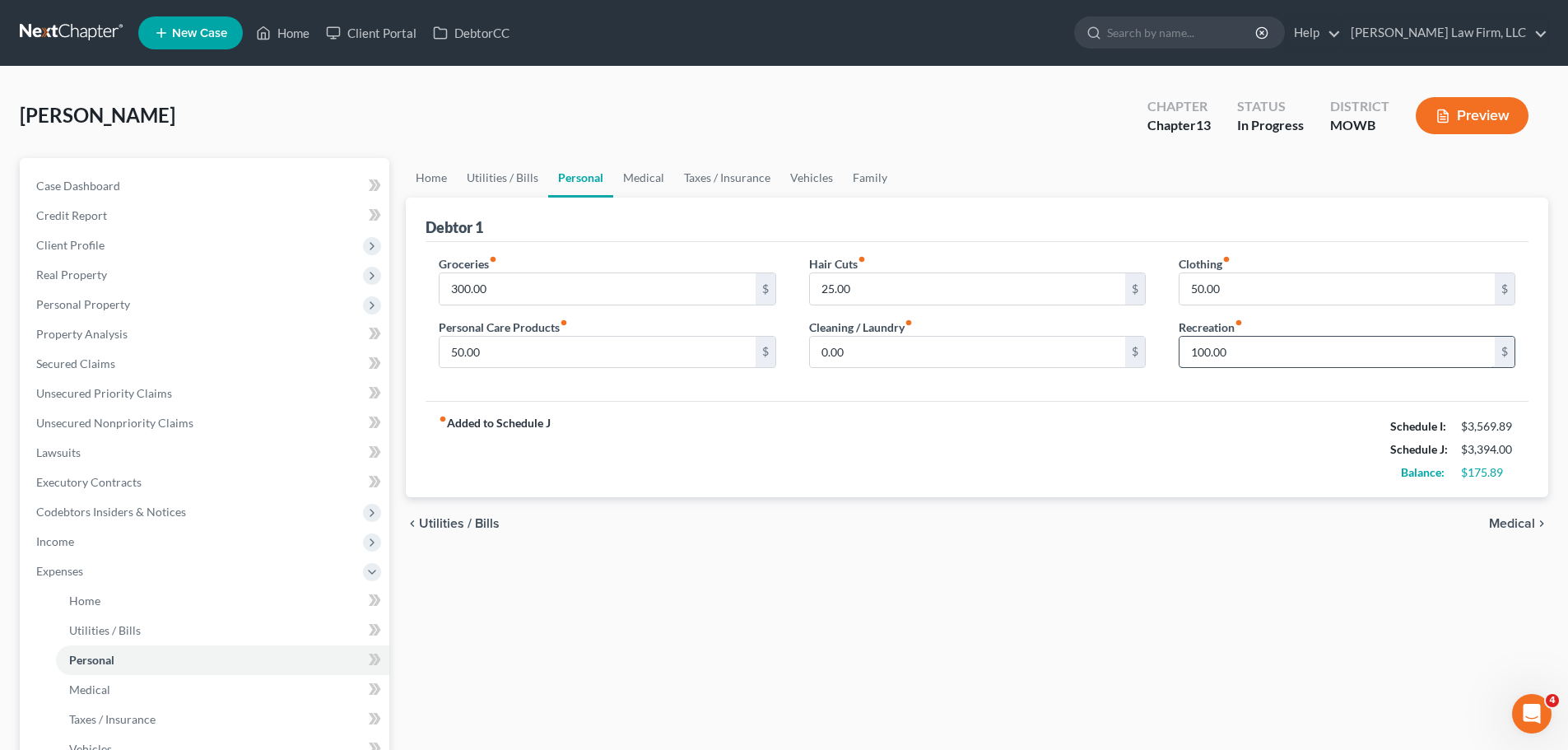
click at [1243, 353] on input "100.00" at bounding box center [1337, 353] width 315 height 32
type input "40"
click at [648, 178] on link "Medical" at bounding box center [644, 178] width 61 height 40
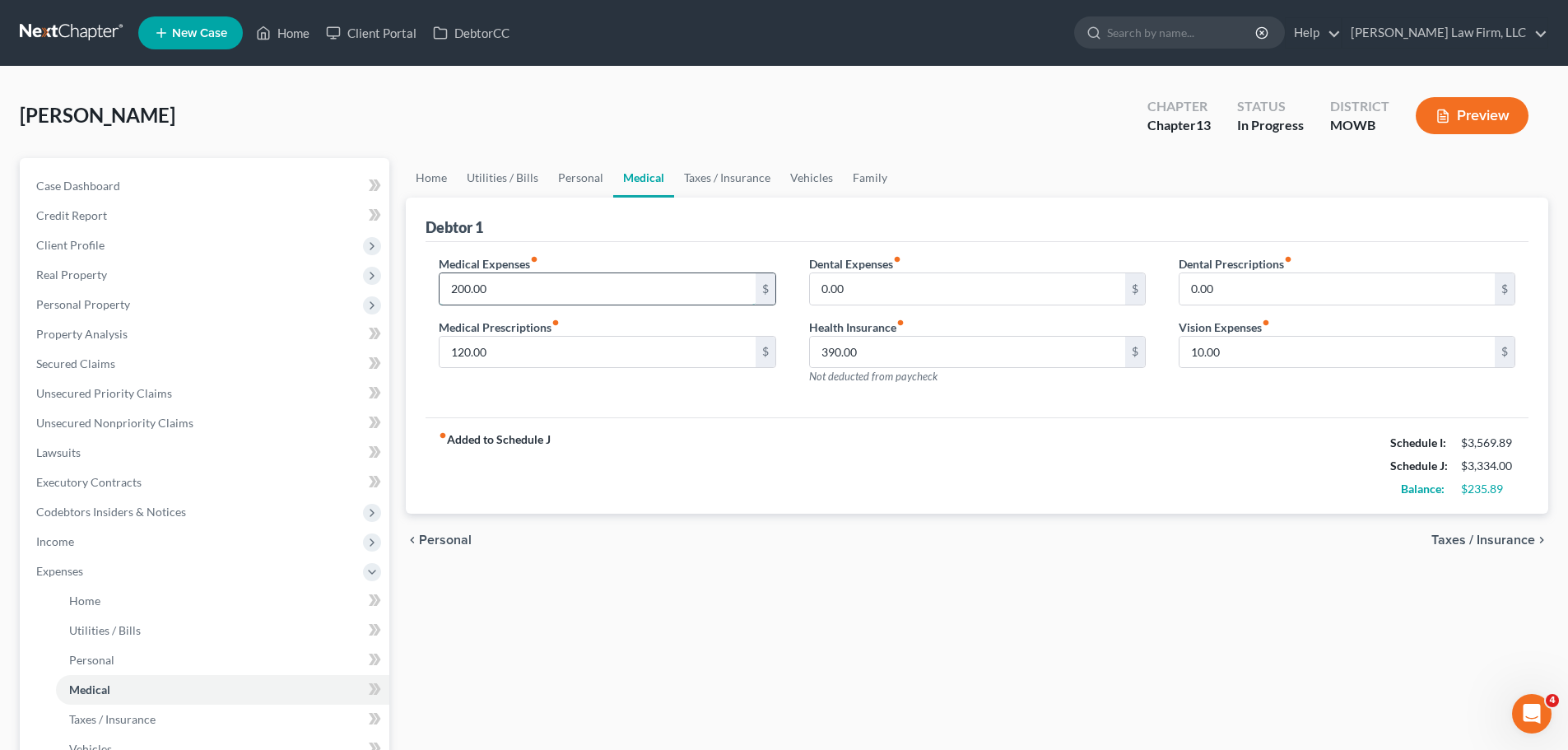
click at [569, 292] on input "200.00" at bounding box center [597, 290] width 315 height 32
type input "175"
click at [461, 366] on input "120.00" at bounding box center [597, 353] width 315 height 32
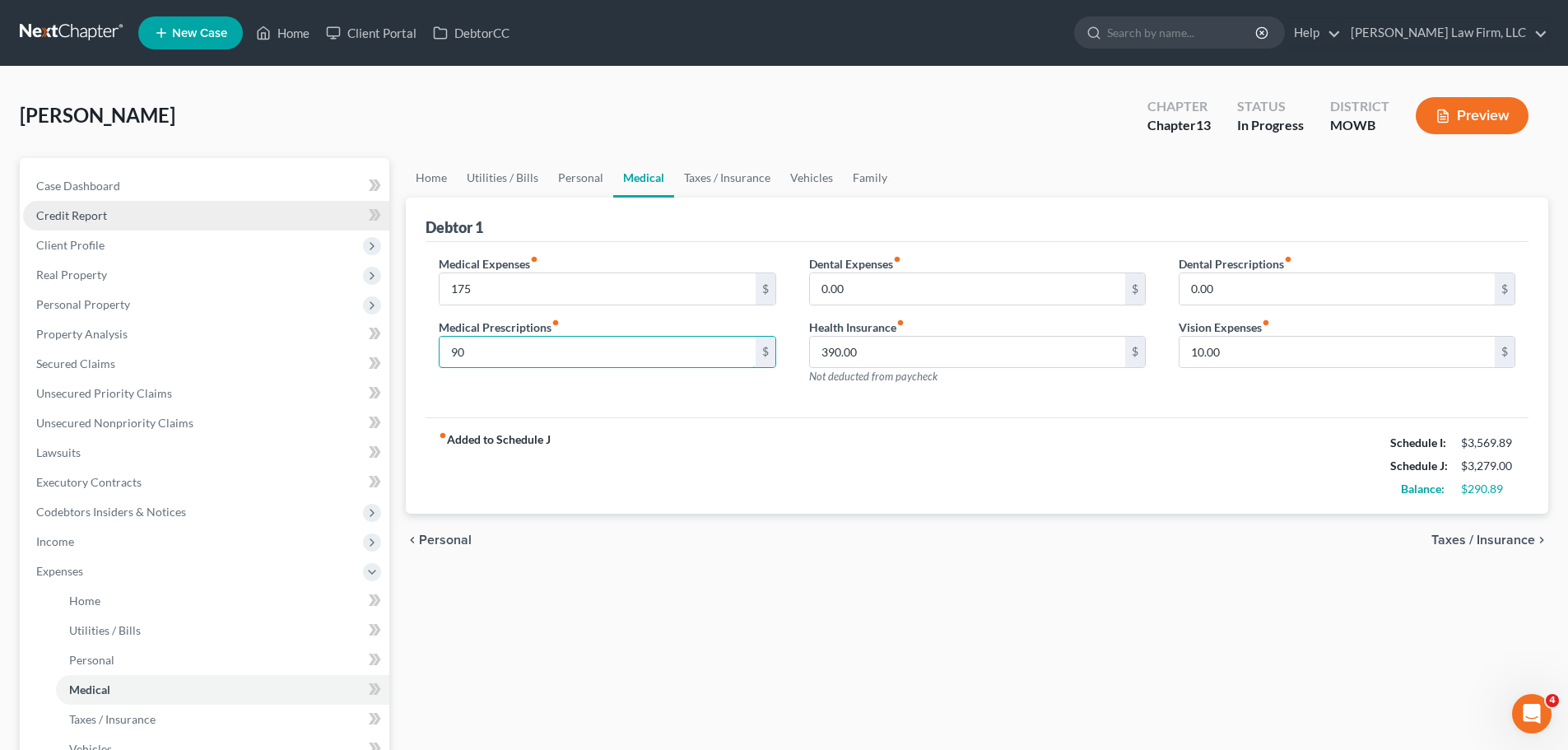
type input "90"
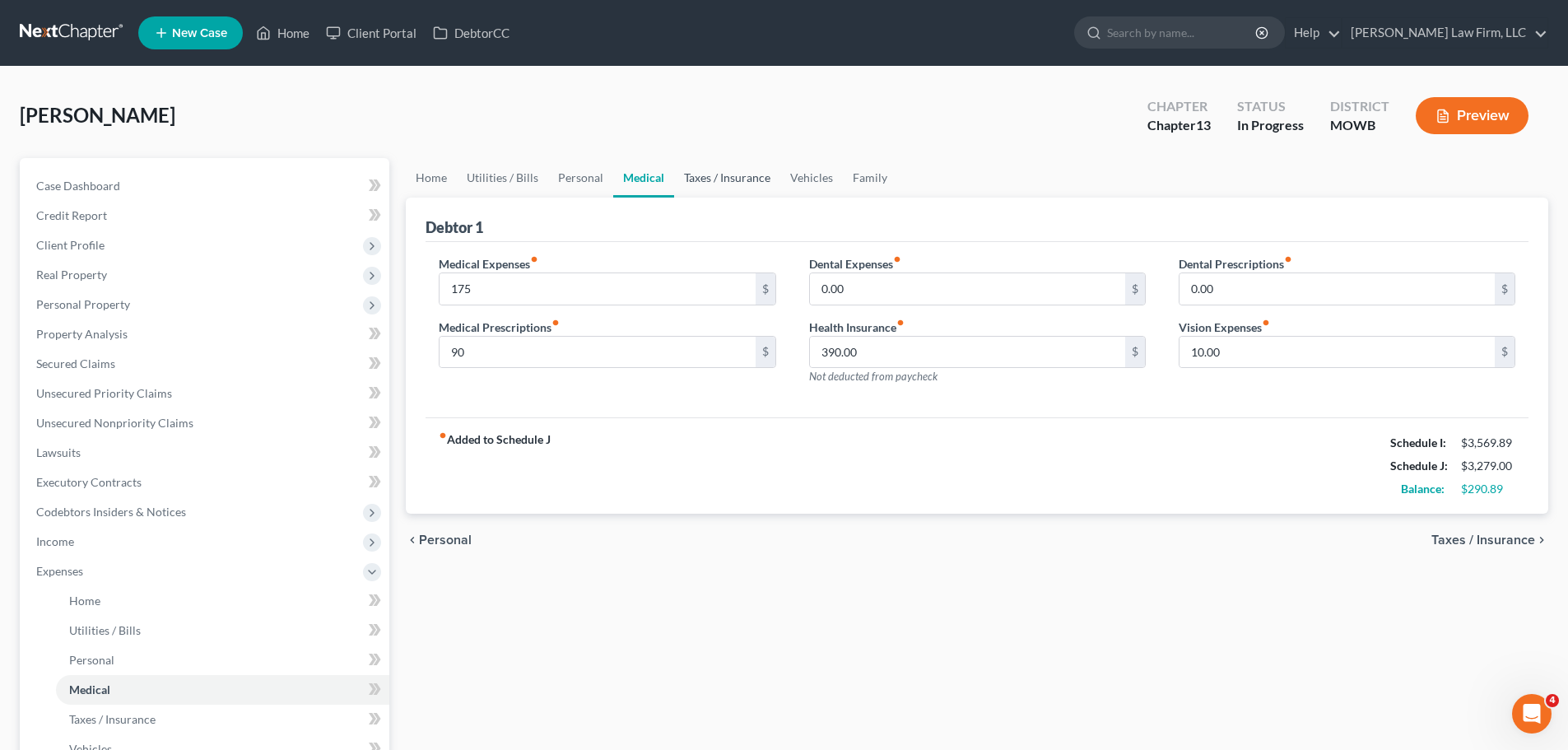
drag, startPoint x: 730, startPoint y: 182, endPoint x: 690, endPoint y: 177, distance: 40.3
click at [730, 182] on link "Taxes / Insurance" at bounding box center [726, 178] width 106 height 40
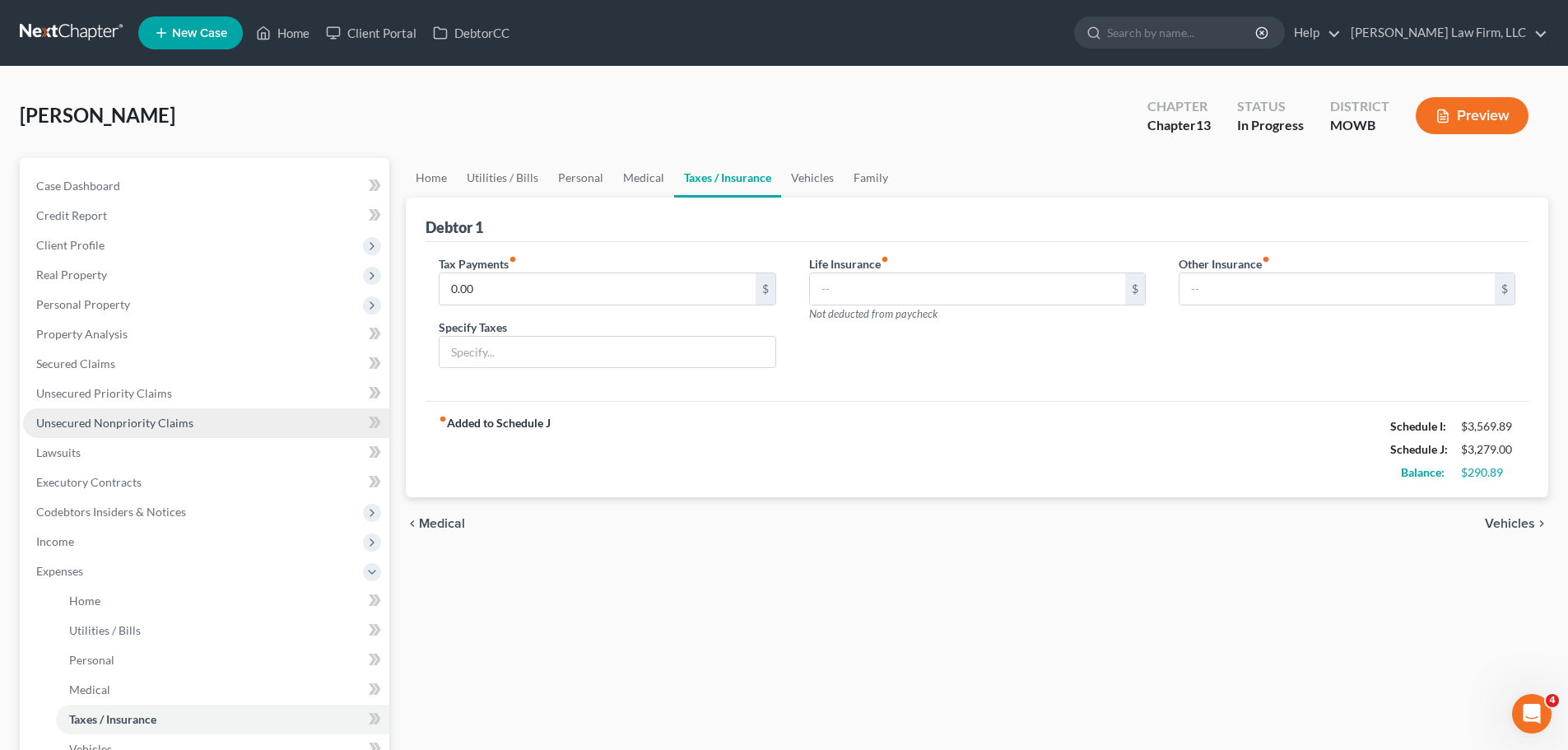
click at [177, 421] on span "Unsecured Nonpriority Claims" at bounding box center [115, 423] width 157 height 14
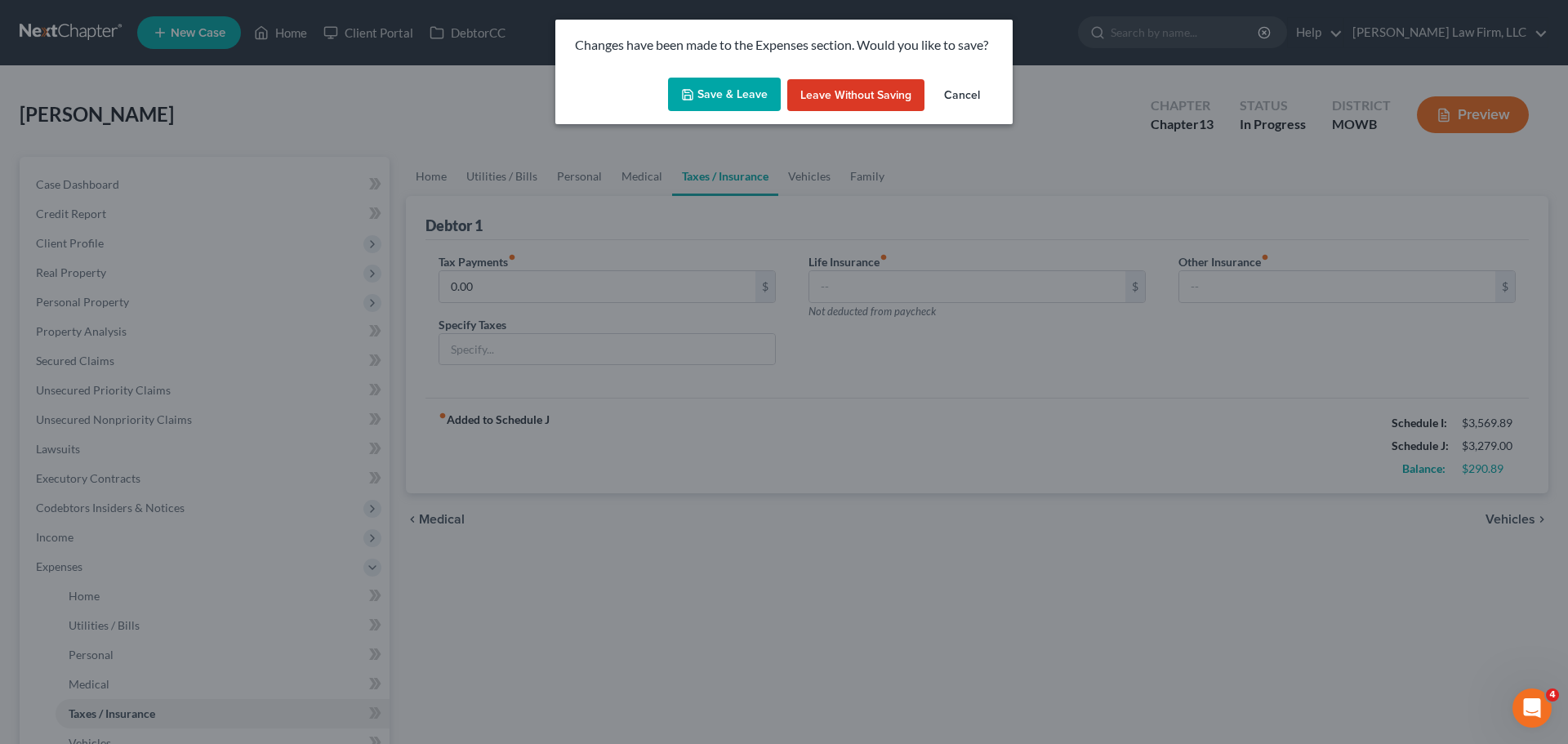
click at [740, 78] on button "Save & Leave" at bounding box center [724, 94] width 113 height 34
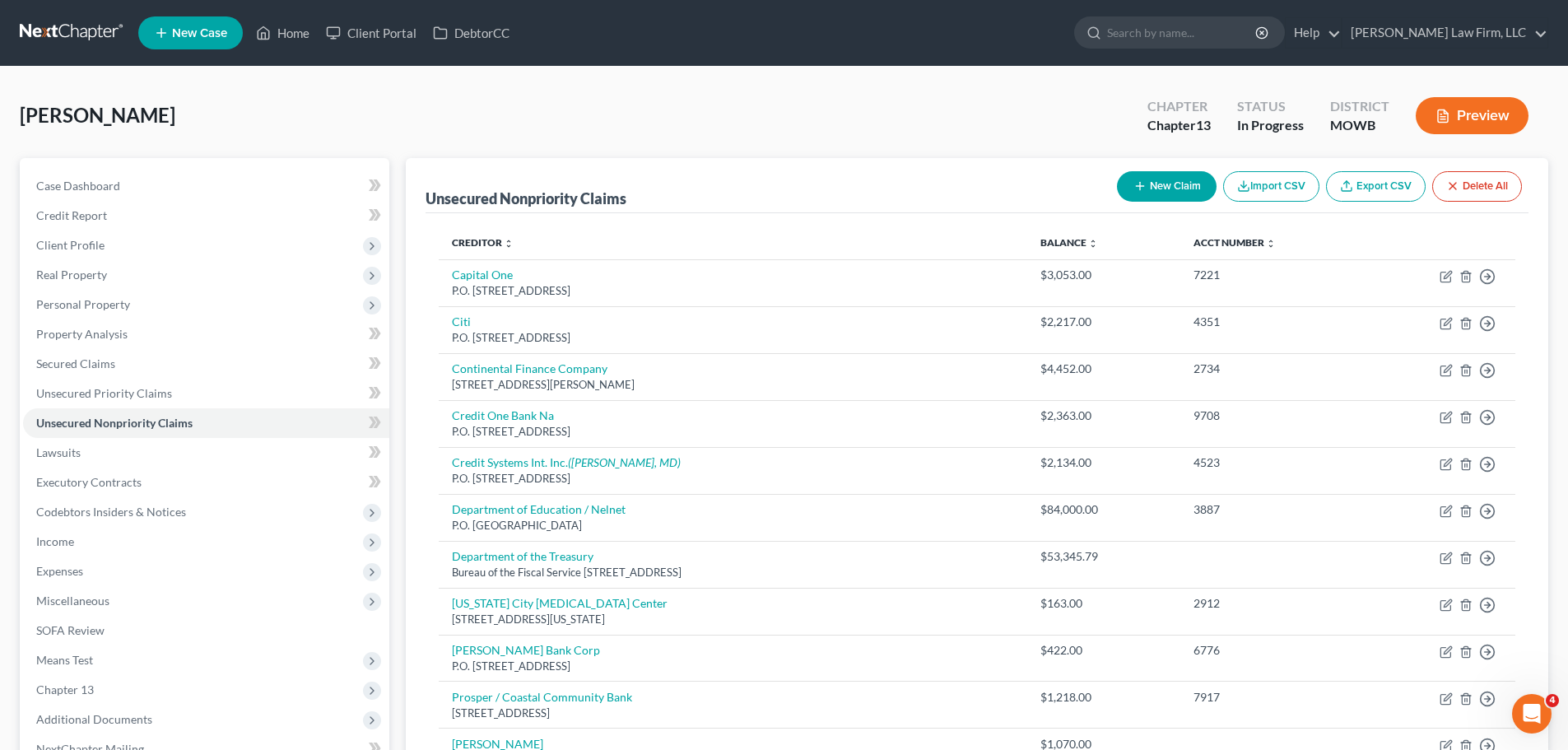
scroll to position [82, 0]
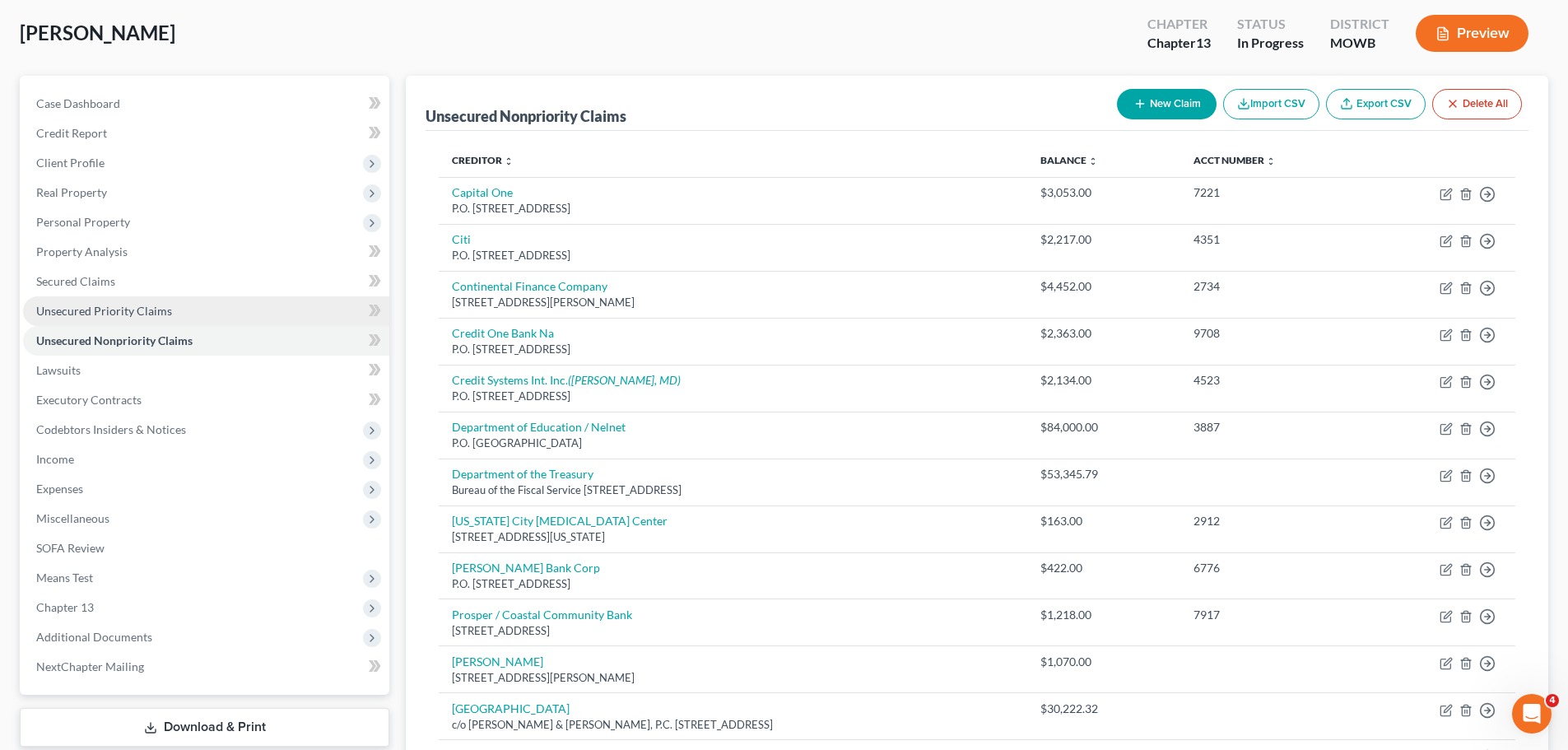
click at [156, 317] on span "Unsecured Priority Claims" at bounding box center [104, 310] width 135 height 14
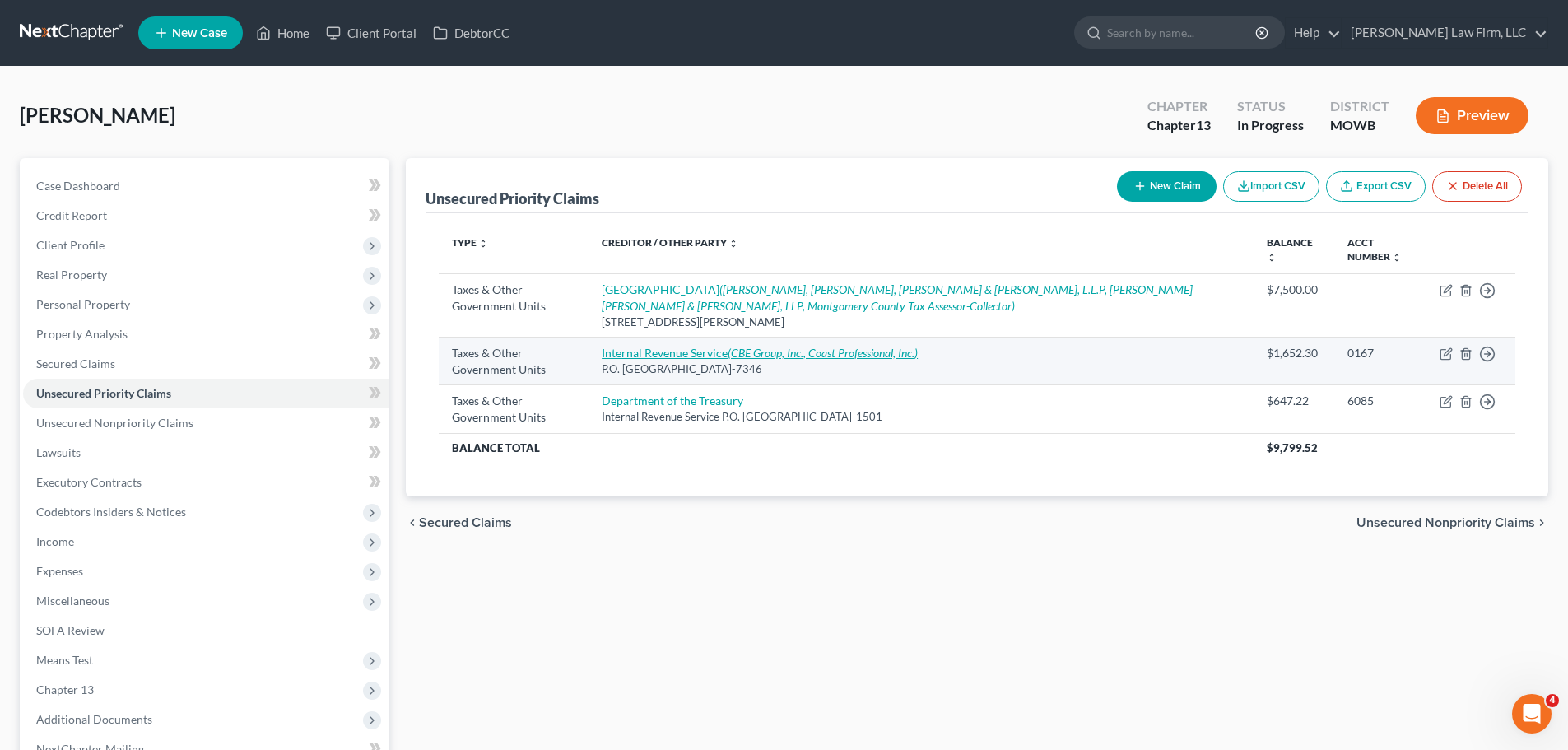
click at [732, 346] on link "Internal Revenue Service (CBE Group, Inc., Coast Professional, Inc.)" at bounding box center [760, 353] width 316 height 14
select select "0"
select select "39"
select select "0"
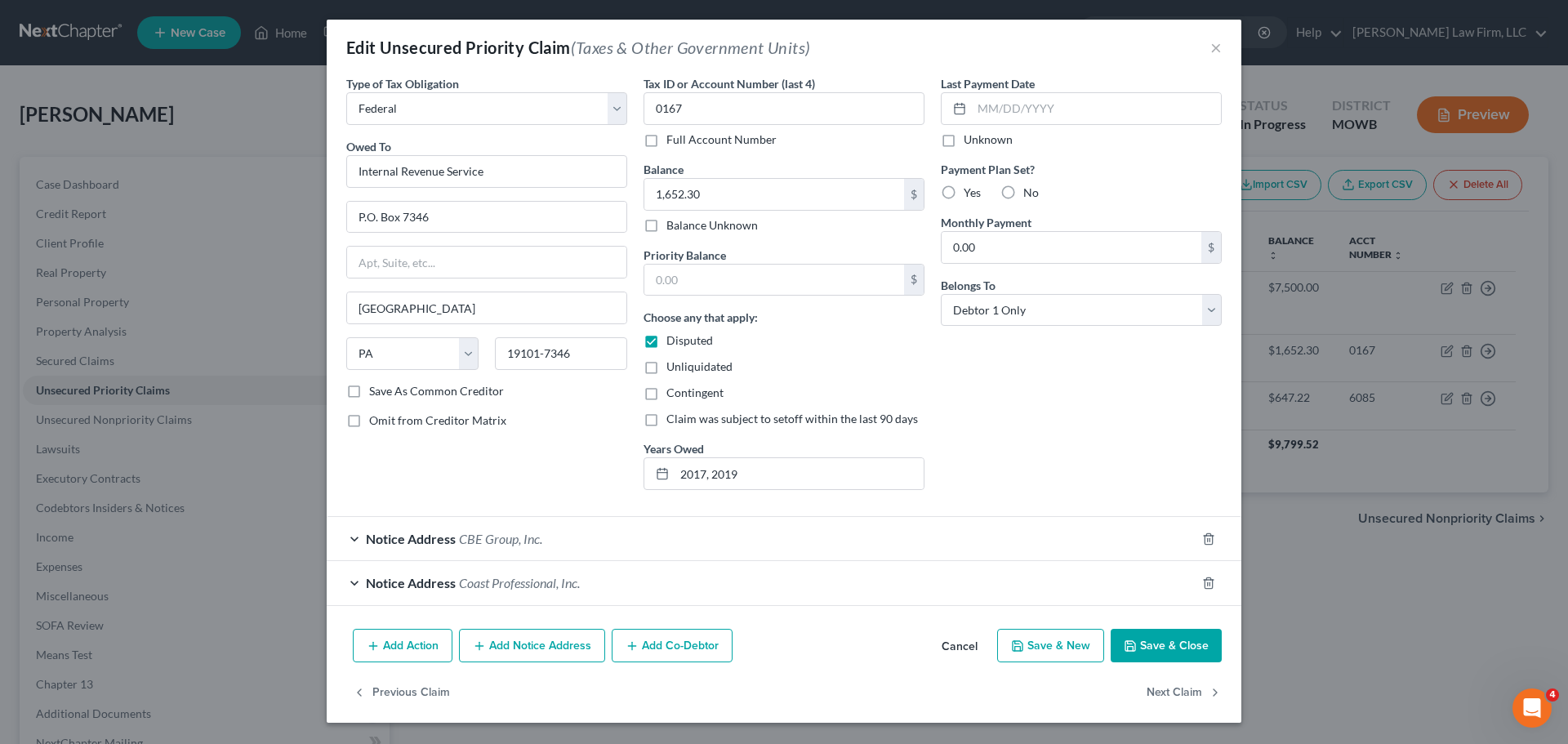
click at [1157, 642] on button "Save & Close" at bounding box center [1166, 645] width 111 height 34
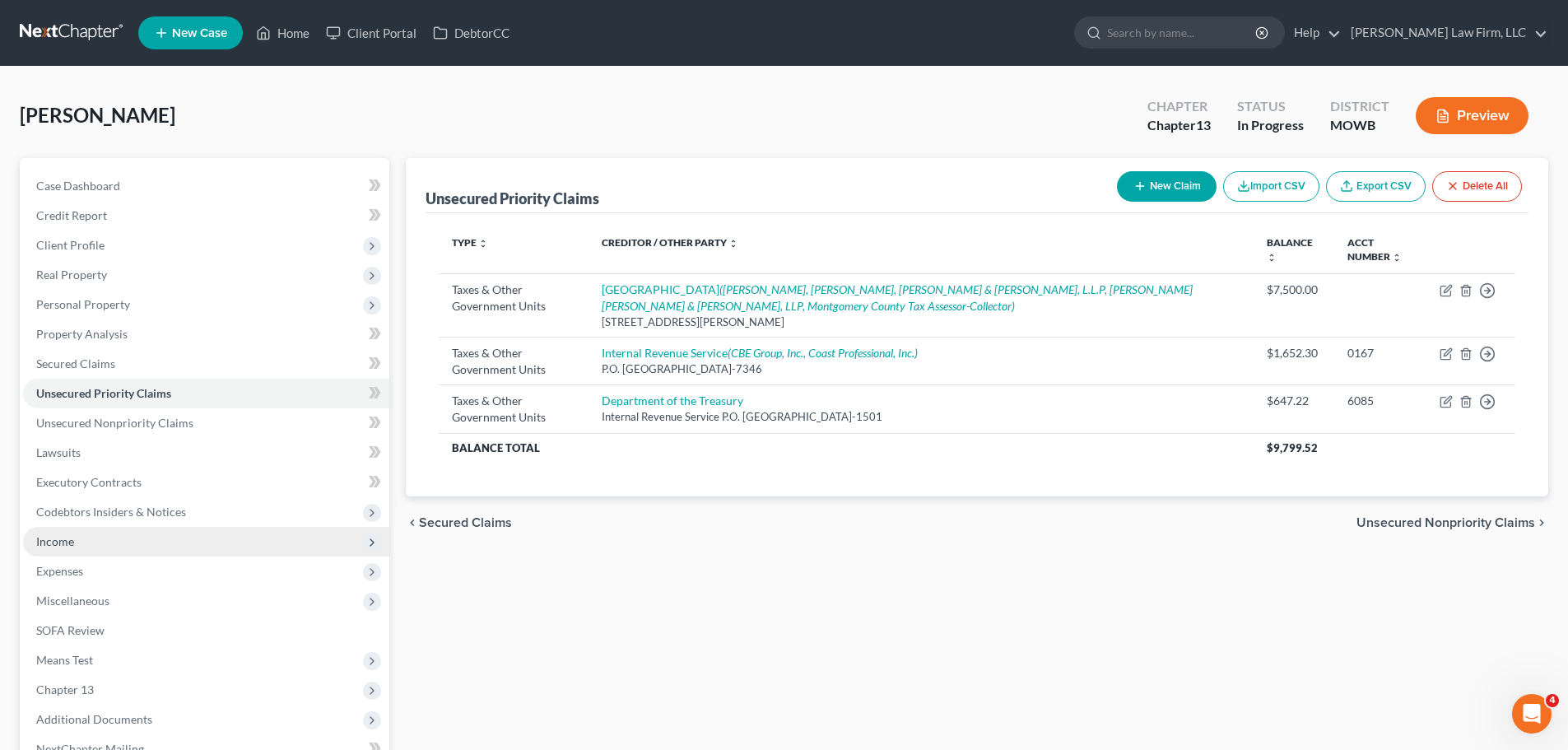
click at [51, 537] on span "Income" at bounding box center [55, 542] width 38 height 14
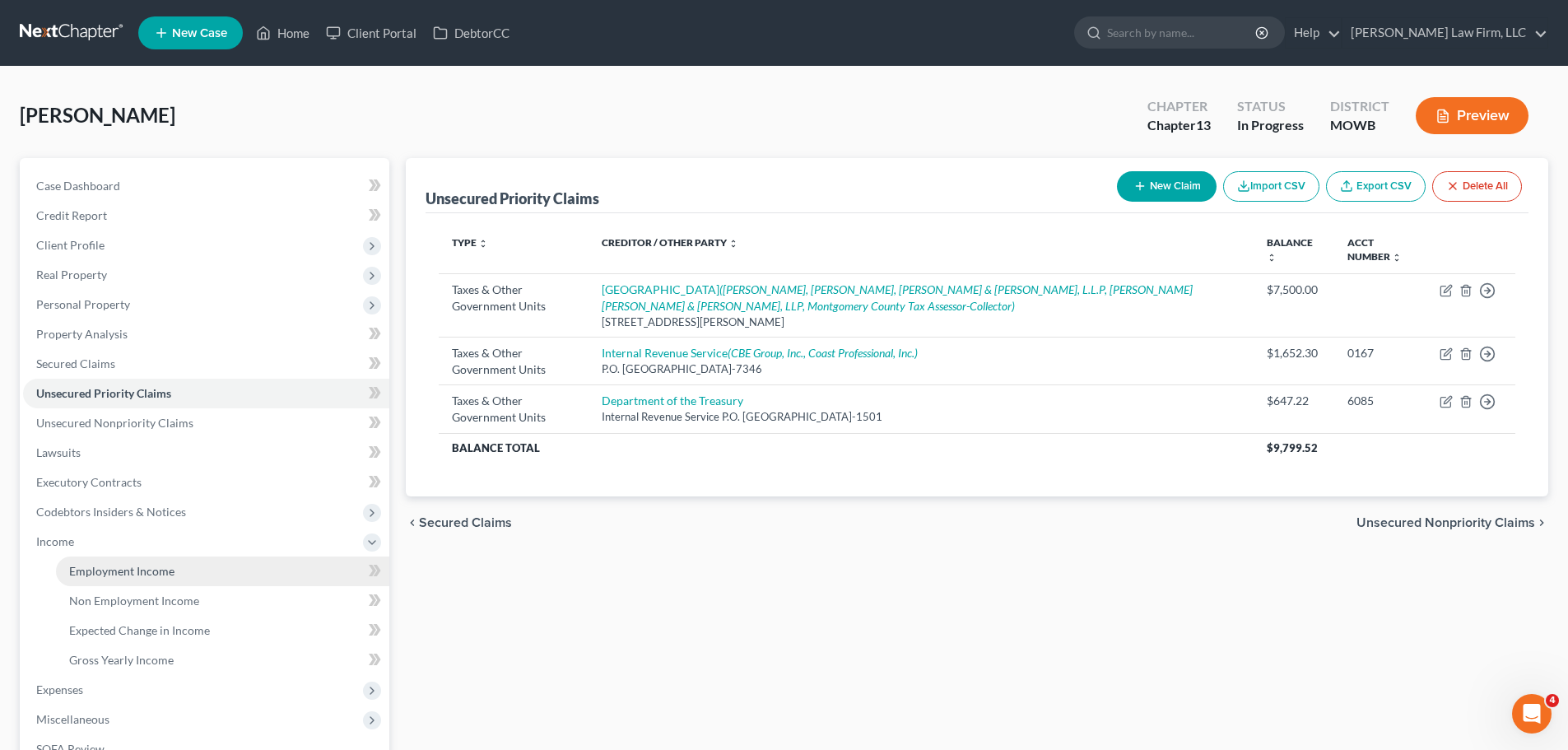
click at [161, 570] on span "Employment Income" at bounding box center [122, 571] width 106 height 14
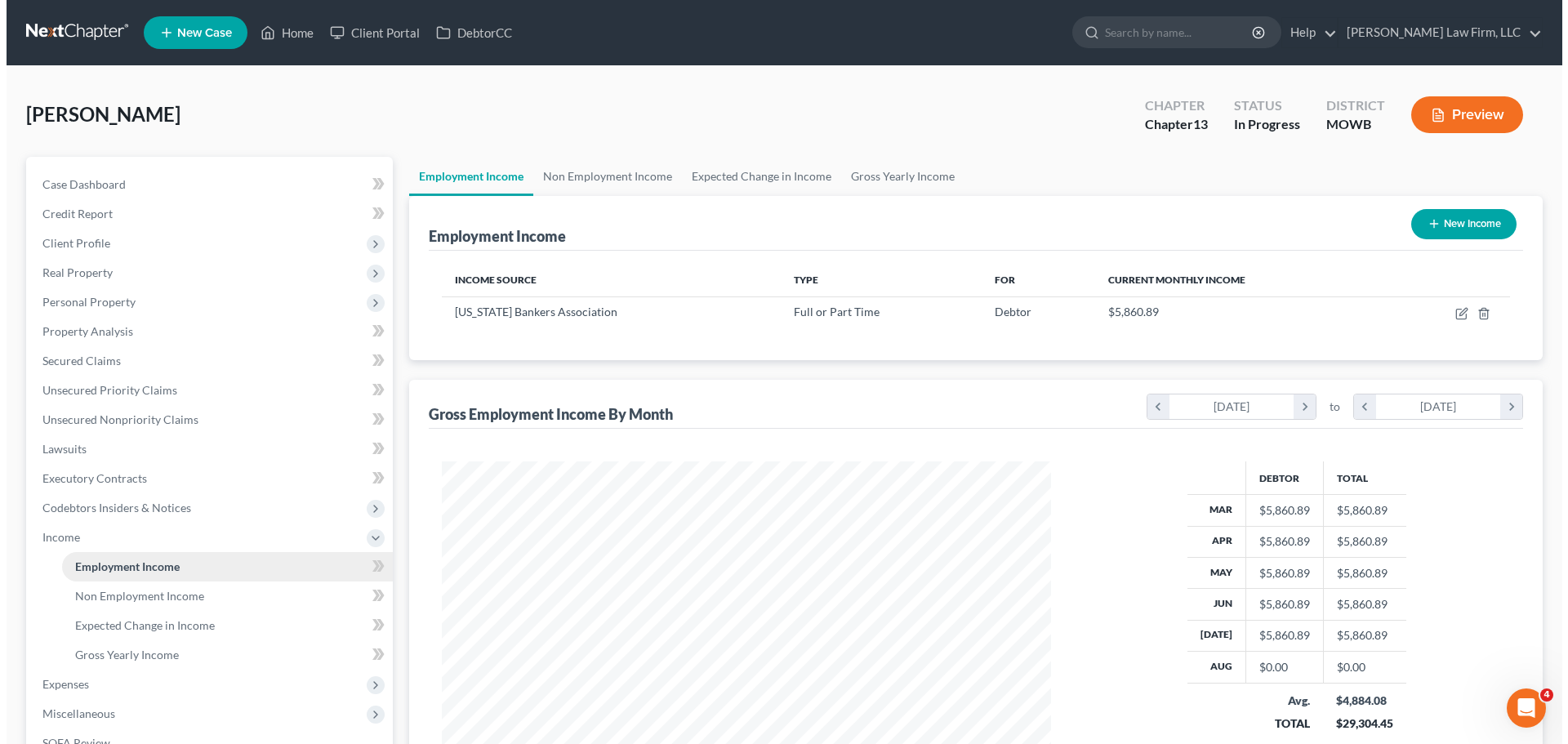
scroll to position [305, 642]
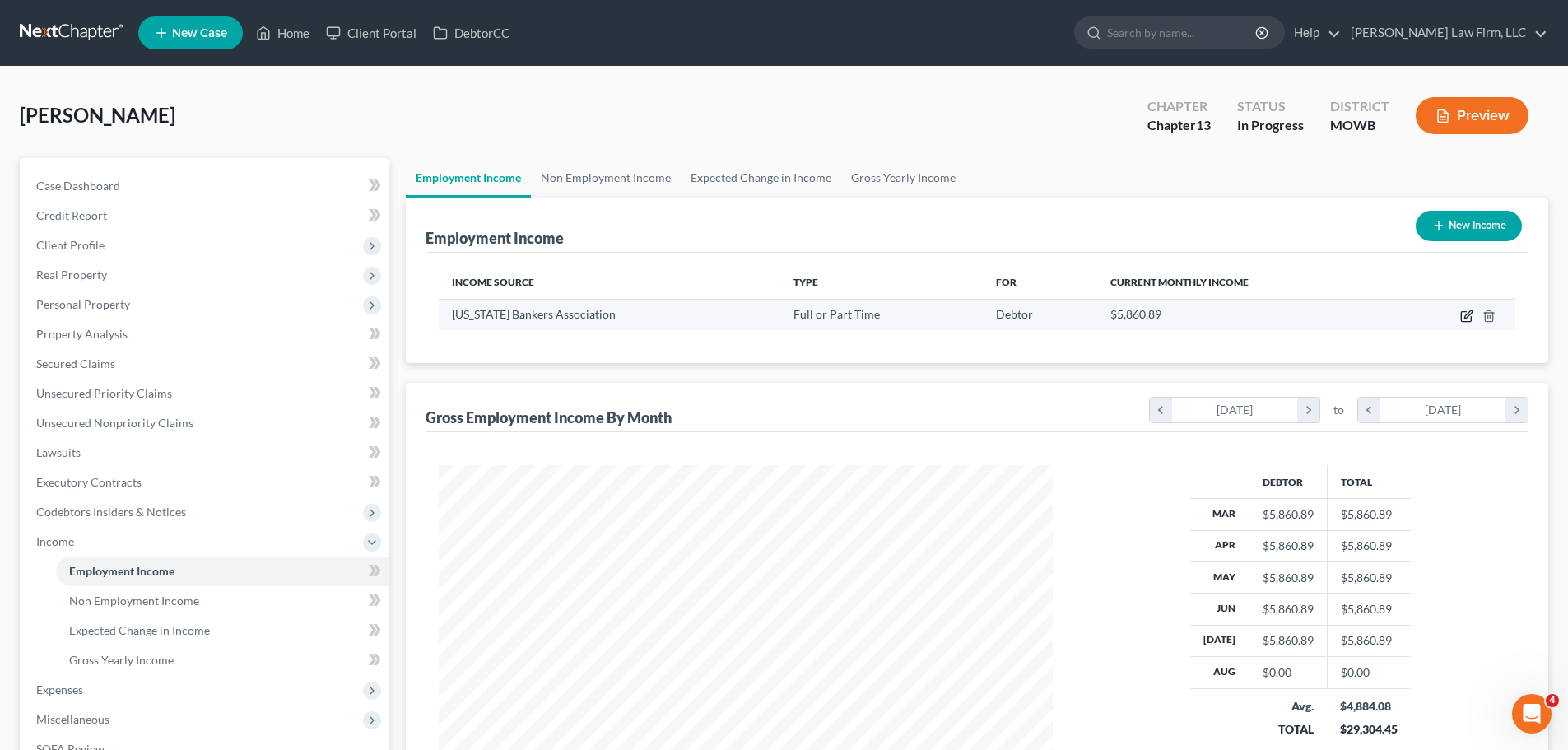
click at [1470, 309] on icon "button" at bounding box center [1466, 315] width 13 height 13
select select "0"
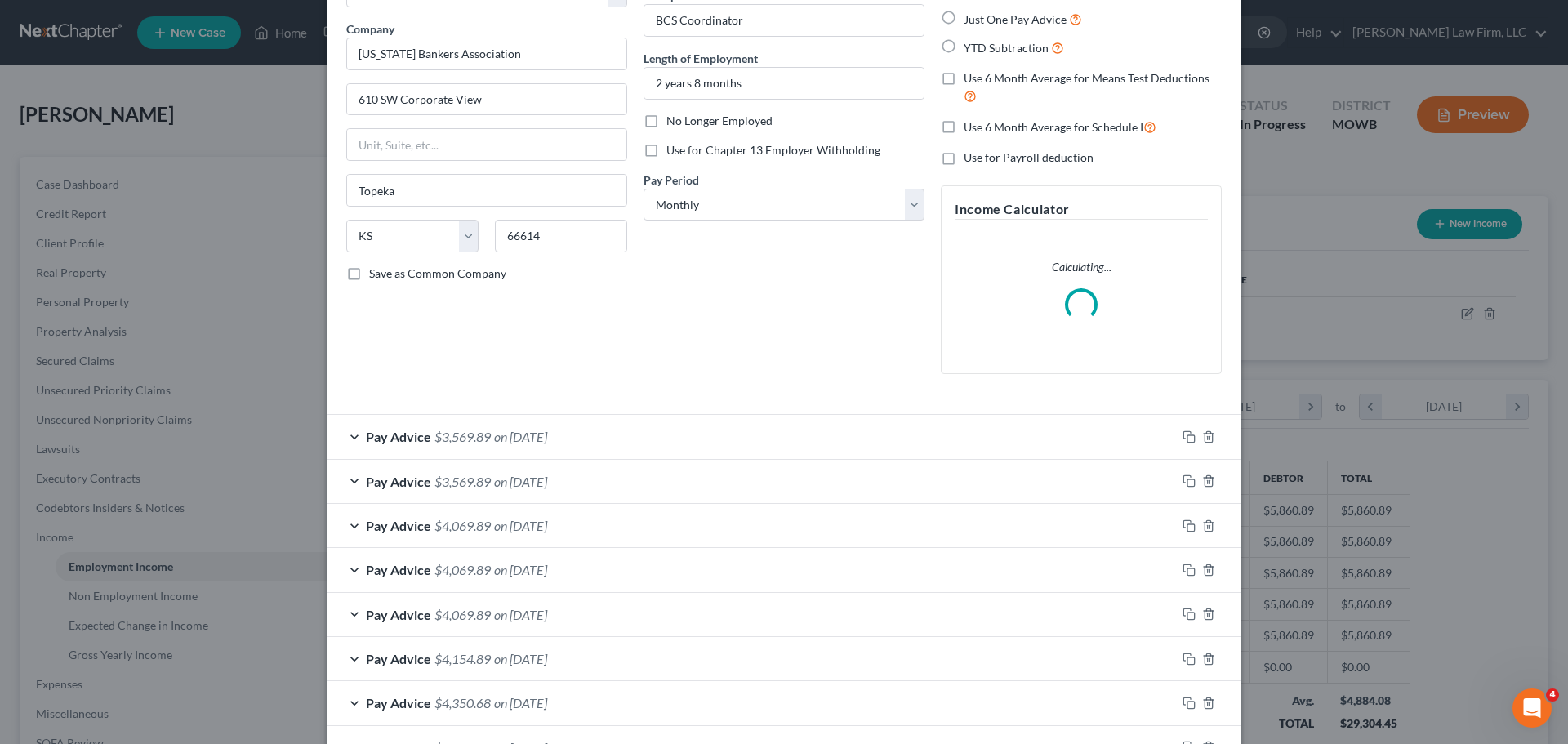
scroll to position [232, 0]
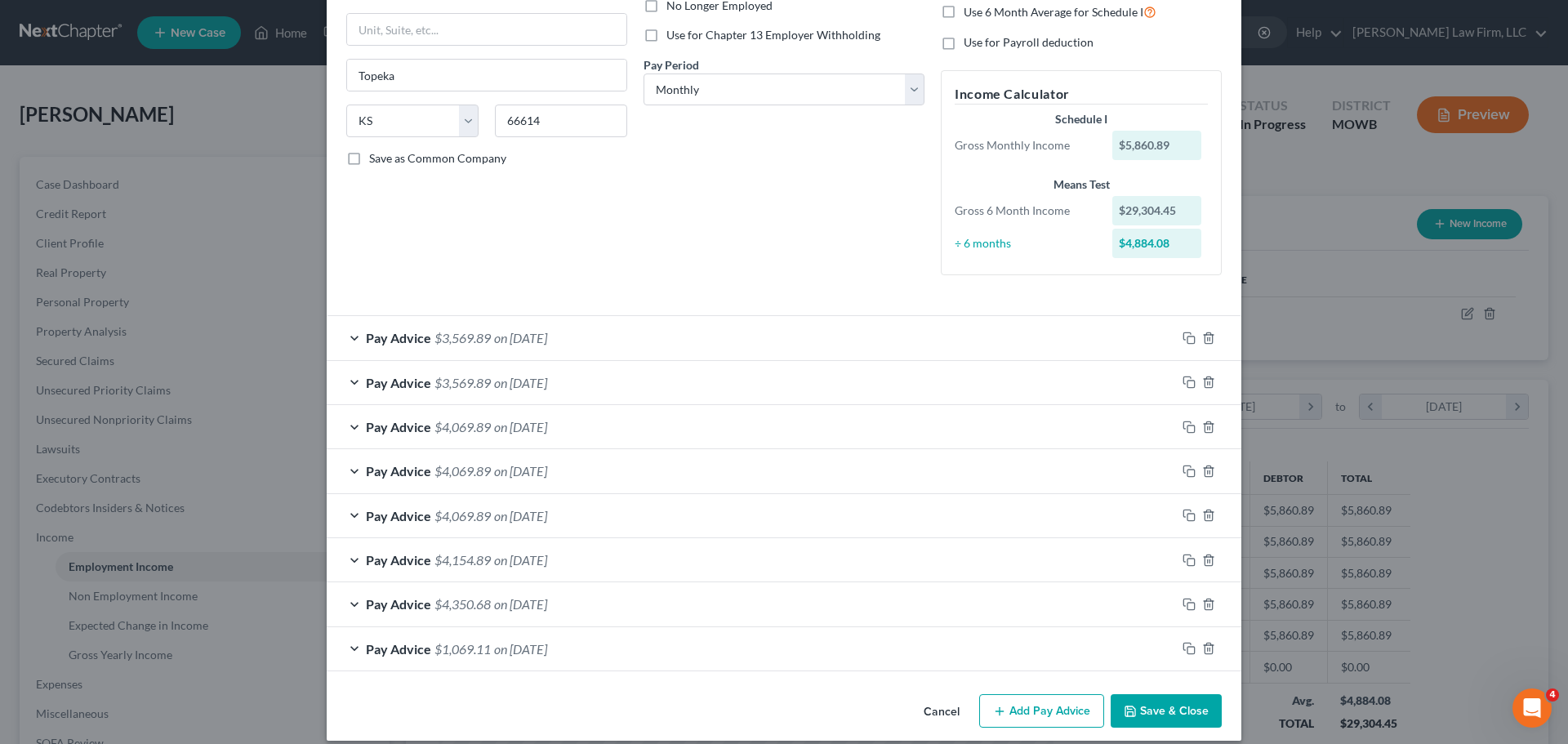
click at [1160, 706] on button "Save & Close" at bounding box center [1166, 711] width 111 height 34
click at [587, 323] on div "Pay Advice $3,569.89 on [DATE]" at bounding box center [751, 337] width 849 height 43
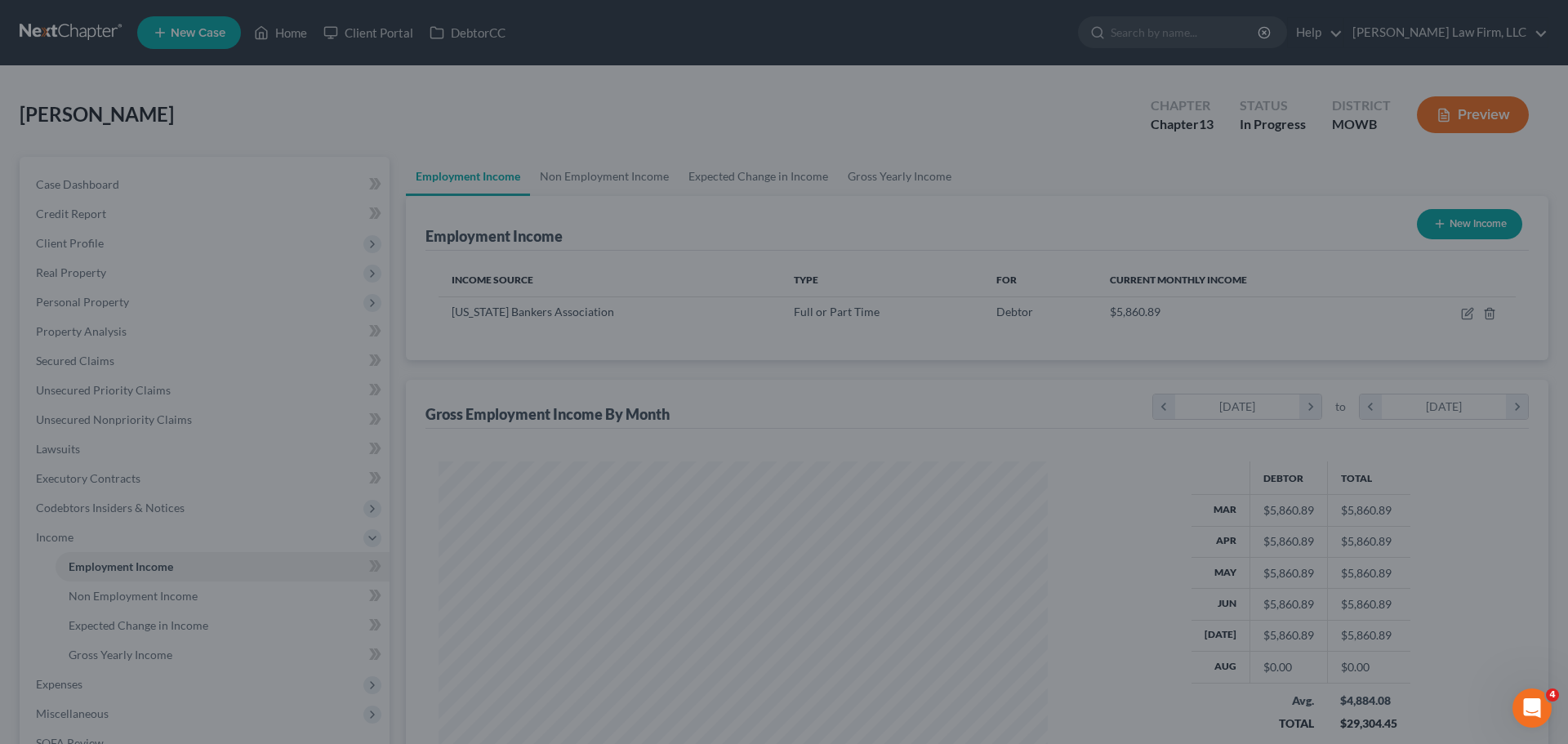
scroll to position [816261, 816237]
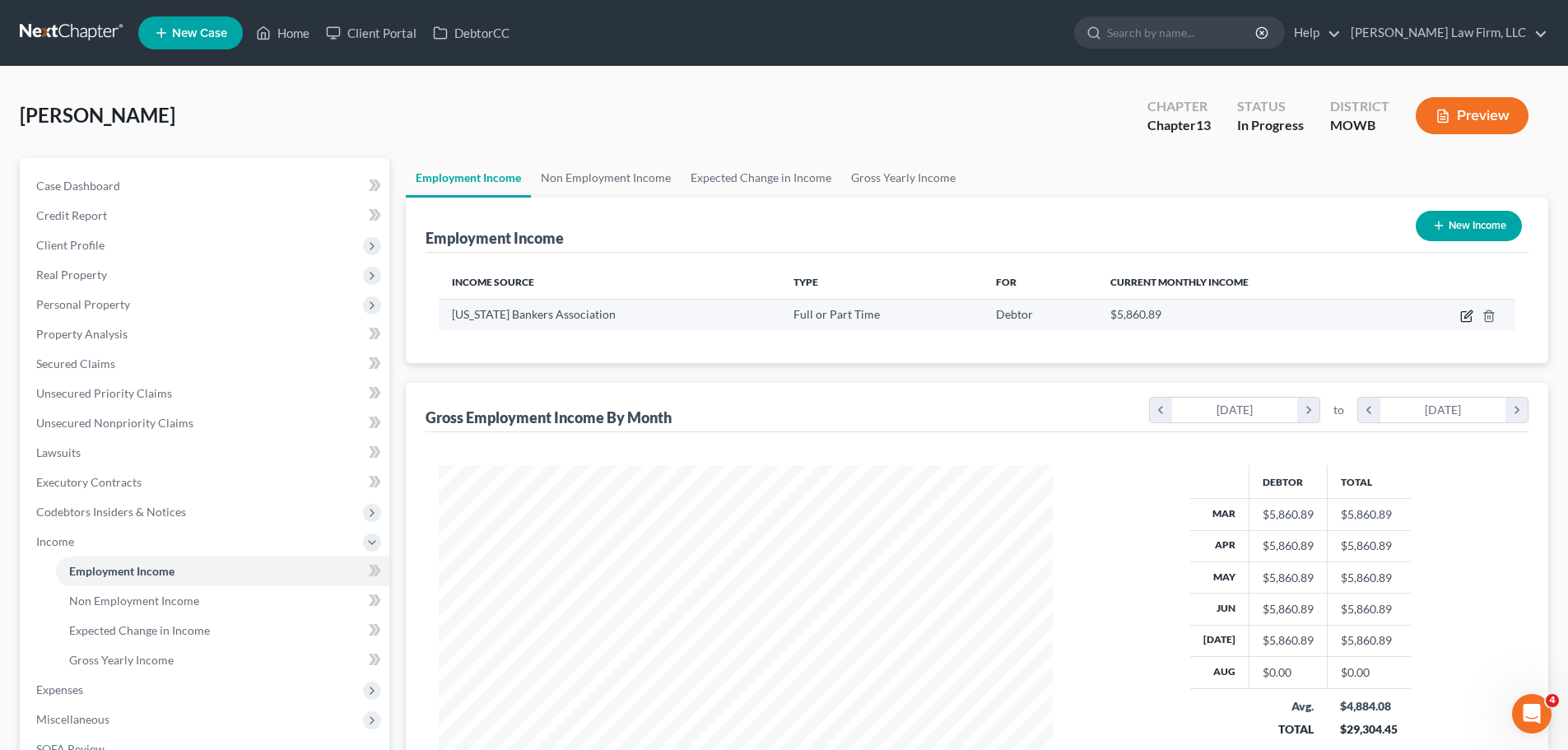
click at [1471, 319] on icon "button" at bounding box center [1466, 317] width 10 height 10
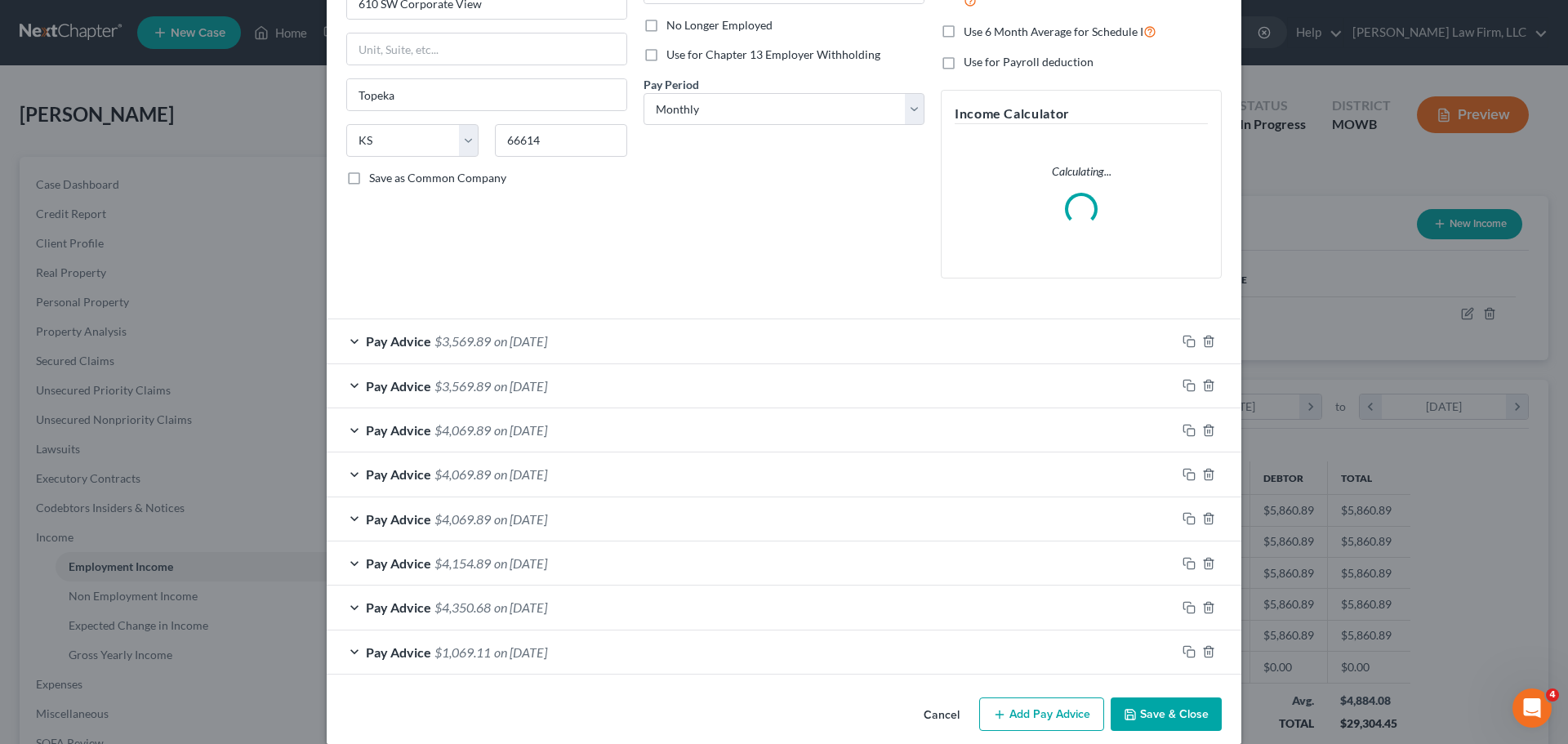
scroll to position [232, 0]
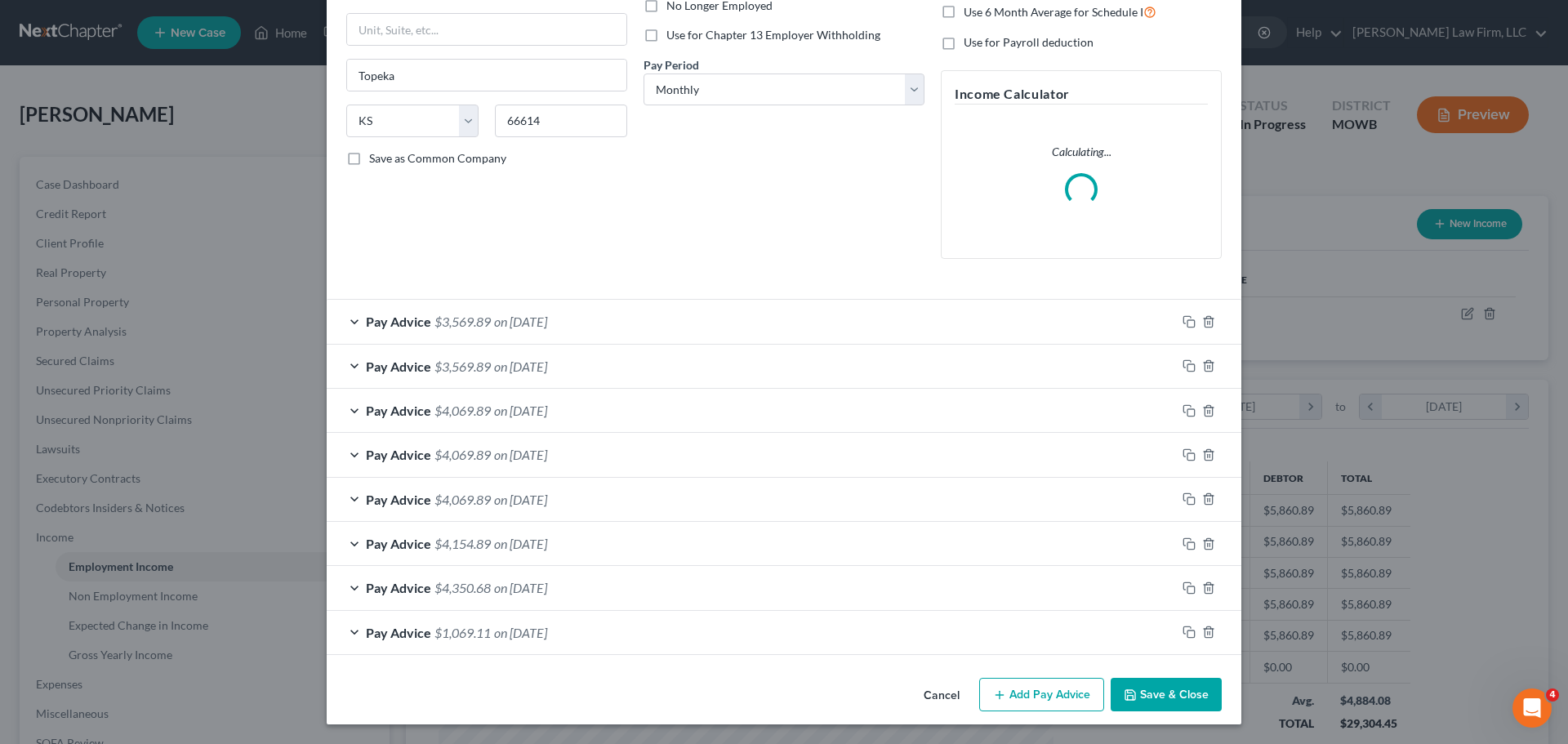
click at [501, 316] on span "on [DATE]" at bounding box center [521, 322] width 53 height 16
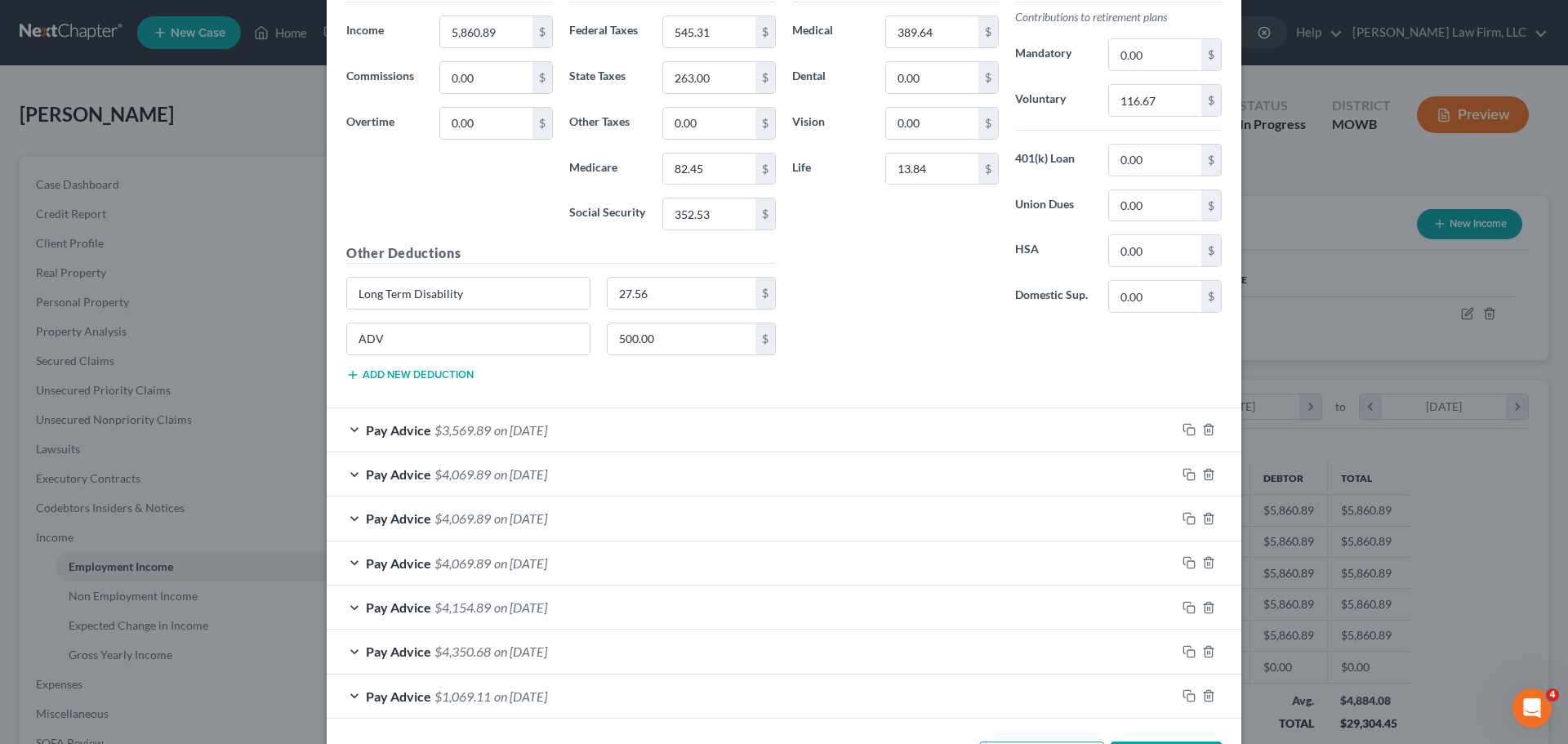
scroll to position [739, 0]
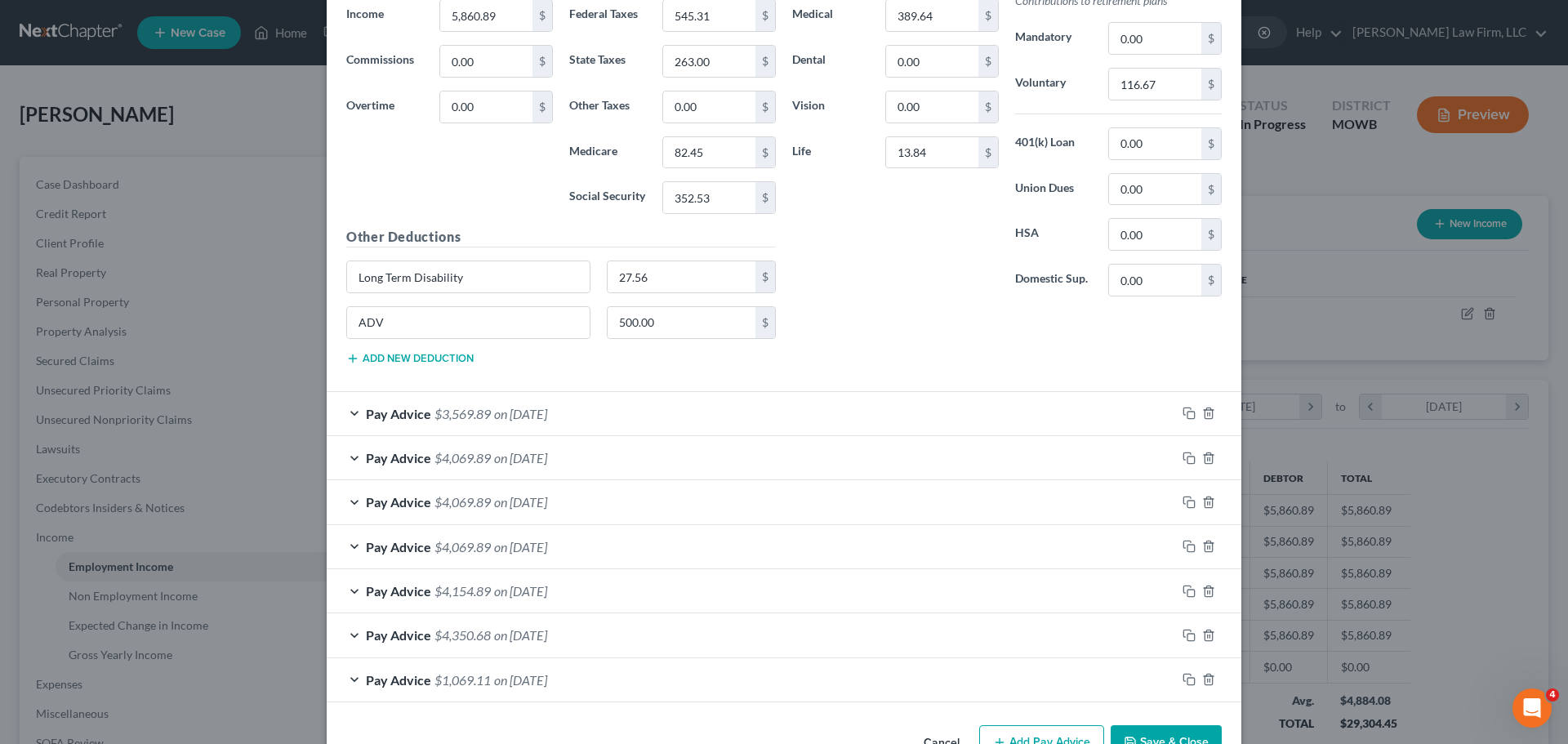
click at [673, 425] on div "Pay Advice $3,569.89 on [DATE]" at bounding box center [751, 414] width 849 height 43
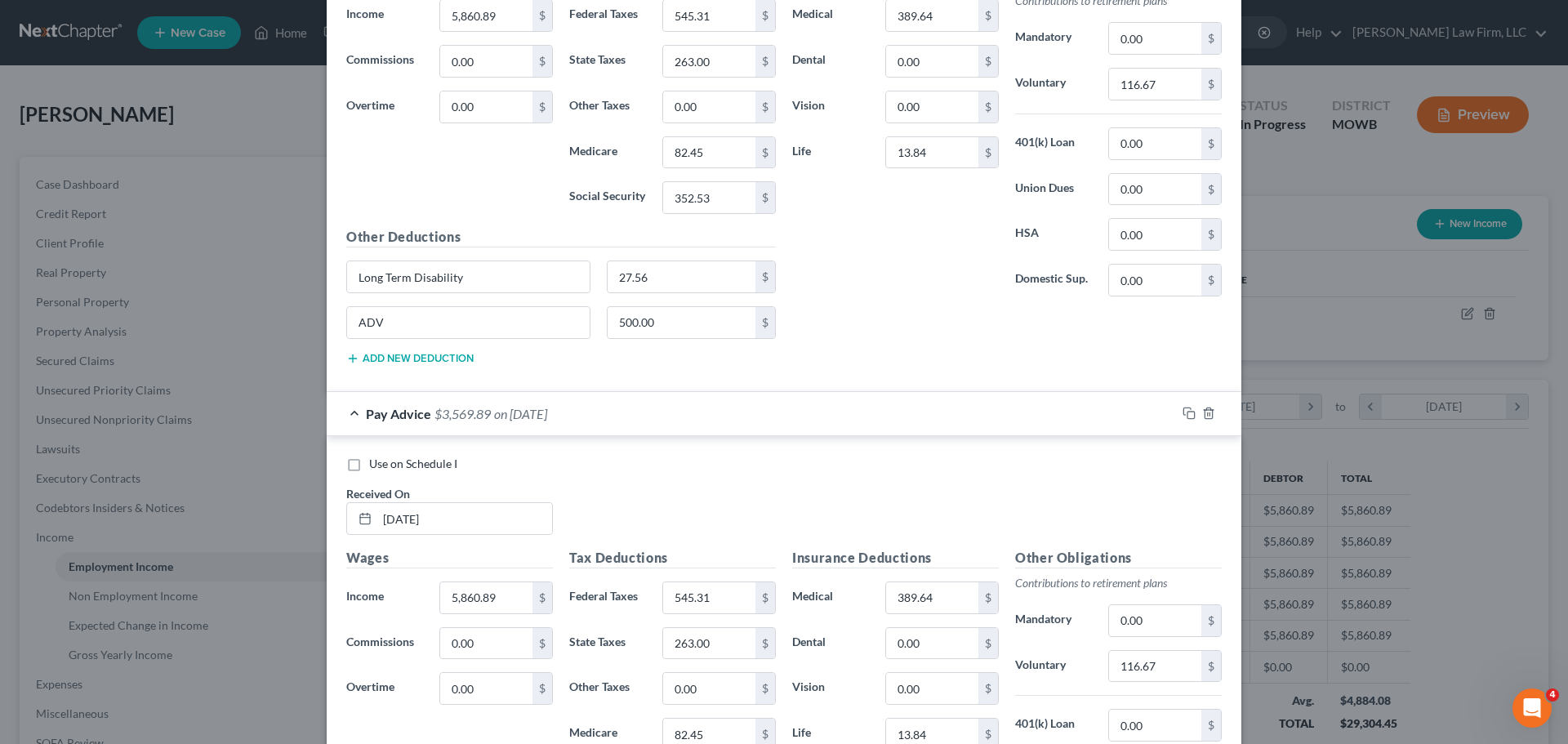
click at [675, 423] on div "Pay Advice $3,569.89 on [DATE]" at bounding box center [751, 414] width 849 height 43
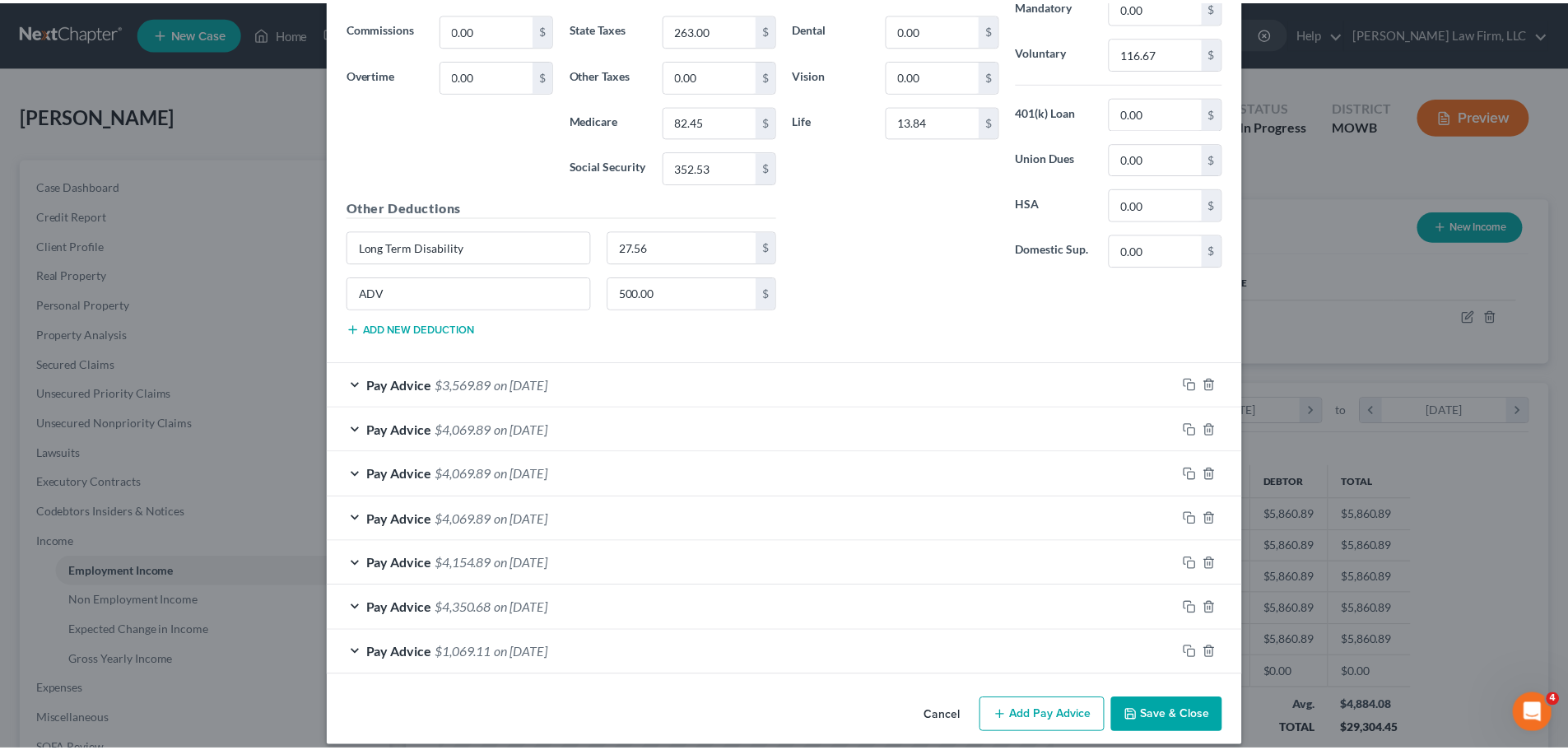
scroll to position [793, 0]
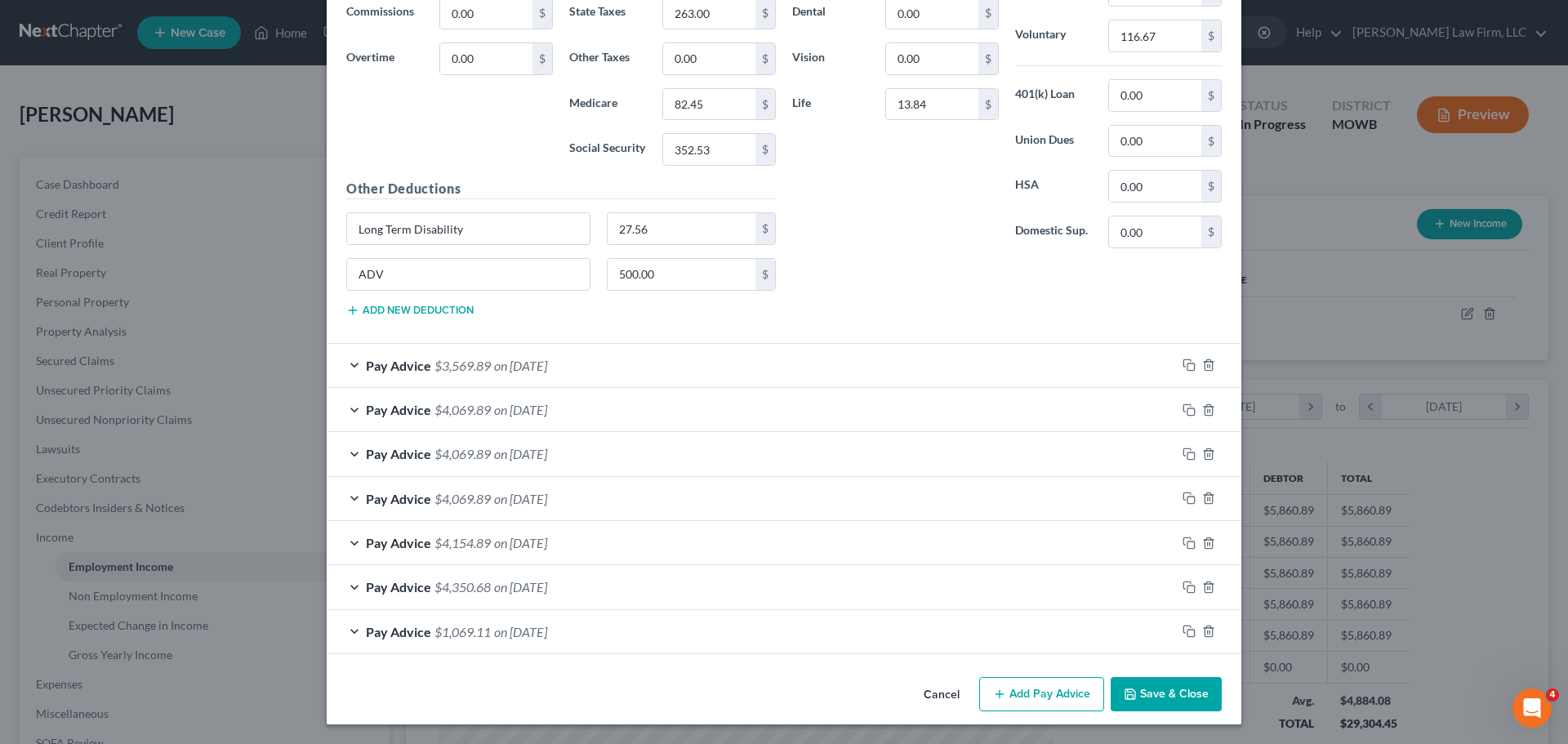
click at [1185, 692] on button "Save & Close" at bounding box center [1166, 694] width 111 height 34
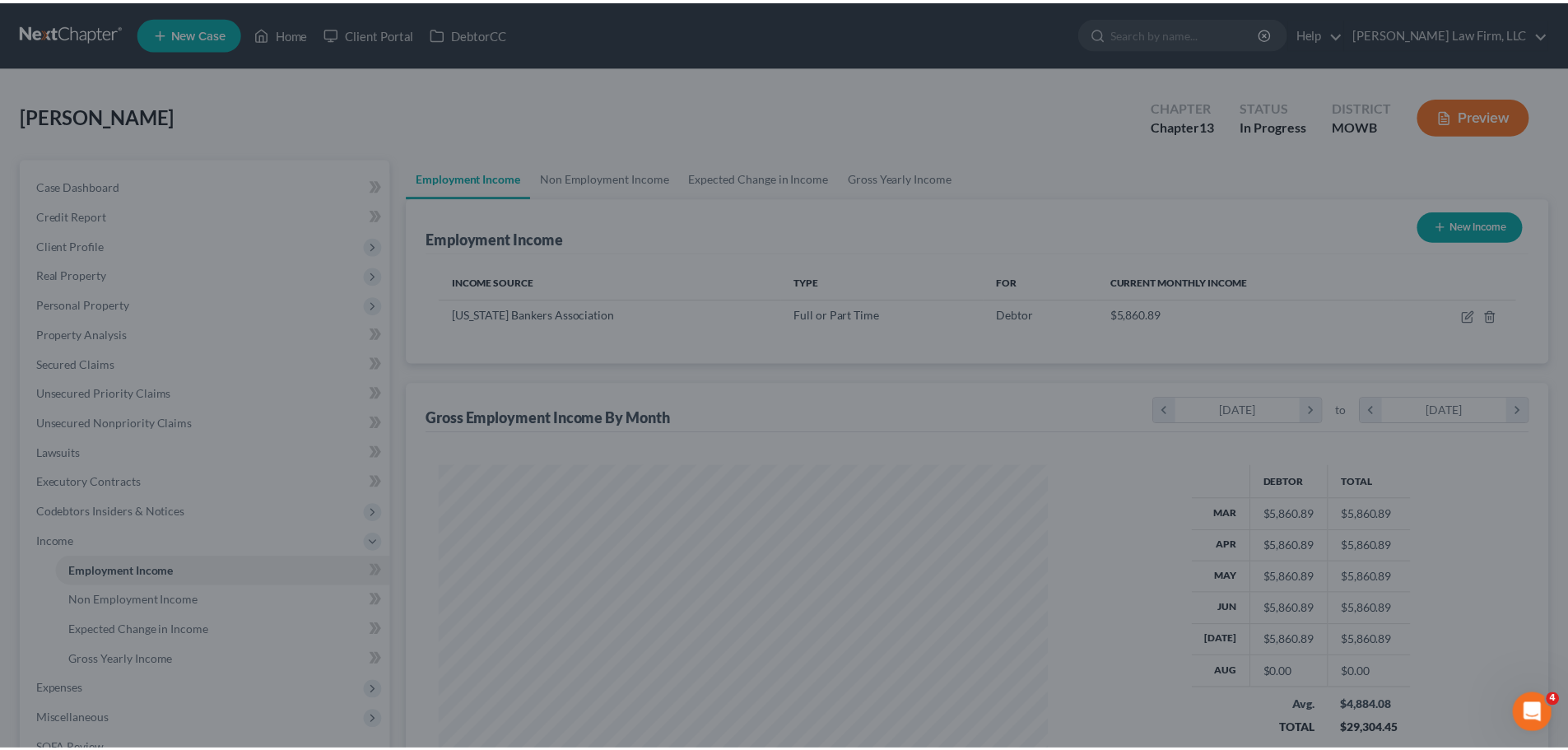
scroll to position [822844, 822409]
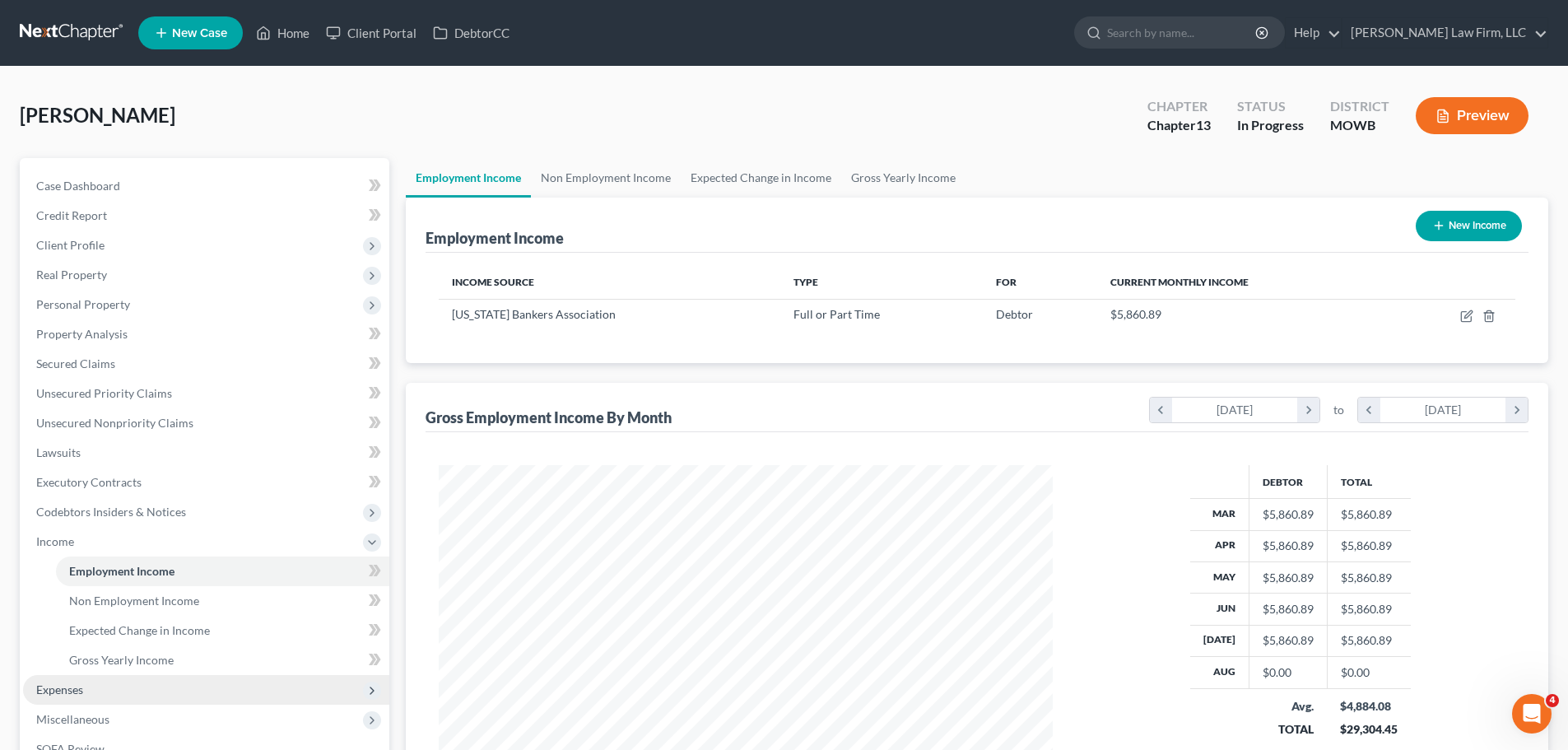
click at [116, 693] on span "Expenses" at bounding box center [206, 690] width 367 height 30
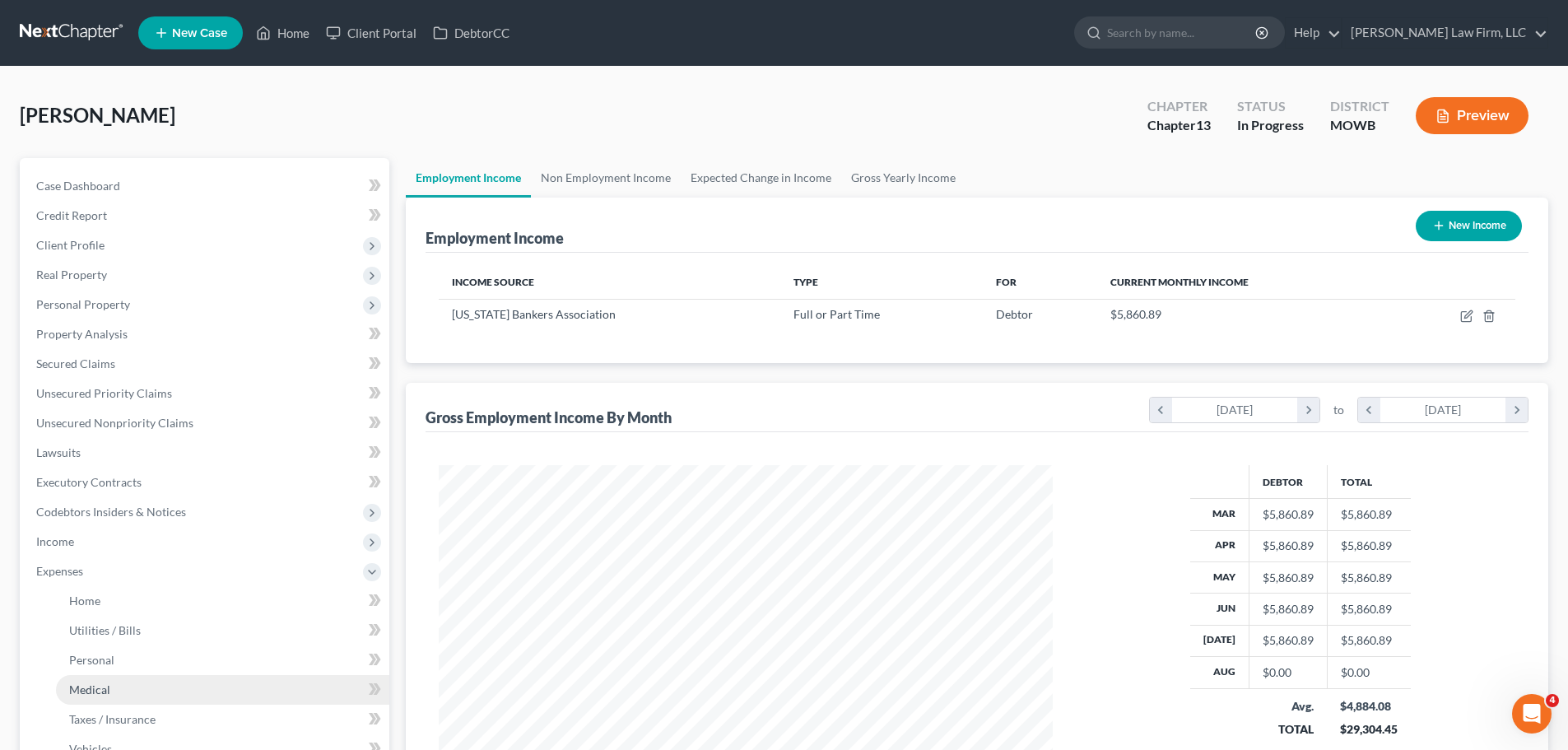
click at [130, 697] on link "Medical" at bounding box center [222, 690] width 333 height 30
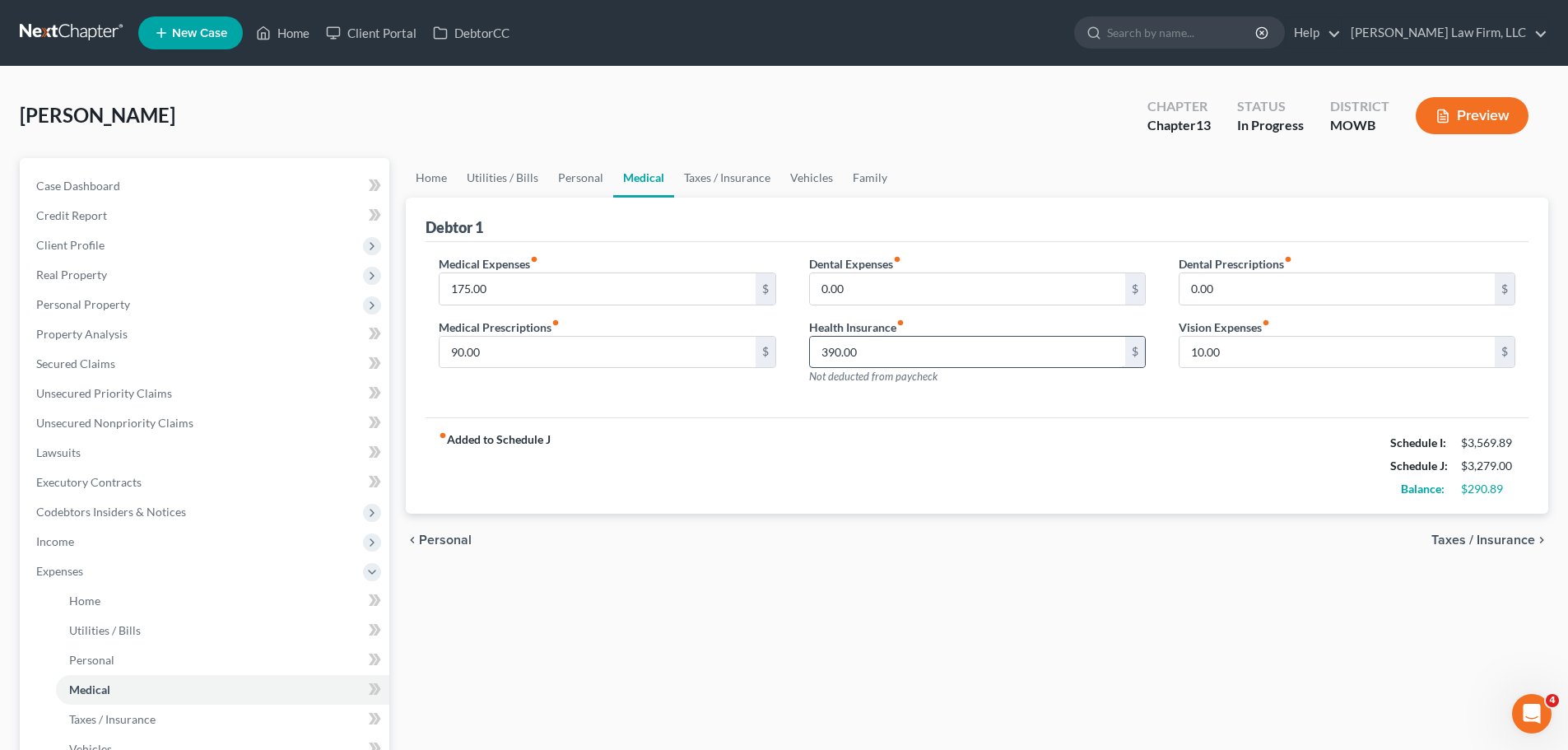
click at [863, 342] on input "390.00" at bounding box center [967, 353] width 315 height 32
drag, startPoint x: 716, startPoint y: 171, endPoint x: 683, endPoint y: 191, distance: 38.6
click at [716, 171] on link "Taxes / Insurance" at bounding box center [726, 178] width 106 height 40
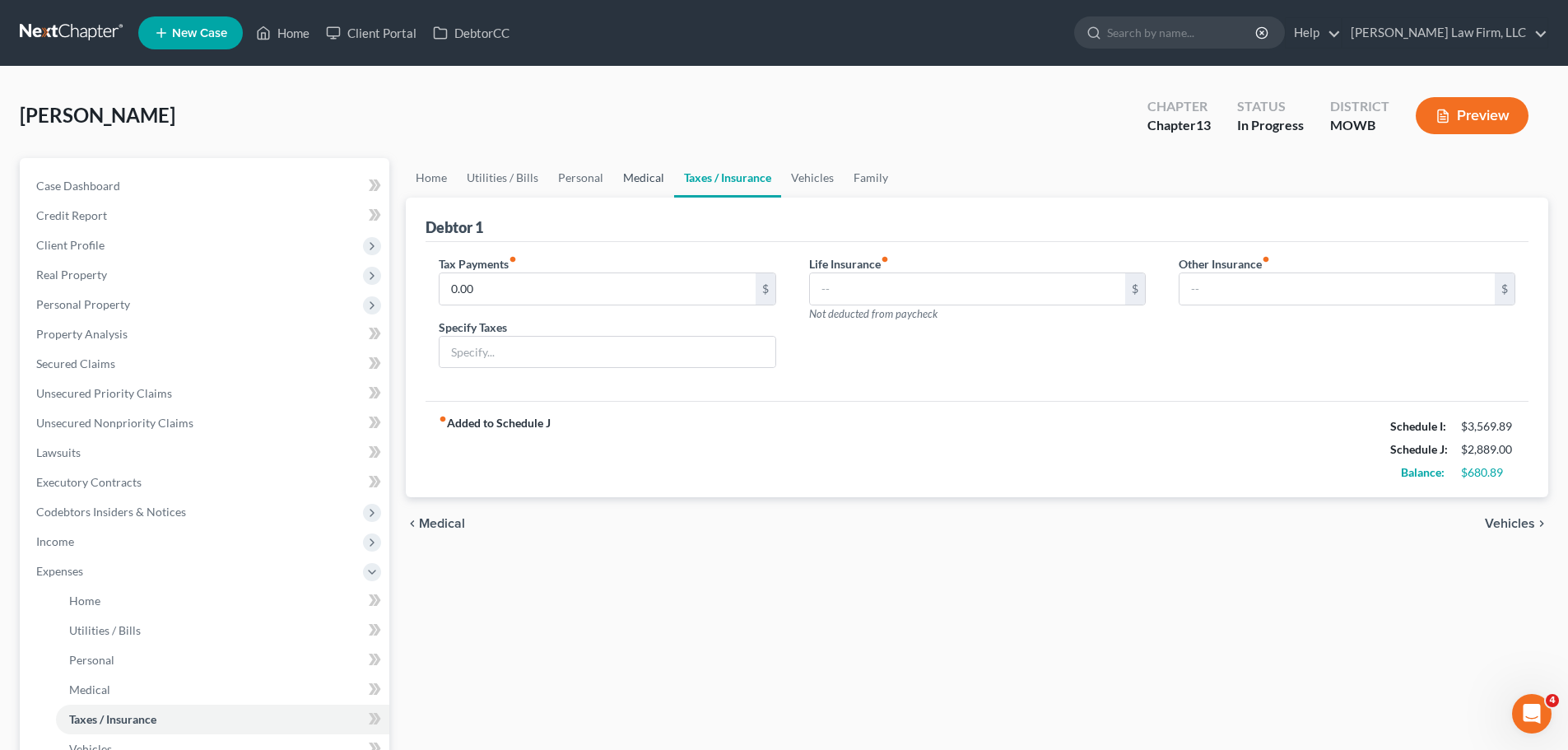
click at [642, 174] on link "Medical" at bounding box center [644, 178] width 61 height 40
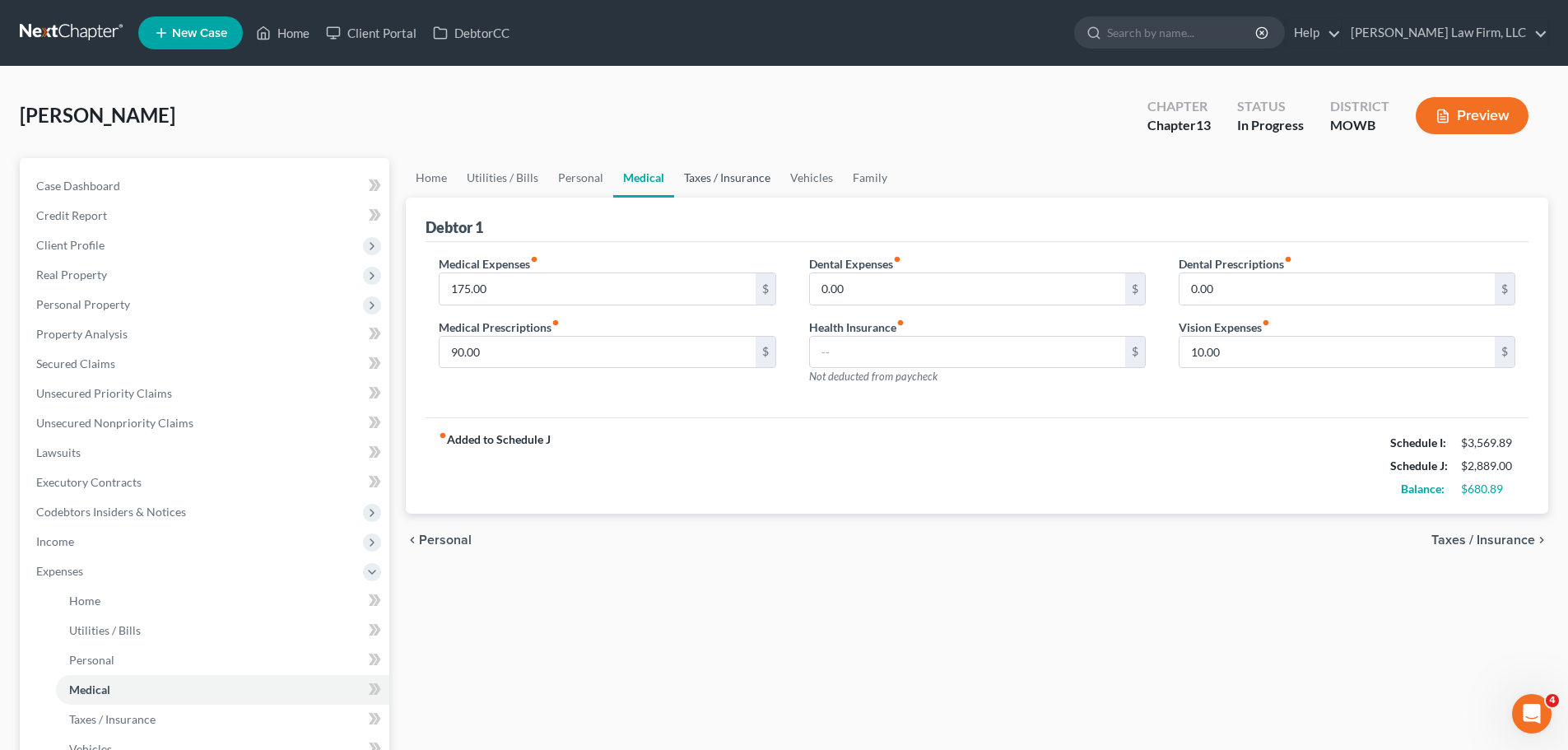
click at [705, 193] on link "Taxes / Insurance" at bounding box center [726, 178] width 106 height 40
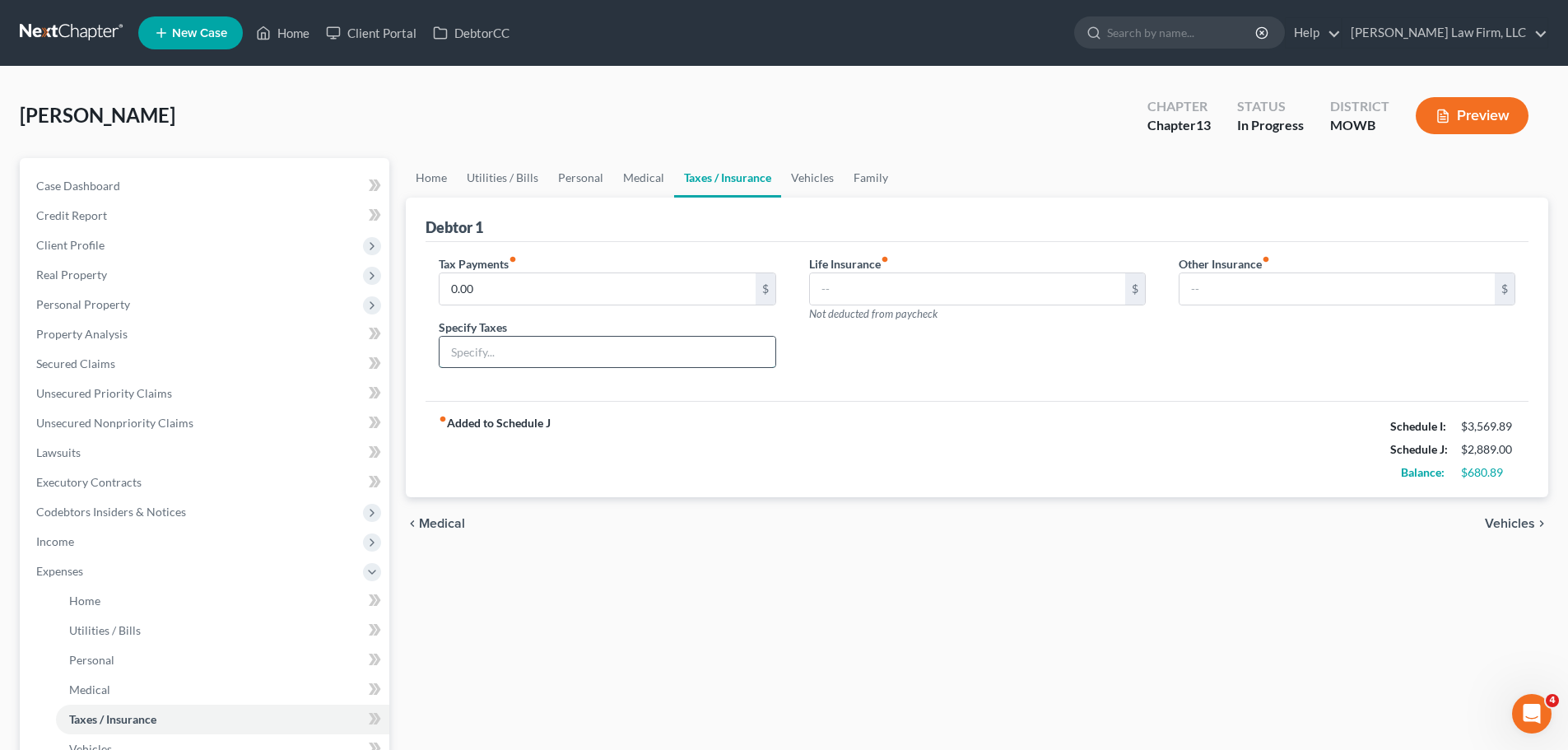
click at [492, 350] on input "text" at bounding box center [607, 353] width 335 height 32
click at [500, 302] on input "0.00" at bounding box center [597, 290] width 315 height 32
click at [800, 182] on link "Vehicles" at bounding box center [812, 178] width 62 height 40
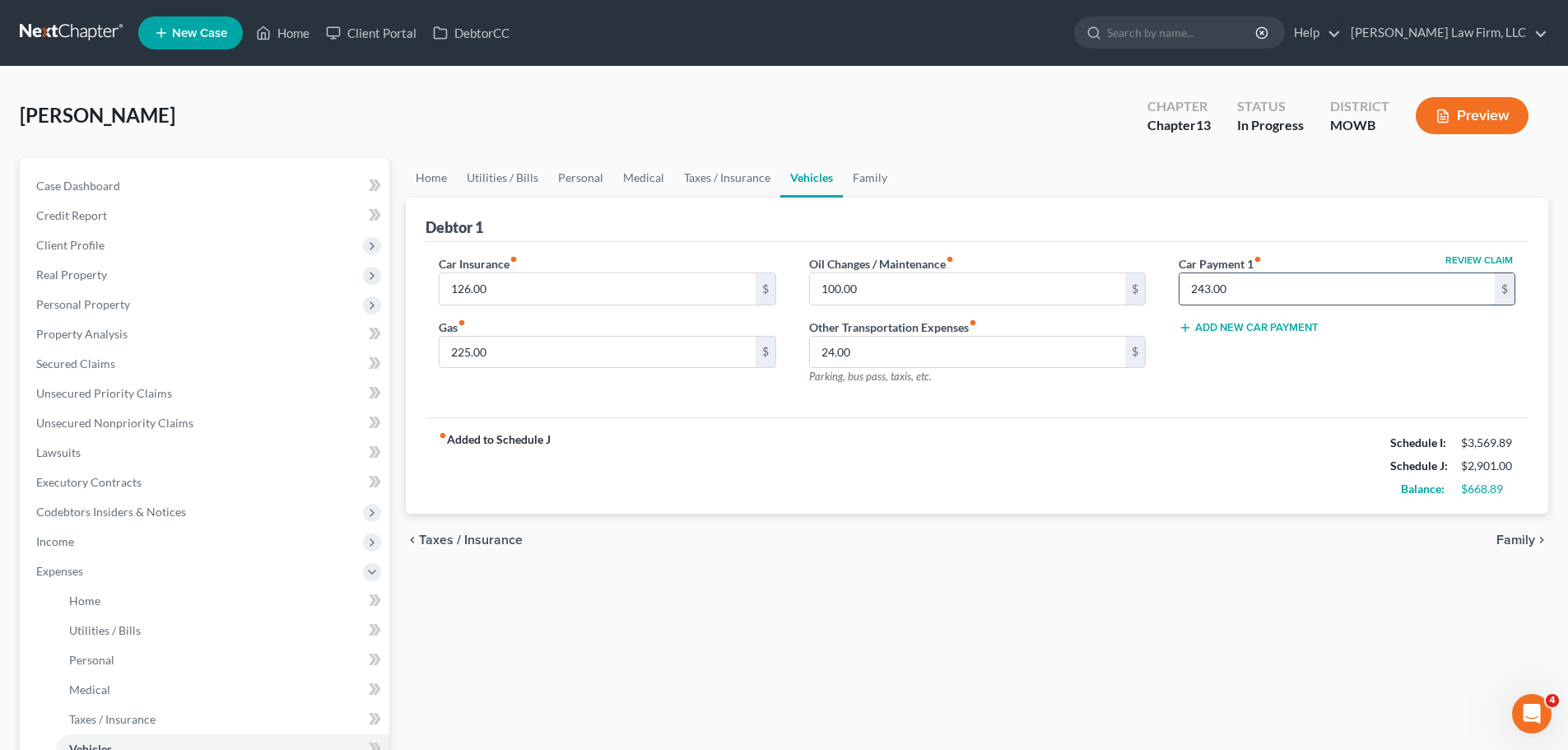
click at [1292, 284] on input "243.00" at bounding box center [1337, 290] width 315 height 32
click at [863, 167] on link "Family" at bounding box center [869, 178] width 54 height 40
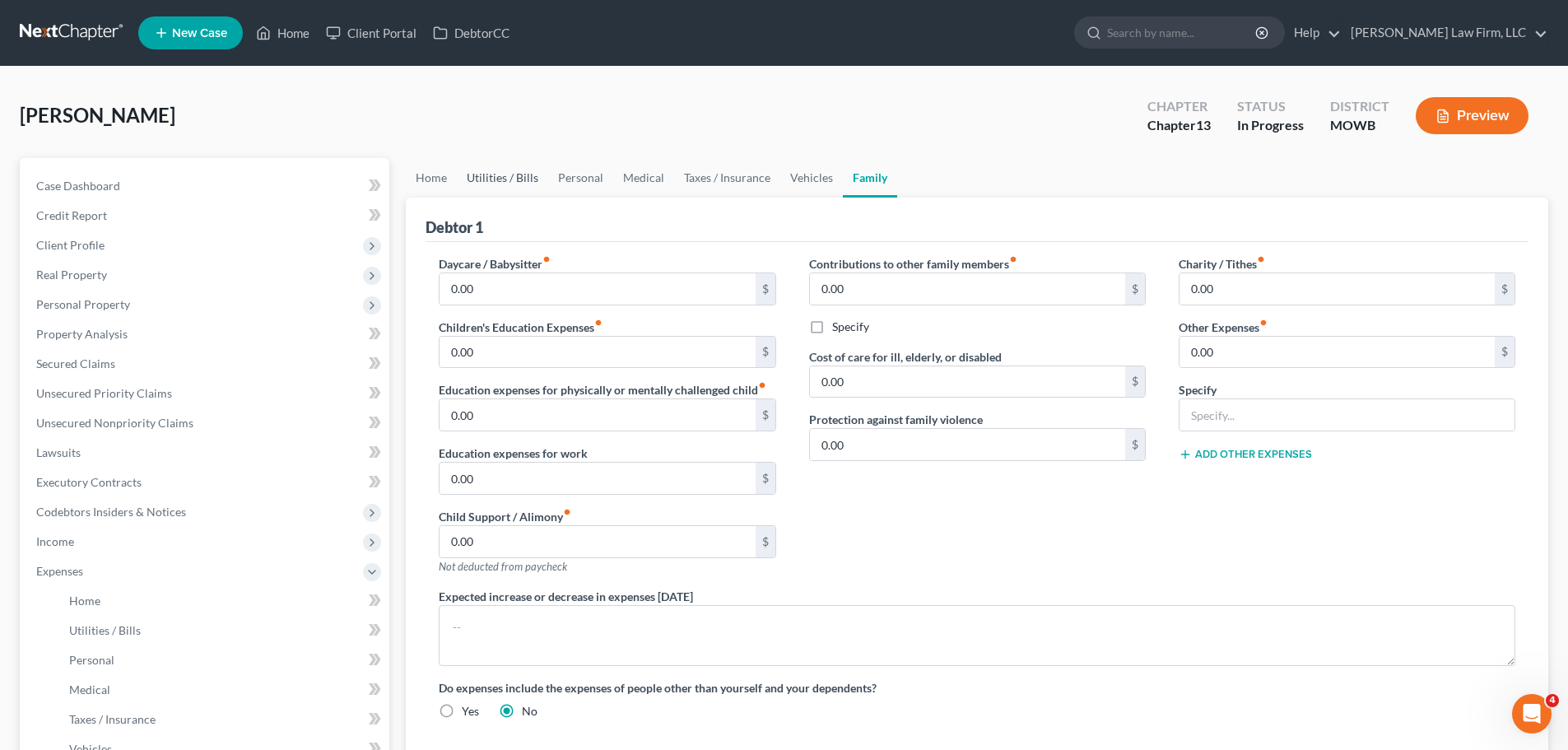
click at [497, 178] on link "Utilities / Bills" at bounding box center [502, 178] width 91 height 40
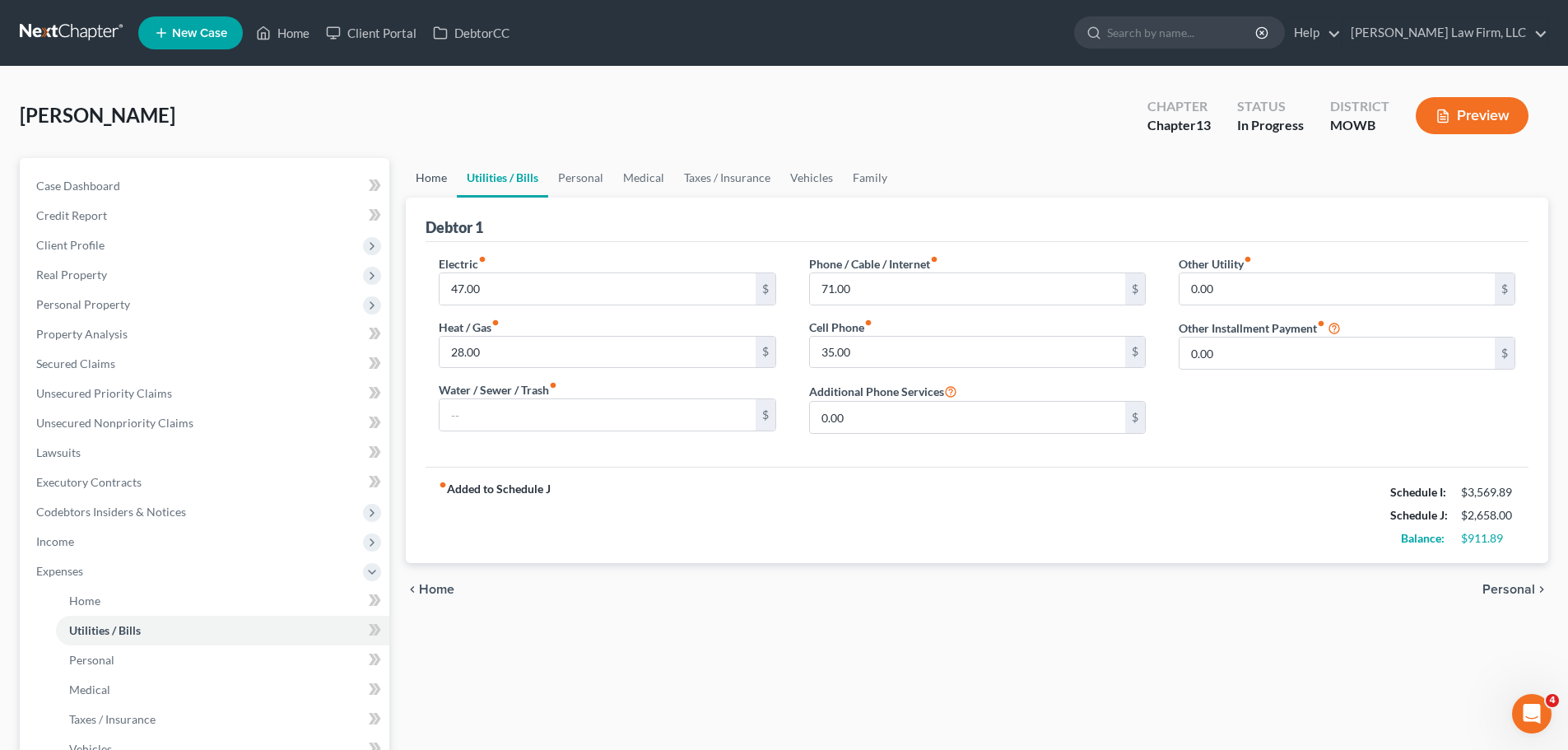
click at [435, 186] on link "Home" at bounding box center [432, 178] width 51 height 40
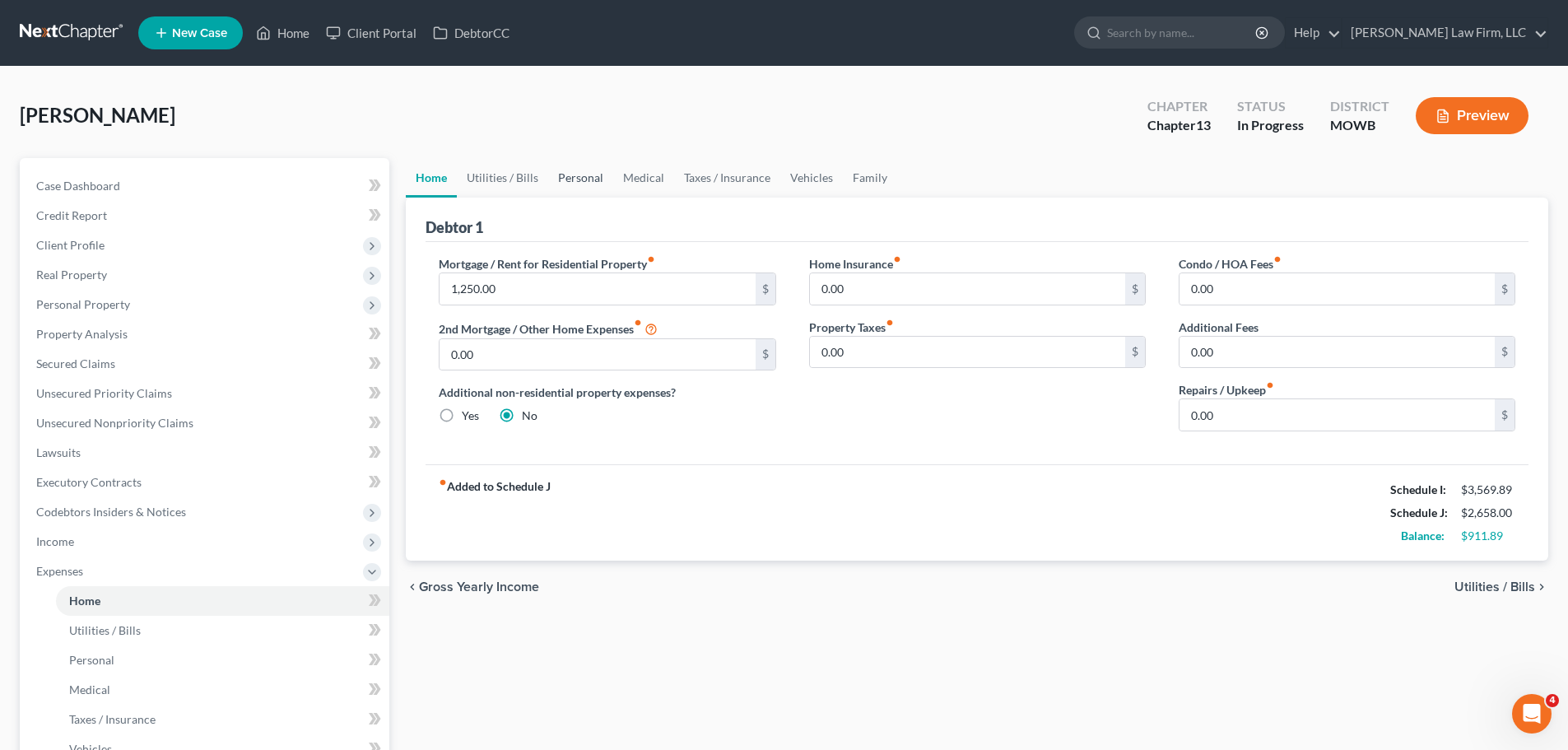
click at [581, 172] on link "Personal" at bounding box center [581, 178] width 65 height 40
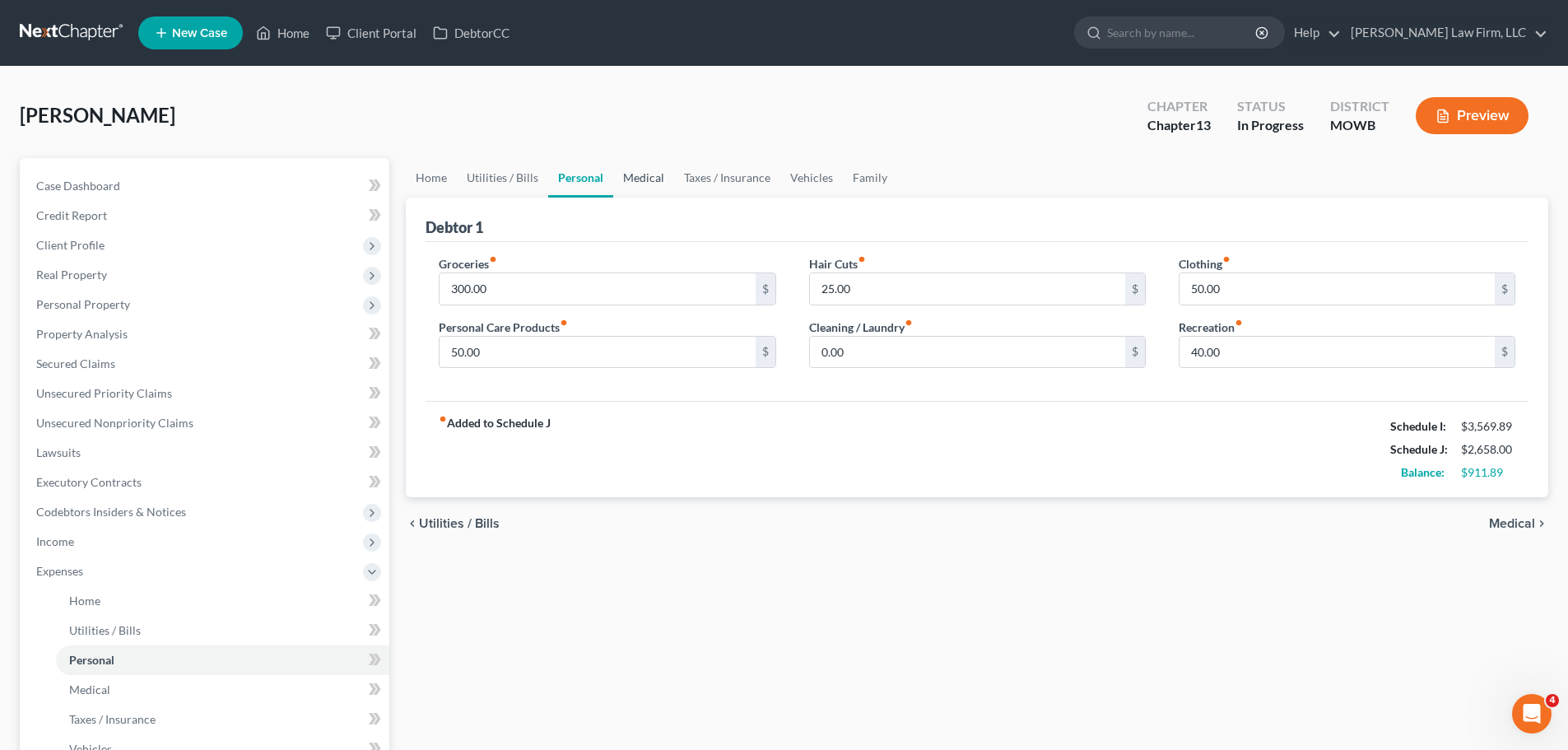
click at [661, 178] on link "Medical" at bounding box center [644, 178] width 61 height 40
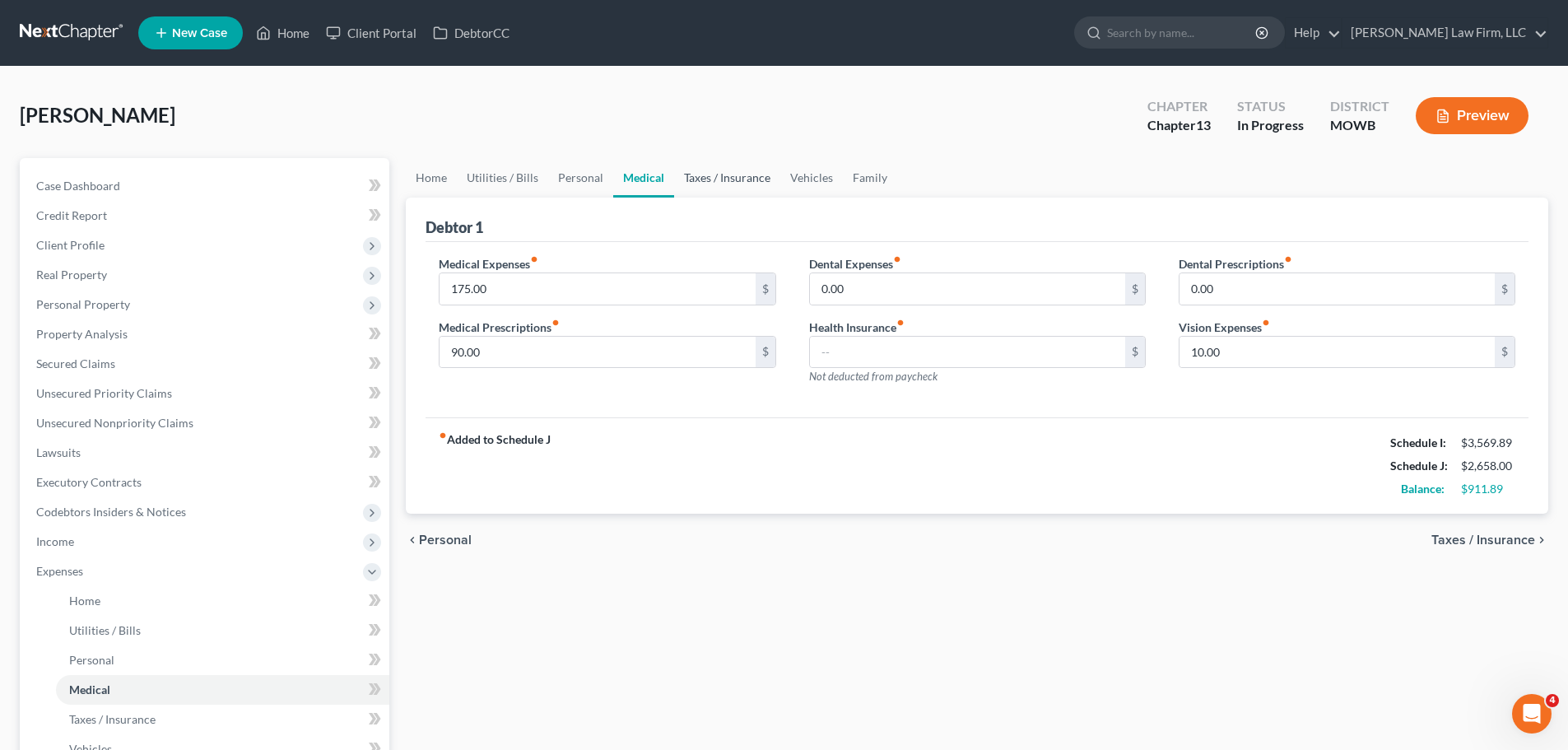
click at [699, 180] on link "Taxes / Insurance" at bounding box center [726, 178] width 106 height 40
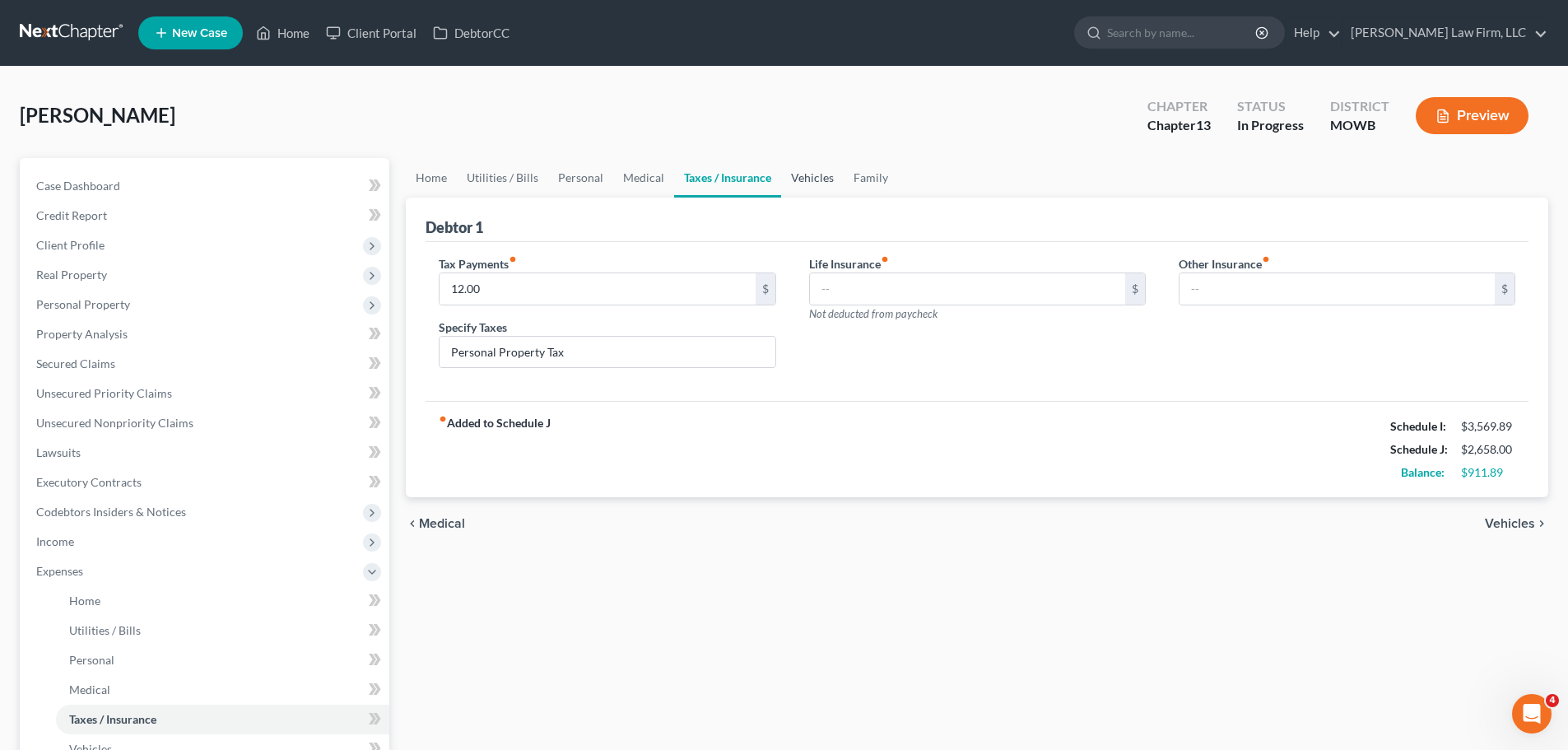
click at [808, 185] on link "Vehicles" at bounding box center [812, 178] width 62 height 40
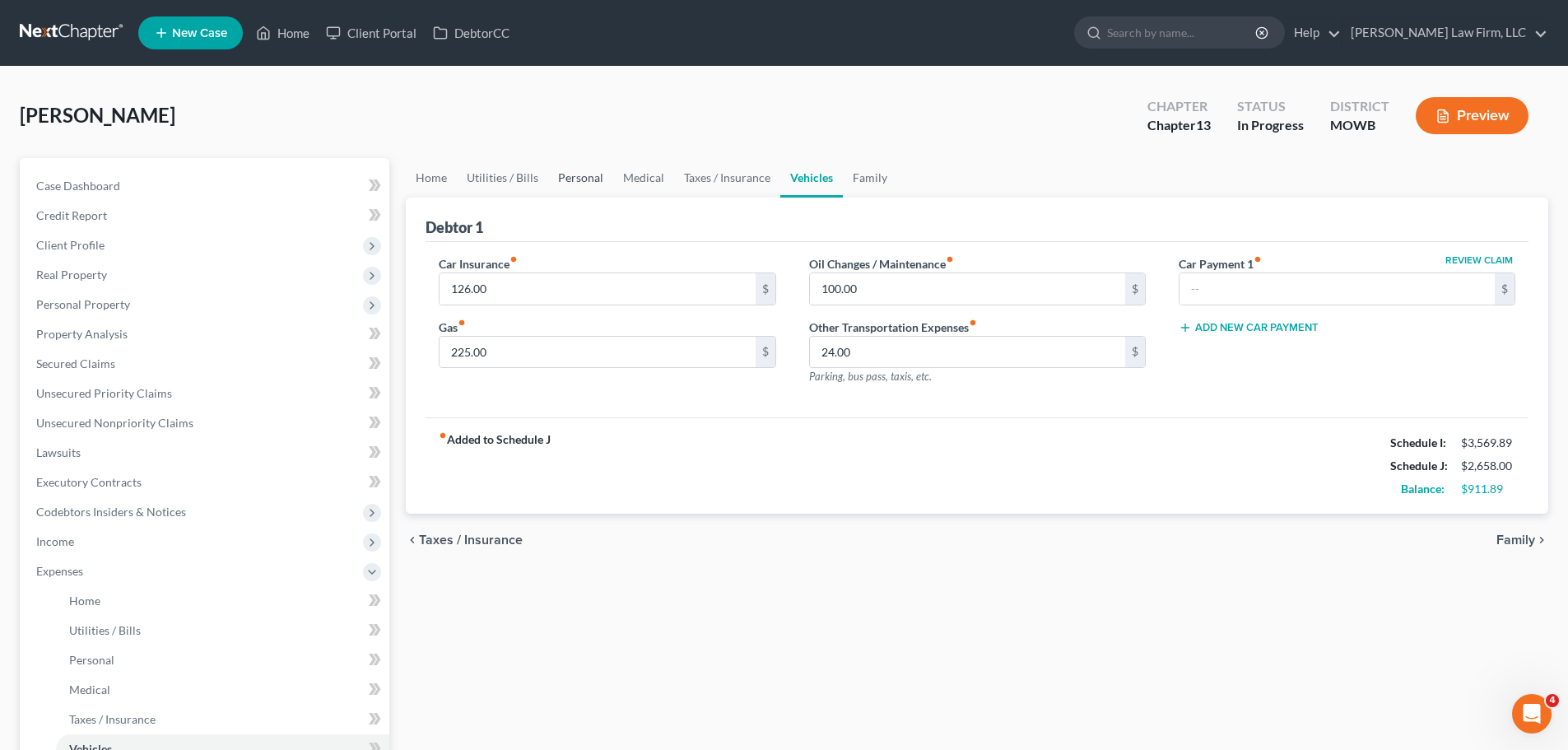
click at [570, 178] on link "Personal" at bounding box center [581, 178] width 65 height 40
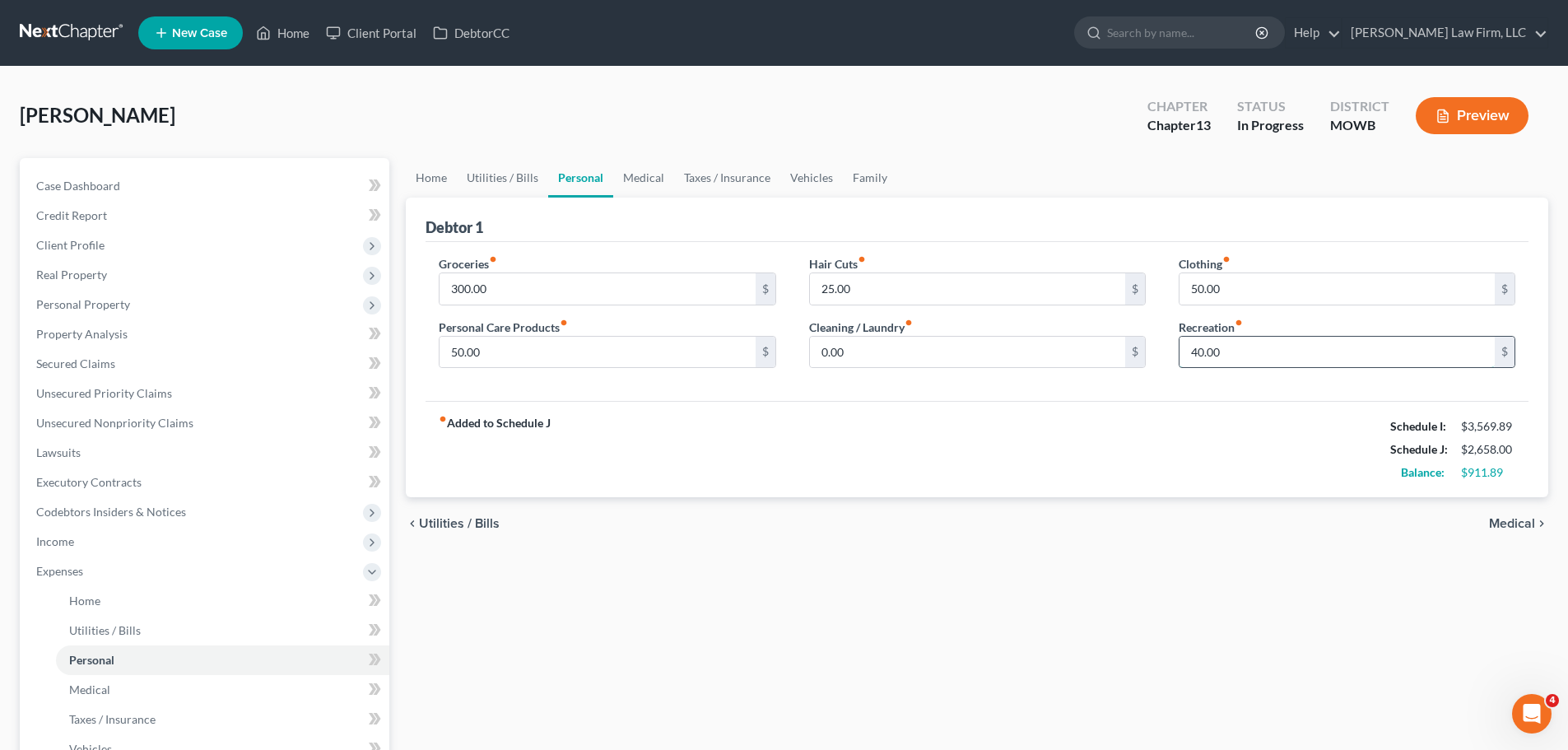
click at [1218, 343] on input "40.00" at bounding box center [1337, 353] width 315 height 32
click at [1245, 305] on div "Clothing fiber_manual_record 50.00 $ Recreation fiber_manual_record 20 $" at bounding box center [1347, 318] width 370 height 126
click at [1245, 303] on input "50.00" at bounding box center [1337, 290] width 315 height 32
click at [569, 351] on input "50.00" at bounding box center [597, 353] width 315 height 32
drag, startPoint x: 569, startPoint y: 352, endPoint x: 576, endPoint y: 328, distance: 25.0
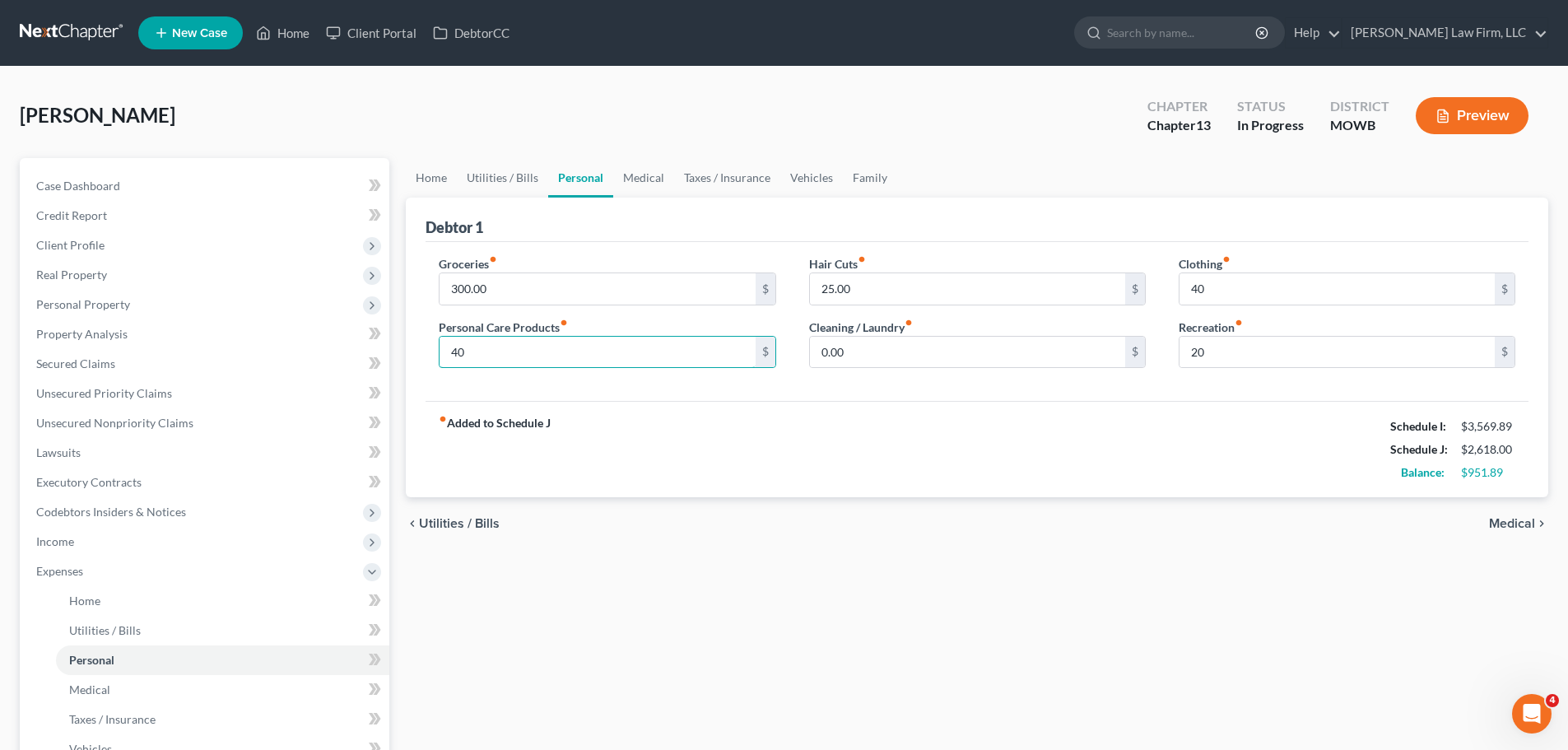
click at [569, 352] on input "40" at bounding box center [597, 353] width 315 height 32
click at [569, 275] on input "300.00" at bounding box center [597, 290] width 315 height 32
click at [488, 182] on link "Utilities / Bills" at bounding box center [502, 178] width 91 height 40
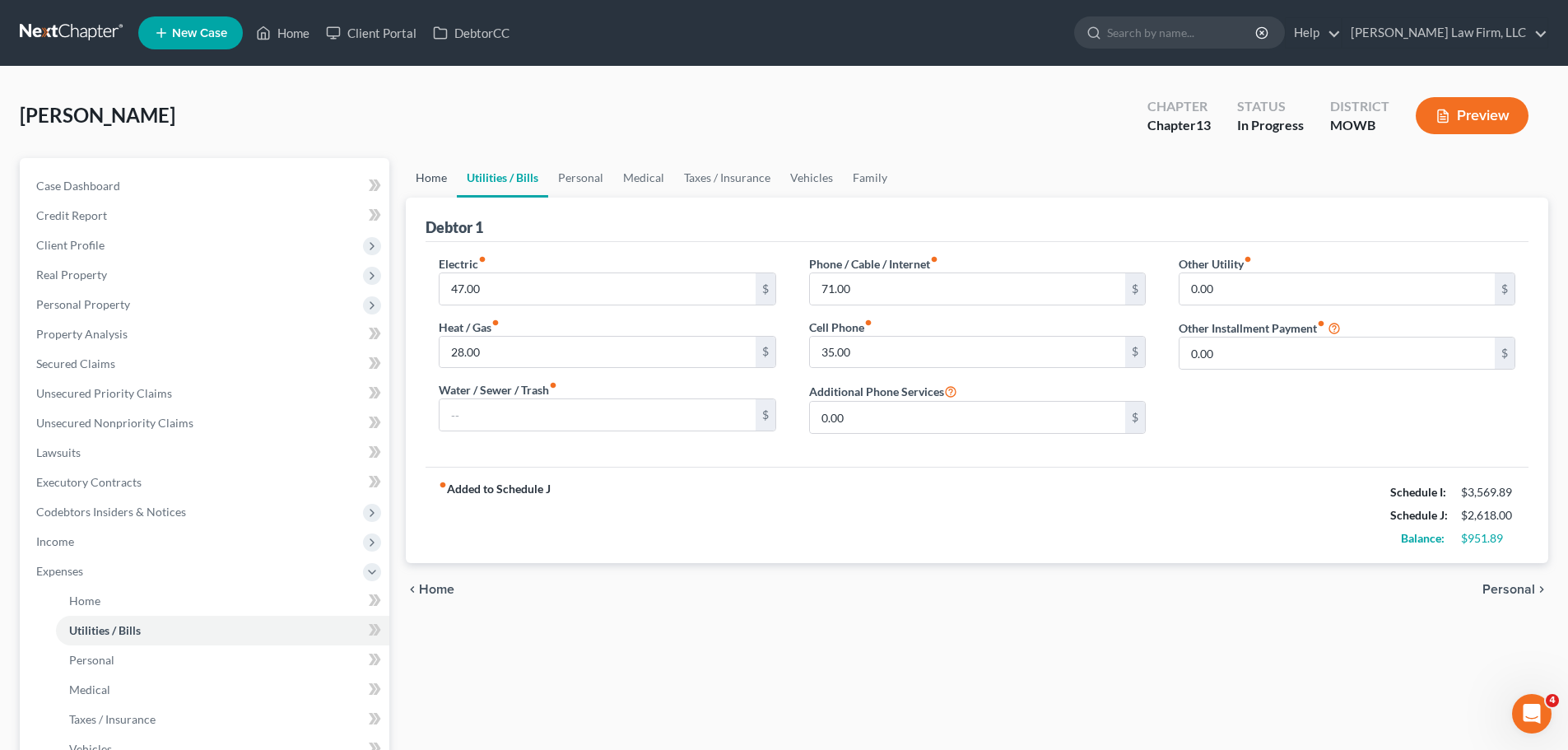
click at [445, 171] on link "Home" at bounding box center [432, 178] width 51 height 40
